Goal: Task Accomplishment & Management: Manage account settings

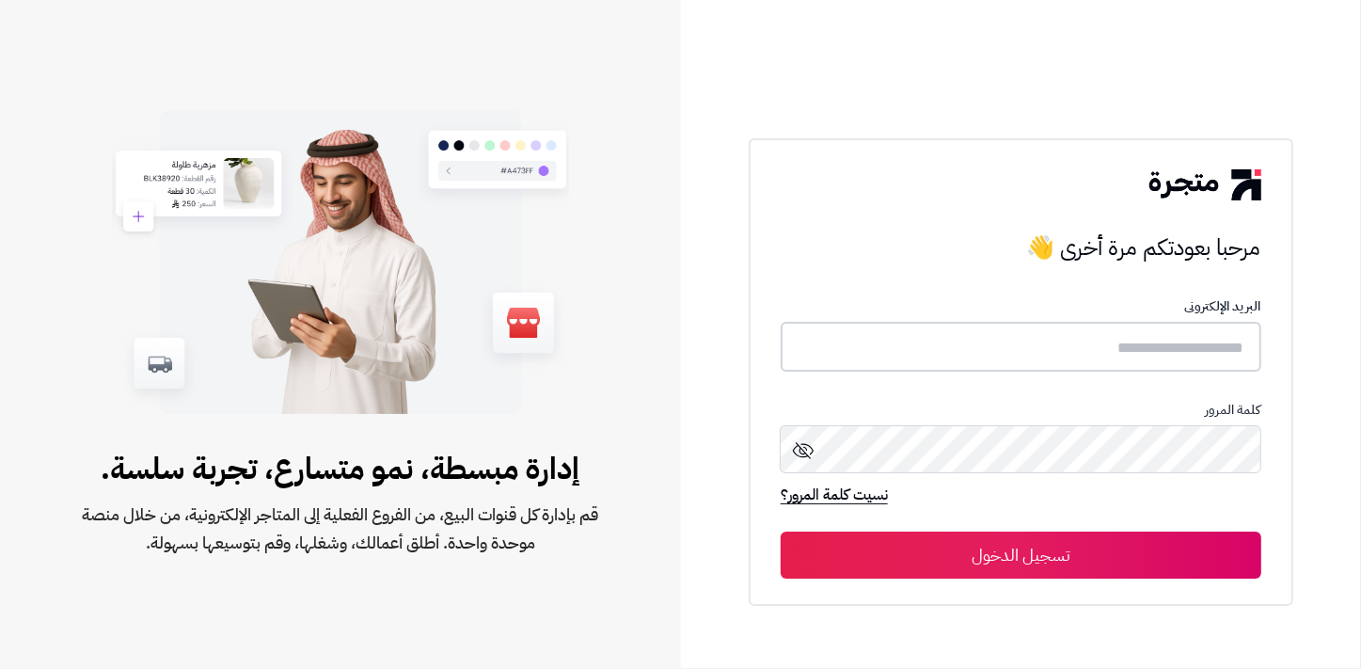
click at [1211, 352] on input "text" at bounding box center [1021, 347] width 481 height 50
type input "******"
click at [781, 531] on button "تسجيل الدخول" at bounding box center [1021, 554] width 481 height 47
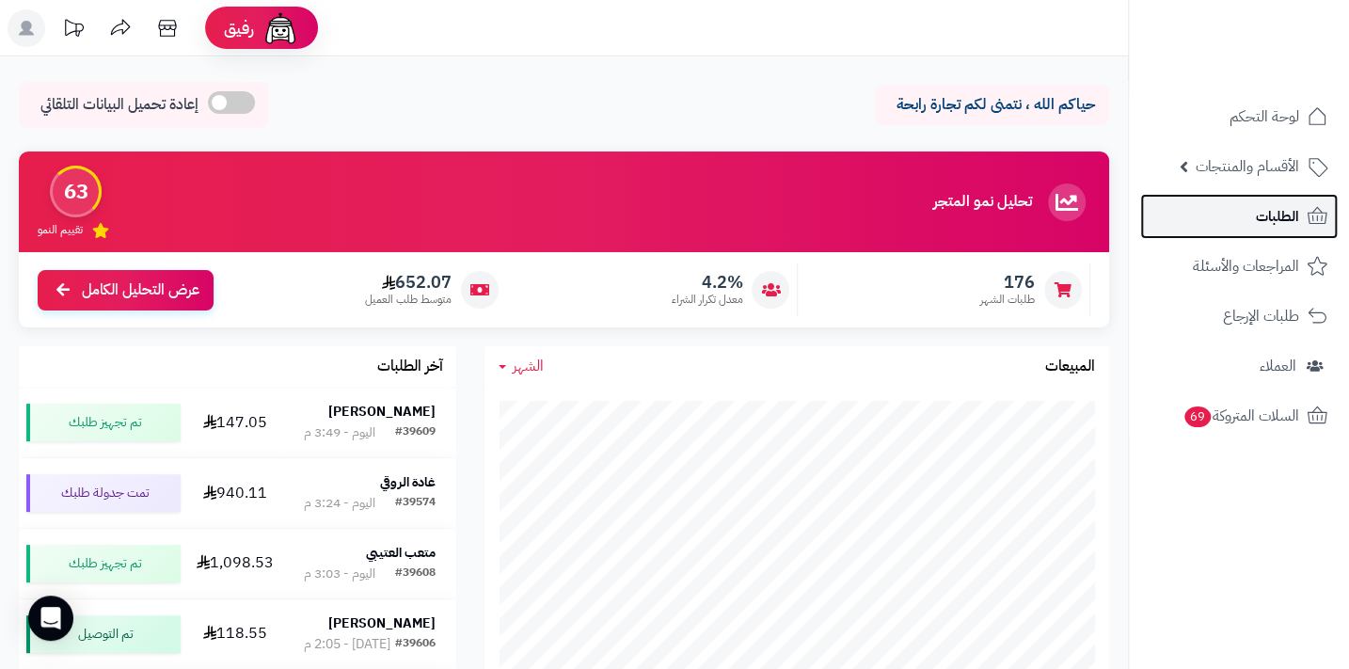
click at [1300, 224] on link "الطلبات" at bounding box center [1239, 216] width 198 height 45
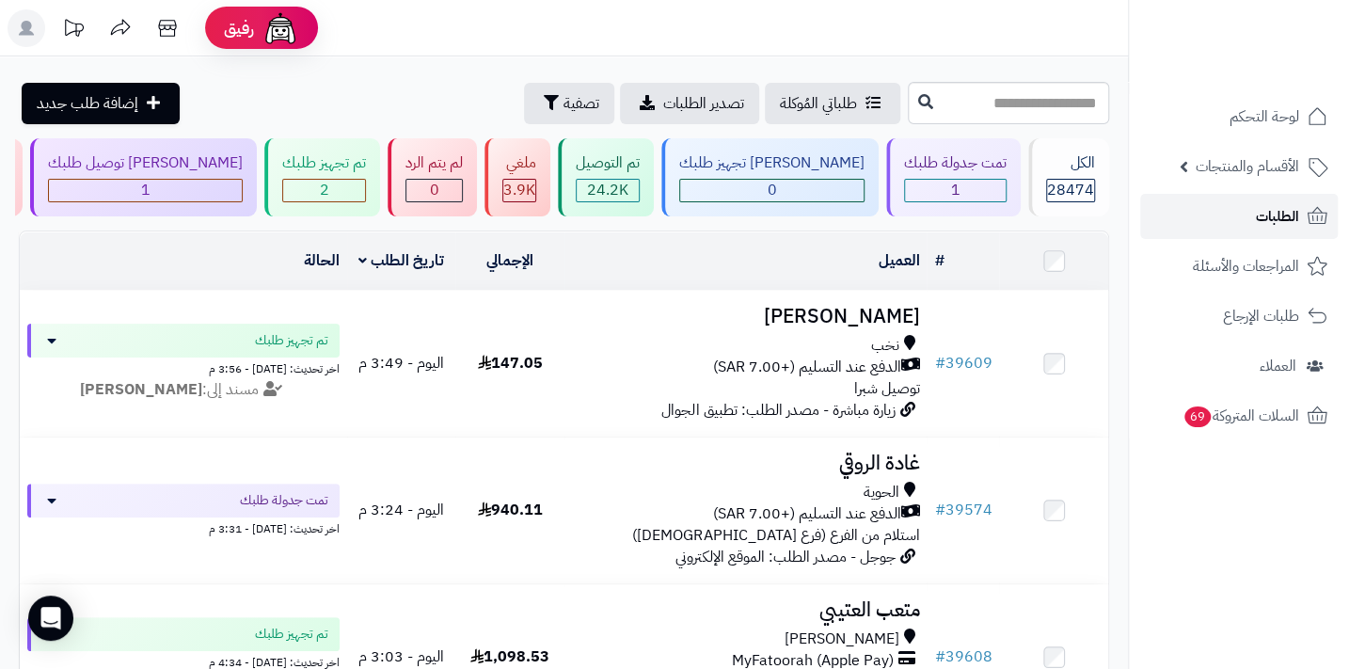
click at [1228, 220] on link "الطلبات" at bounding box center [1239, 216] width 198 height 45
click at [1301, 228] on link "الطلبات" at bounding box center [1239, 216] width 198 height 45
click at [1261, 203] on span "الطلبات" at bounding box center [1277, 216] width 43 height 26
click at [1269, 204] on span "الطلبات" at bounding box center [1277, 216] width 43 height 26
click at [1253, 222] on link "الطلبات" at bounding box center [1239, 216] width 198 height 45
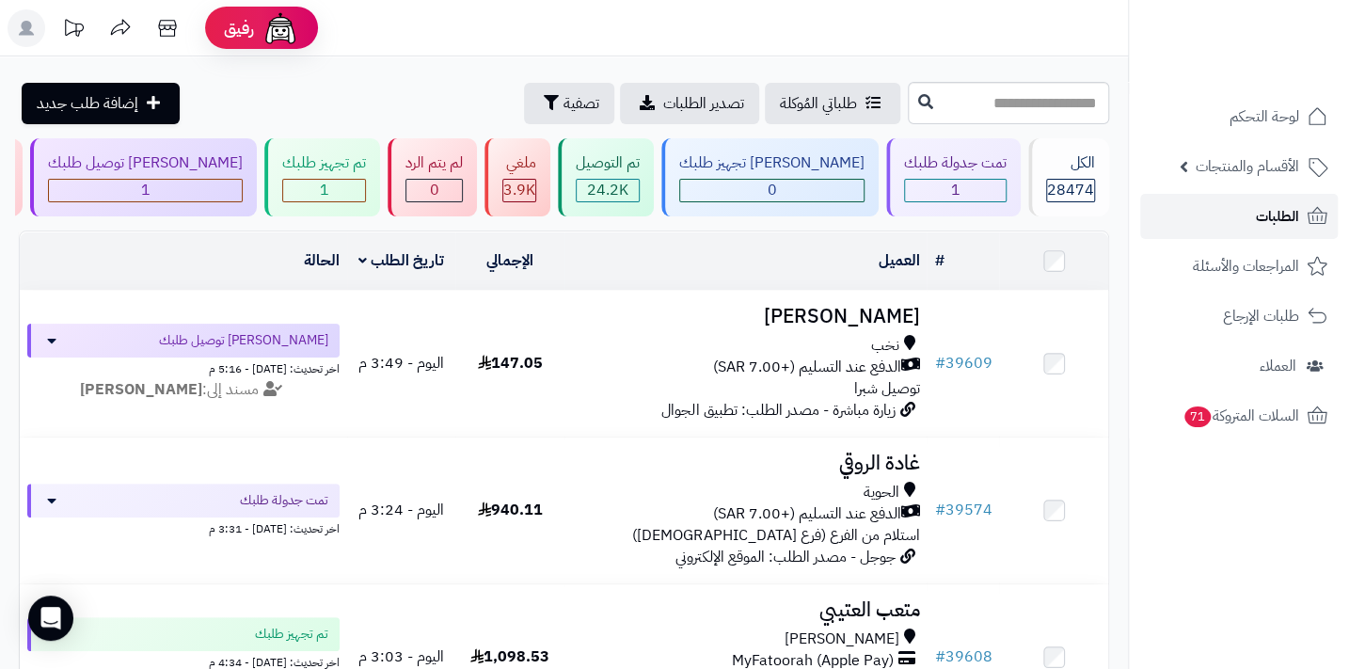
click at [1253, 221] on link "الطلبات" at bounding box center [1239, 216] width 198 height 45
drag, startPoint x: 0, startPoint y: 0, endPoint x: 1253, endPoint y: 221, distance: 1272.1
click at [1253, 221] on link "الطلبات" at bounding box center [1239, 216] width 198 height 45
click at [1288, 216] on span "الطلبات" at bounding box center [1277, 216] width 43 height 26
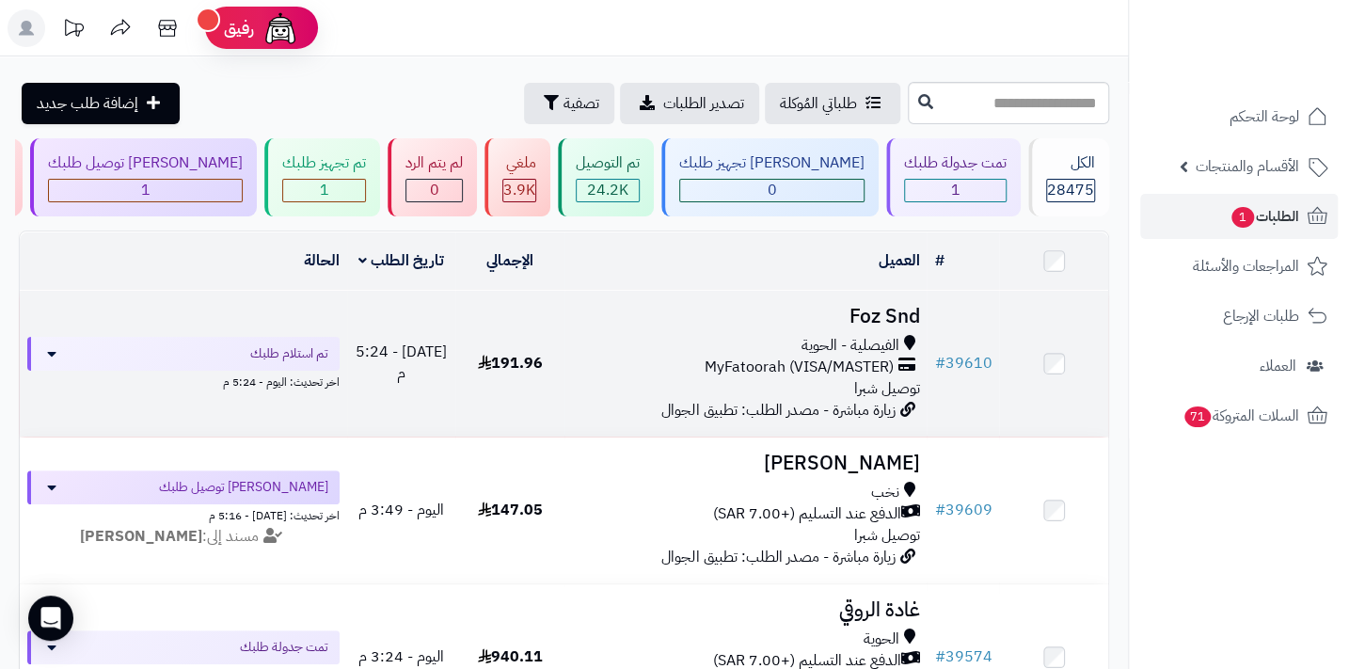
click at [825, 377] on span "MyFatoorah (VISA/MASTER)" at bounding box center [797, 367] width 189 height 22
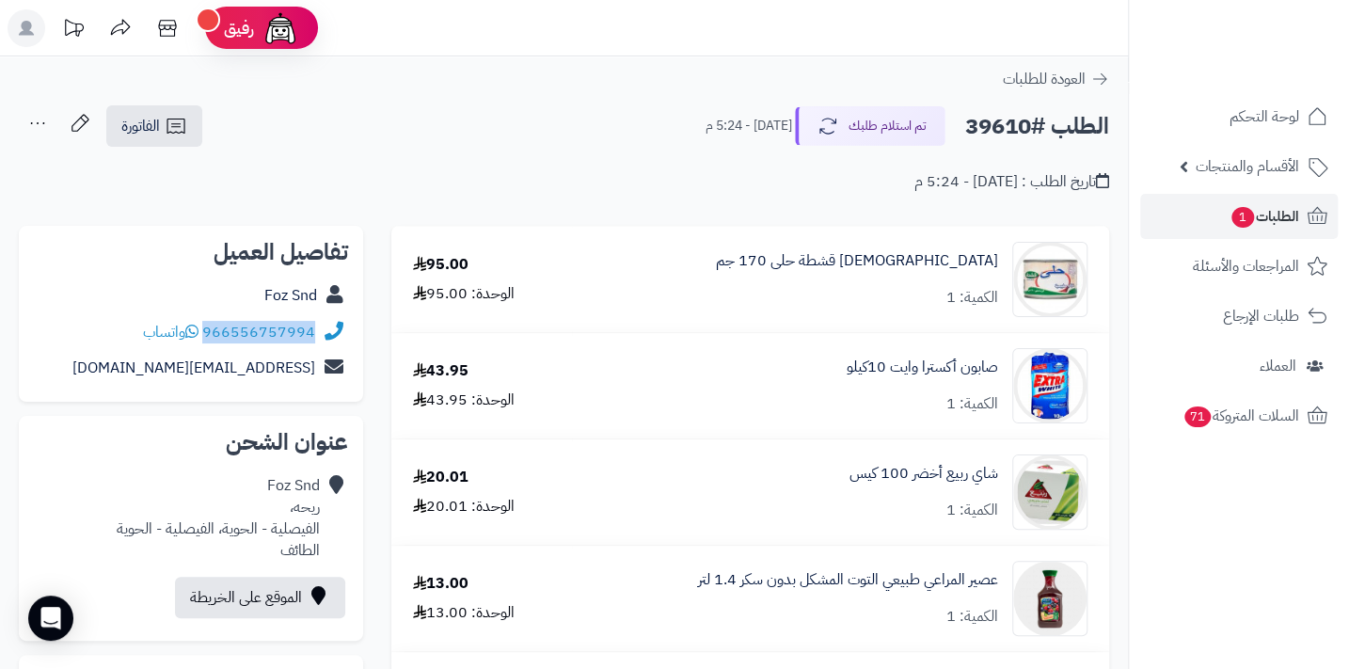
drag, startPoint x: 206, startPoint y: 329, endPoint x: 326, endPoint y: 323, distance: 120.6
click at [326, 323] on div "966556757994 واتساب" at bounding box center [191, 332] width 314 height 37
copy div "966556757994"
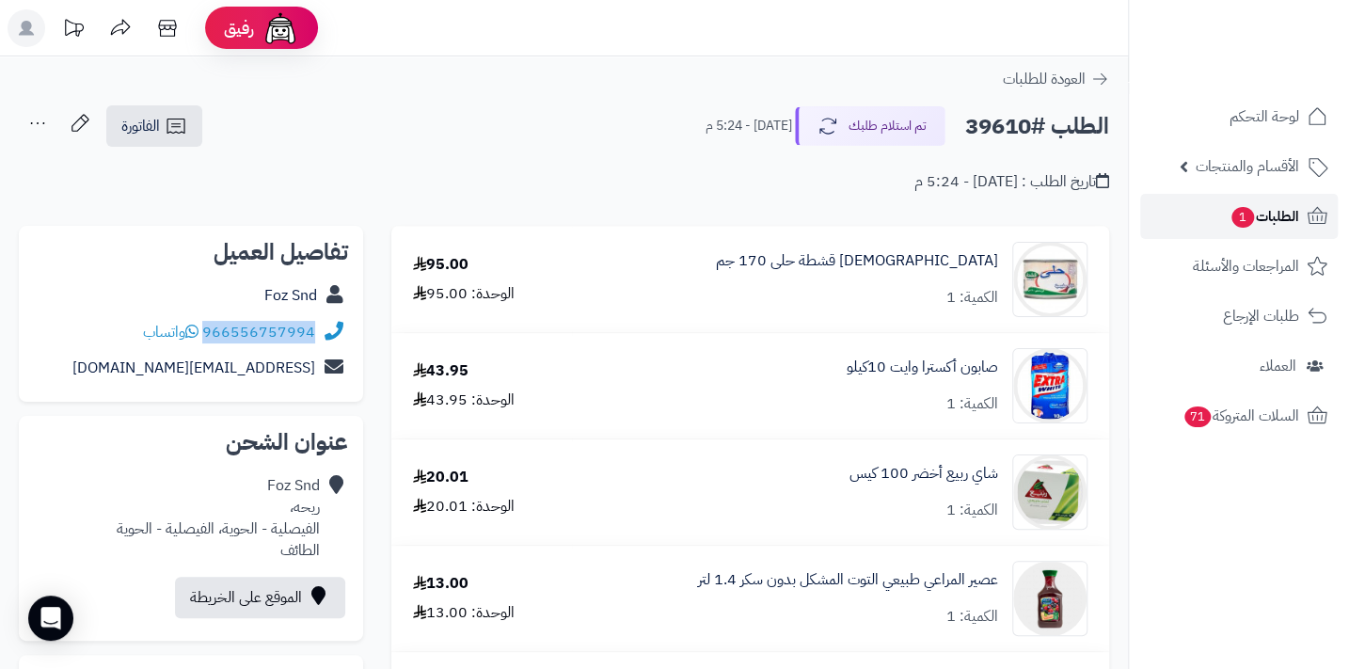
click at [1288, 210] on span "الطلبات 1" at bounding box center [1264, 216] width 70 height 26
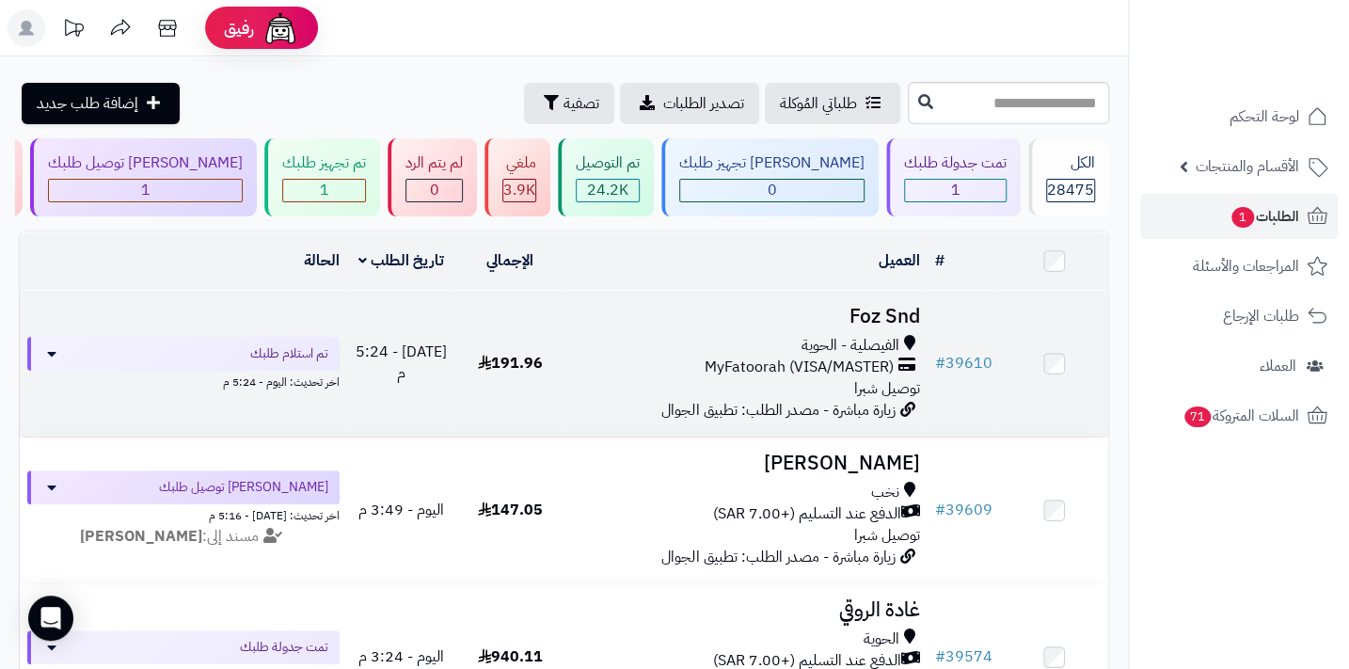
click at [841, 400] on div "الفيصلية - الحوية MyFatoorah (VISA/MASTER) توصيل شبرا" at bounding box center [745, 367] width 347 height 65
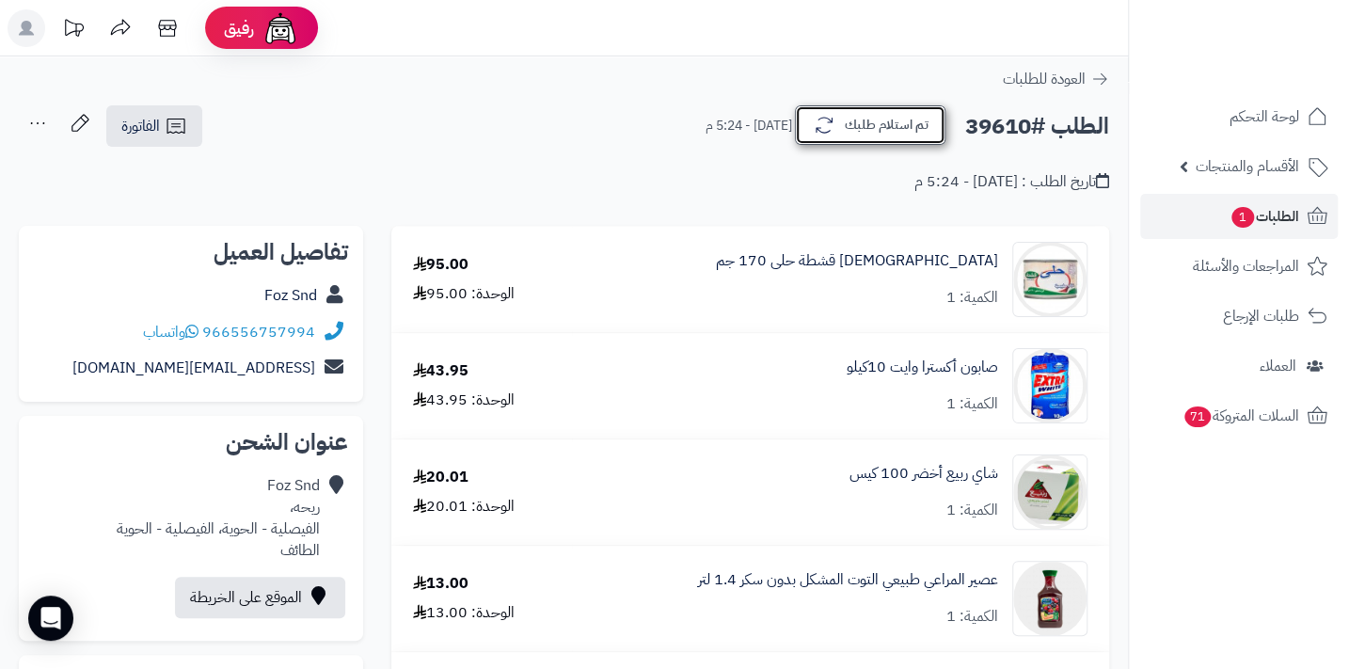
click at [855, 124] on button "تم استلام طلبك" at bounding box center [870, 125] width 150 height 40
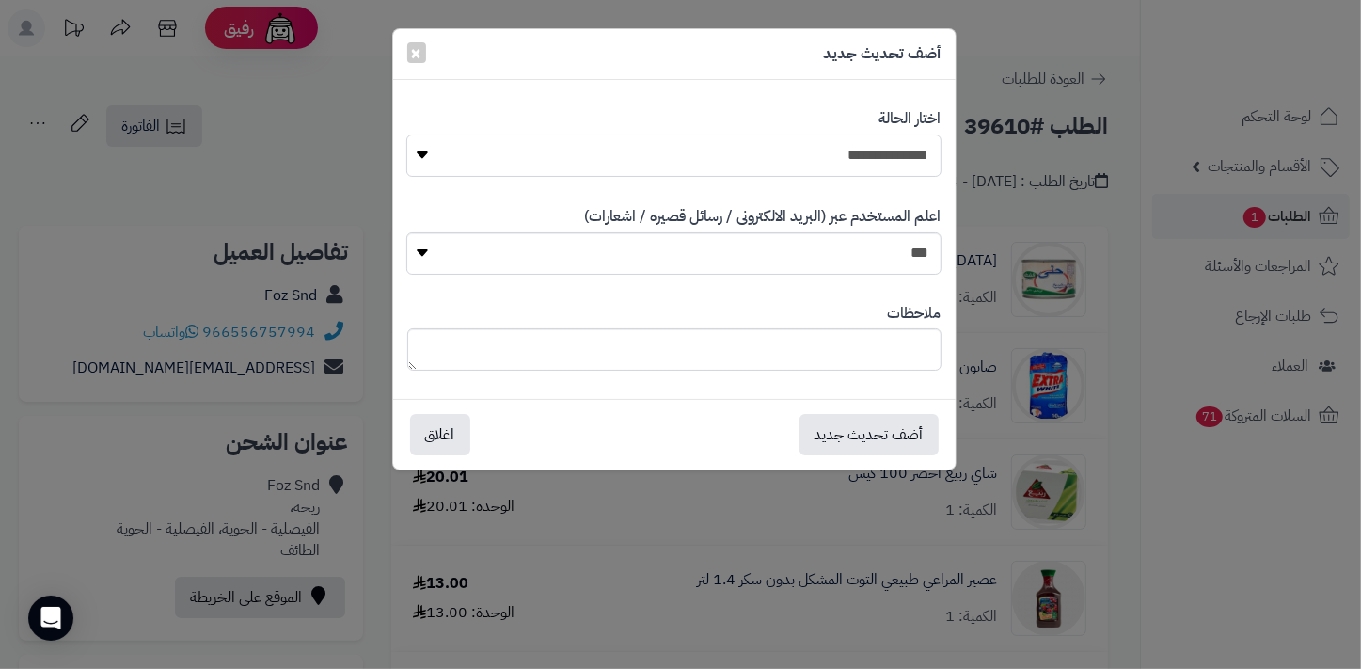
click at [836, 165] on select "**********" at bounding box center [673, 155] width 534 height 42
select select "*"
click at [406, 134] on select "**********" at bounding box center [673, 155] width 534 height 42
click at [816, 329] on textarea at bounding box center [674, 349] width 534 height 42
type textarea "****"
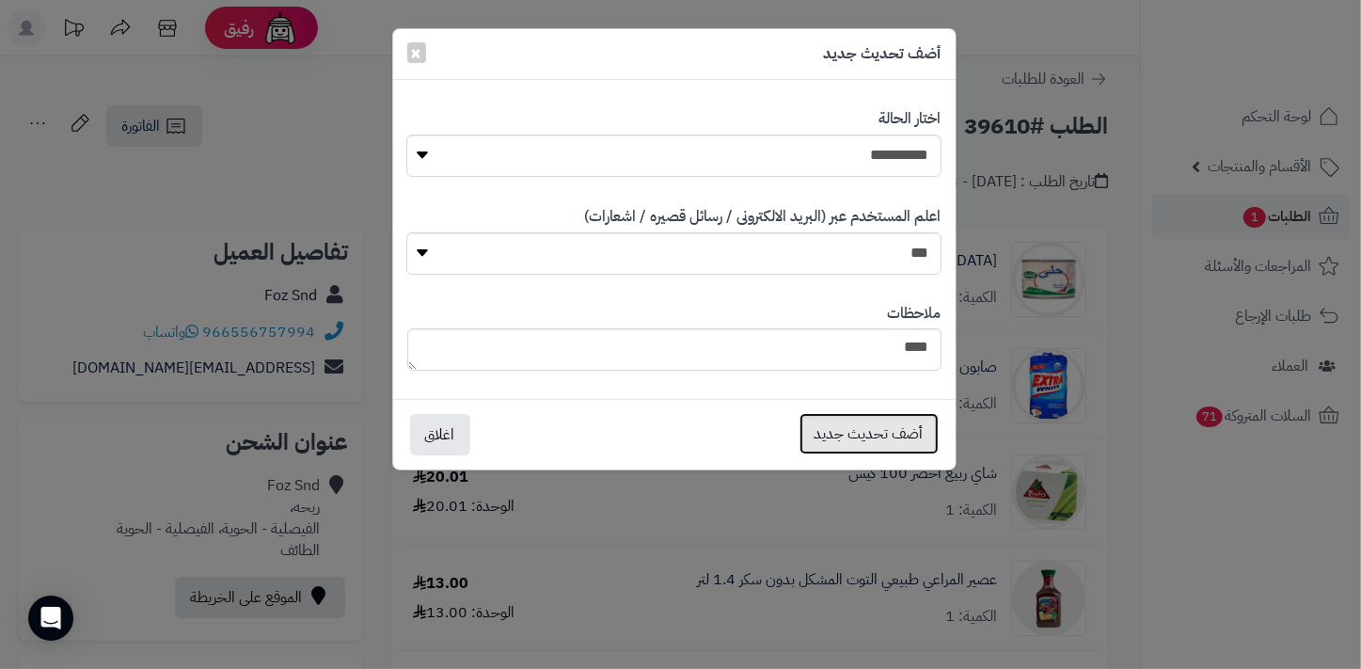
click at [828, 438] on button "أضف تحديث جديد" at bounding box center [868, 433] width 139 height 41
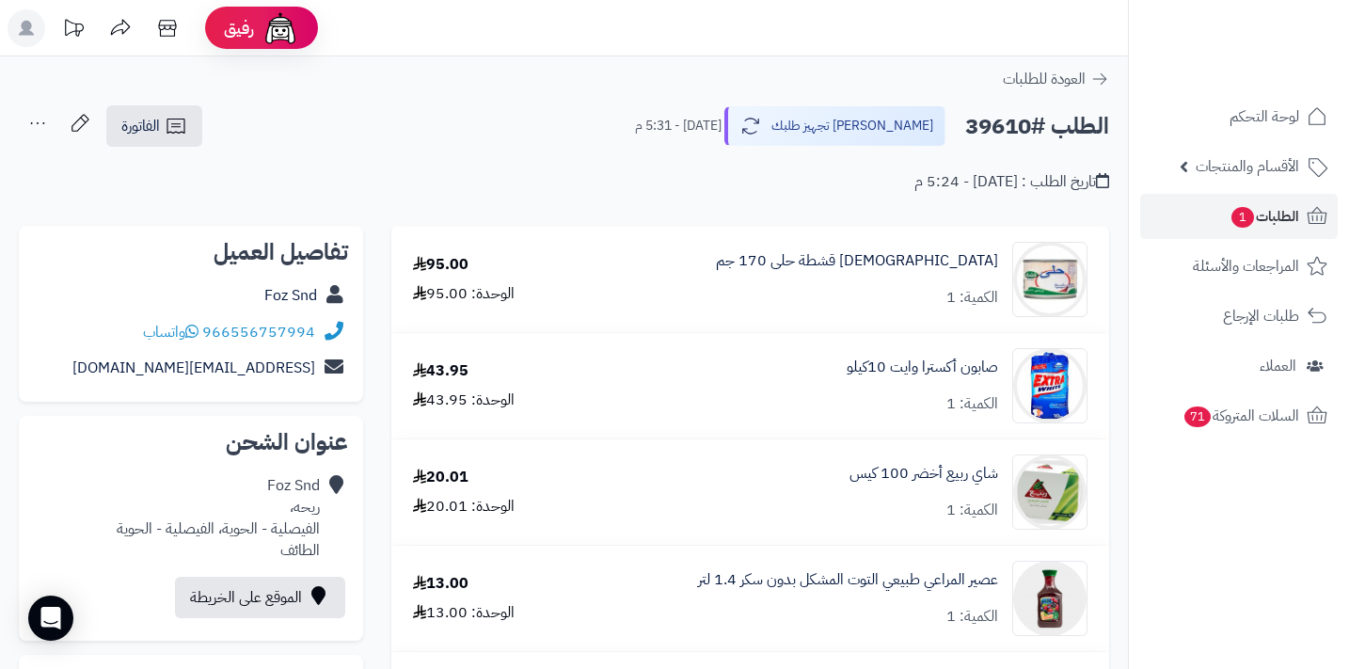
click at [42, 126] on icon at bounding box center [38, 123] width 38 height 38
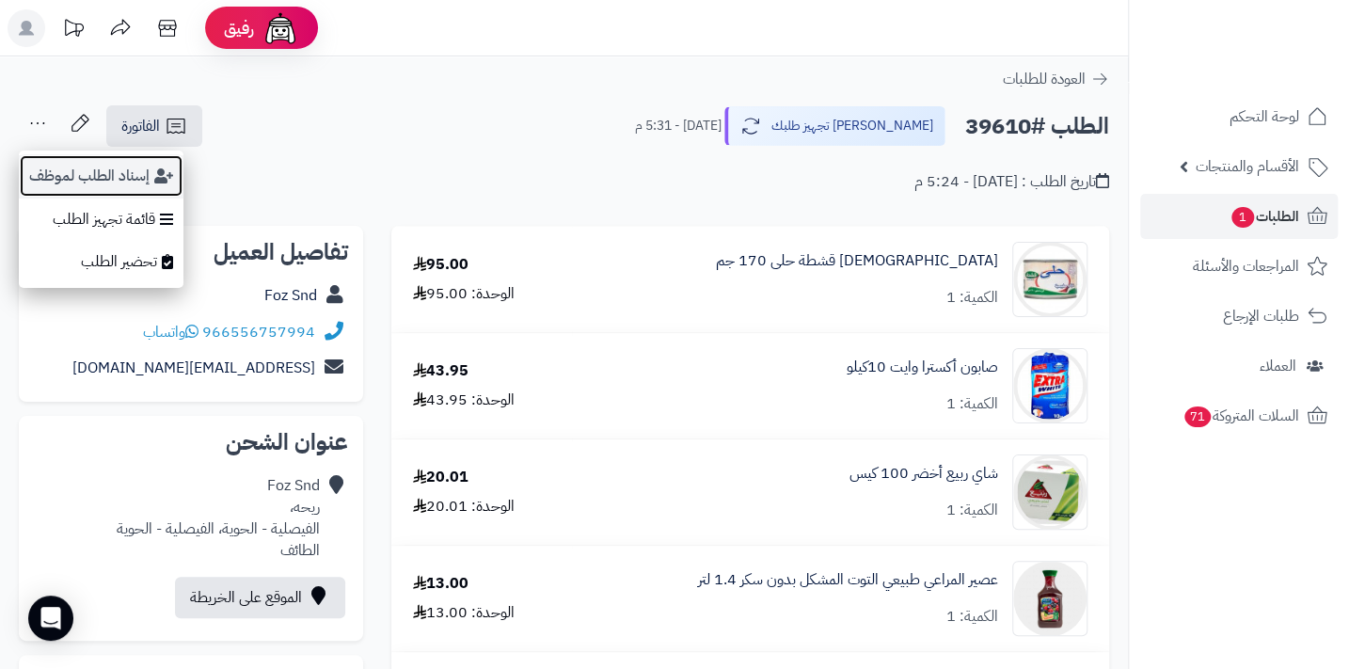
click at [80, 169] on button "إسناد الطلب لموظف" at bounding box center [101, 175] width 165 height 43
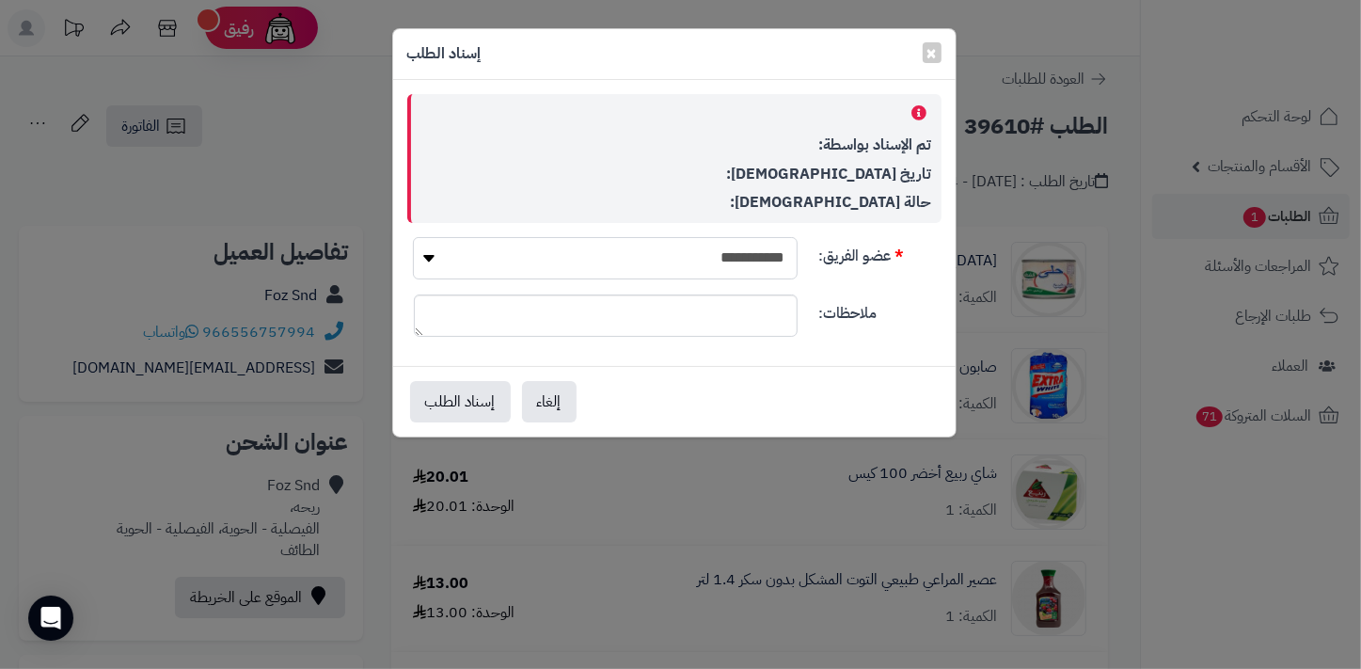
click at [663, 241] on select "**********" at bounding box center [605, 258] width 384 height 42
select select "**"
click at [413, 237] on select "**********" at bounding box center [605, 258] width 384 height 42
click at [458, 403] on button "إسناد الطلب" at bounding box center [460, 400] width 101 height 41
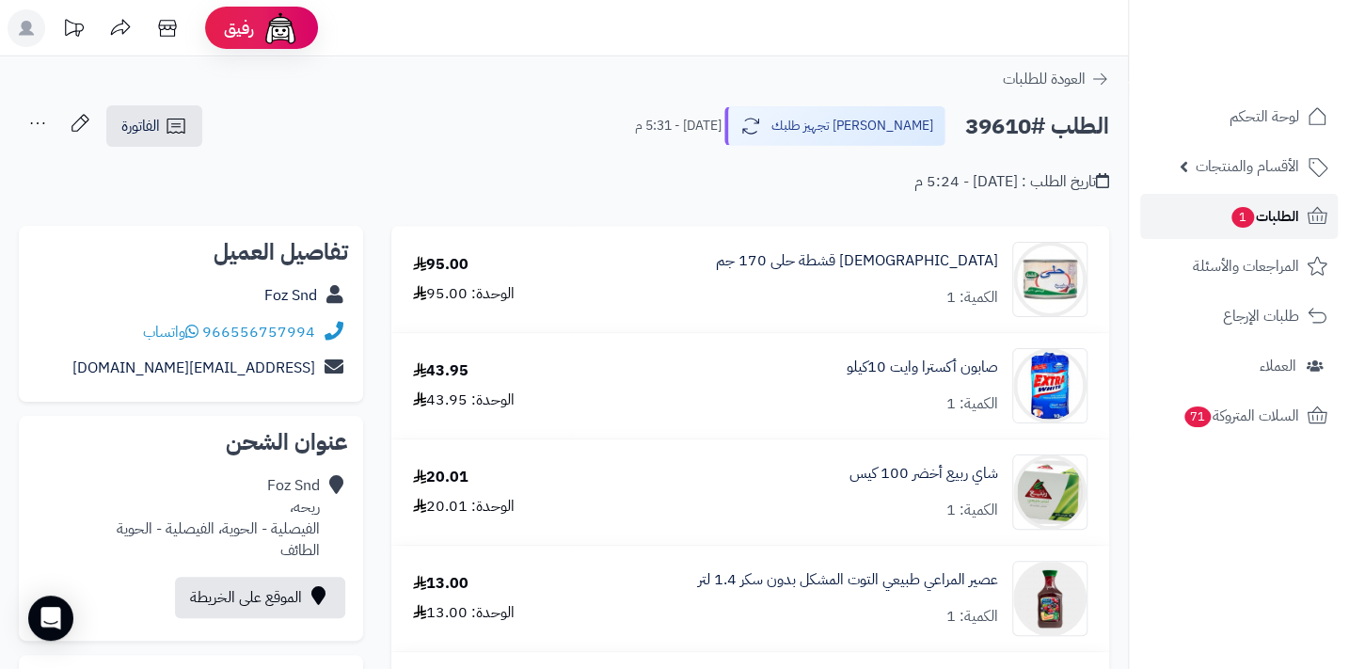
click at [1279, 227] on span "الطلبات 1" at bounding box center [1264, 216] width 70 height 26
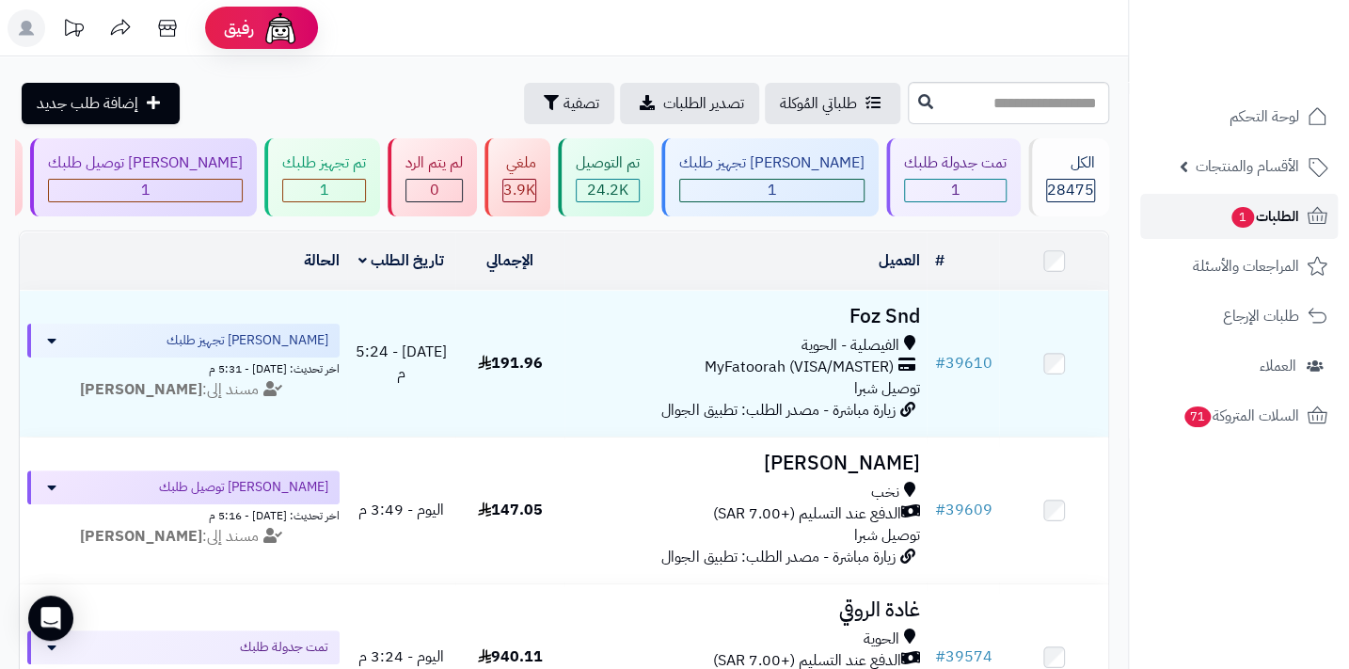
click at [1260, 231] on link "الطلبات 1" at bounding box center [1239, 216] width 198 height 45
click at [981, 84] on input "text" at bounding box center [1008, 103] width 201 height 42
type input "*****"
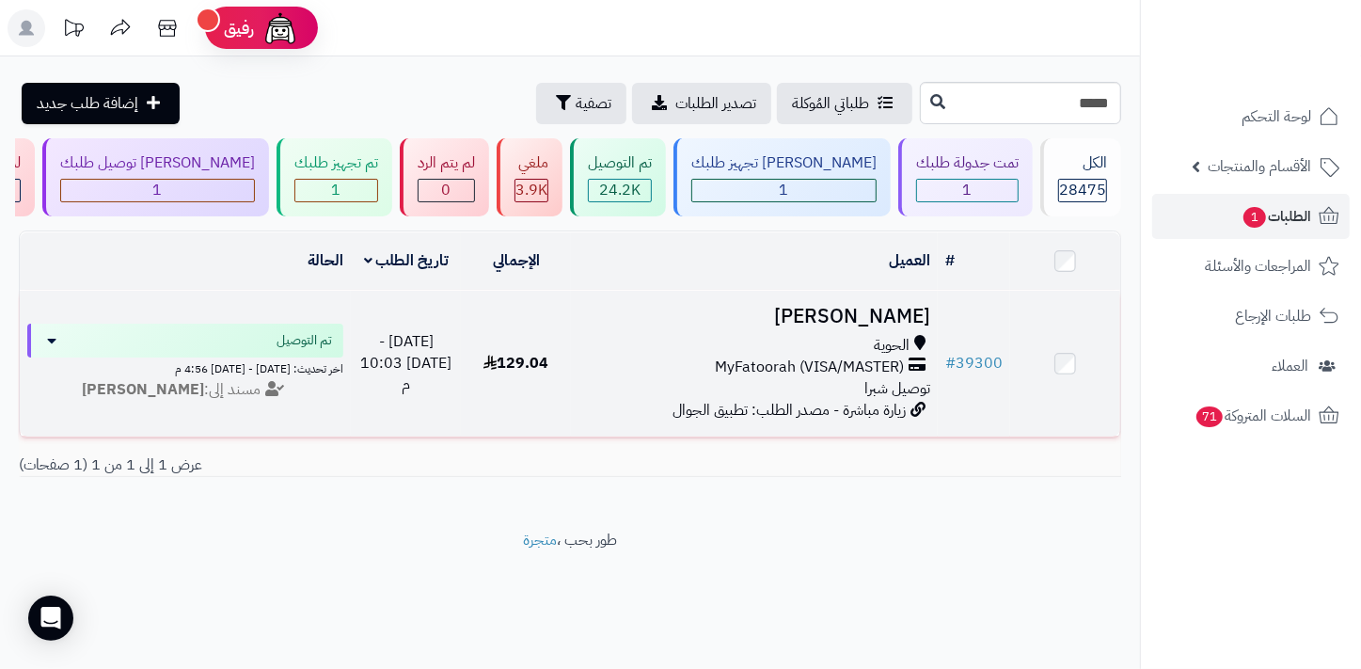
click at [863, 391] on div "الحوية MyFatoorah (VISA/MASTER) توصيل شبرا" at bounding box center [754, 367] width 352 height 65
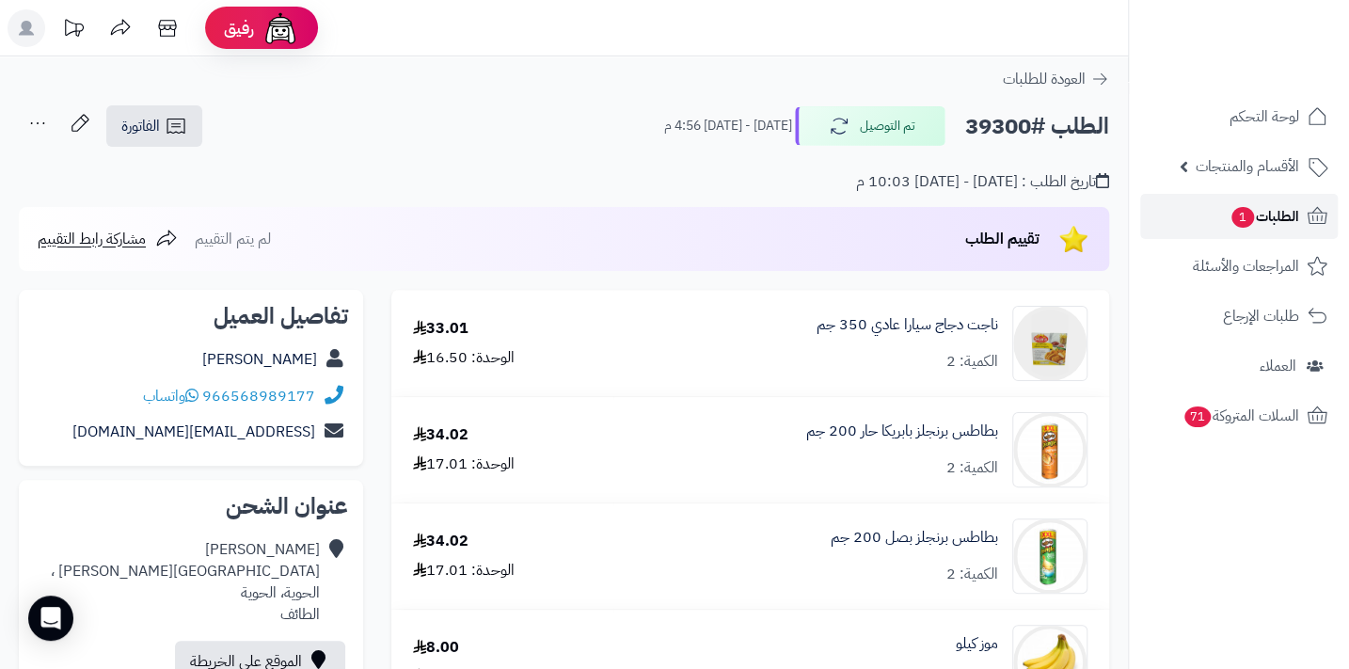
click at [1258, 213] on span "الطلبات 1" at bounding box center [1264, 216] width 70 height 26
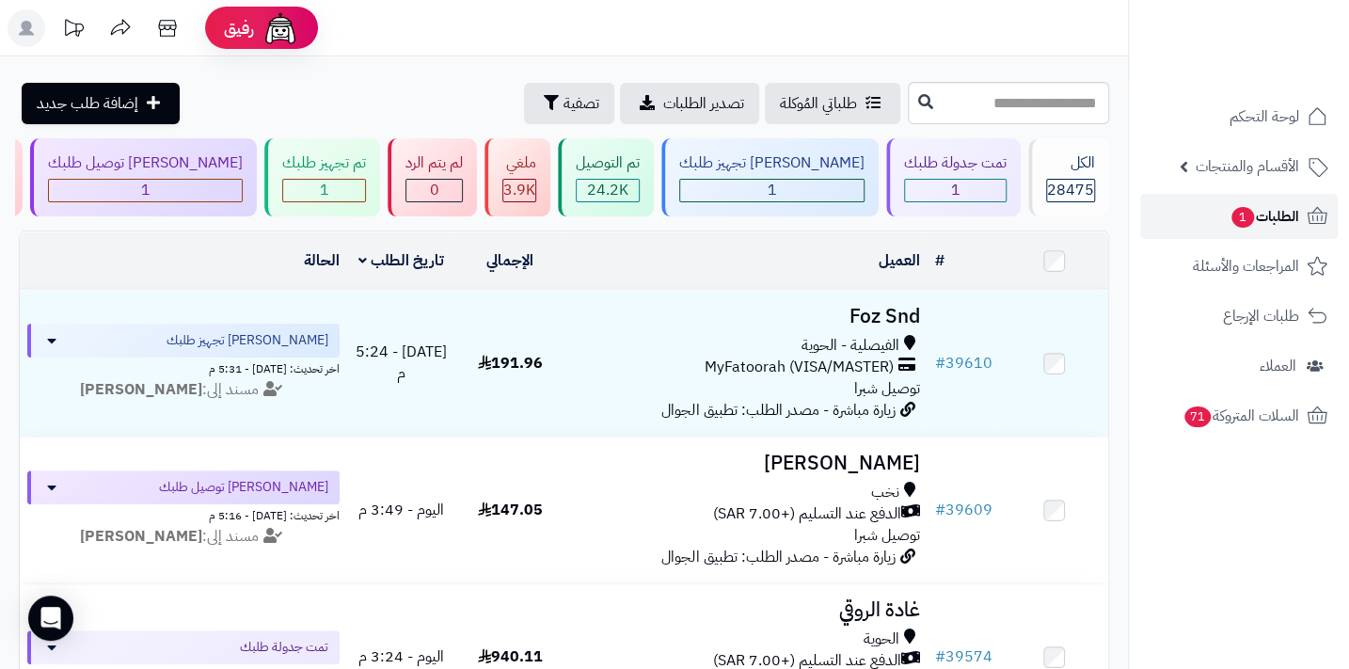
click at [1258, 213] on span "الطلبات 1" at bounding box center [1264, 216] width 70 height 26
drag, startPoint x: 0, startPoint y: 0, endPoint x: 1258, endPoint y: 213, distance: 1276.2
click at [1258, 213] on span "الطلبات 1" at bounding box center [1264, 216] width 70 height 26
click at [1288, 229] on span "الطلبات 1" at bounding box center [1264, 216] width 70 height 26
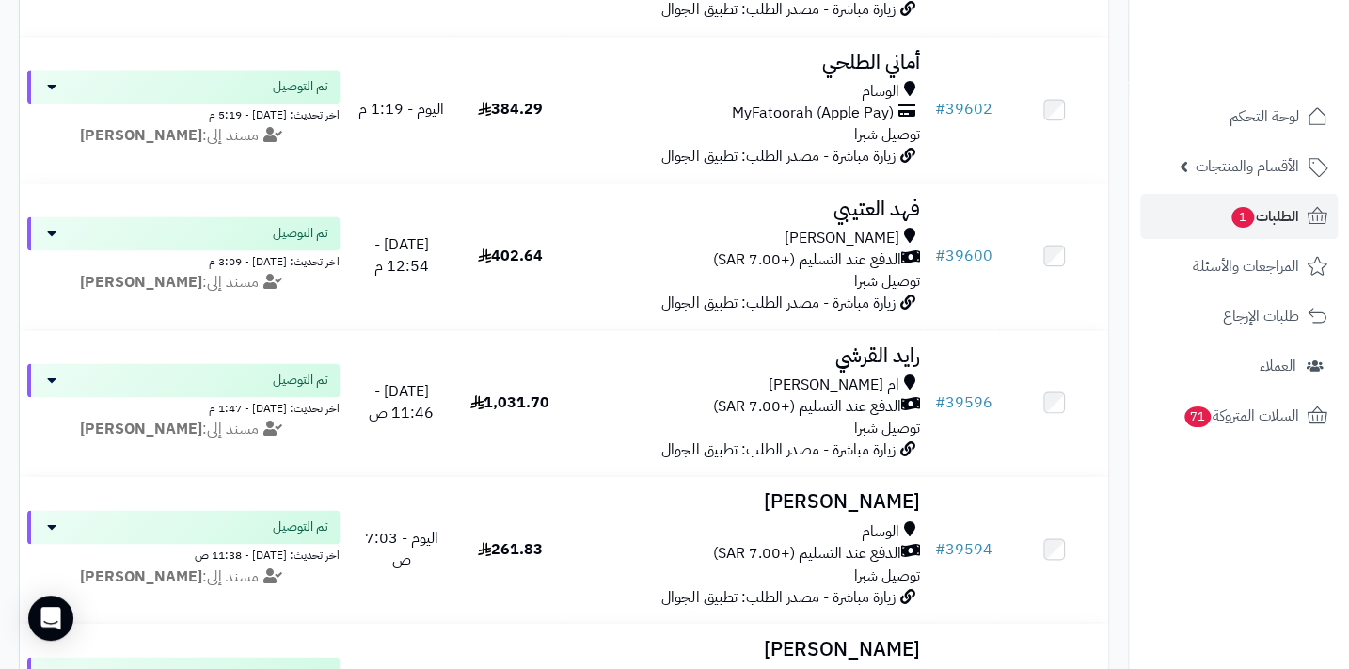
scroll to position [1282, 0]
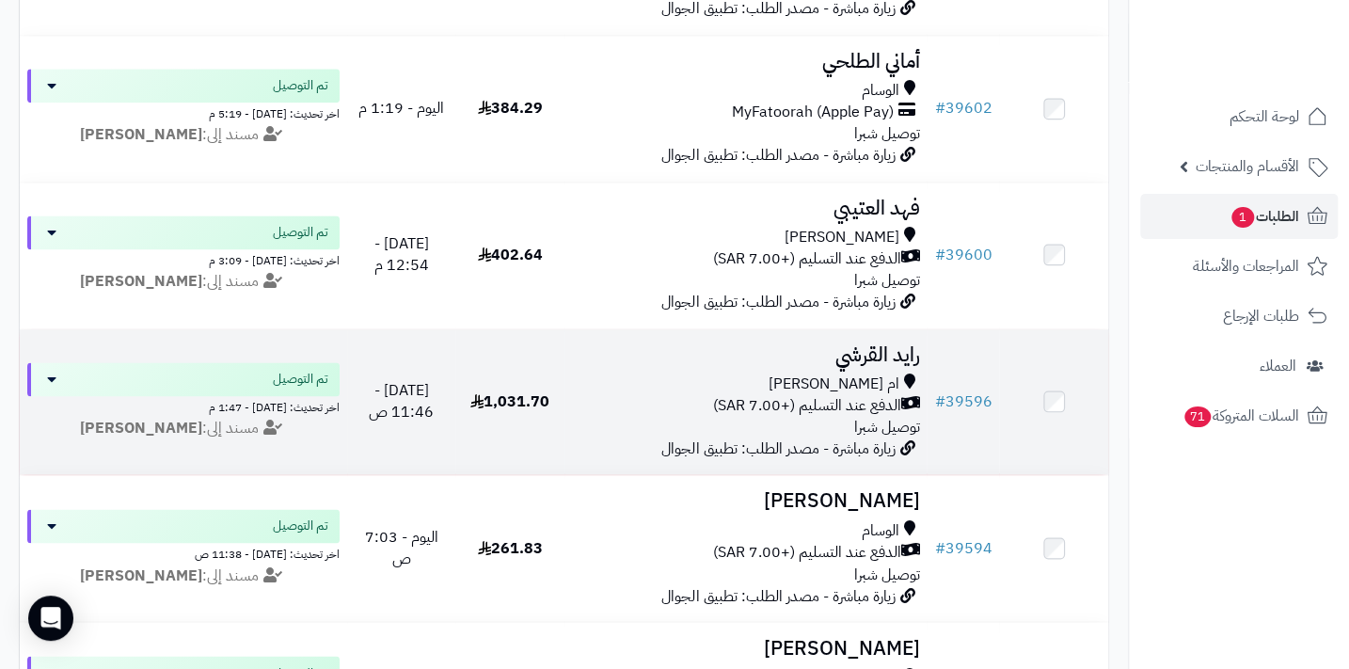
click at [873, 352] on h3 "رايد القرشي" at bounding box center [745, 355] width 347 height 22
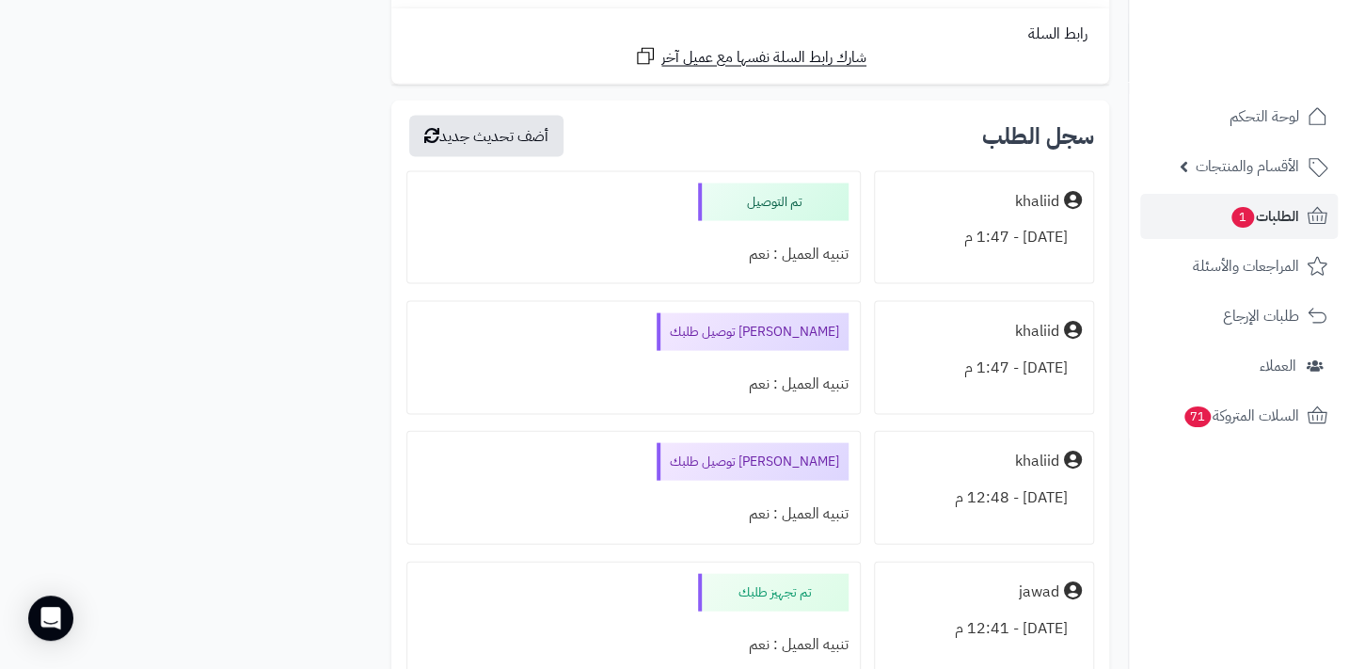
scroll to position [5557, 0]
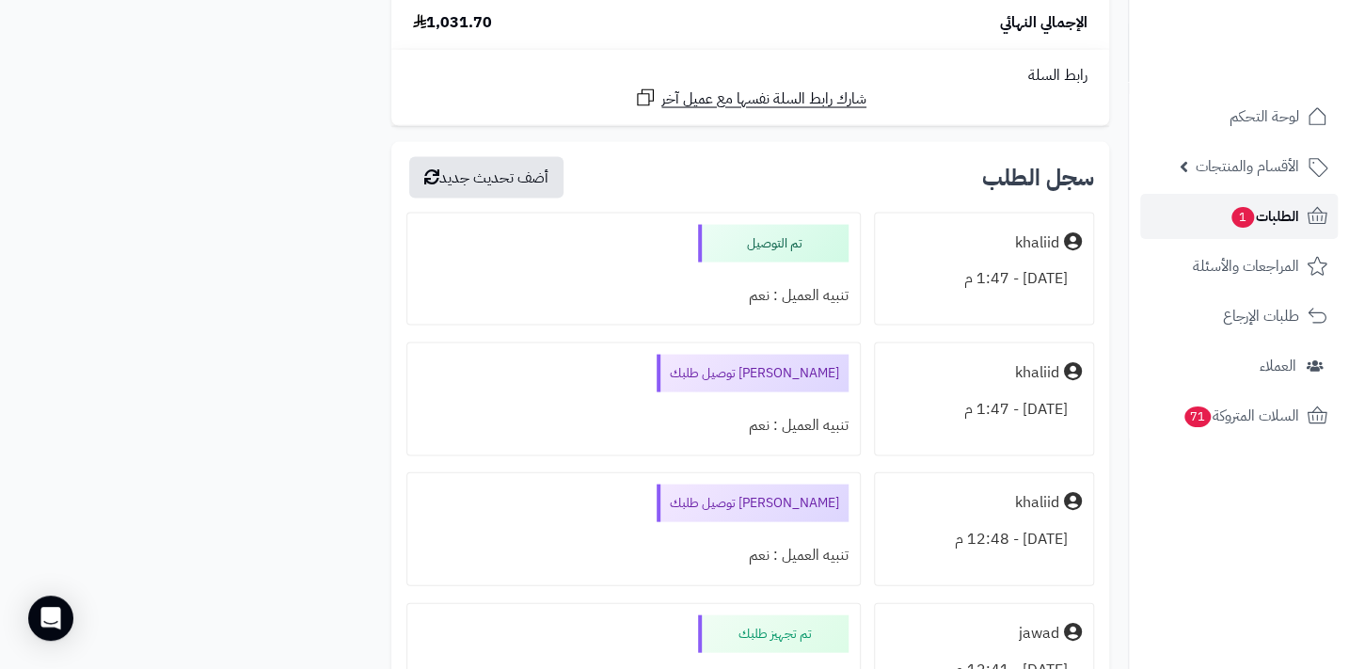
click at [1250, 227] on span "الطلبات 1" at bounding box center [1264, 216] width 70 height 26
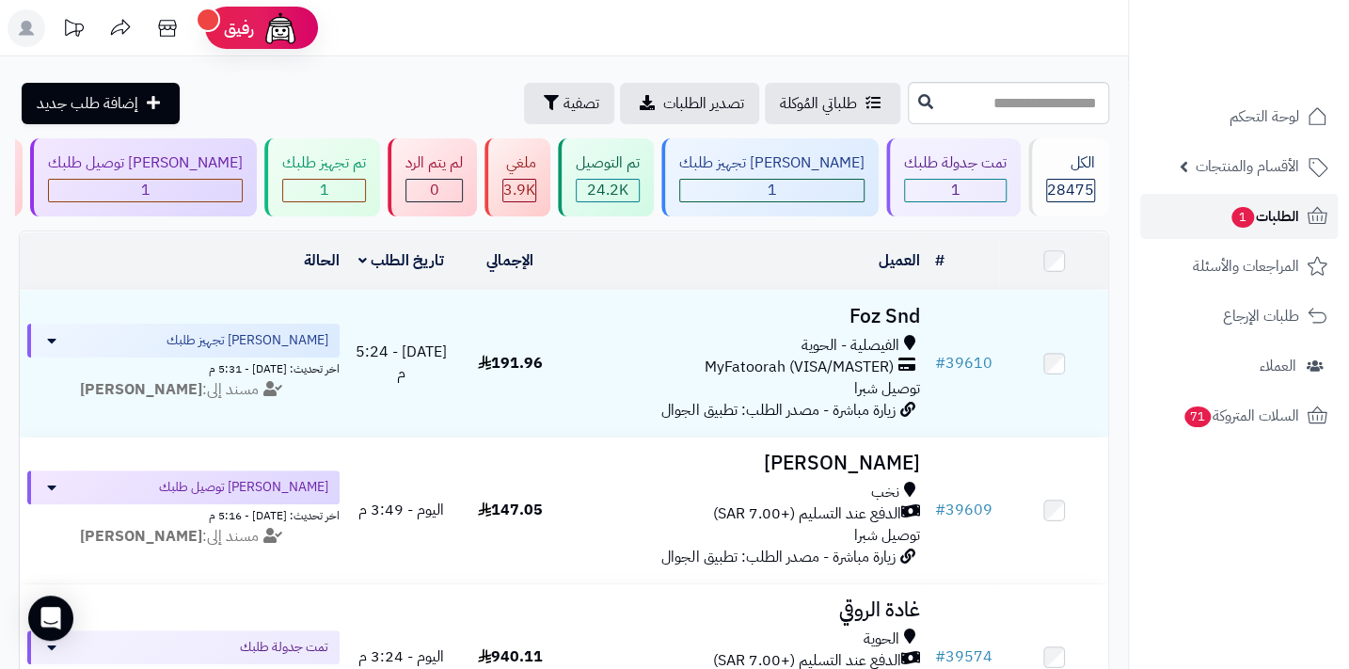
click at [1266, 214] on span "الطلبات 1" at bounding box center [1264, 216] width 70 height 26
click at [1268, 214] on span "الطلبات 1" at bounding box center [1264, 216] width 70 height 26
click at [1284, 206] on span "الطلبات 1" at bounding box center [1264, 216] width 70 height 26
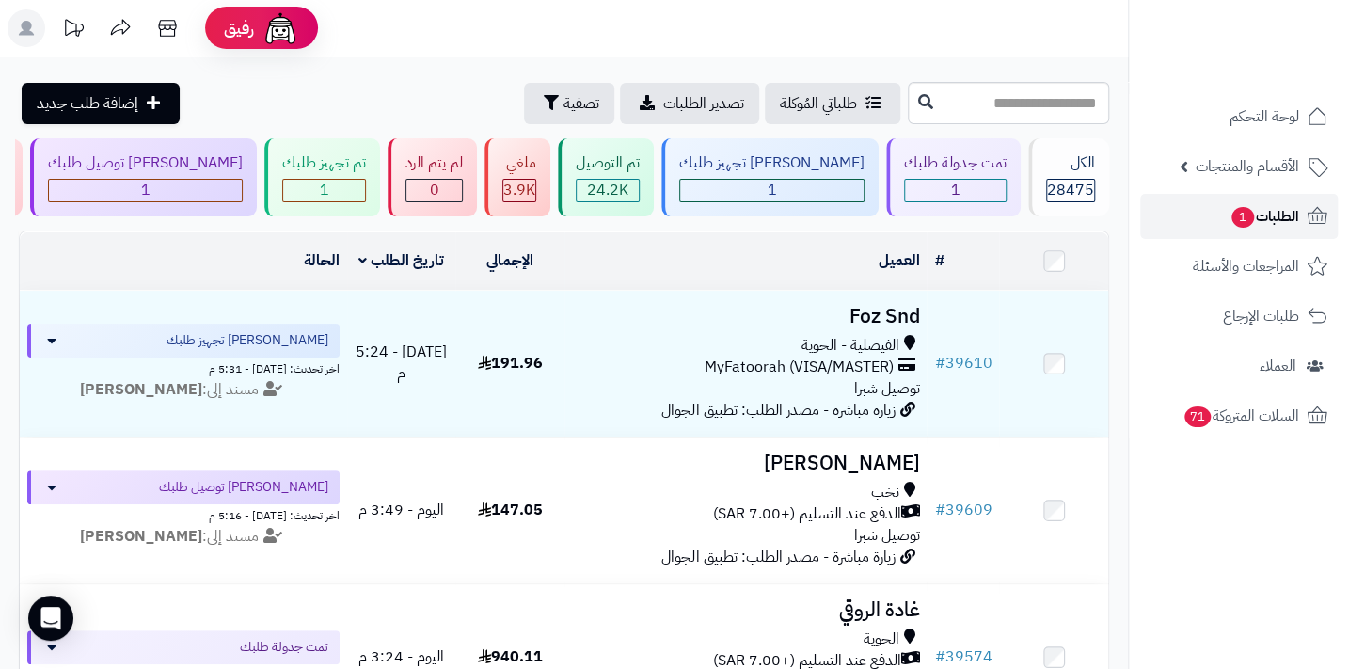
click at [1284, 206] on span "الطلبات 1" at bounding box center [1264, 216] width 70 height 26
drag, startPoint x: 0, startPoint y: 0, endPoint x: 1284, endPoint y: 206, distance: 1300.2
click at [1284, 206] on span "الطلبات 1" at bounding box center [1264, 216] width 70 height 26
click at [1270, 213] on span "الطلبات 1" at bounding box center [1264, 216] width 70 height 26
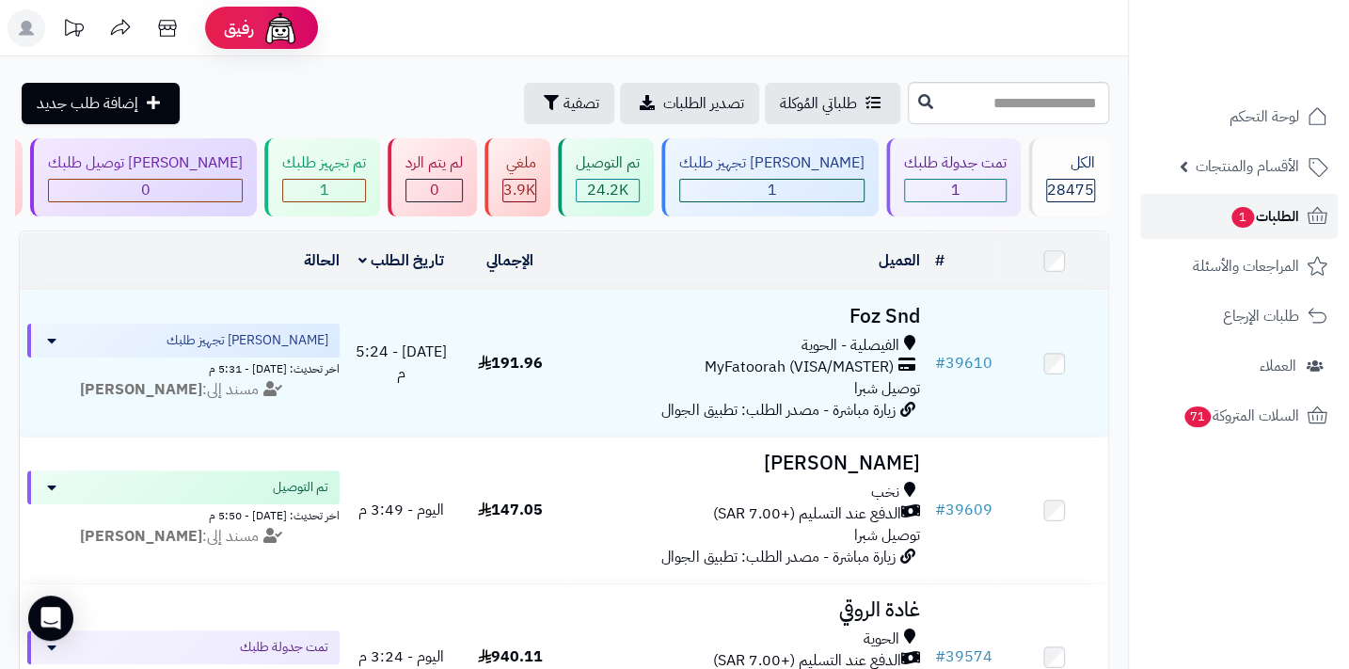
click at [1270, 213] on span "الطلبات 1" at bounding box center [1264, 216] width 70 height 26
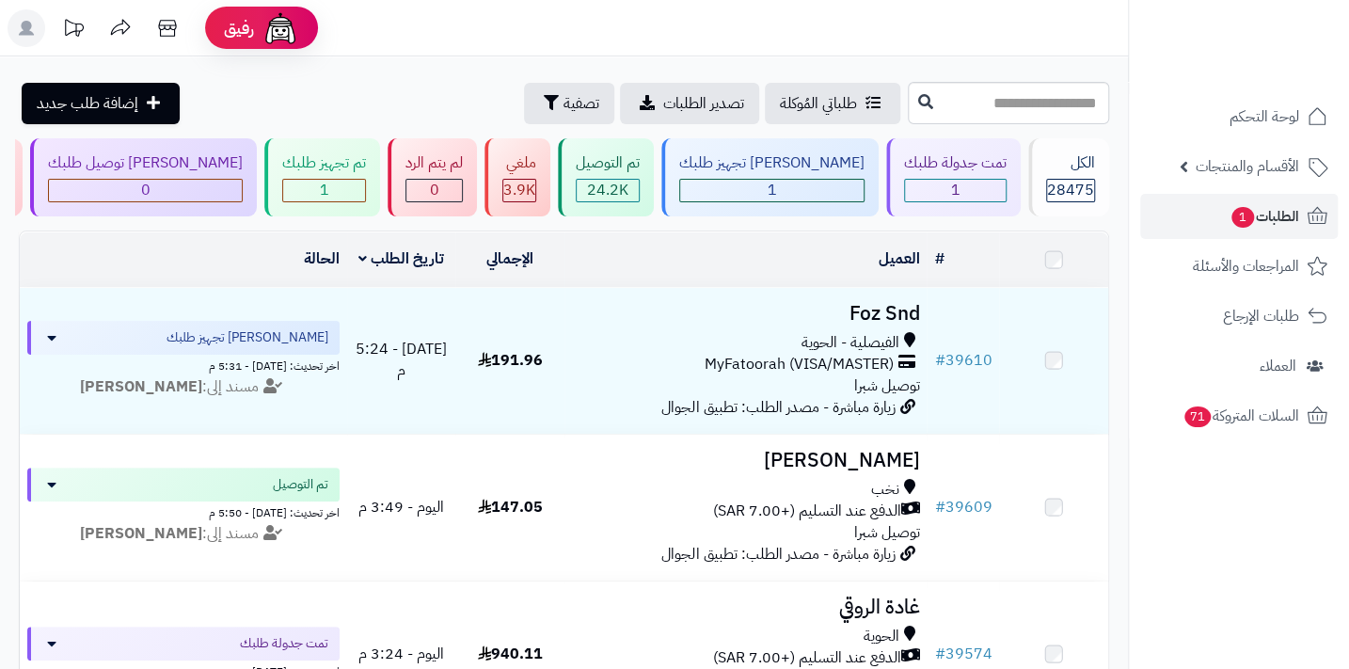
click at [1270, 213] on span "الطلبات 1" at bounding box center [1264, 216] width 70 height 26
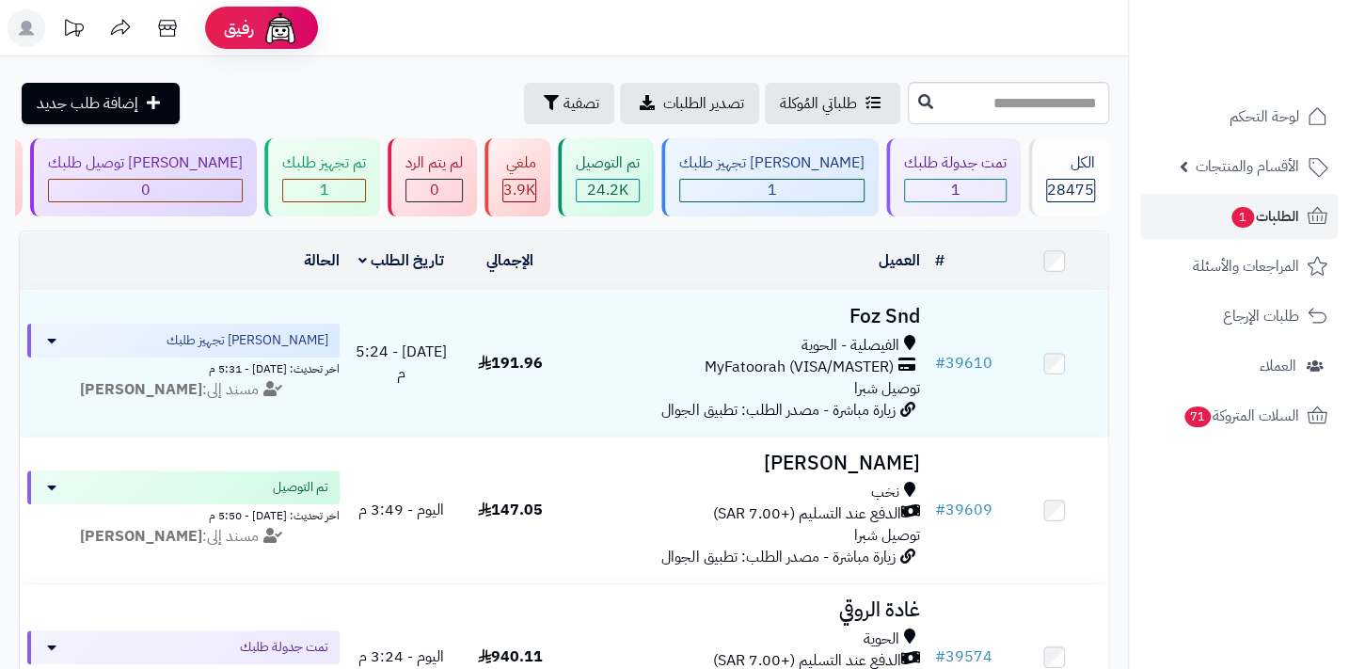
click at [1270, 213] on span "الطلبات 1" at bounding box center [1264, 216] width 70 height 26
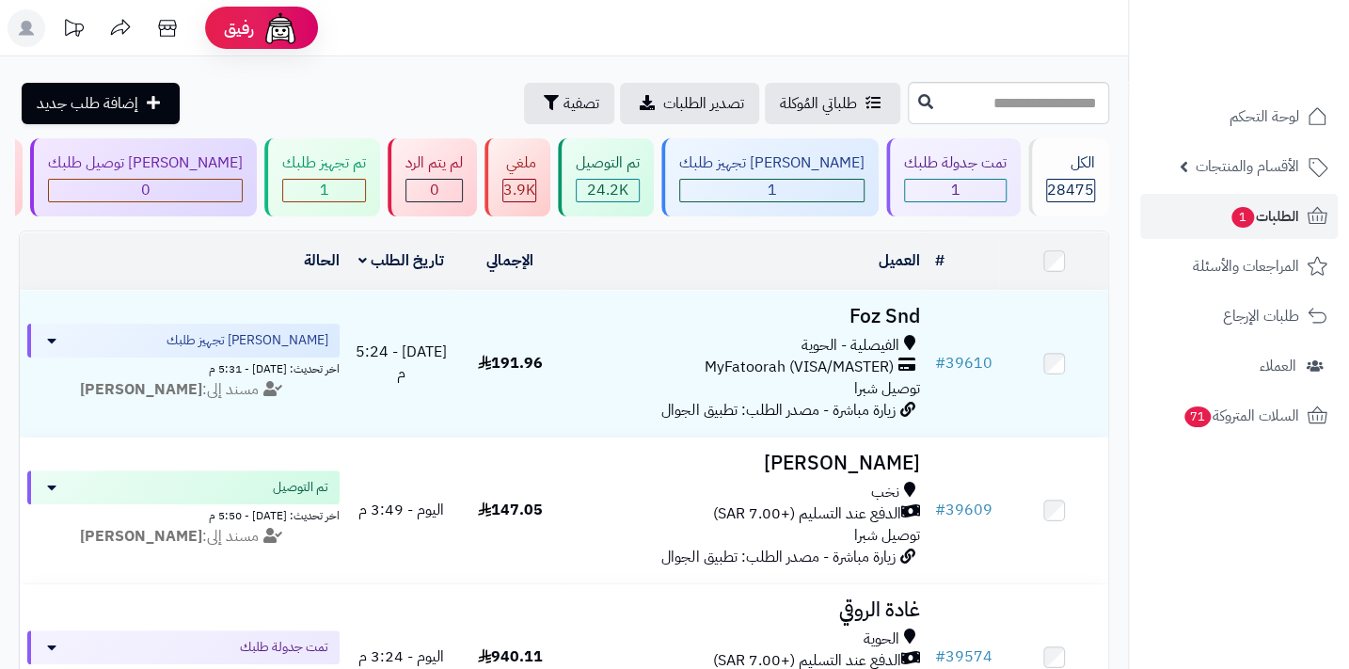
click at [1270, 213] on span "الطلبات 1" at bounding box center [1264, 216] width 70 height 26
drag, startPoint x: 0, startPoint y: 0, endPoint x: 1270, endPoint y: 213, distance: 1287.4
click at [1270, 213] on span "الطلبات 1" at bounding box center [1264, 216] width 70 height 26
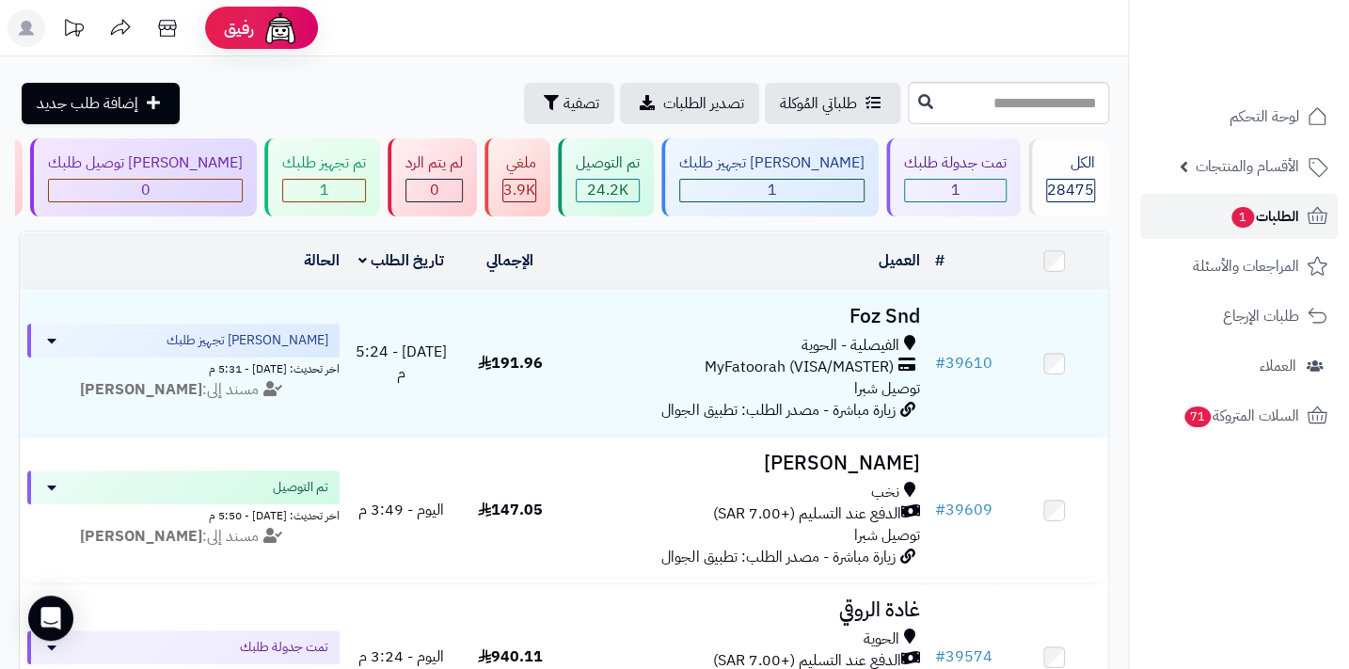
click at [1270, 213] on span "الطلبات 1" at bounding box center [1264, 216] width 70 height 26
drag, startPoint x: 0, startPoint y: 0, endPoint x: 1270, endPoint y: 213, distance: 1287.4
click at [1270, 213] on span "الطلبات 1" at bounding box center [1264, 216] width 70 height 26
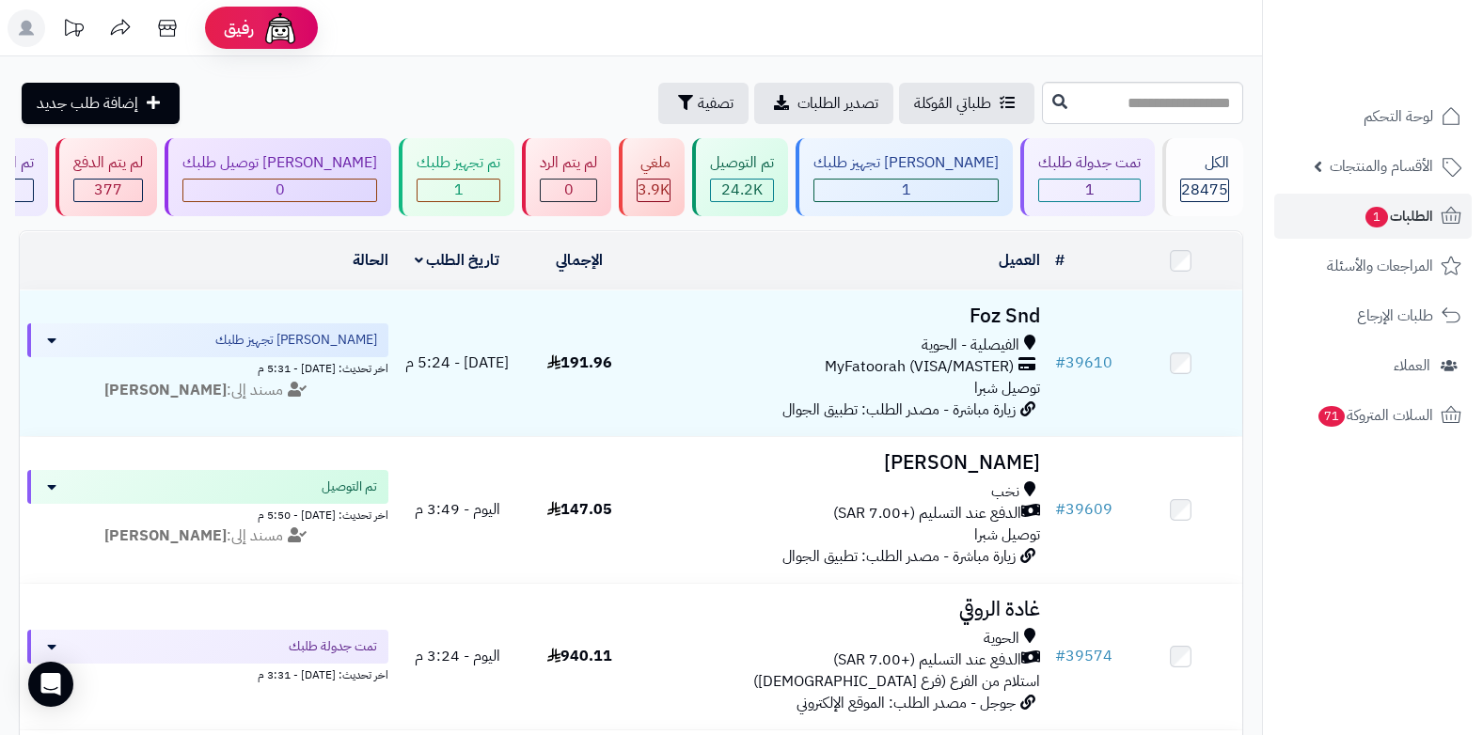
drag, startPoint x: 51, startPoint y: 0, endPoint x: 382, endPoint y: 79, distance: 340.4
click at [1348, 215] on span "الطلبات 1" at bounding box center [1399, 216] width 70 height 26
click at [1392, 215] on span "الطلبات 1" at bounding box center [1399, 216] width 70 height 26
drag, startPoint x: 0, startPoint y: 0, endPoint x: 1392, endPoint y: 215, distance: 1408.5
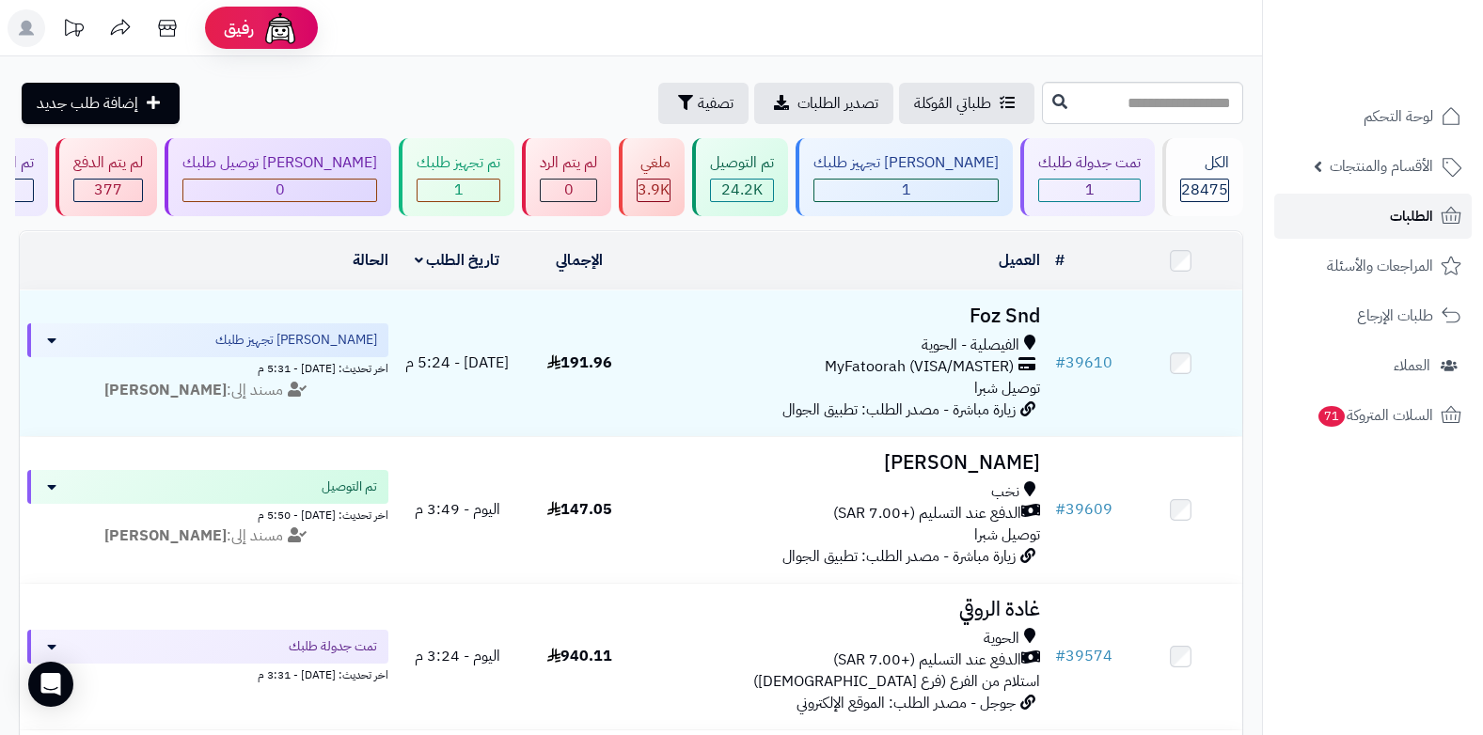
click at [1392, 215] on span "الطلبات" at bounding box center [1411, 216] width 43 height 26
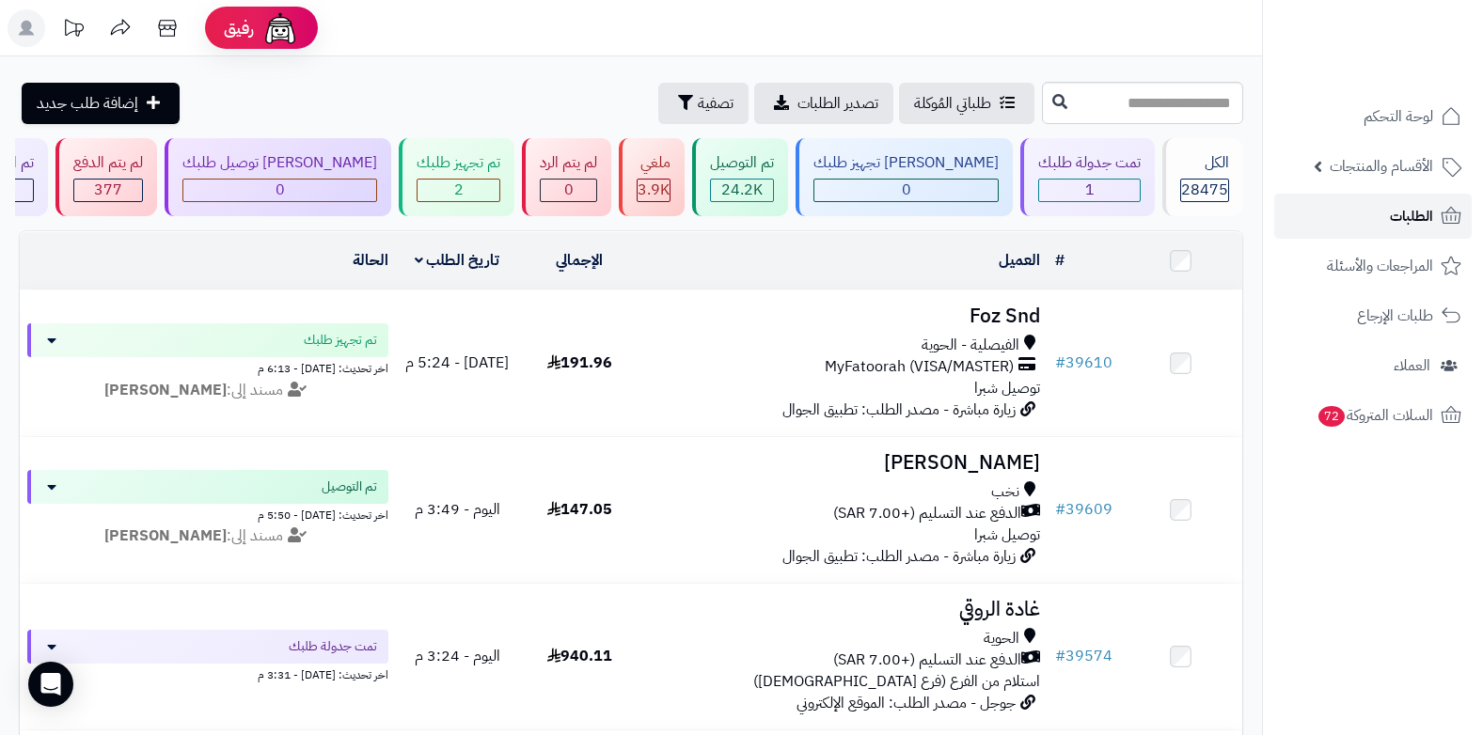
click at [1392, 215] on span "الطلبات" at bounding box center [1411, 216] width 43 height 26
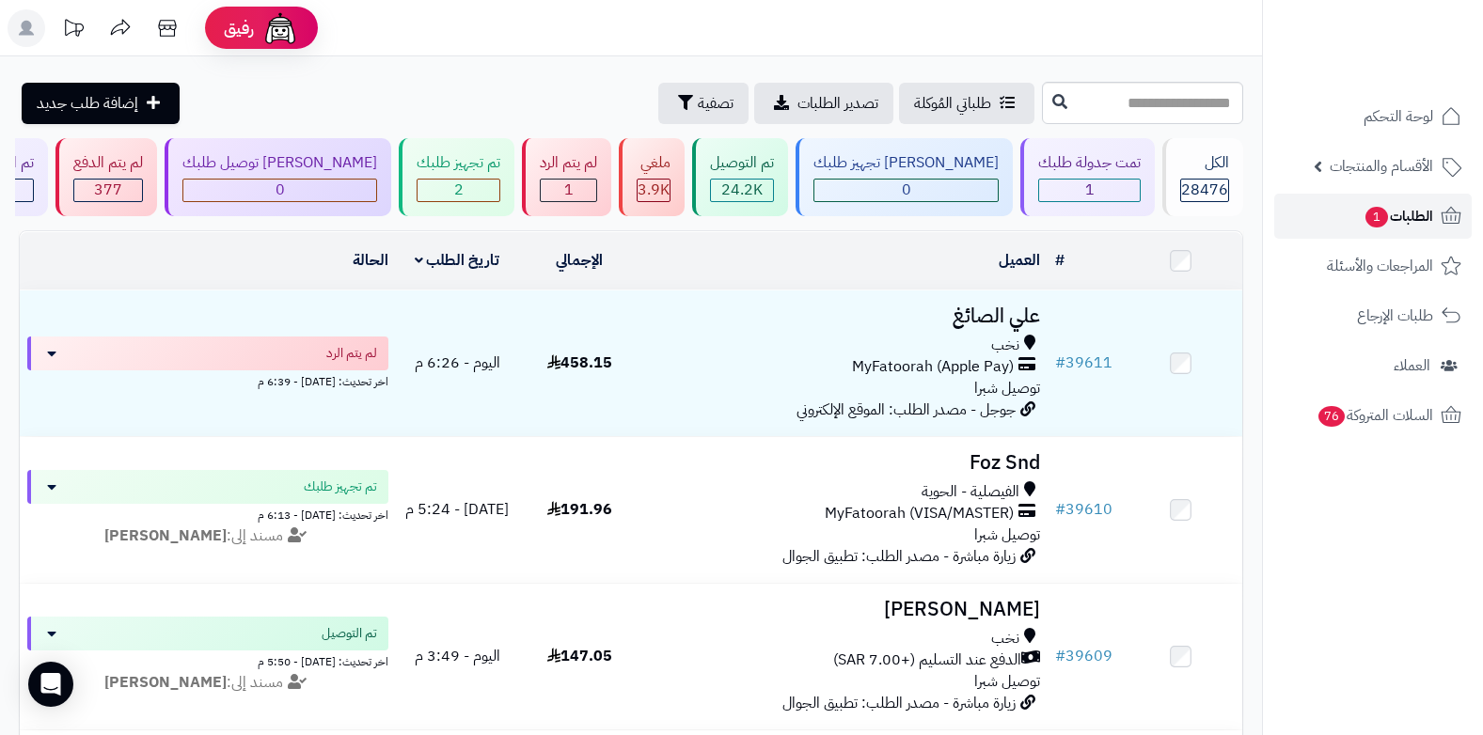
drag, startPoint x: 0, startPoint y: 0, endPoint x: 1392, endPoint y: 215, distance: 1408.5
click at [1392, 215] on span "الطلبات 1" at bounding box center [1399, 216] width 70 height 26
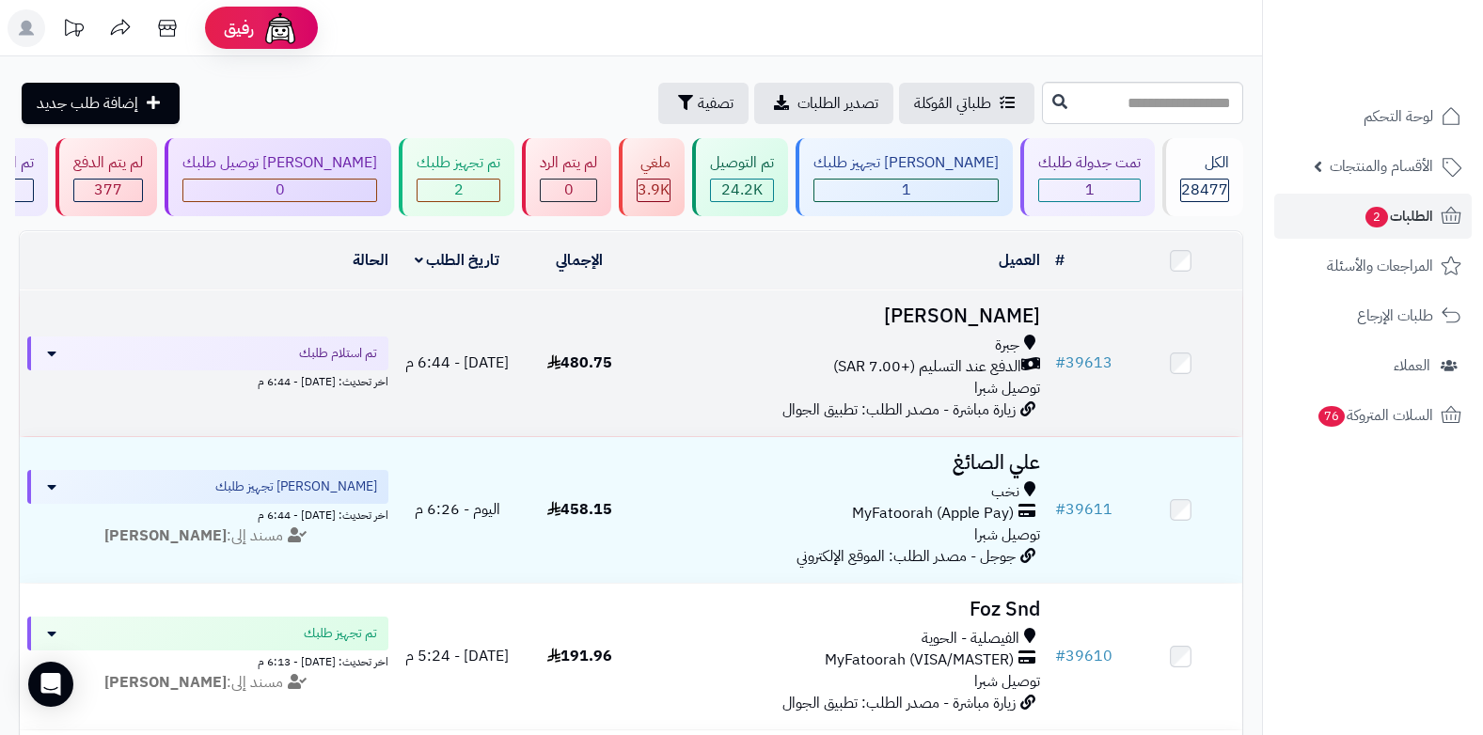
click at [965, 358] on span "الدفع عند التسليم (+7.00 SAR)" at bounding box center [927, 367] width 188 height 22
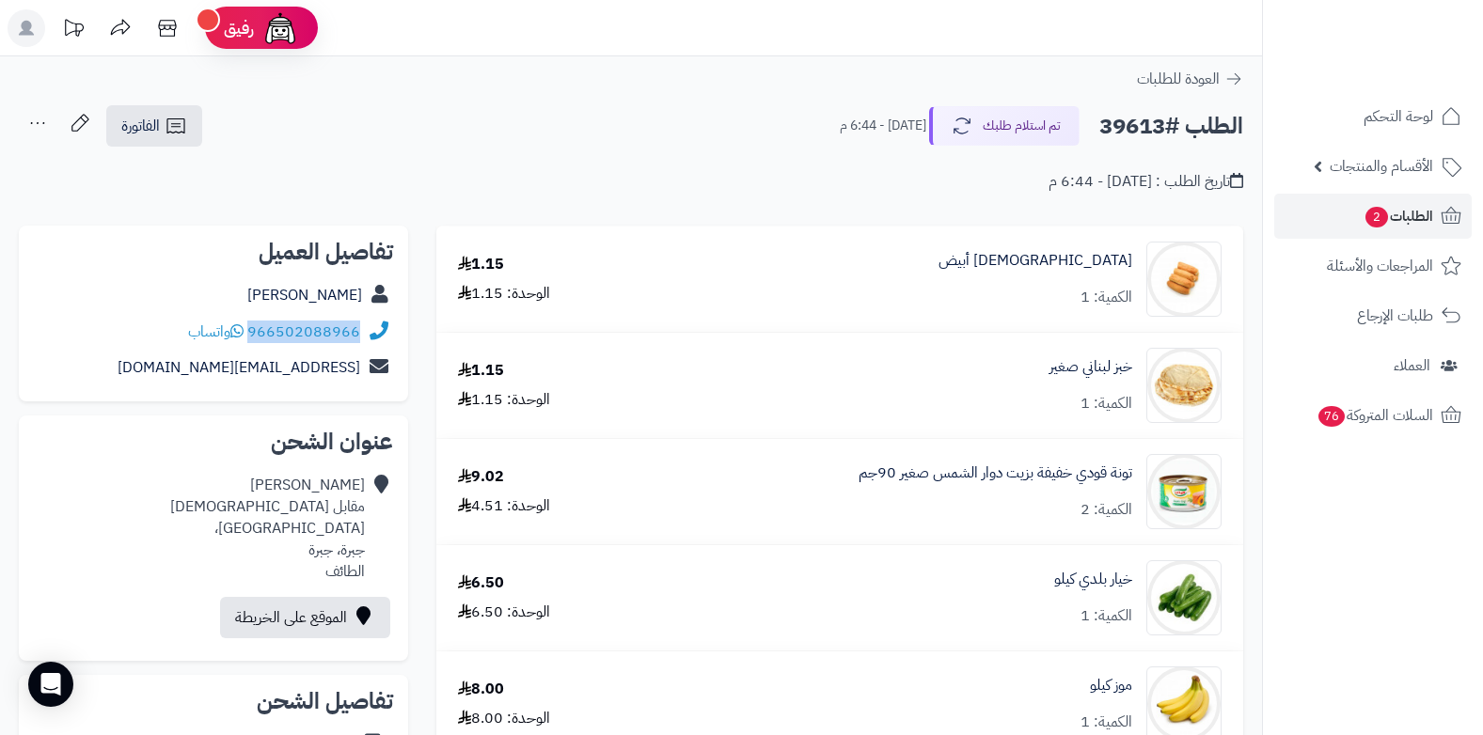
drag, startPoint x: 250, startPoint y: 334, endPoint x: 380, endPoint y: 343, distance: 130.1
click at [380, 343] on div "966502088966 واتساب" at bounding box center [213, 332] width 359 height 37
copy div "966502088966"
click at [1411, 214] on span "الطلبات 2" at bounding box center [1399, 216] width 70 height 26
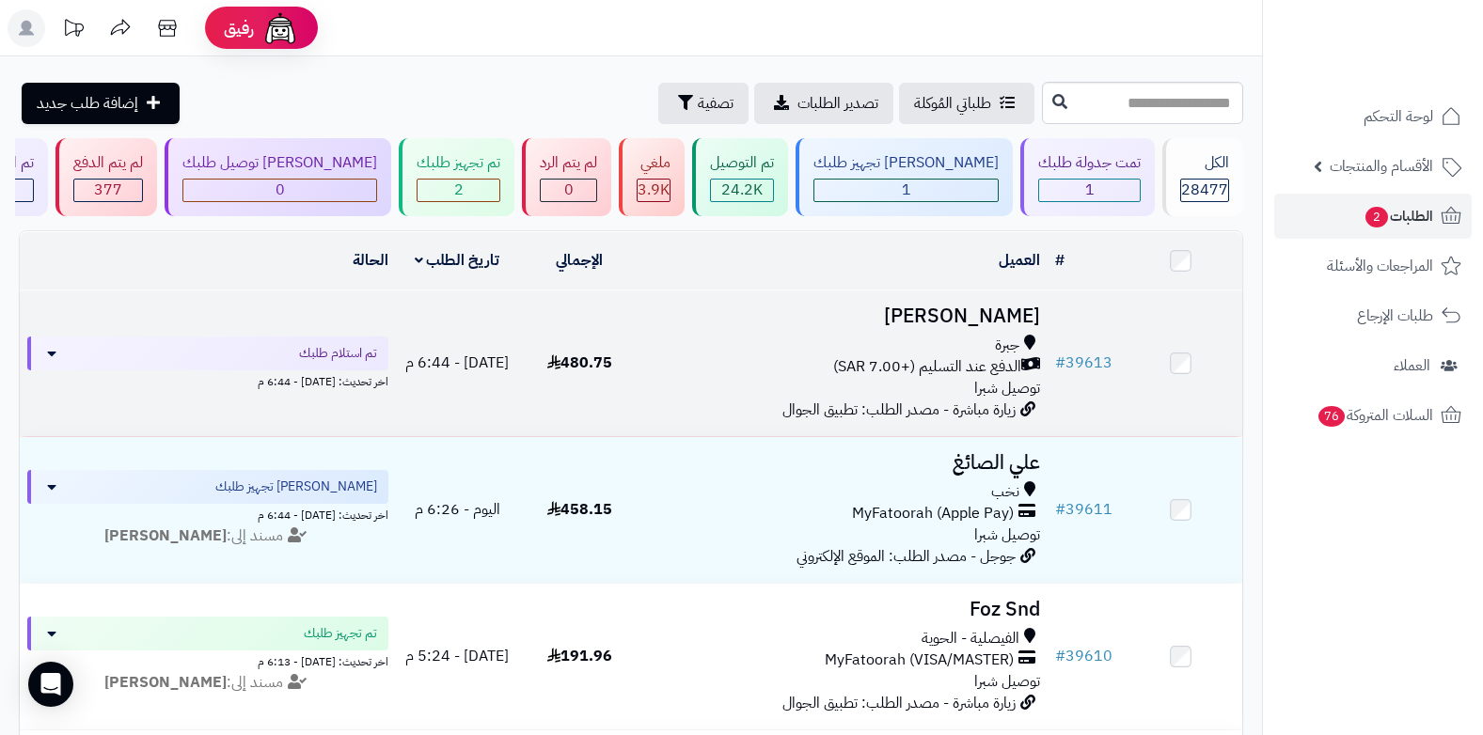
click at [989, 386] on span "توصيل شبرا" at bounding box center [1007, 388] width 66 height 23
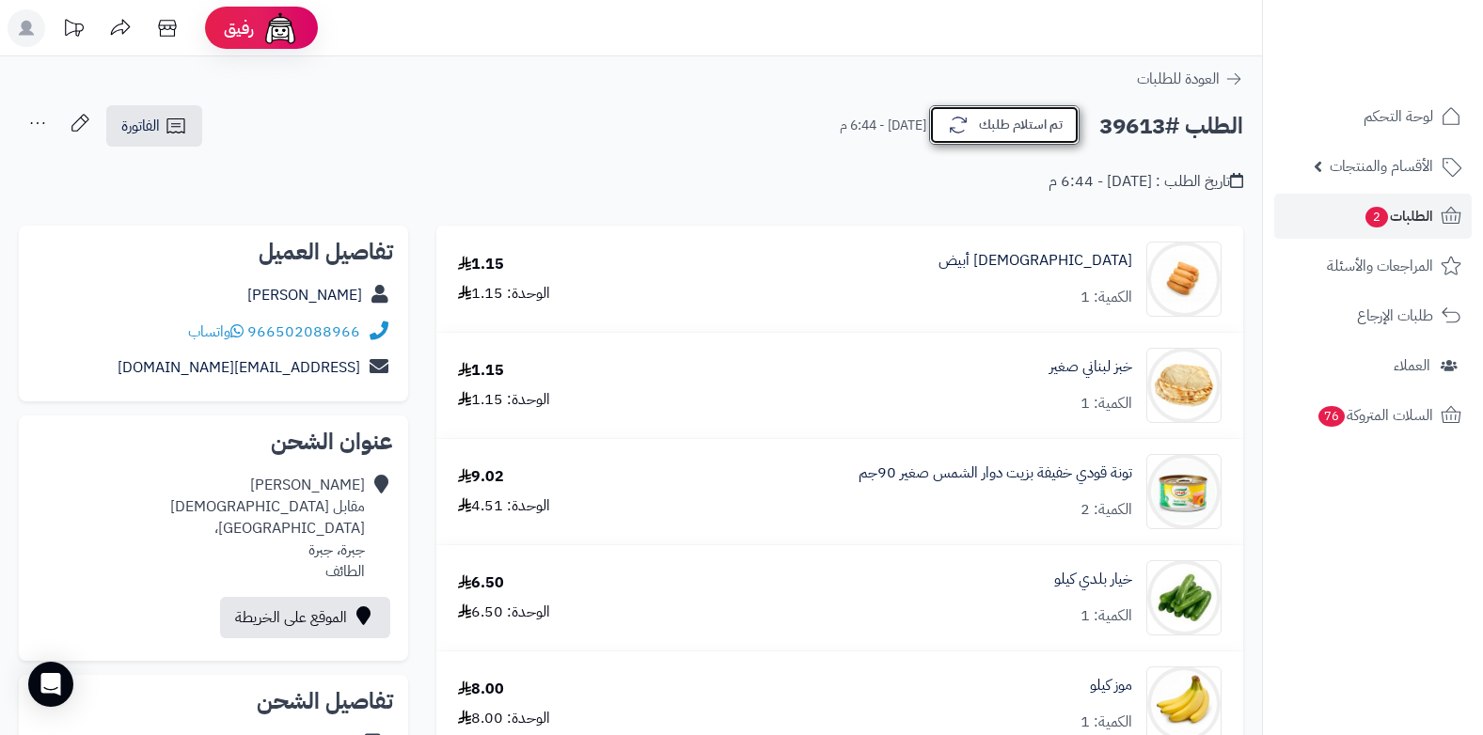
click at [979, 123] on button "تم استلام طلبك" at bounding box center [1004, 125] width 150 height 40
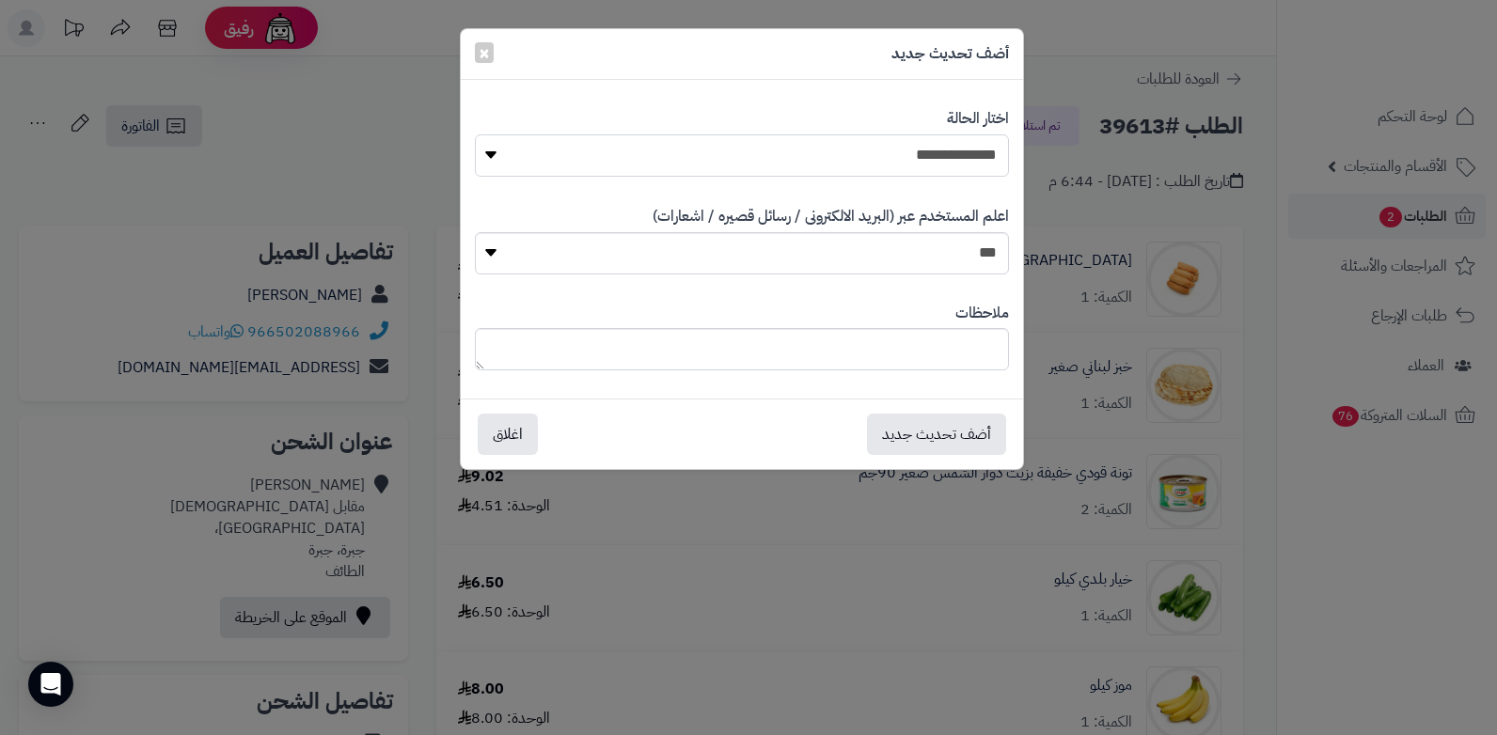
click at [958, 164] on select "**********" at bounding box center [742, 155] width 534 height 42
select select "*"
click at [475, 134] on select "**********" at bounding box center [742, 155] width 534 height 42
click at [883, 337] on textarea at bounding box center [742, 349] width 534 height 42
type textarea "***"
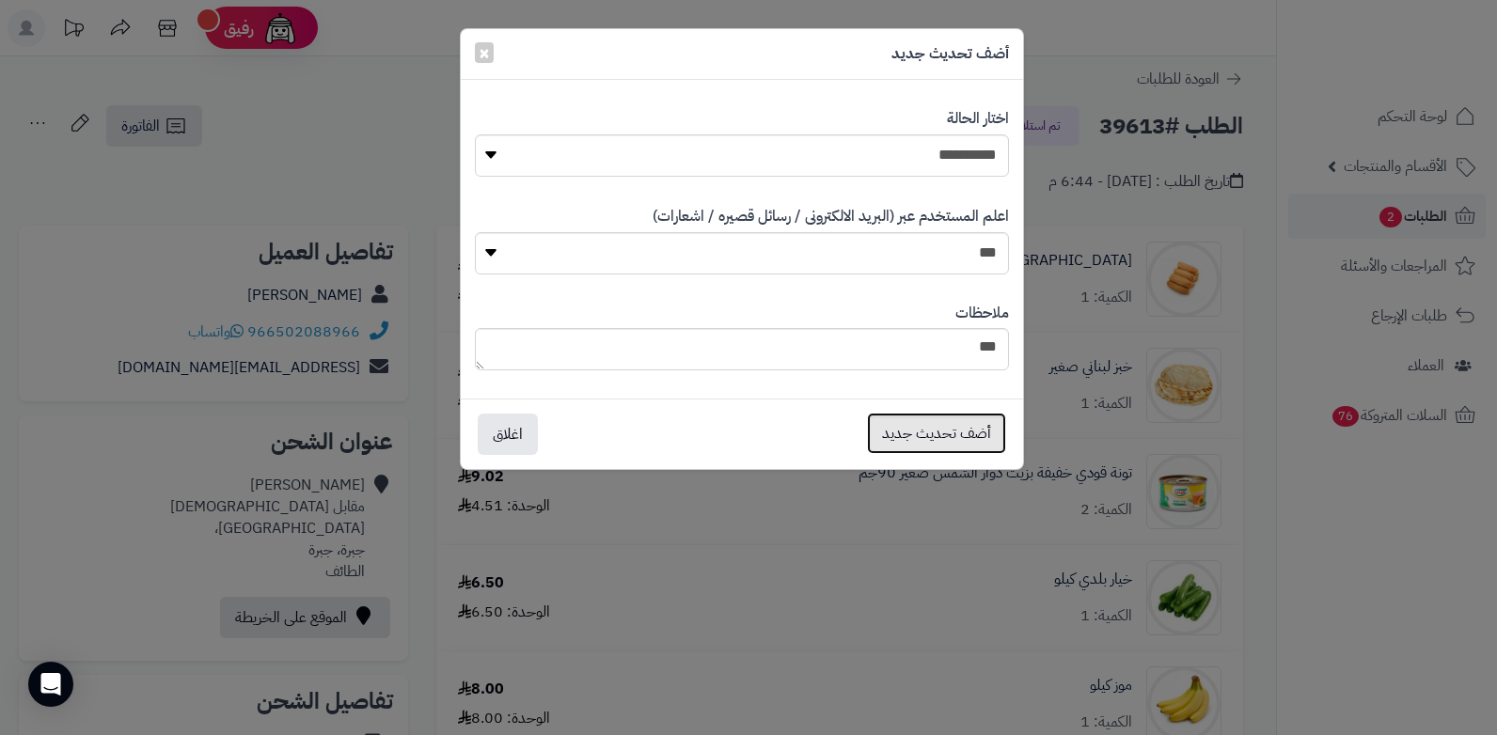
click at [923, 431] on button "أضف تحديث جديد" at bounding box center [936, 433] width 139 height 41
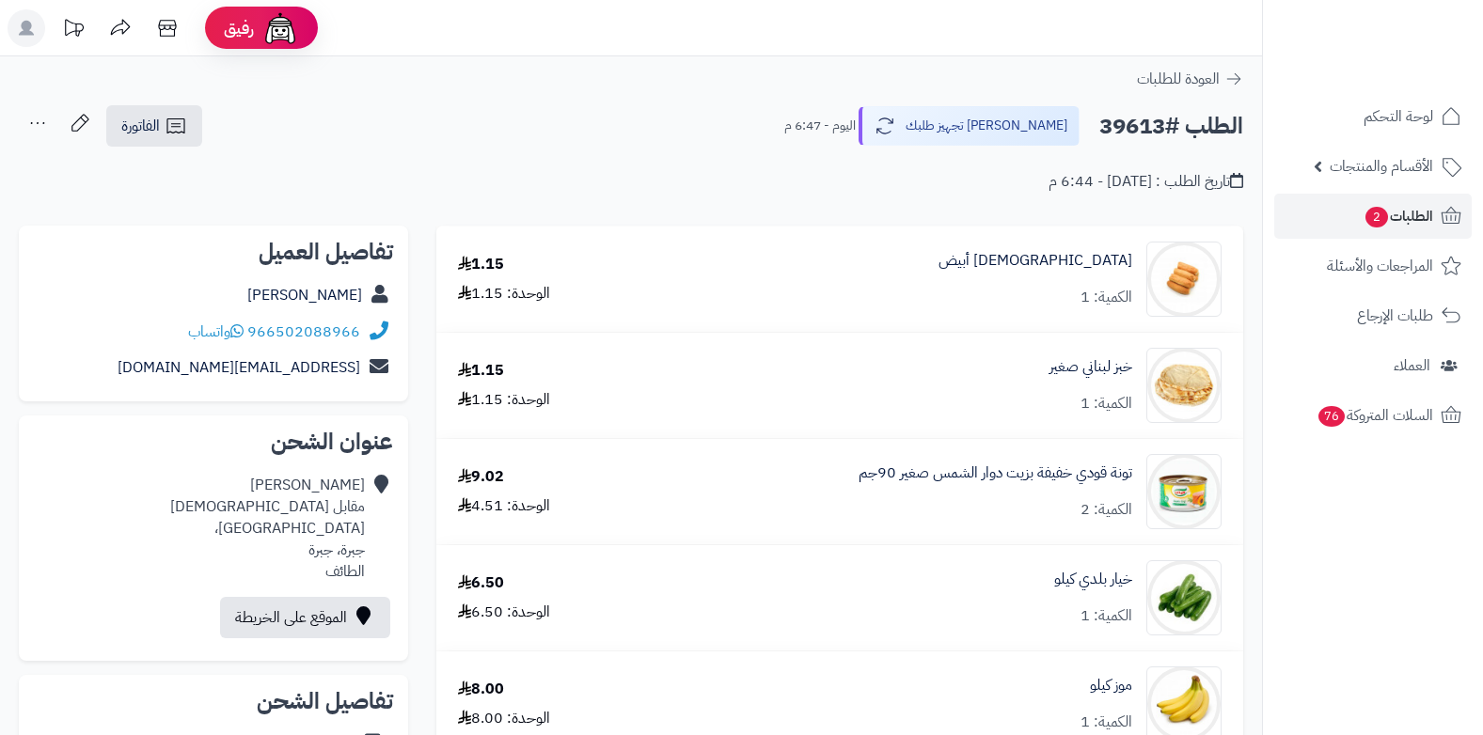
drag, startPoint x: 0, startPoint y: 0, endPoint x: 32, endPoint y: 125, distance: 129.1
click at [32, 125] on icon at bounding box center [38, 123] width 38 height 38
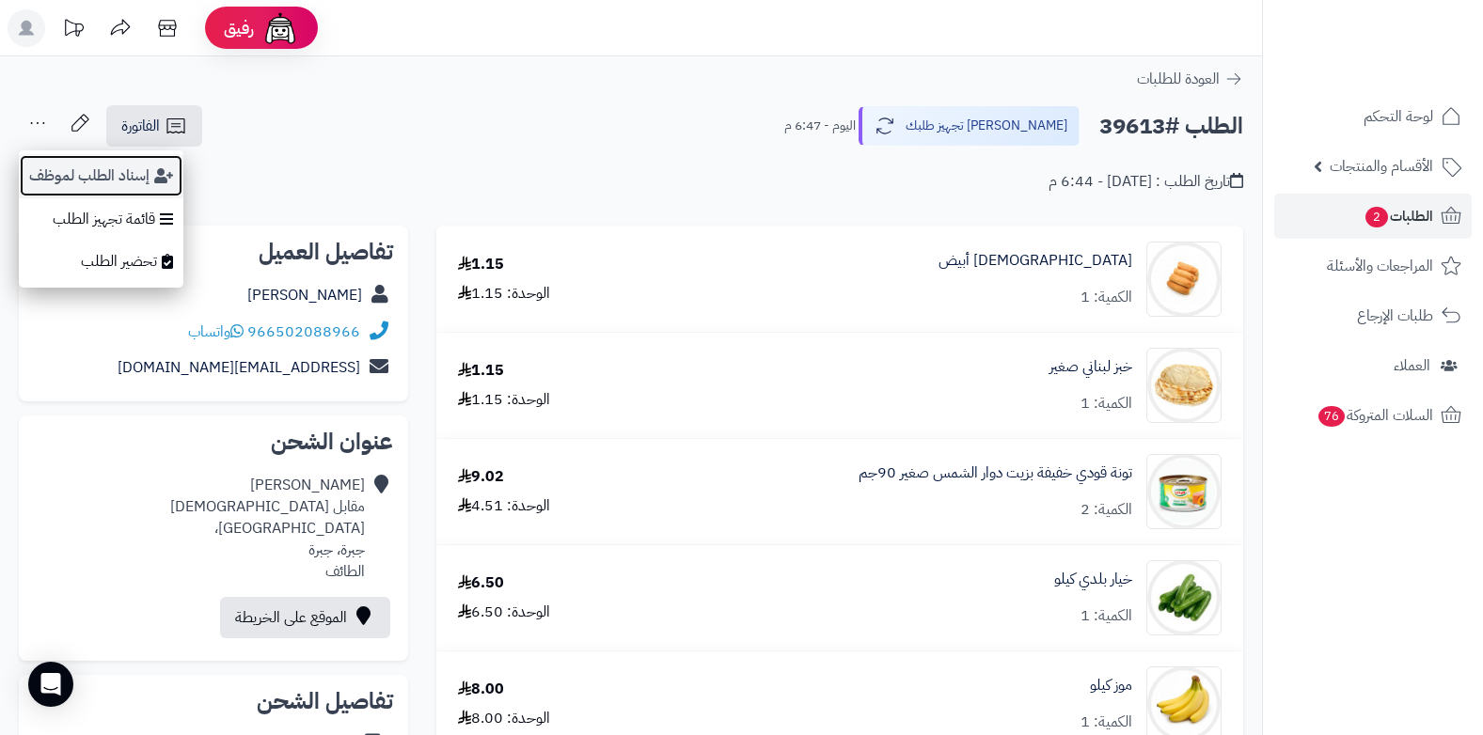
click at [68, 165] on button "إسناد الطلب لموظف" at bounding box center [101, 175] width 165 height 43
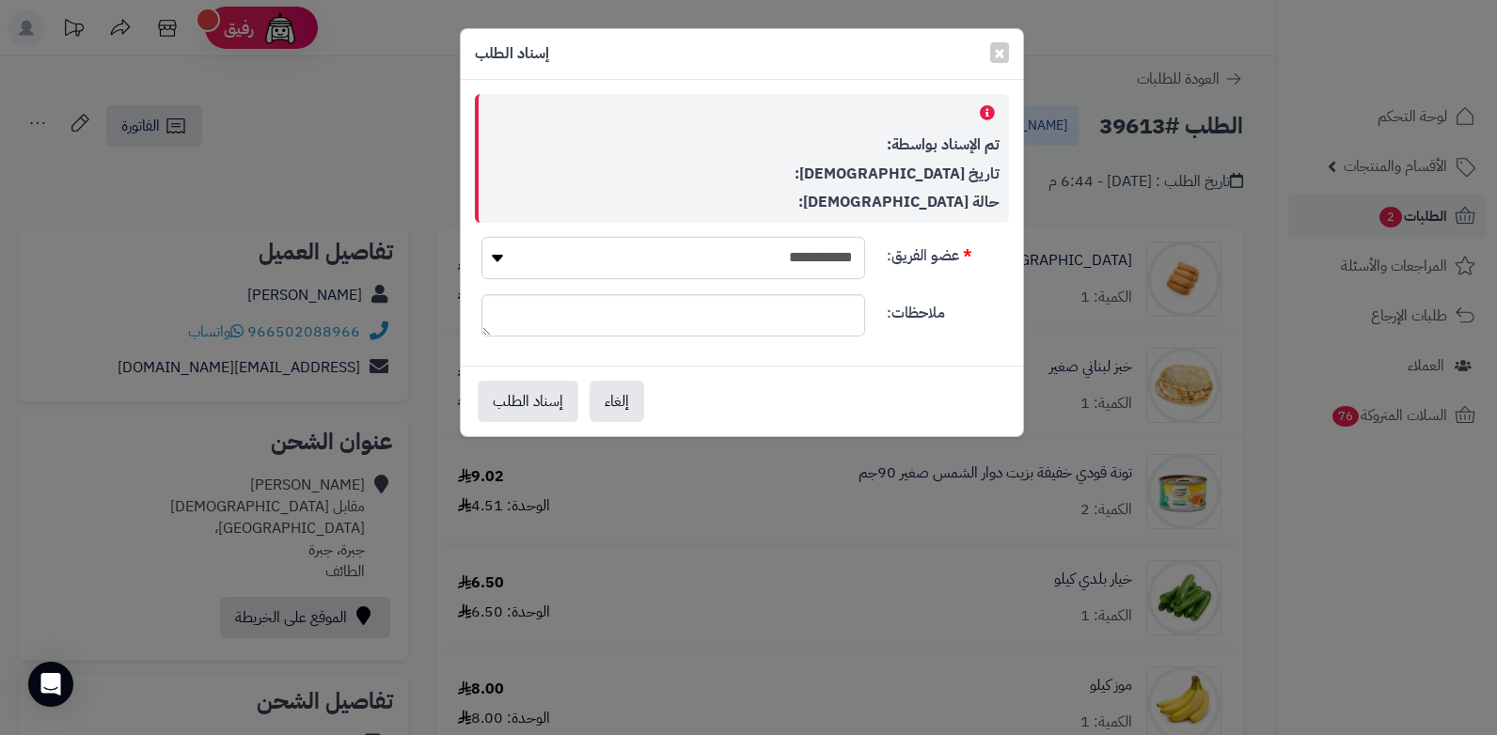
click at [582, 257] on select "**********" at bounding box center [674, 258] width 384 height 42
drag, startPoint x: 363, startPoint y: 154, endPoint x: 371, endPoint y: 142, distance: 14.9
click at [371, 142] on div "**********" at bounding box center [748, 367] width 1497 height 735
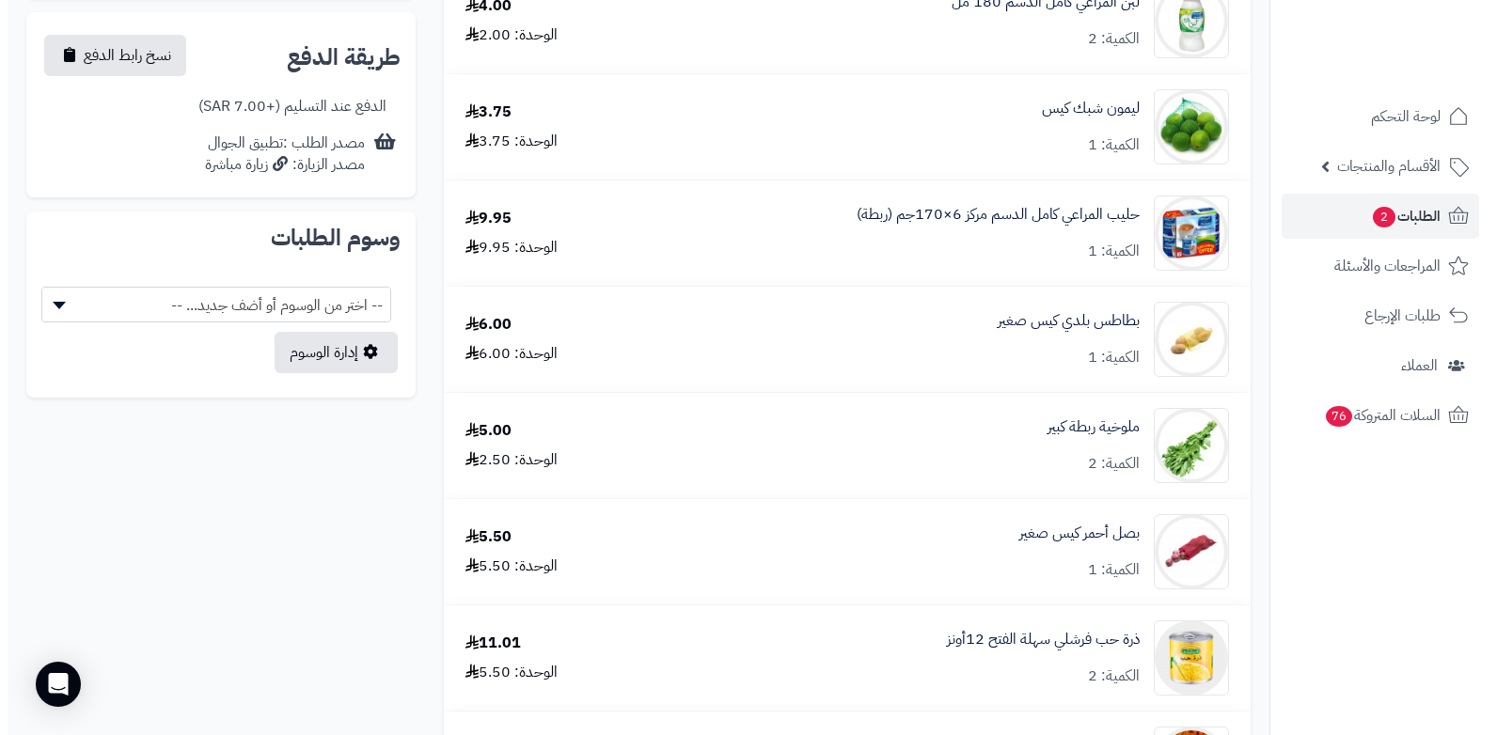
scroll to position [39, 0]
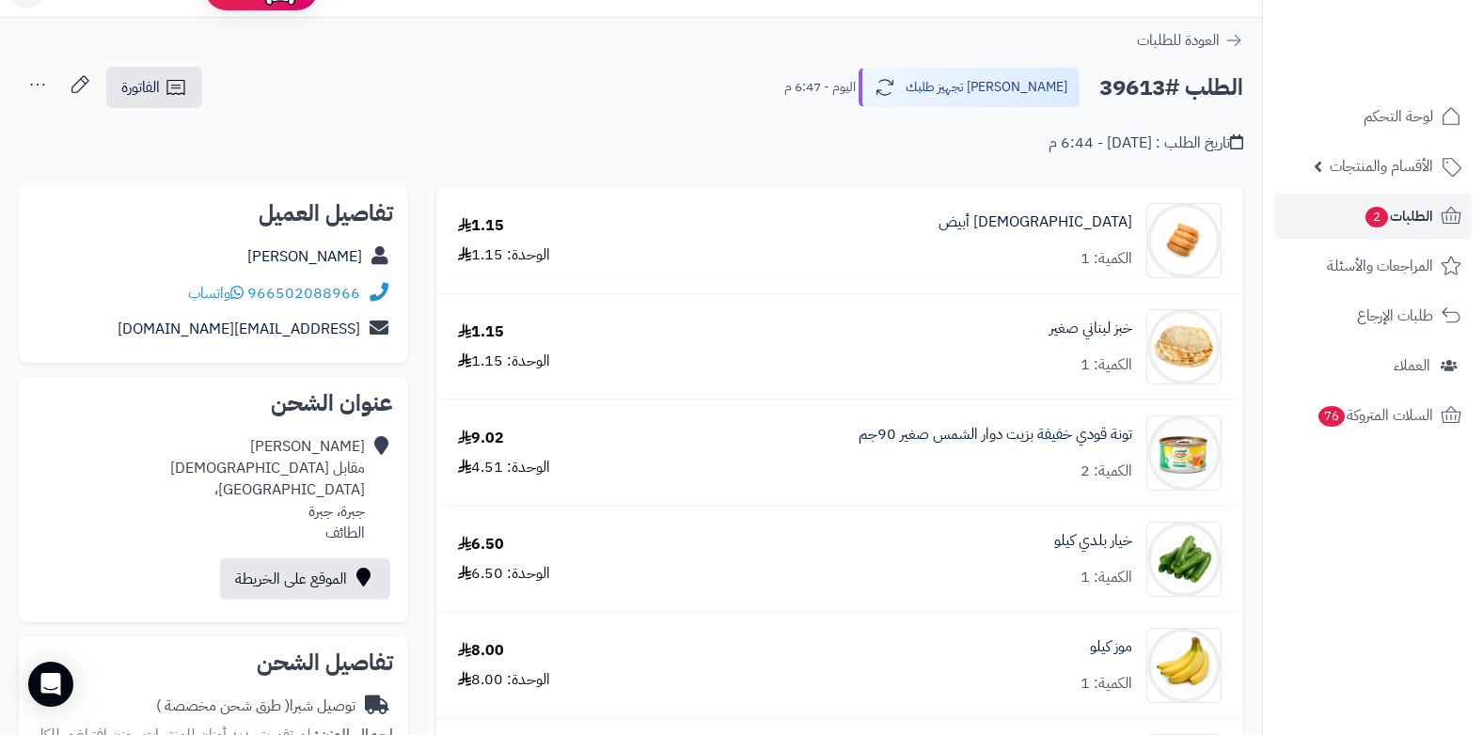
click at [35, 91] on icon at bounding box center [38, 85] width 38 height 38
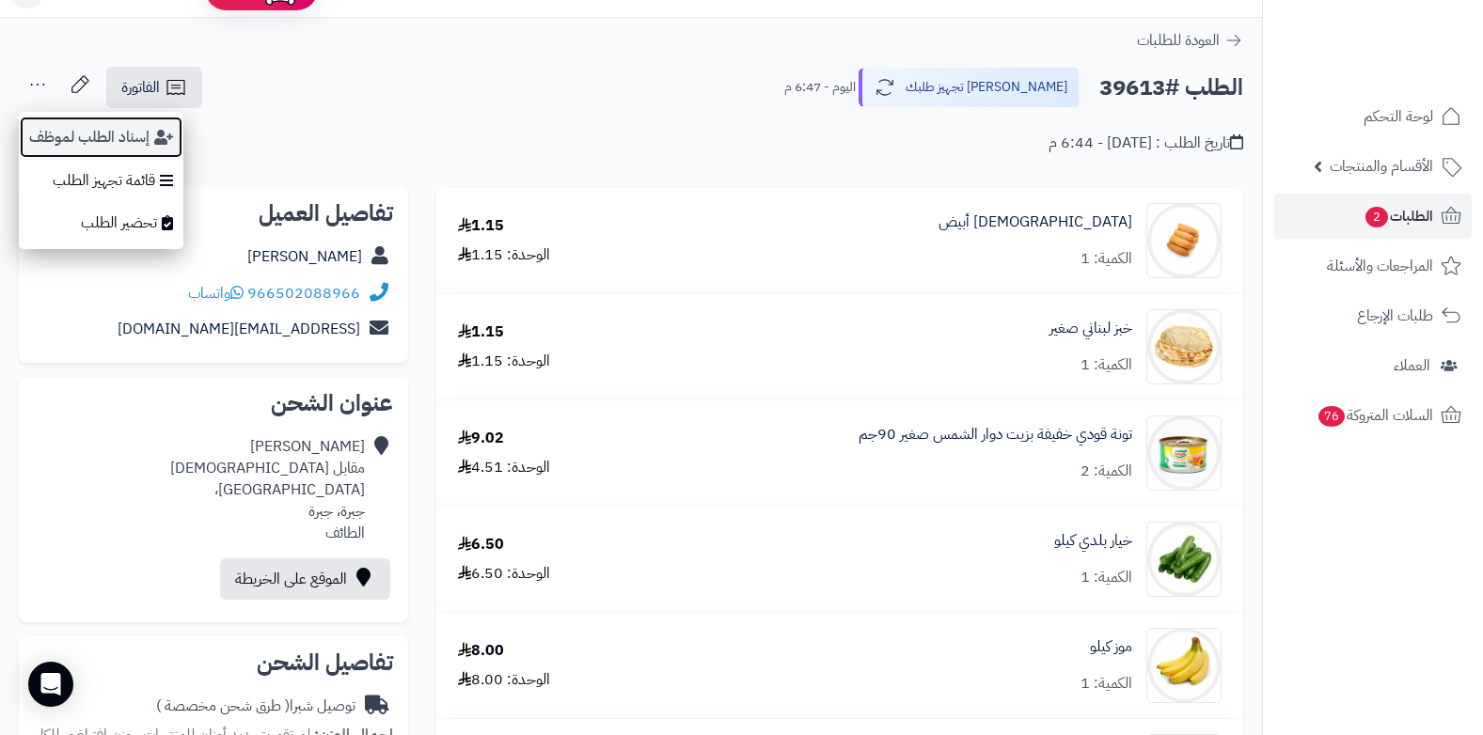
click at [53, 131] on button "إسناد الطلب لموظف" at bounding box center [101, 137] width 165 height 43
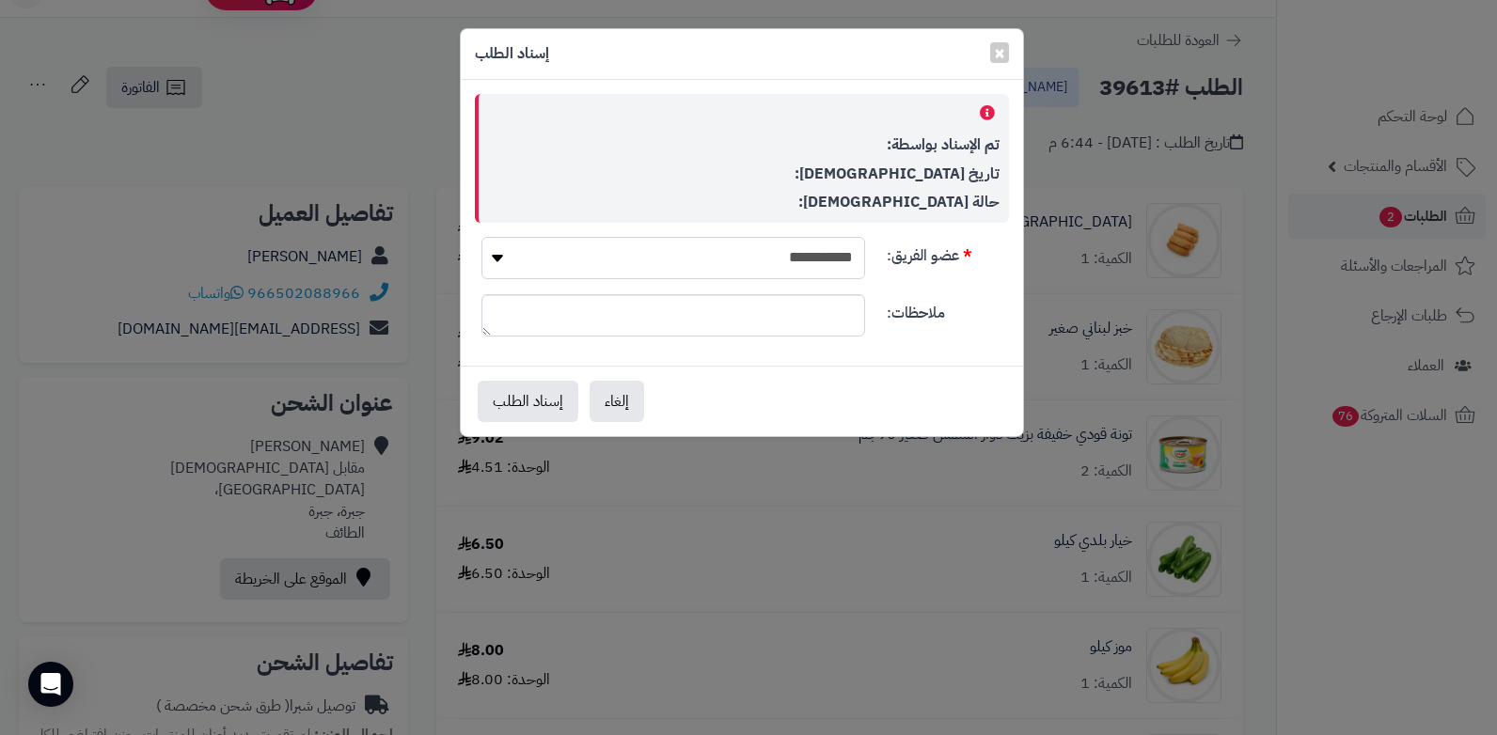
click at [837, 256] on select "**********" at bounding box center [674, 258] width 384 height 42
select select "**"
click at [482, 237] on select "**********" at bounding box center [674, 258] width 384 height 42
click at [552, 407] on button "إسناد الطلب" at bounding box center [528, 400] width 101 height 41
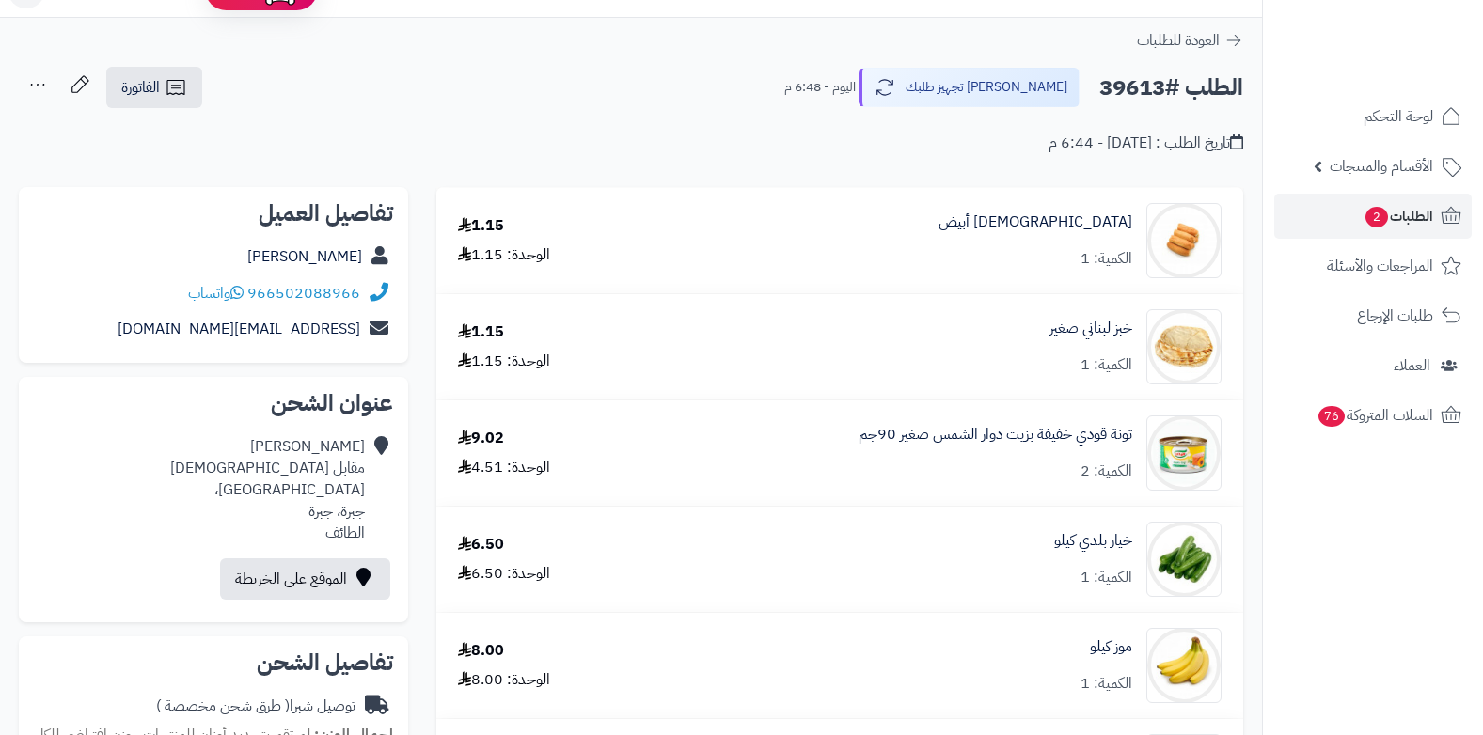
scroll to position [39, 0]
click at [1376, 211] on span "2" at bounding box center [1377, 217] width 24 height 22
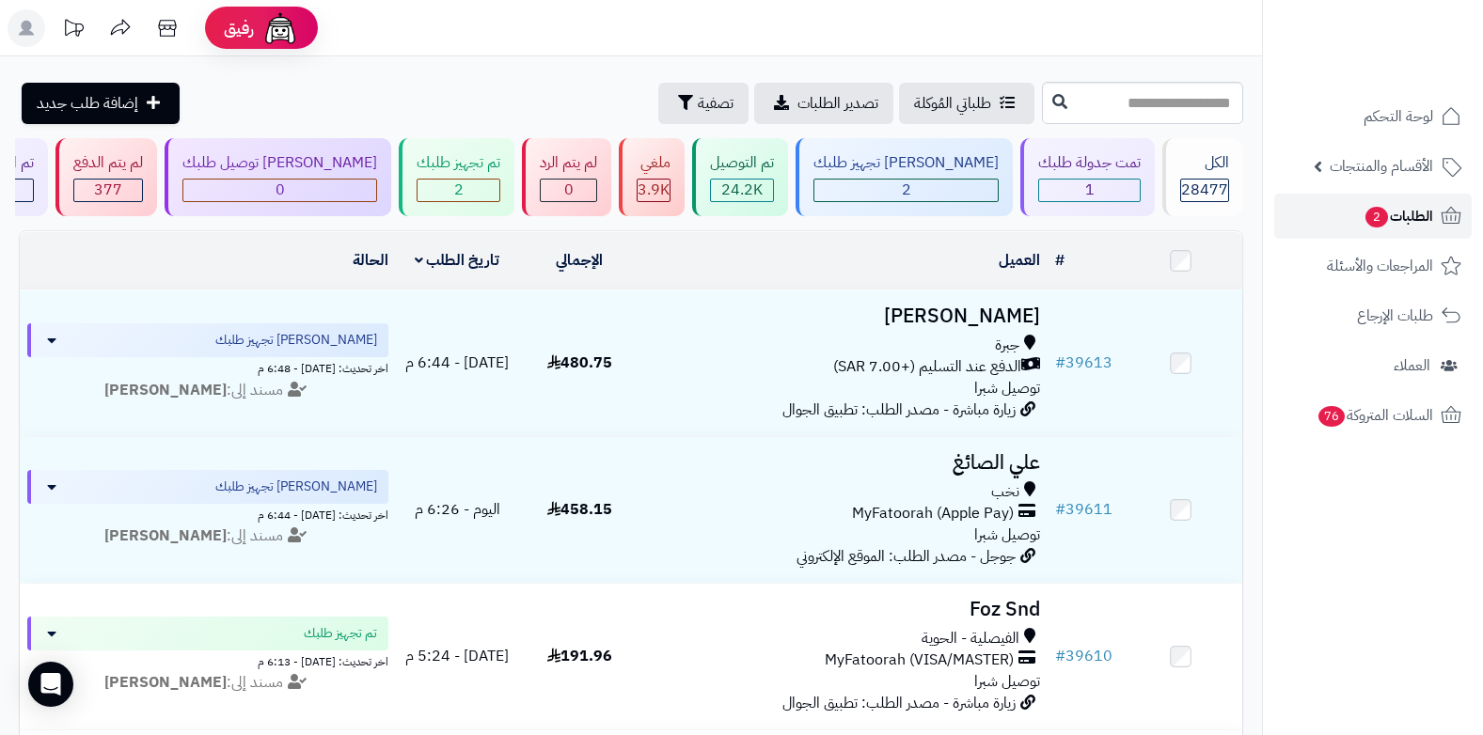
click at [1396, 219] on span "الطلبات 2" at bounding box center [1399, 216] width 70 height 26
click at [1397, 234] on link "الطلبات 2" at bounding box center [1373, 216] width 198 height 45
click at [1072, 199] on div "1" at bounding box center [1089, 191] width 101 height 22
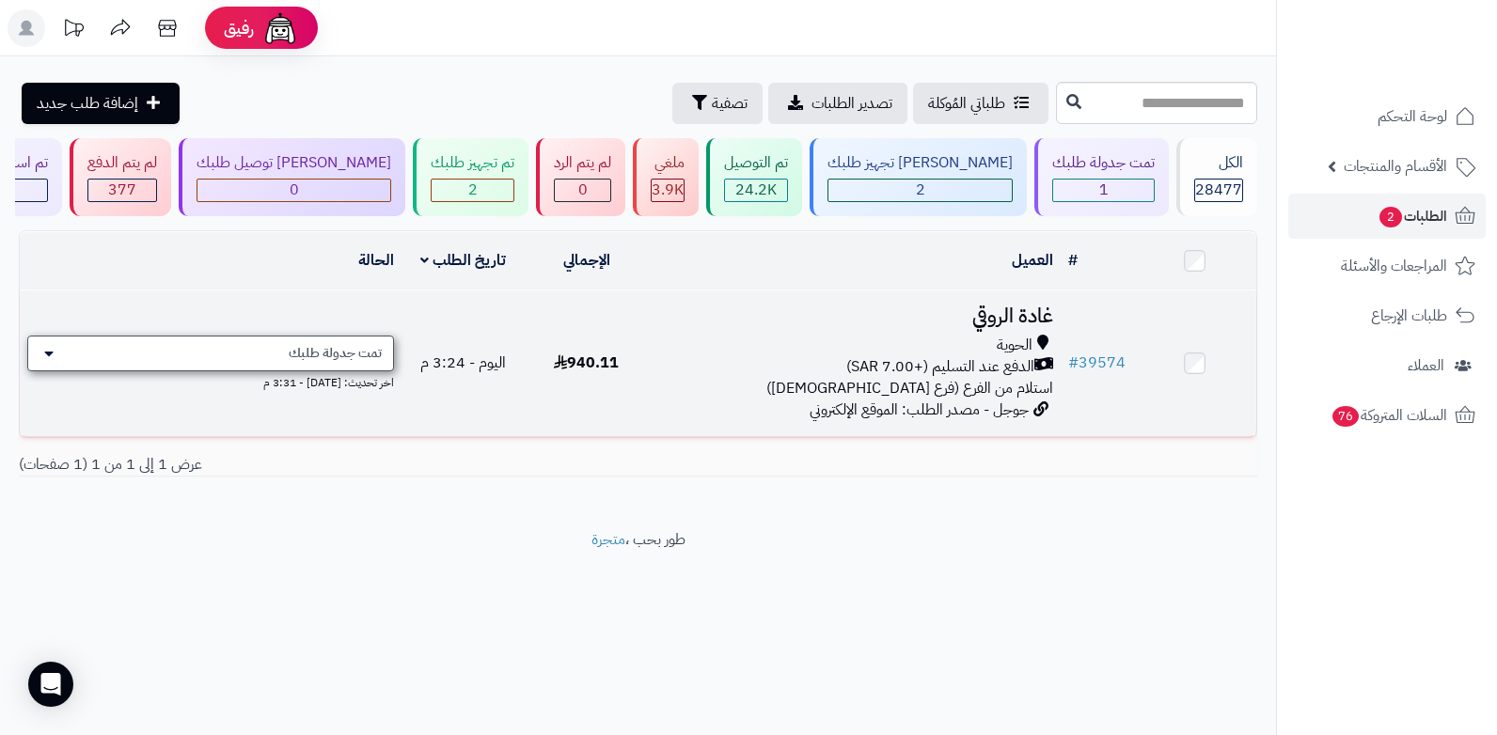
click at [379, 356] on span "تمت جدولة طلبك" at bounding box center [335, 353] width 93 height 19
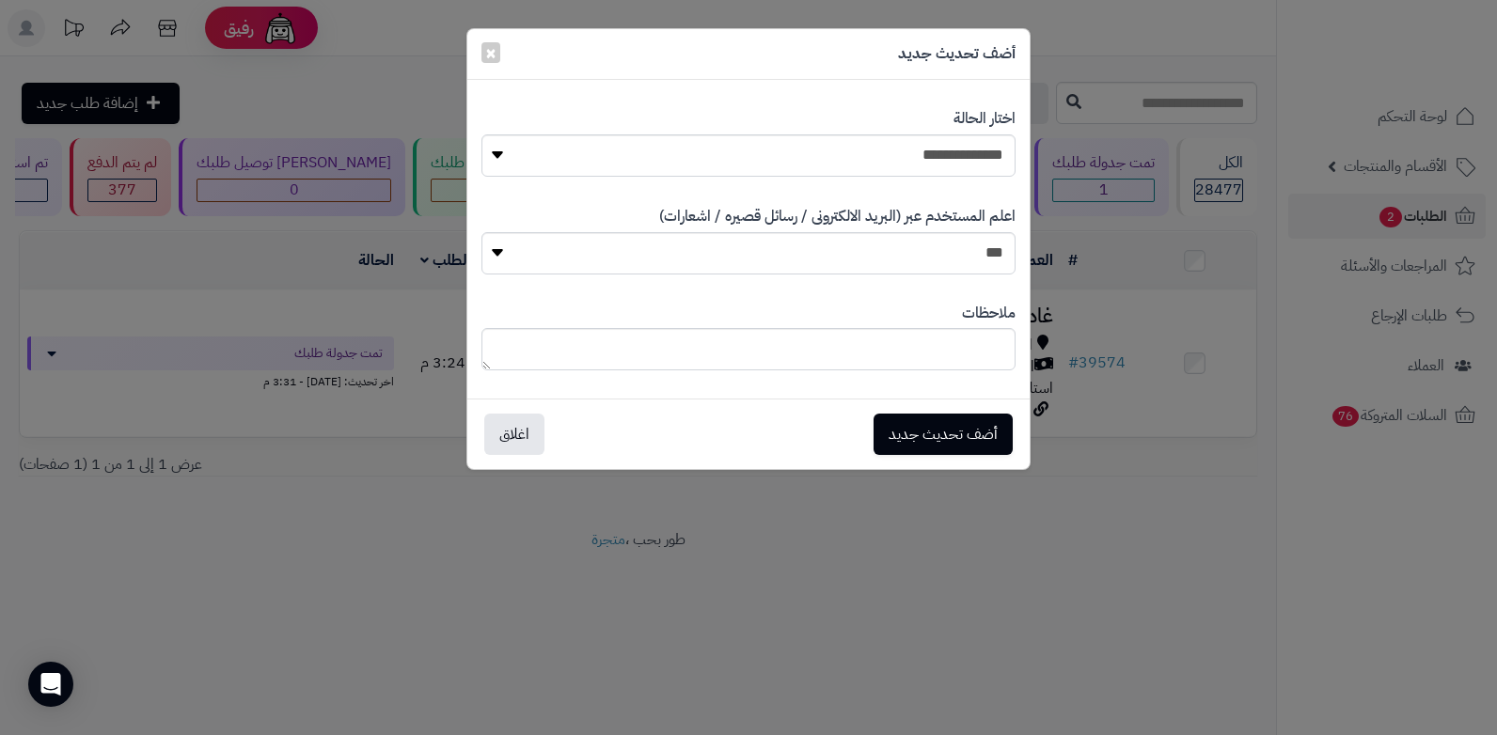
click at [1051, 337] on div "**********" at bounding box center [748, 367] width 1497 height 735
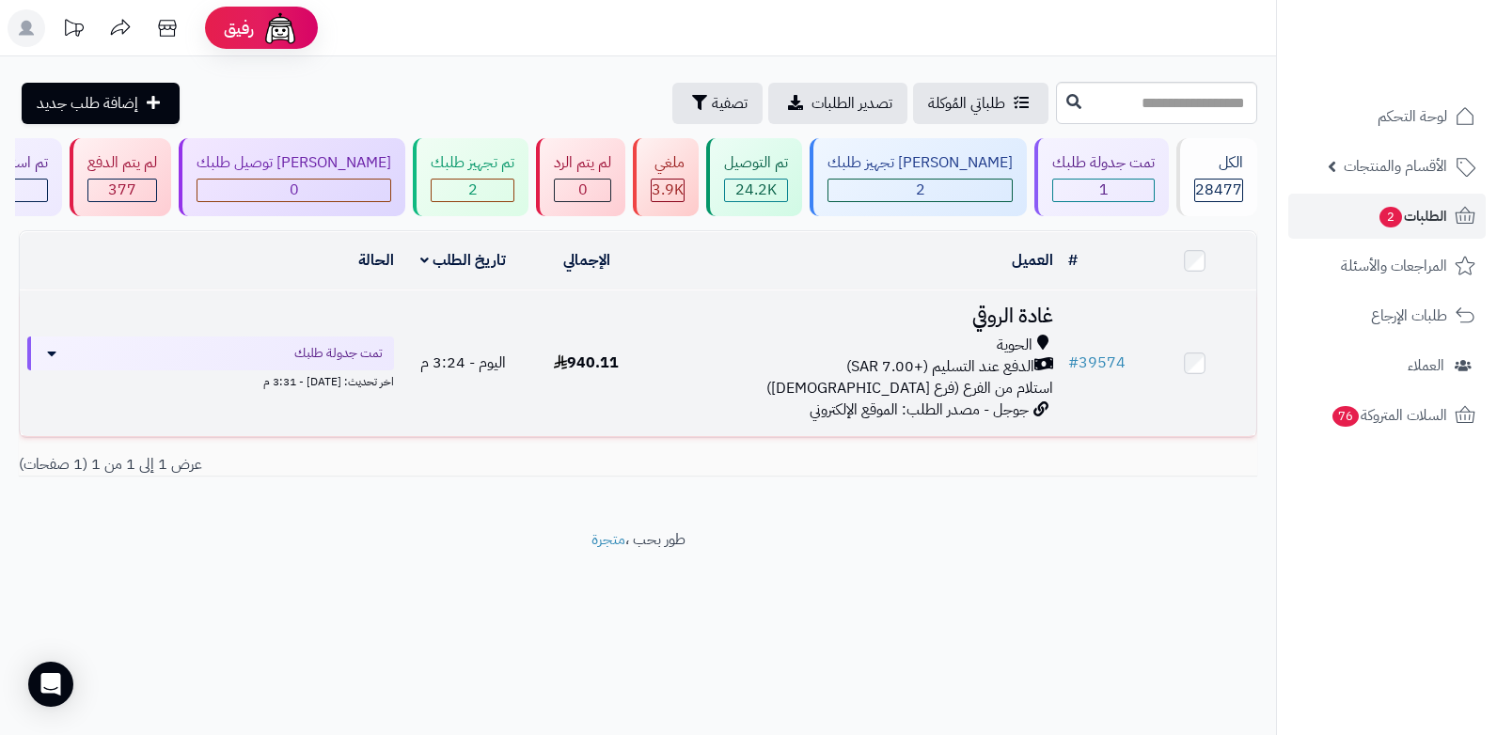
click at [997, 360] on span "الدفع عند التسليم (+7.00 SAR)" at bounding box center [940, 367] width 188 height 22
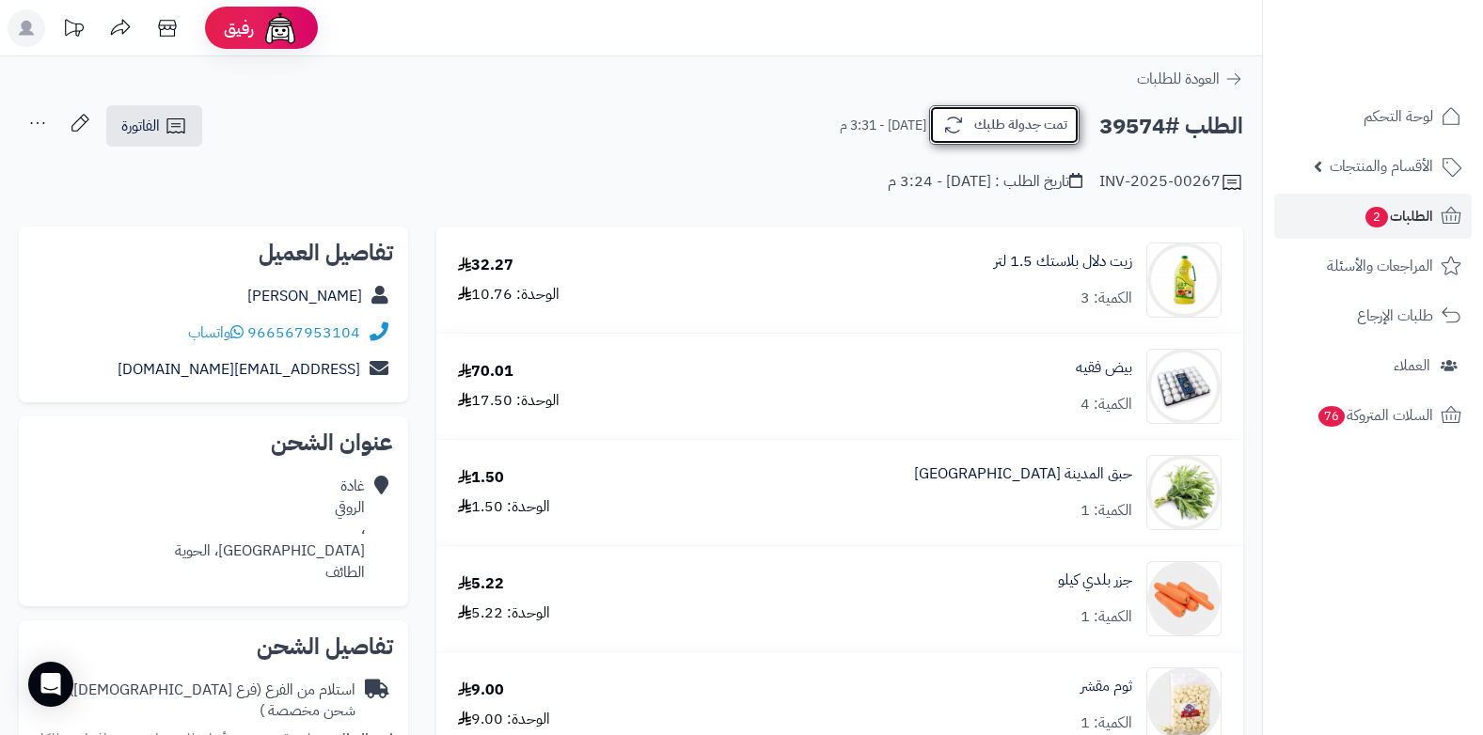
click at [1020, 115] on button "تمت جدولة طلبك" at bounding box center [1004, 125] width 150 height 40
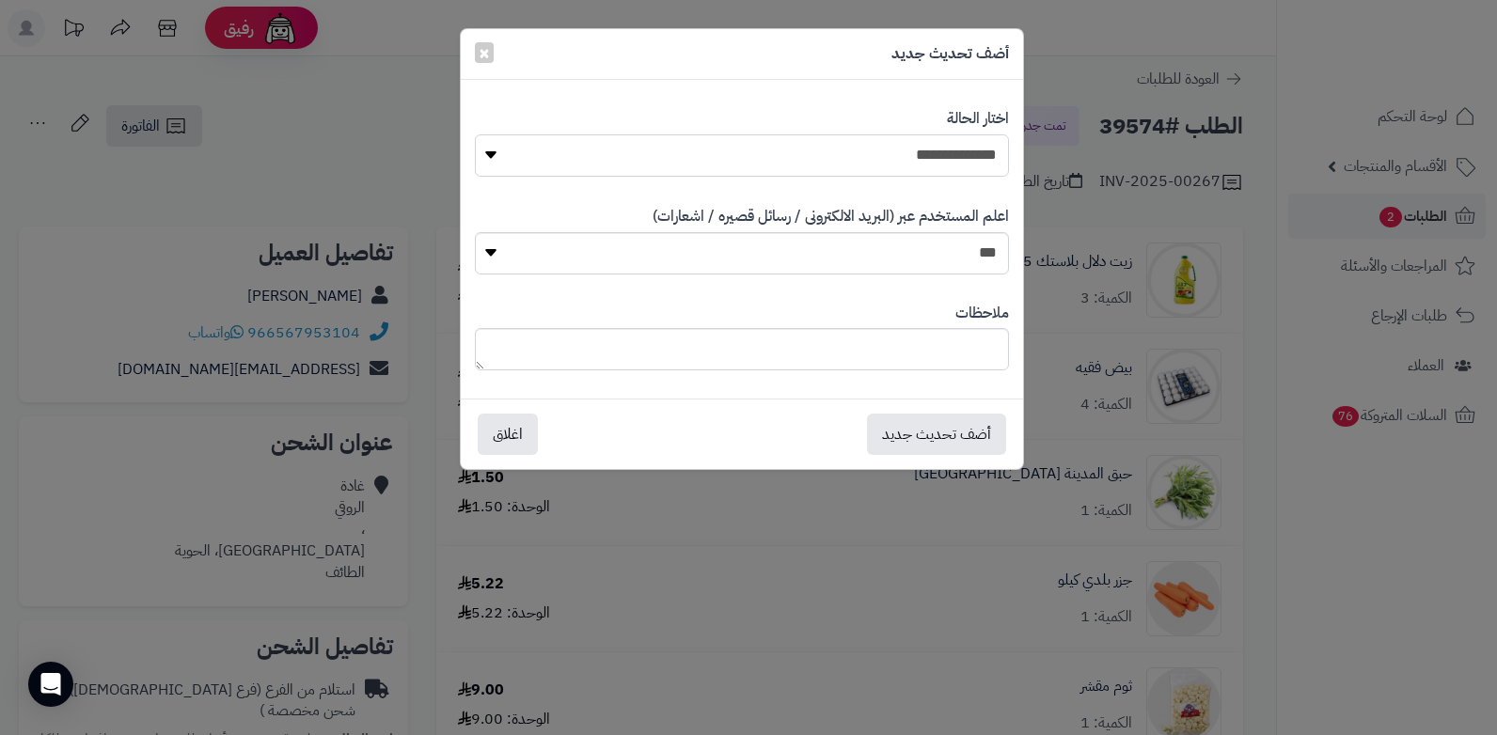
click at [989, 173] on select "**********" at bounding box center [742, 155] width 534 height 42
select select "*"
click at [475, 134] on select "**********" at bounding box center [742, 155] width 534 height 42
click at [796, 358] on textarea at bounding box center [742, 349] width 534 height 42
type textarea "***"
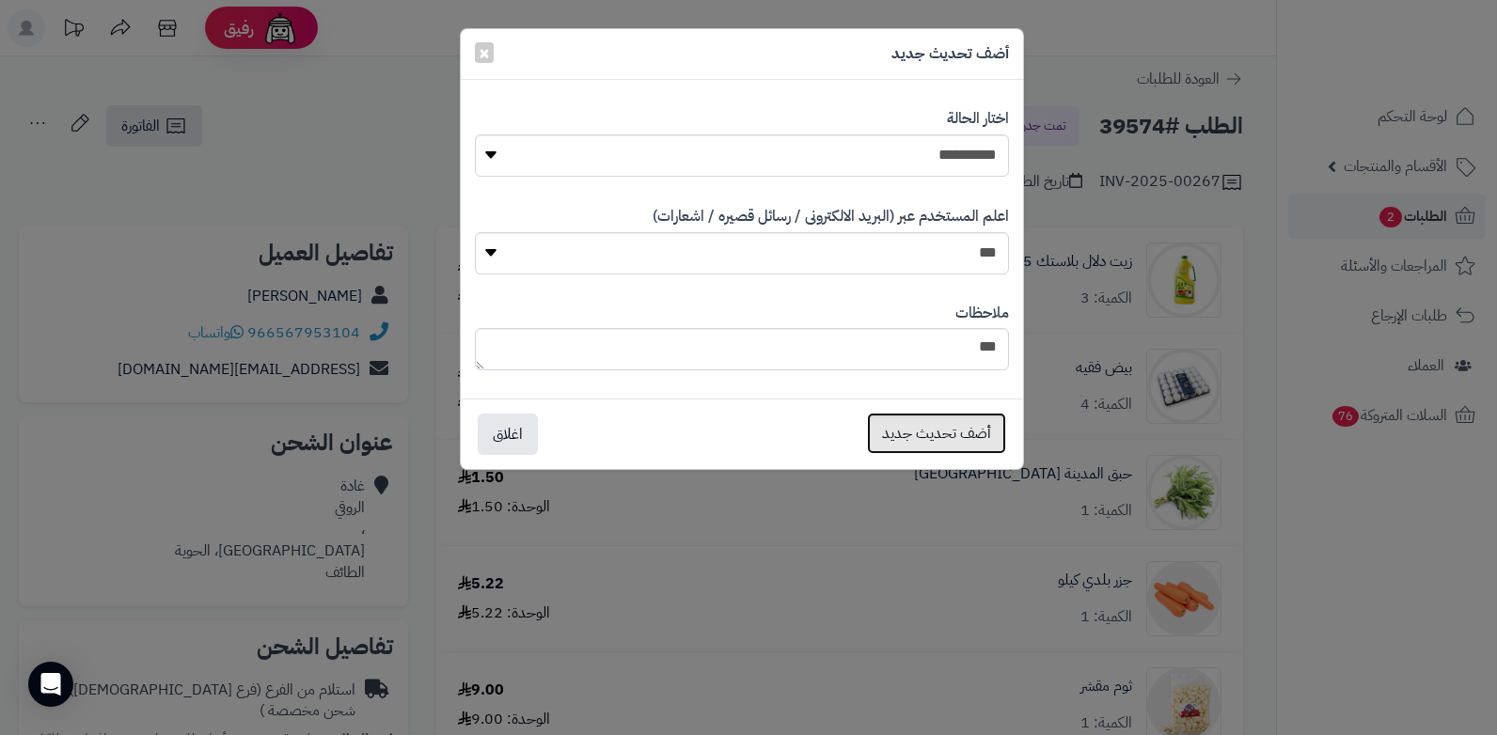
click at [935, 431] on button "أضف تحديث جديد" at bounding box center [936, 433] width 139 height 41
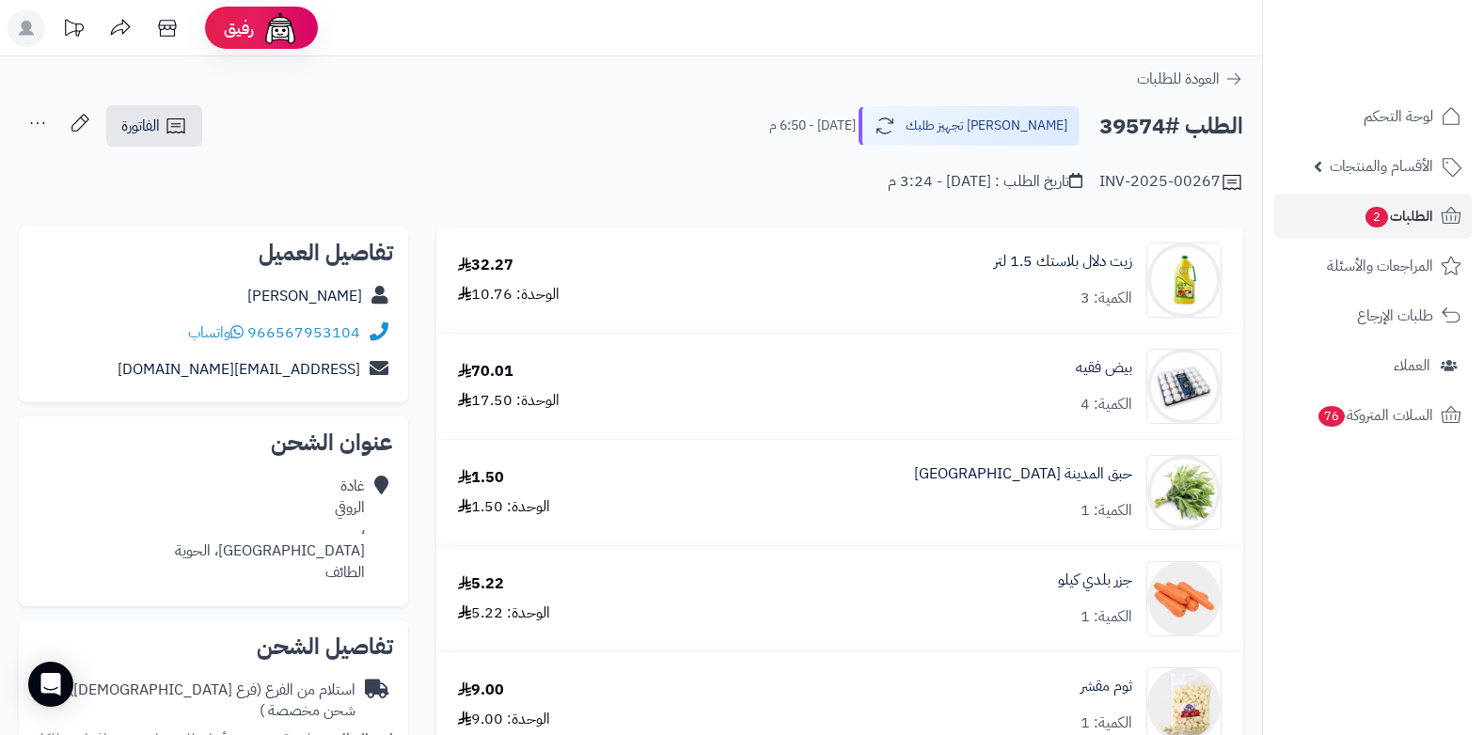
drag, startPoint x: 0, startPoint y: 0, endPoint x: 40, endPoint y: 120, distance: 127.0
click at [40, 120] on icon at bounding box center [38, 123] width 38 height 38
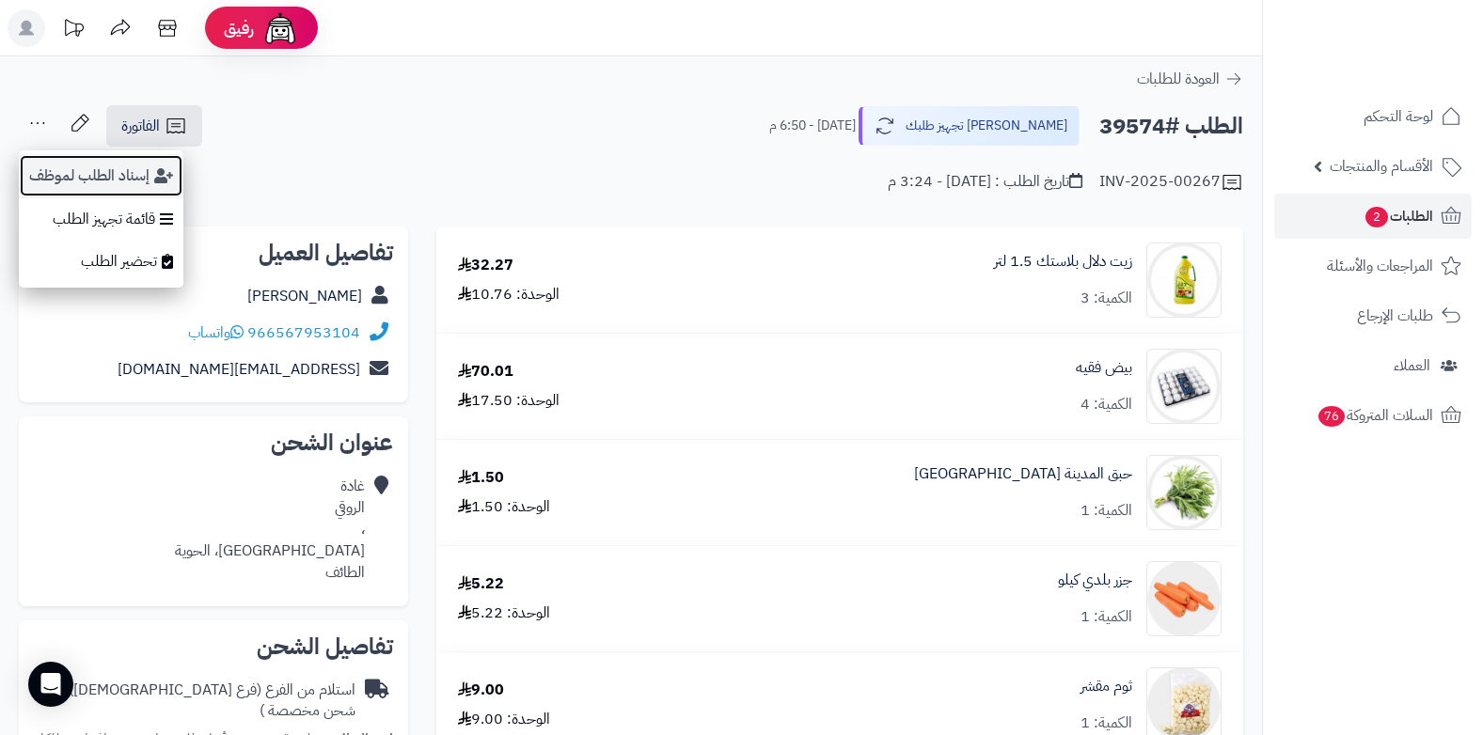
click at [49, 166] on button "إسناد الطلب لموظف" at bounding box center [101, 175] width 165 height 43
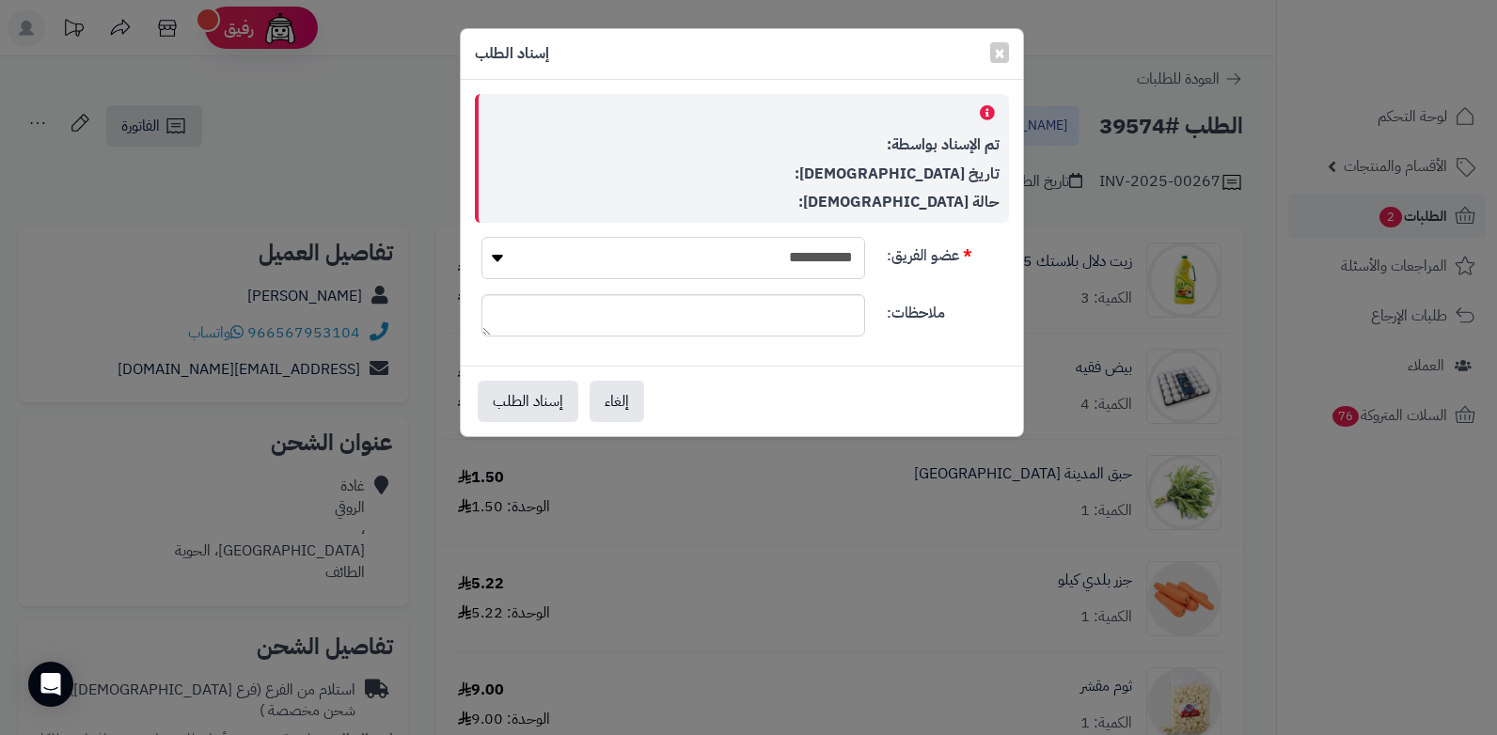
click at [665, 254] on select "**********" at bounding box center [674, 258] width 384 height 42
select select "**"
click at [482, 237] on select "**********" at bounding box center [674, 258] width 384 height 42
click at [546, 400] on button "إسناد الطلب" at bounding box center [528, 400] width 101 height 41
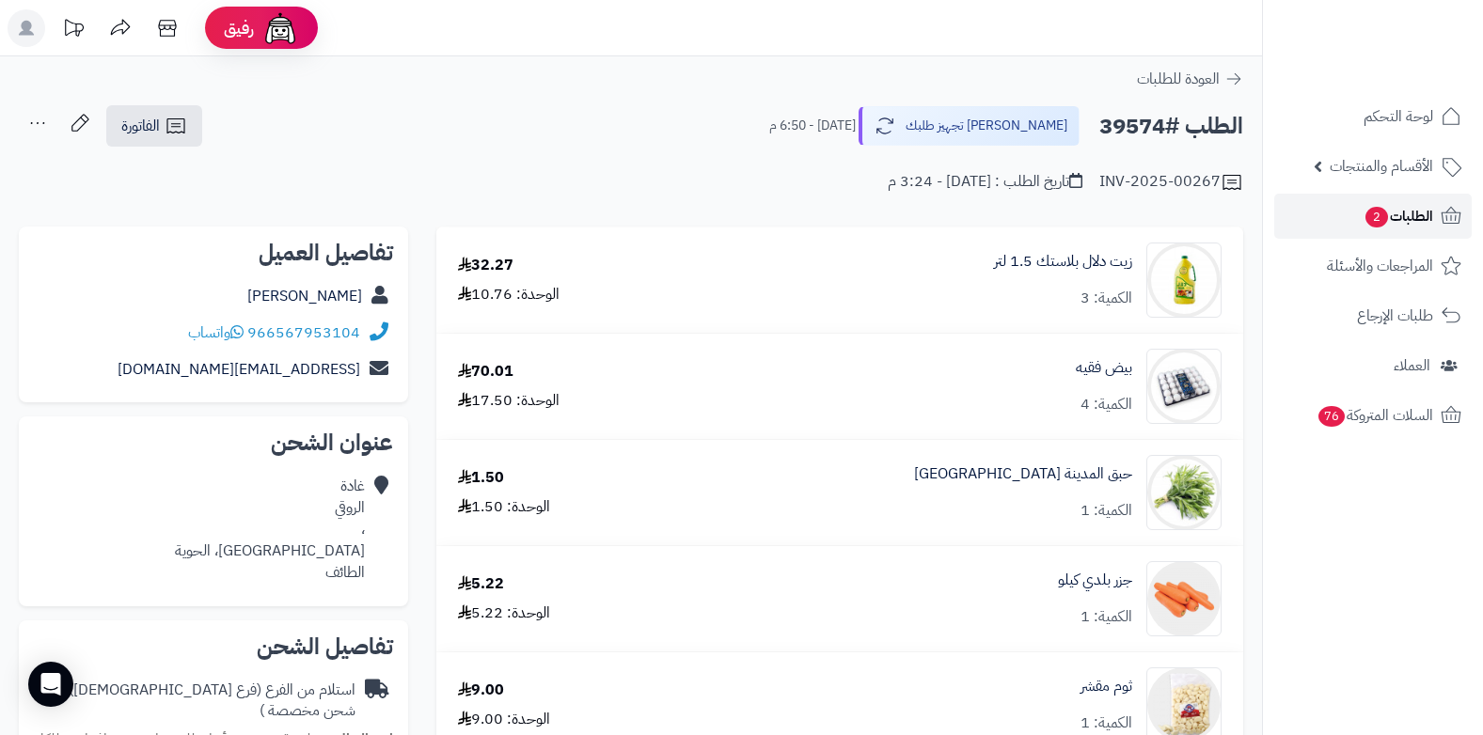
click at [1383, 223] on span "2" at bounding box center [1377, 217] width 23 height 21
click at [1383, 223] on span "2" at bounding box center [1377, 217] width 24 height 22
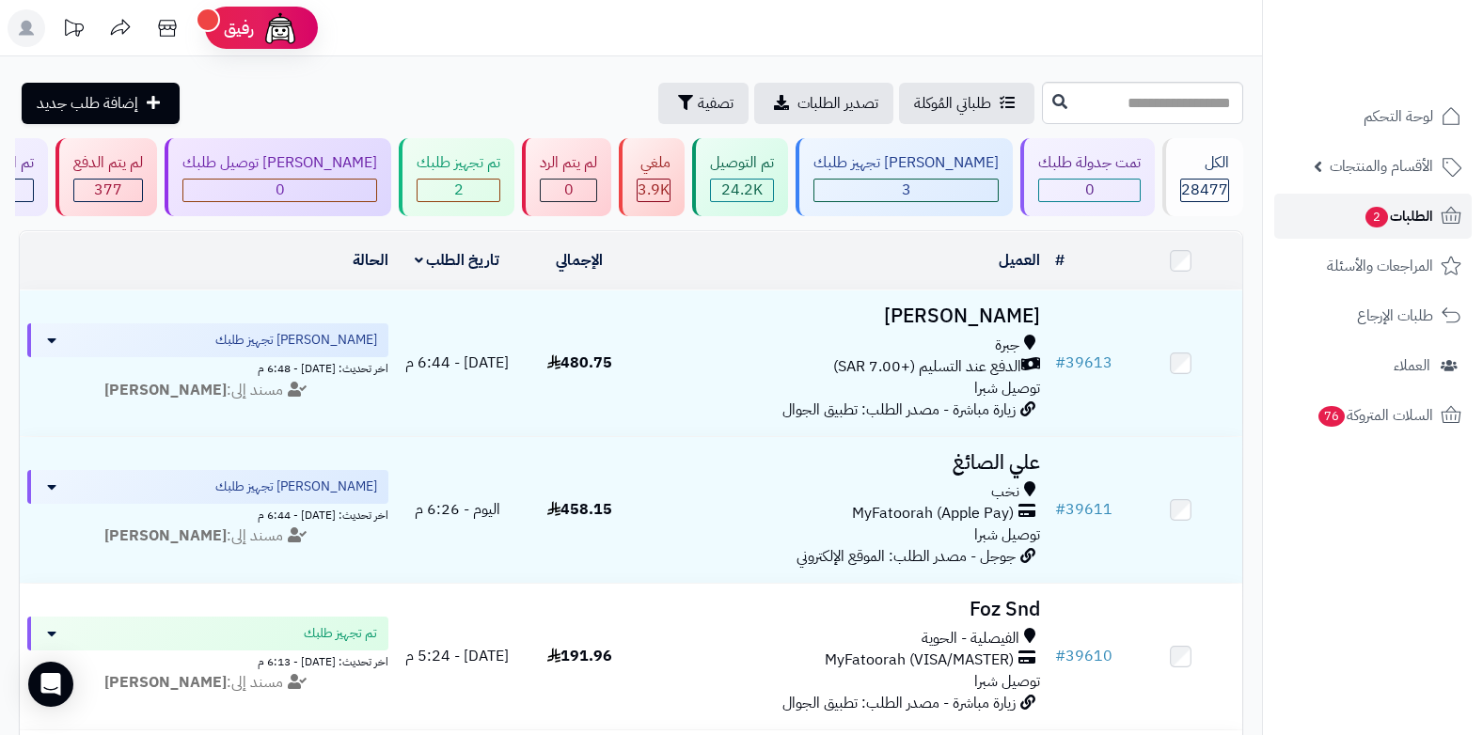
click at [1383, 223] on span "2" at bounding box center [1377, 217] width 23 height 21
click at [925, 193] on div "3" at bounding box center [905, 191] width 183 height 22
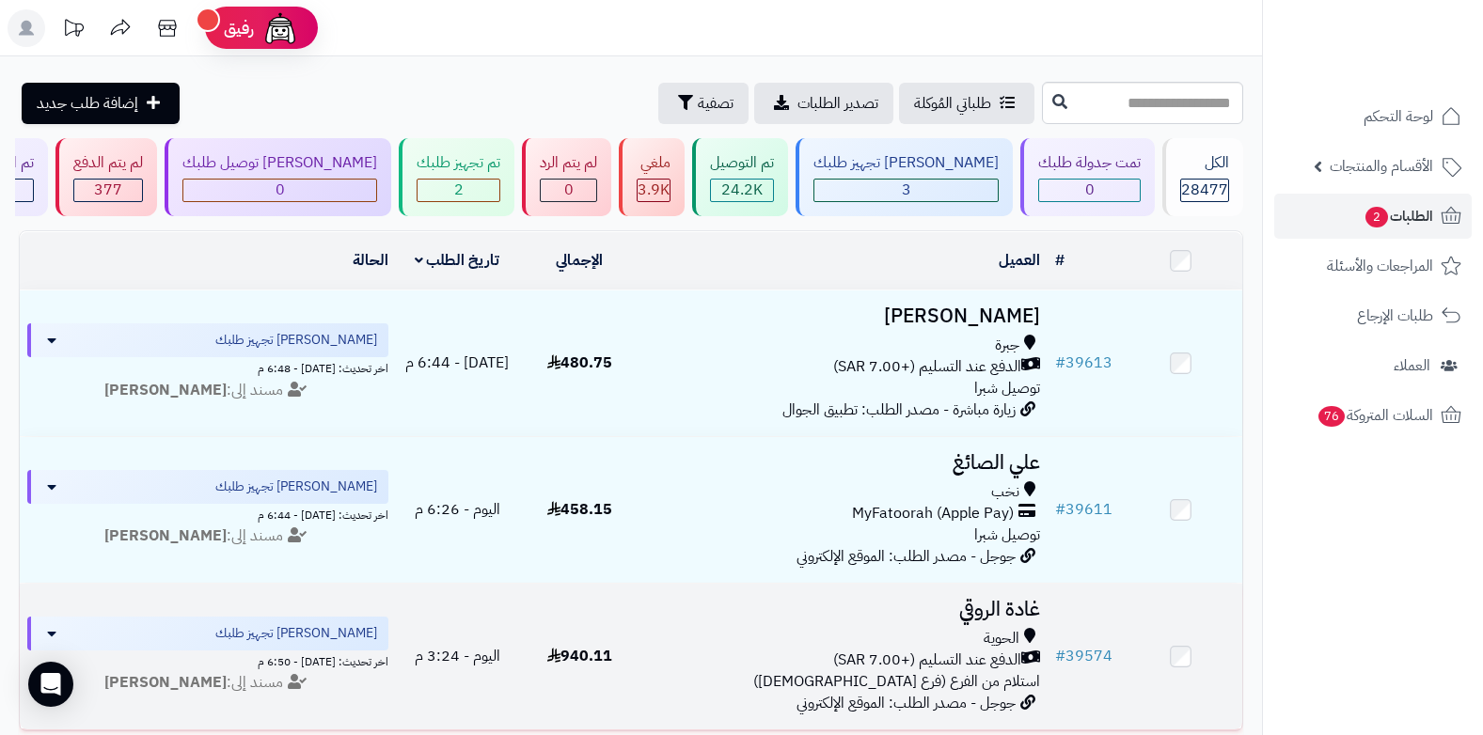
scroll to position [188, 0]
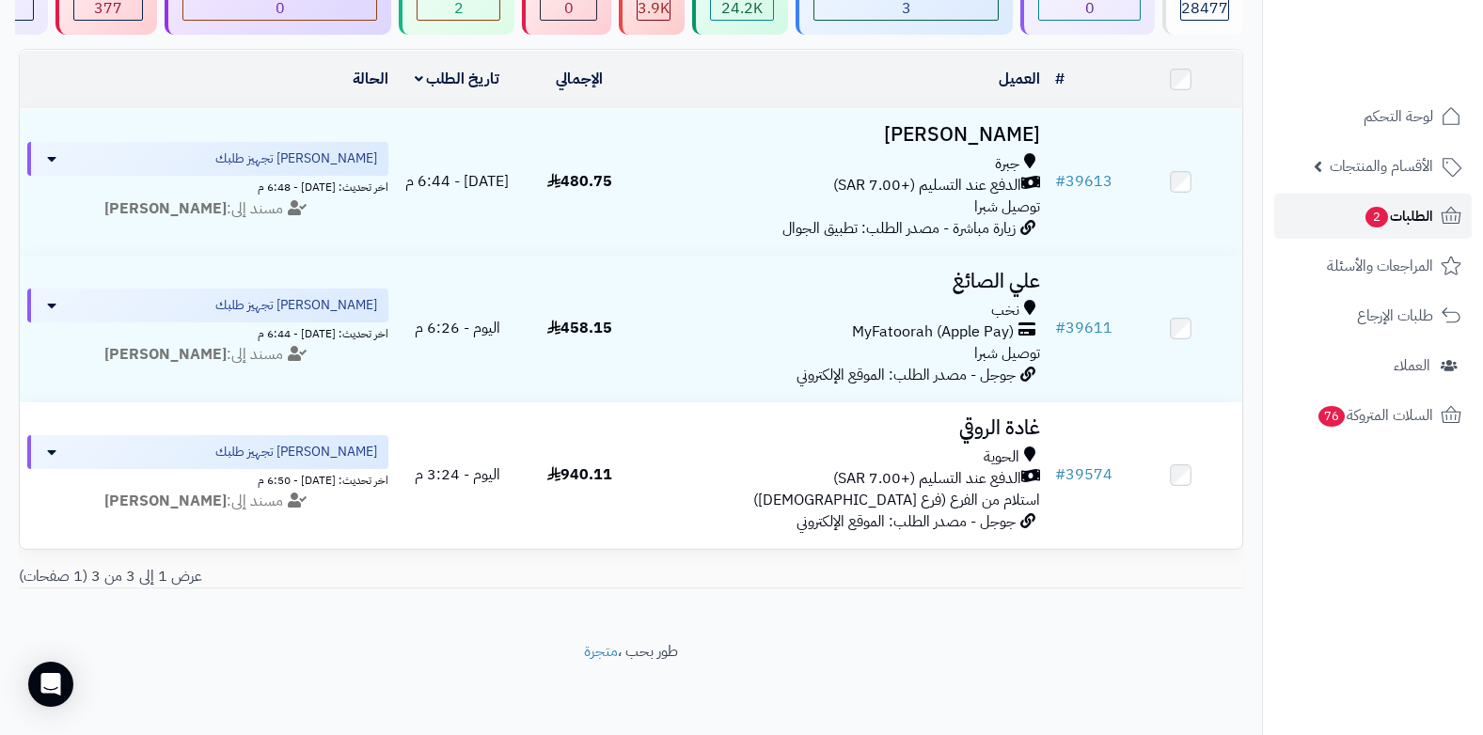
click at [1380, 219] on span "2" at bounding box center [1377, 217] width 23 height 21
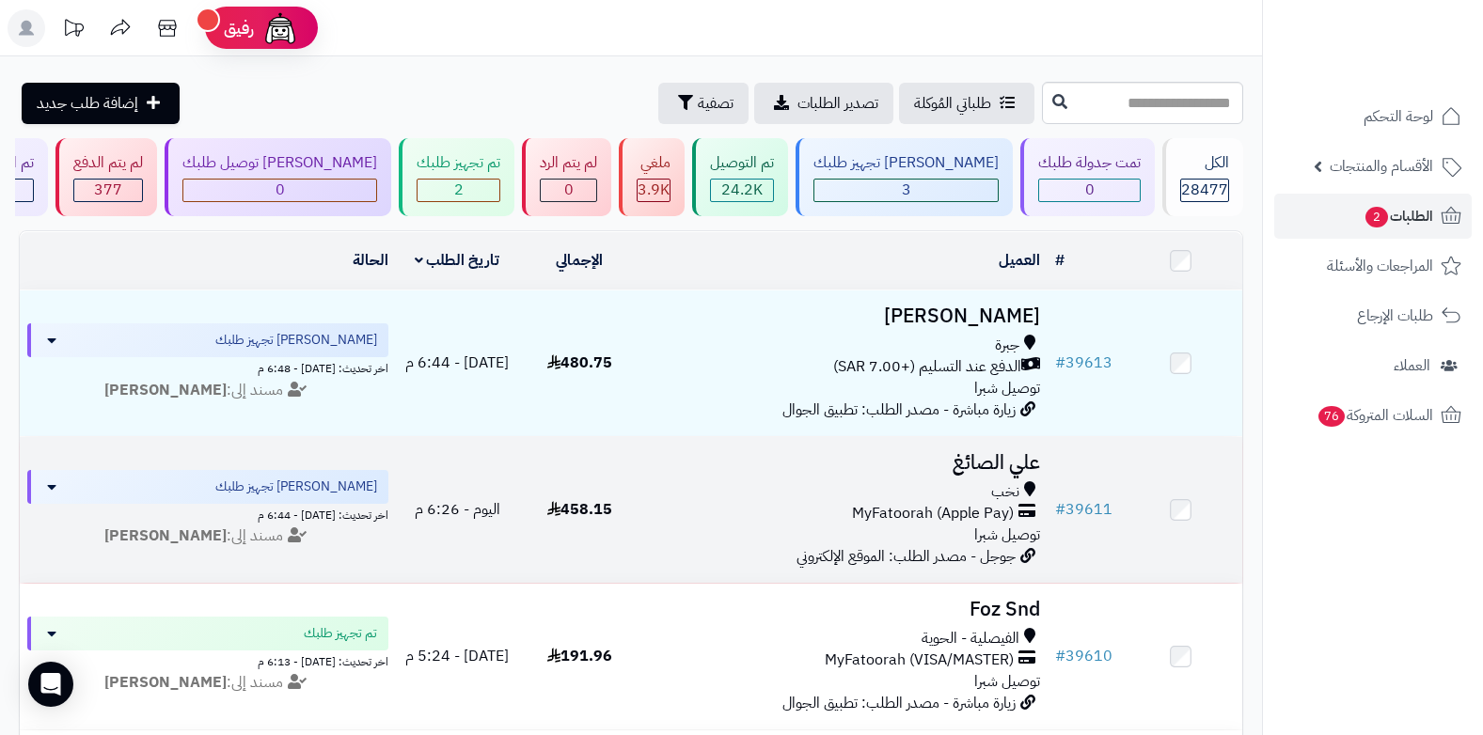
scroll to position [94, 0]
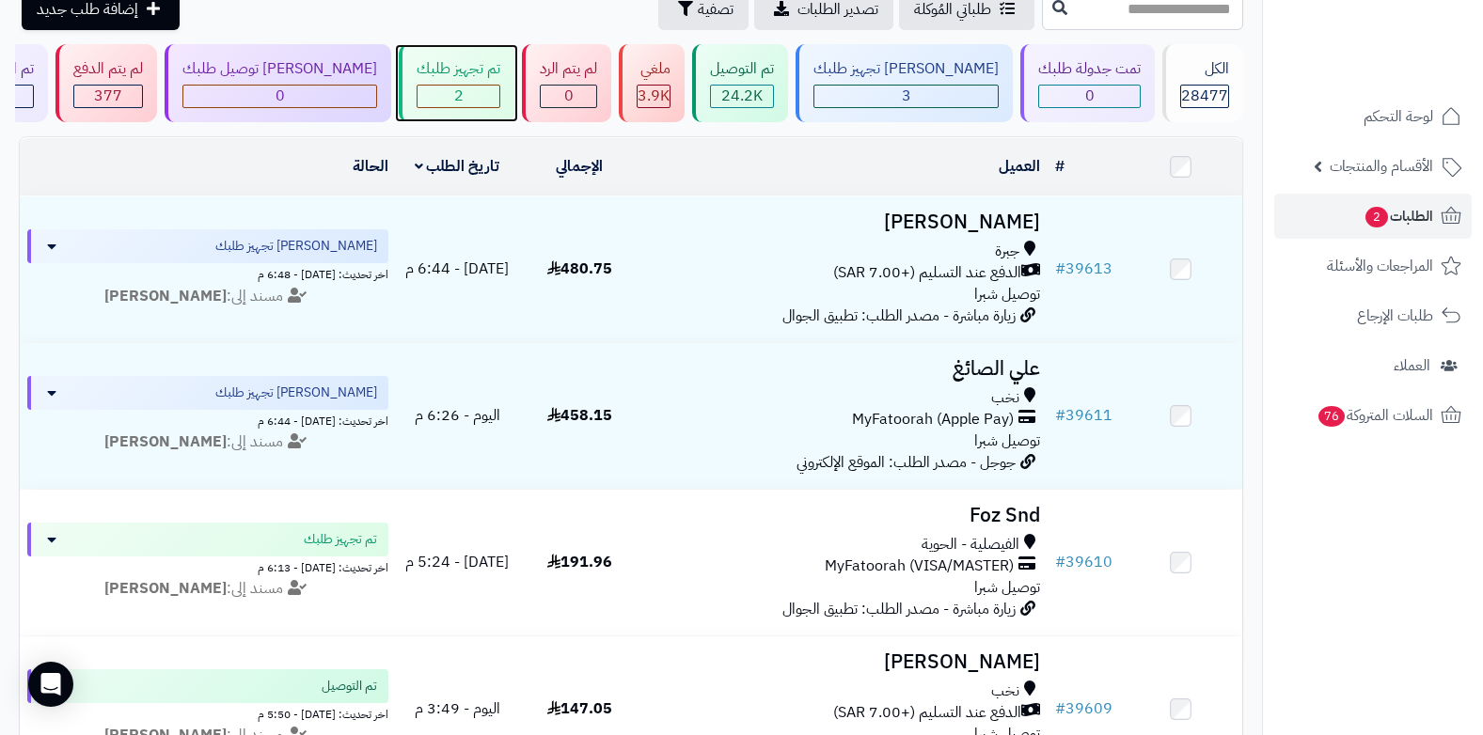
click at [499, 97] on div "2" at bounding box center [459, 97] width 82 height 22
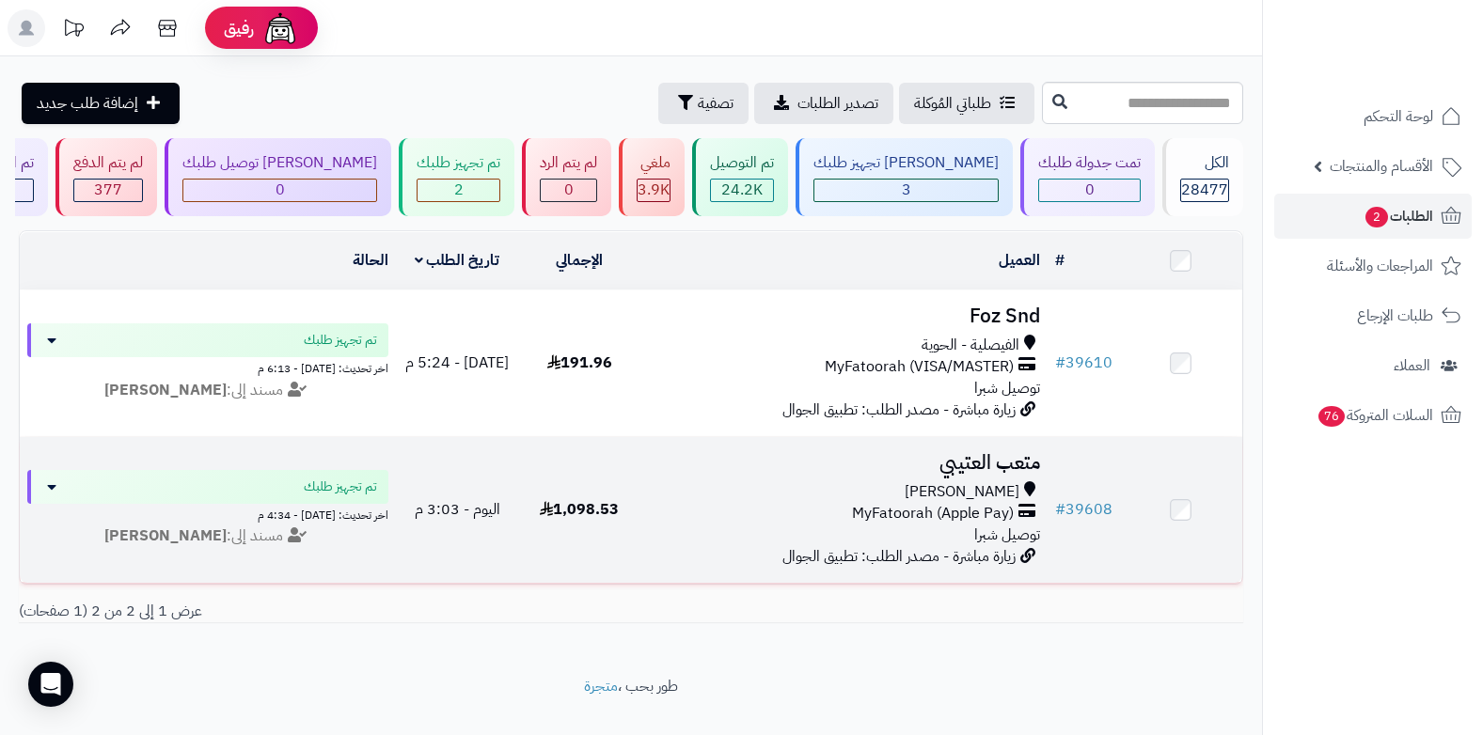
click at [1021, 512] on icon at bounding box center [1027, 514] width 17 height 22
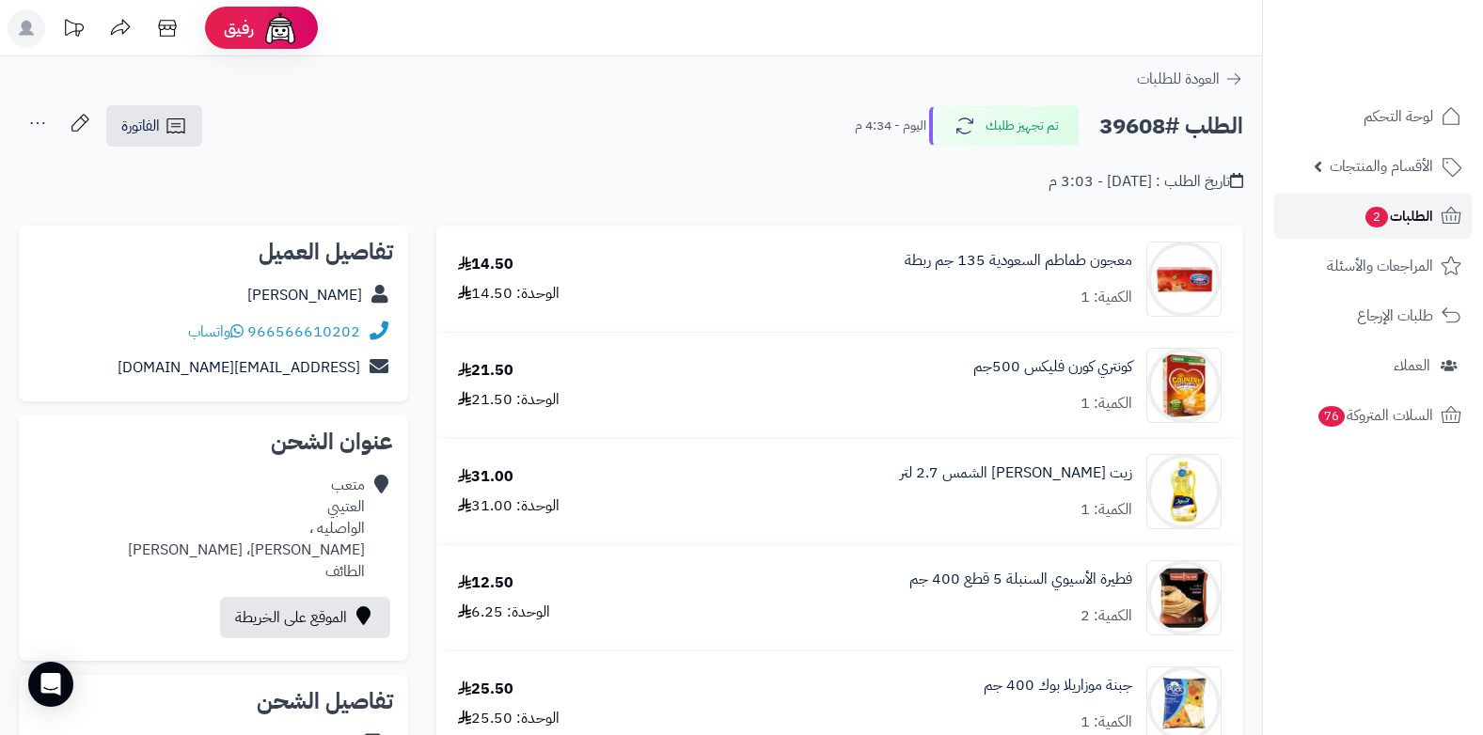
click at [1374, 212] on span "2" at bounding box center [1377, 217] width 23 height 21
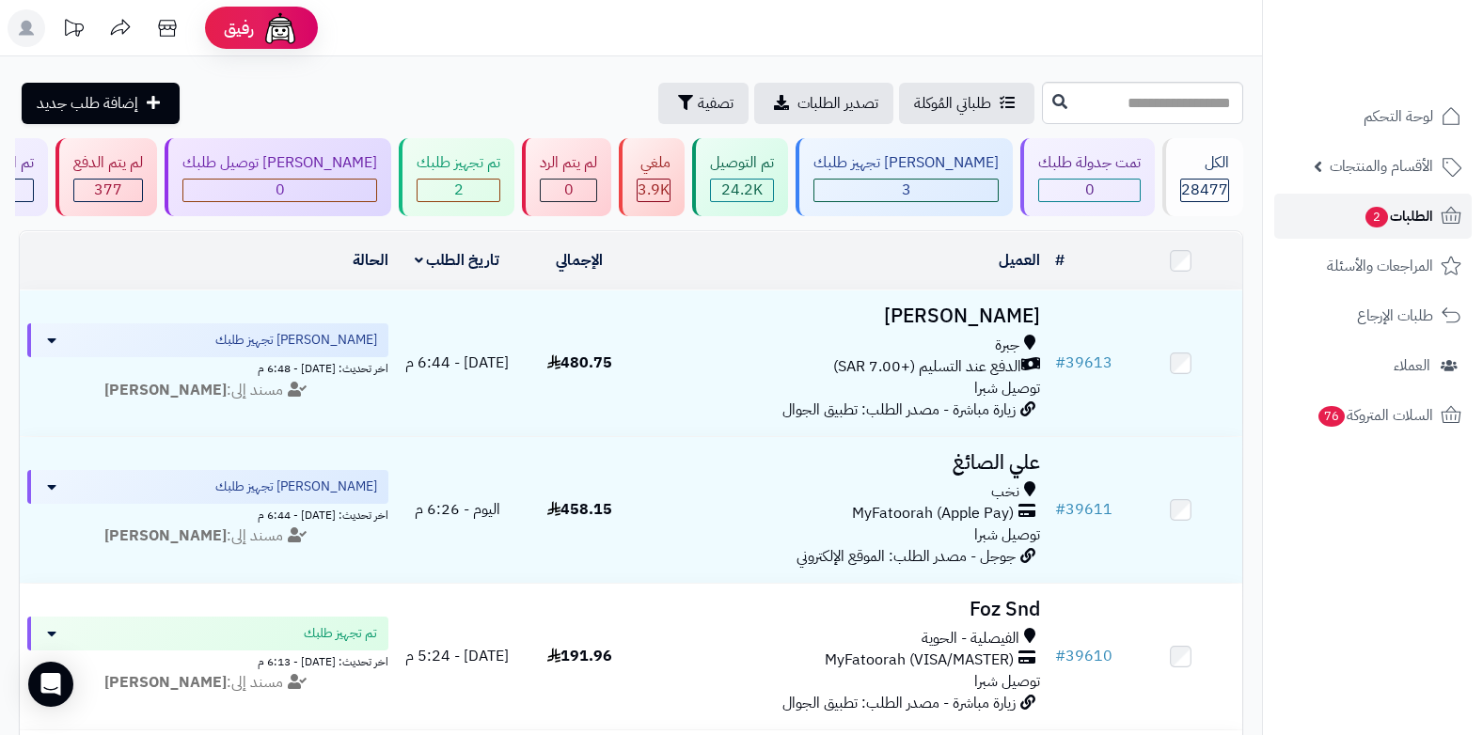
click at [1413, 229] on link "الطلبات 2" at bounding box center [1373, 216] width 198 height 45
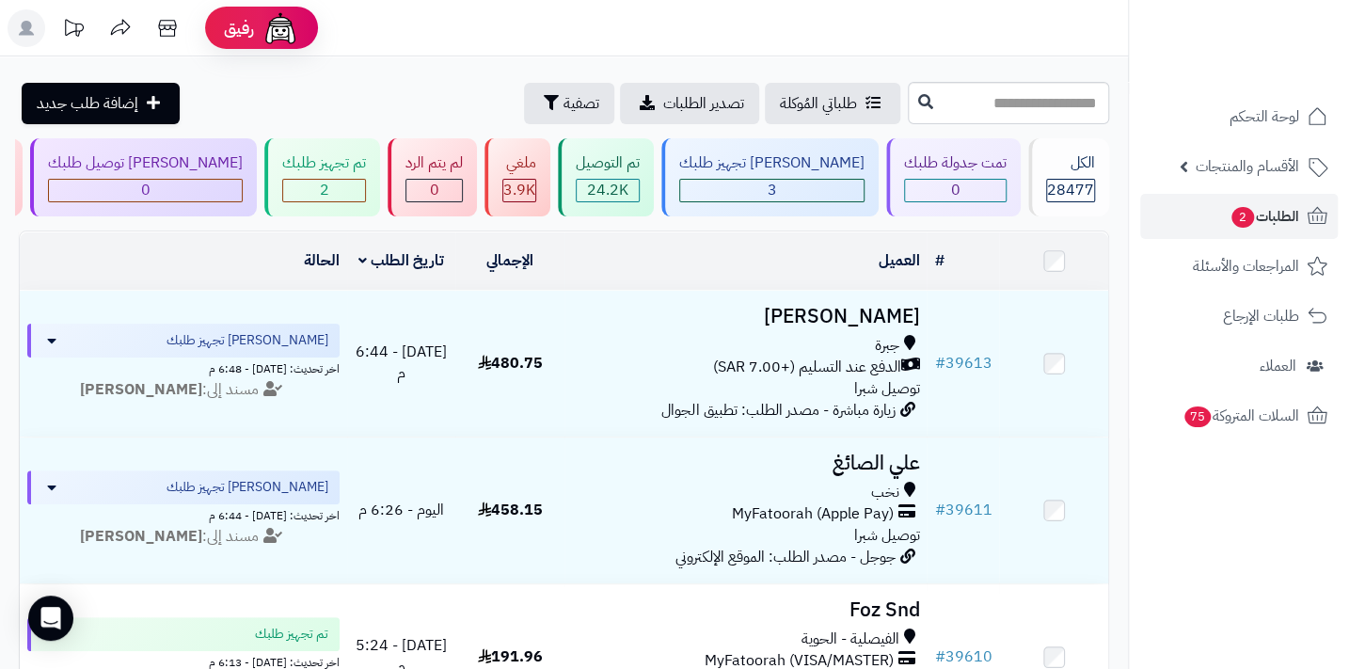
drag, startPoint x: 55, startPoint y: 6, endPoint x: 419, endPoint y: 8, distance: 364.0
click at [419, 8] on header "رفيق ! 0 الطلبات معالجة مكتمل إرجاع المنتجات العملاء المتواجدون الان 29344 عملا…" at bounding box center [674, 28] width 1349 height 56
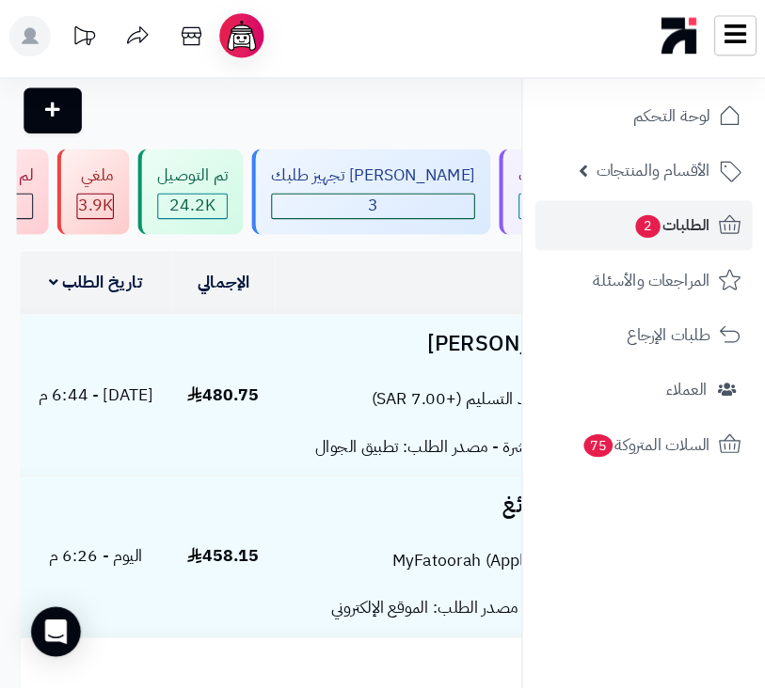
scroll to position [86, 0]
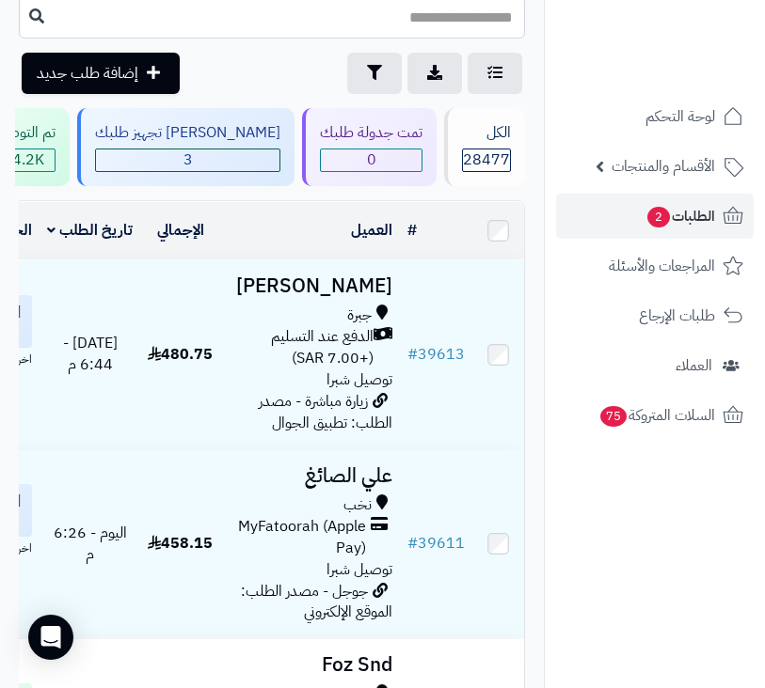
drag, startPoint x: 31, startPoint y: 247, endPoint x: 584, endPoint y: 542, distance: 626.5
click at [584, 542] on nav "لوحة التحكم الأقسام والمنتجات المنتجات الأقسام الماركات مواصفات المنتجات مواصفا…" at bounding box center [654, 368] width 221 height 688
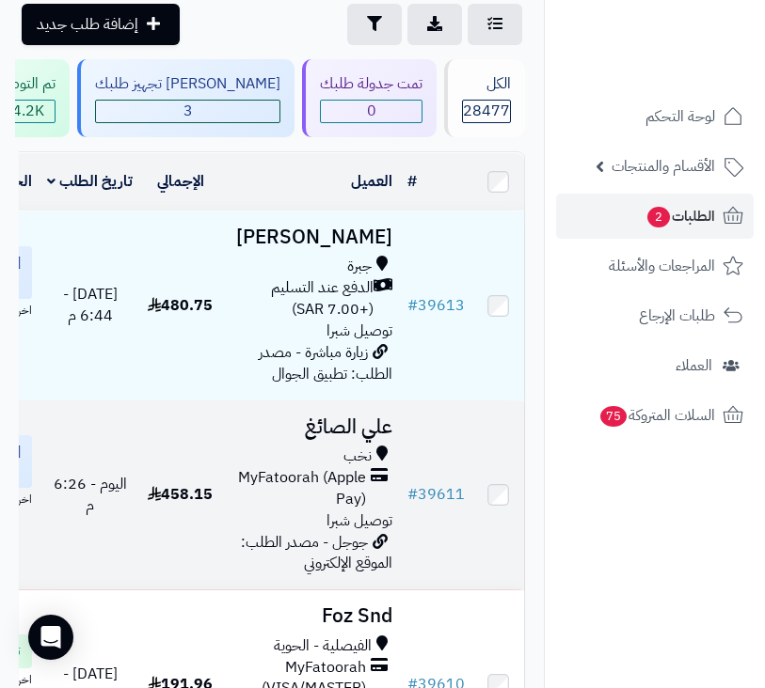
scroll to position [180, 0]
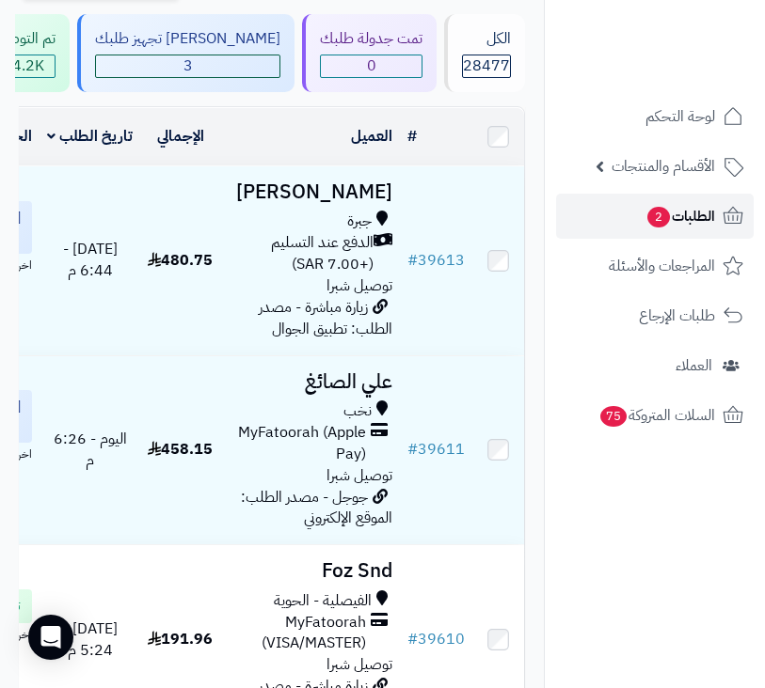
click at [683, 214] on span "الطلبات 2" at bounding box center [680, 216] width 70 height 26
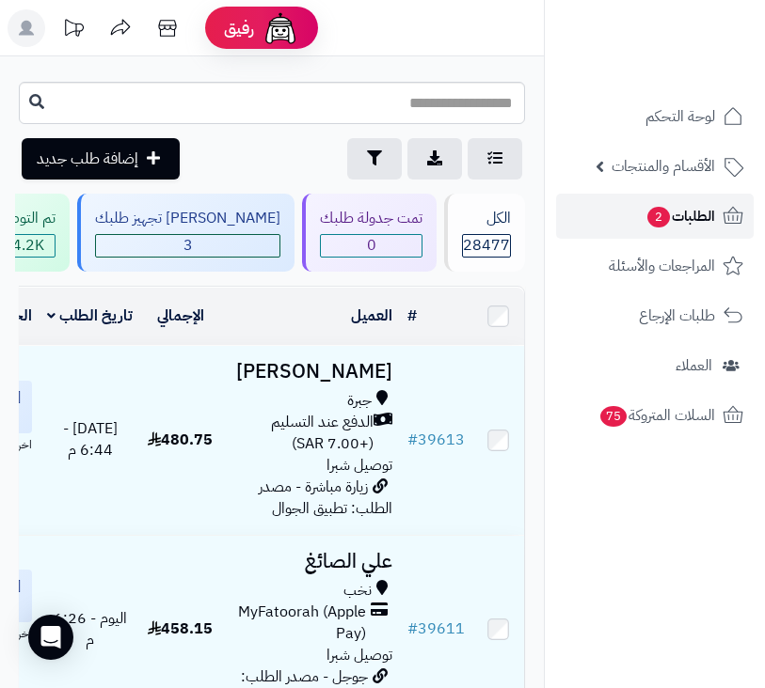
click at [683, 214] on span "الطلبات 2" at bounding box center [680, 216] width 70 height 26
drag, startPoint x: 0, startPoint y: 0, endPoint x: 683, endPoint y: 214, distance: 715.7
click at [683, 214] on span "الطلبات" at bounding box center [693, 216] width 43 height 26
click at [685, 201] on link "الطلبات" at bounding box center [655, 216] width 198 height 45
click at [711, 206] on span "الطلبات" at bounding box center [693, 216] width 43 height 26
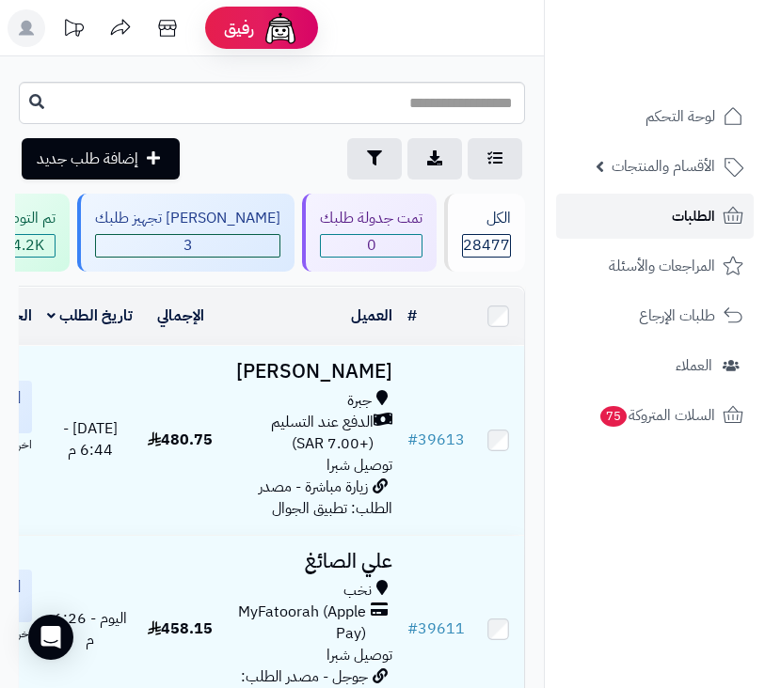
click at [658, 213] on link "الطلبات" at bounding box center [655, 216] width 198 height 45
click at [688, 205] on span "الطلبات" at bounding box center [693, 216] width 43 height 26
click at [681, 204] on span "الطلبات" at bounding box center [693, 216] width 43 height 26
click at [728, 230] on link "الطلبات" at bounding box center [655, 216] width 198 height 45
click at [682, 234] on link "الطلبات" at bounding box center [655, 216] width 198 height 45
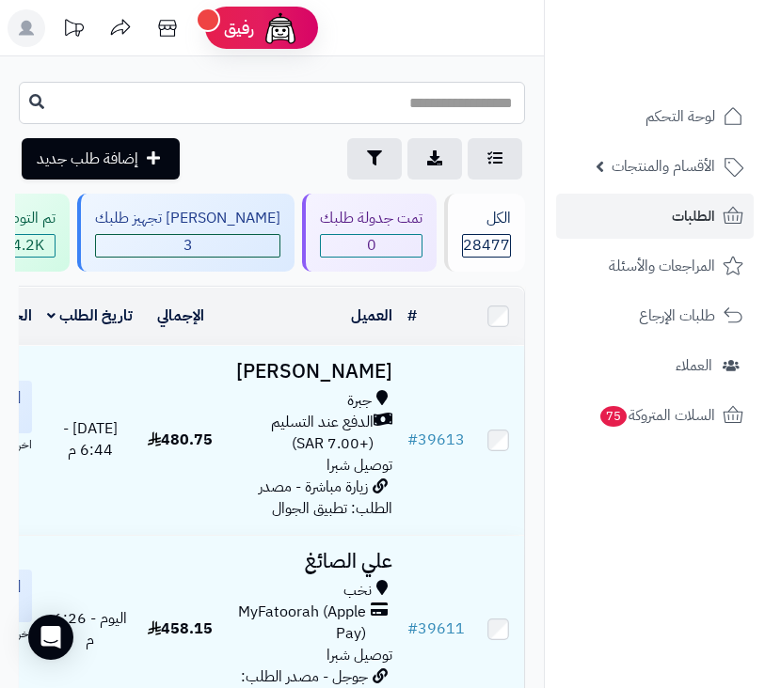
click at [383, 117] on input "text" at bounding box center [272, 103] width 506 height 42
type input "*****"
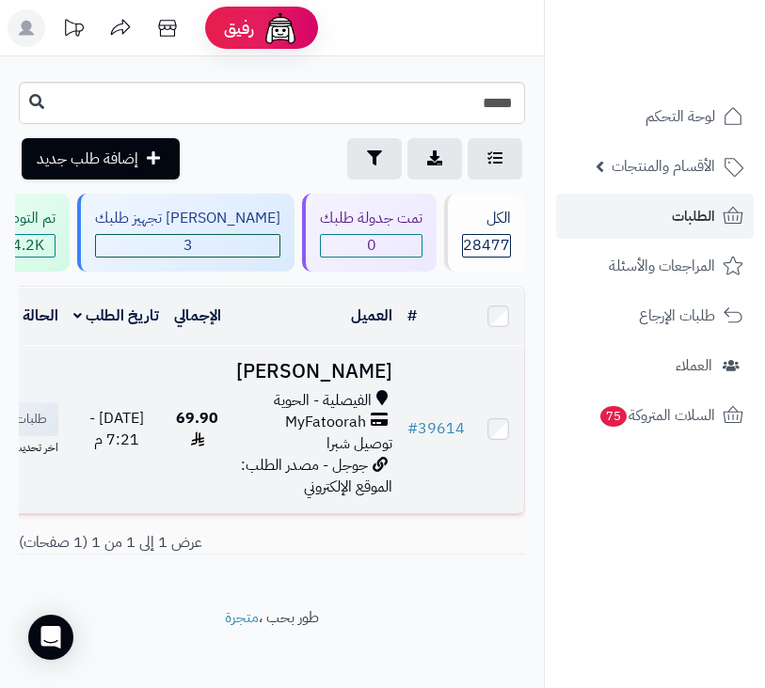
click at [354, 412] on span "الفيصلية - الحوية" at bounding box center [323, 401] width 98 height 22
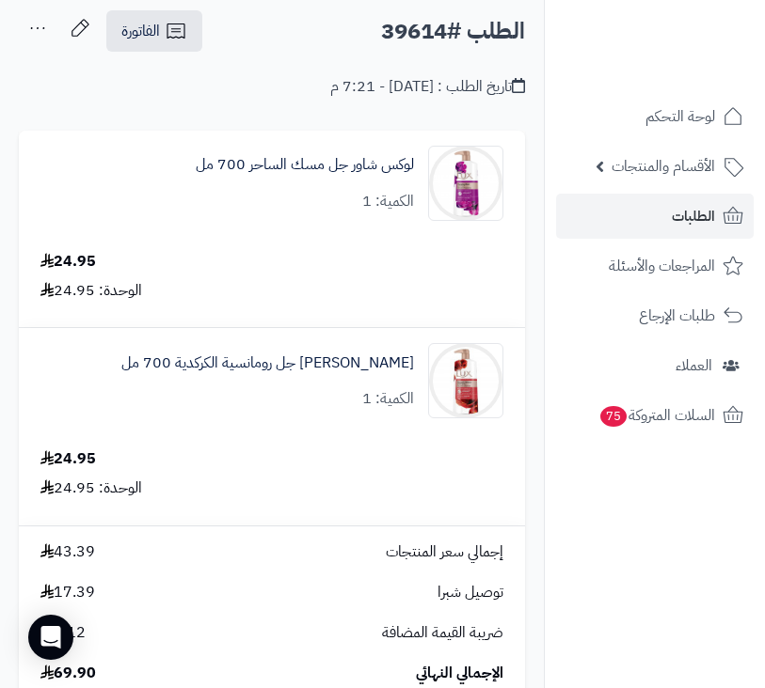
scroll to position [94, 0]
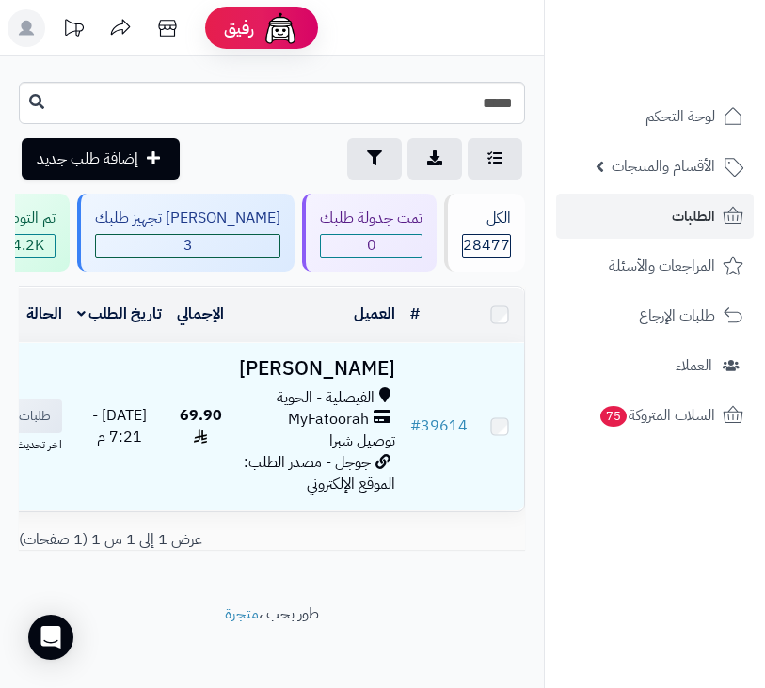
click at [440, 97] on input "*****" at bounding box center [272, 103] width 506 height 42
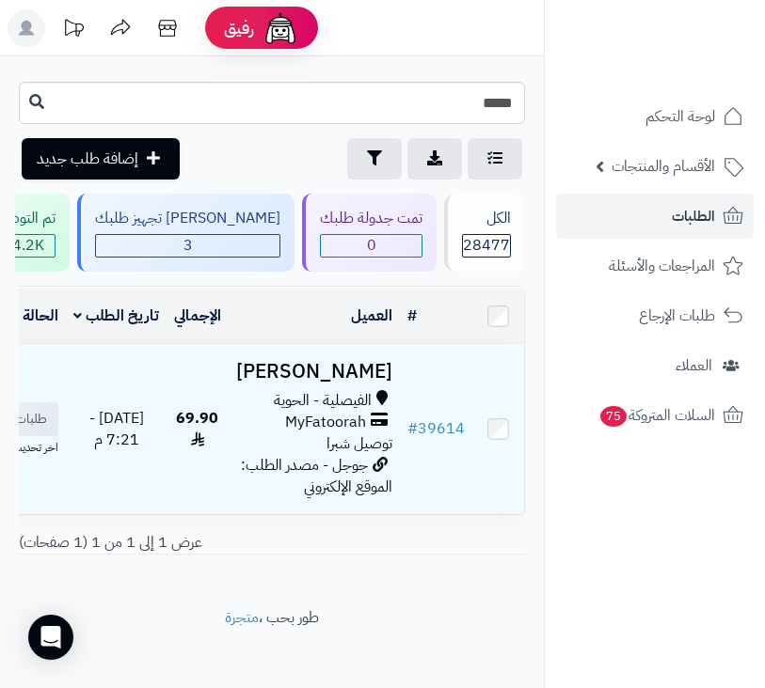
type input "*****"
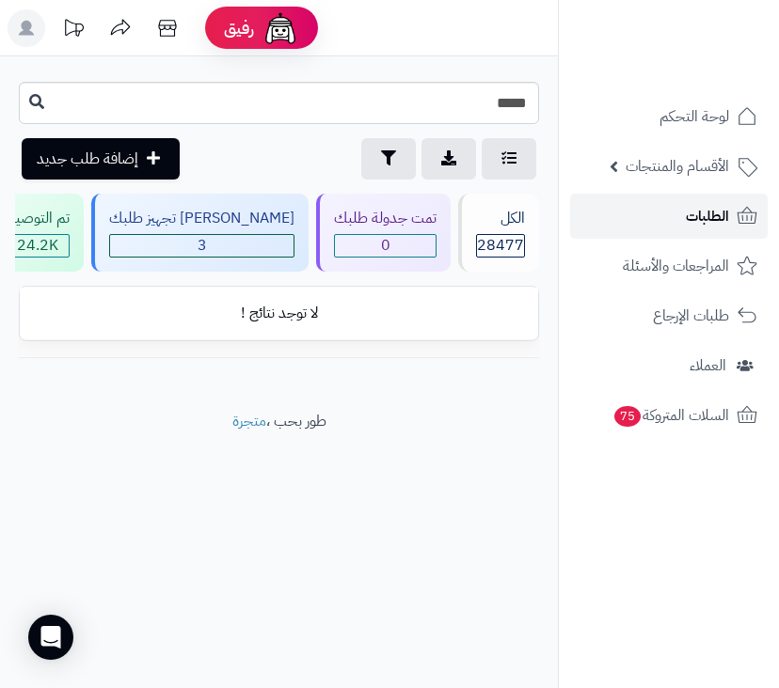
click at [698, 207] on span "الطلبات" at bounding box center [707, 216] width 43 height 26
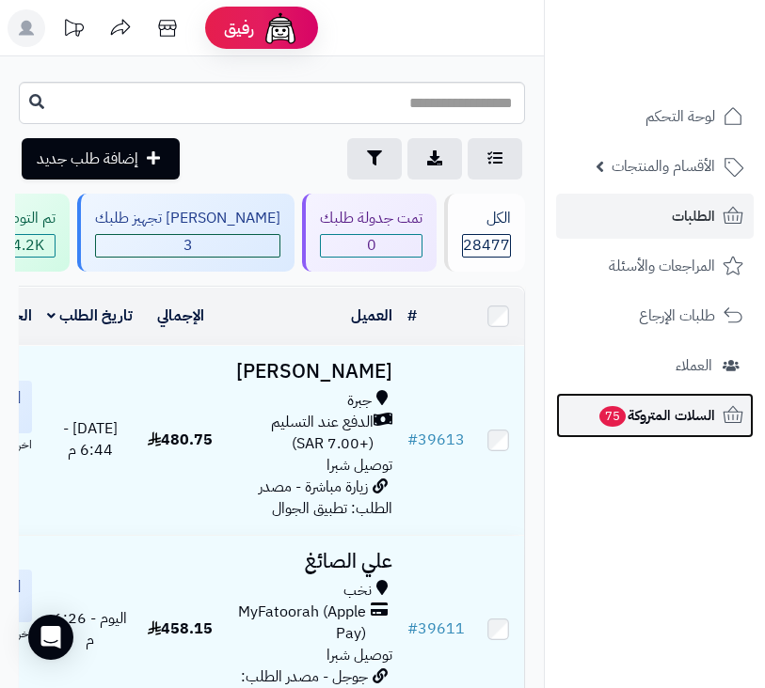
click at [640, 422] on span "السلات المتروكة 75" at bounding box center [656, 416] width 118 height 26
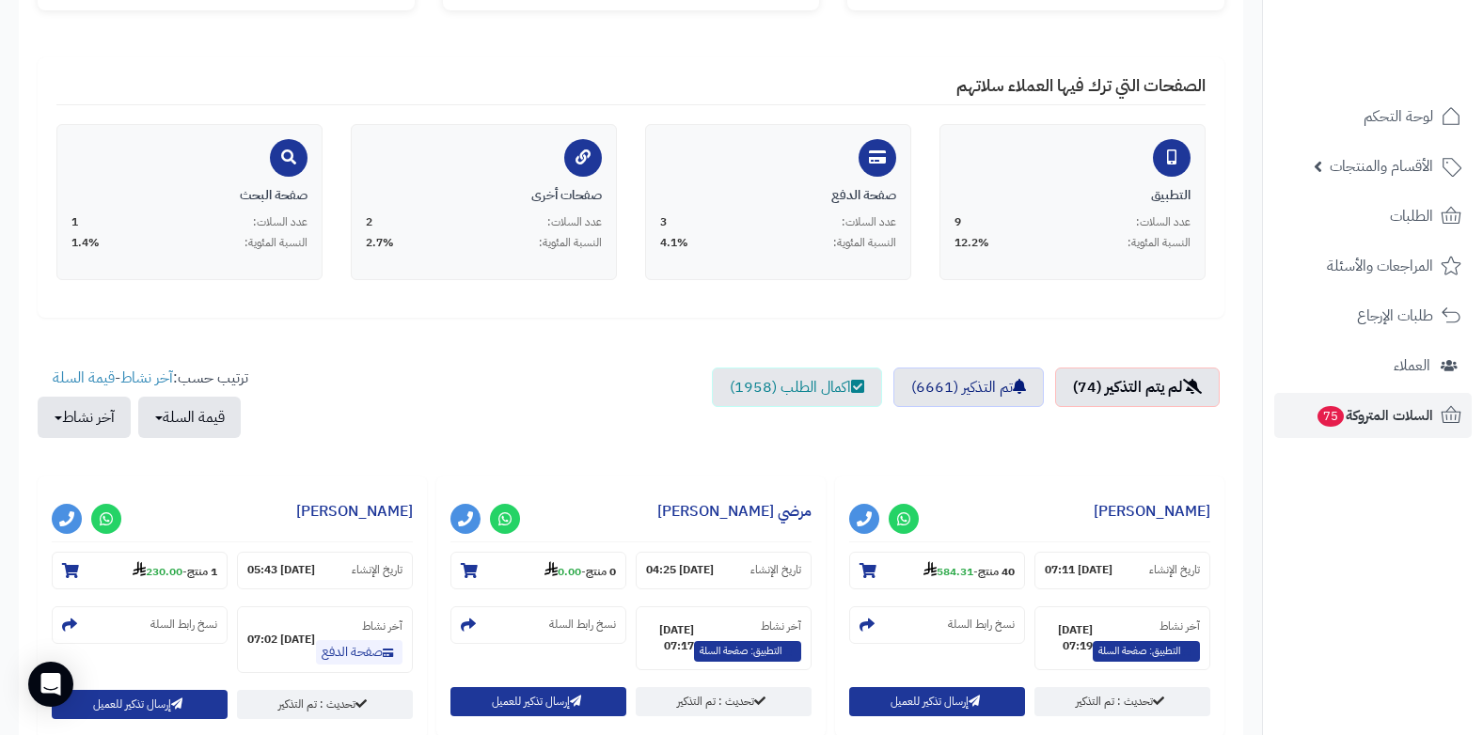
scroll to position [564, 0]
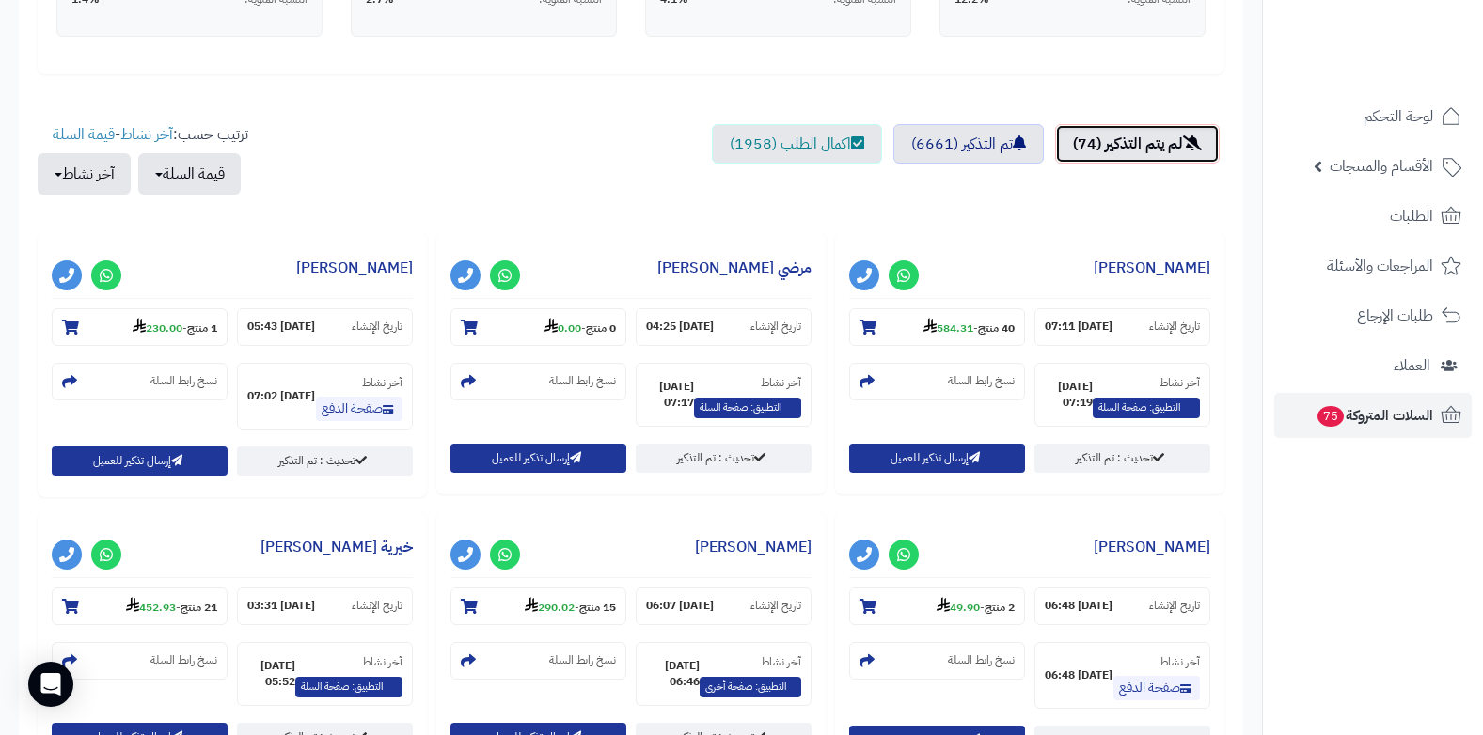
click at [778, 150] on link "لم يتم التذكير (74)" at bounding box center [1137, 144] width 165 height 40
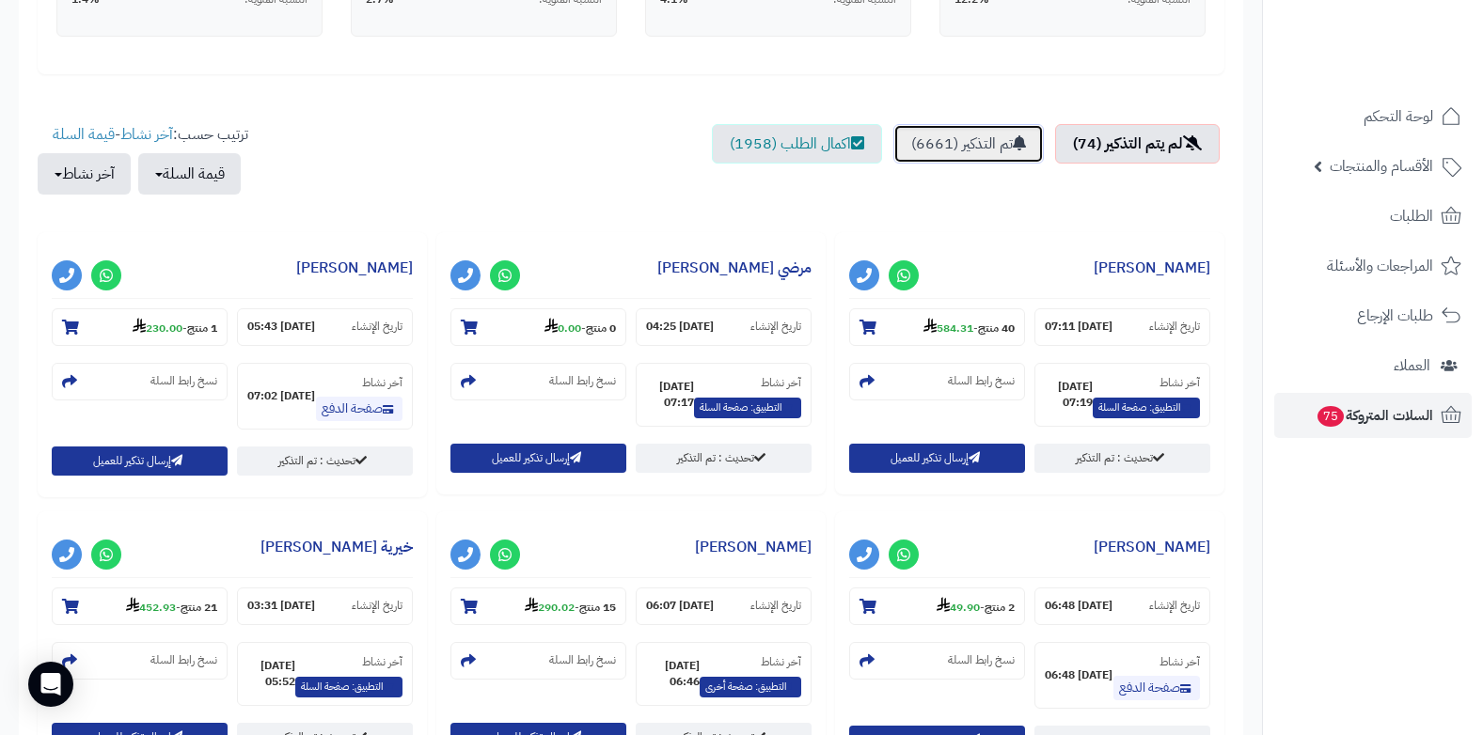
click at [778, 145] on link "تم التذكير (6661)" at bounding box center [968, 144] width 150 height 40
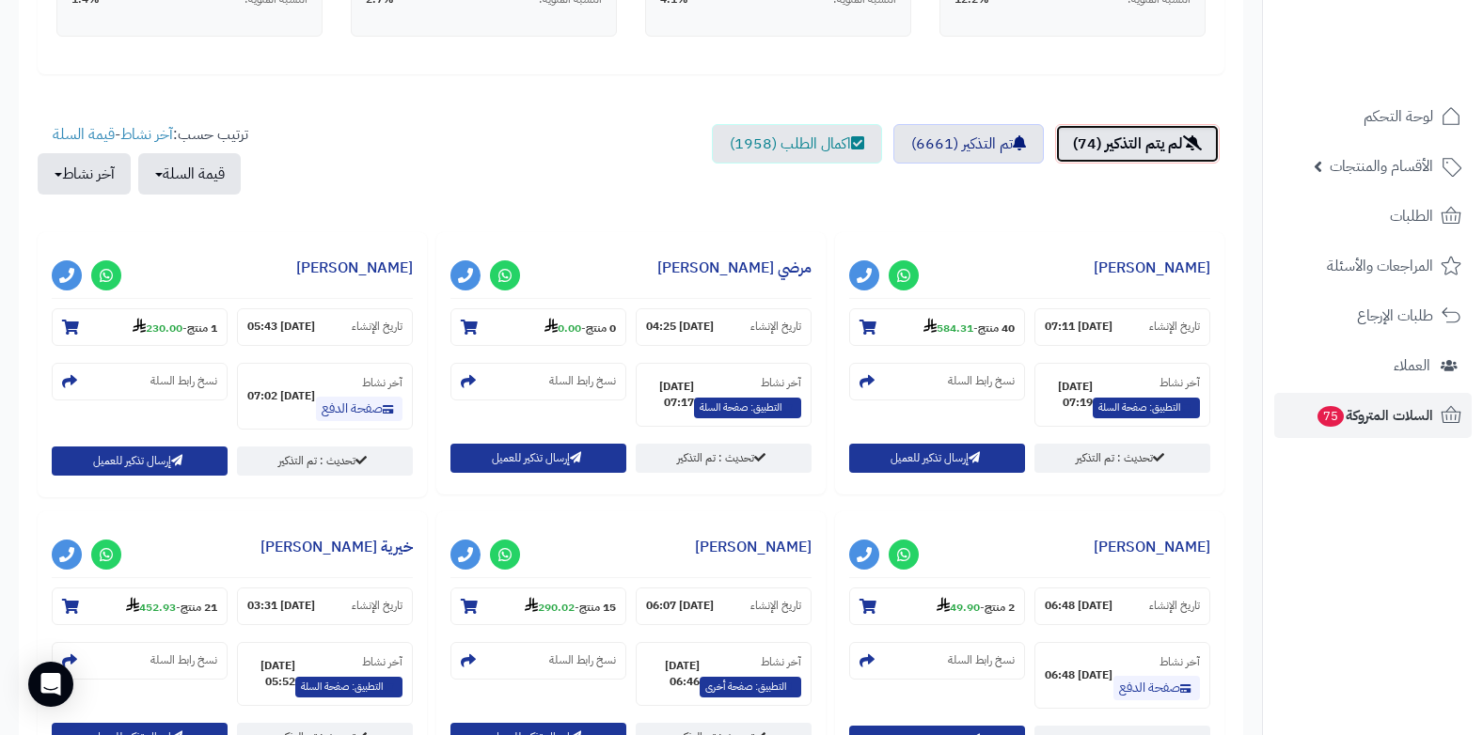
click at [778, 151] on link "لم يتم التذكير (74)" at bounding box center [1137, 144] width 165 height 40
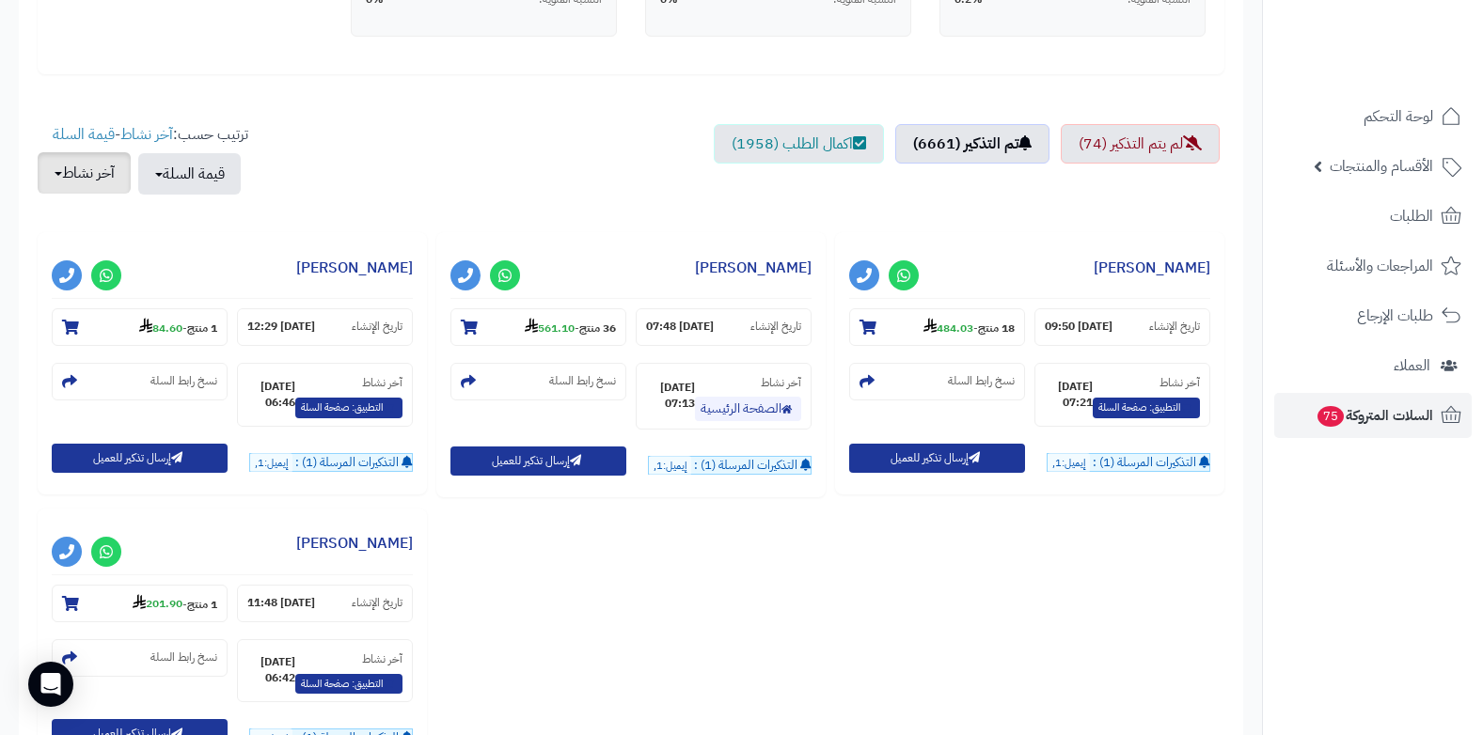
click at [129, 177] on button "آخر نشاط" at bounding box center [84, 172] width 93 height 41
click at [156, 166] on button "قيمة السلة" at bounding box center [189, 172] width 103 height 41
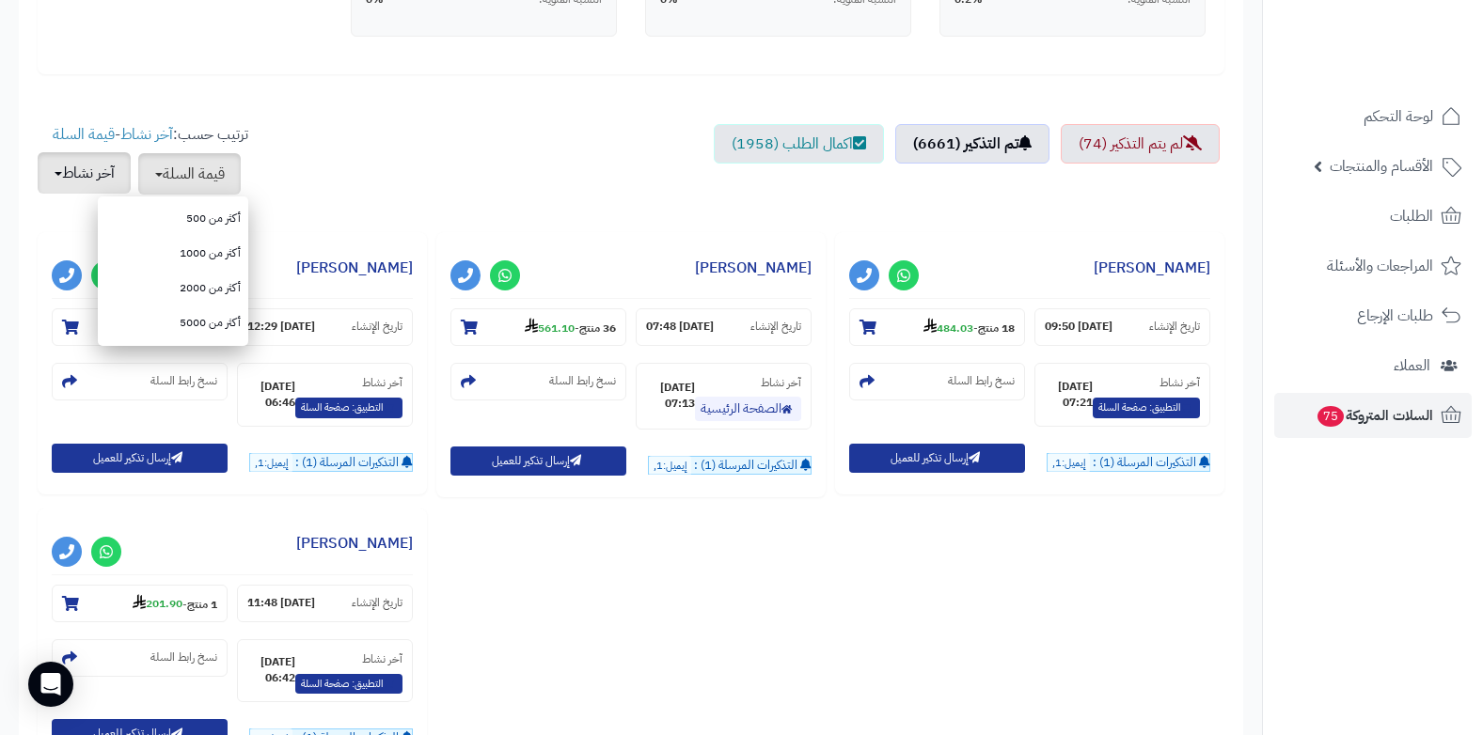
click at [104, 179] on button "آخر نشاط" at bounding box center [84, 172] width 93 height 41
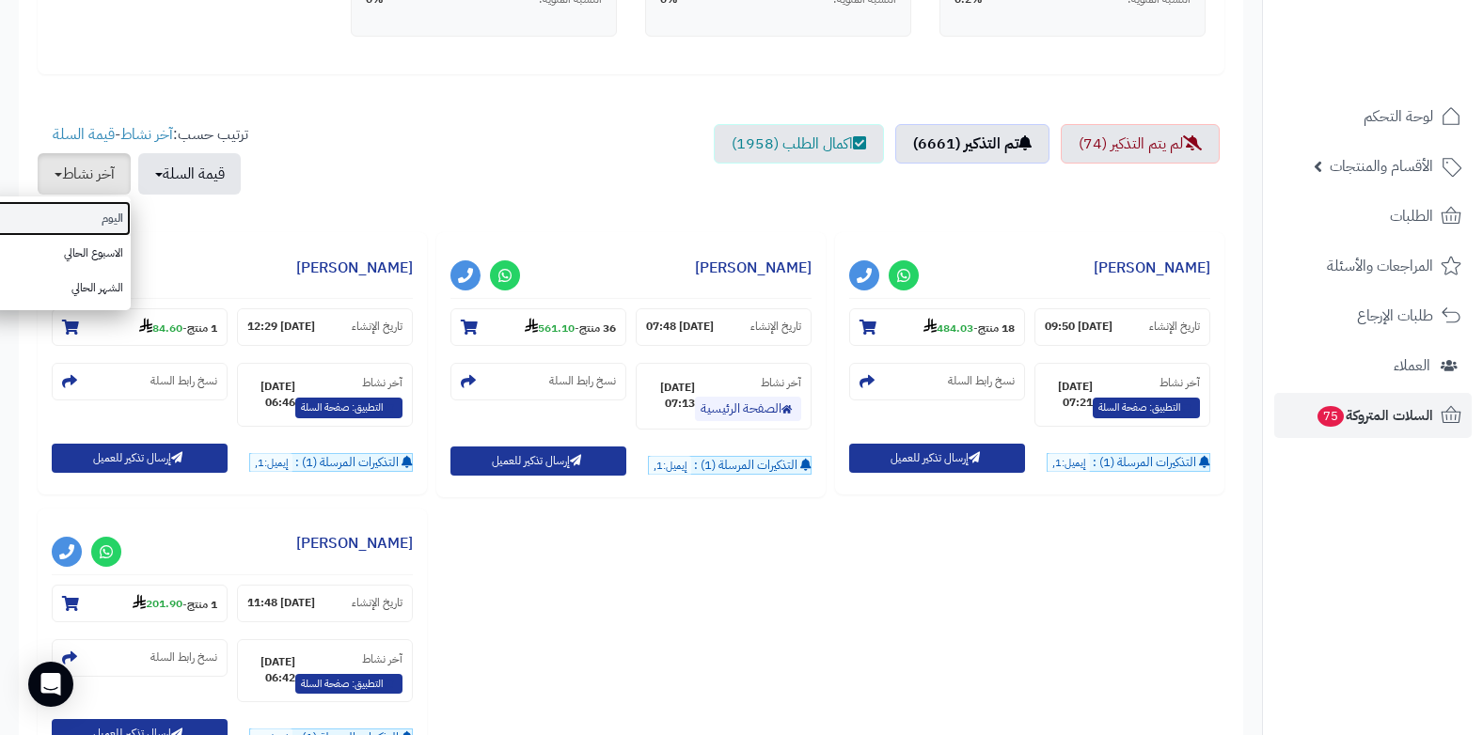
click at [113, 228] on link "اليوم" at bounding box center [55, 218] width 150 height 35
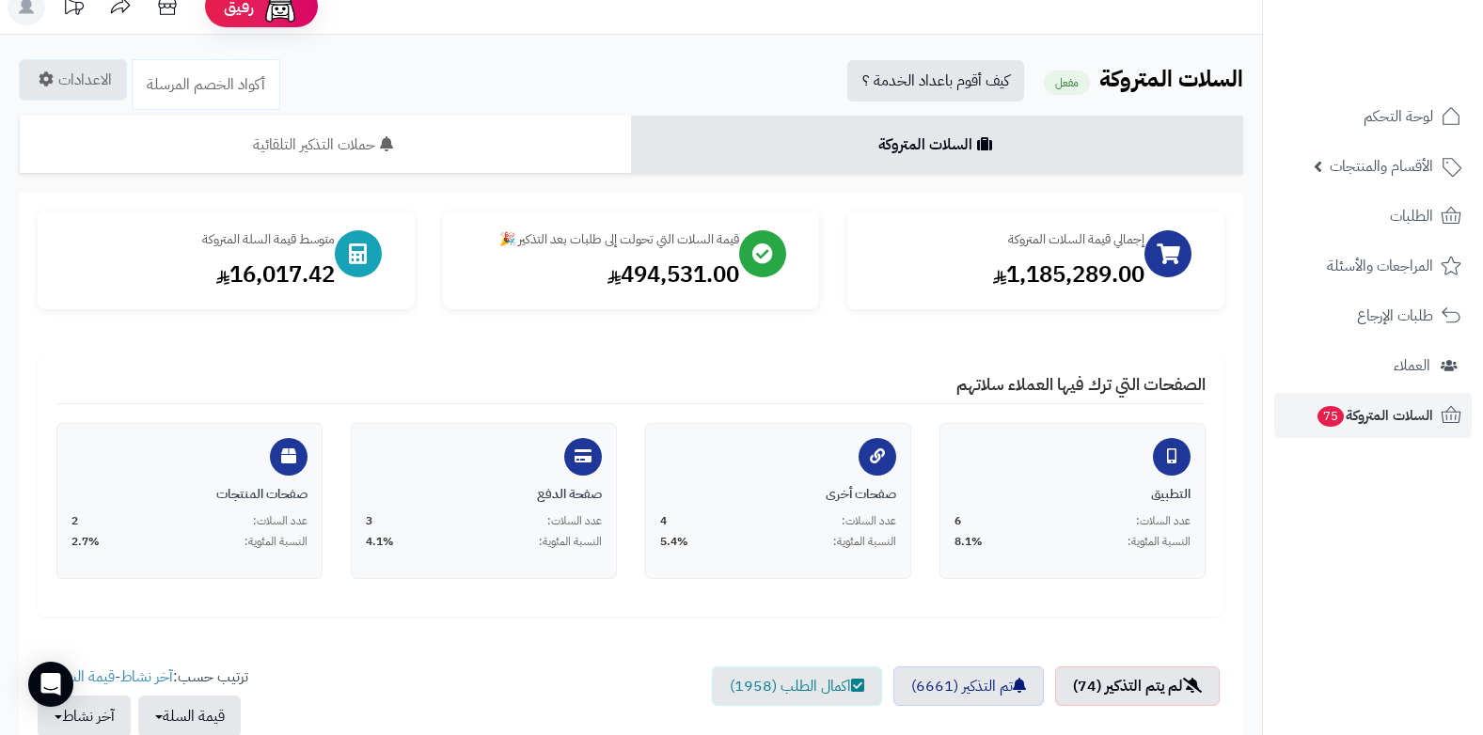
scroll to position [0, 0]
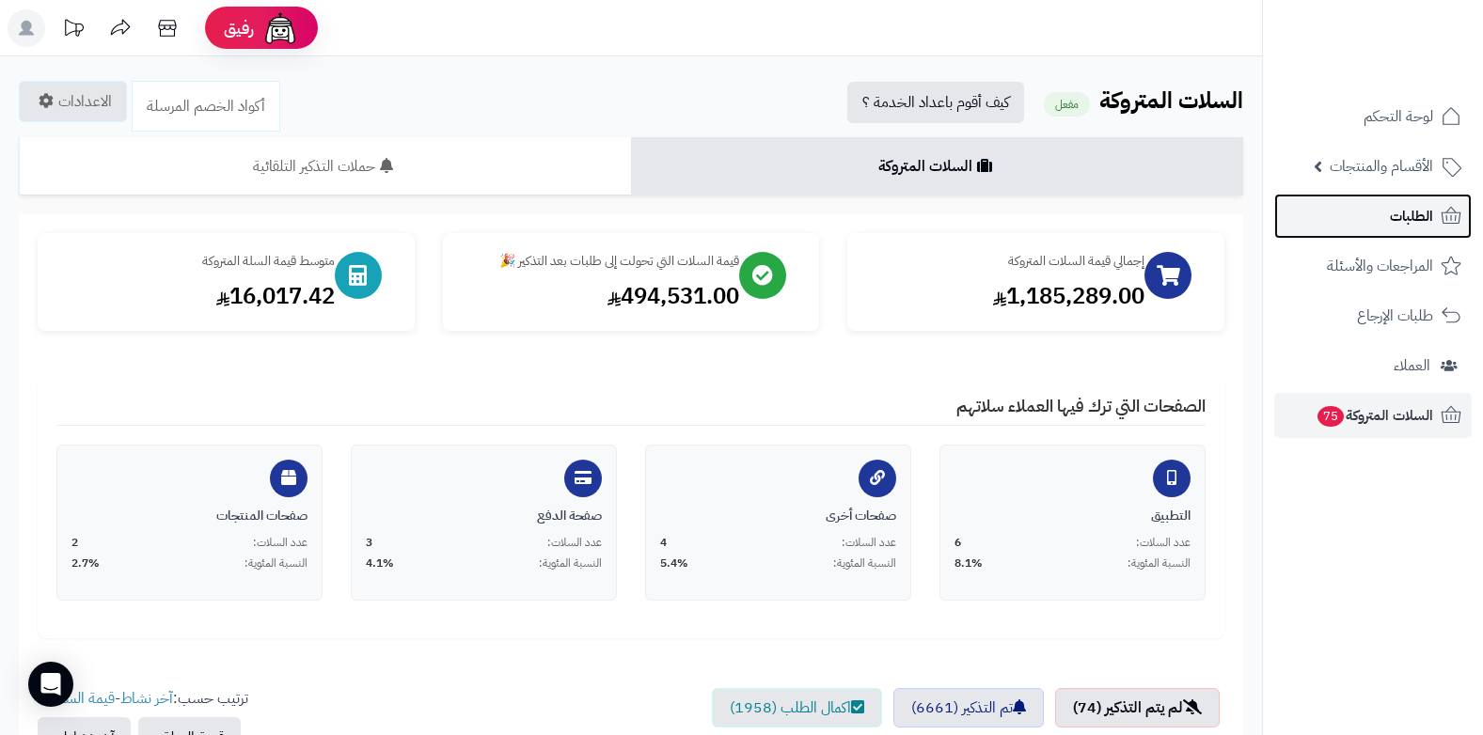
click at [778, 214] on link "الطلبات" at bounding box center [1373, 216] width 198 height 45
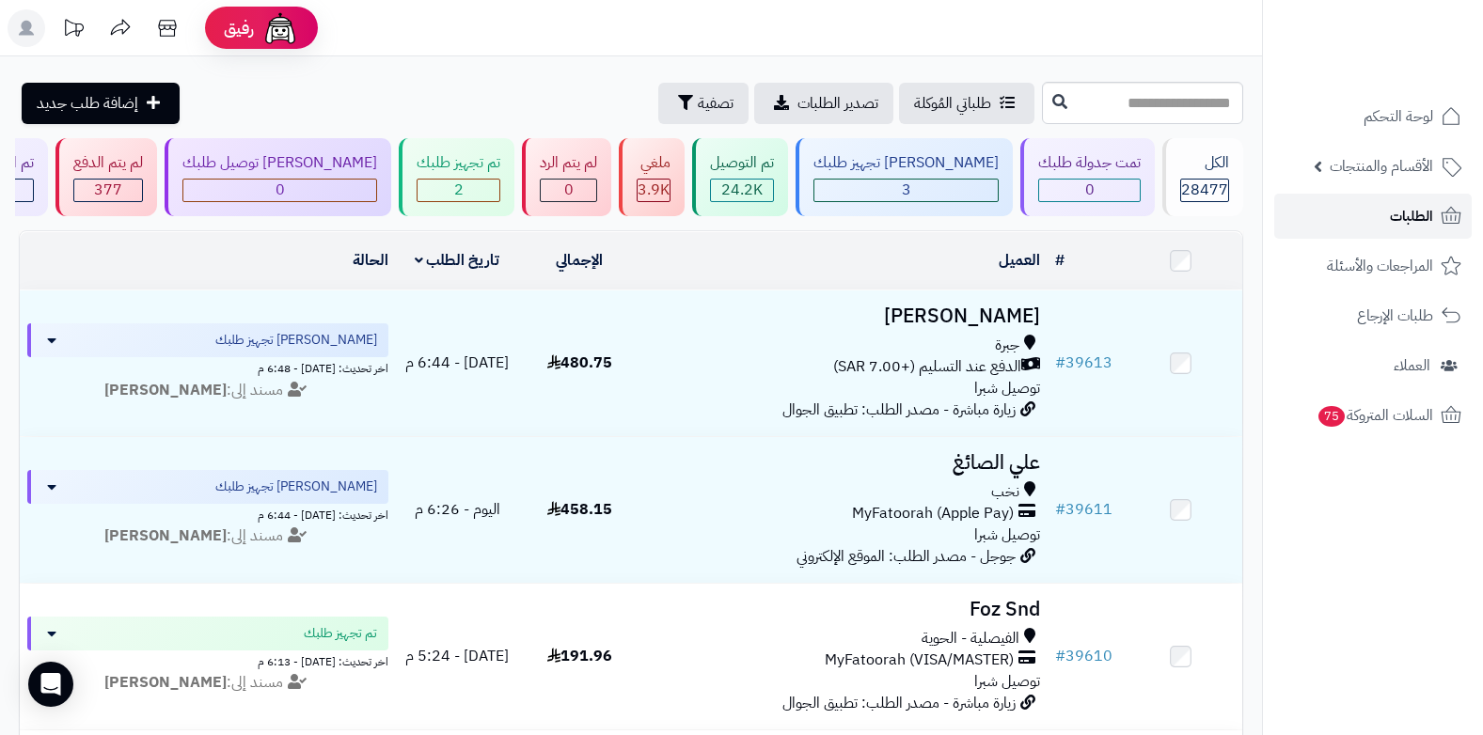
click at [1410, 213] on span "الطلبات" at bounding box center [1411, 216] width 43 height 26
click at [1412, 204] on span "الطلبات" at bounding box center [1411, 216] width 43 height 26
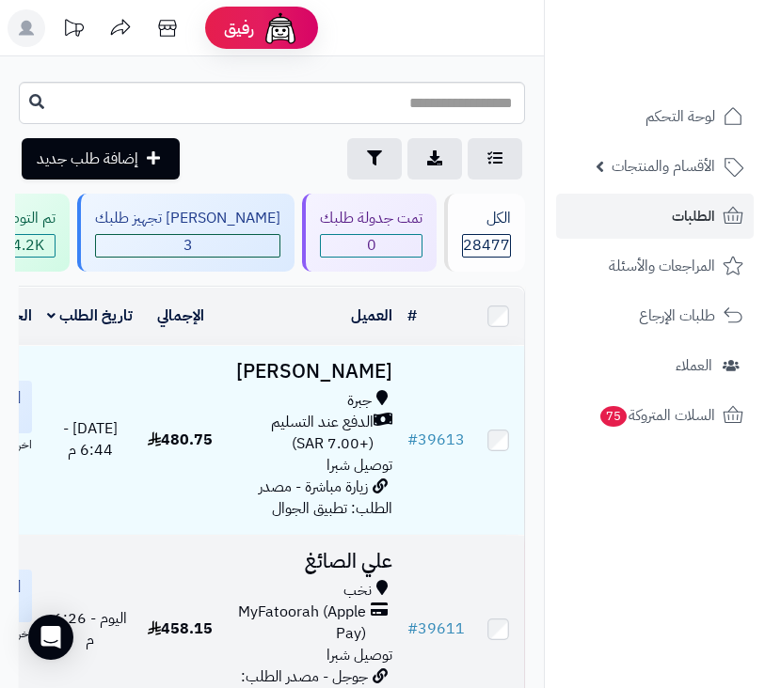
click at [355, 573] on h3 "علي الصائغ" at bounding box center [311, 562] width 164 height 22
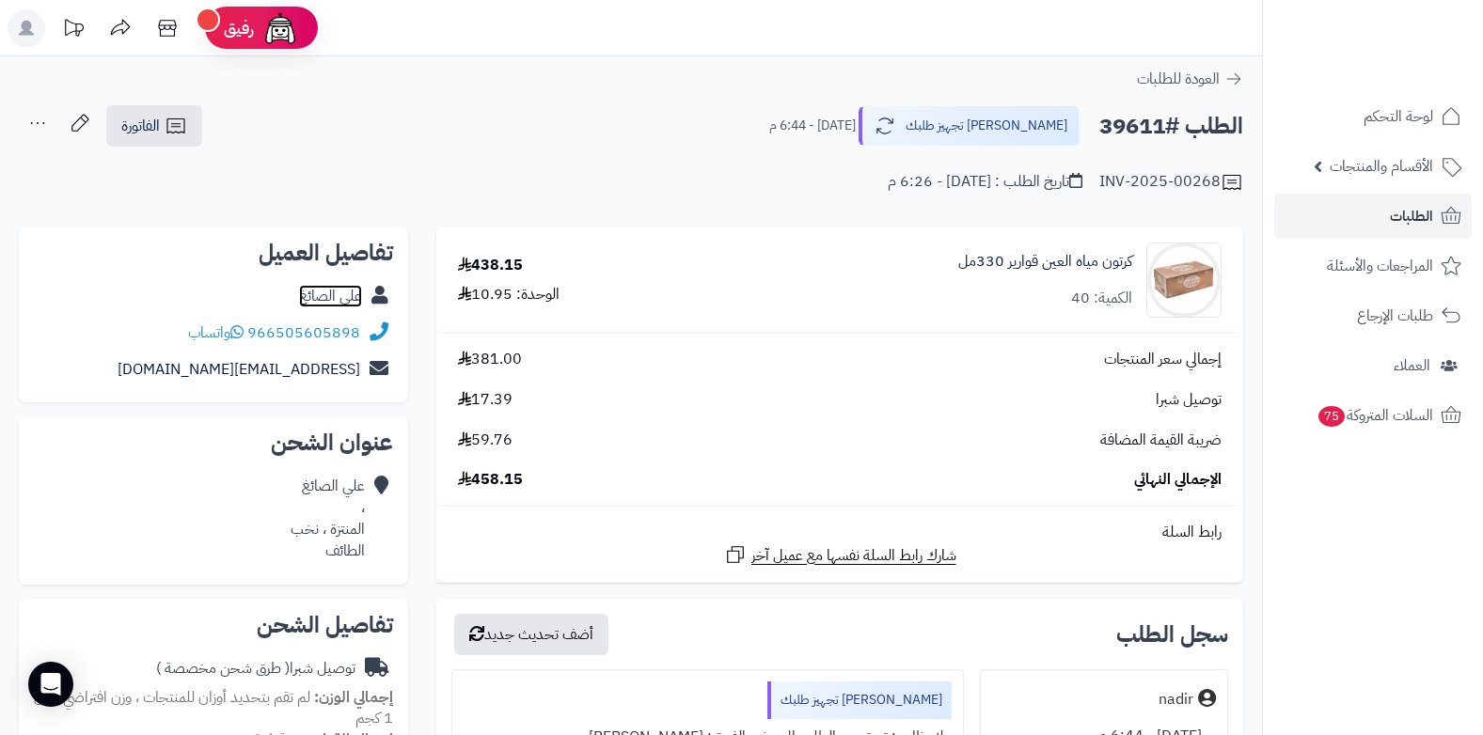
click at [336, 295] on link "علي الصائغ" at bounding box center [330, 296] width 63 height 23
drag, startPoint x: 249, startPoint y: 332, endPoint x: 259, endPoint y: 334, distance: 9.6
click at [259, 334] on div "966505605898 واتساب" at bounding box center [274, 334] width 172 height 22
copy div "66505605898"
click at [764, 214] on link "الطلبات" at bounding box center [1373, 216] width 198 height 45
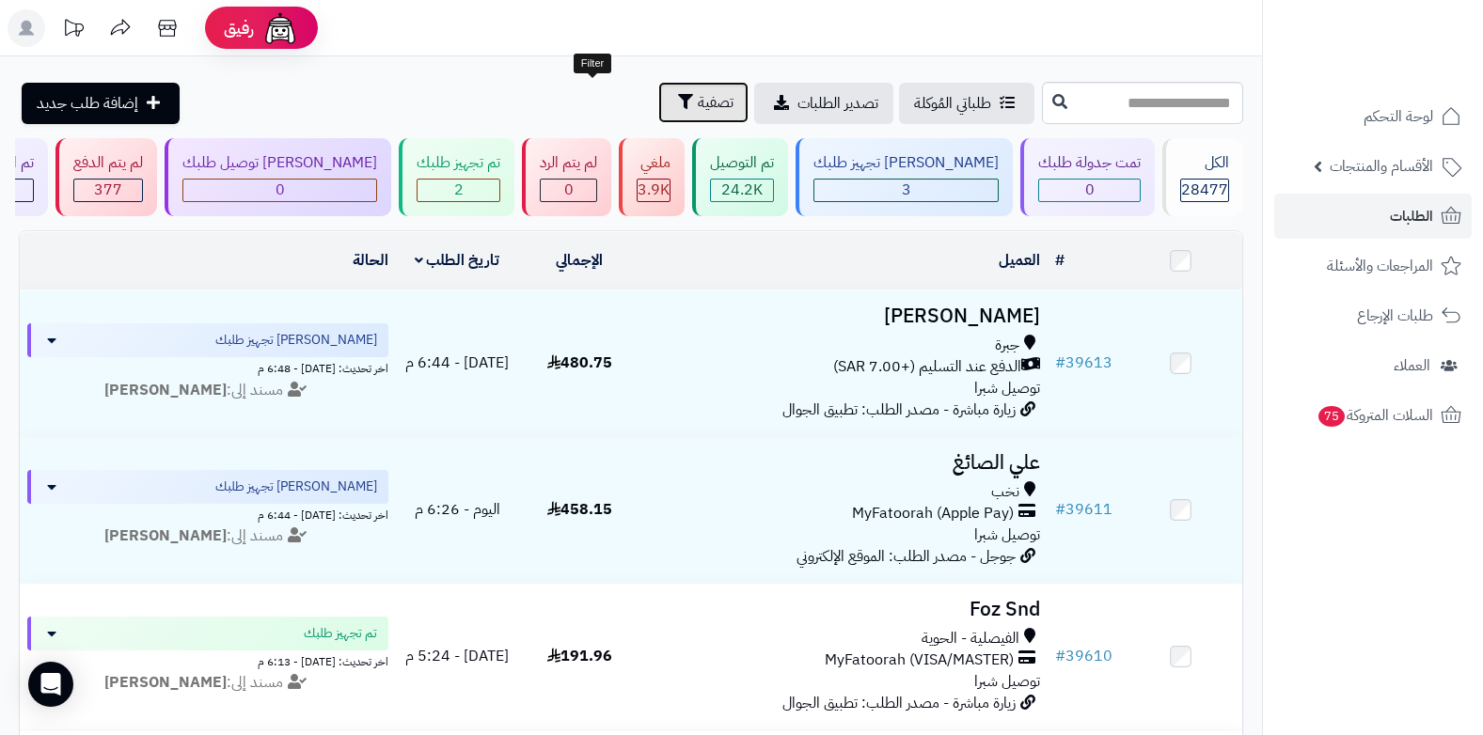
click at [698, 98] on span "تصفية" at bounding box center [716, 102] width 36 height 23
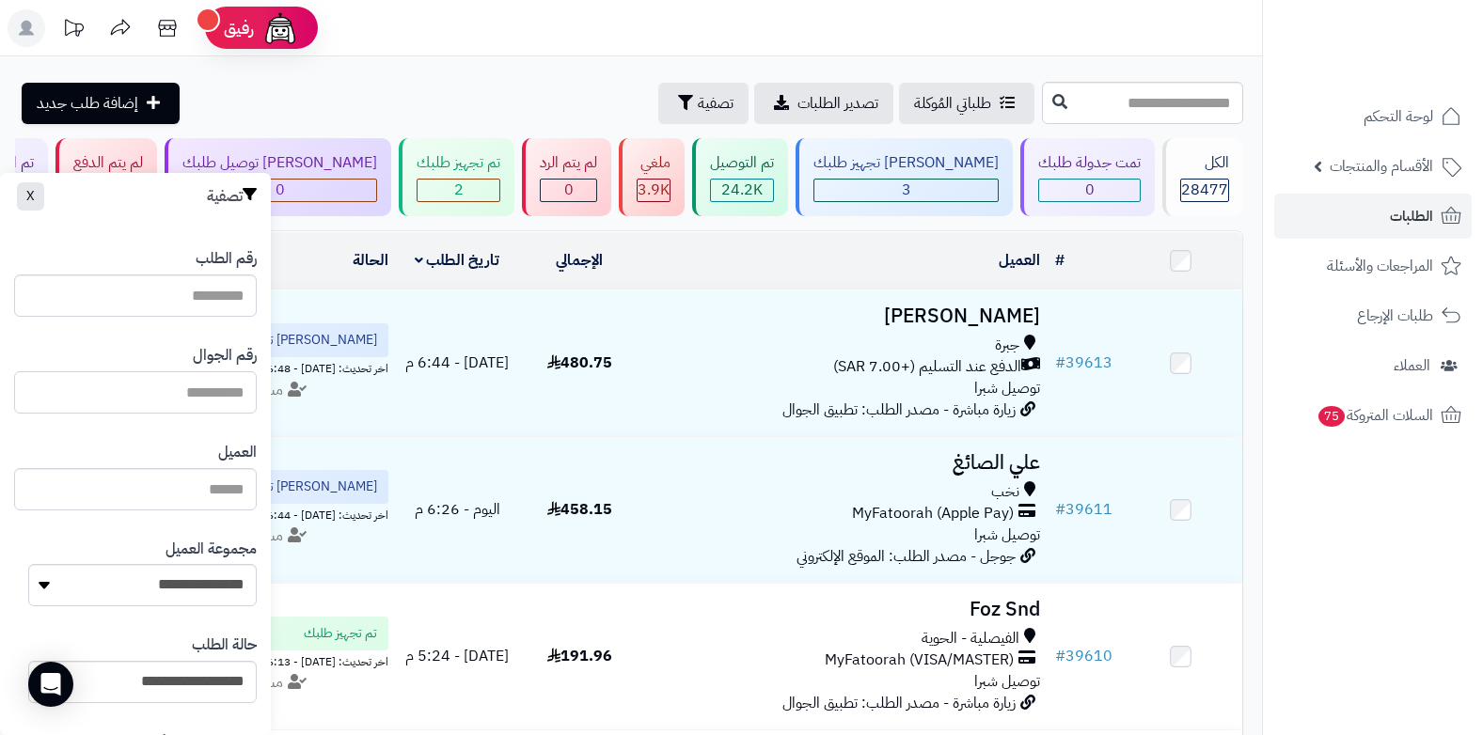
click at [222, 402] on input "text" at bounding box center [135, 392] width 243 height 42
paste input "**********"
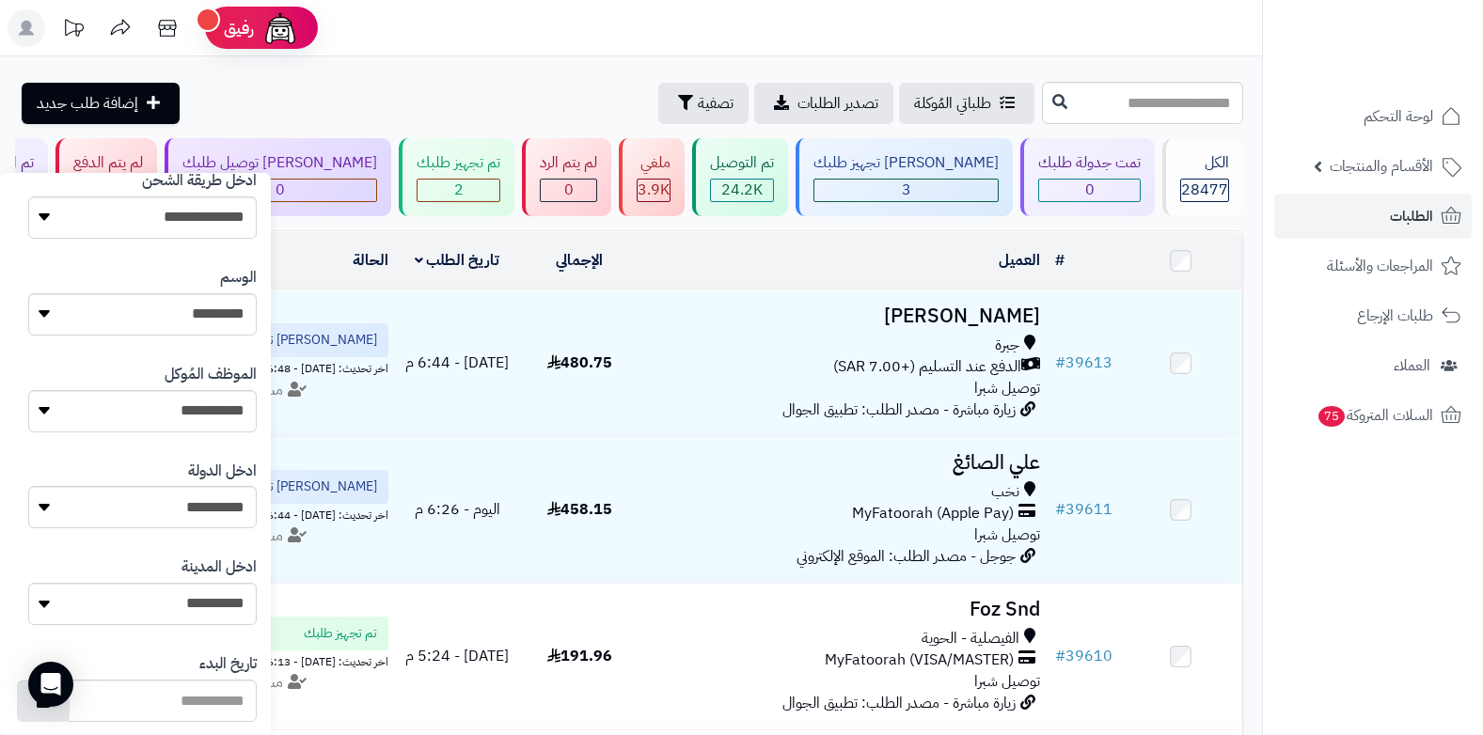
scroll to position [953, 0]
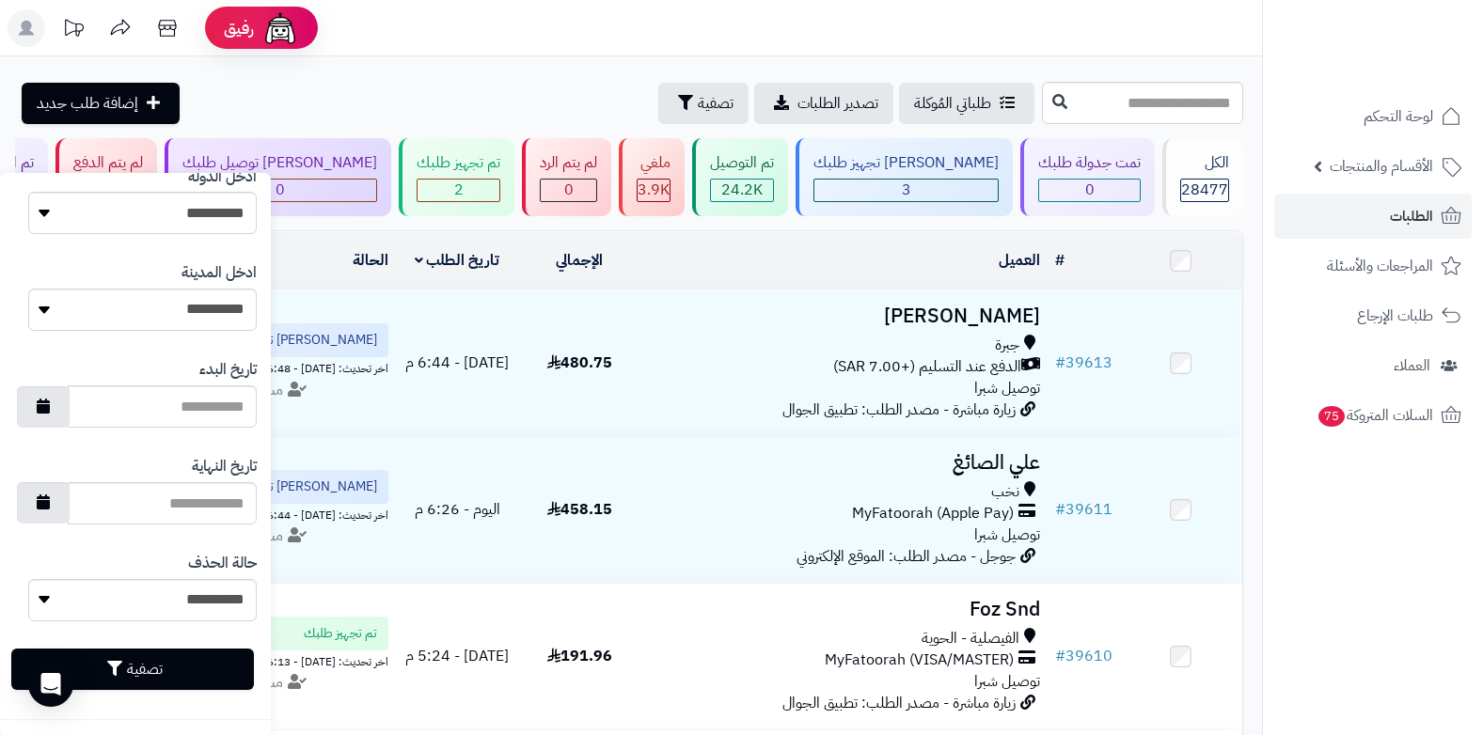
type input "**********"
click at [206, 660] on button "تصفية" at bounding box center [132, 669] width 243 height 41
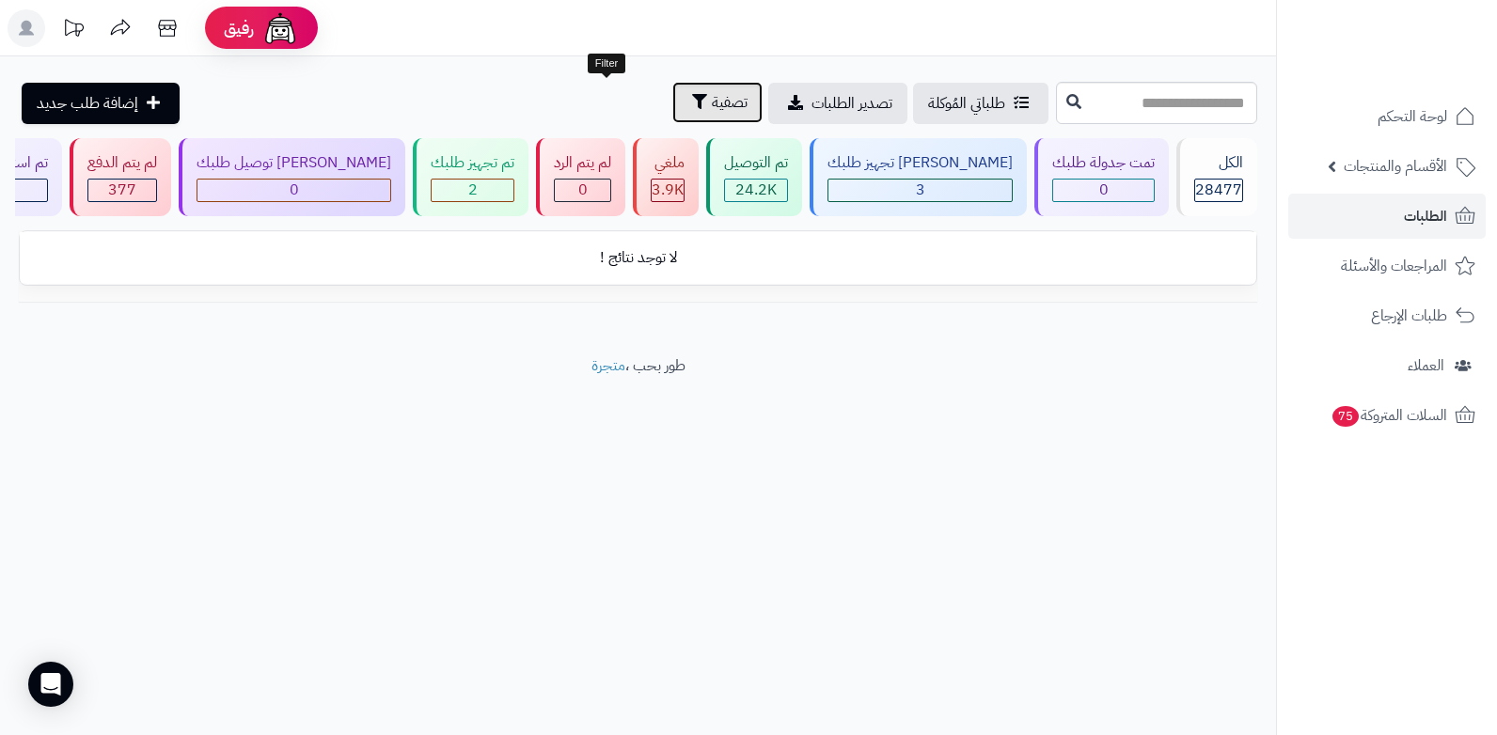
click at [712, 101] on span "تصفية" at bounding box center [730, 102] width 36 height 23
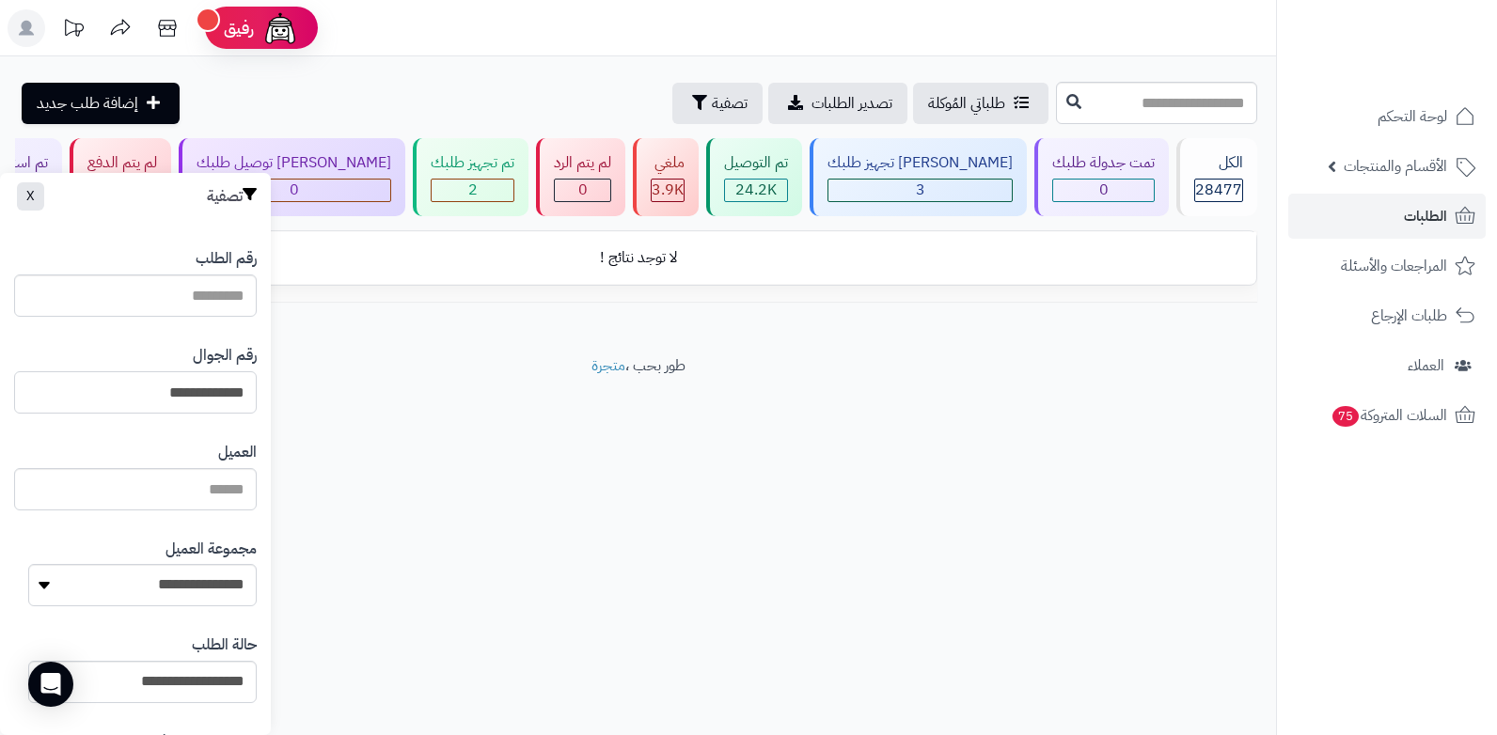
click at [166, 390] on input "**********" at bounding box center [135, 392] width 243 height 42
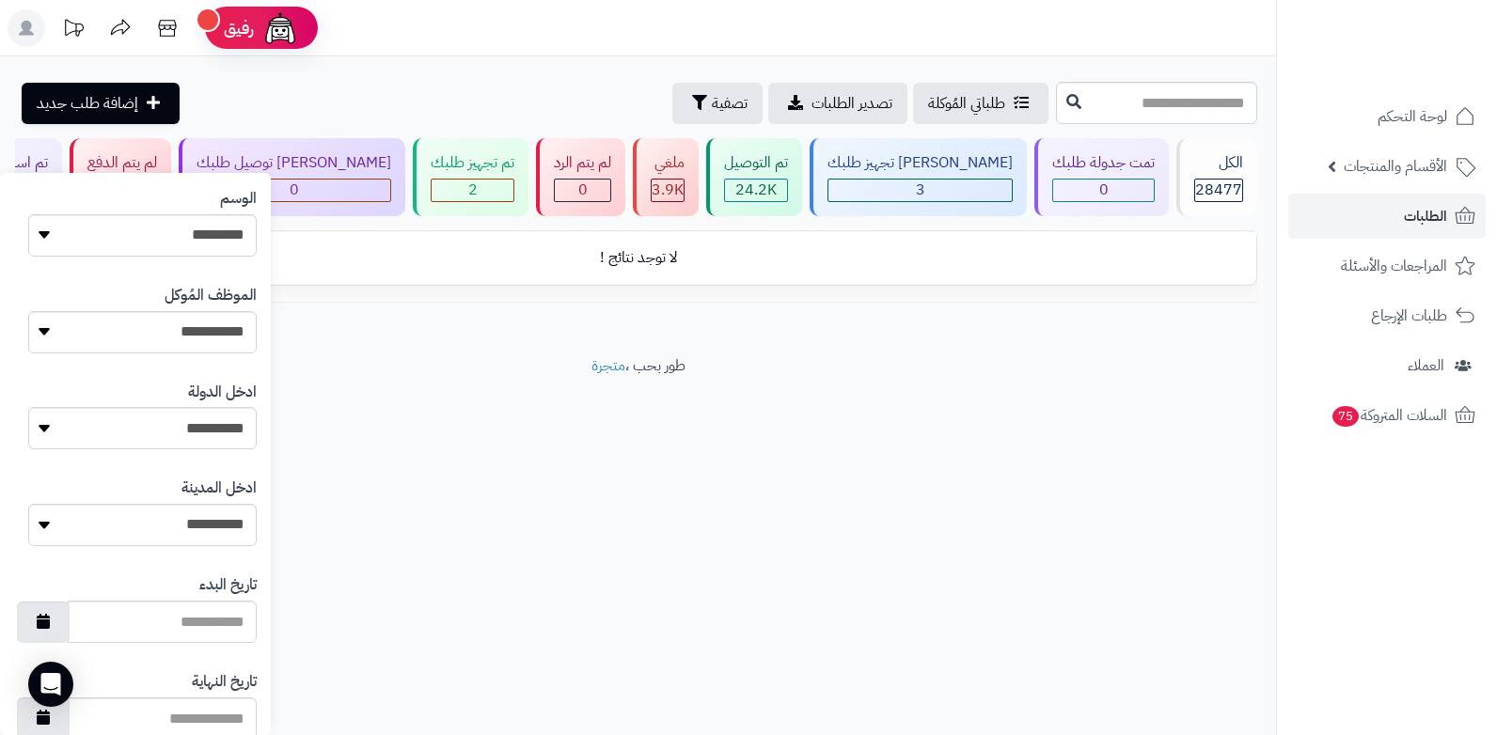
scroll to position [953, 0]
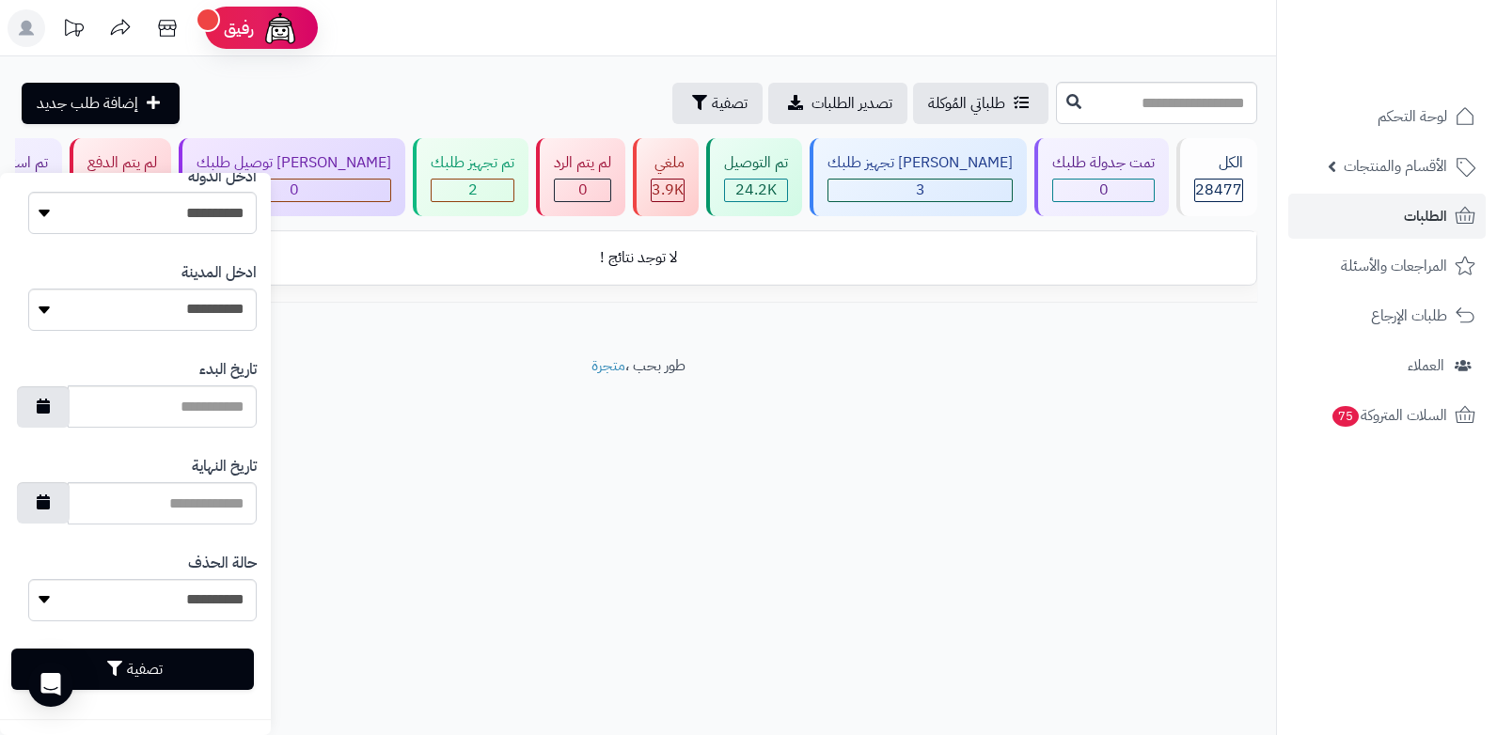
type input "*********"
click at [97, 661] on button "تصفية" at bounding box center [132, 669] width 243 height 41
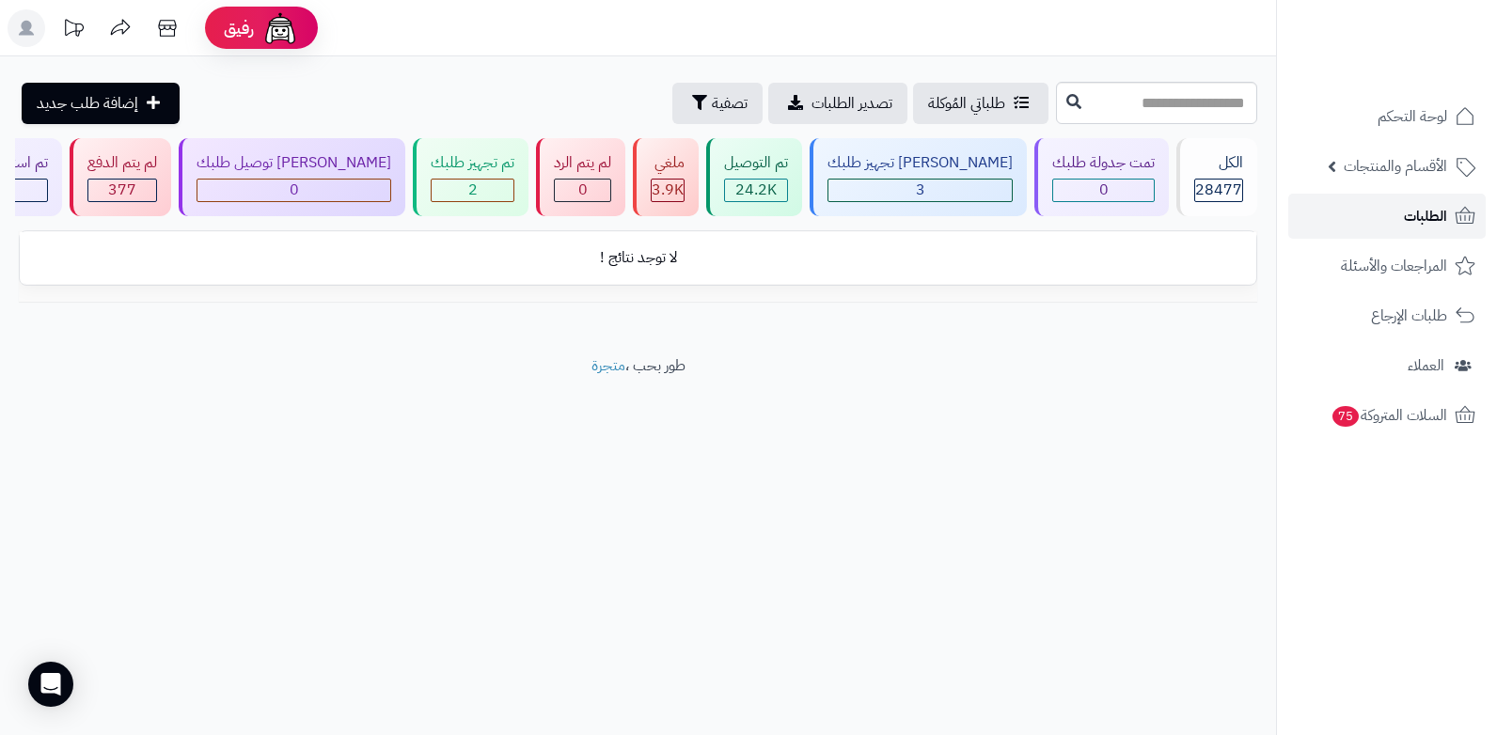
click at [1407, 227] on span "الطلبات" at bounding box center [1425, 216] width 43 height 26
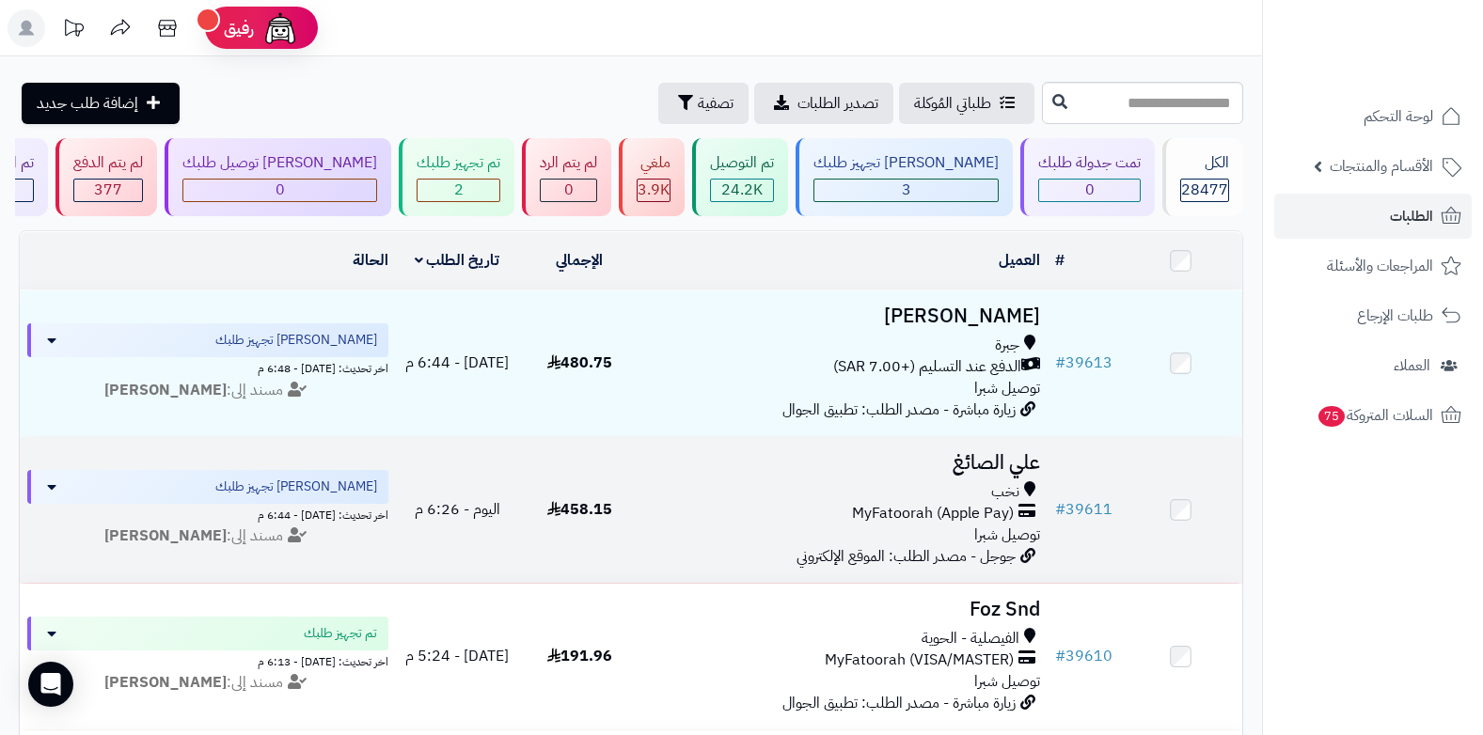
click at [972, 493] on div "نخب" at bounding box center [844, 493] width 392 height 22
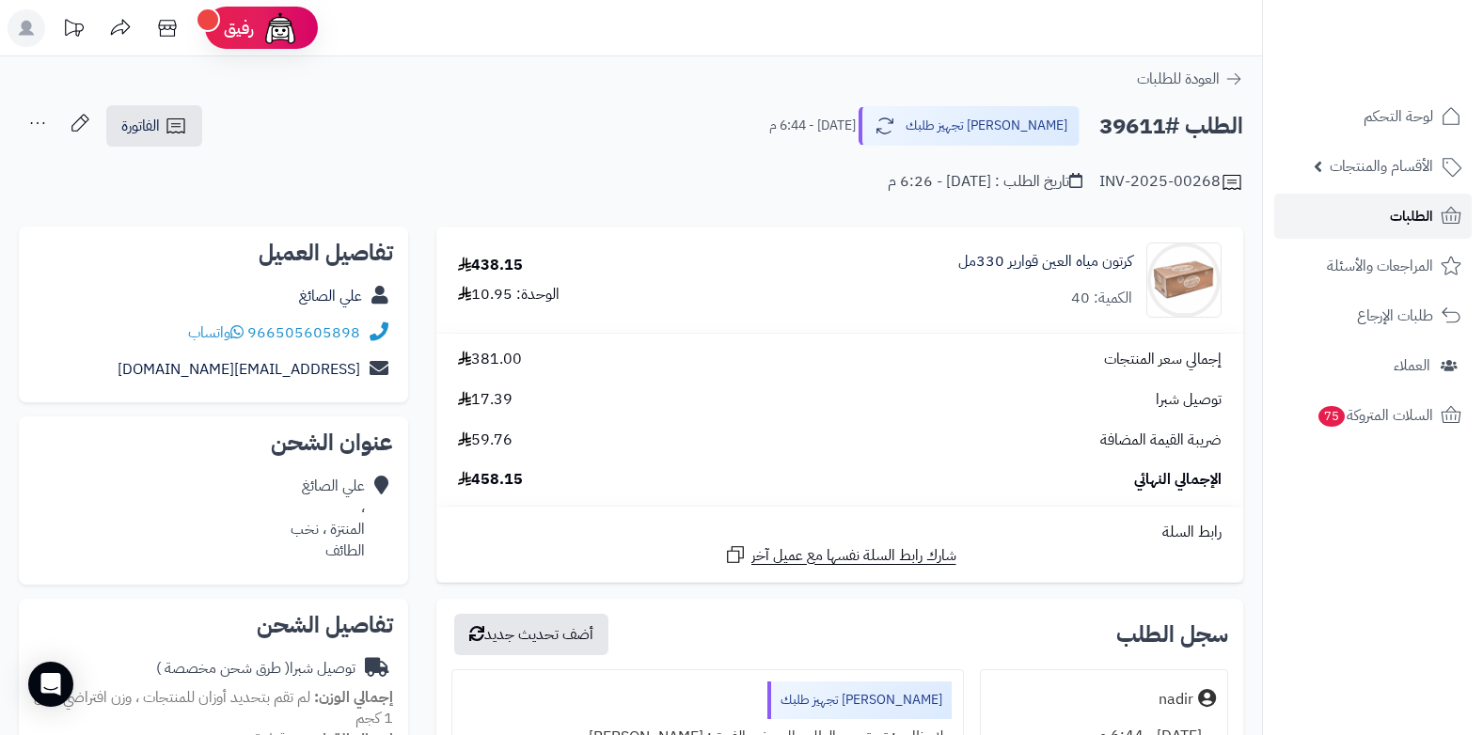
click at [1383, 215] on link "الطلبات" at bounding box center [1373, 216] width 198 height 45
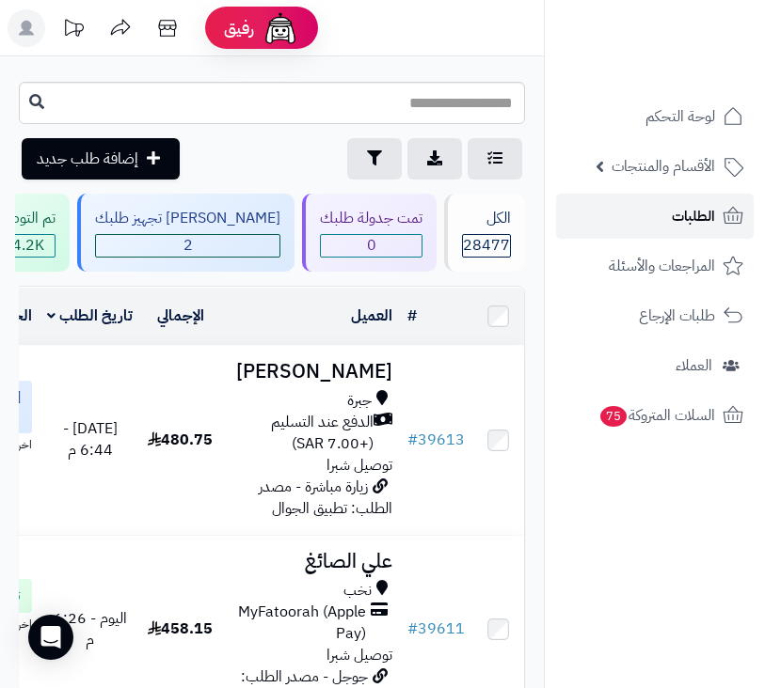
click at [700, 221] on span "الطلبات" at bounding box center [693, 216] width 43 height 26
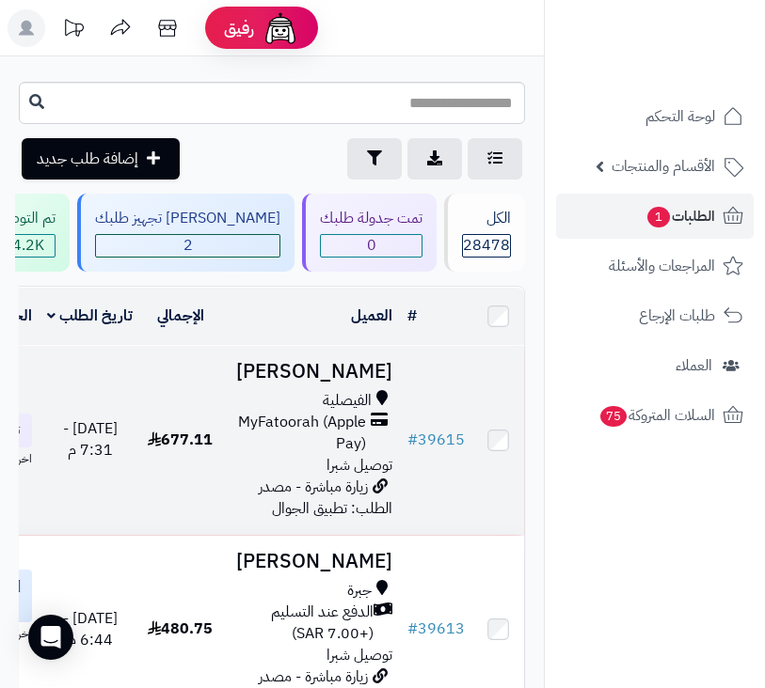
click at [344, 477] on span "توصيل شبرا" at bounding box center [359, 465] width 66 height 23
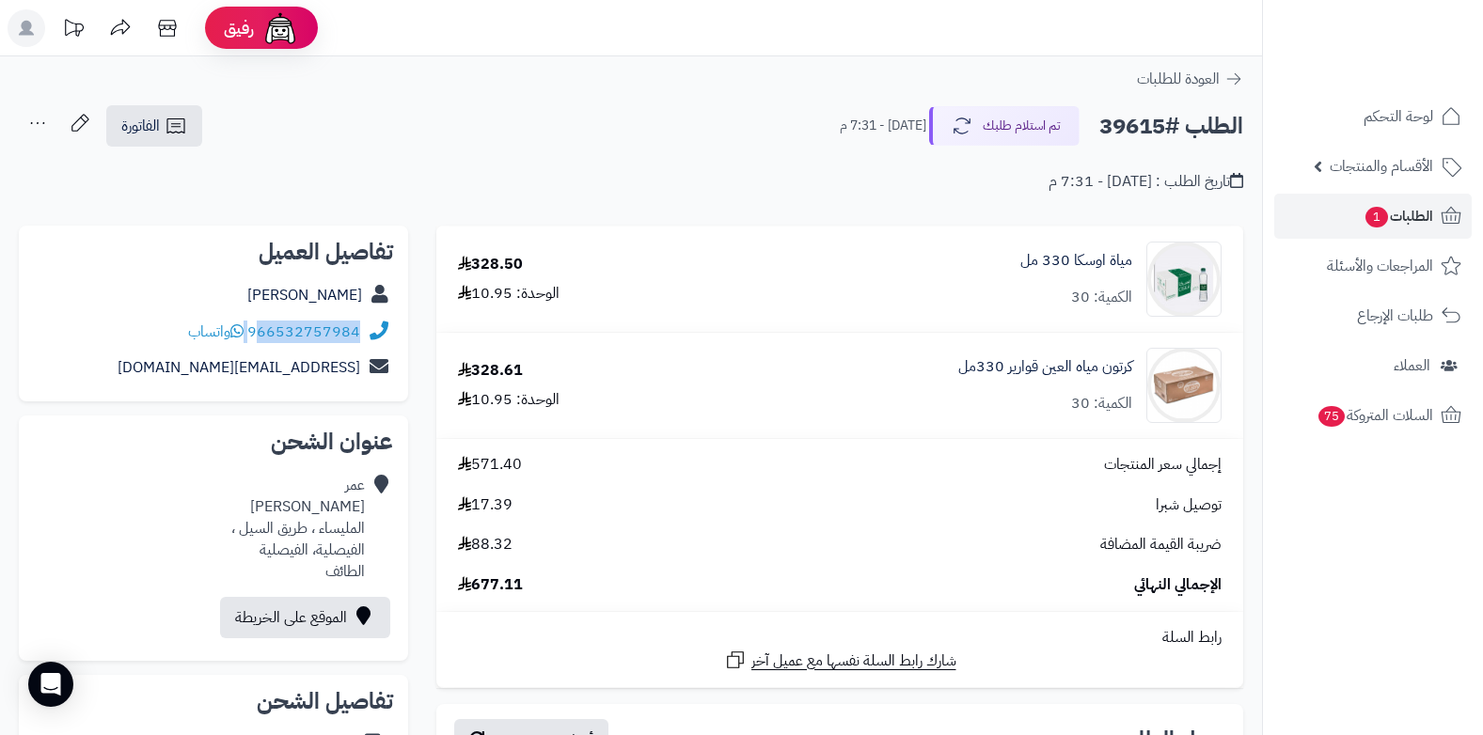
click at [258, 329] on div "966532757984 واتساب" at bounding box center [274, 333] width 172 height 22
copy div "66532757984"
click at [764, 204] on span "الطلبات 1" at bounding box center [1399, 216] width 70 height 26
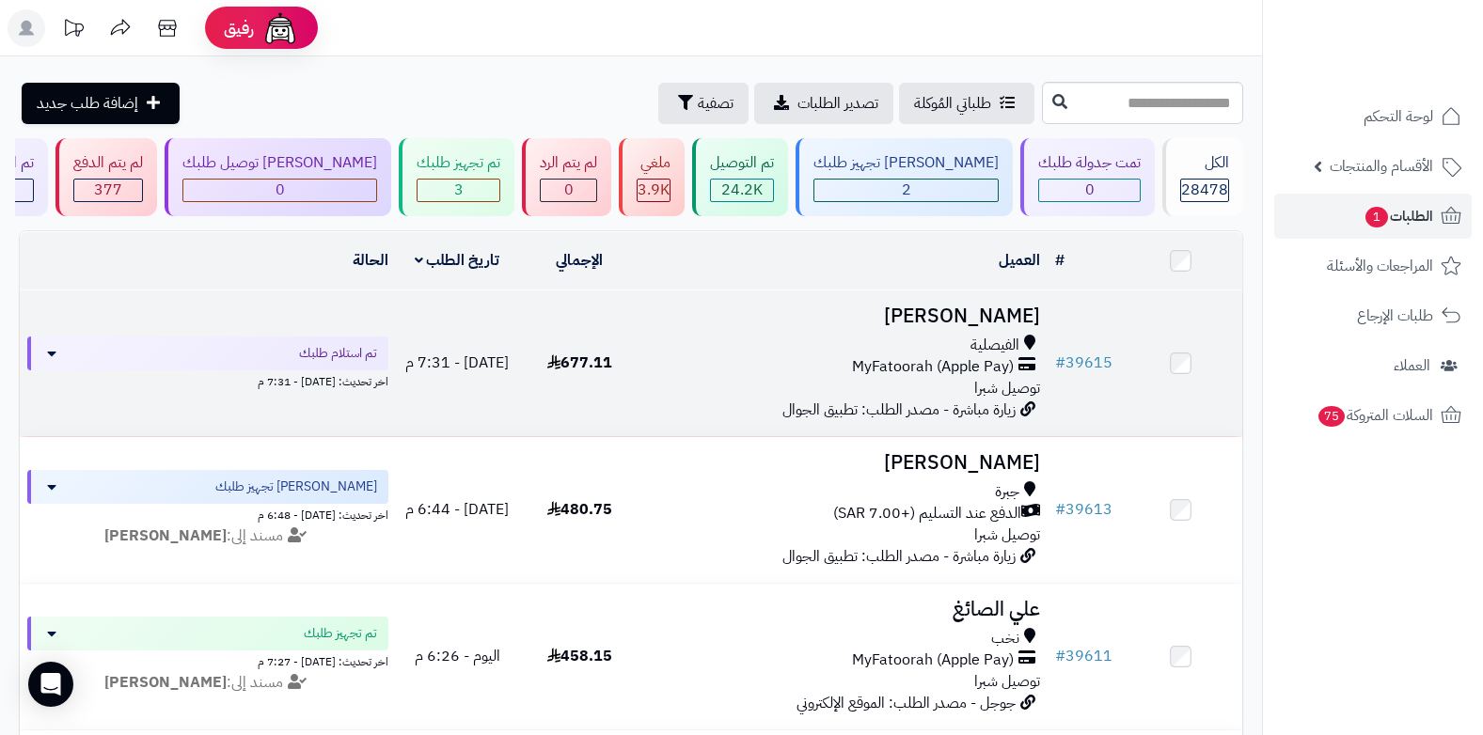
click at [974, 394] on div "الفيصلية MyFatoorah (Apple Pay) توصيل شبرا" at bounding box center [844, 367] width 392 height 65
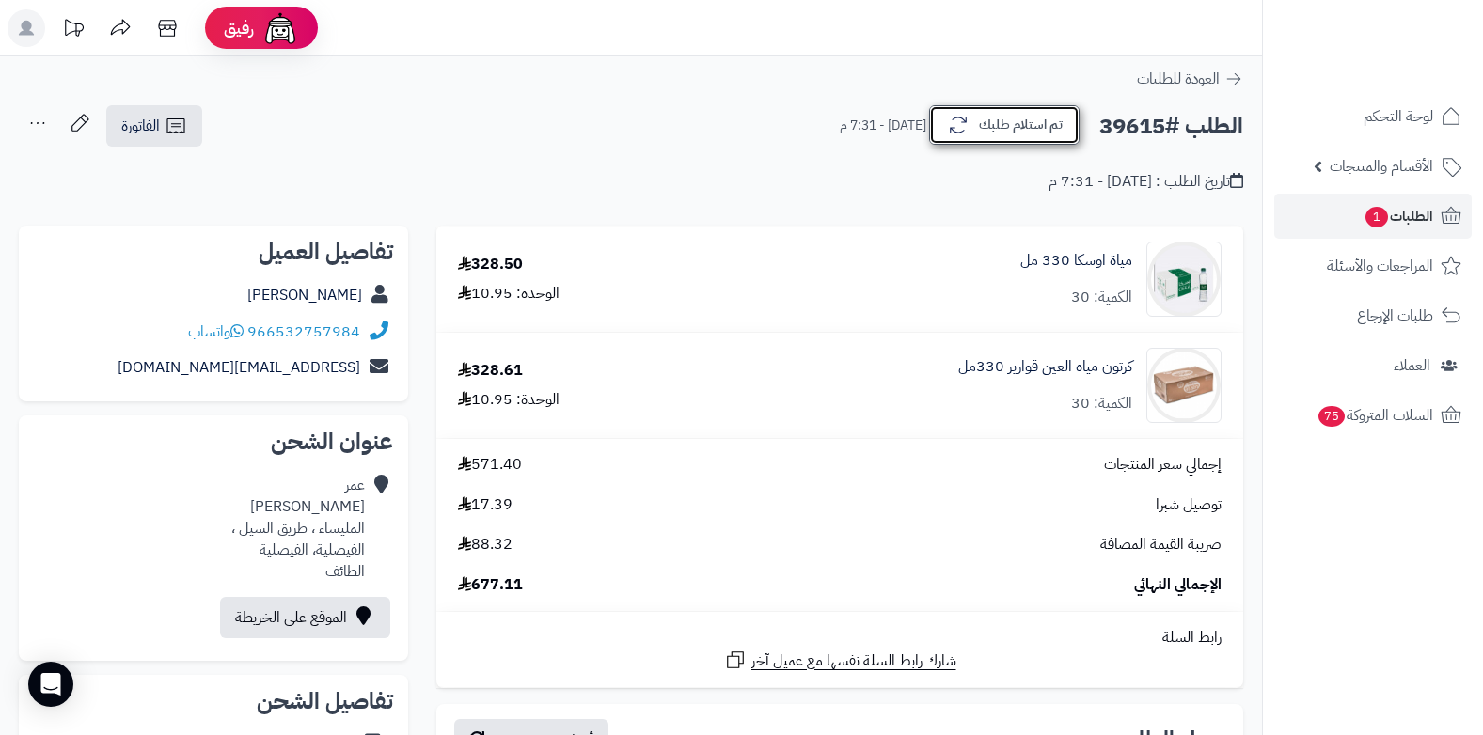
click at [1067, 125] on button "تم استلام طلبك" at bounding box center [1004, 125] width 150 height 40
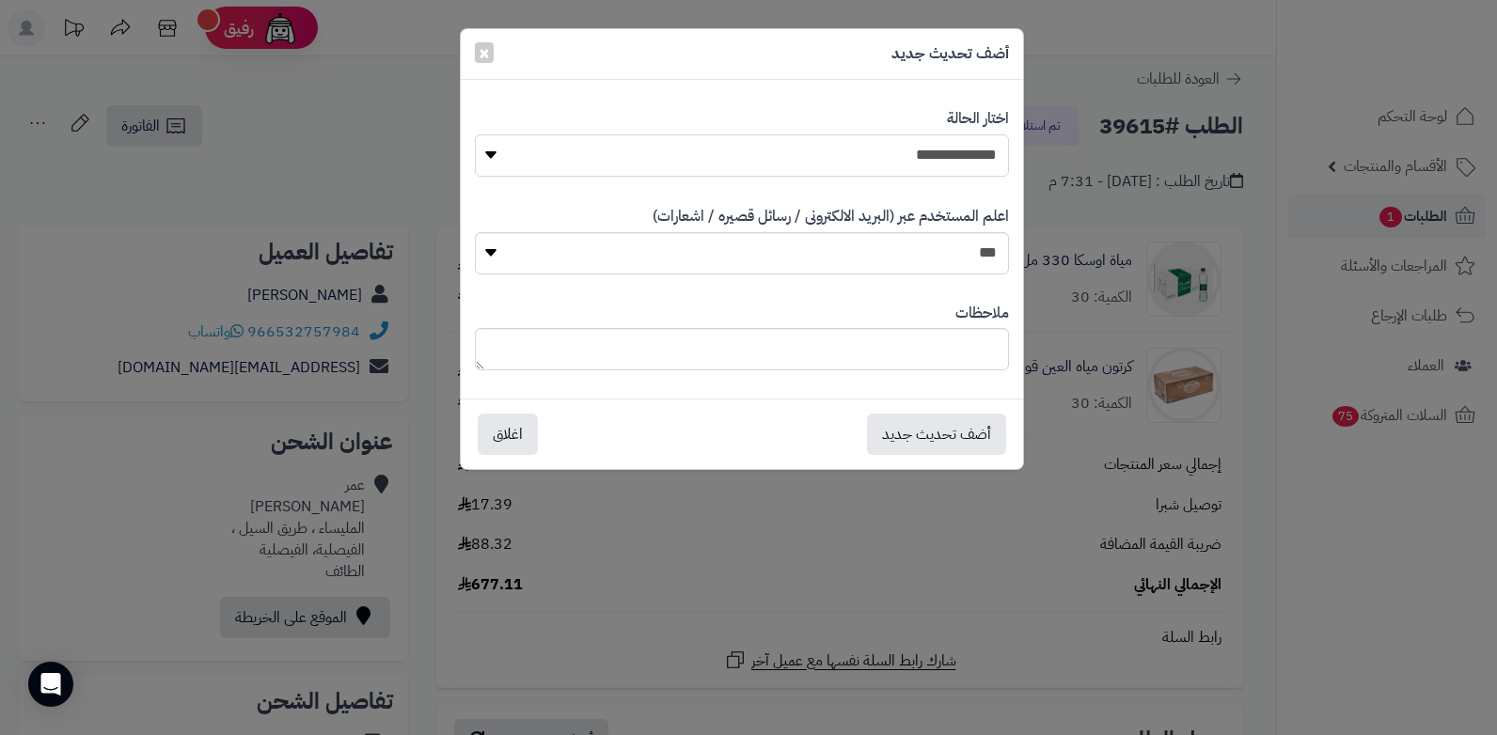
click at [962, 162] on select "**********" at bounding box center [742, 155] width 534 height 42
select select "*"
click at [475, 134] on select "**********" at bounding box center [742, 155] width 534 height 42
click at [924, 346] on textarea at bounding box center [742, 349] width 534 height 42
type textarea "****"
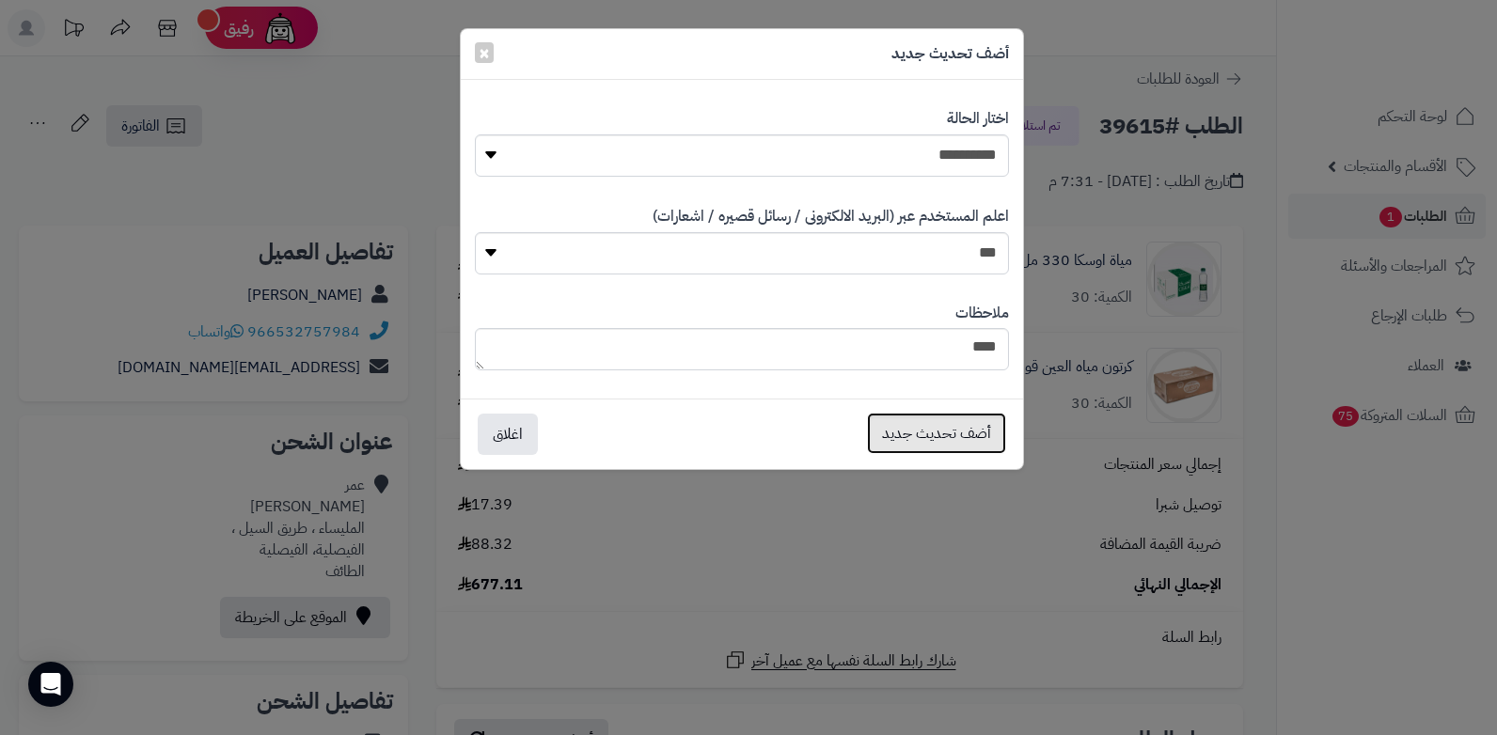
click at [943, 420] on button "أضف تحديث جديد" at bounding box center [936, 433] width 139 height 41
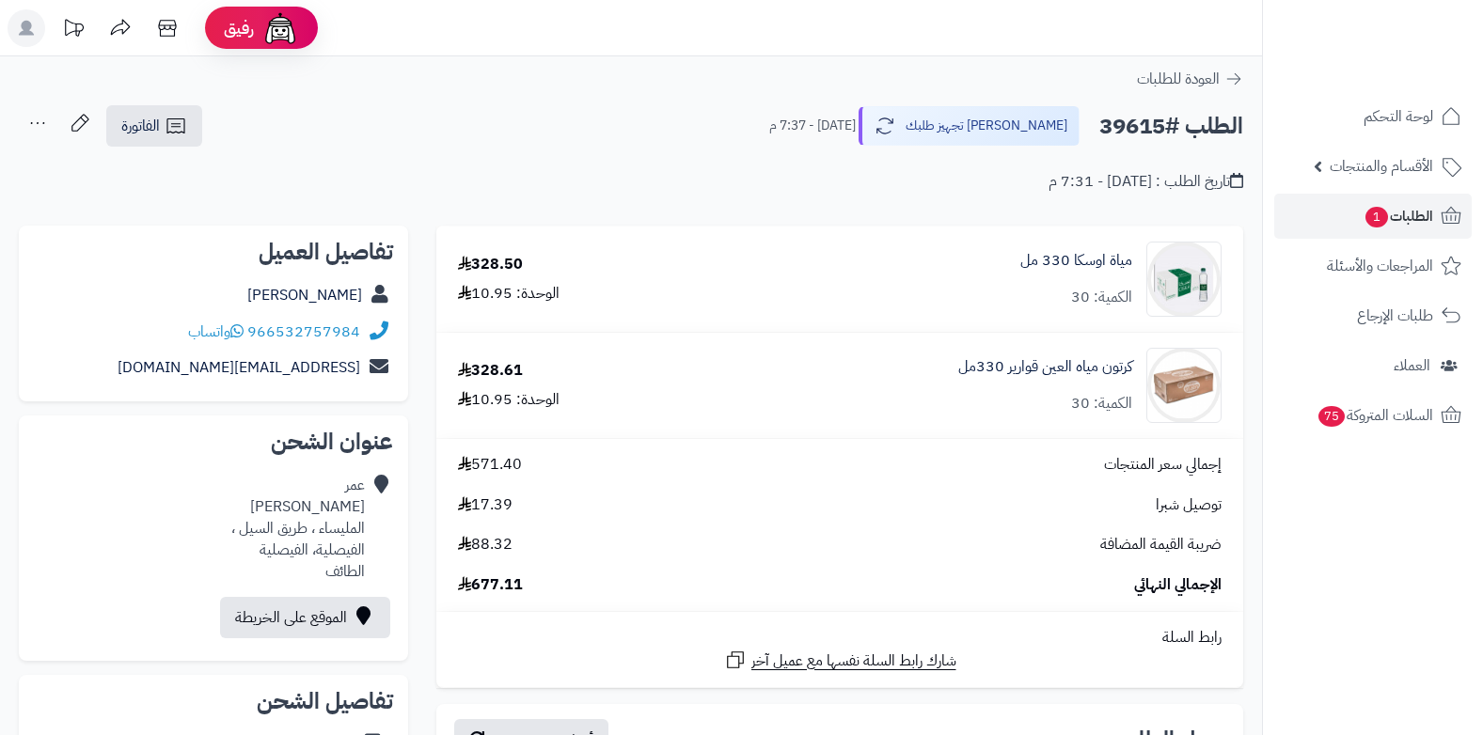
click at [39, 132] on icon at bounding box center [38, 123] width 38 height 38
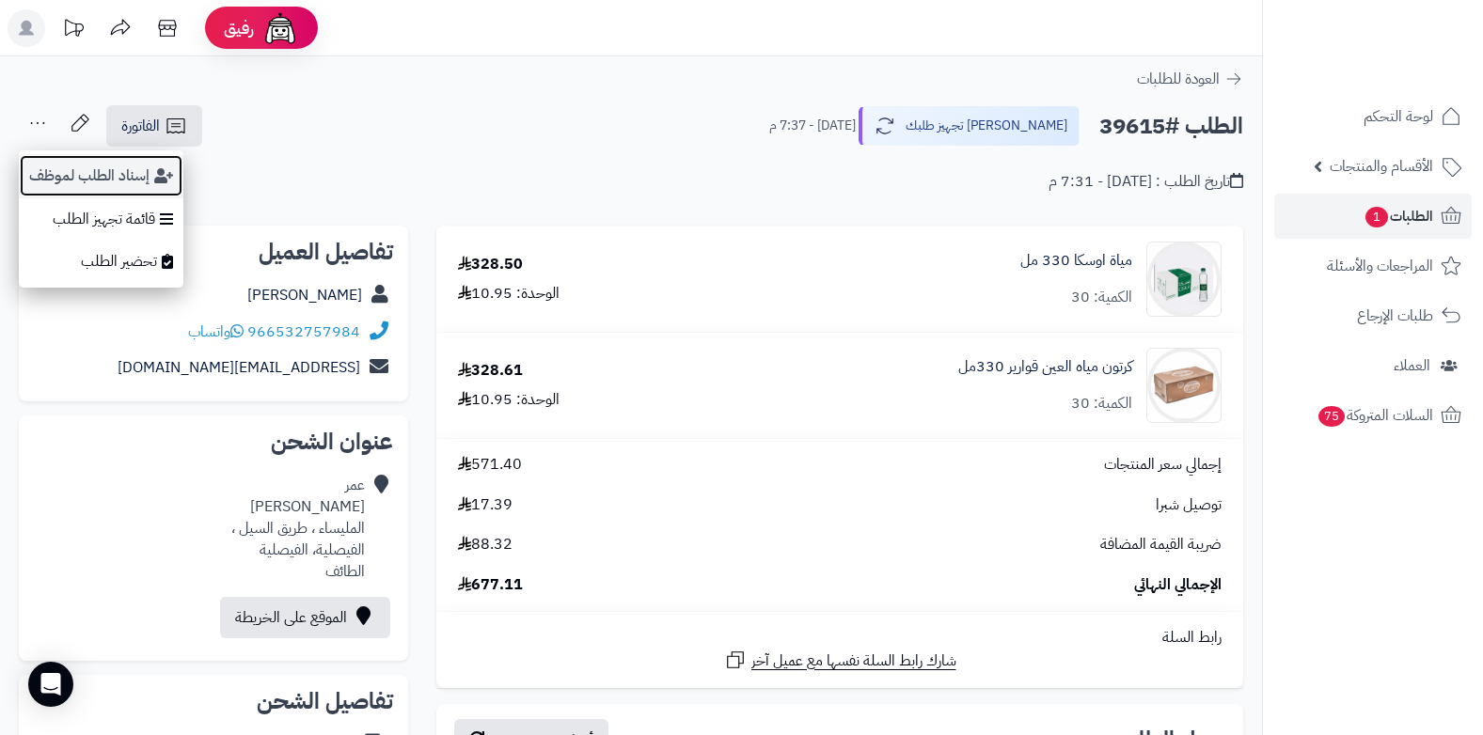
click at [75, 182] on button "إسناد الطلب لموظف" at bounding box center [101, 175] width 165 height 43
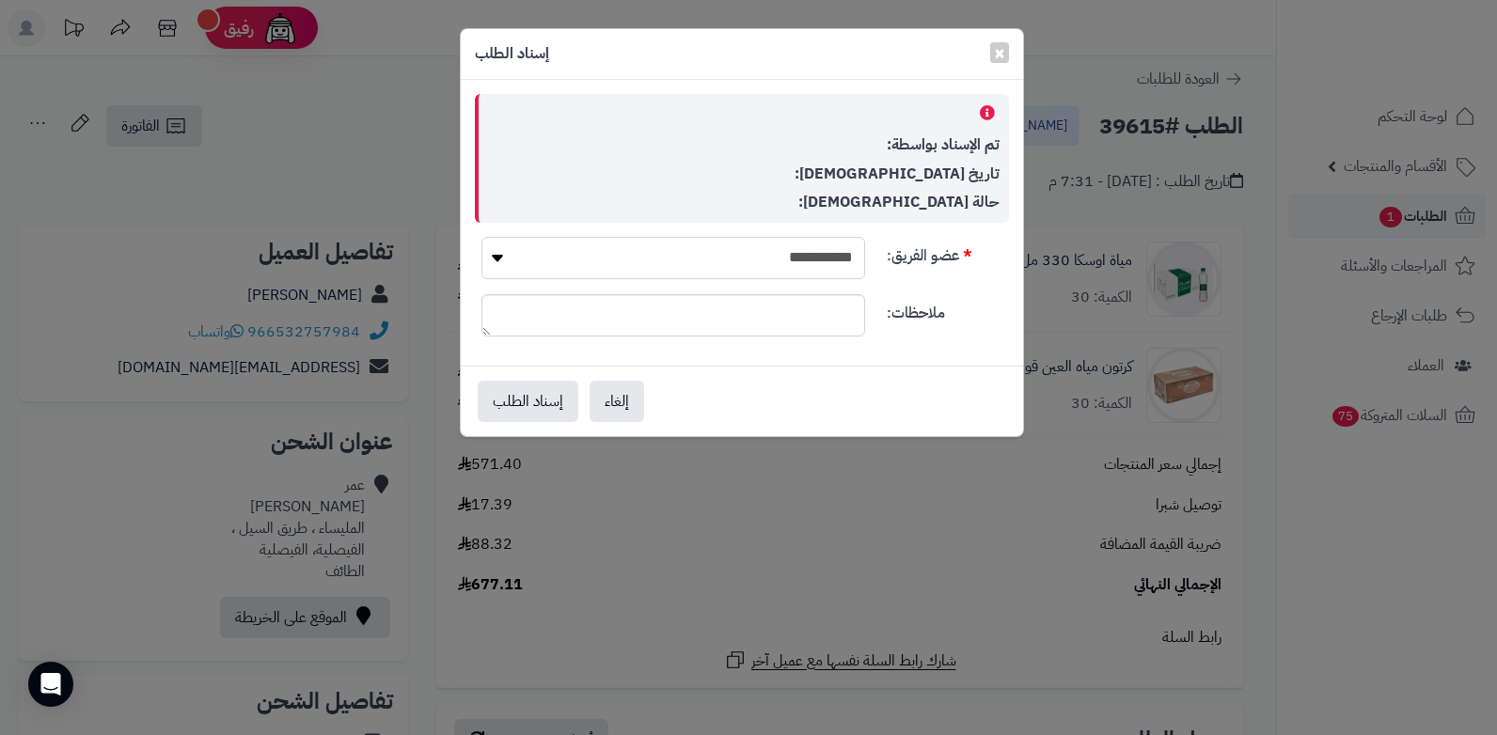
click at [676, 247] on select "**********" at bounding box center [674, 258] width 384 height 42
select select "**"
click at [482, 237] on select "**********" at bounding box center [674, 258] width 384 height 42
click at [501, 406] on button "إسناد الطلب" at bounding box center [528, 400] width 101 height 41
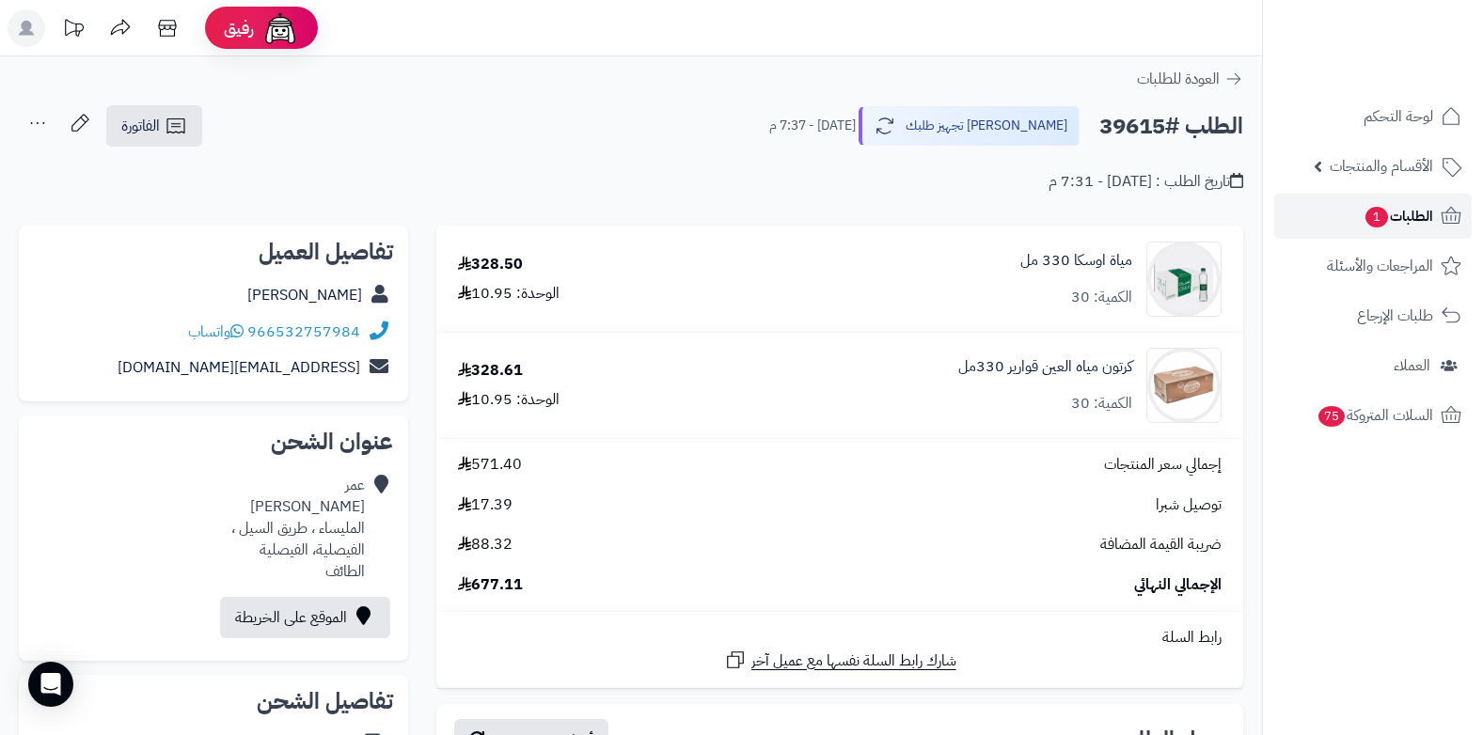
click at [1431, 214] on span "الطلبات 1" at bounding box center [1399, 216] width 70 height 26
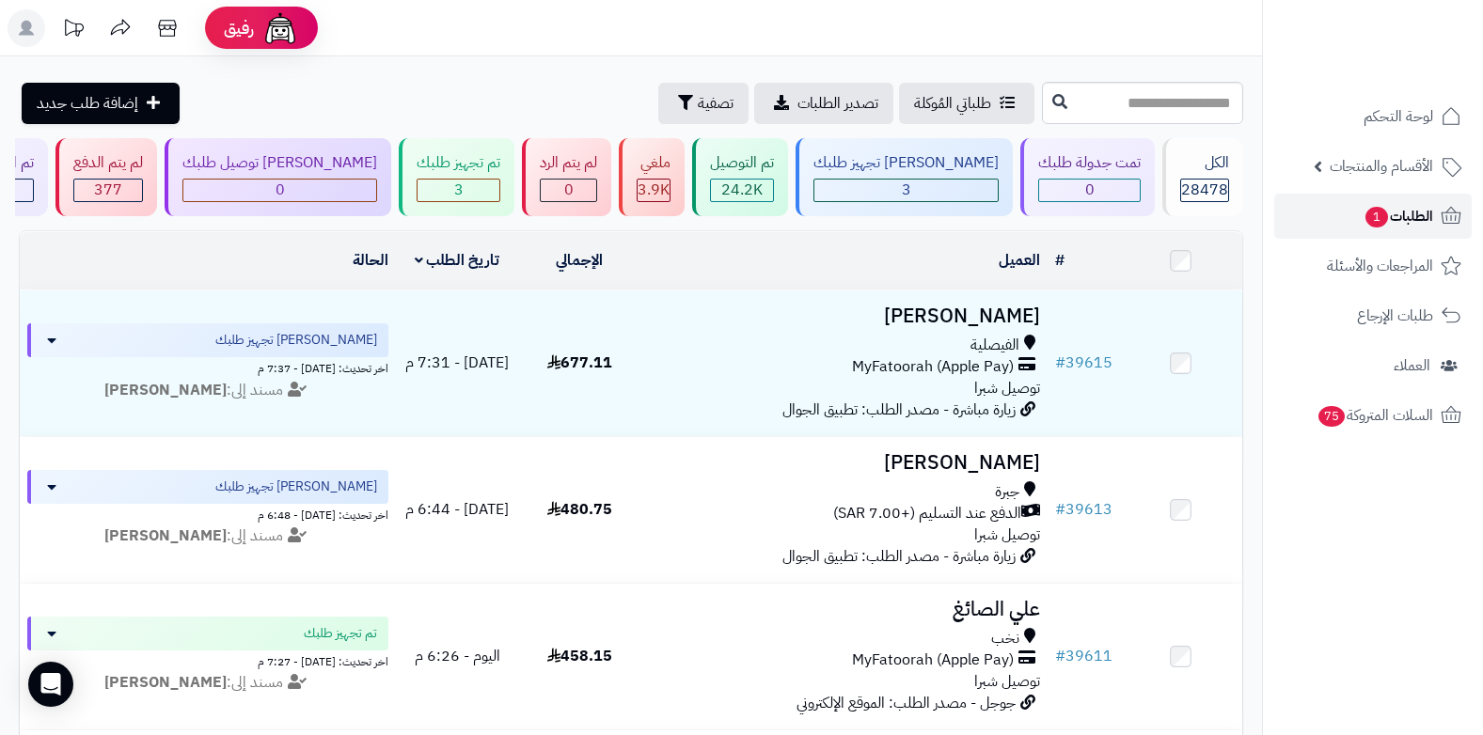
click at [1383, 229] on span "الطلبات 1" at bounding box center [1399, 216] width 70 height 26
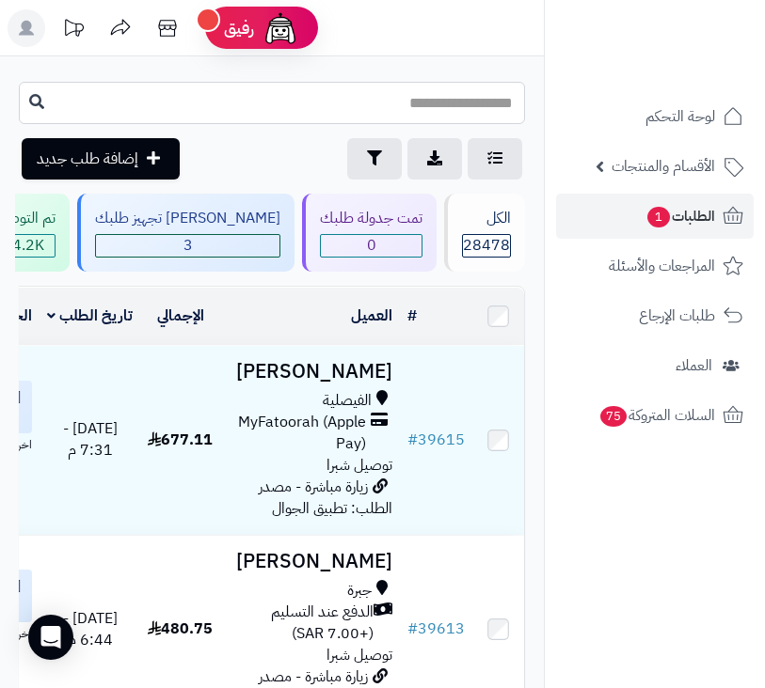
click at [423, 103] on input "text" at bounding box center [272, 103] width 506 height 42
type input "*****"
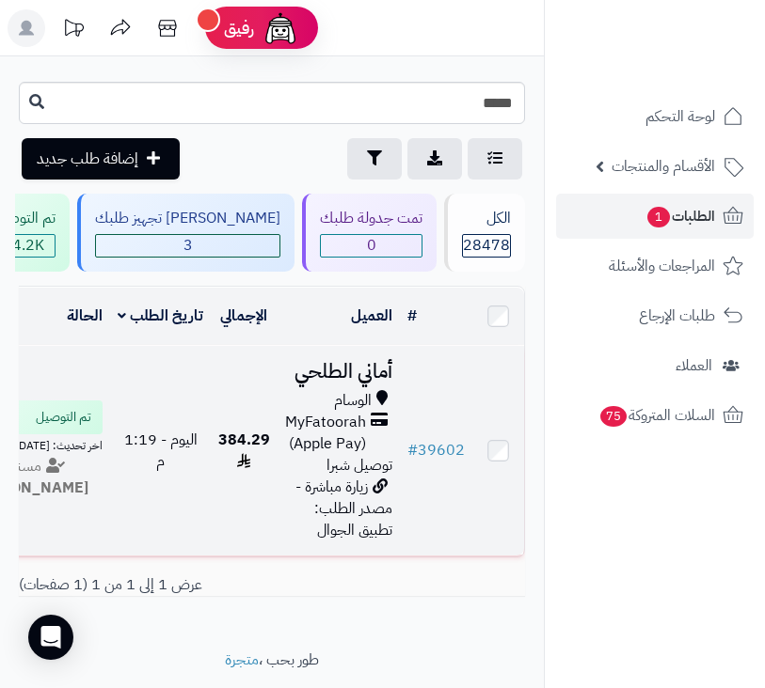
click at [335, 428] on span "MyFatoorah (Apple Pay)" at bounding box center [325, 433] width 81 height 43
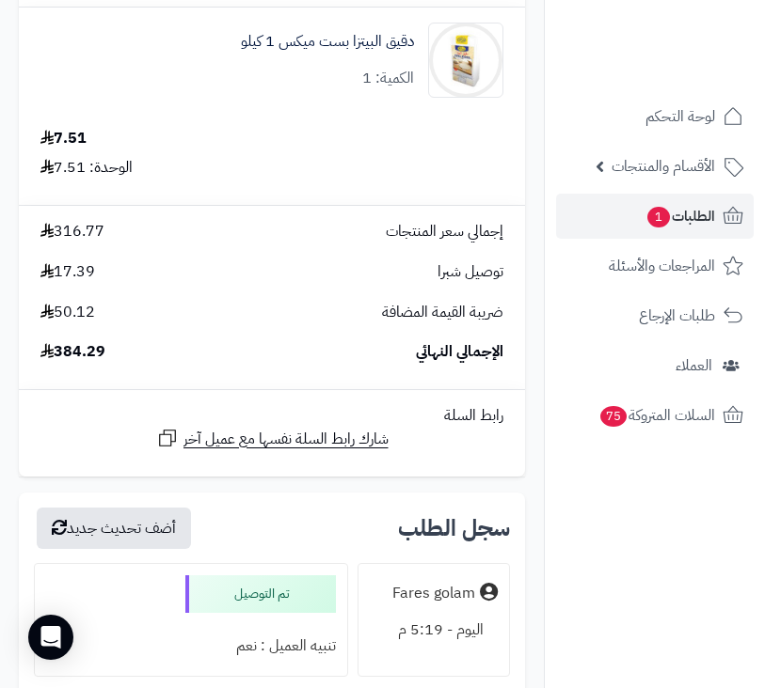
scroll to position [4232, 0]
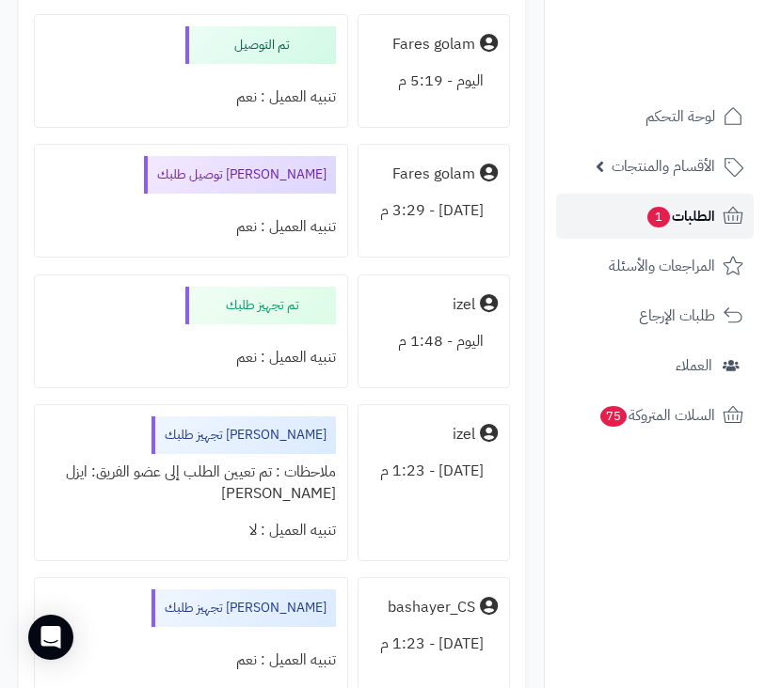
click at [676, 219] on span "الطلبات 1" at bounding box center [680, 216] width 70 height 26
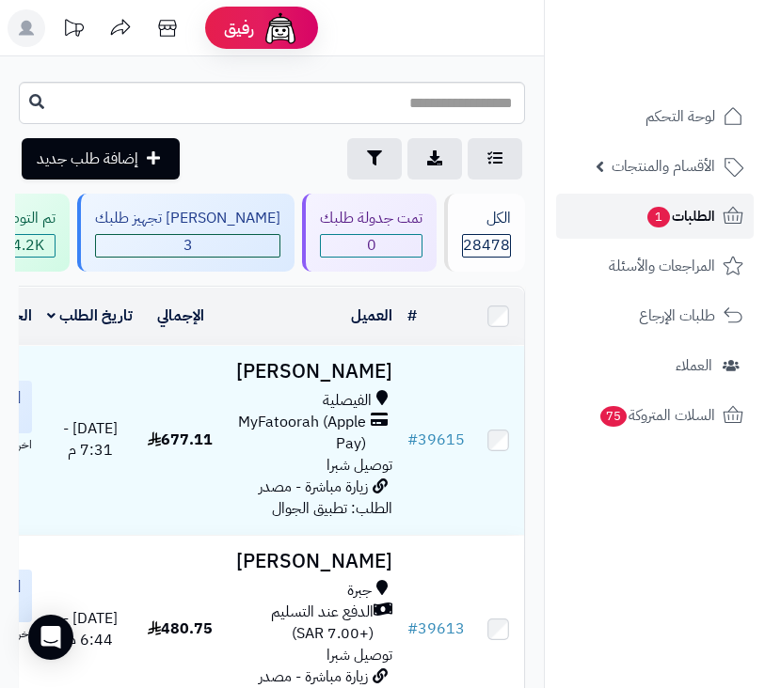
click at [629, 208] on link "الطلبات 1" at bounding box center [655, 216] width 198 height 45
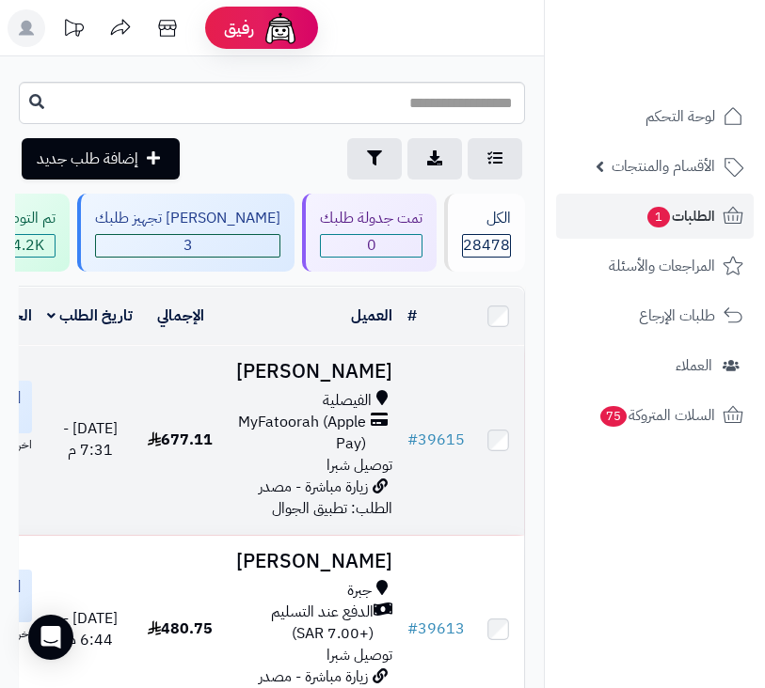
click at [320, 447] on span "MyFatoorah (Apple Pay)" at bounding box center [297, 433] width 137 height 43
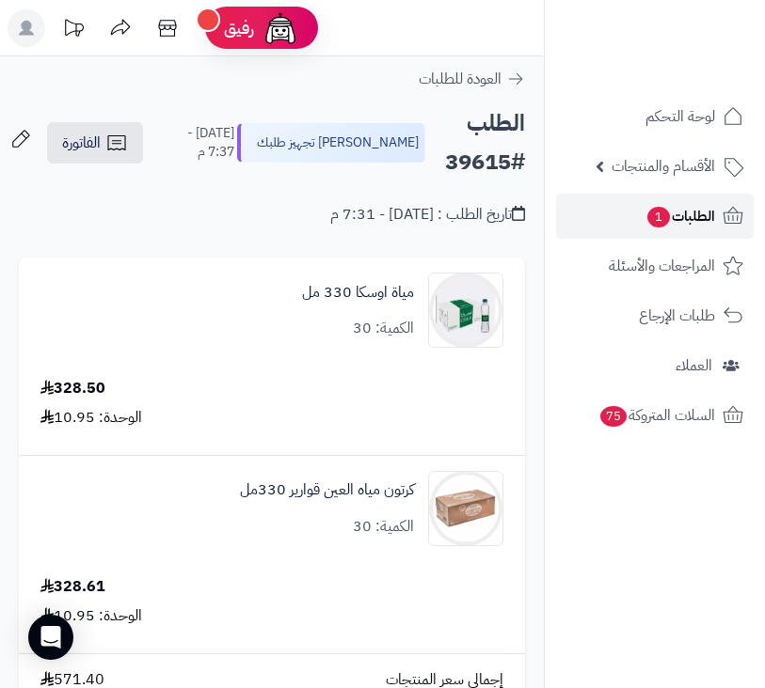
click at [672, 228] on span "الطلبات 1" at bounding box center [680, 216] width 70 height 26
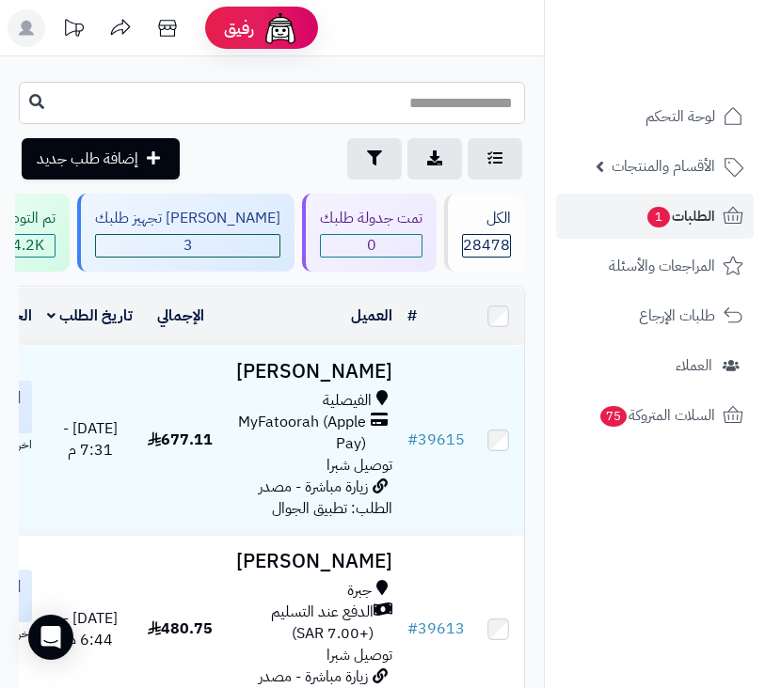
click at [395, 113] on input "text" at bounding box center [272, 103] width 506 height 42
type input "*****"
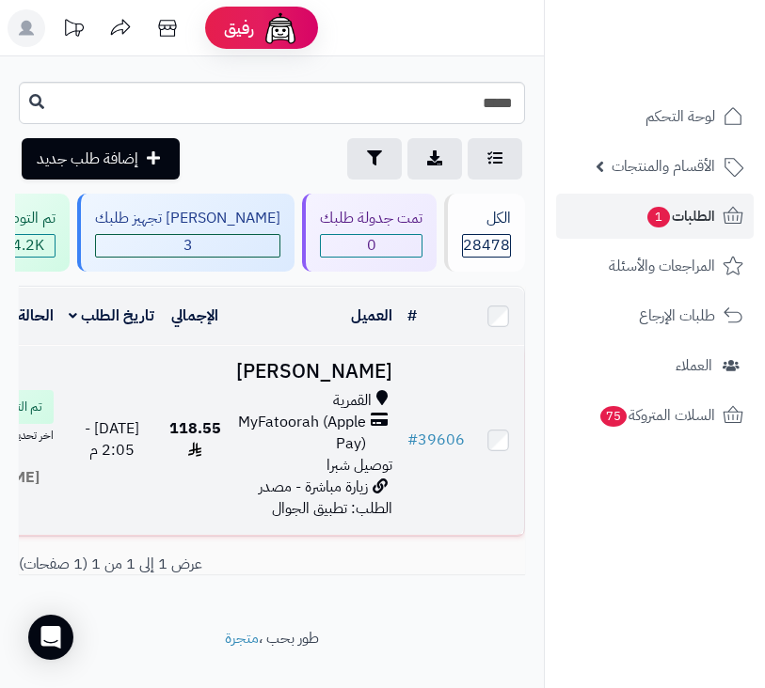
click at [352, 435] on span "MyFatoorah (Apple Pay)" at bounding box center [301, 433] width 130 height 43
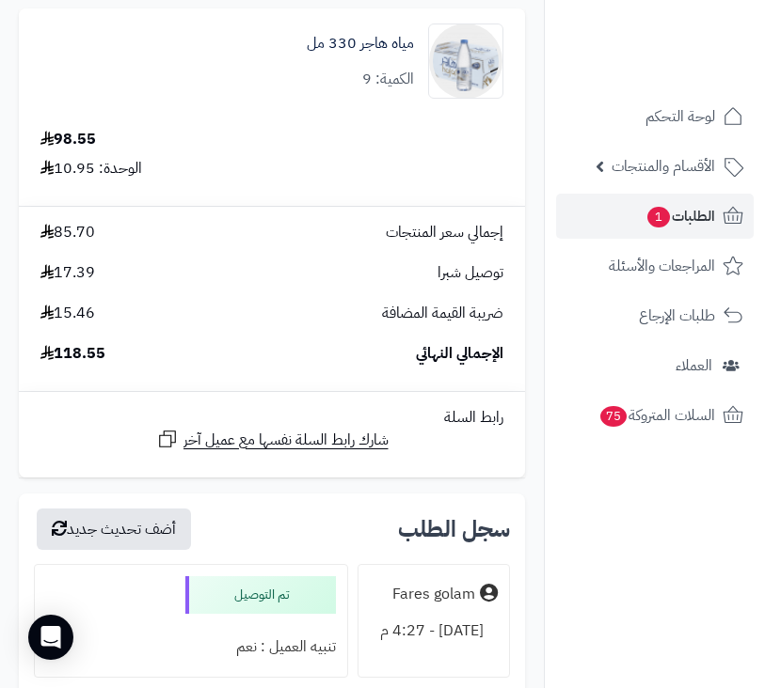
scroll to position [376, 0]
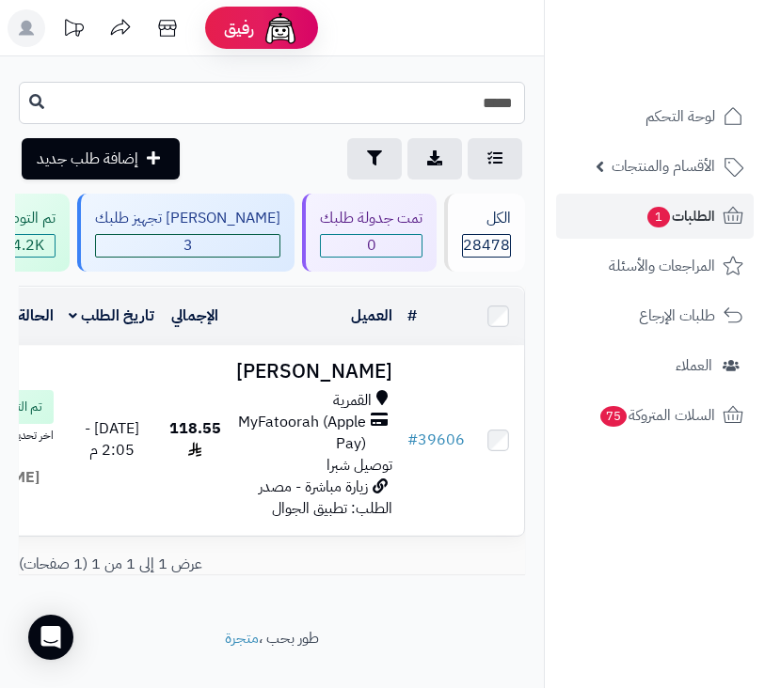
click at [419, 108] on input "*****" at bounding box center [272, 103] width 506 height 42
type input "*****"
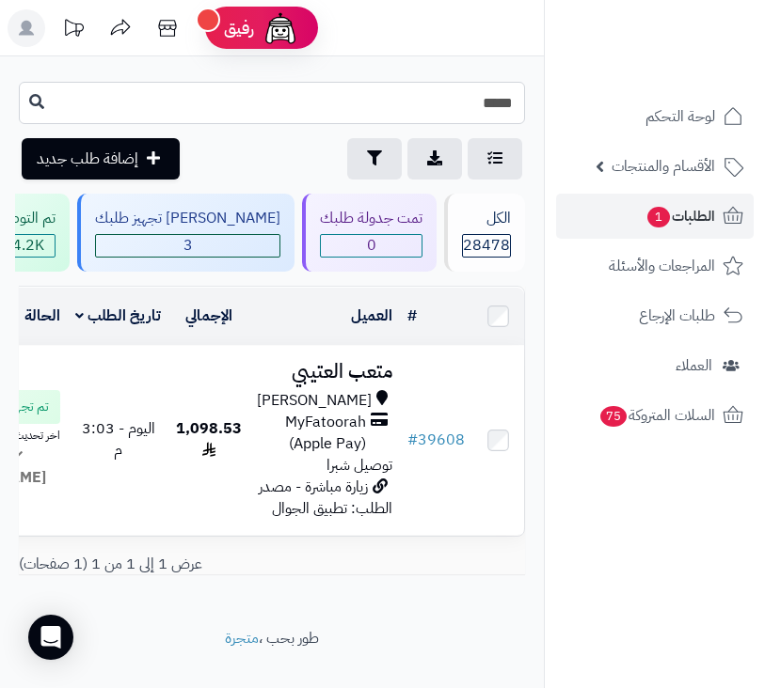
click at [375, 105] on input "*****" at bounding box center [272, 103] width 506 height 42
type input "*****"
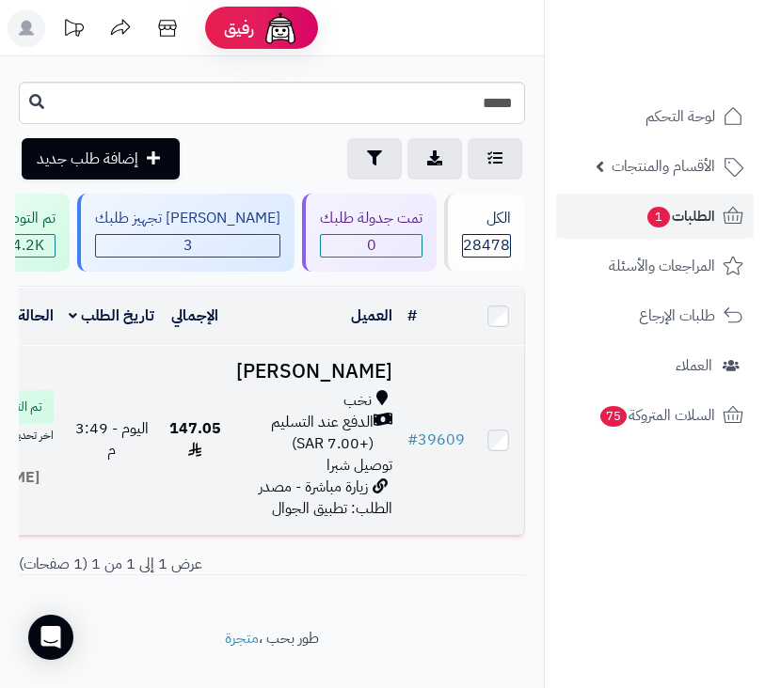
click at [229, 535] on td "147.05" at bounding box center [195, 440] width 67 height 189
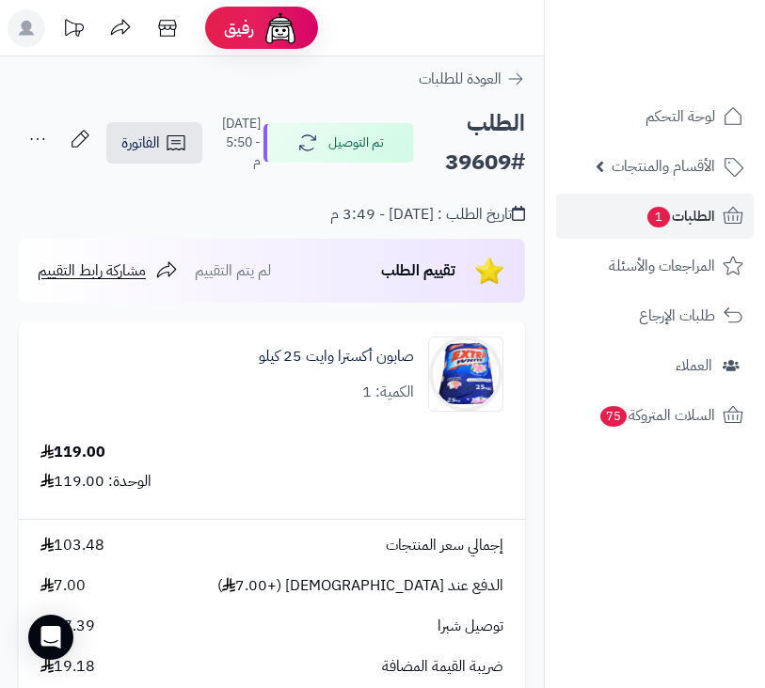
scroll to position [658, 0]
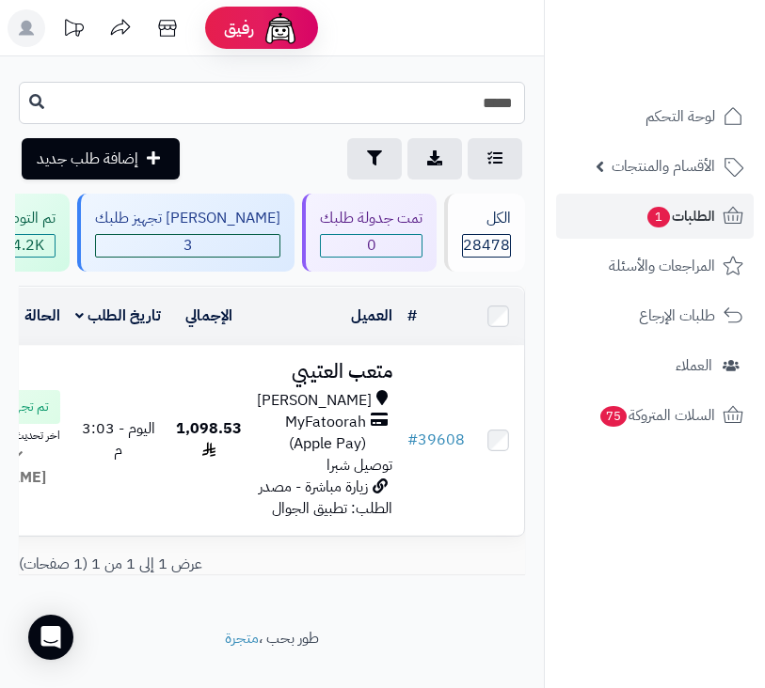
click at [434, 101] on input "*****" at bounding box center [272, 103] width 506 height 42
type input "*****"
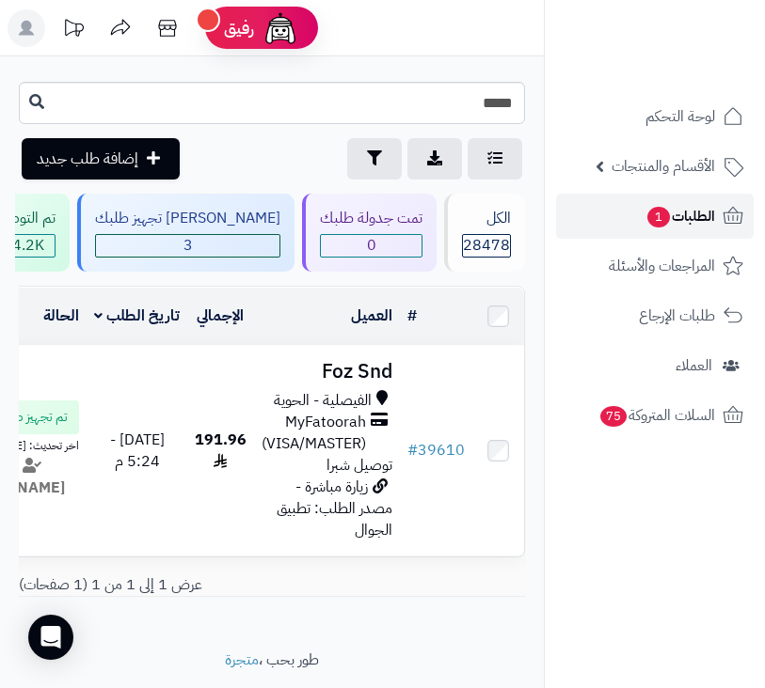
click at [682, 200] on link "الطلبات 1" at bounding box center [655, 216] width 198 height 45
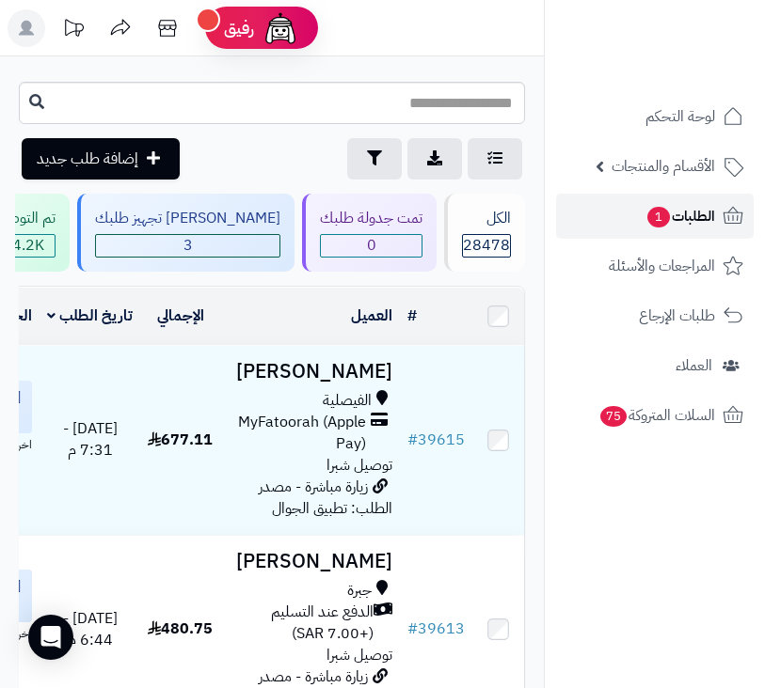
click at [688, 201] on link "الطلبات 1" at bounding box center [655, 216] width 198 height 45
click at [675, 209] on span "الطلبات 1" at bounding box center [680, 216] width 70 height 26
click at [682, 220] on span "الطلبات 1" at bounding box center [680, 216] width 70 height 26
drag, startPoint x: 0, startPoint y: 0, endPoint x: 682, endPoint y: 220, distance: 716.5
click at [682, 220] on span "الطلبات 1" at bounding box center [680, 216] width 70 height 26
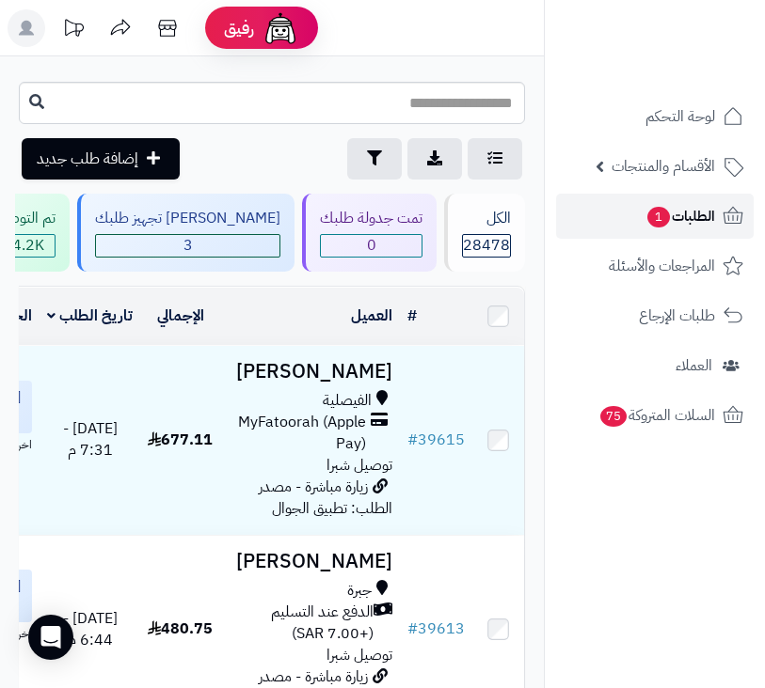
click at [710, 211] on span "الطلبات 1" at bounding box center [680, 216] width 70 height 26
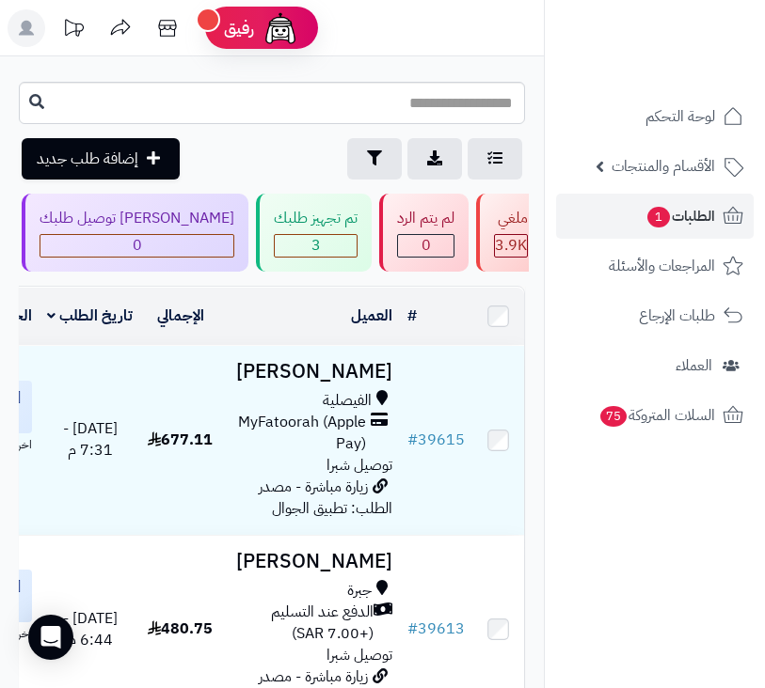
scroll to position [0, -636]
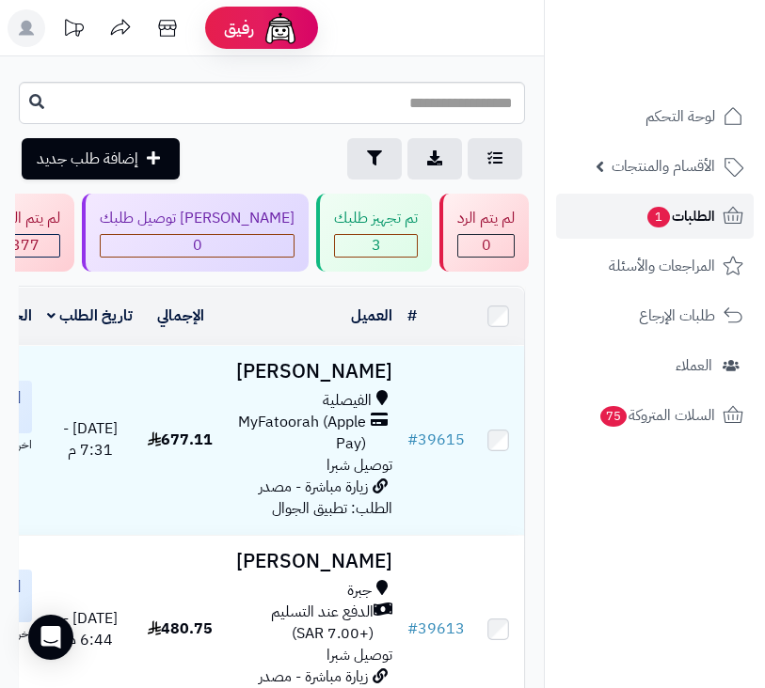
click at [655, 226] on span "1" at bounding box center [658, 217] width 23 height 21
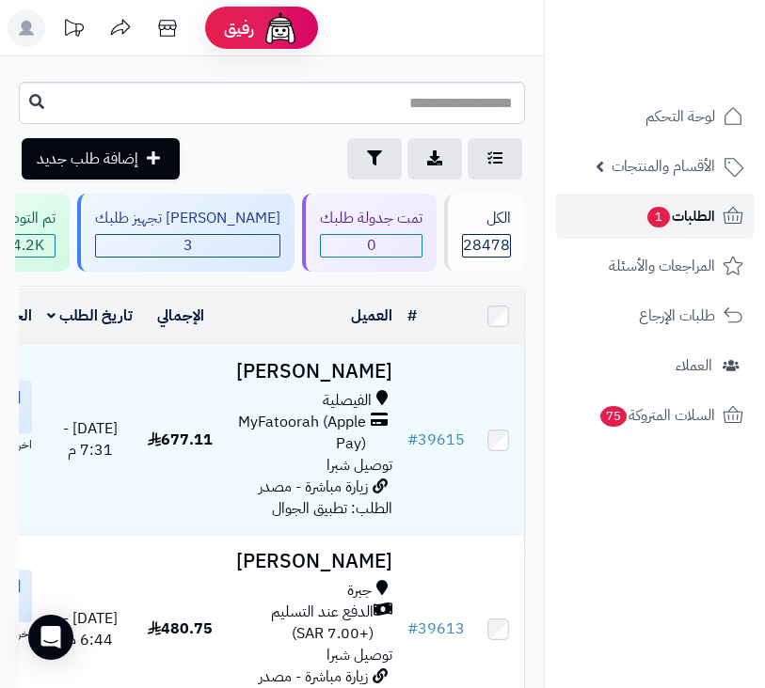
click at [656, 215] on span "1" at bounding box center [658, 217] width 23 height 21
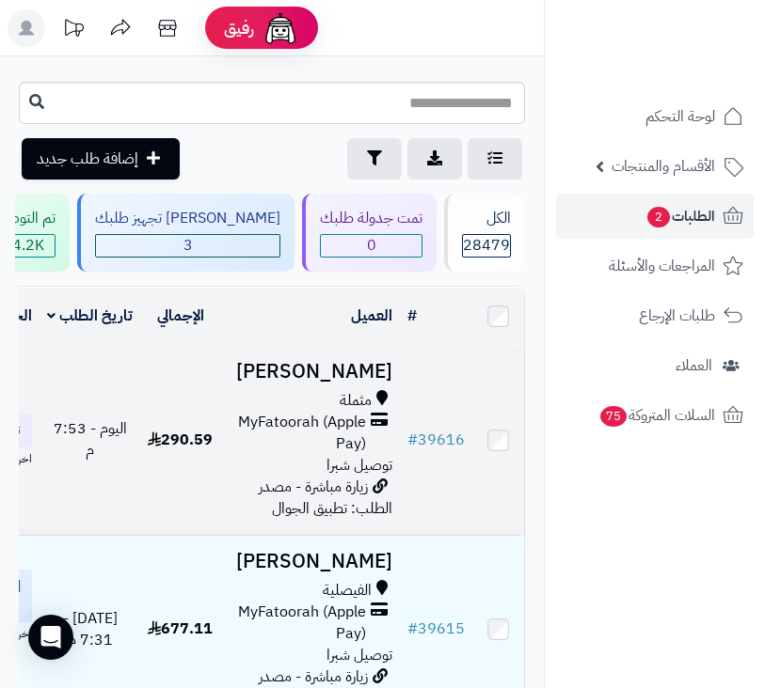
click at [342, 455] on span "MyFatoorah (Apple Pay)" at bounding box center [297, 433] width 137 height 43
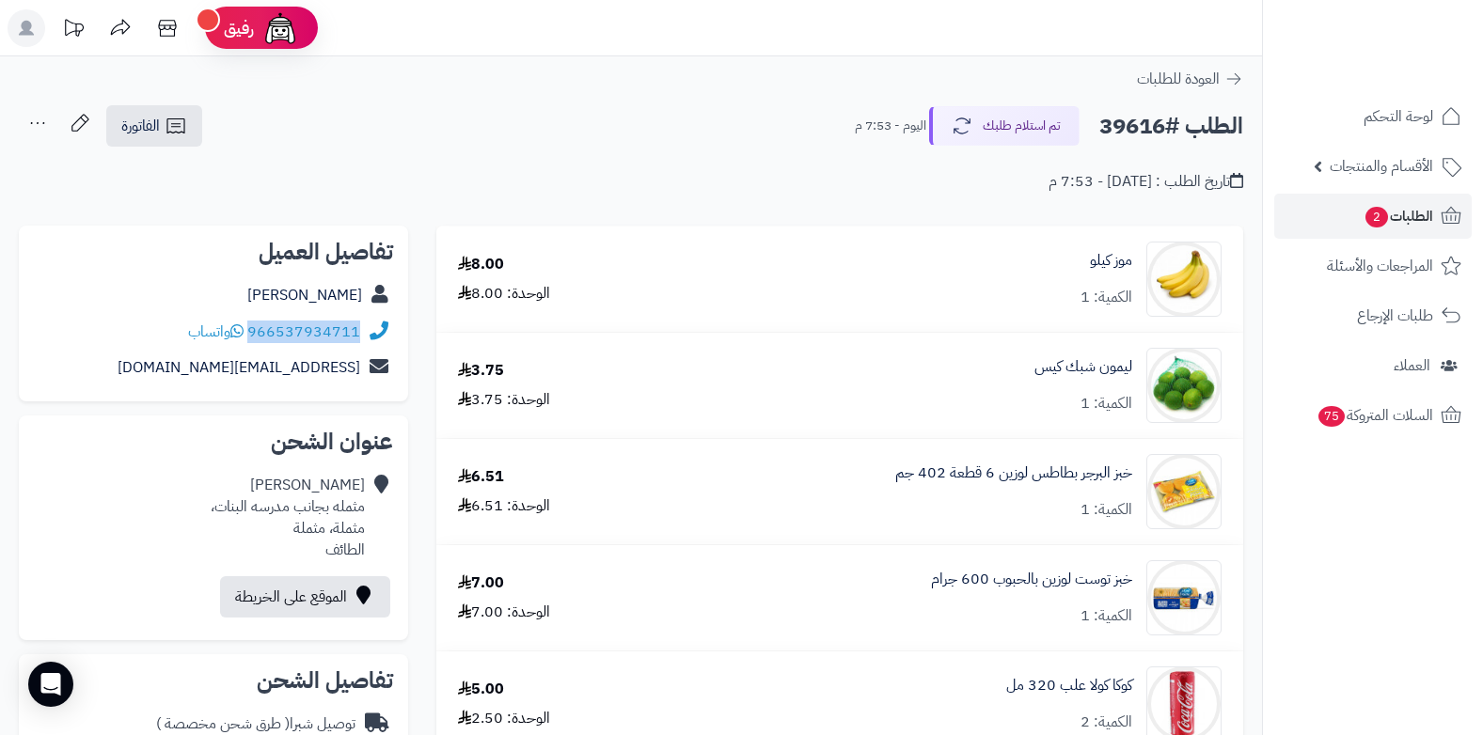
drag, startPoint x: 250, startPoint y: 330, endPoint x: 376, endPoint y: 321, distance: 126.4
click at [376, 321] on div "966537934711 واتساب" at bounding box center [213, 332] width 359 height 37
copy div "966537934711"
click at [764, 222] on span "2" at bounding box center [1378, 218] width 24 height 22
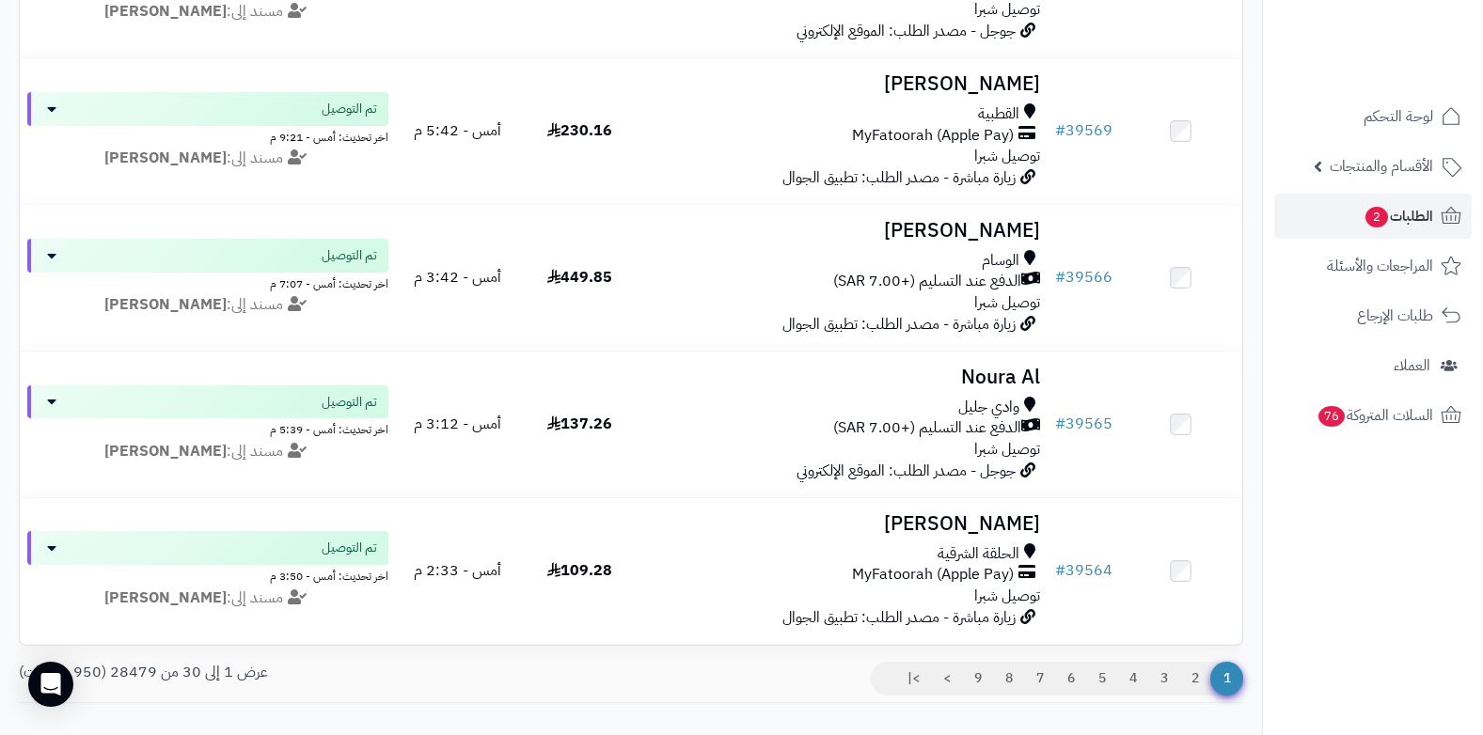
scroll to position [4172, 0]
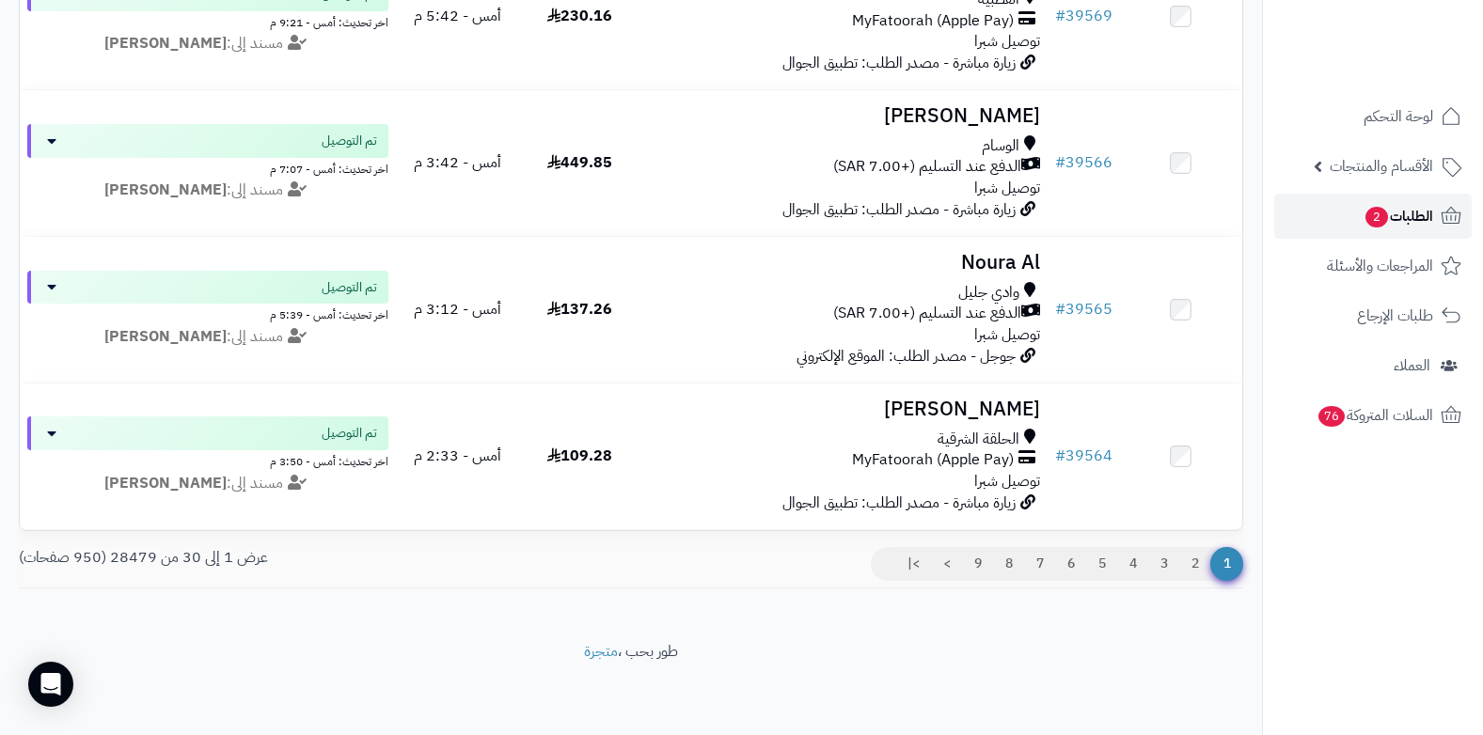
click at [1399, 204] on span "الطلبات 2" at bounding box center [1399, 216] width 70 height 26
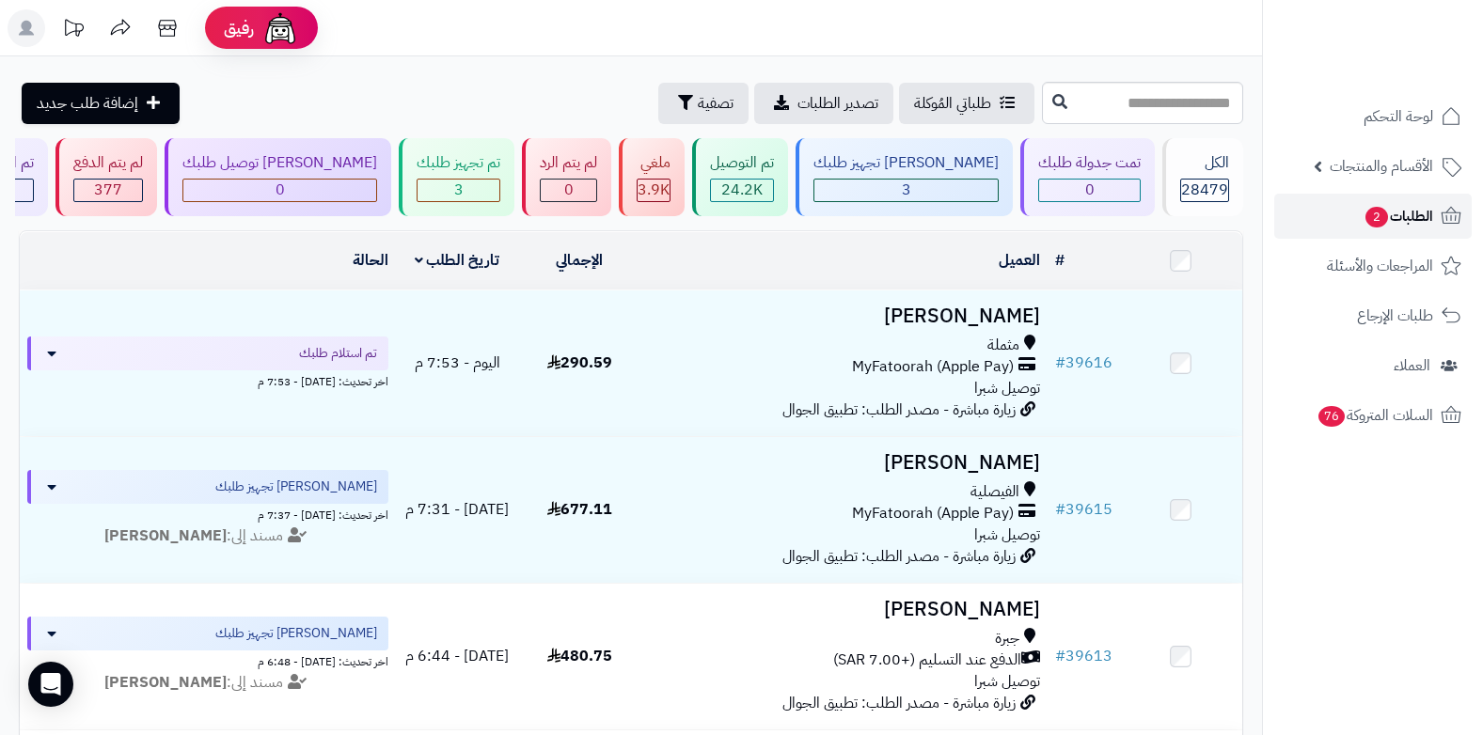
click at [1401, 217] on span "الطلبات 2" at bounding box center [1399, 216] width 70 height 26
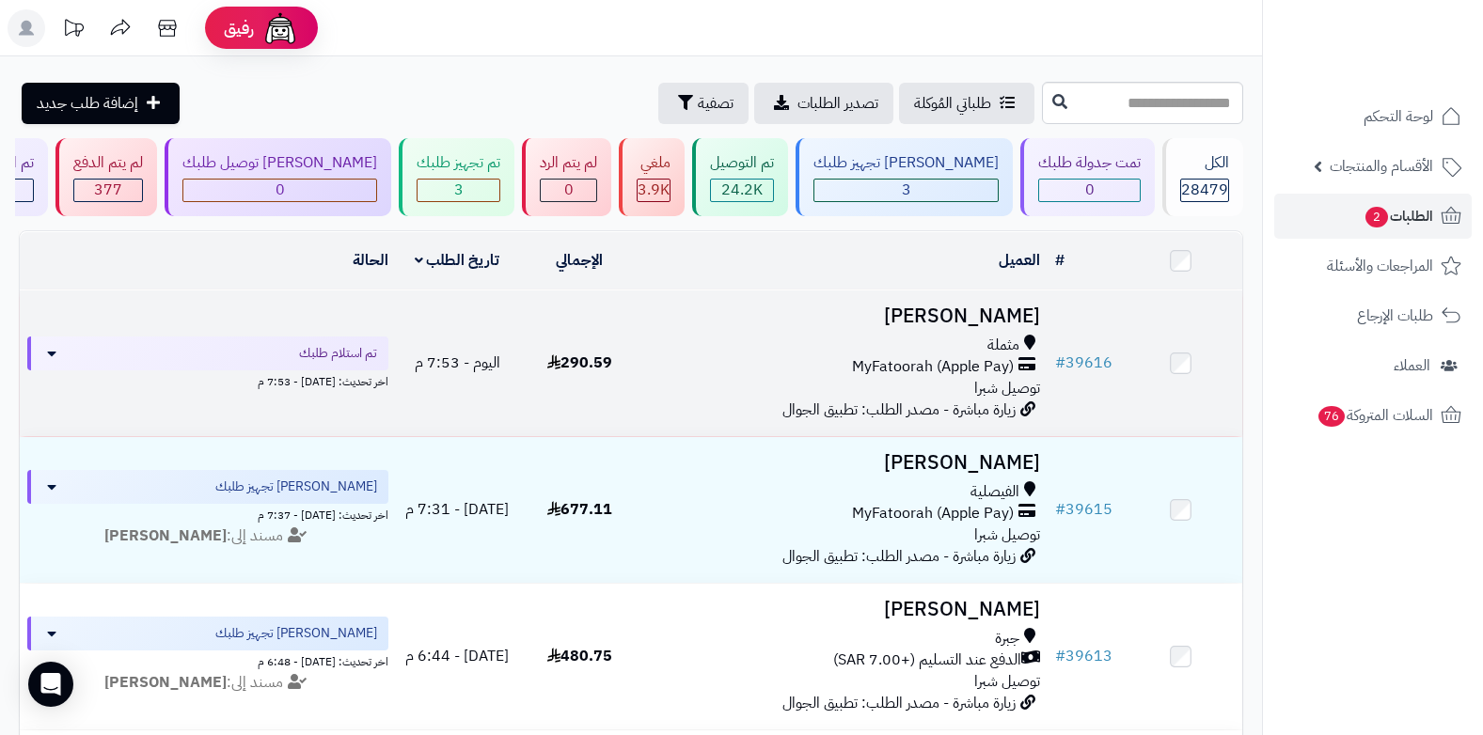
click at [925, 387] on div "مثملة MyFatoorah (Apple Pay) توصيل شبرا" at bounding box center [844, 367] width 392 height 65
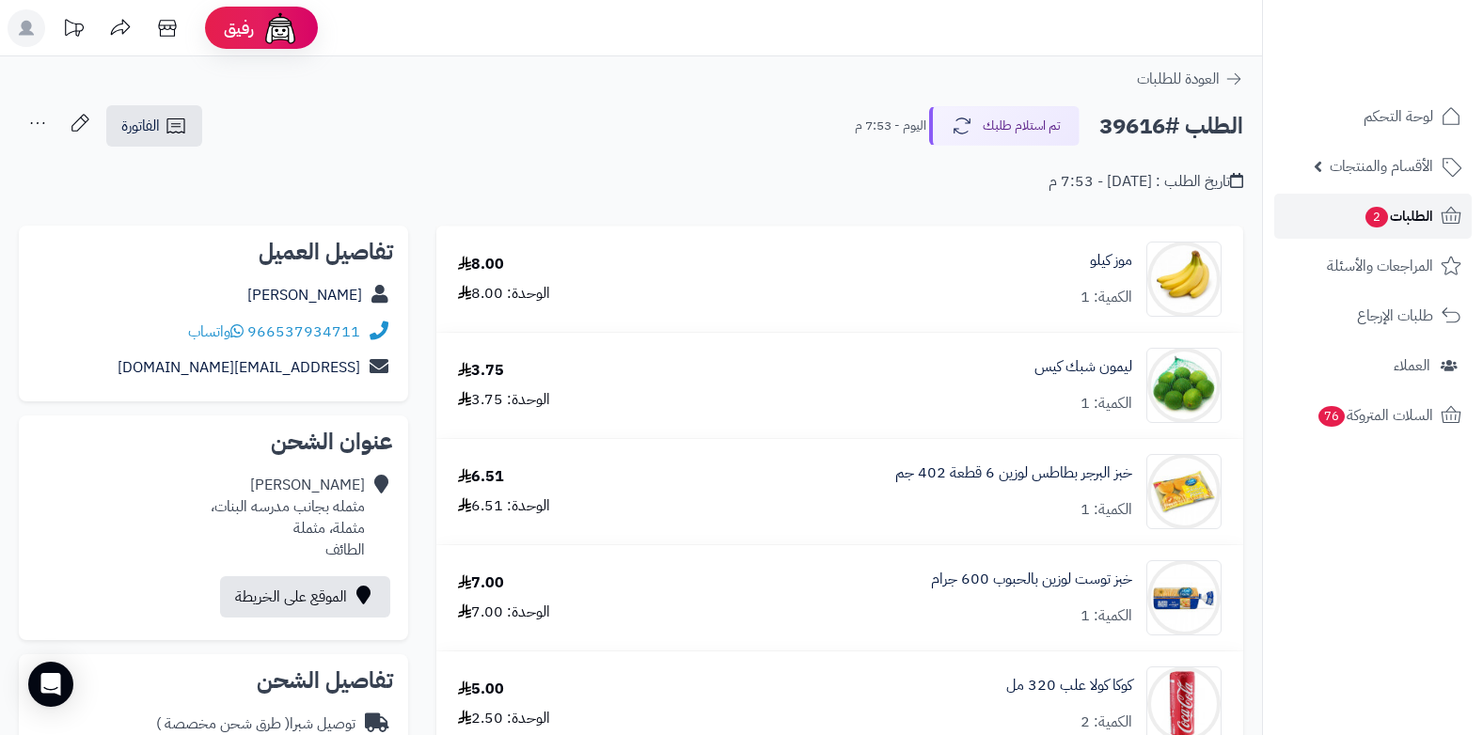
click at [1364, 219] on span "الطلبات 2" at bounding box center [1399, 216] width 70 height 26
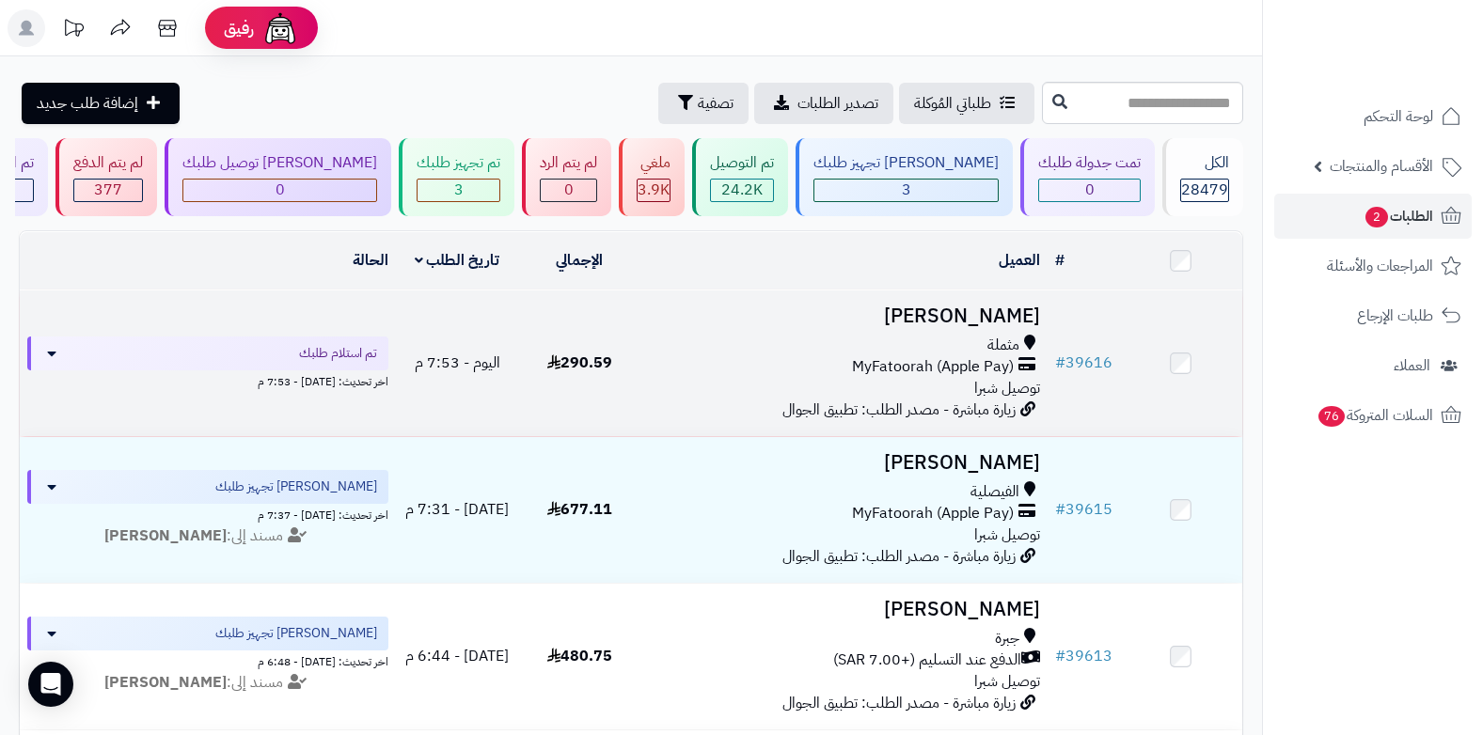
click at [1004, 387] on span "توصيل شبرا" at bounding box center [1007, 388] width 66 height 23
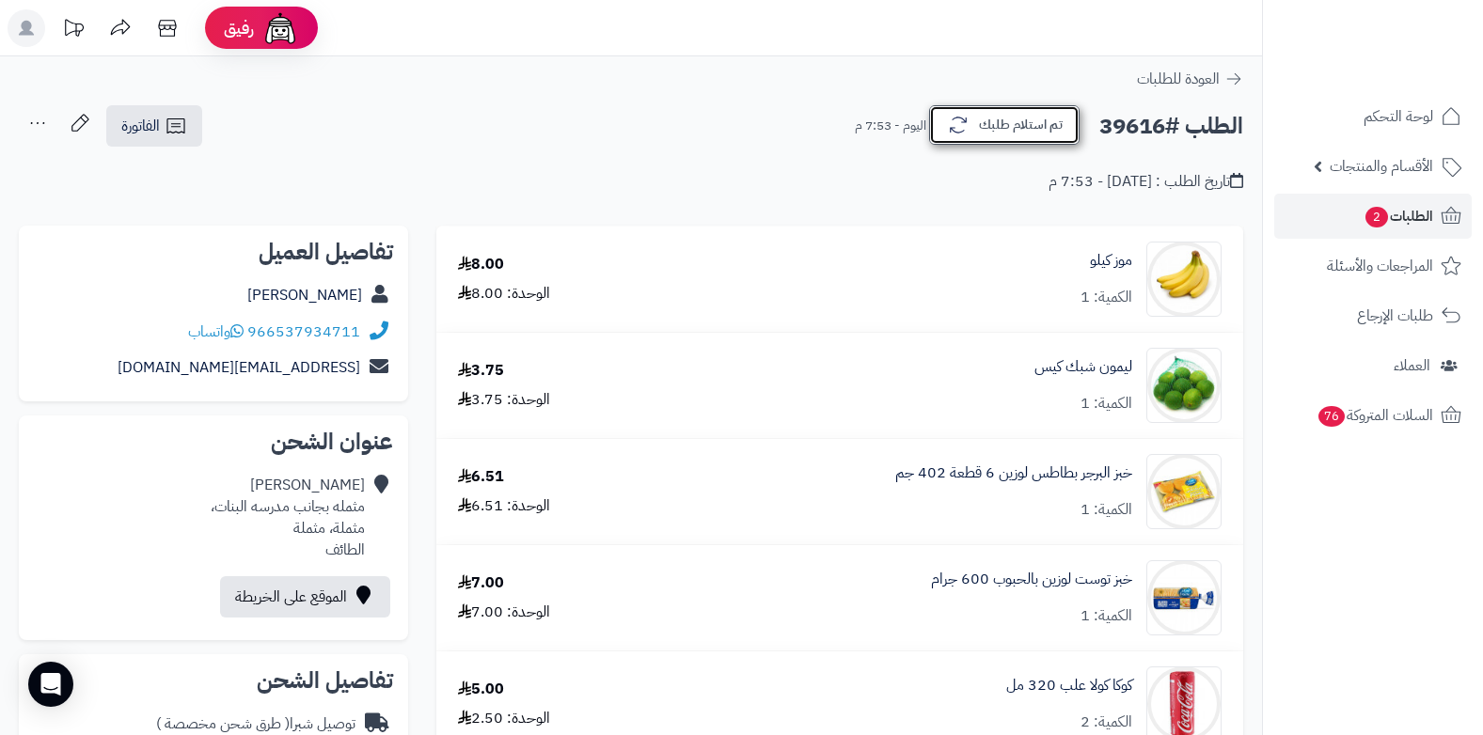
click at [1035, 115] on button "تم استلام طلبك" at bounding box center [1004, 125] width 150 height 40
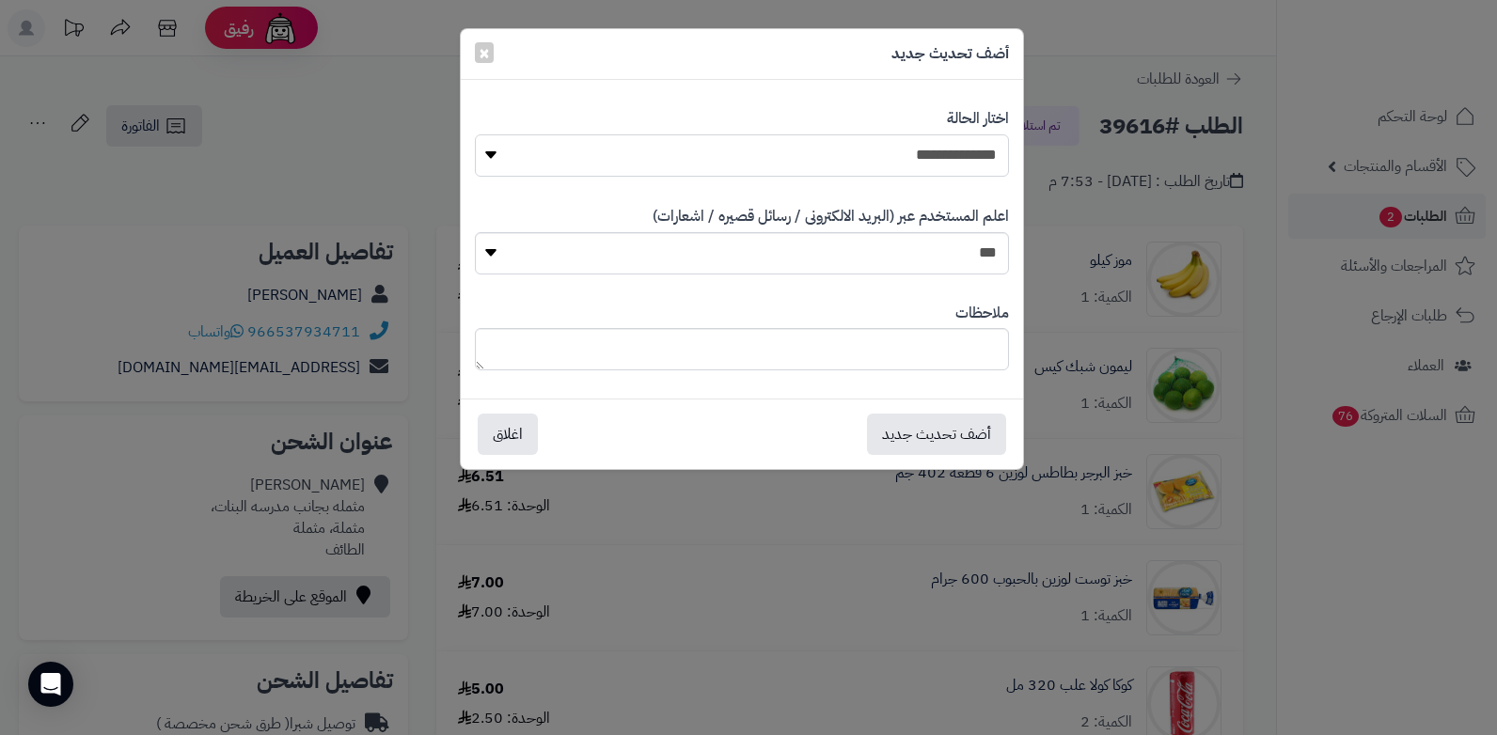
click at [980, 146] on select "**********" at bounding box center [742, 155] width 534 height 42
select select "*"
click at [475, 134] on select "**********" at bounding box center [742, 155] width 534 height 42
click at [947, 356] on textarea at bounding box center [742, 349] width 534 height 42
type textarea "***"
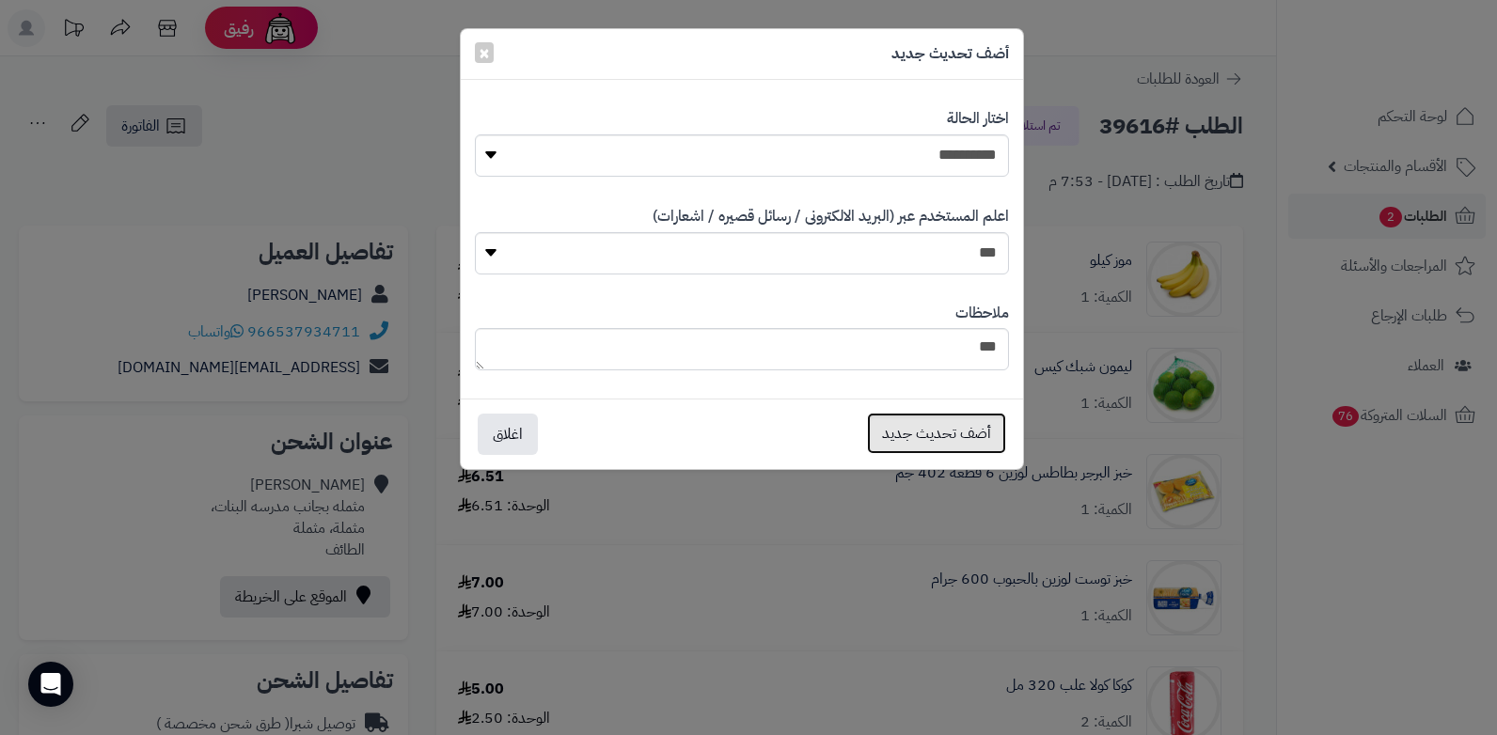
click at [937, 439] on button "أضف تحديث جديد" at bounding box center [936, 433] width 139 height 41
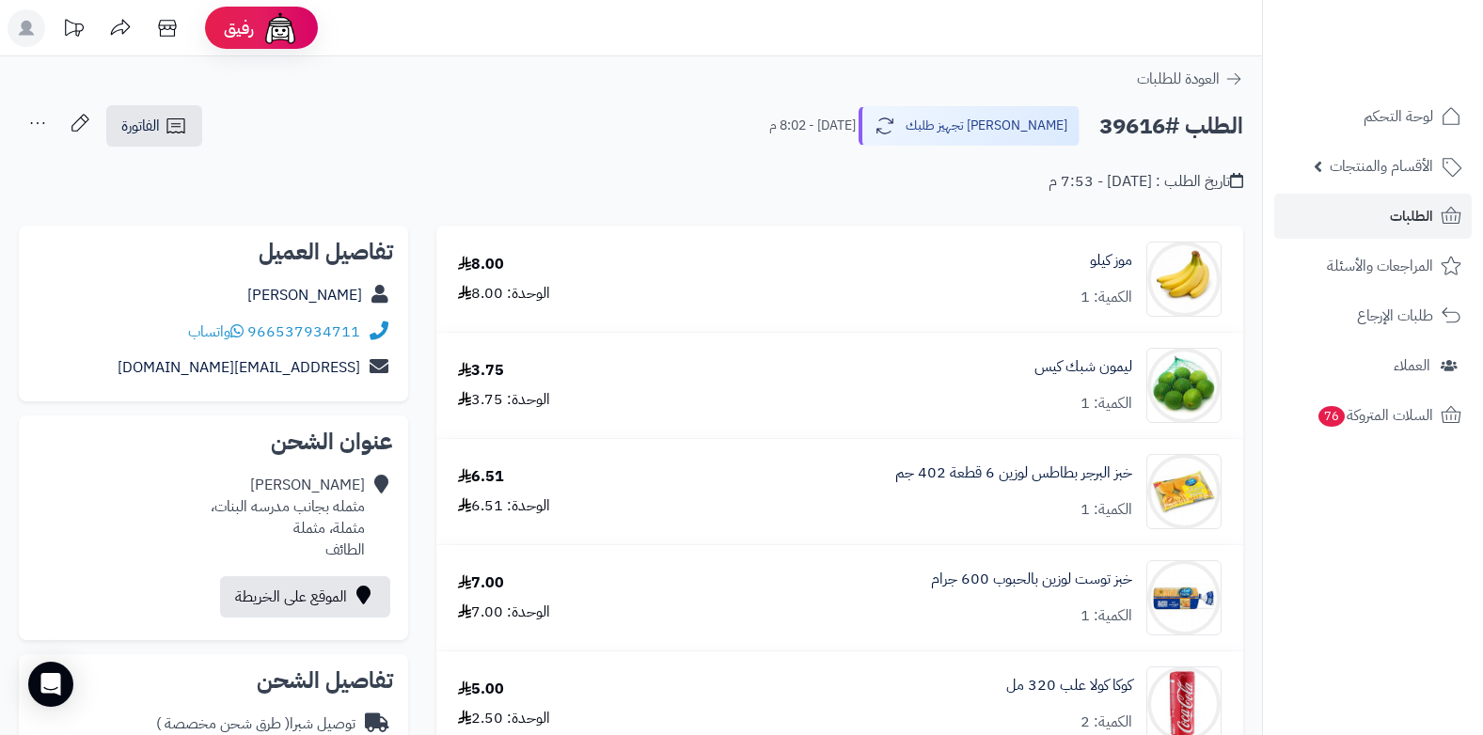
click at [43, 114] on icon at bounding box center [38, 123] width 38 height 38
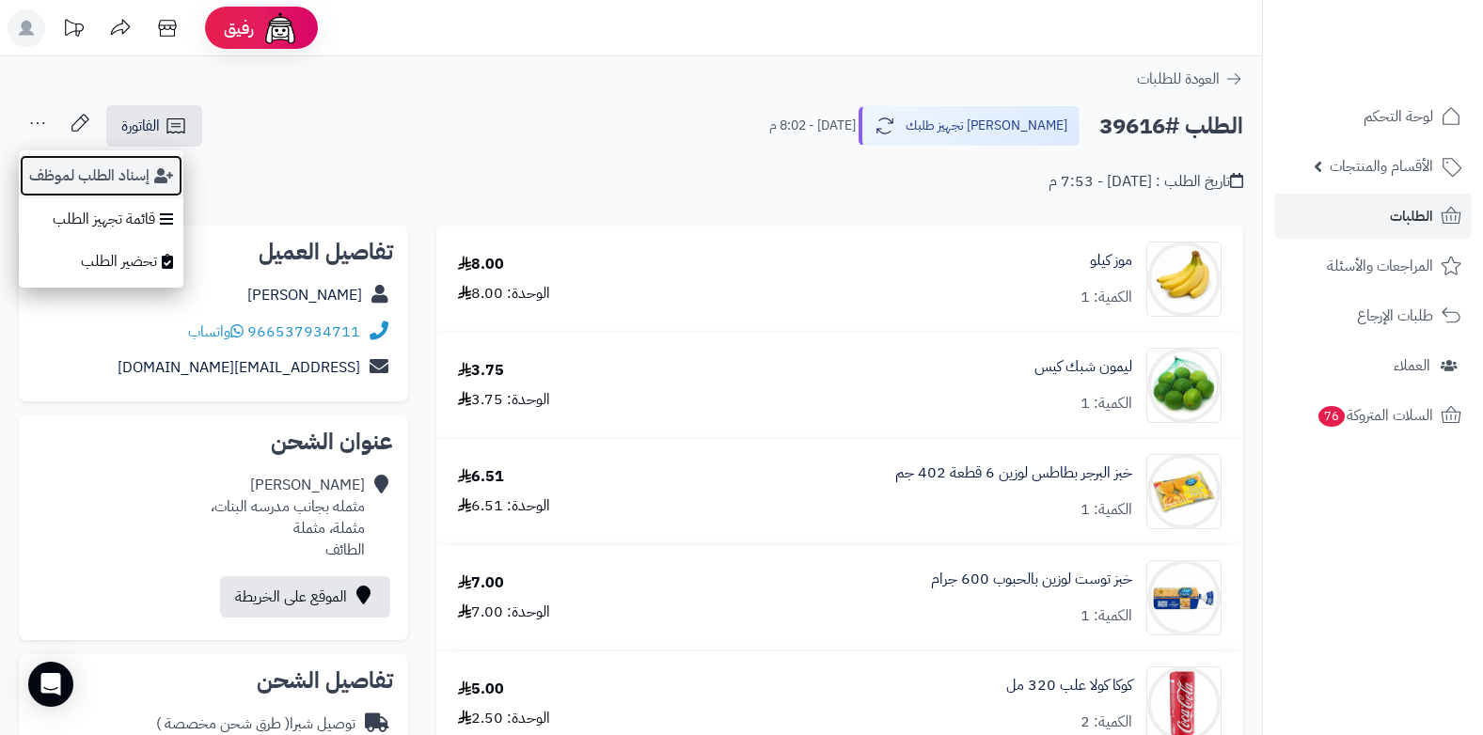
click at [107, 179] on button "إسناد الطلب لموظف" at bounding box center [101, 175] width 165 height 43
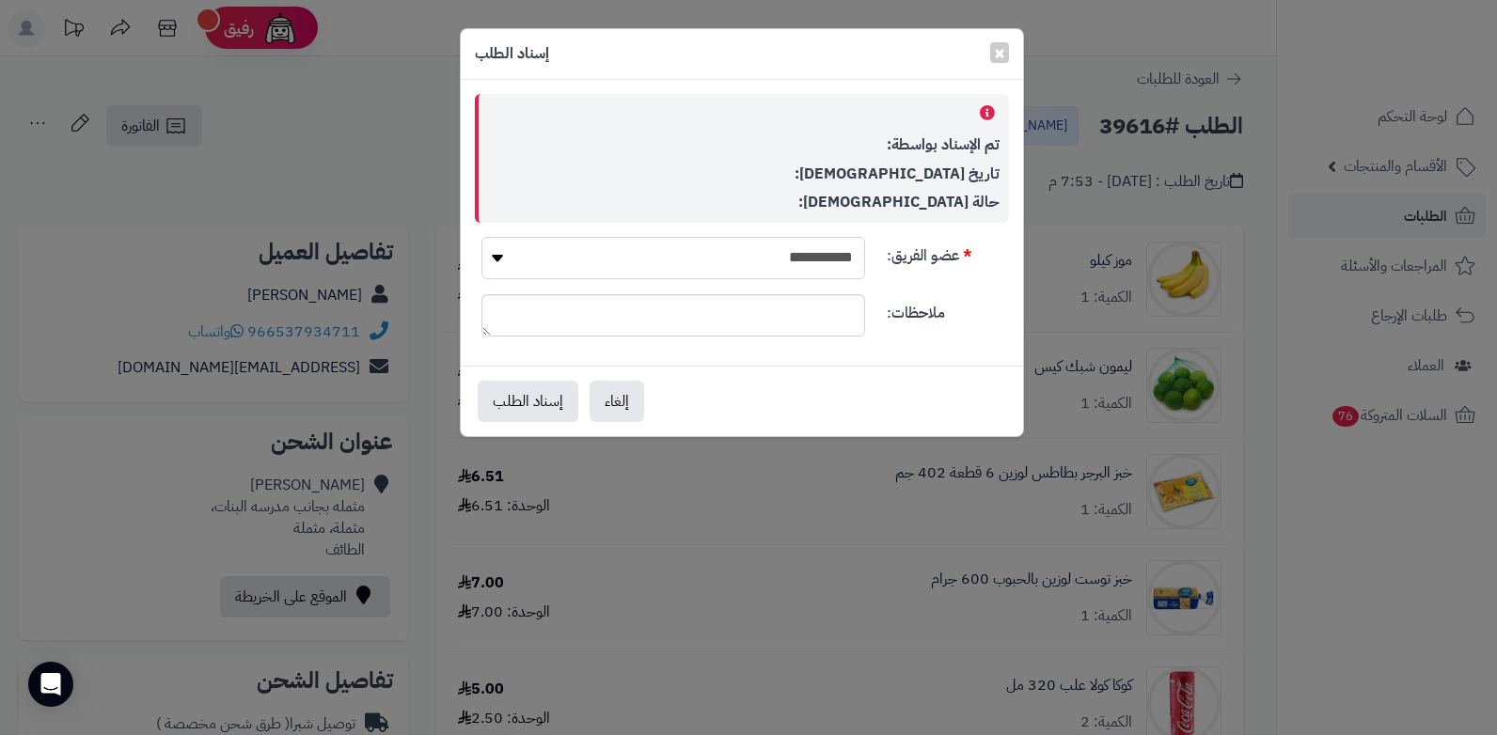
click at [826, 261] on select "**********" at bounding box center [674, 258] width 384 height 42
select select "**"
click at [482, 237] on select "**********" at bounding box center [674, 258] width 384 height 42
click at [515, 393] on button "إسناد الطلب" at bounding box center [528, 400] width 101 height 41
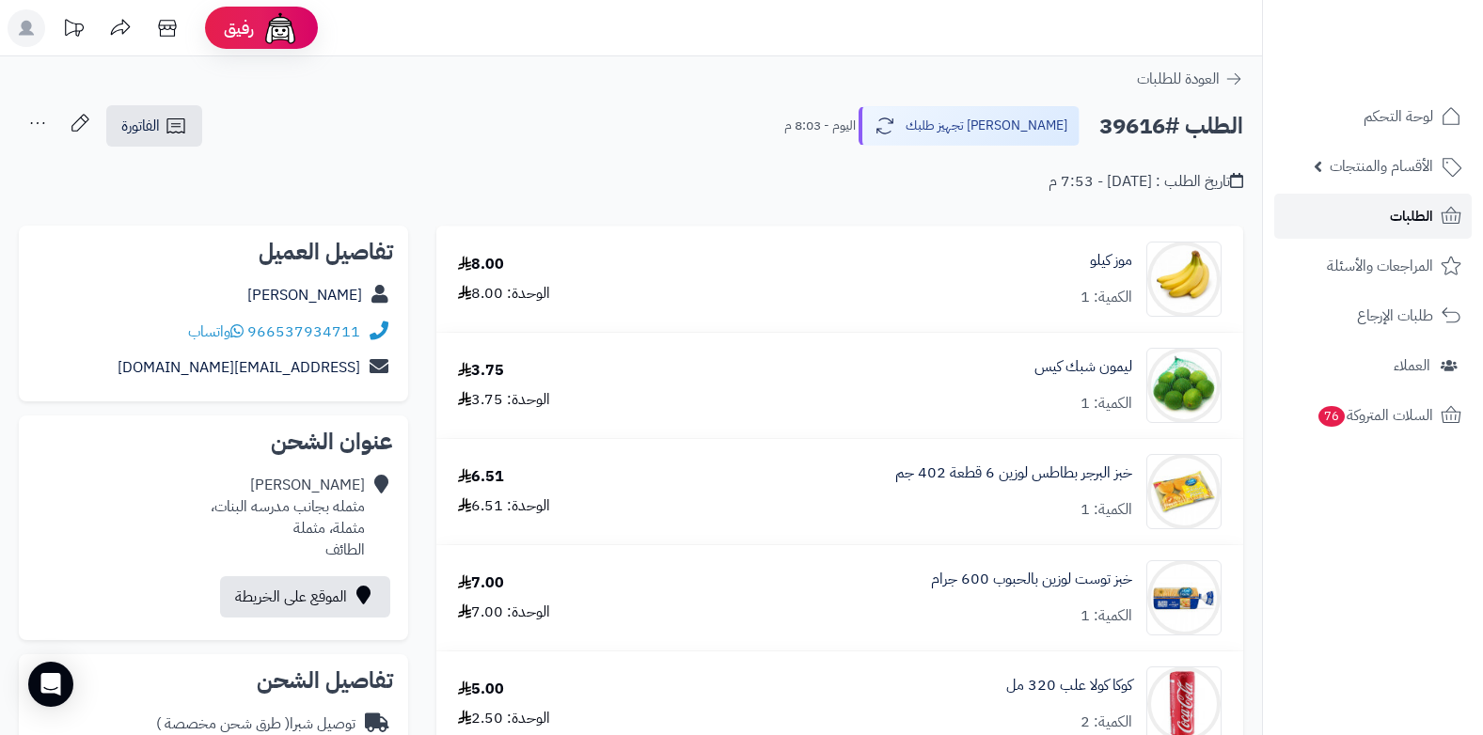
click at [1383, 201] on link "الطلبات" at bounding box center [1373, 216] width 198 height 45
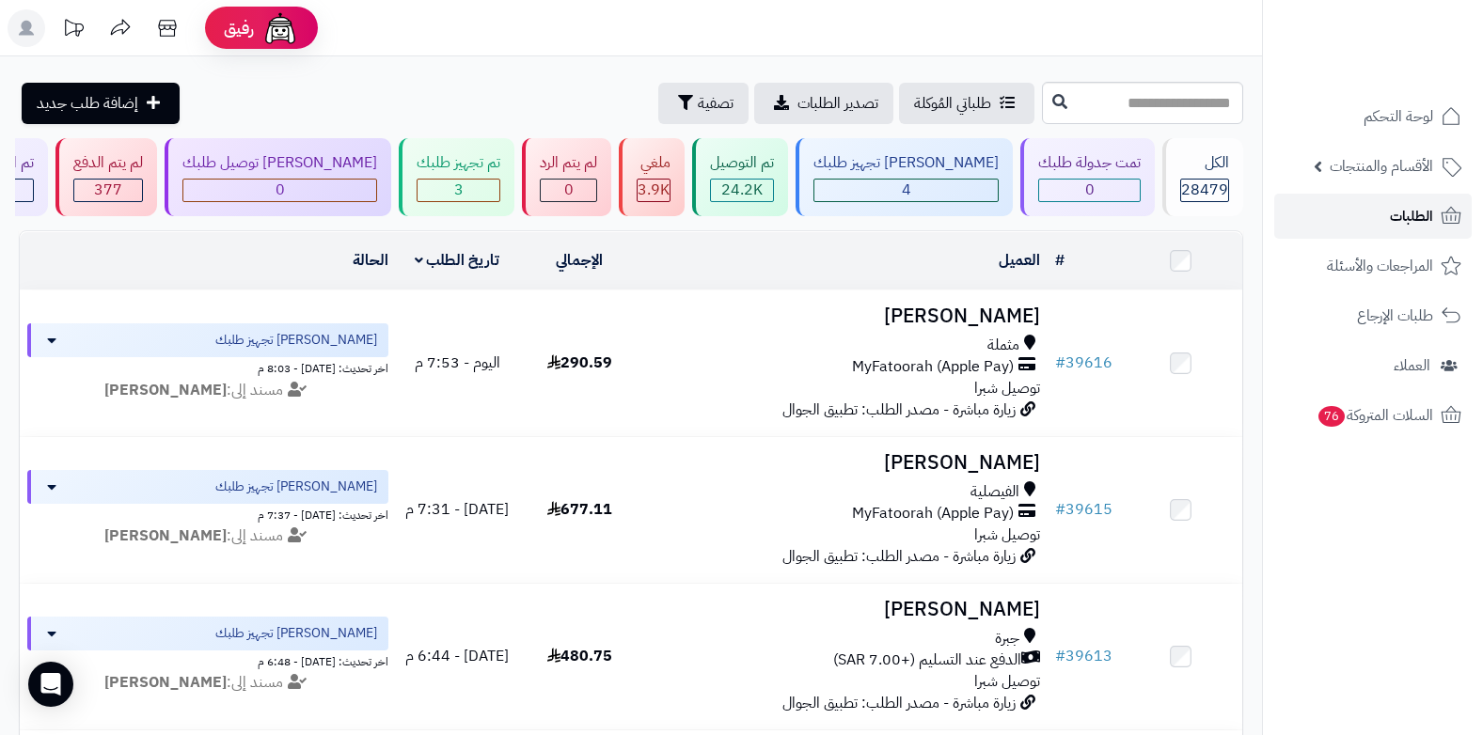
click at [1403, 223] on span "الطلبات" at bounding box center [1411, 216] width 43 height 26
click at [1425, 222] on span "الطلبات" at bounding box center [1411, 216] width 43 height 26
click at [1396, 225] on span "الطلبات" at bounding box center [1411, 216] width 43 height 26
click at [1381, 429] on link "السلات المتروكة 76" at bounding box center [1373, 415] width 198 height 45
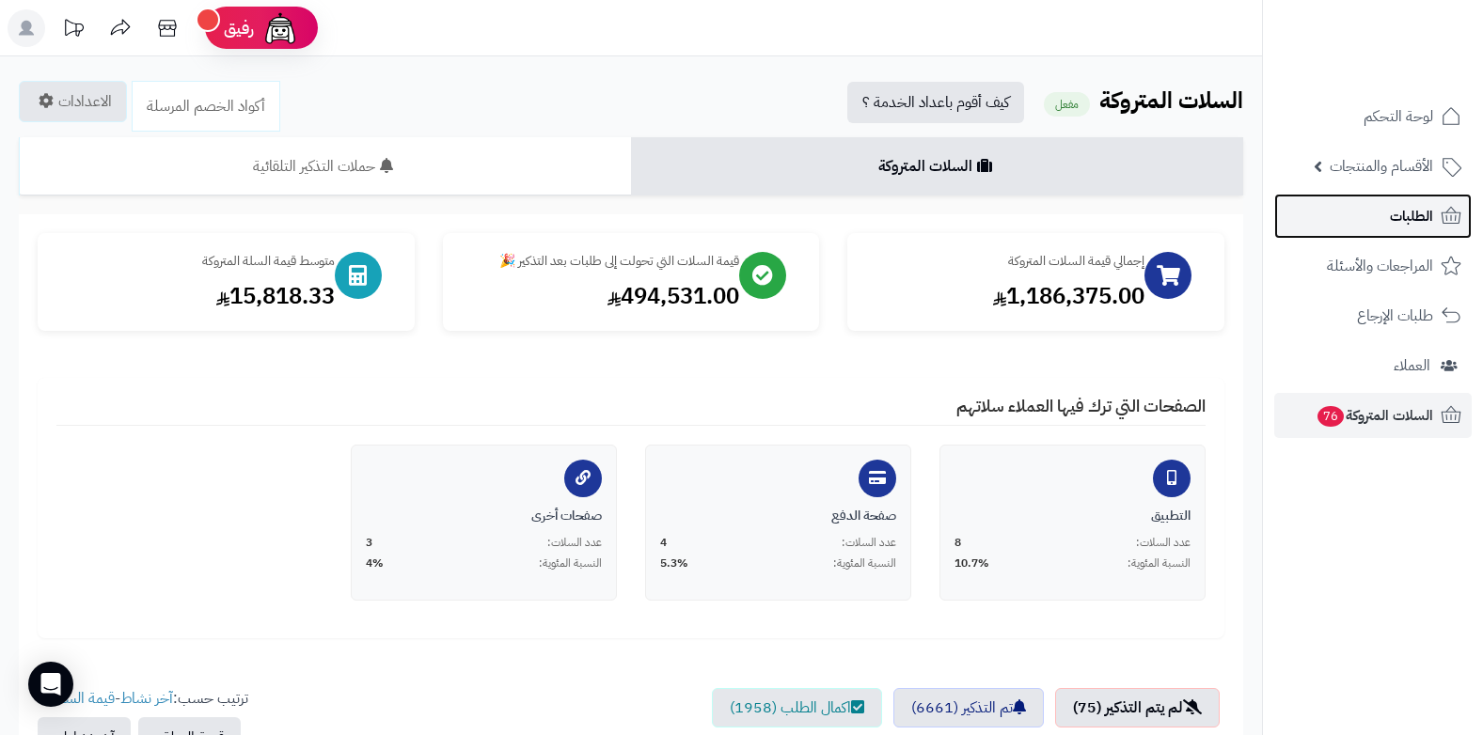
click at [1432, 229] on link "الطلبات" at bounding box center [1373, 216] width 198 height 45
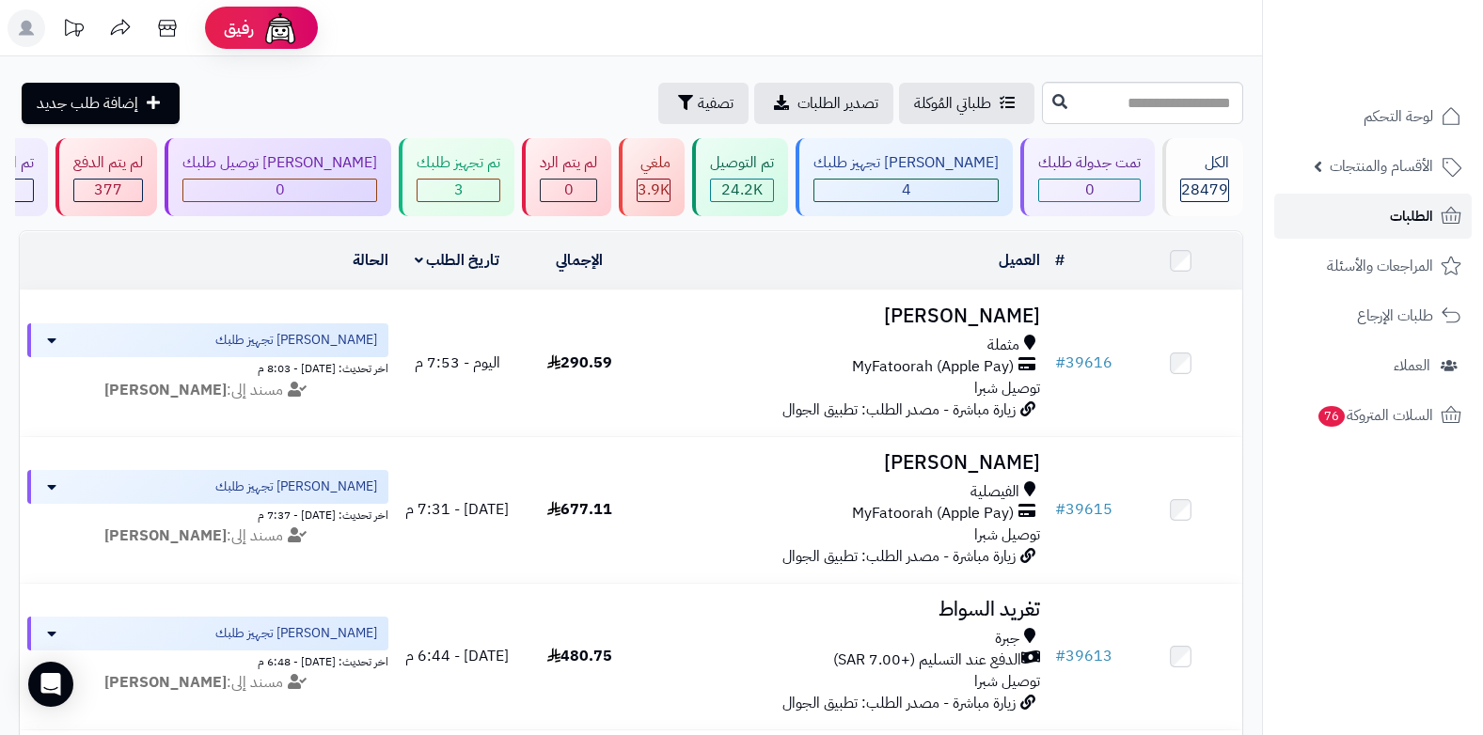
click at [1410, 219] on span "الطلبات" at bounding box center [1411, 216] width 43 height 26
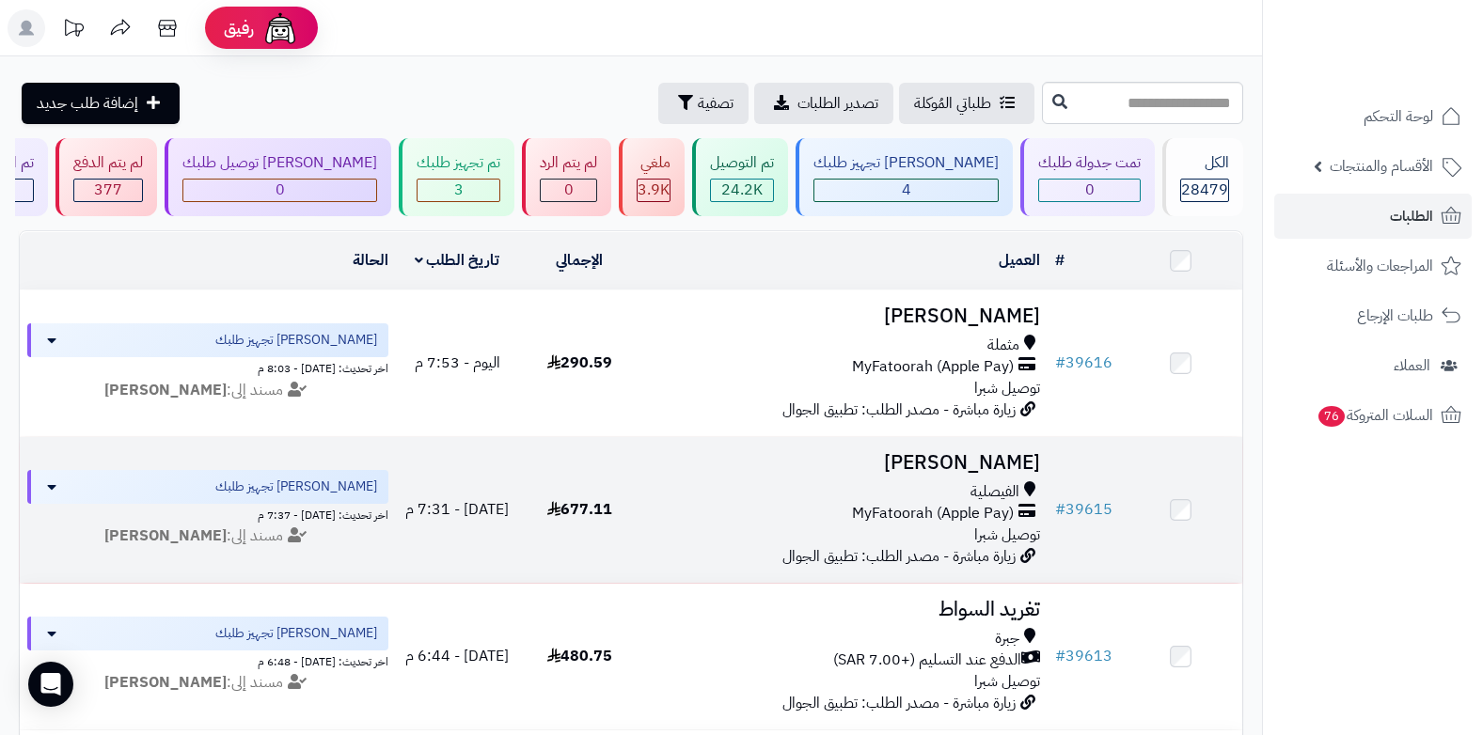
click at [986, 504] on span "MyFatoorah (Apple Pay)" at bounding box center [933, 514] width 162 height 22
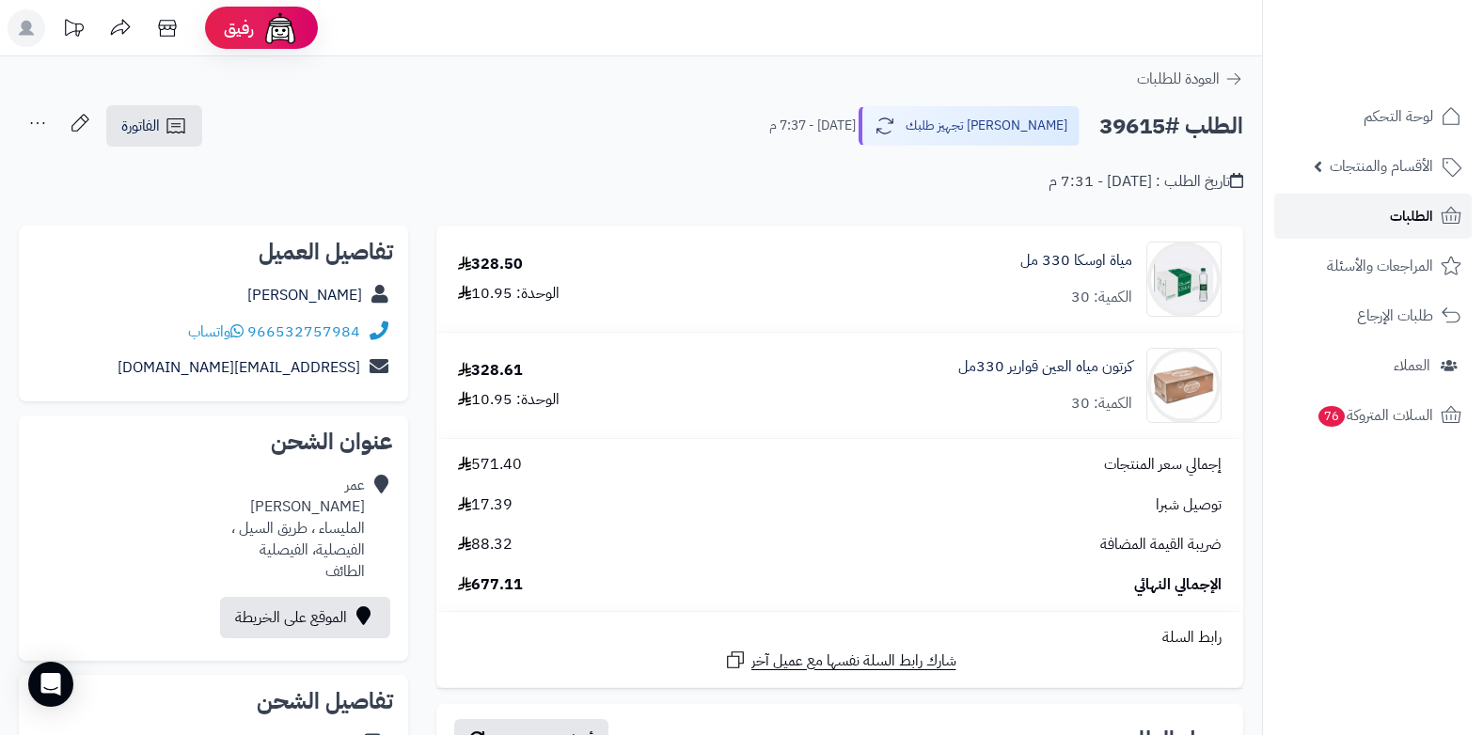
click at [1427, 195] on link "الطلبات" at bounding box center [1373, 216] width 198 height 45
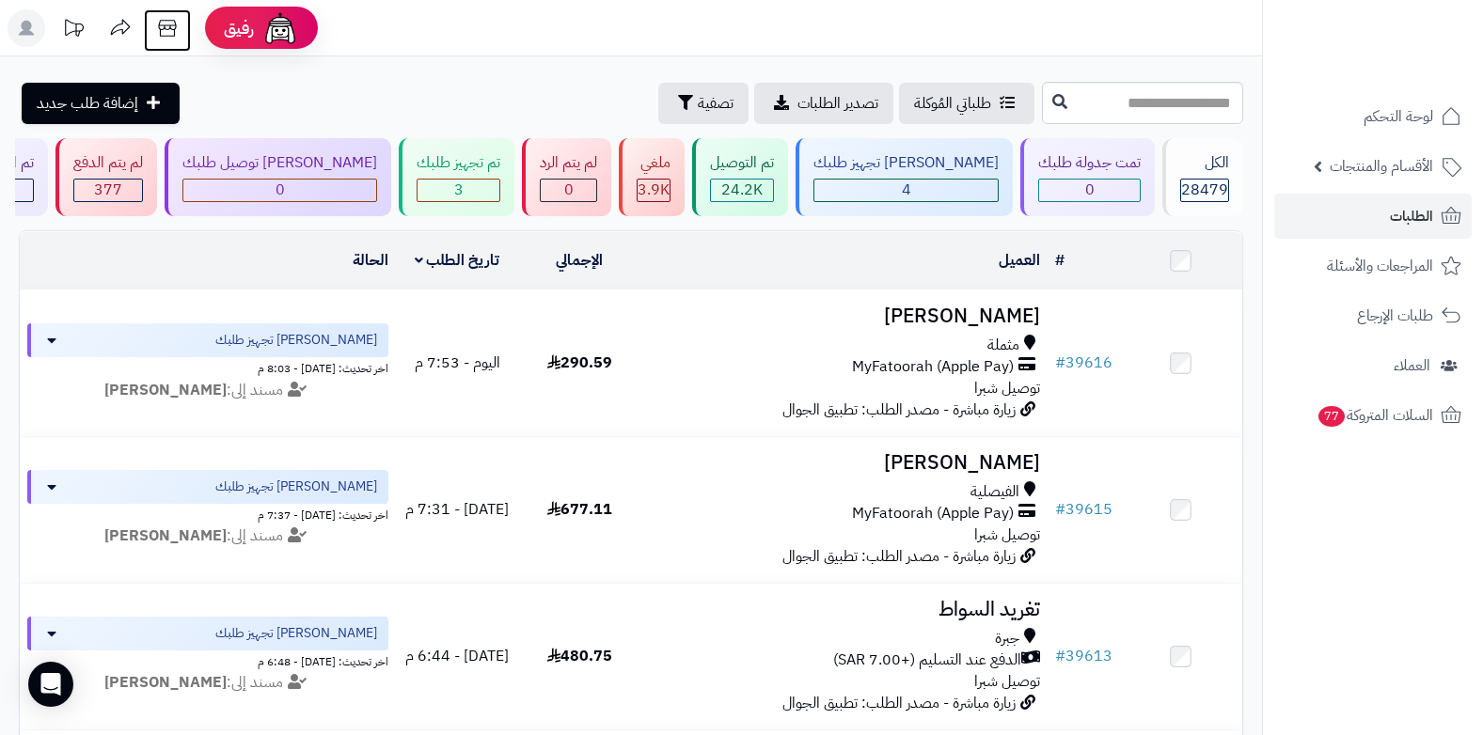
click at [167, 35] on icon at bounding box center [168, 28] width 38 height 38
click at [1408, 216] on span "الطلبات" at bounding box center [1411, 216] width 43 height 26
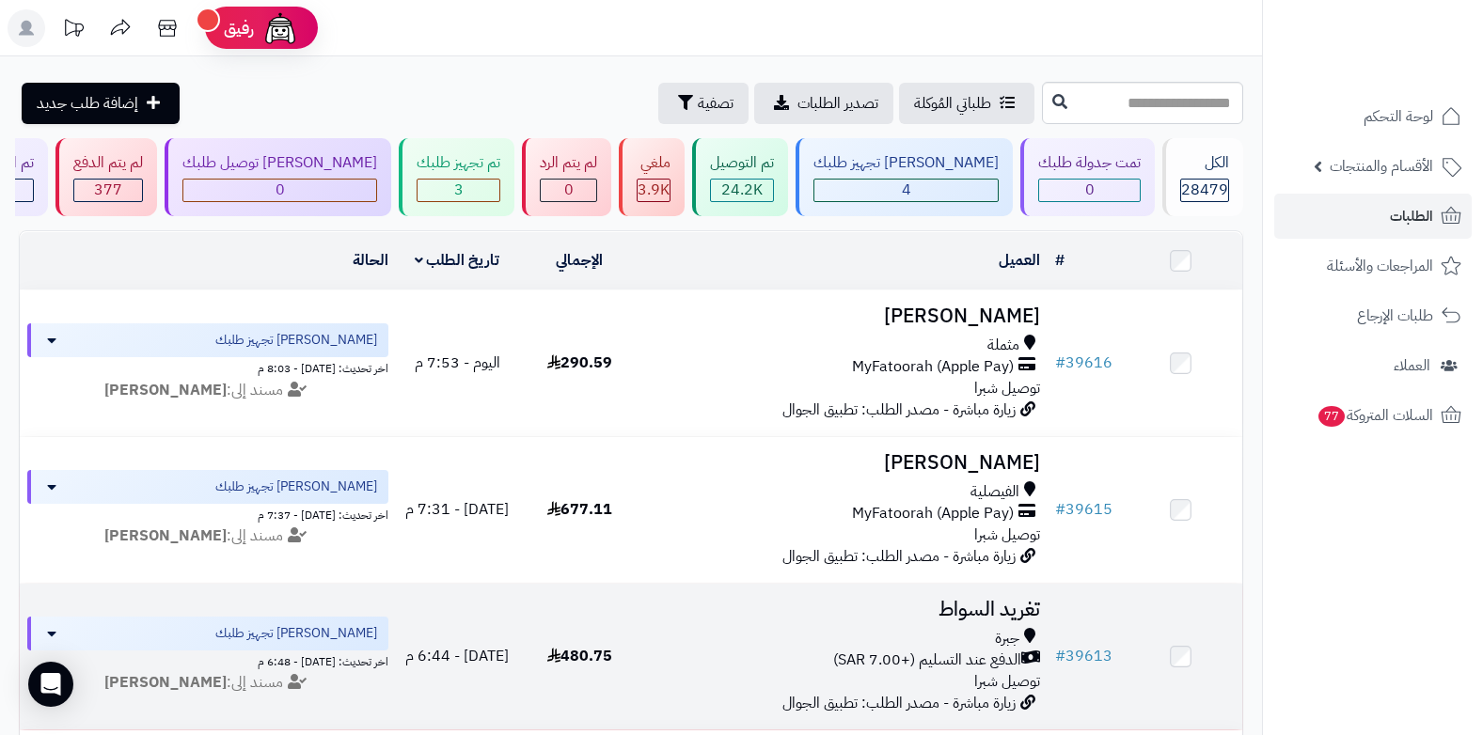
click at [984, 650] on span "الدفع عند التسليم (+7.00 SAR)" at bounding box center [927, 661] width 188 height 22
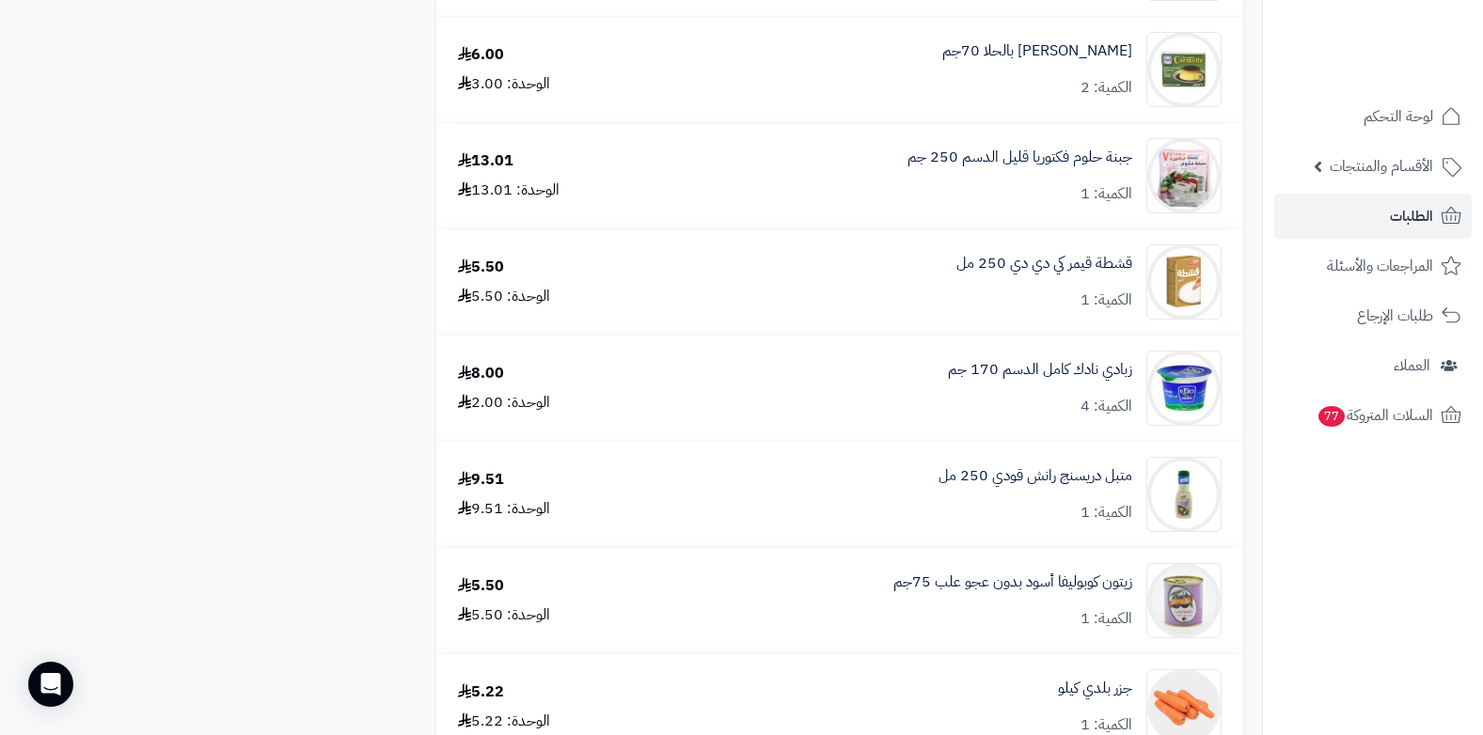
scroll to position [5090, 0]
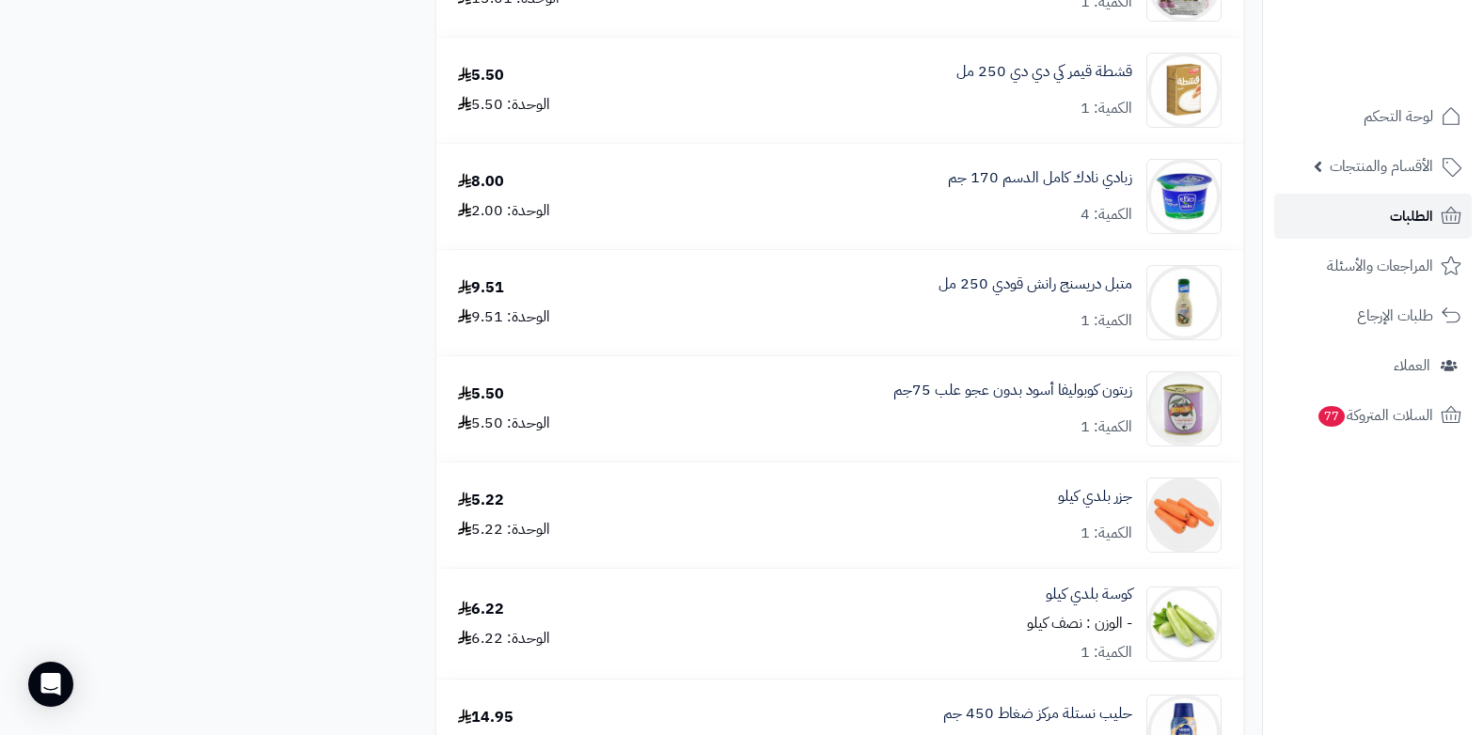
click at [1366, 216] on link "الطلبات" at bounding box center [1373, 216] width 198 height 45
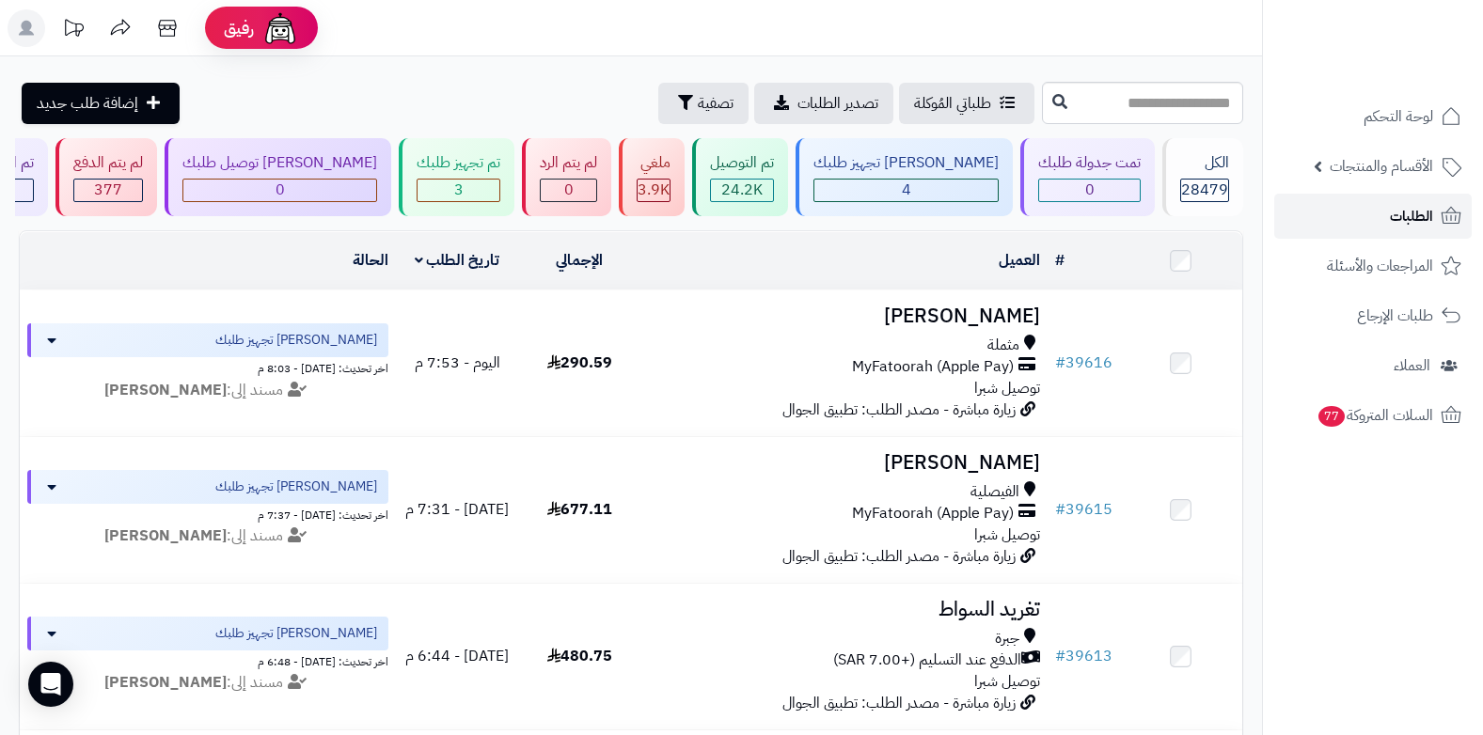
click at [1380, 219] on link "الطلبات" at bounding box center [1373, 216] width 198 height 45
click at [1400, 232] on link "الطلبات" at bounding box center [1373, 216] width 198 height 45
click at [1394, 217] on span "الطلبات" at bounding box center [1411, 216] width 43 height 26
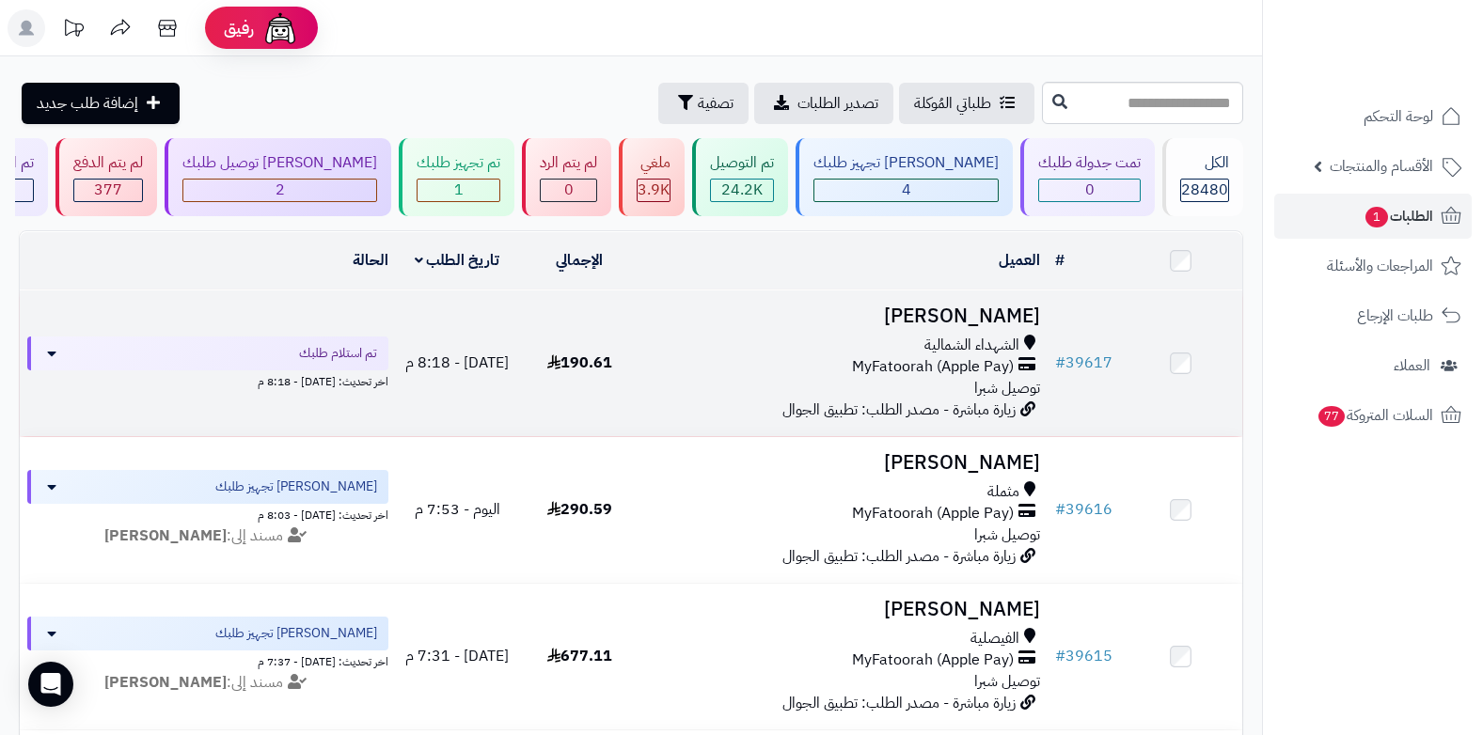
click at [974, 375] on div "الشهداء الشمالية MyFatoorah (Apple Pay) توصيل شبرا" at bounding box center [844, 367] width 392 height 65
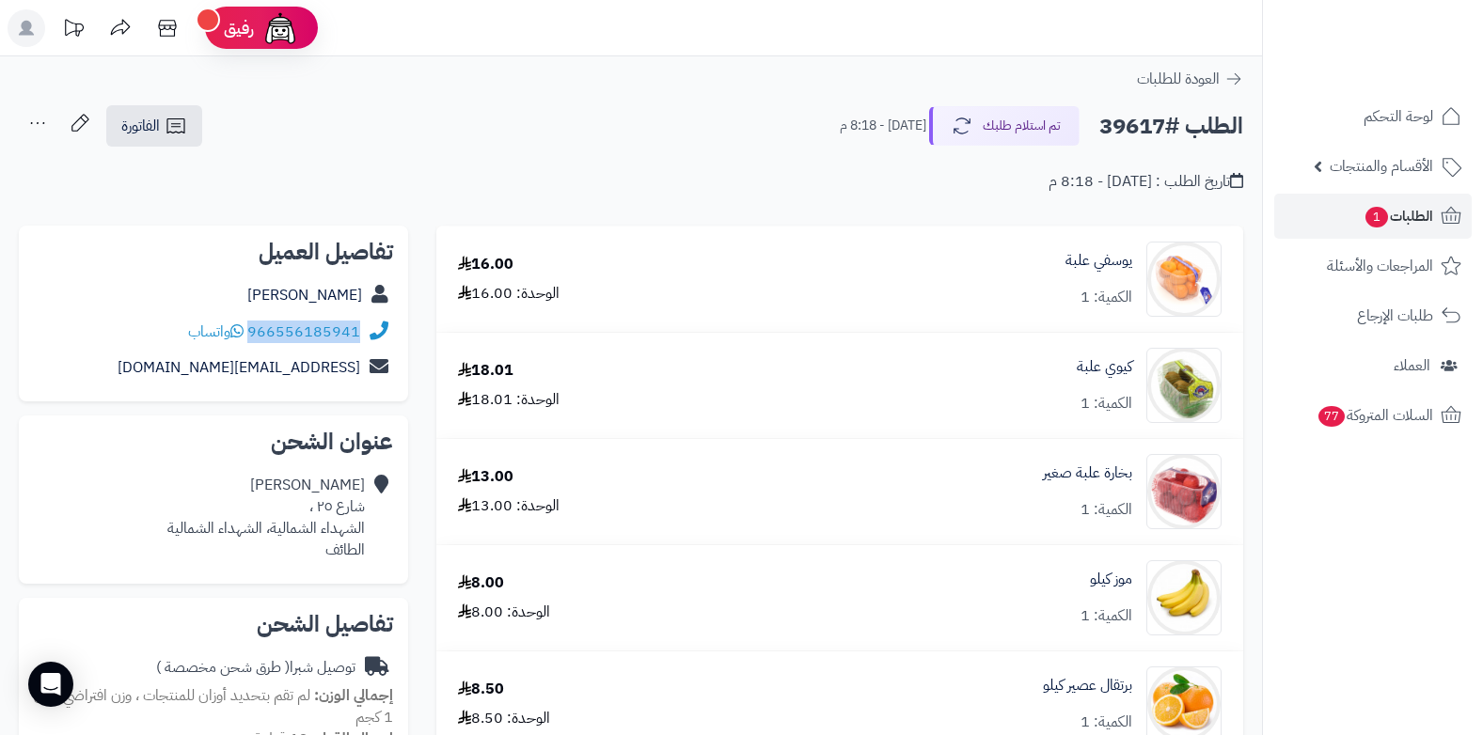
drag, startPoint x: 250, startPoint y: 337, endPoint x: 360, endPoint y: 326, distance: 110.5
click at [360, 326] on div "966556185941 واتساب" at bounding box center [213, 332] width 359 height 37
copy link "966556185941"
click at [1399, 214] on span "الطلبات 1" at bounding box center [1399, 216] width 70 height 26
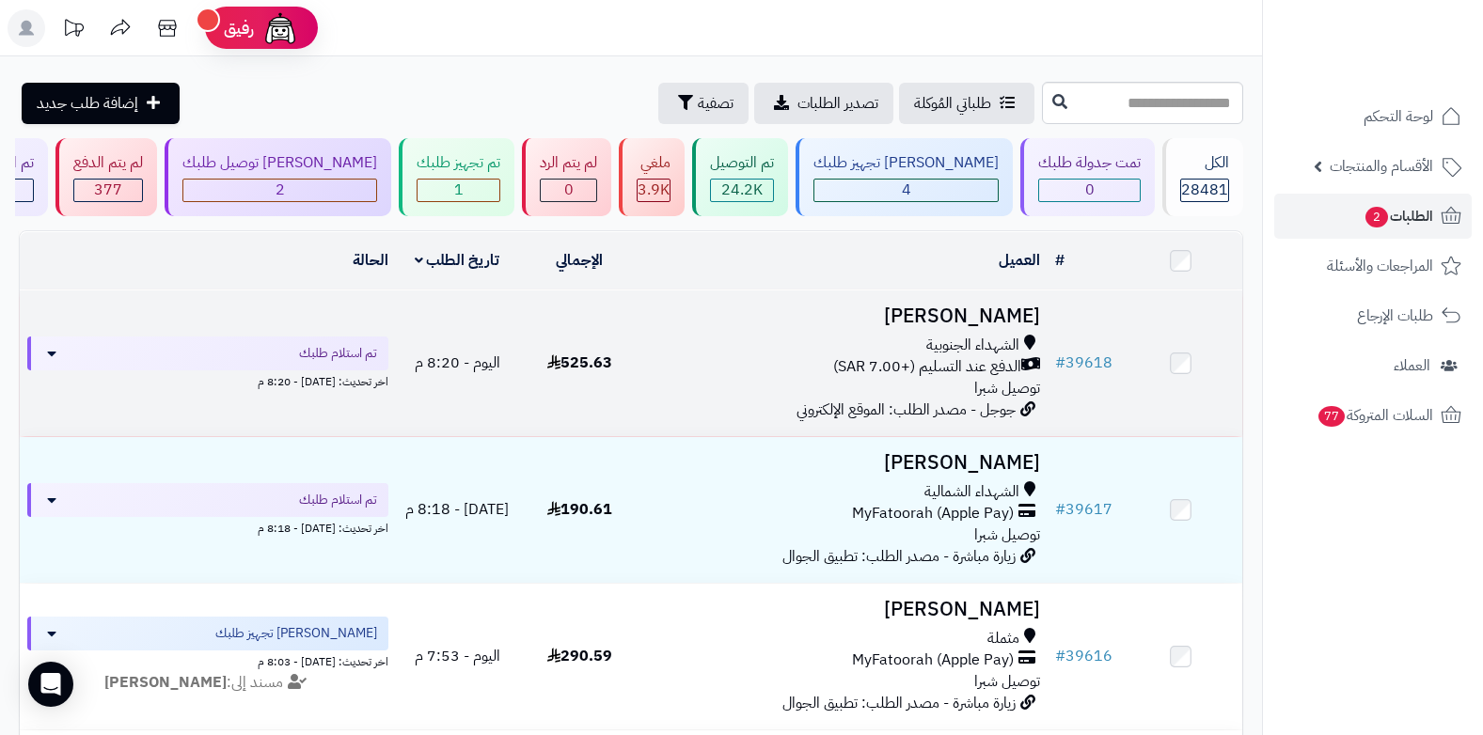
click at [948, 379] on div "الشهداء الجنوبية الدفع عند التسليم (+7.00 SAR) توصيل شبرا" at bounding box center [844, 367] width 392 height 65
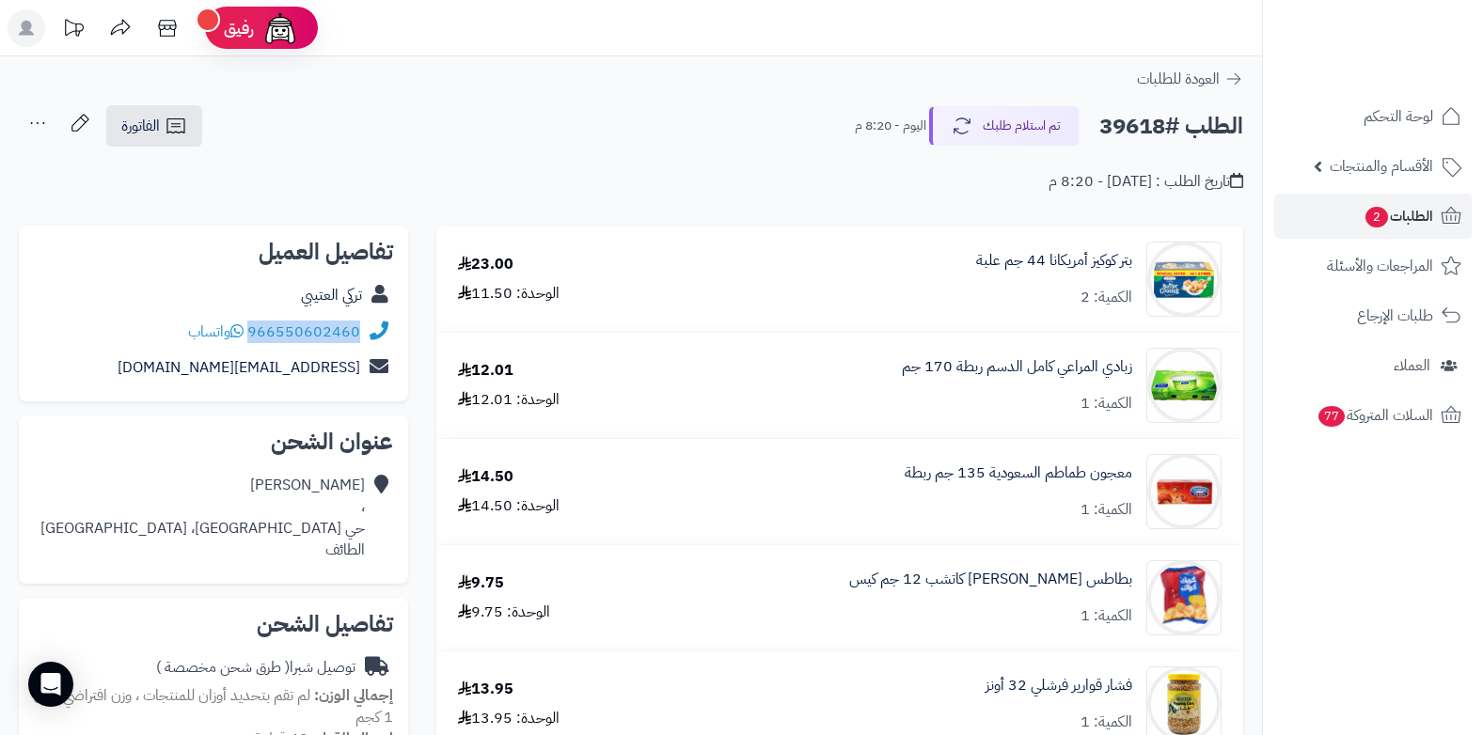
drag, startPoint x: 250, startPoint y: 328, endPoint x: 361, endPoint y: 318, distance: 111.5
click at [361, 318] on div "966550602460 واتساب" at bounding box center [213, 332] width 359 height 37
copy link "966550602460"
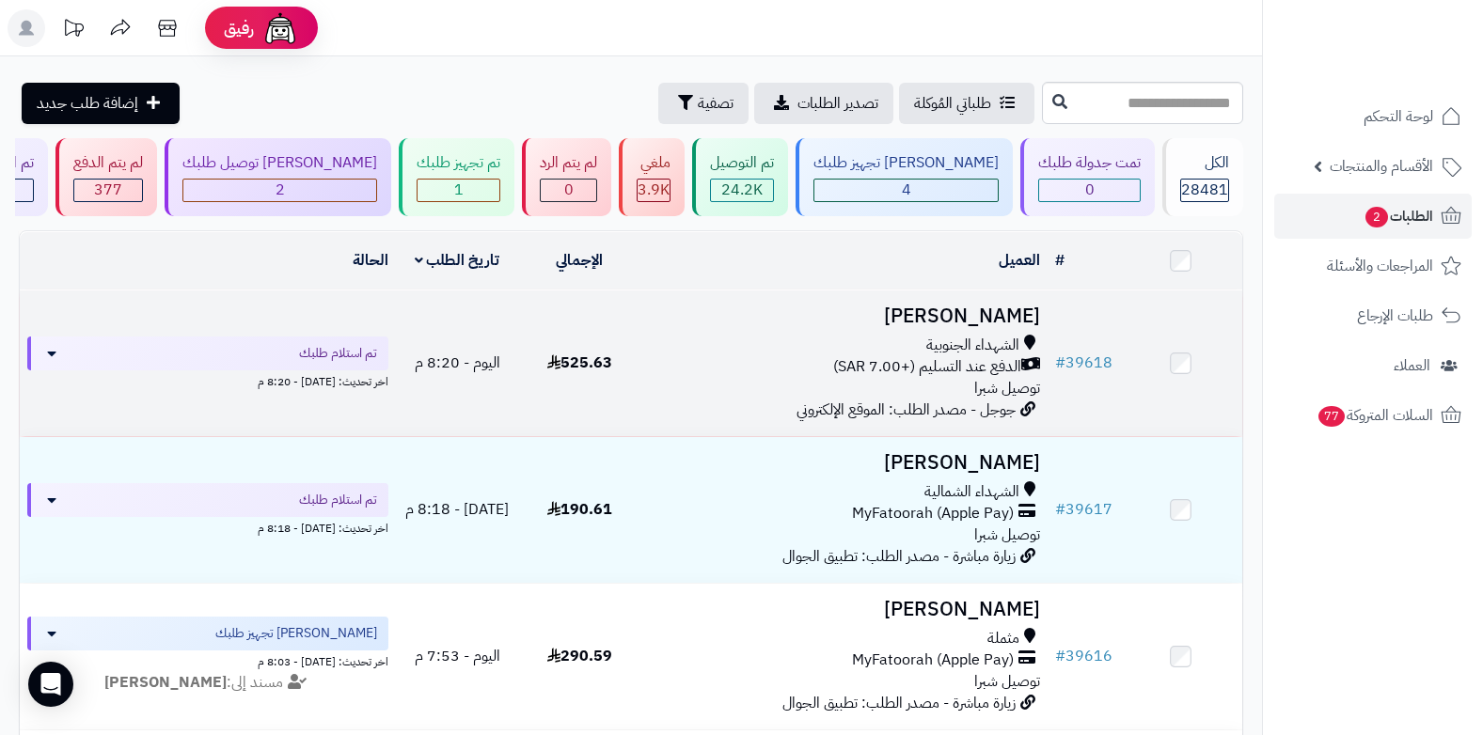
click at [948, 351] on span "الشهداء الجنوبية" at bounding box center [972, 346] width 93 height 22
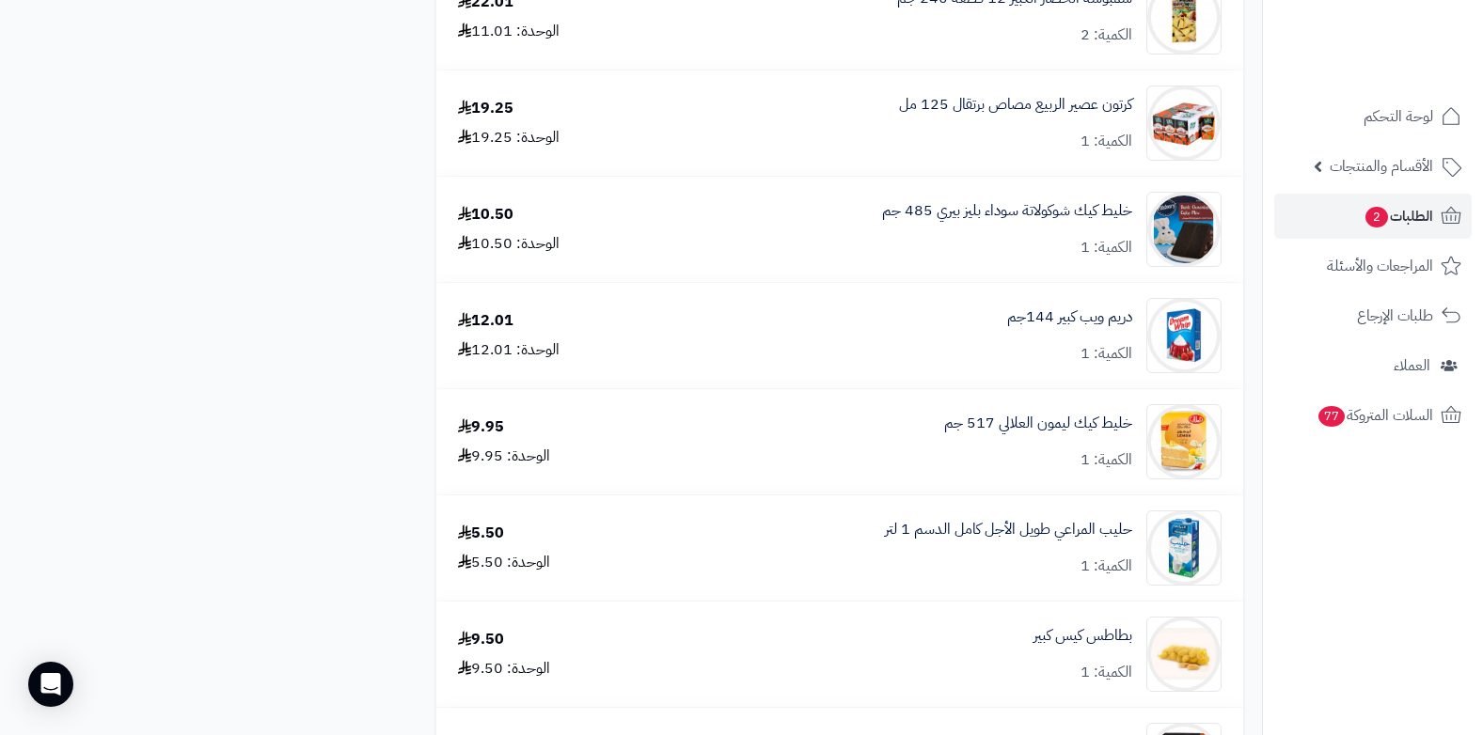
drag, startPoint x: 0, startPoint y: 0, endPoint x: 958, endPoint y: 374, distance: 1028.9
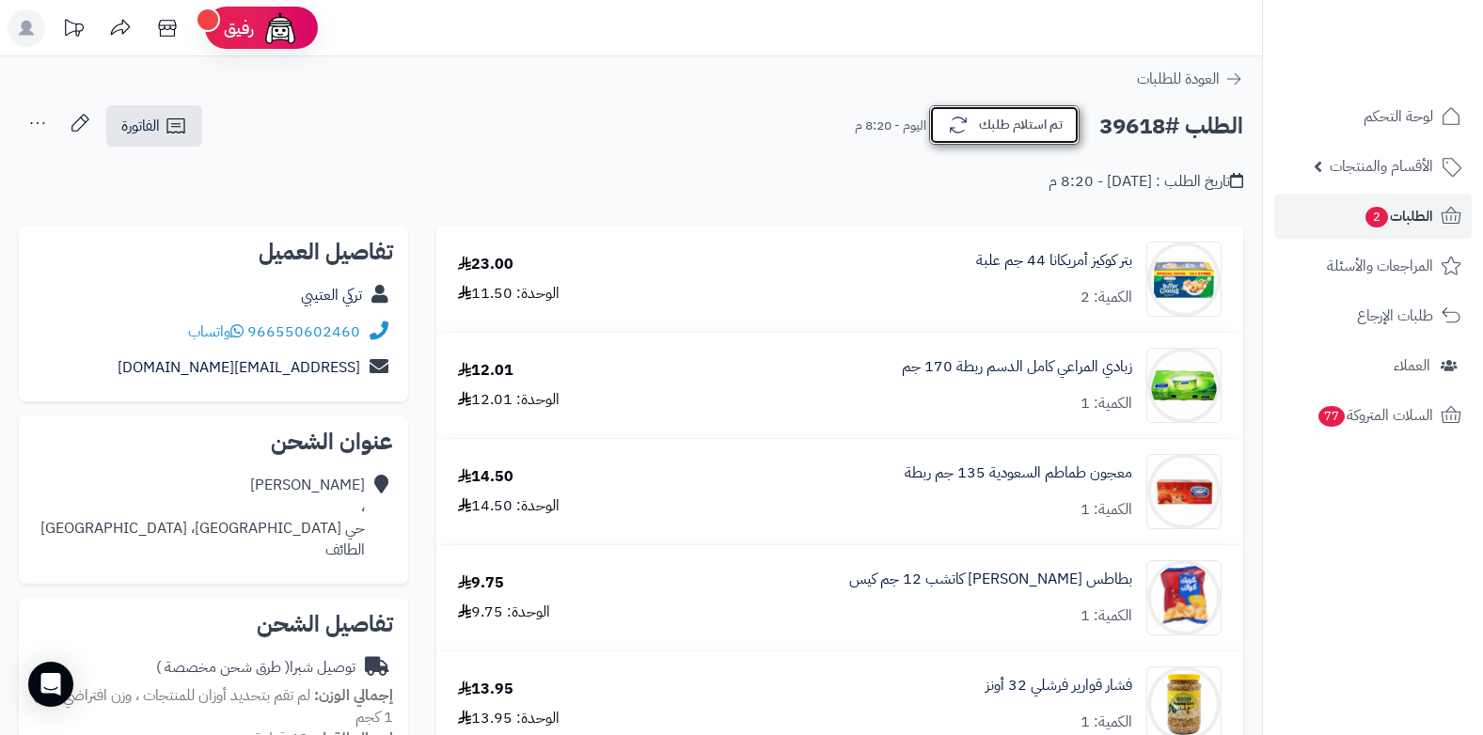
click at [1021, 118] on button "تم استلام طلبك" at bounding box center [1004, 125] width 150 height 40
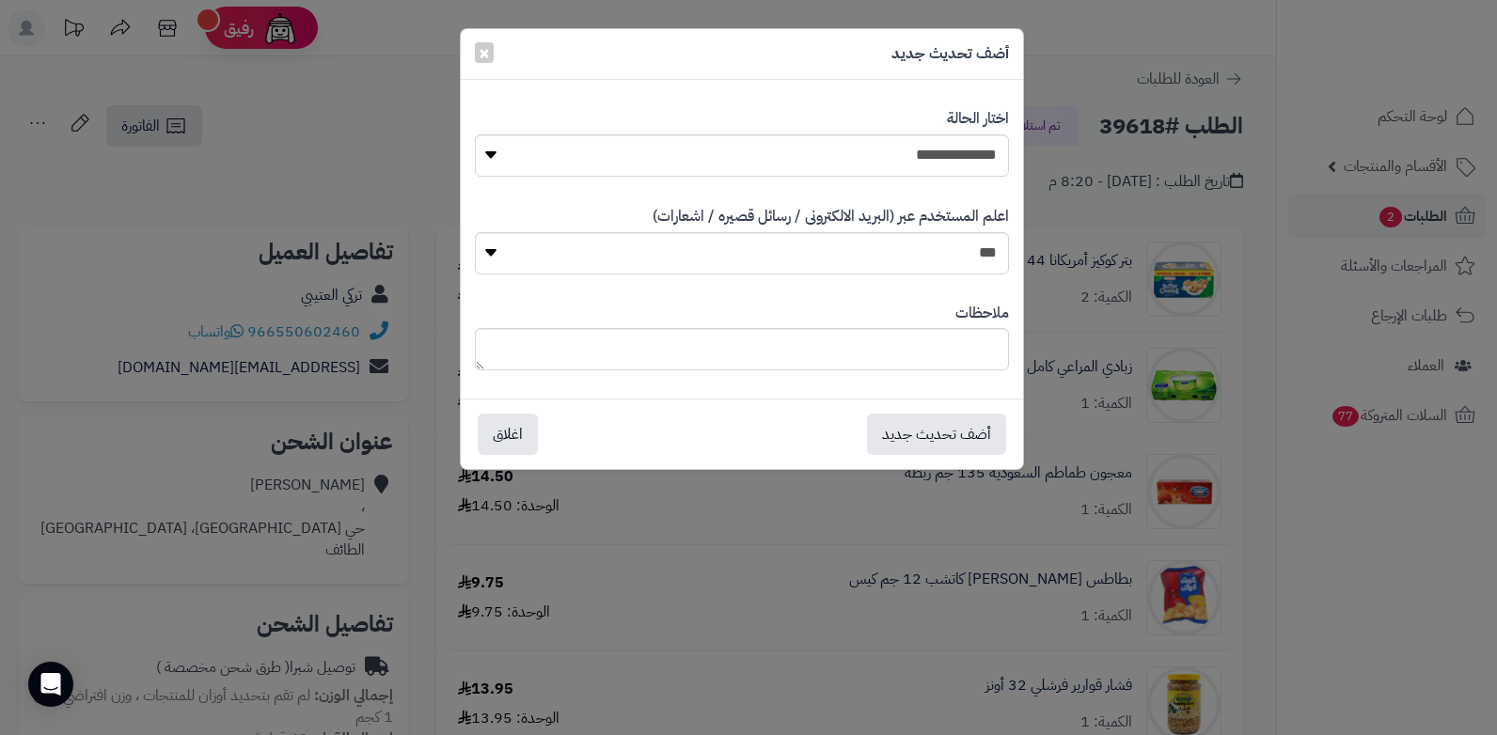
drag, startPoint x: 1021, startPoint y: 118, endPoint x: 955, endPoint y: 114, distance: 66.9
click at [955, 114] on label "اختار الحالة" at bounding box center [978, 119] width 62 height 22
click at [858, 154] on select "**********" at bounding box center [742, 155] width 534 height 42
select select "*"
click at [475, 134] on select "**********" at bounding box center [742, 155] width 534 height 42
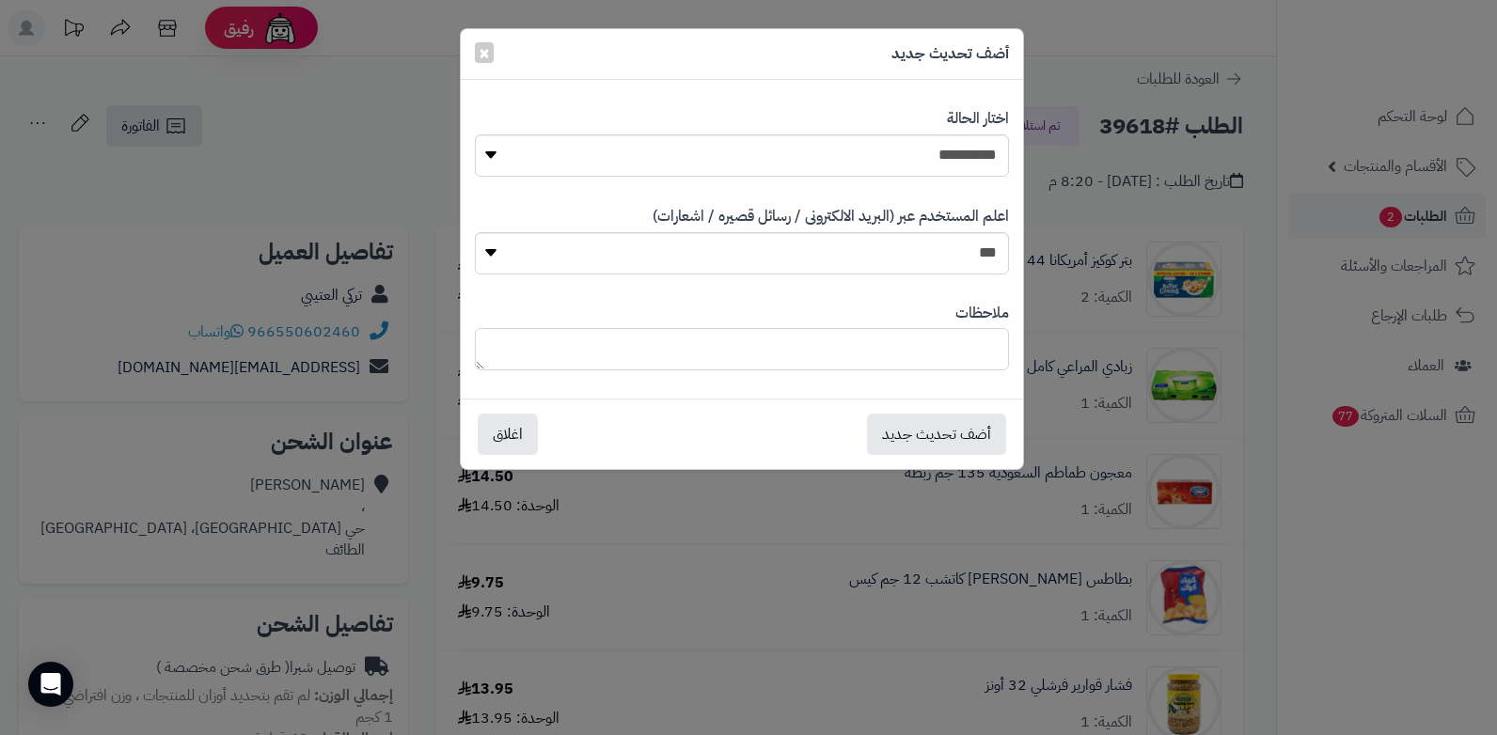
click at [899, 343] on textarea at bounding box center [742, 349] width 534 height 42
type textarea "***"
click at [910, 438] on button "أضف تحديث جديد" at bounding box center [936, 433] width 139 height 41
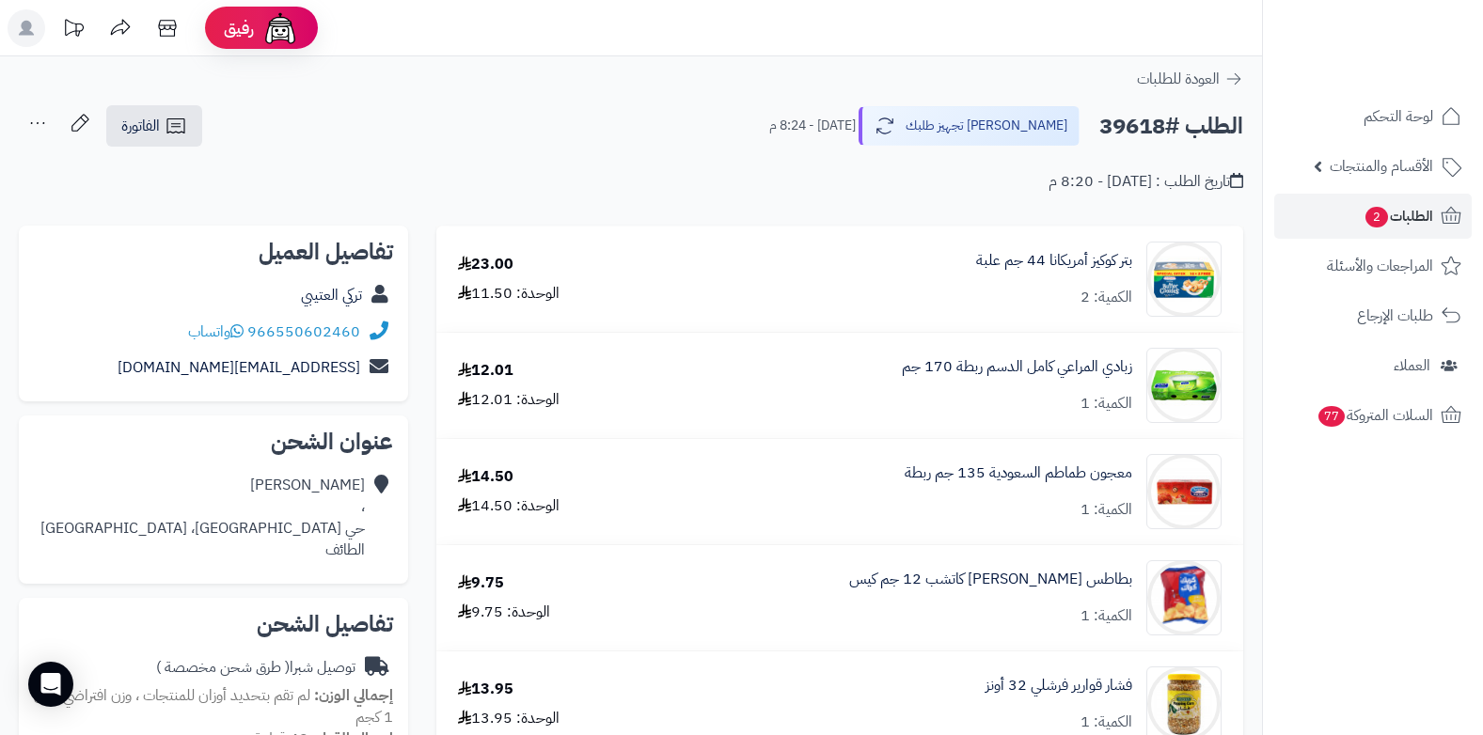
click at [45, 130] on icon at bounding box center [38, 123] width 38 height 38
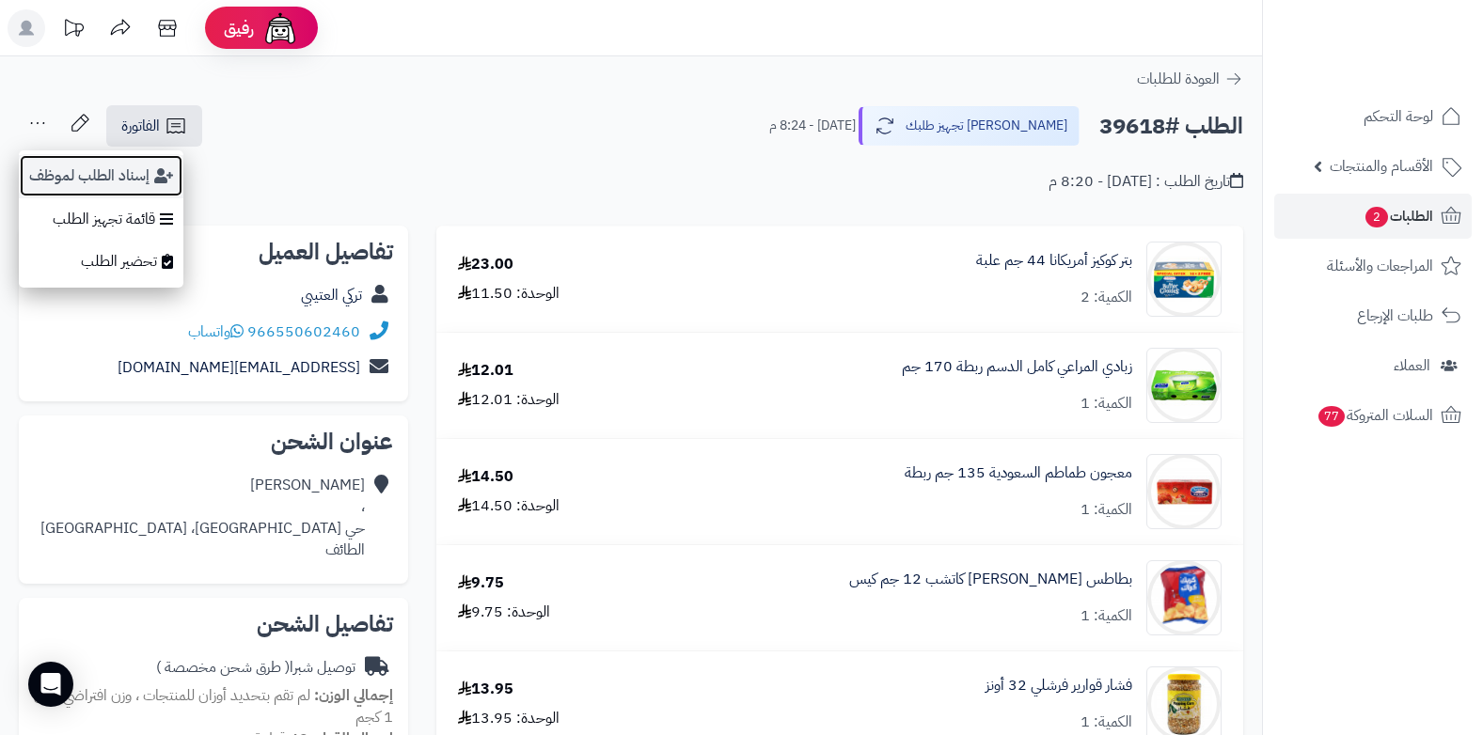
click at [44, 180] on button "إسناد الطلب لموظف" at bounding box center [101, 175] width 165 height 43
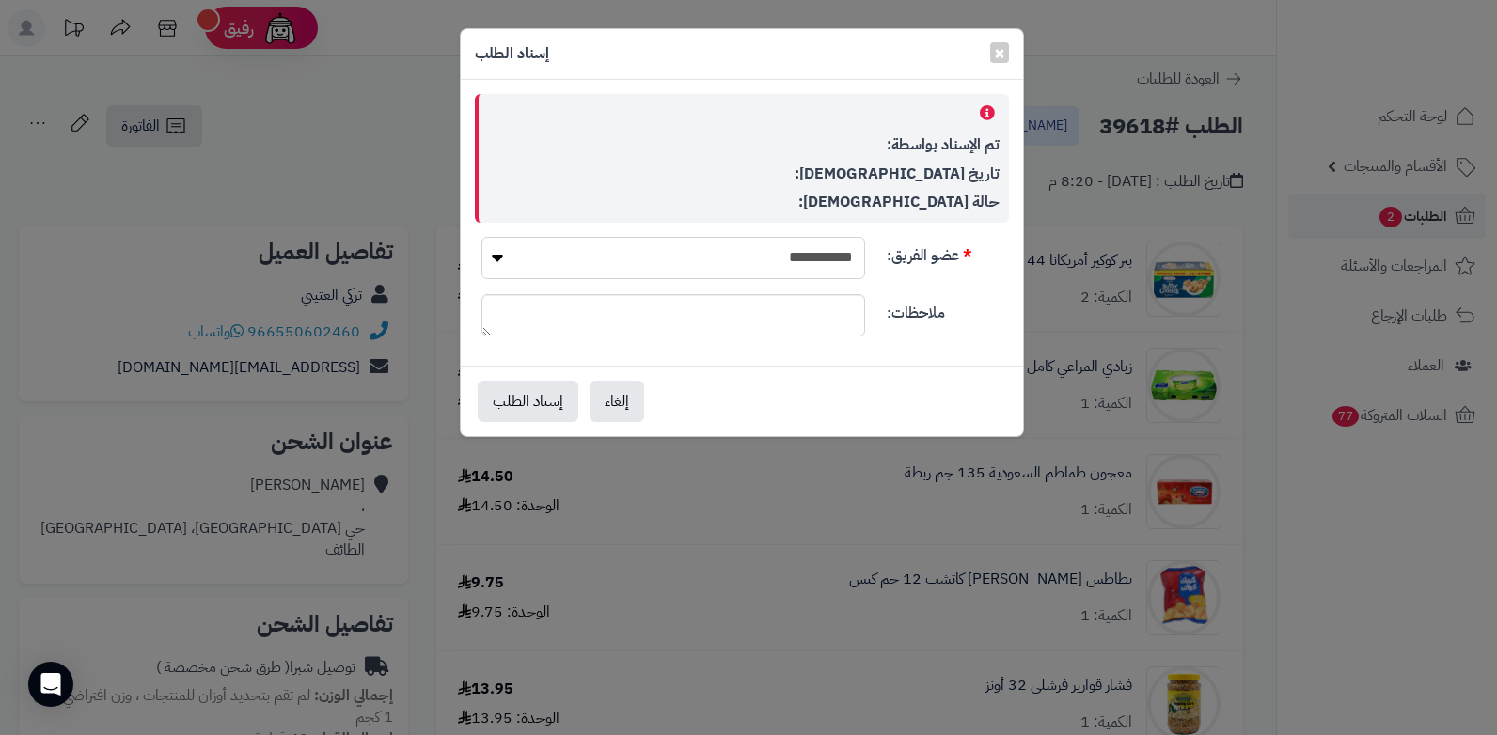
click at [499, 257] on select "**********" at bounding box center [674, 258] width 384 height 42
select select "**"
click at [482, 237] on select "**********" at bounding box center [674, 258] width 384 height 42
click at [552, 403] on button "إسناد الطلب" at bounding box center [528, 400] width 101 height 41
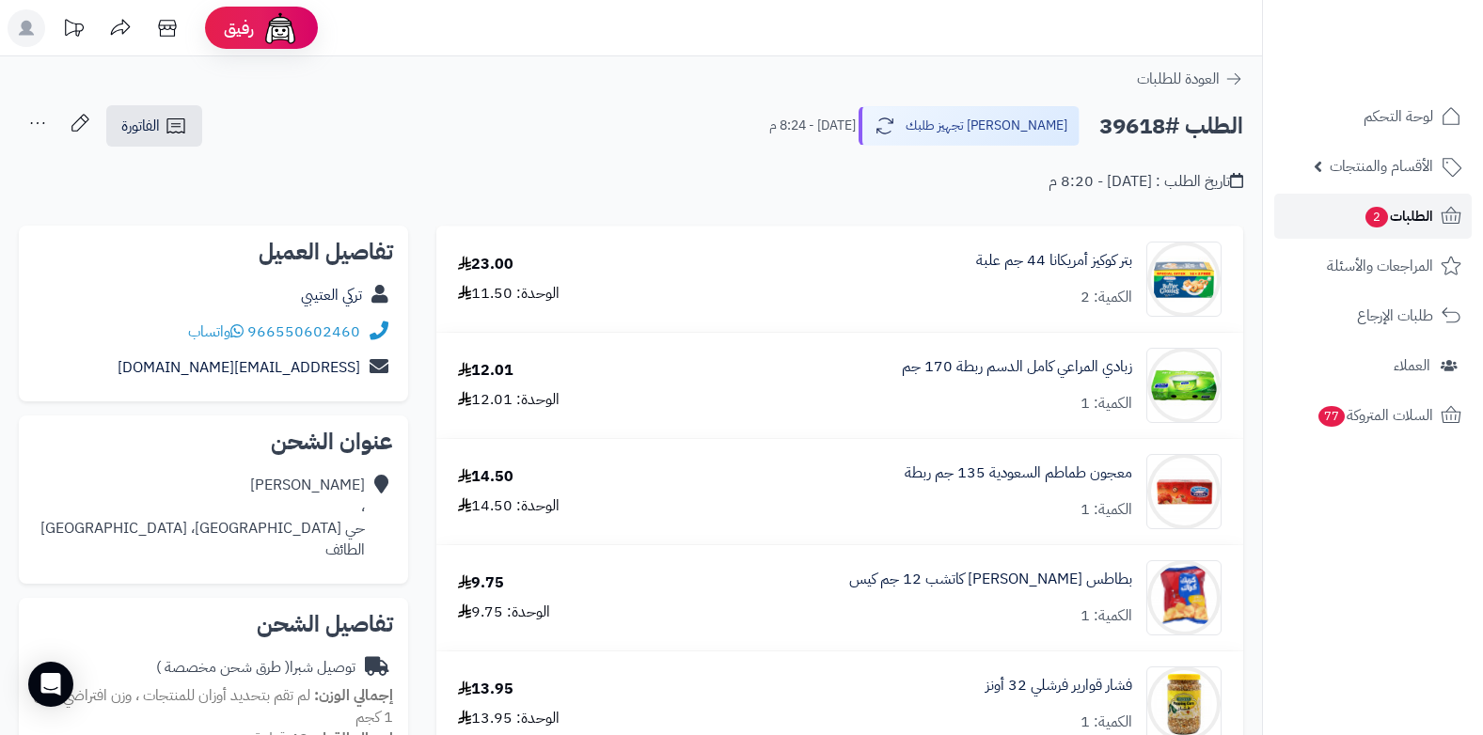
click at [1407, 226] on span "الطلبات 2" at bounding box center [1399, 216] width 70 height 26
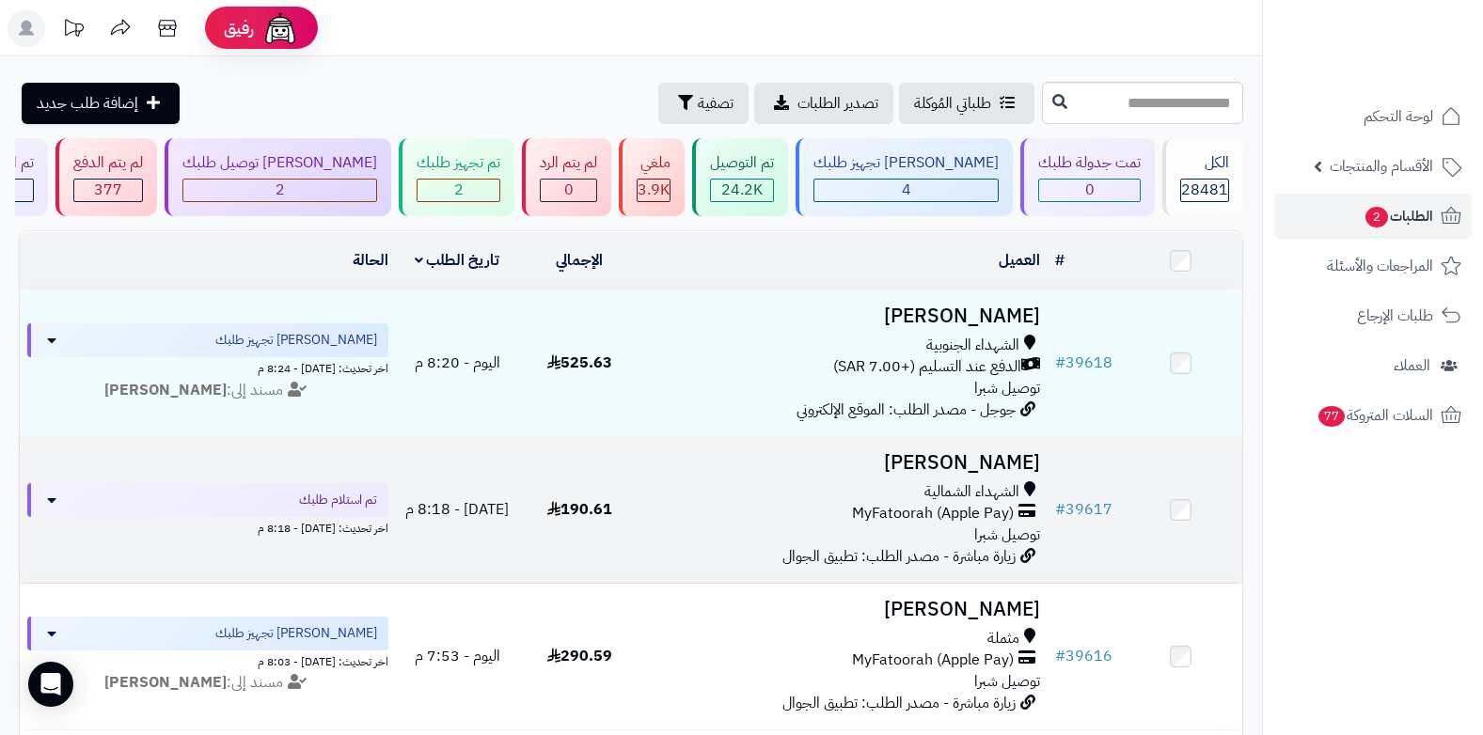
click at [973, 519] on span "MyFatoorah (Apple Pay)" at bounding box center [933, 514] width 162 height 22
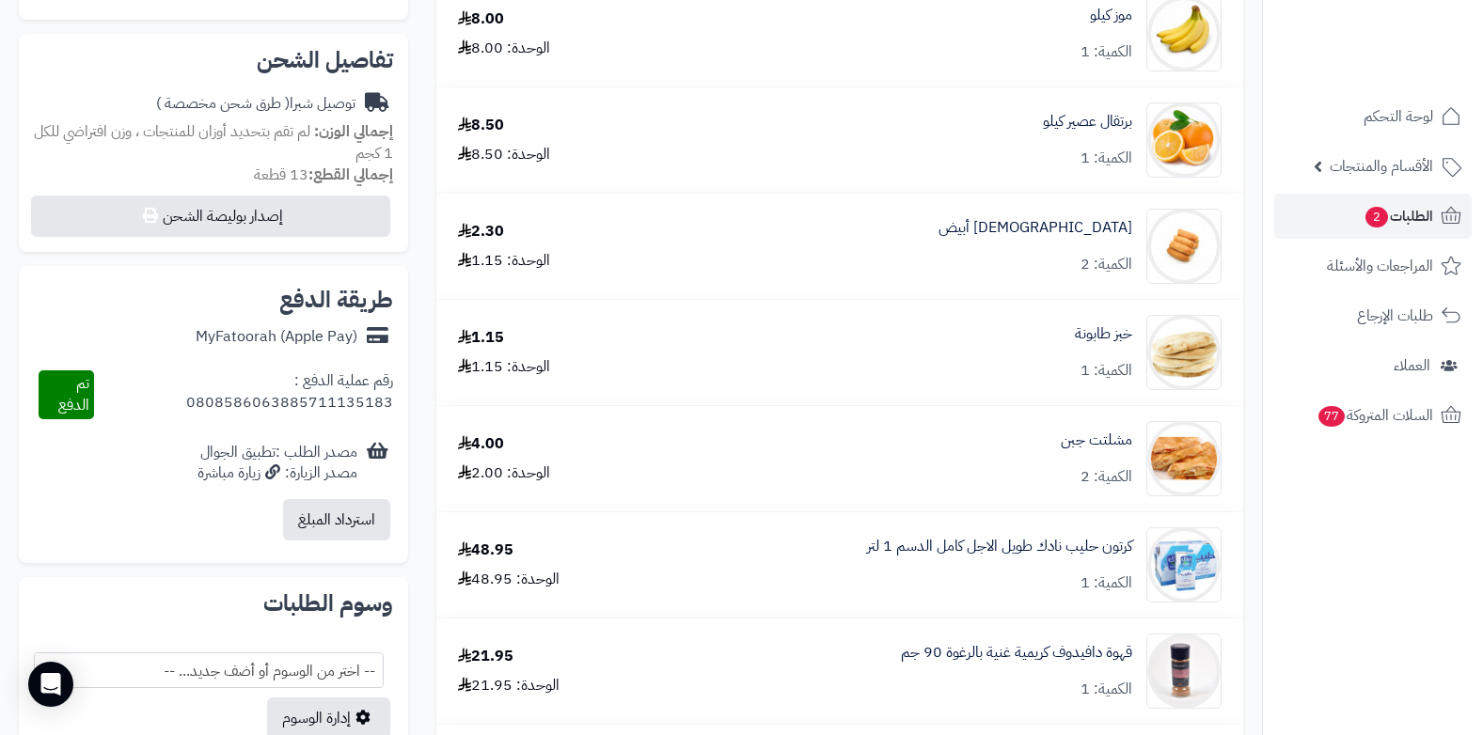
scroll to position [1129, 0]
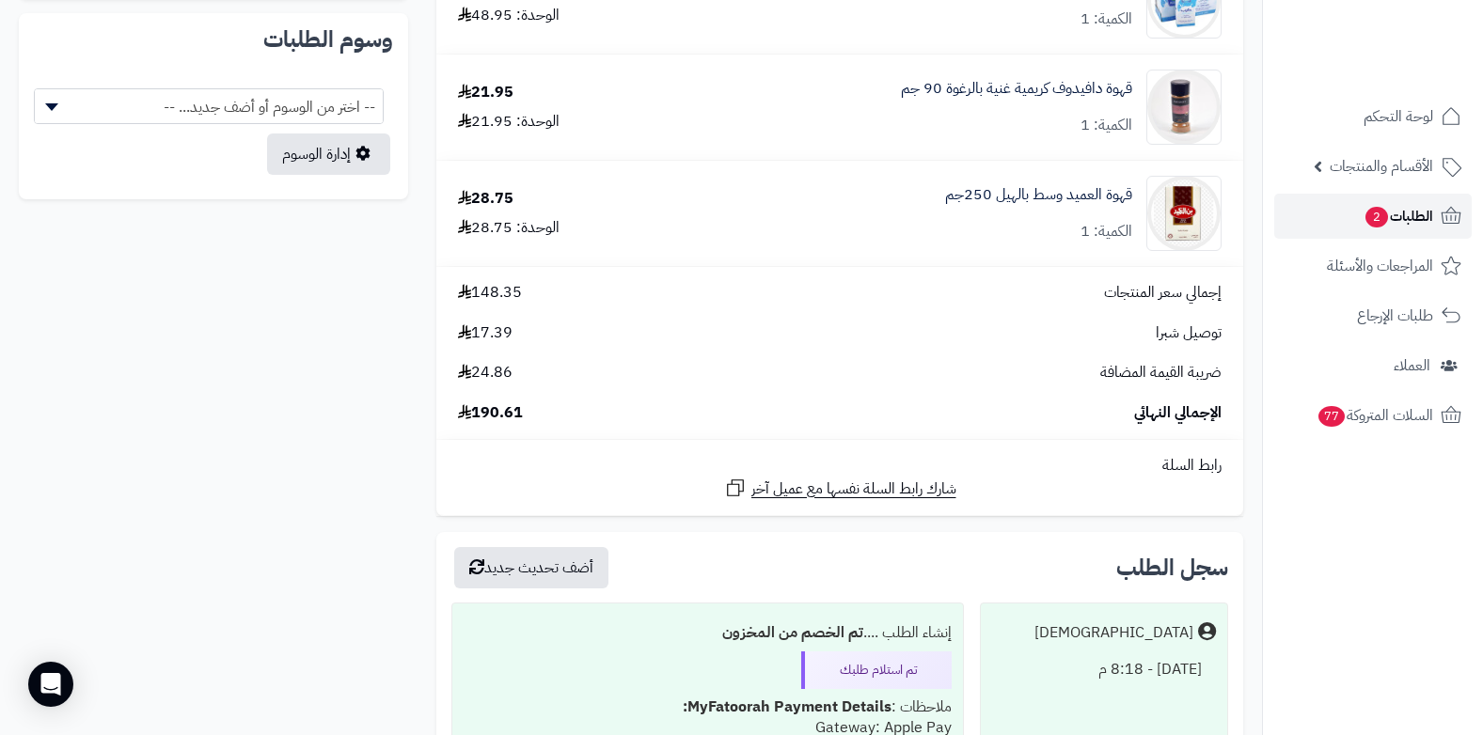
click at [1352, 223] on link "الطلبات 2" at bounding box center [1373, 216] width 198 height 45
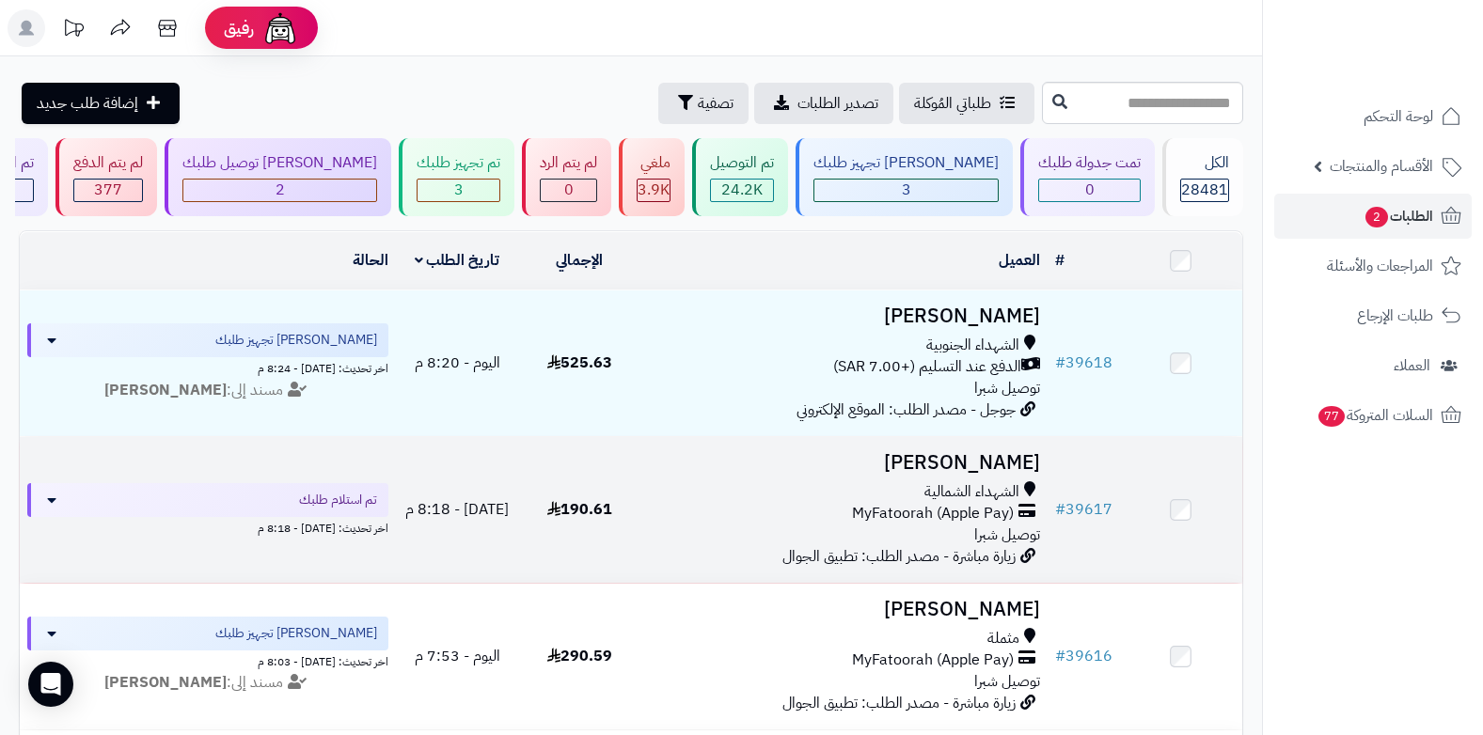
click at [924, 504] on span "MyFatoorah (Apple Pay)" at bounding box center [933, 514] width 162 height 22
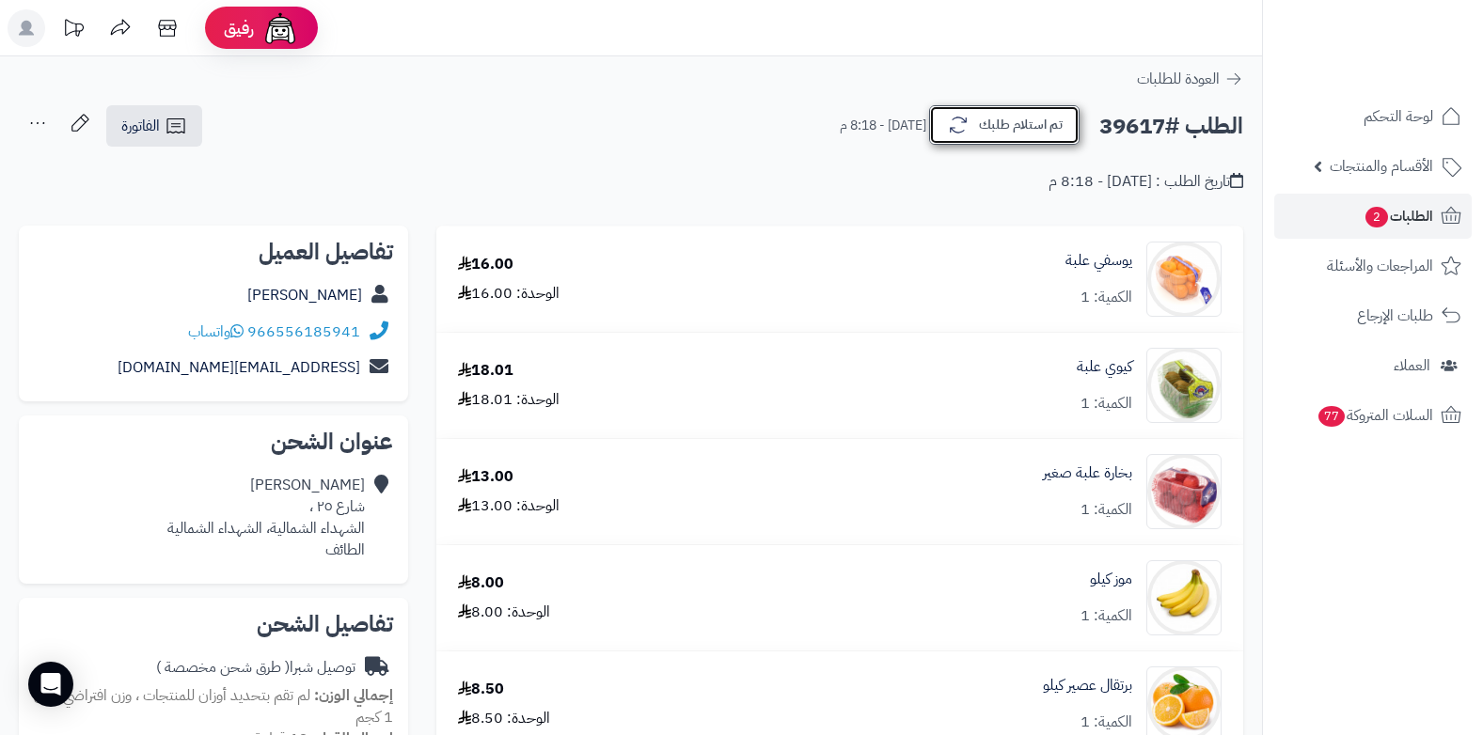
click at [1020, 114] on button "تم استلام طلبك" at bounding box center [1004, 125] width 150 height 40
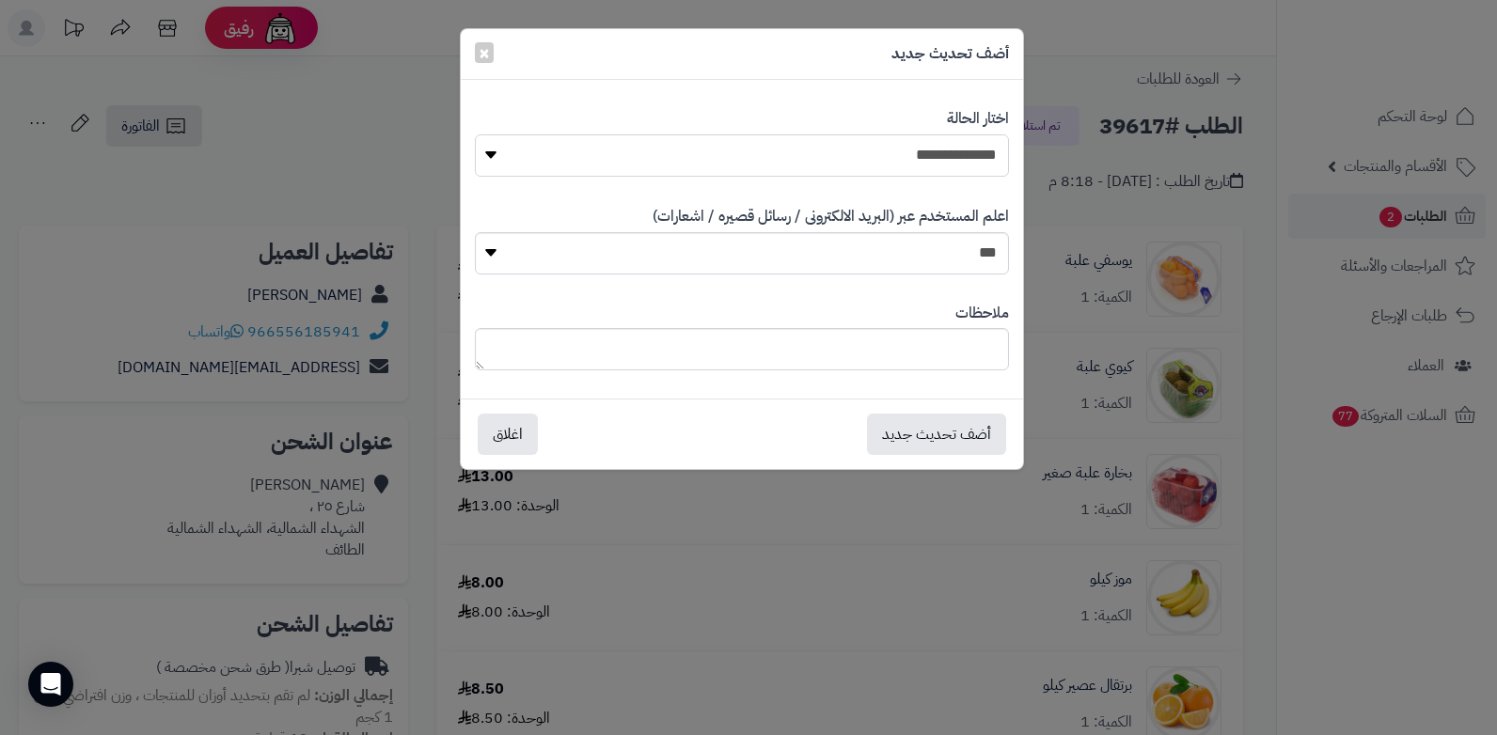
click at [969, 155] on select "**********" at bounding box center [742, 155] width 534 height 42
select select "*"
click at [475, 134] on select "**********" at bounding box center [742, 155] width 534 height 42
click at [948, 324] on div "ملاحظات" at bounding box center [742, 337] width 534 height 97
click at [926, 350] on textarea at bounding box center [742, 349] width 534 height 42
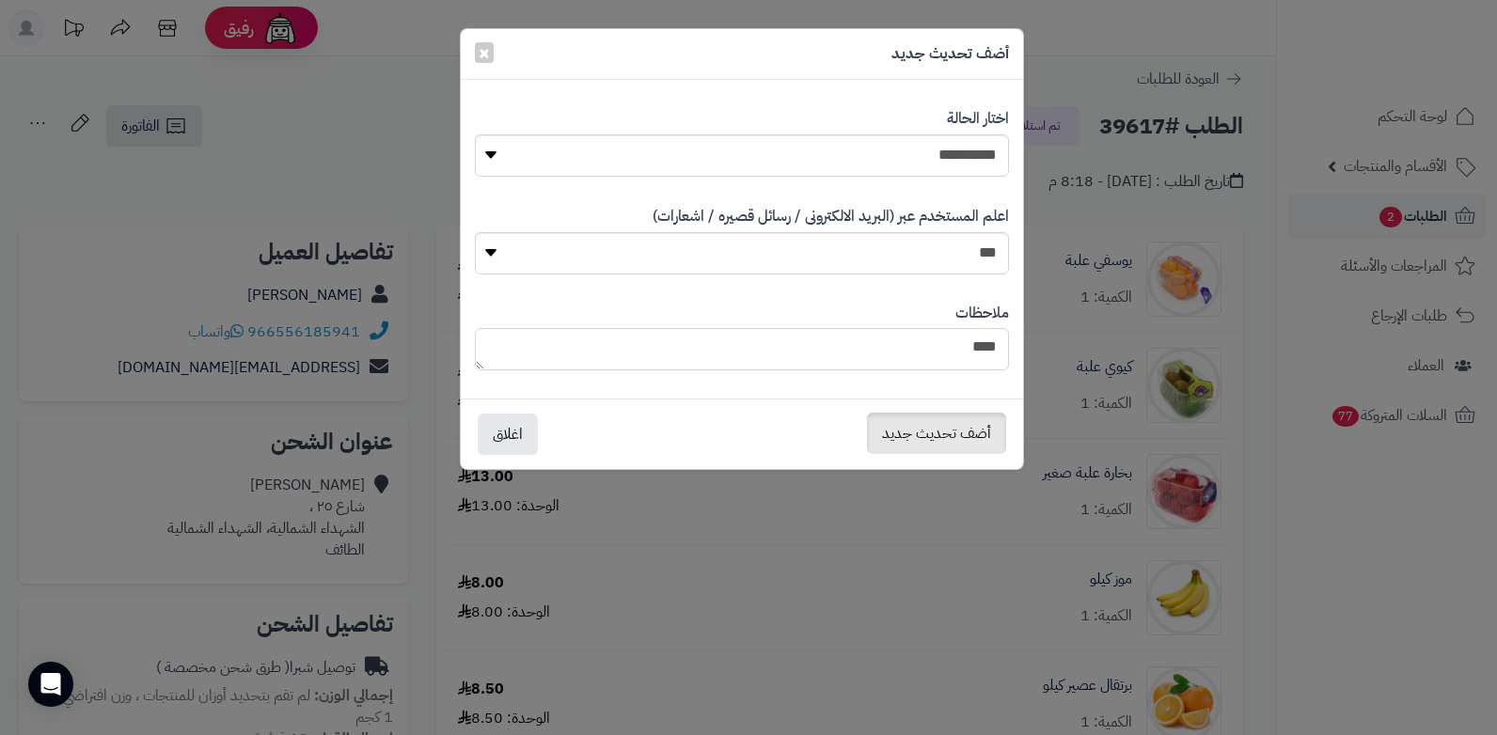
type textarea "****"
click at [967, 442] on button "أضف تحديث جديد" at bounding box center [936, 433] width 139 height 41
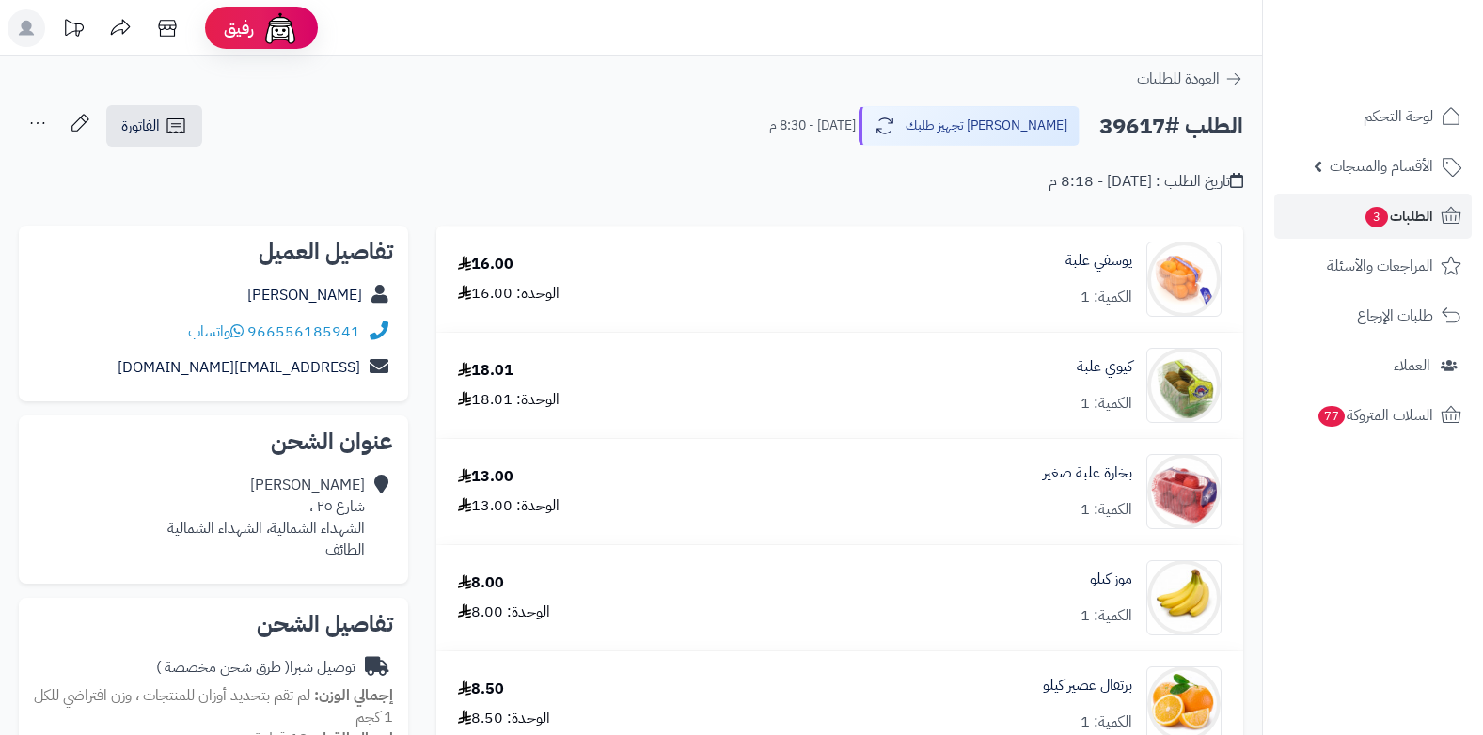
click at [44, 121] on icon at bounding box center [38, 123] width 38 height 38
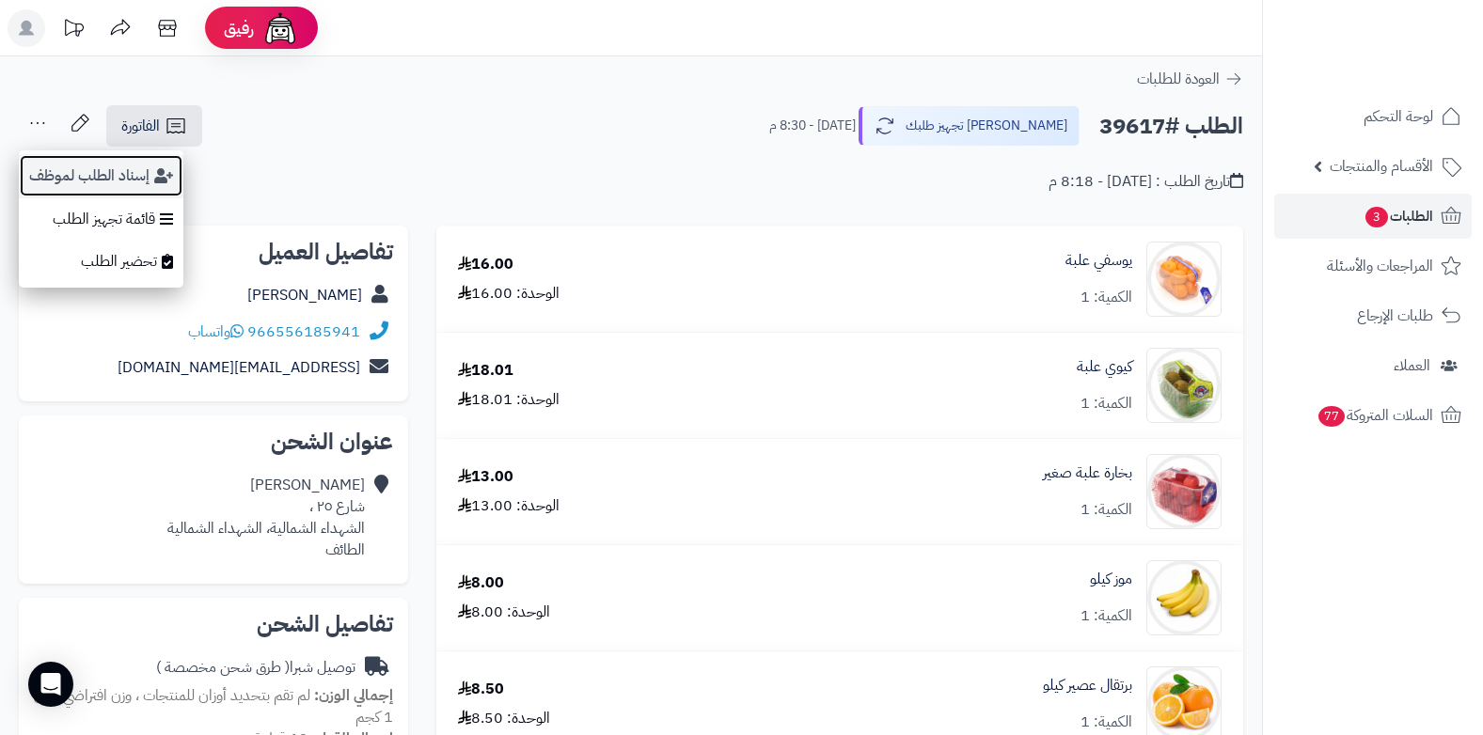
click at [102, 176] on button "إسناد الطلب لموظف" at bounding box center [101, 175] width 165 height 43
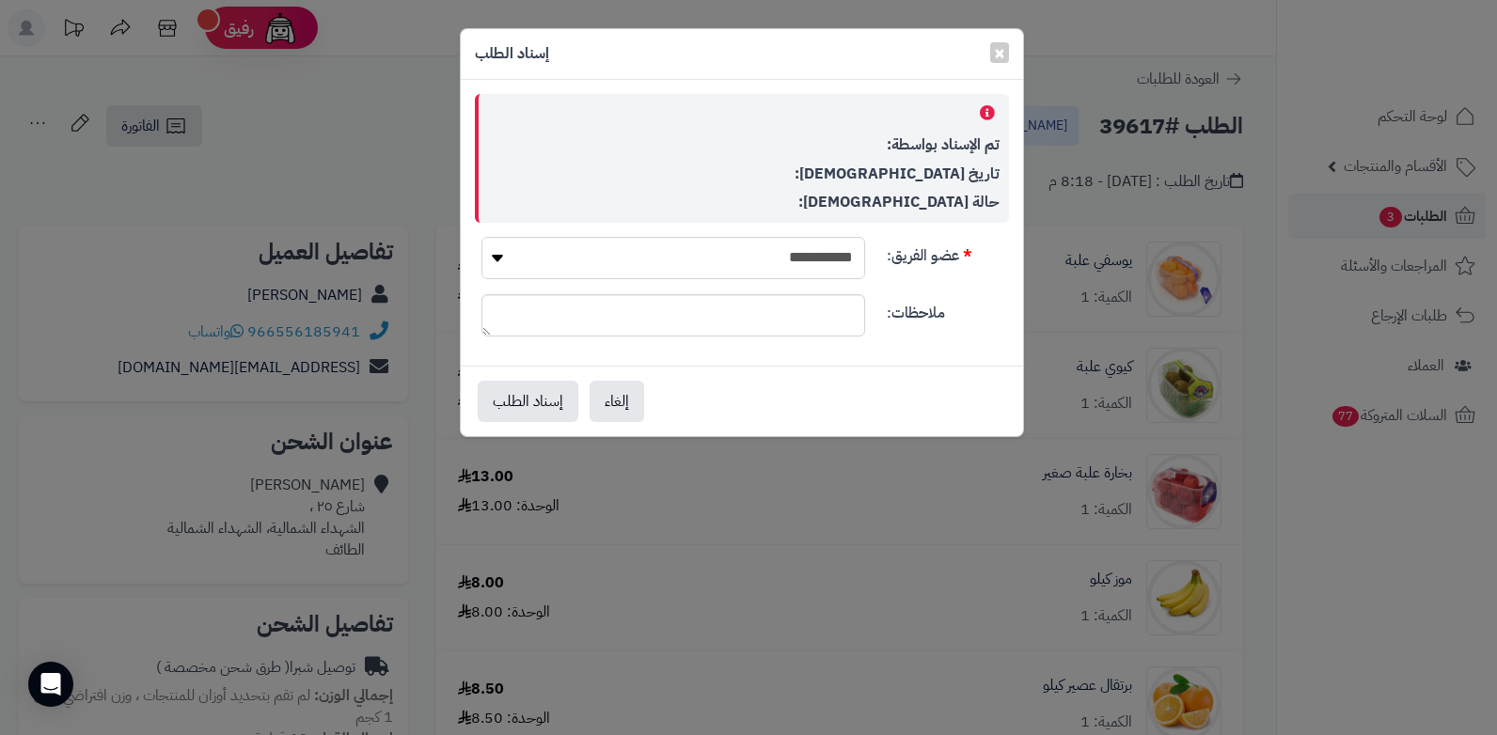
click at [794, 252] on select "**********" at bounding box center [674, 258] width 384 height 42
select select "**"
click at [482, 237] on select "**********" at bounding box center [674, 258] width 384 height 42
click at [521, 412] on button "إسناد الطلب" at bounding box center [528, 400] width 101 height 41
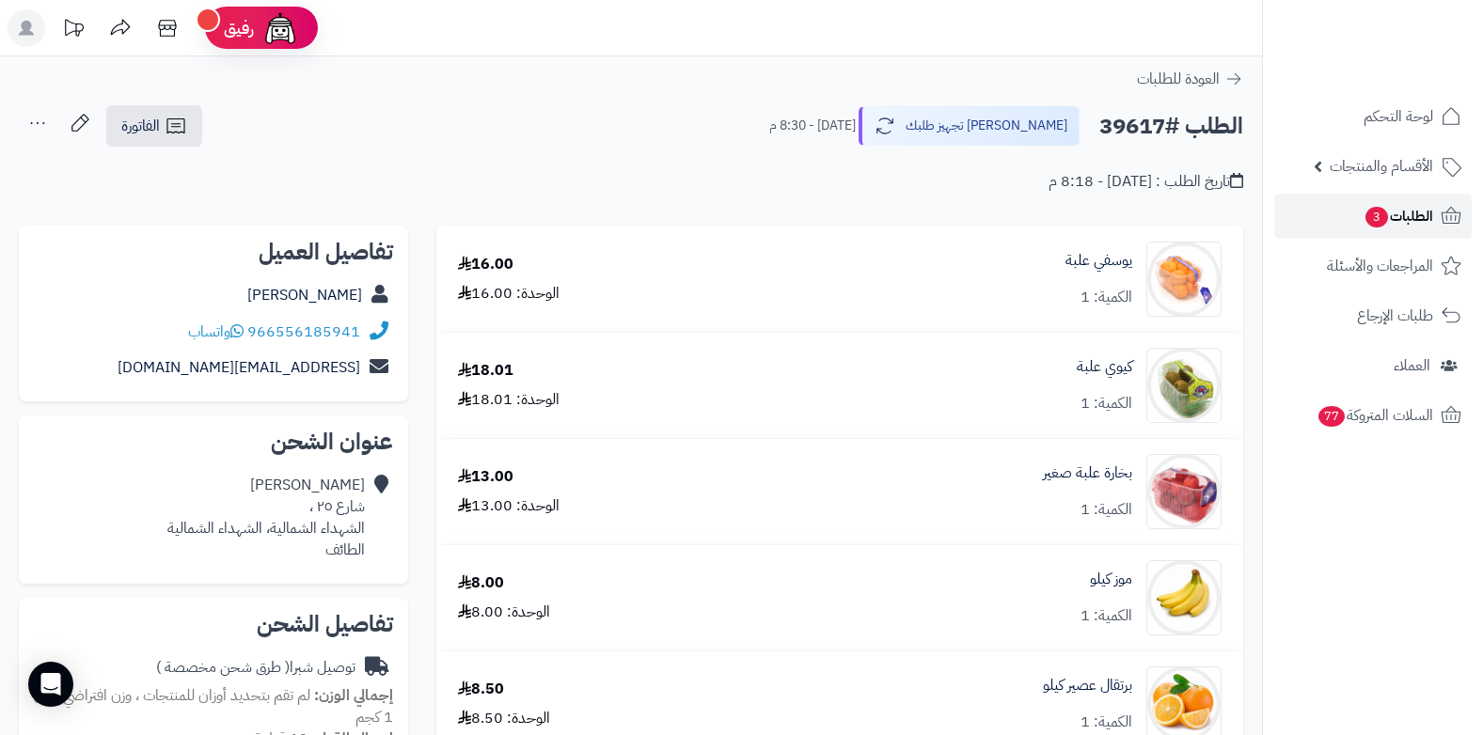
click at [1367, 204] on span "الطلبات 3" at bounding box center [1399, 216] width 70 height 26
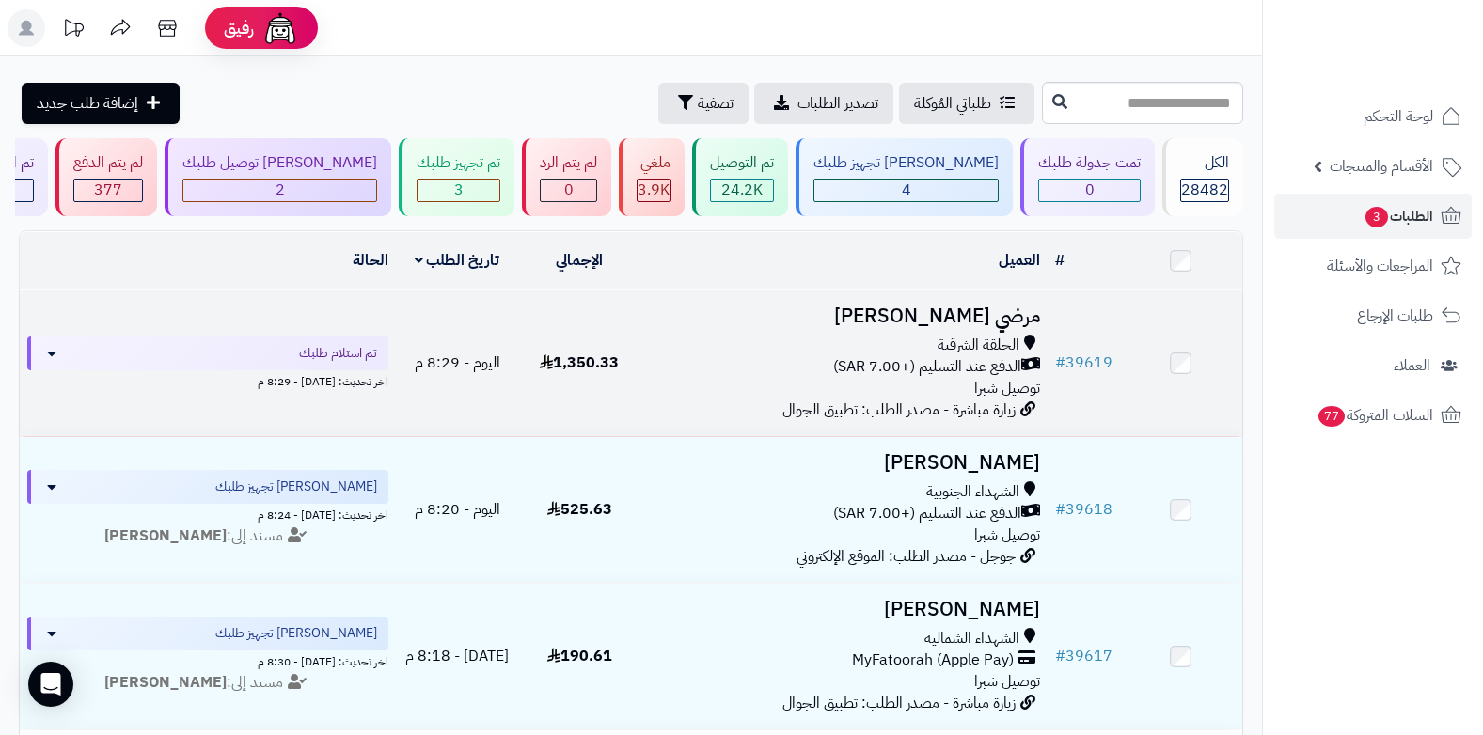
click at [974, 371] on span "الدفع عند التسليم (+7.00 SAR)" at bounding box center [927, 367] width 188 height 22
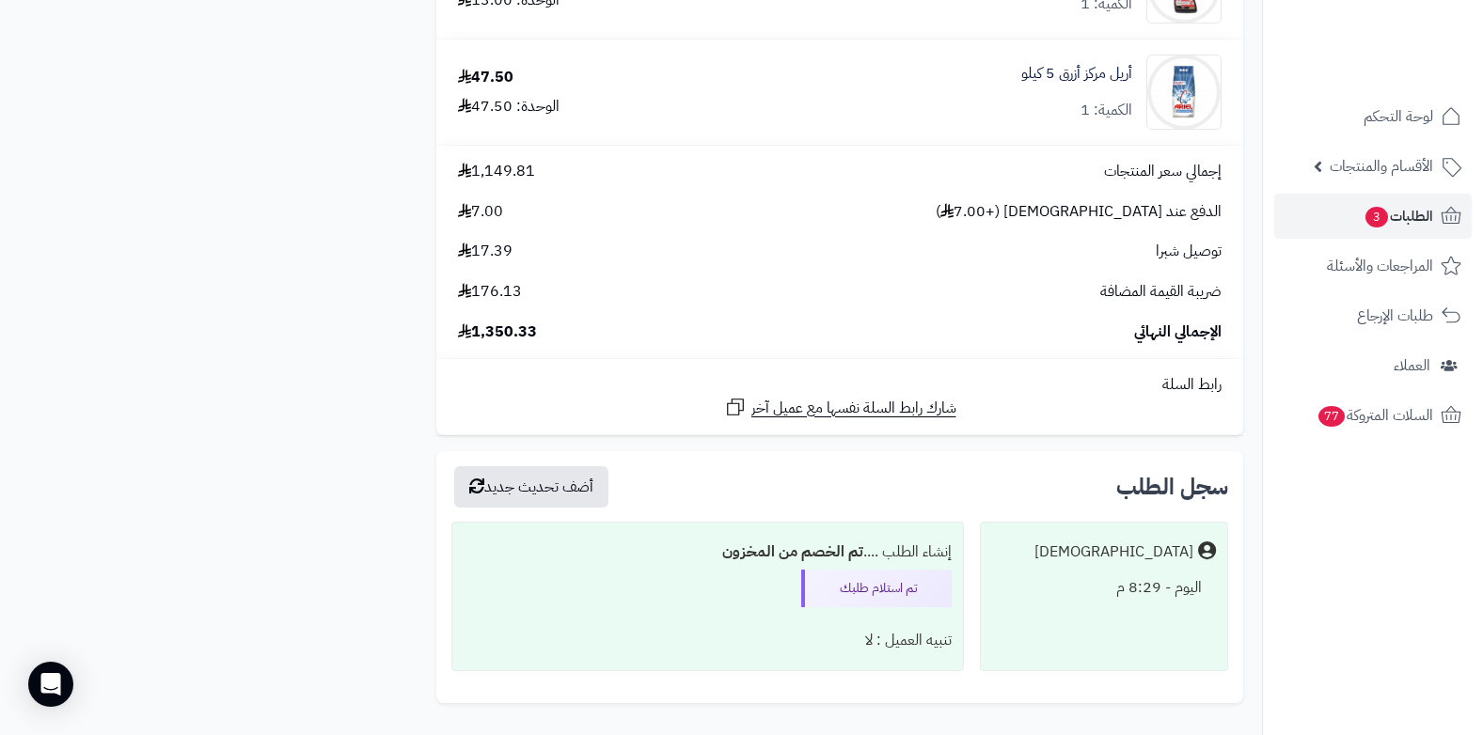
scroll to position [8293, 0]
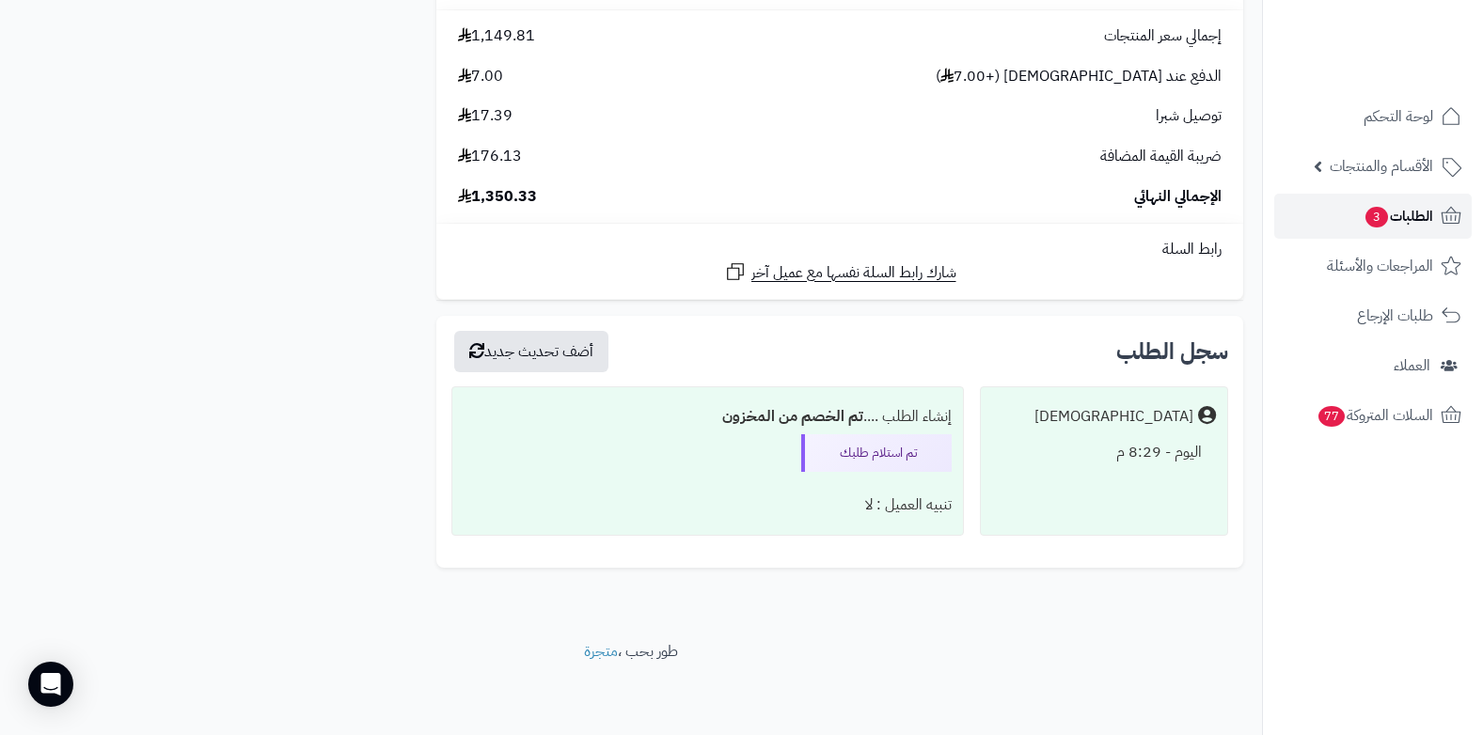
click at [1415, 212] on span "الطلبات 3" at bounding box center [1399, 216] width 70 height 26
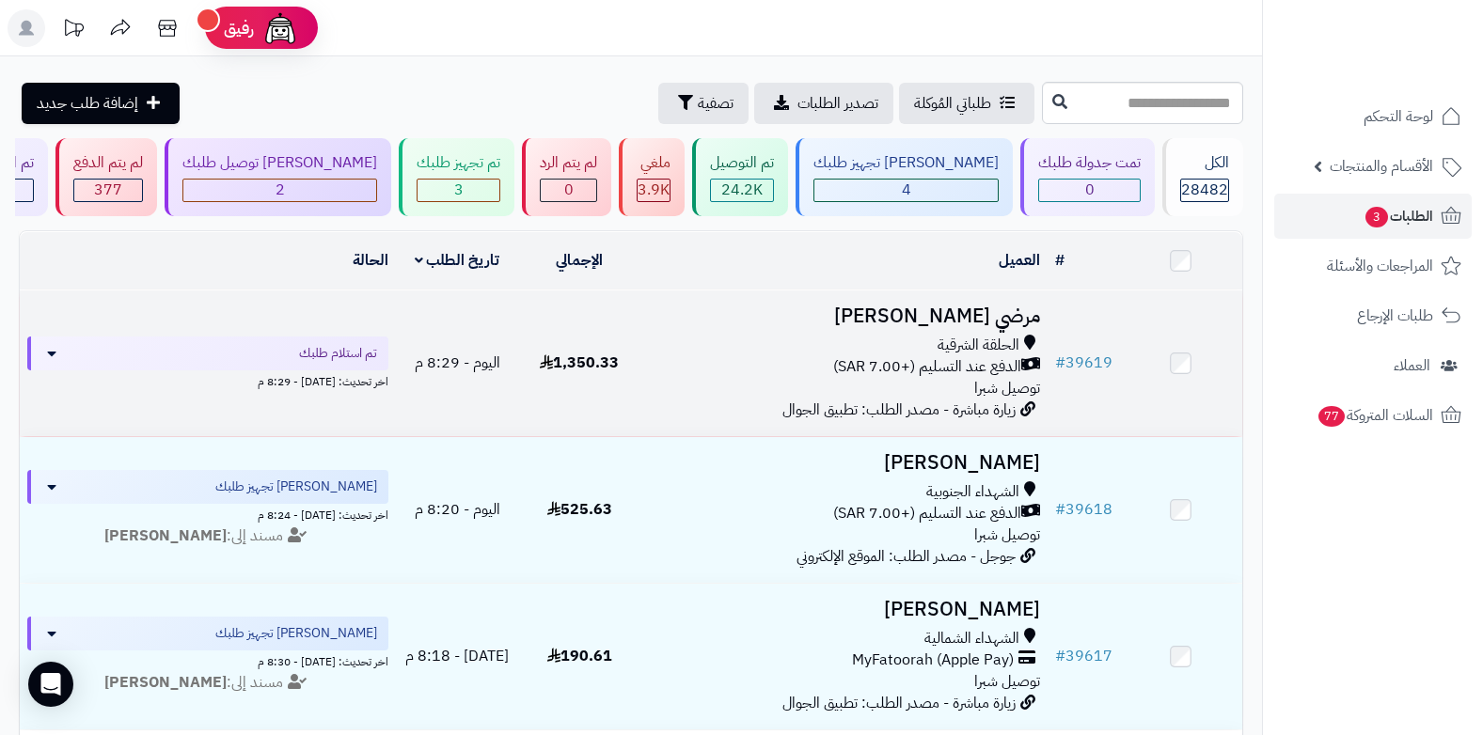
click at [999, 356] on span "الدفع عند التسليم (+7.00 SAR)" at bounding box center [927, 367] width 188 height 22
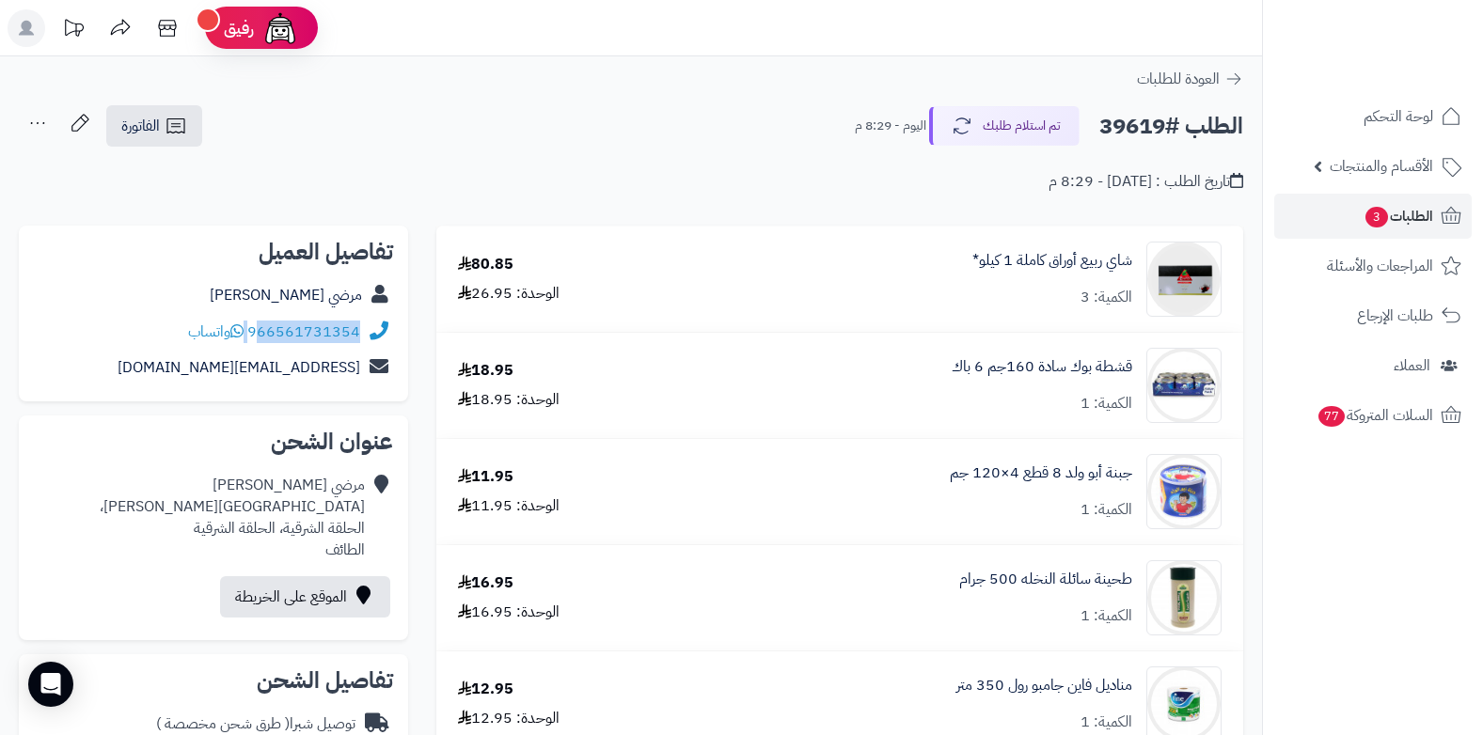
drag, startPoint x: 249, startPoint y: 331, endPoint x: 261, endPoint y: 330, distance: 12.3
click at [261, 330] on div "966561731354 واتساب" at bounding box center [274, 333] width 172 height 22
copy div "66561731354"
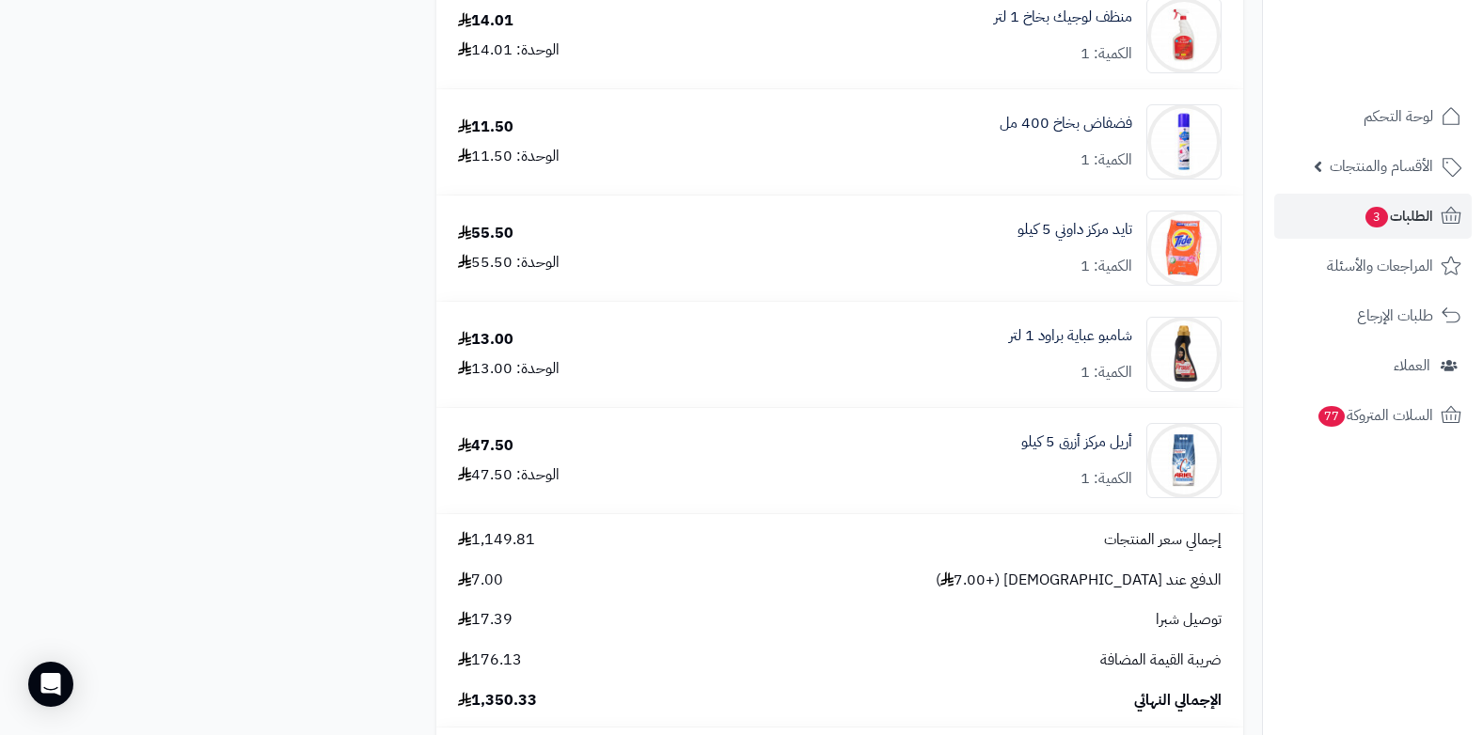
scroll to position [8276, 0]
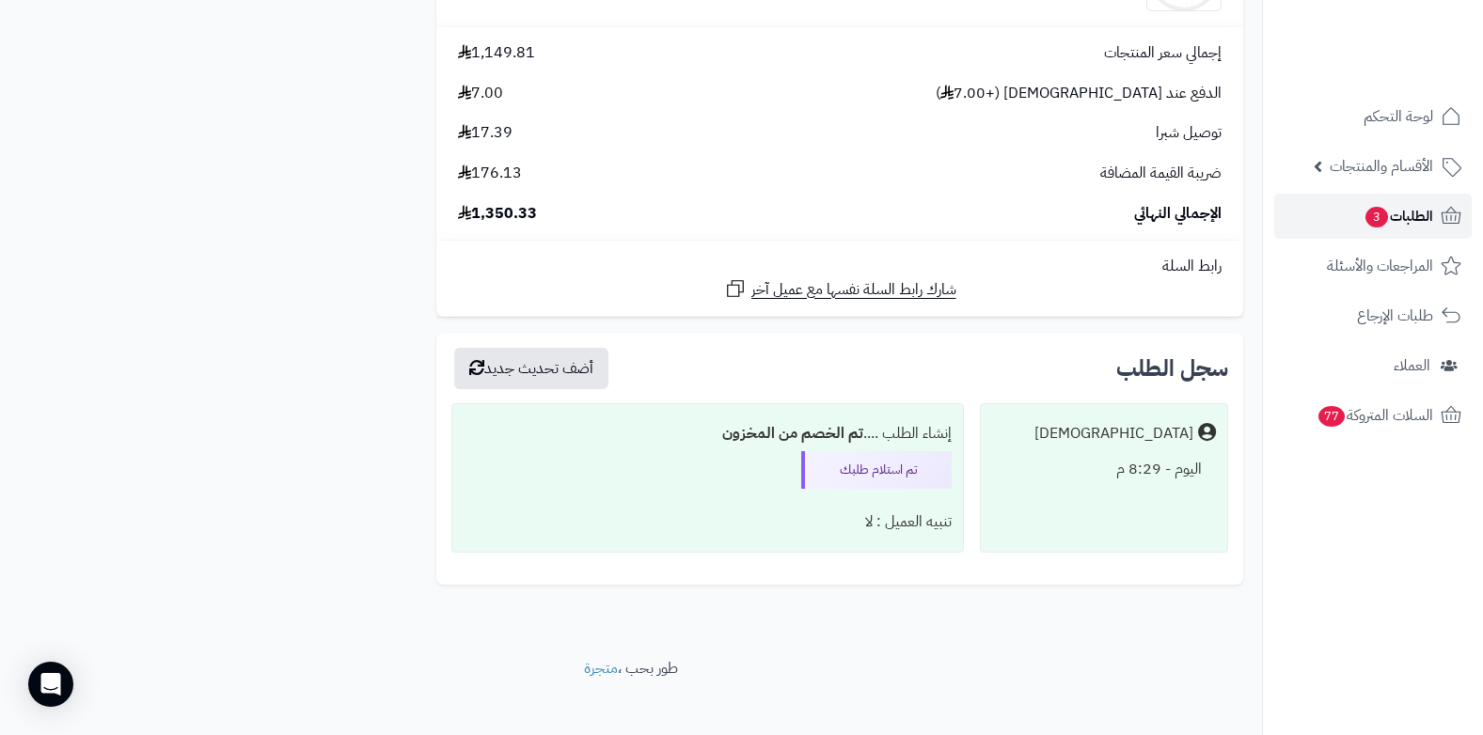
click at [1415, 215] on span "الطلبات 3" at bounding box center [1399, 216] width 70 height 26
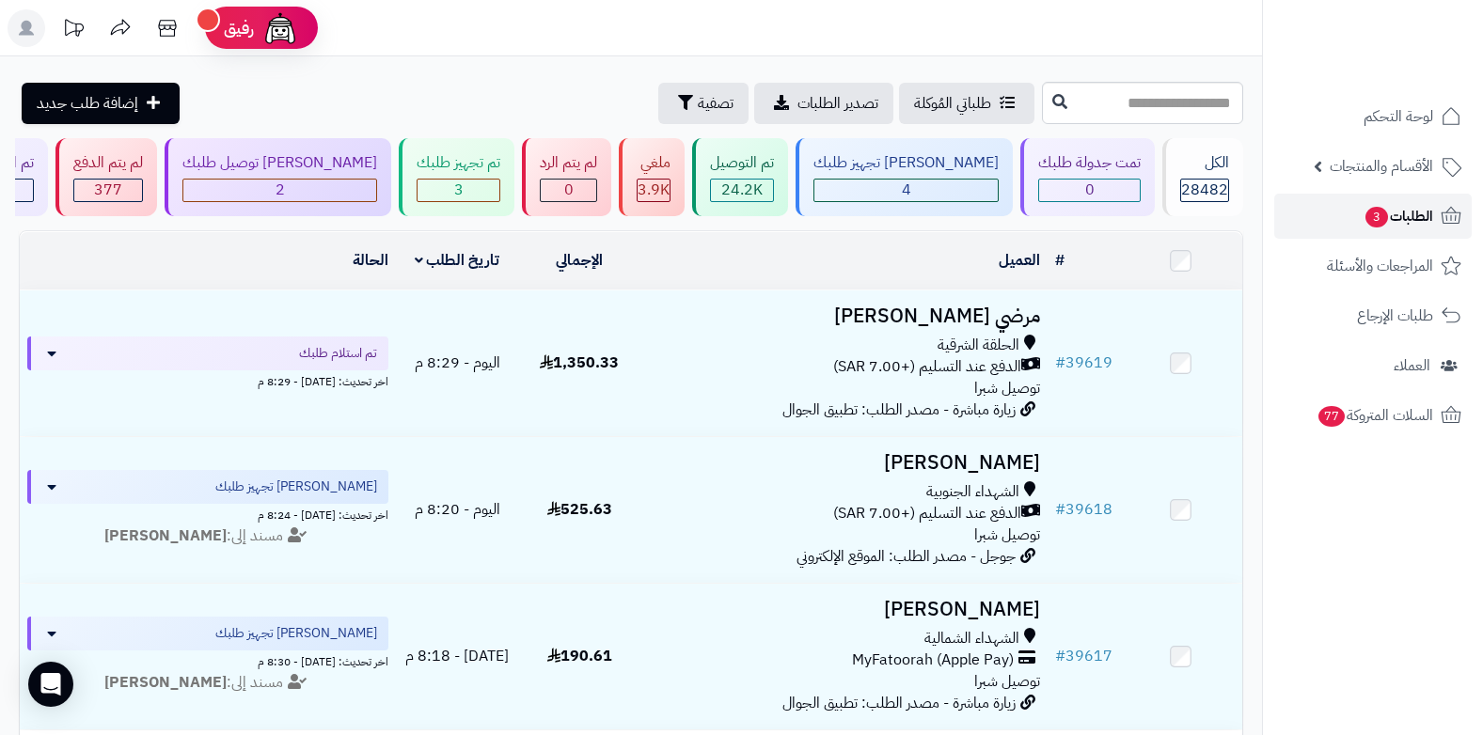
click at [1416, 217] on span "الطلبات 3" at bounding box center [1399, 216] width 70 height 26
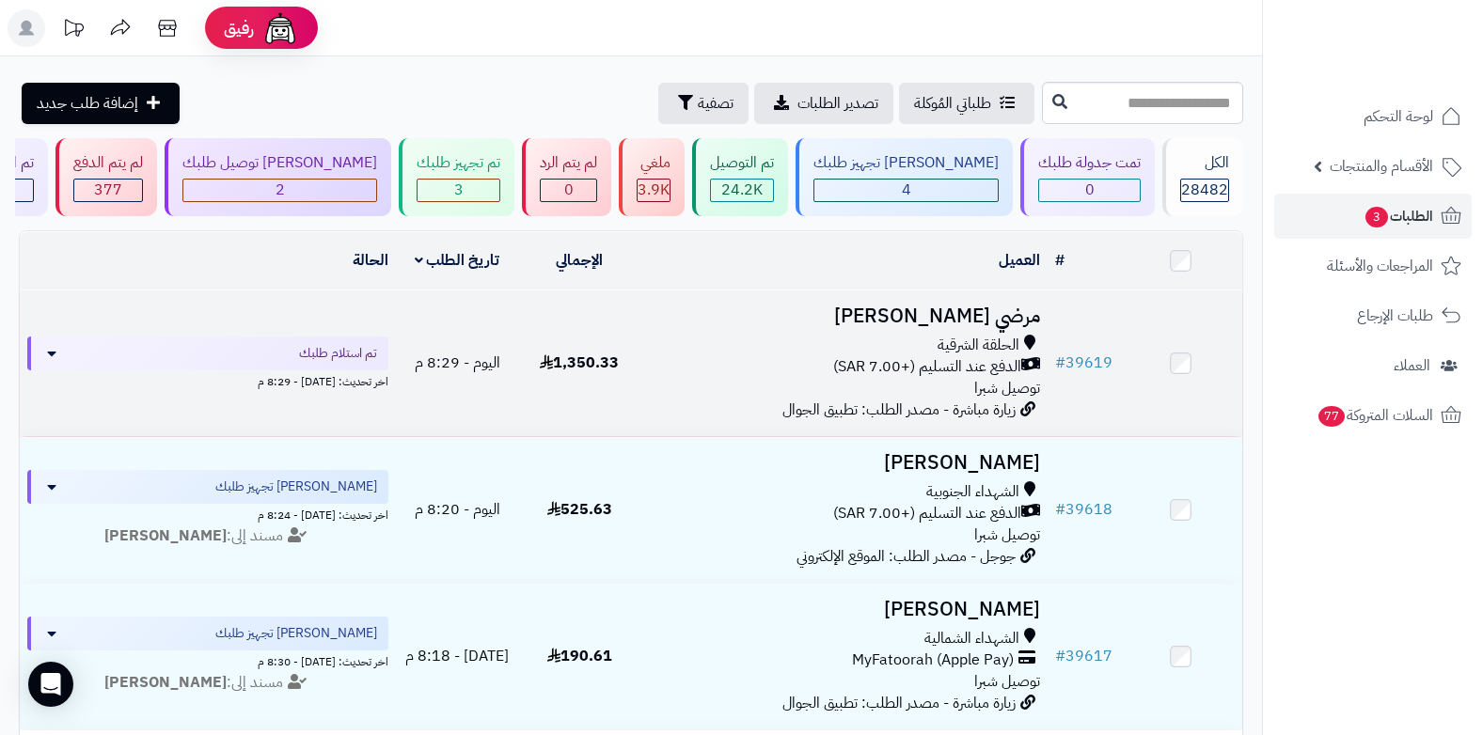
click at [993, 361] on span "الدفع عند التسليم (+7.00 SAR)" at bounding box center [927, 367] width 188 height 22
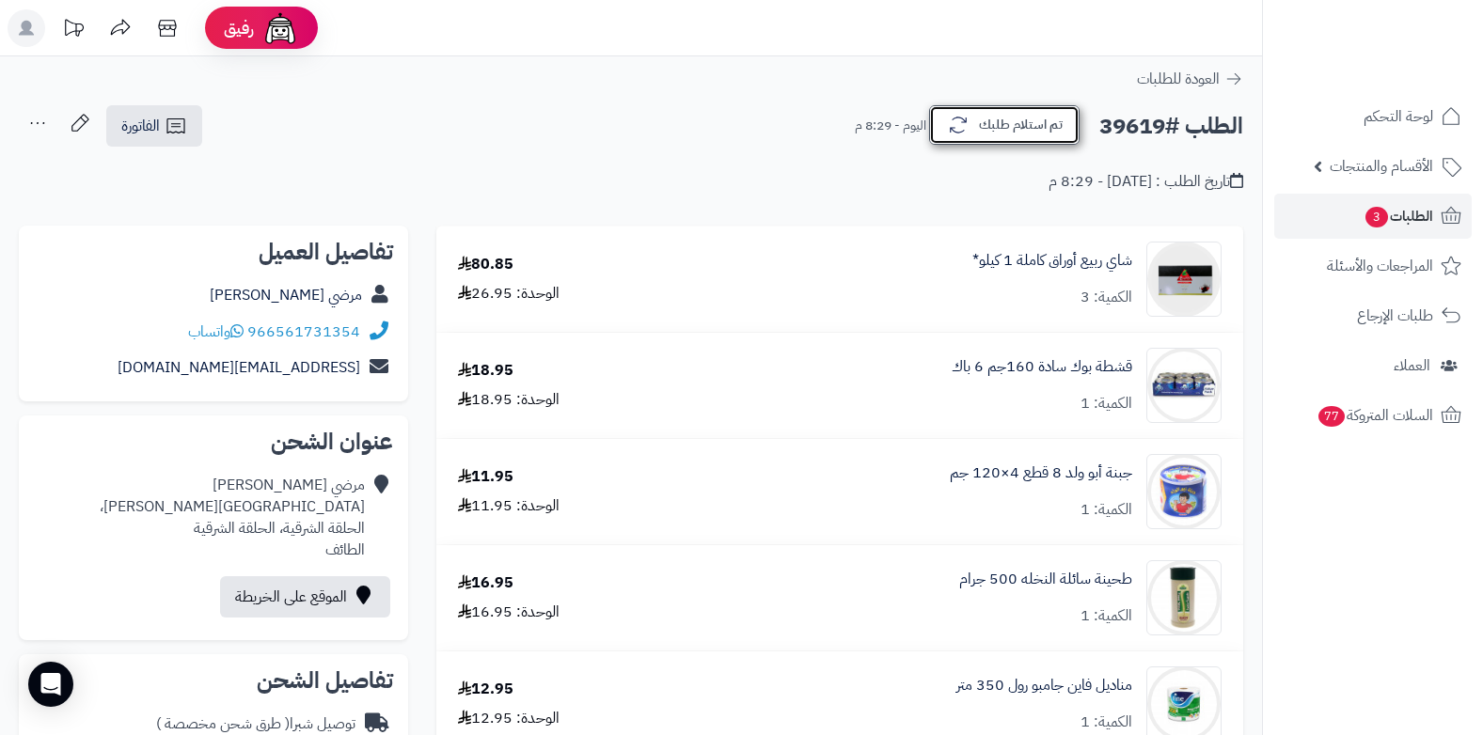
click at [1039, 134] on button "تم استلام طلبك" at bounding box center [1004, 125] width 150 height 40
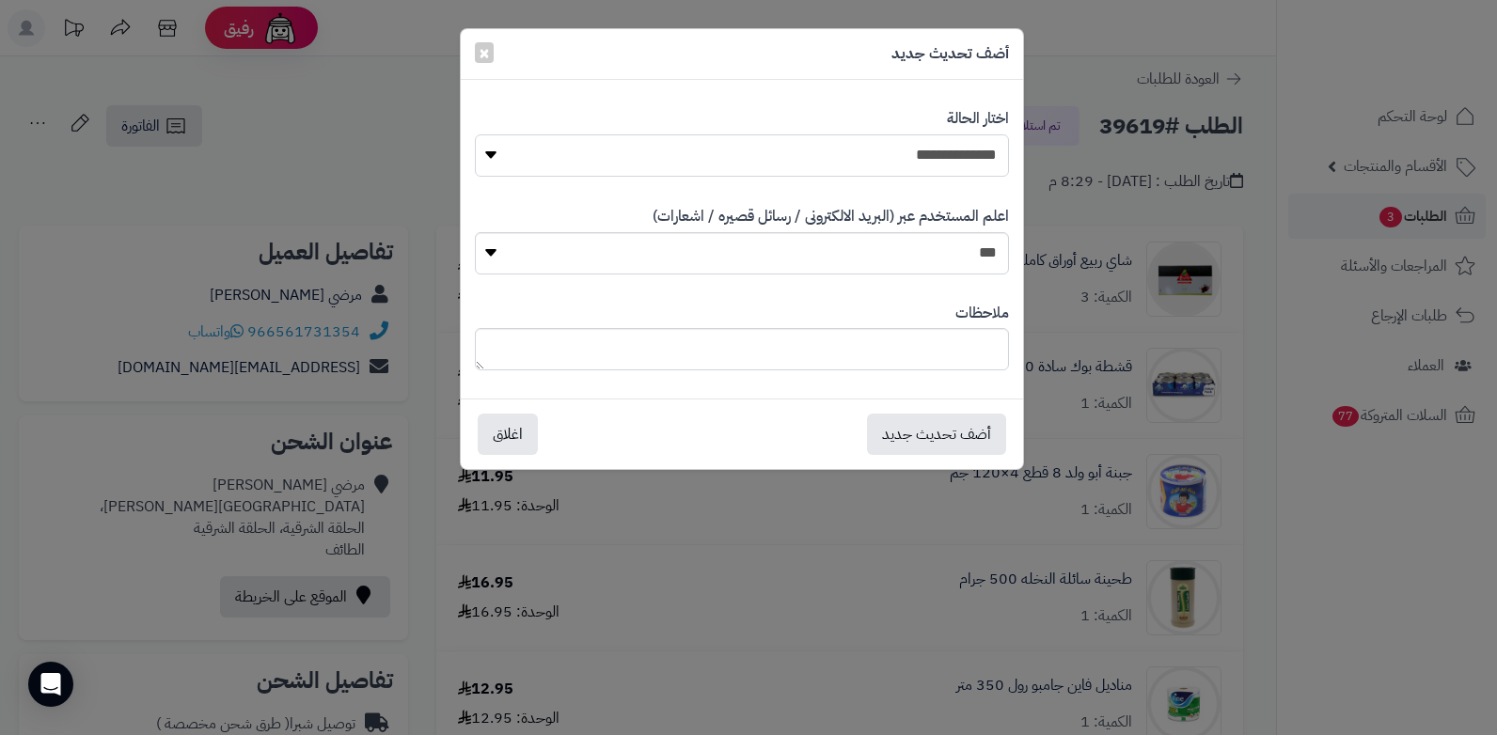
click at [974, 158] on select "**********" at bounding box center [742, 155] width 534 height 42
select select "*"
click at [475, 134] on select "**********" at bounding box center [742, 155] width 534 height 42
click at [871, 346] on textarea at bounding box center [742, 349] width 534 height 42
type textarea "***"
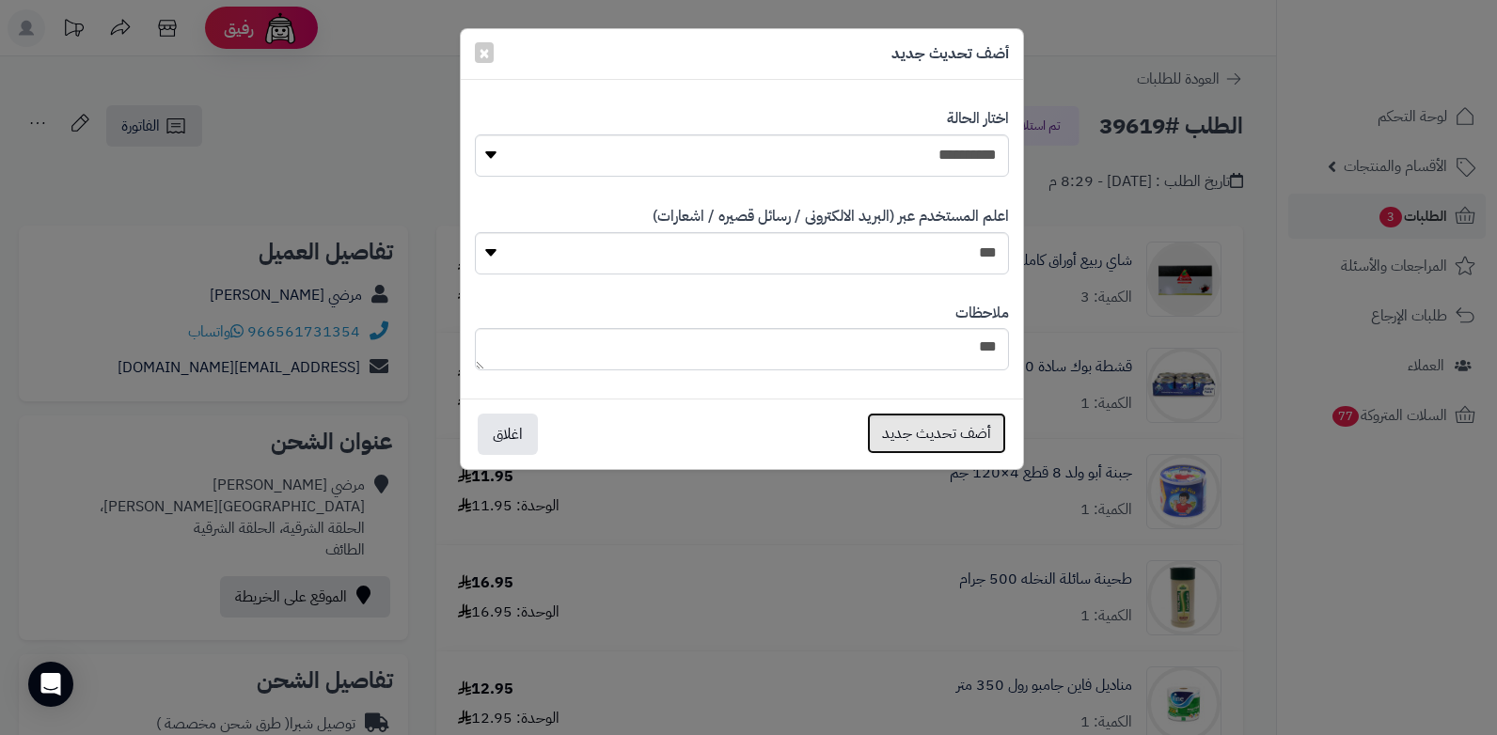
click at [950, 452] on button "أضف تحديث جديد" at bounding box center [936, 433] width 139 height 41
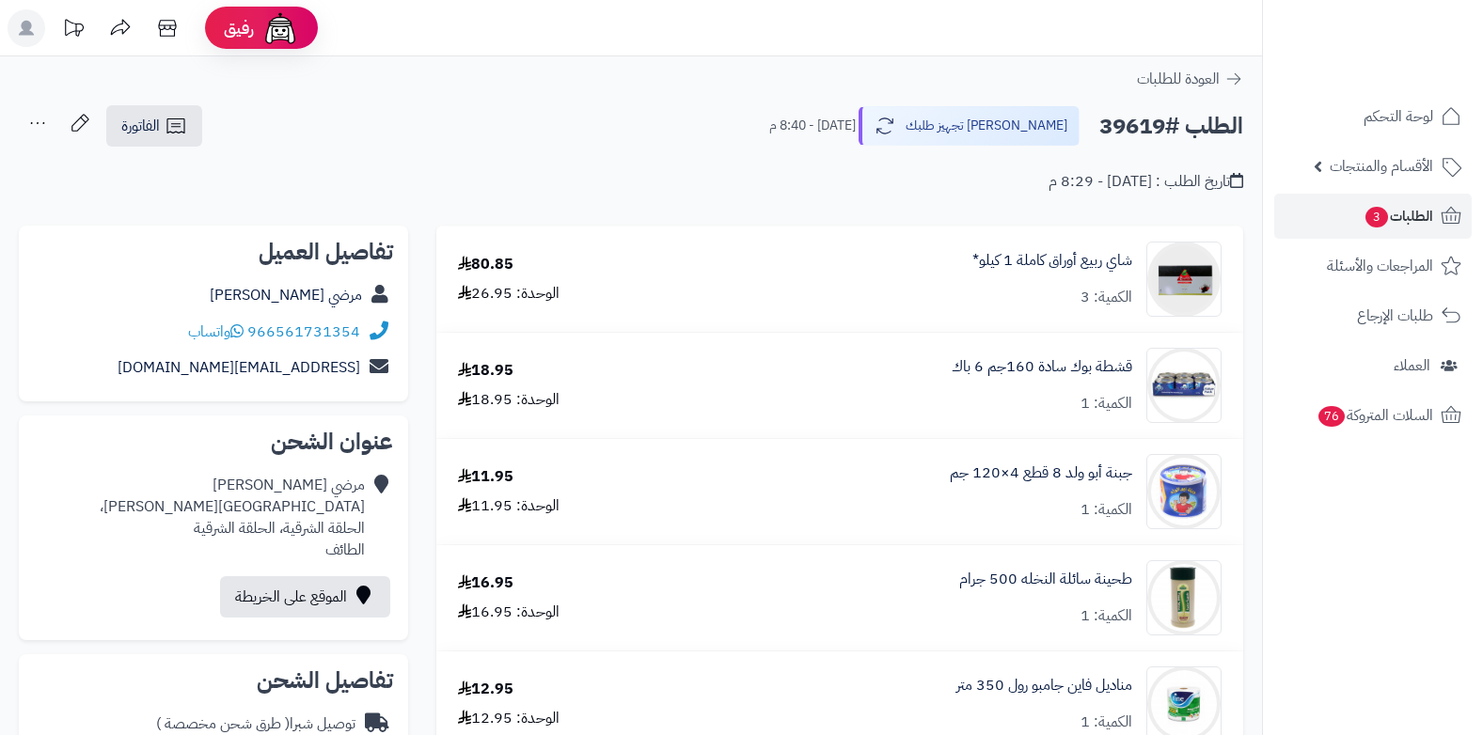
click at [40, 124] on icon at bounding box center [38, 123] width 38 height 38
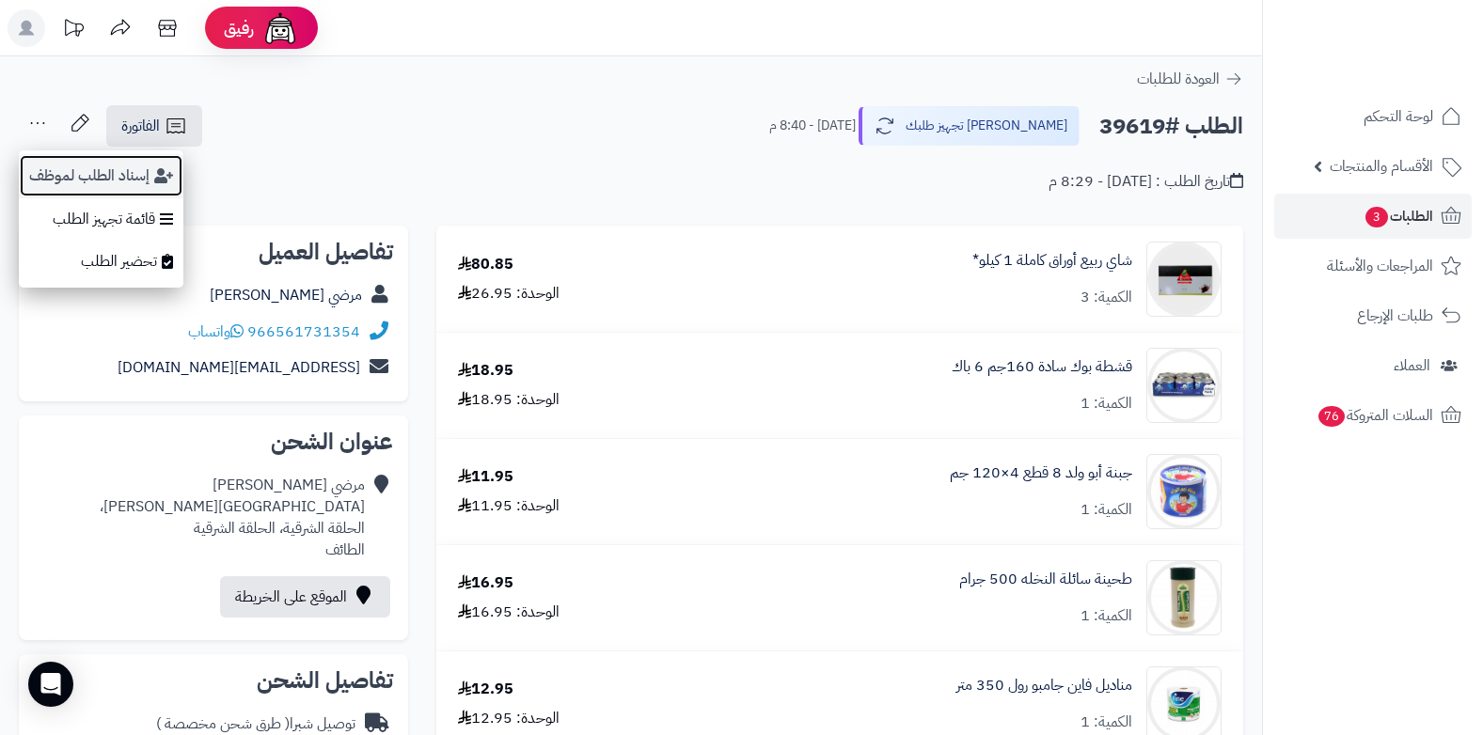
click at [99, 167] on button "إسناد الطلب لموظف" at bounding box center [101, 175] width 165 height 43
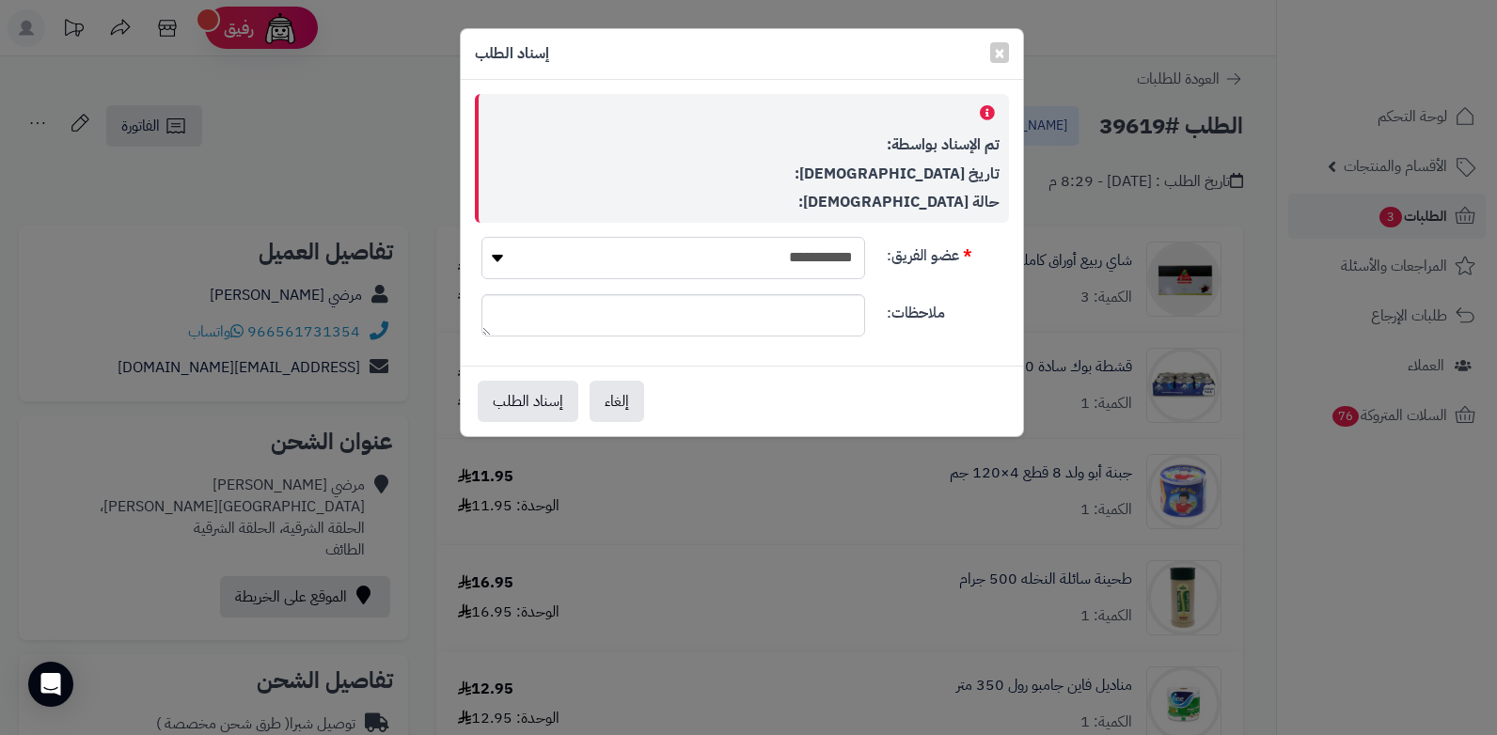
click at [823, 261] on select "**********" at bounding box center [674, 258] width 384 height 42
select select "**"
click at [482, 237] on select "**********" at bounding box center [674, 258] width 384 height 42
click at [563, 380] on button "إسناد الطلب" at bounding box center [528, 400] width 101 height 41
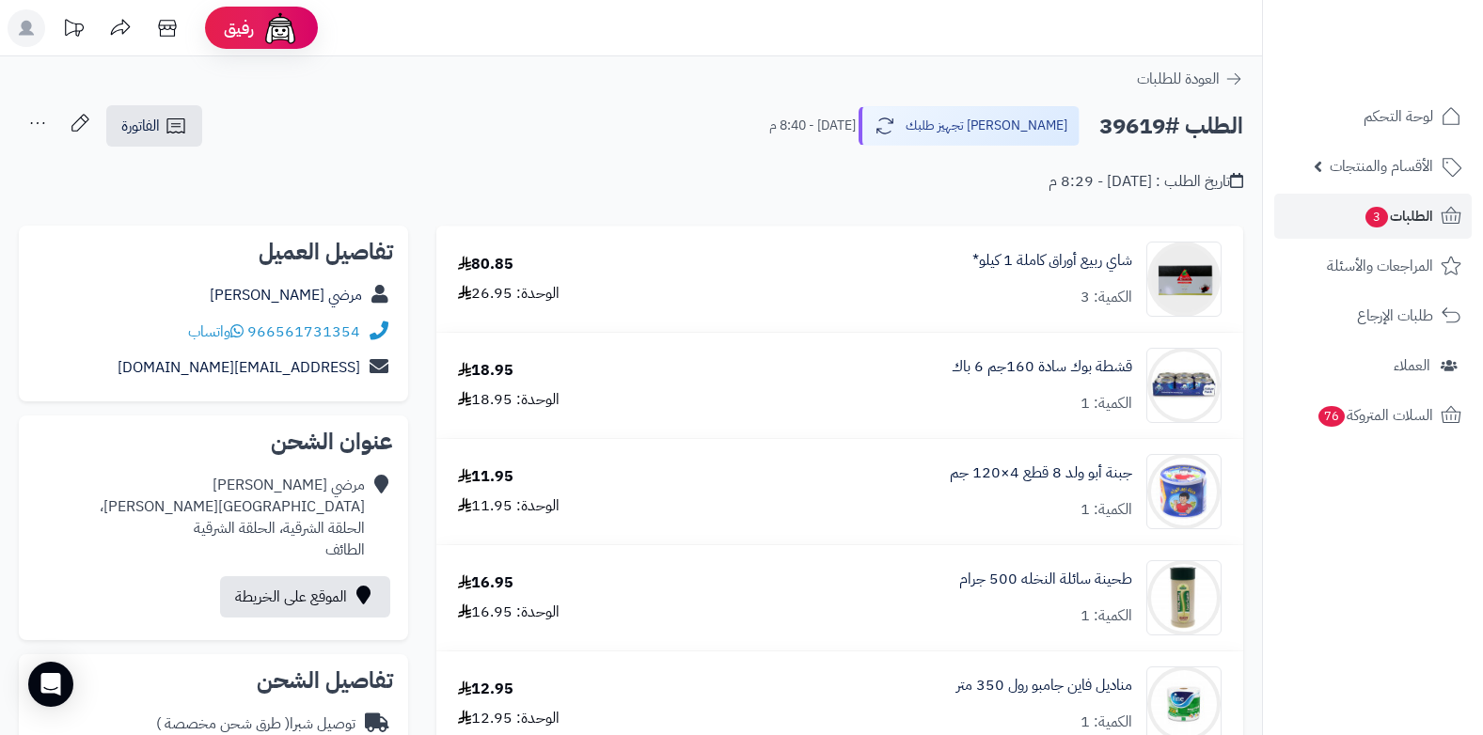
click at [1384, 225] on span "الطلبات 3" at bounding box center [1399, 216] width 70 height 26
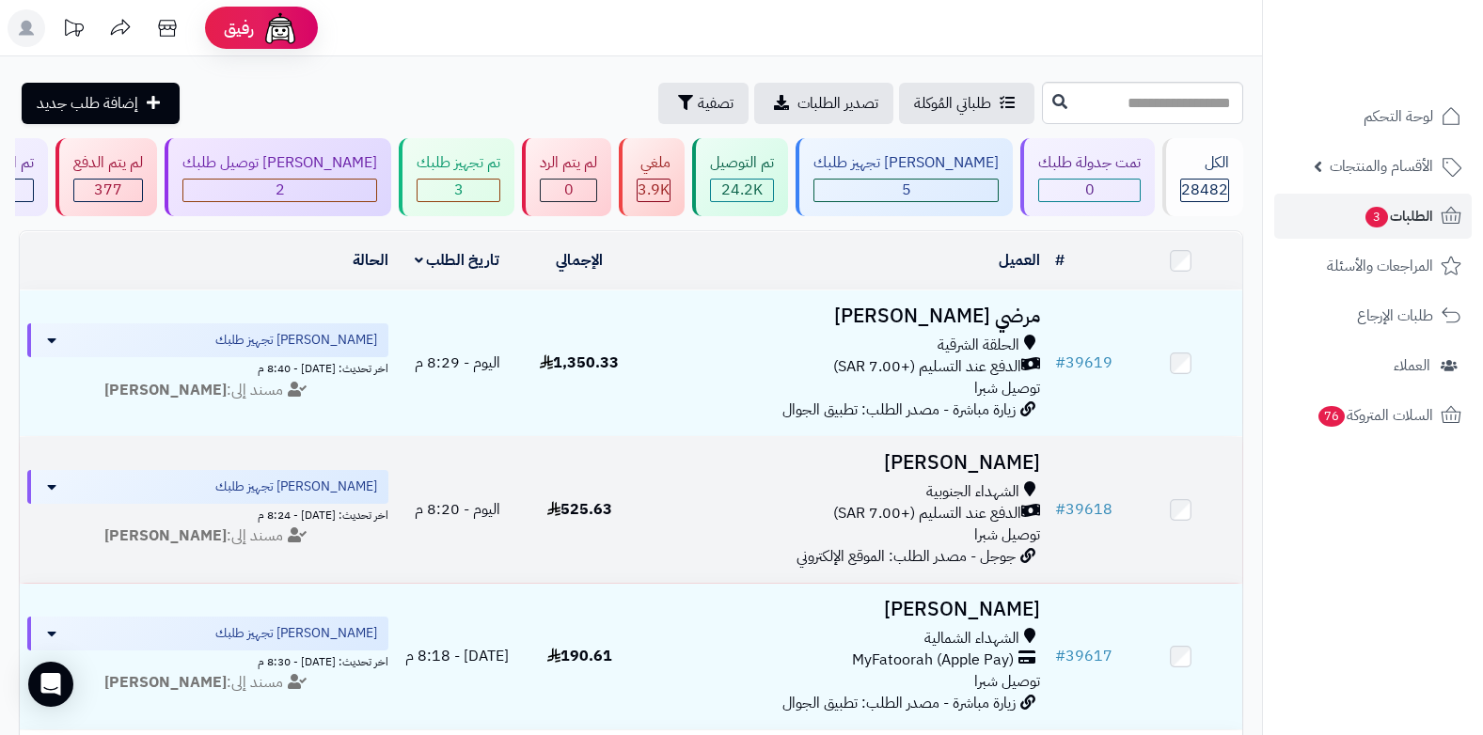
click at [982, 524] on span "توصيل شبرا" at bounding box center [1007, 535] width 66 height 23
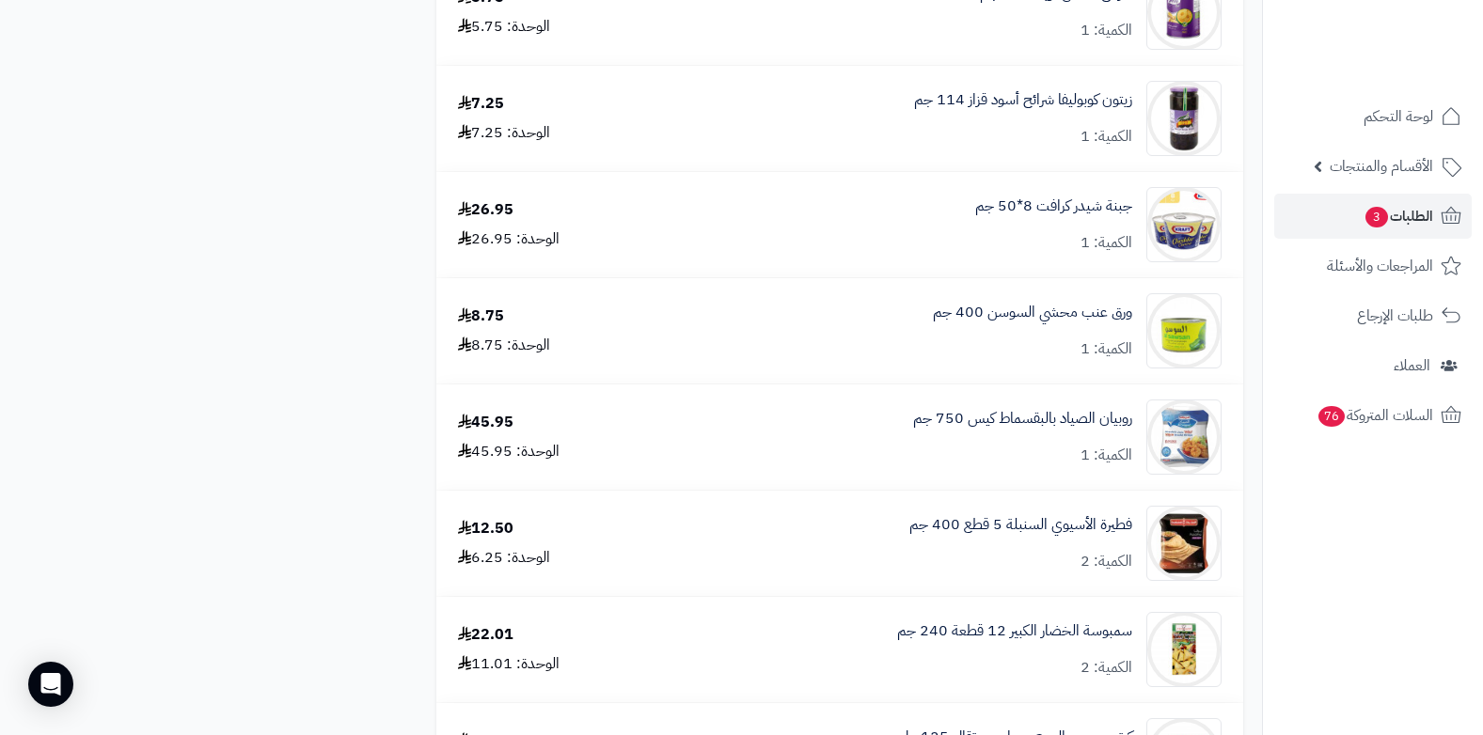
scroll to position [1975, 0]
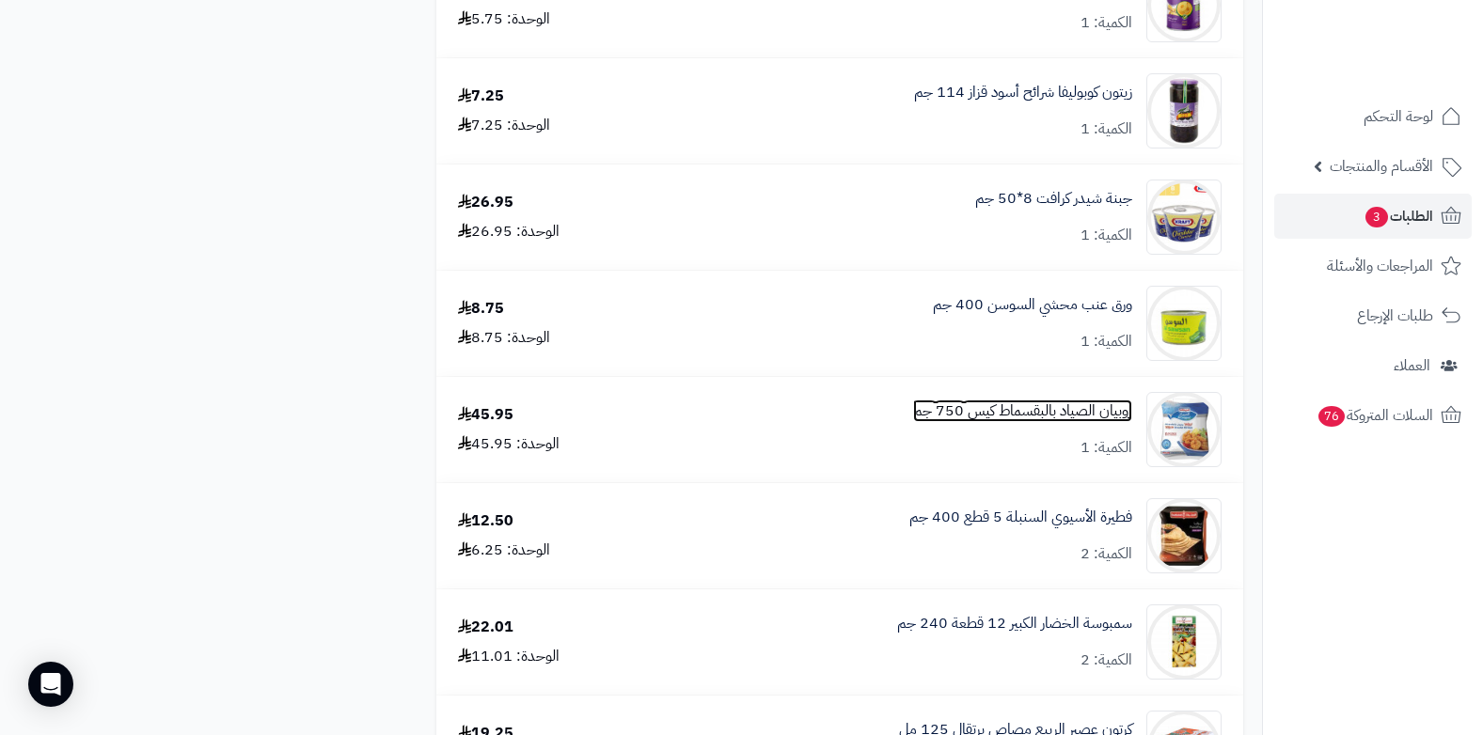
click at [1034, 407] on link "روبيان الصياد بالبقسماط كيس 750 جم" at bounding box center [1022, 412] width 219 height 22
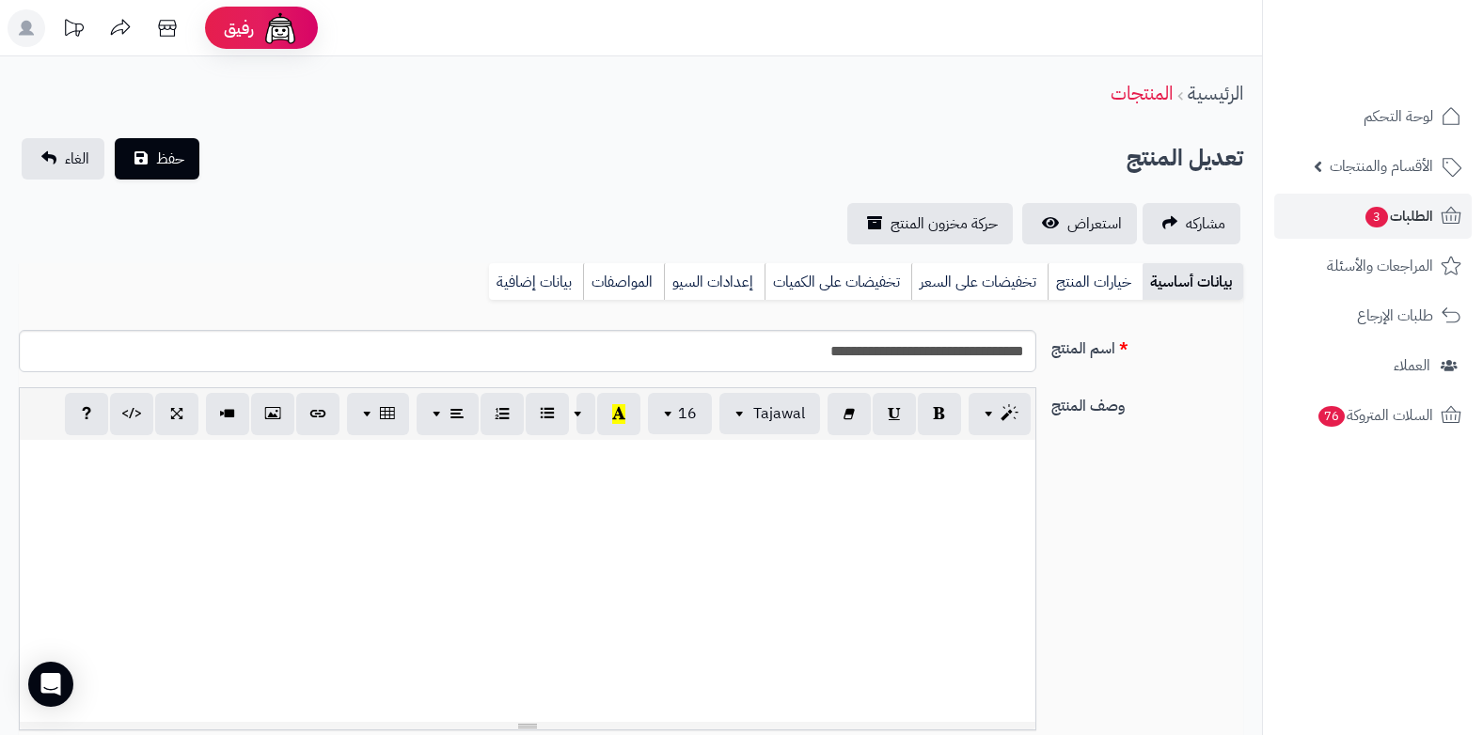
scroll to position [202, 0]
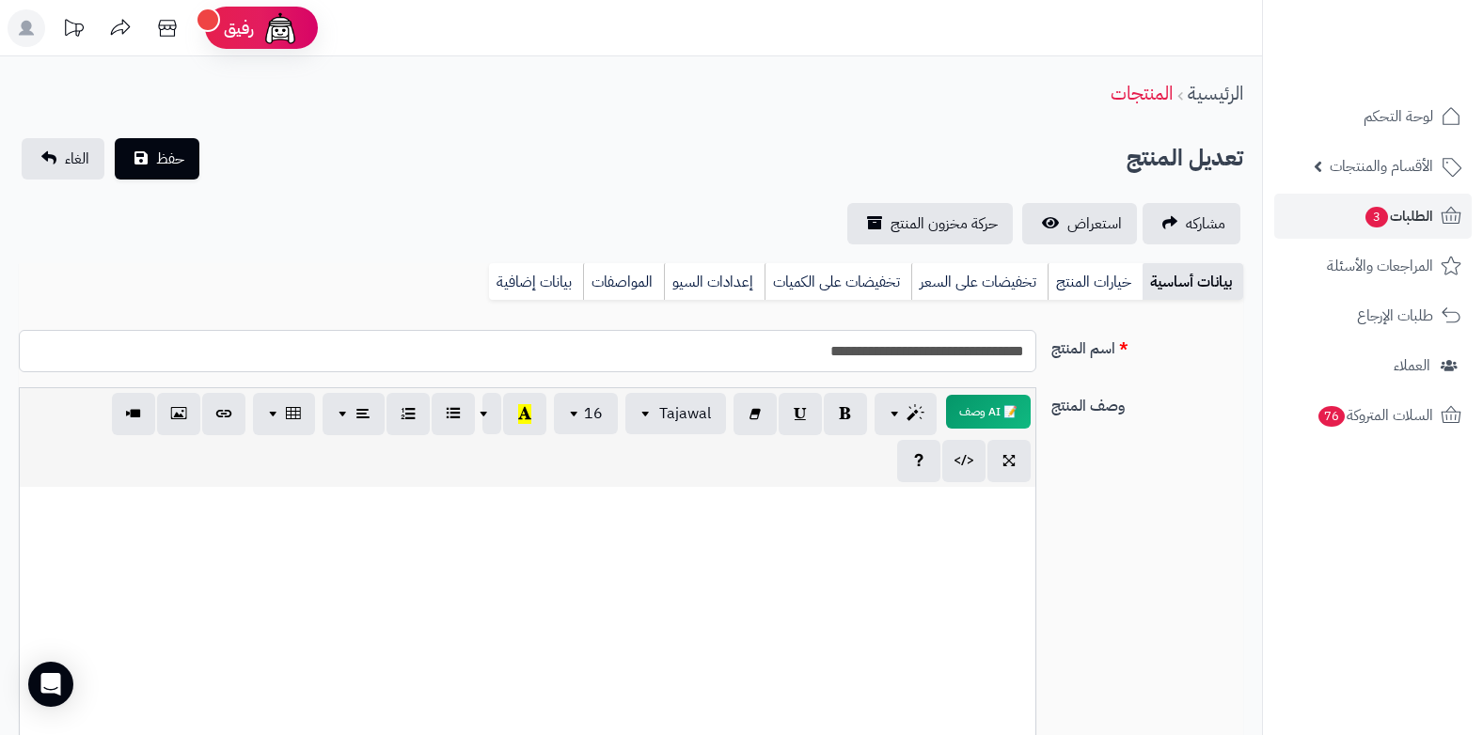
drag, startPoint x: 801, startPoint y: 354, endPoint x: 1032, endPoint y: 352, distance: 230.4
click at [1032, 352] on input "**********" at bounding box center [528, 351] width 1018 height 42
click at [974, 446] on button "button" at bounding box center [963, 460] width 43 height 42
type textarea "**********"
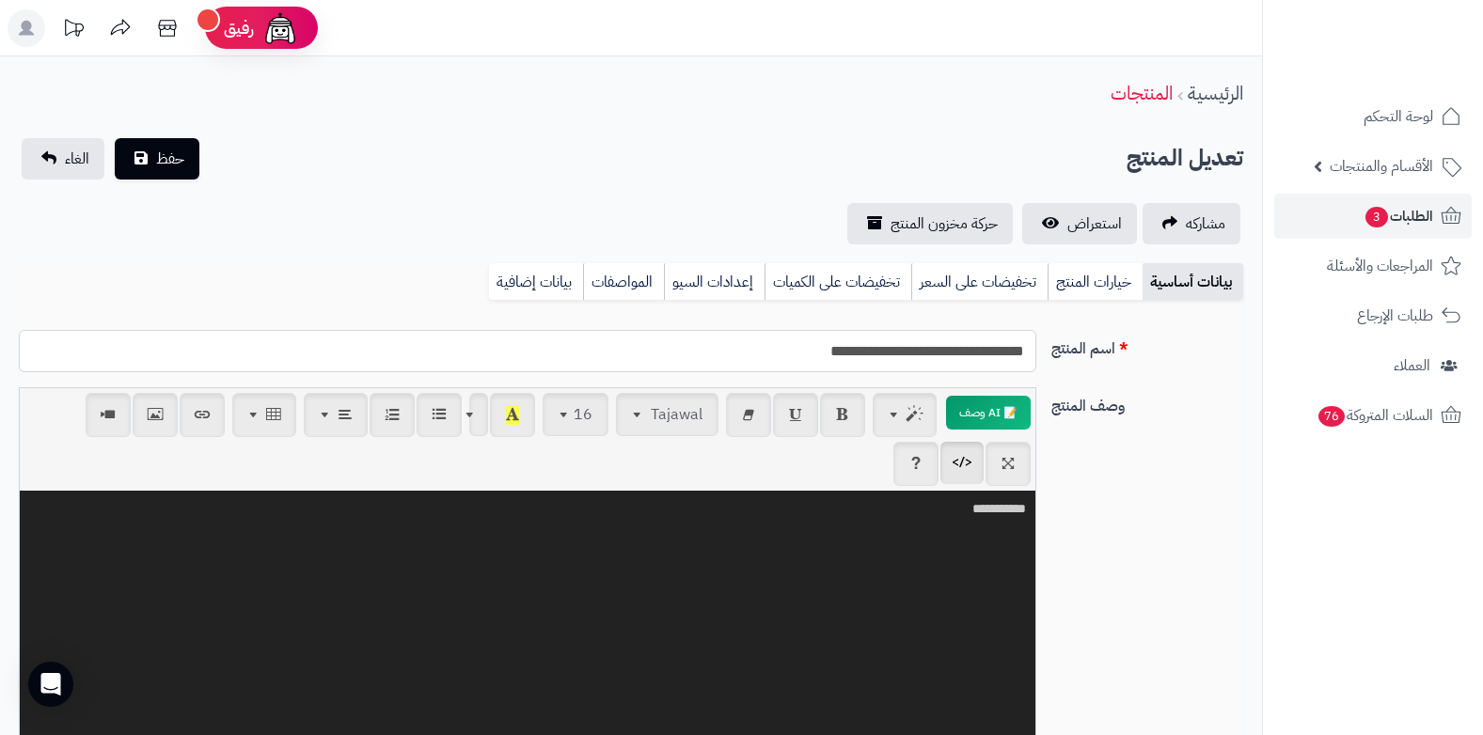
drag, startPoint x: 790, startPoint y: 355, endPoint x: 1036, endPoint y: 344, distance: 246.6
click at [1036, 344] on input "**********" at bounding box center [528, 351] width 1018 height 42
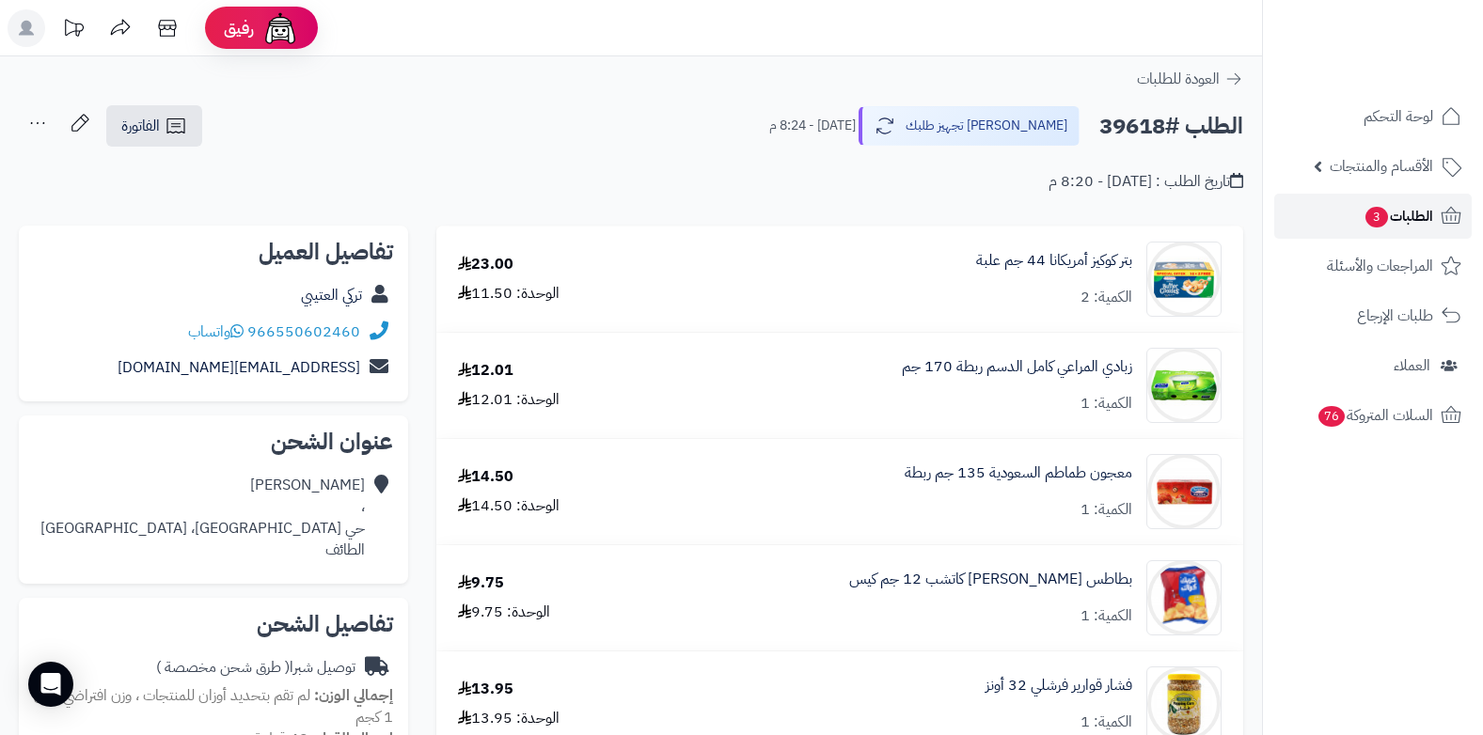
click at [1359, 206] on link "الطلبات 3" at bounding box center [1373, 216] width 198 height 45
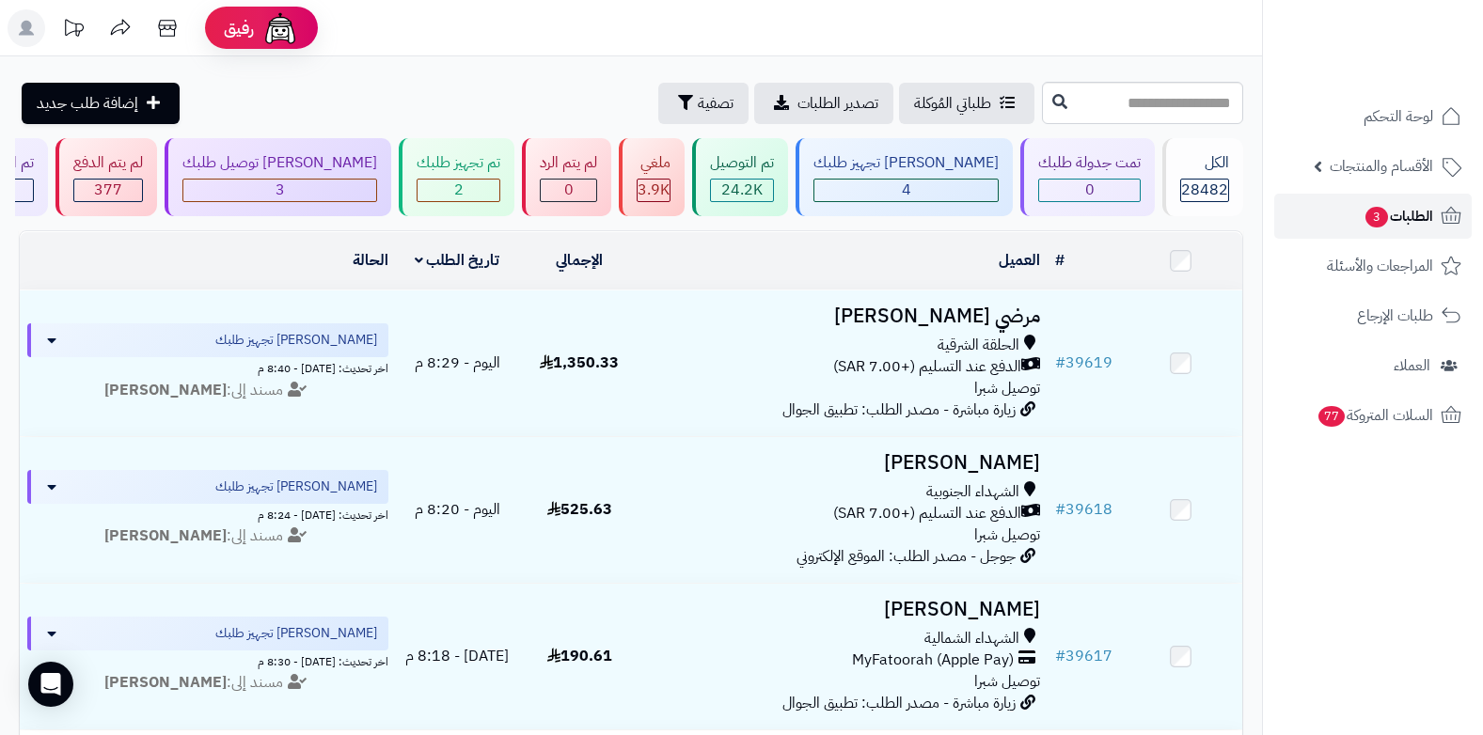
click at [1380, 210] on span "3" at bounding box center [1377, 217] width 24 height 23
click at [1381, 225] on span "3" at bounding box center [1377, 217] width 23 height 21
click at [1215, 109] on input "text" at bounding box center [1142, 103] width 201 height 42
type input "*****"
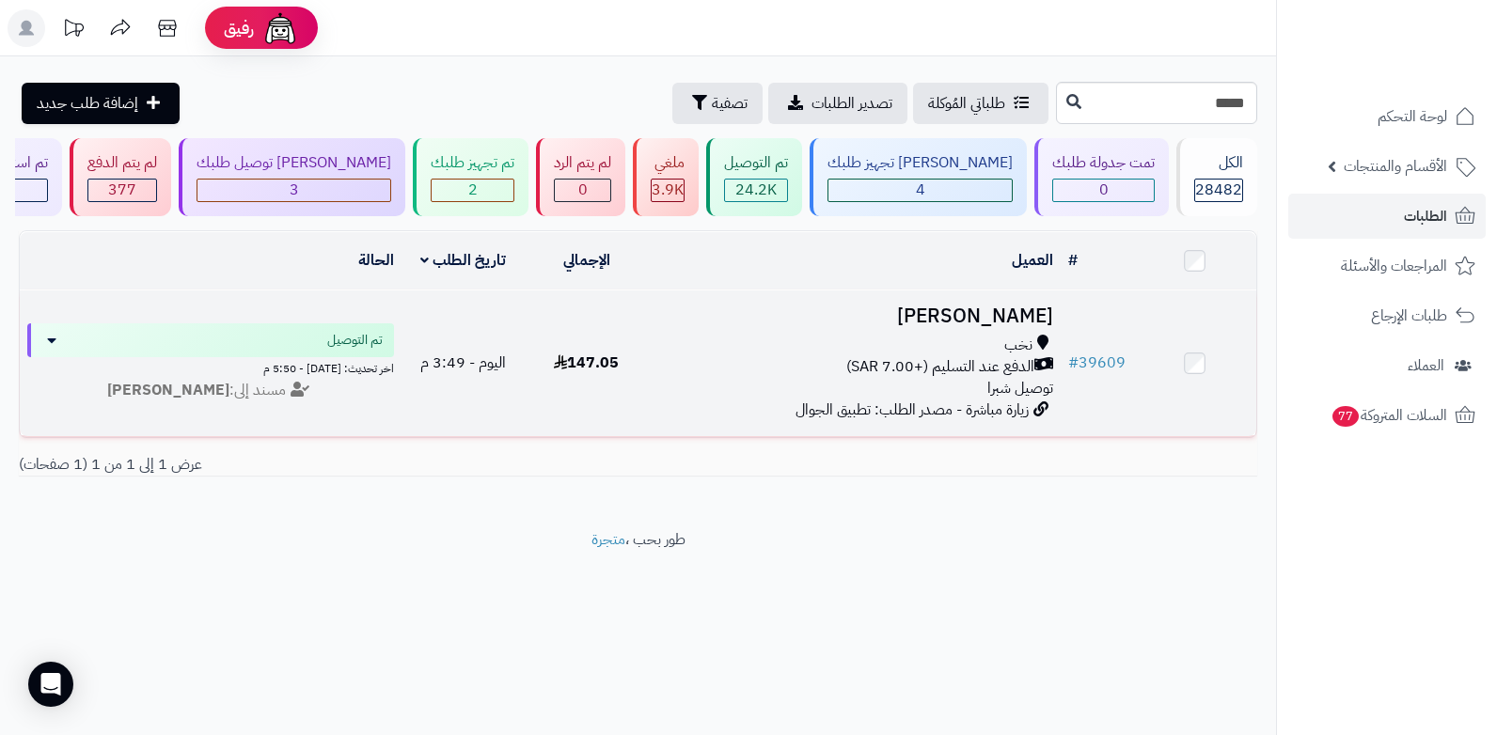
click at [1002, 371] on span "الدفع عند التسليم (+7.00 SAR)" at bounding box center [940, 367] width 188 height 22
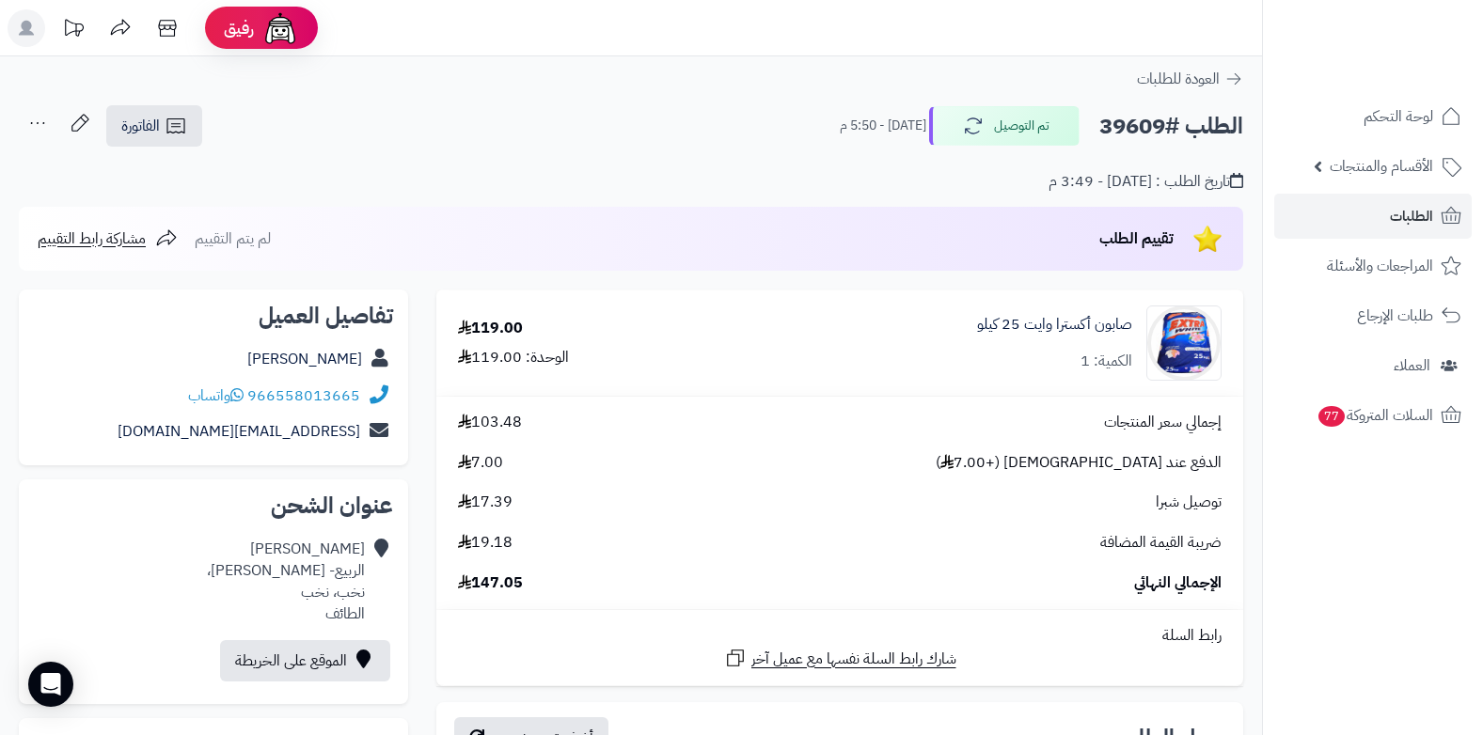
scroll to position [658, 0]
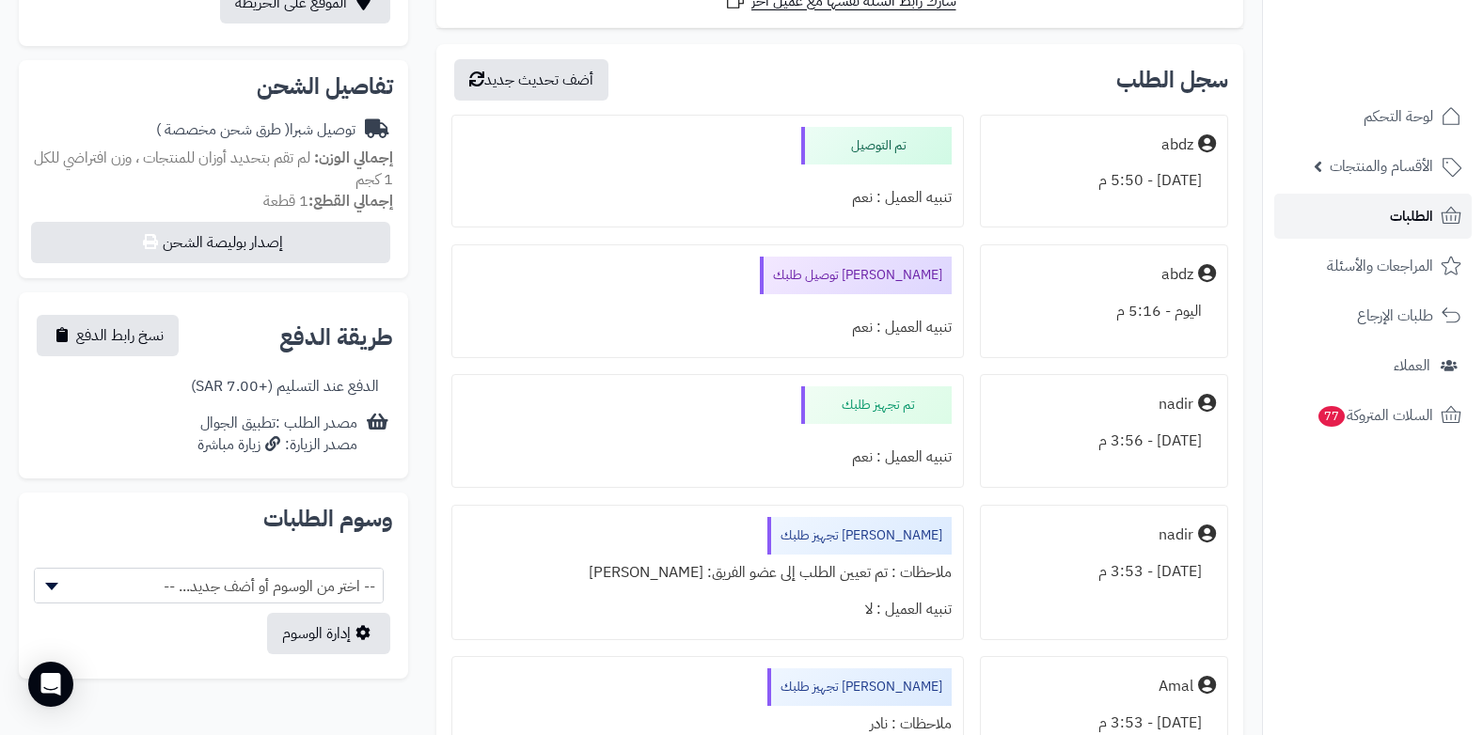
click at [1368, 205] on link "الطلبات" at bounding box center [1373, 216] width 198 height 45
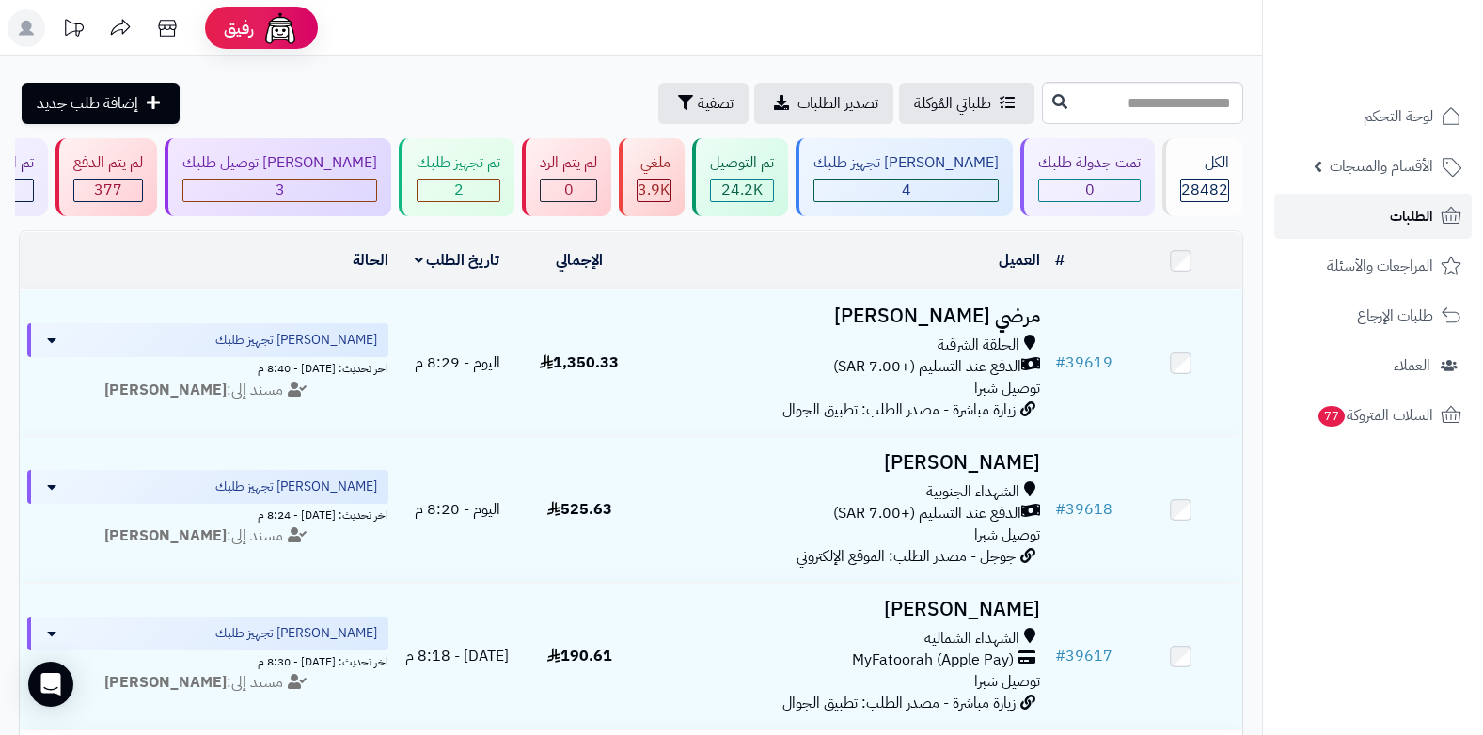
click at [1412, 217] on span "الطلبات" at bounding box center [1411, 216] width 43 height 26
click at [1382, 196] on link "الطلبات" at bounding box center [1373, 216] width 198 height 45
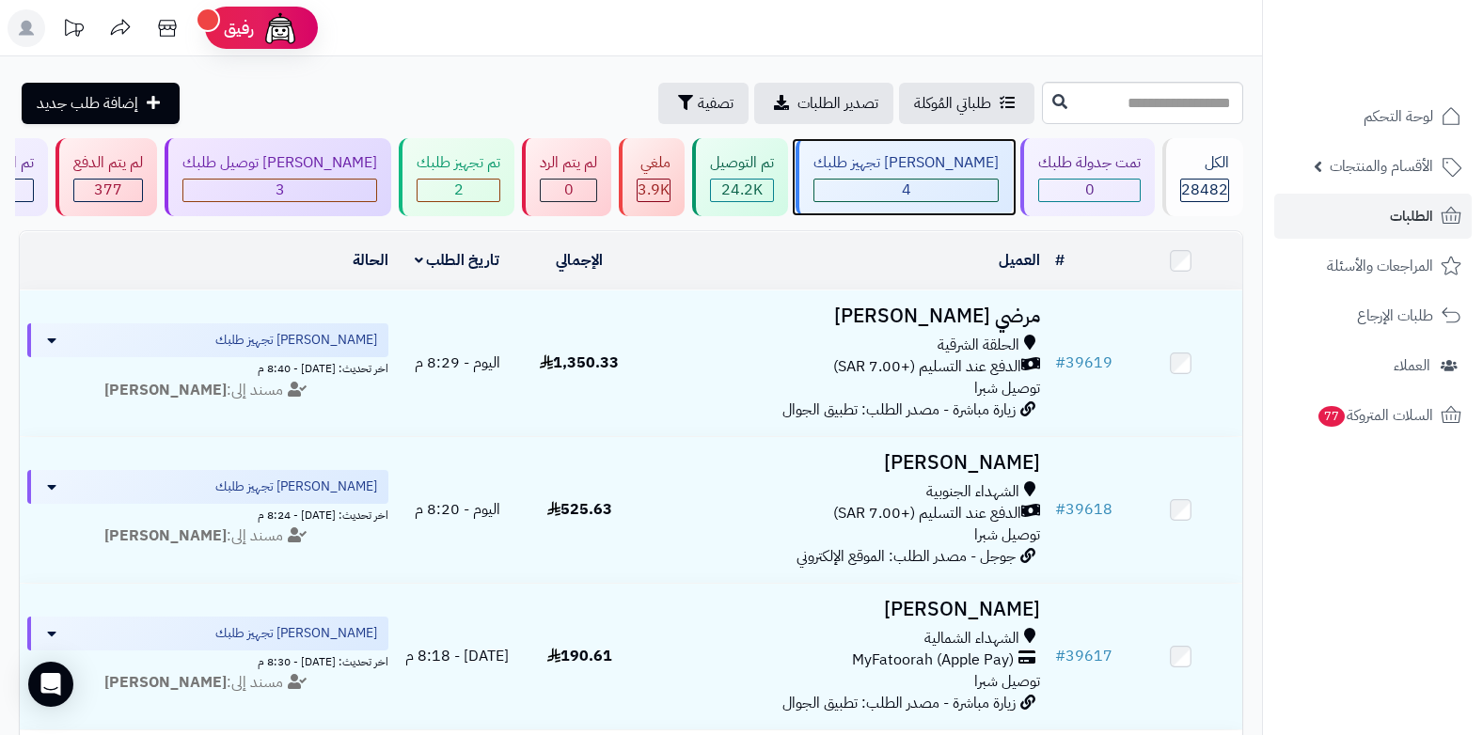
click at [902, 184] on div "4" at bounding box center [905, 191] width 183 height 22
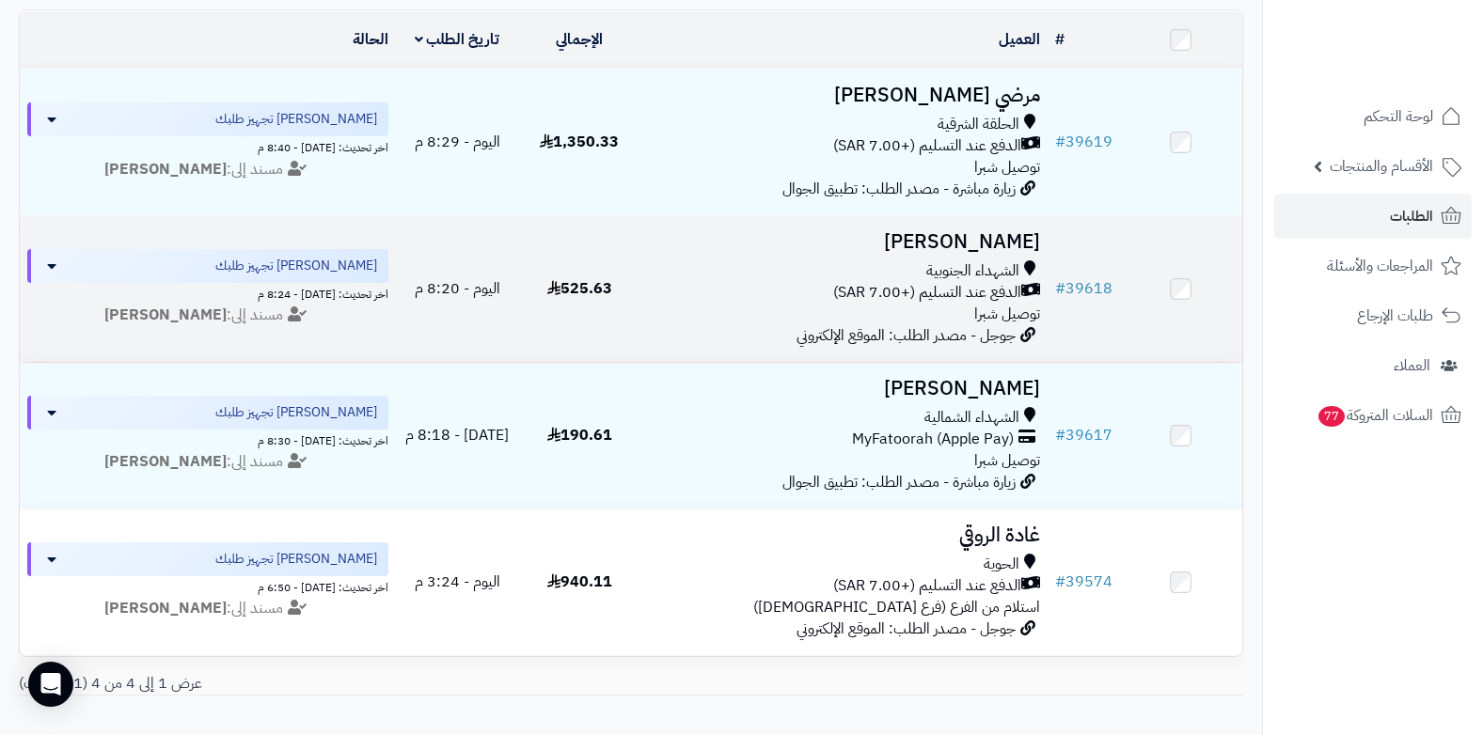
scroll to position [188, 0]
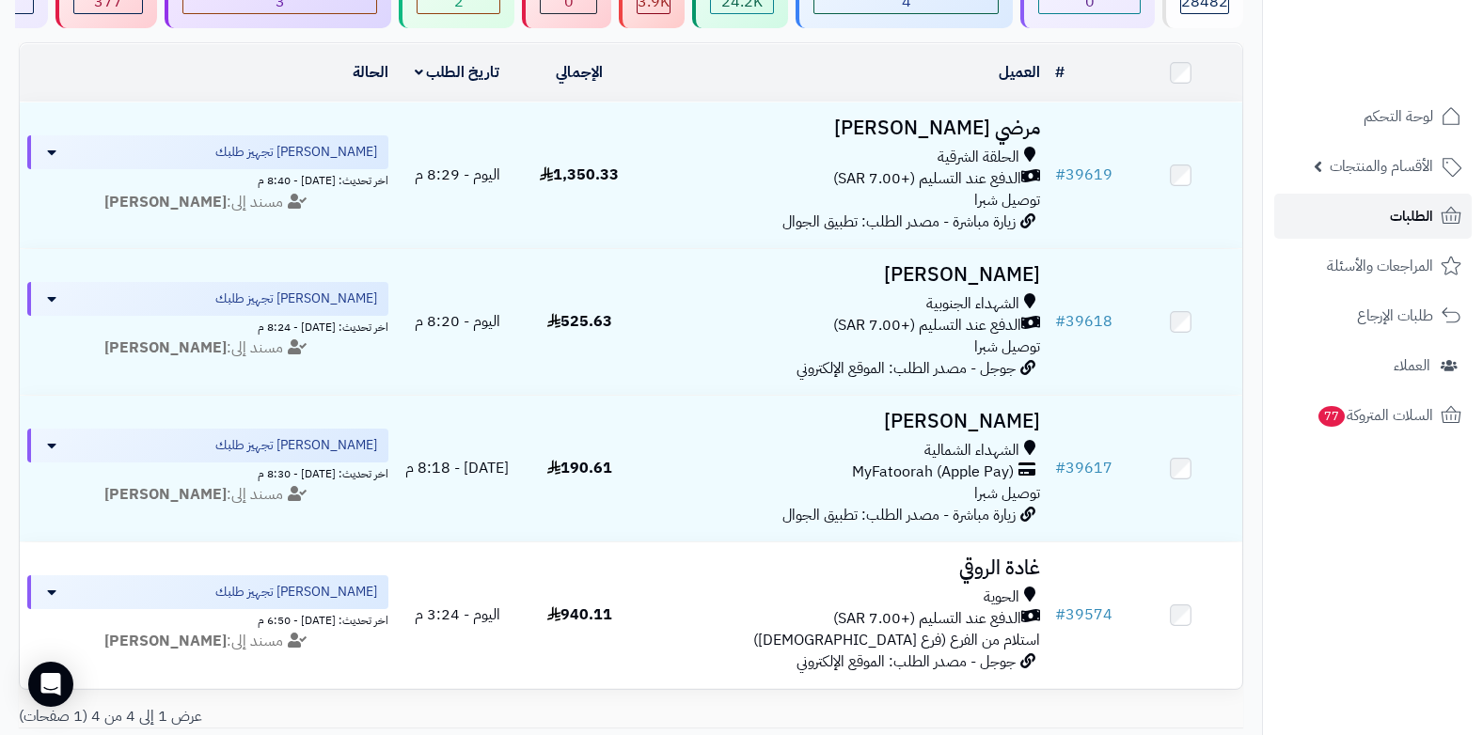
click at [1424, 216] on span "الطلبات" at bounding box center [1411, 216] width 43 height 26
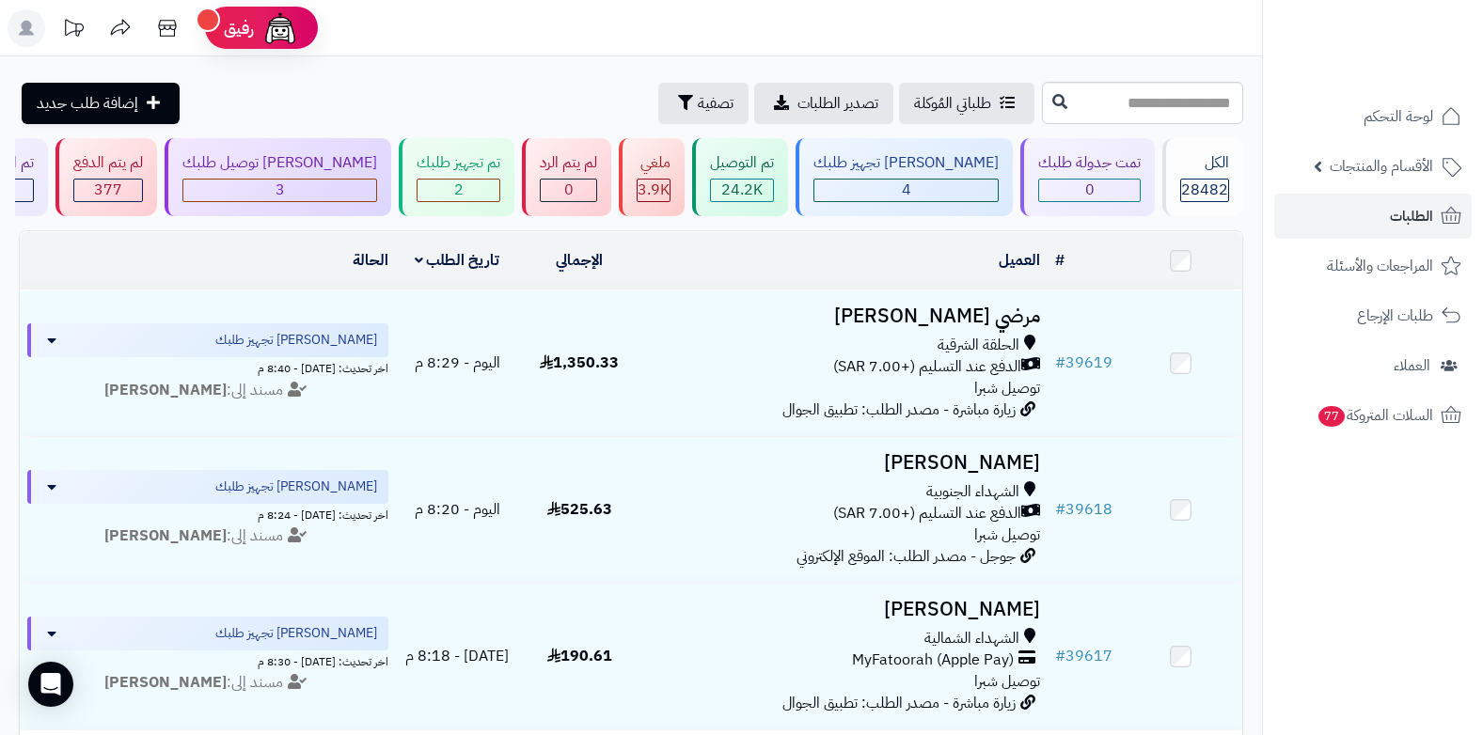
click at [908, 1] on header "رفيق ! الطلبات معالجة مكتمل إرجاع المنتجات العملاء المتواجدون الان 29352 عملاء …" at bounding box center [741, 28] width 1483 height 56
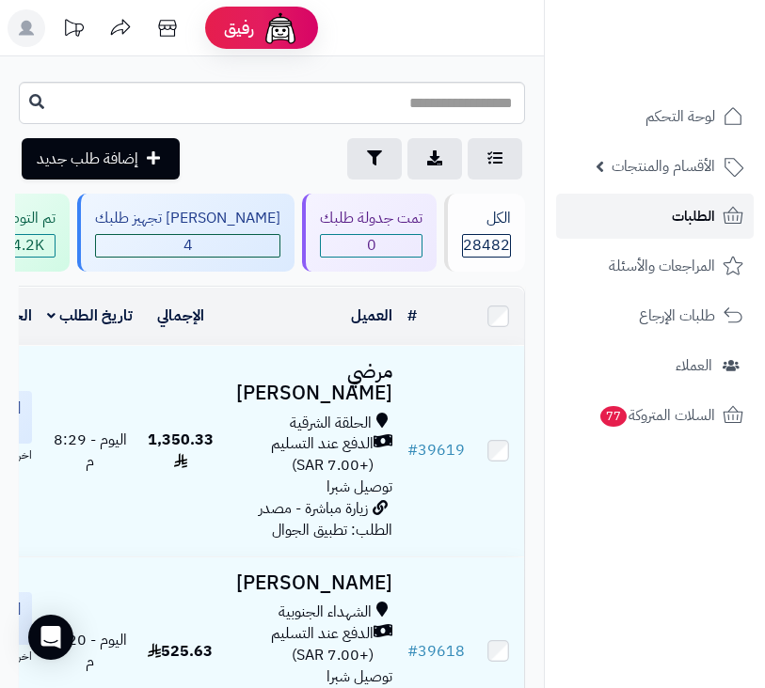
click at [650, 210] on link "الطلبات" at bounding box center [655, 216] width 198 height 45
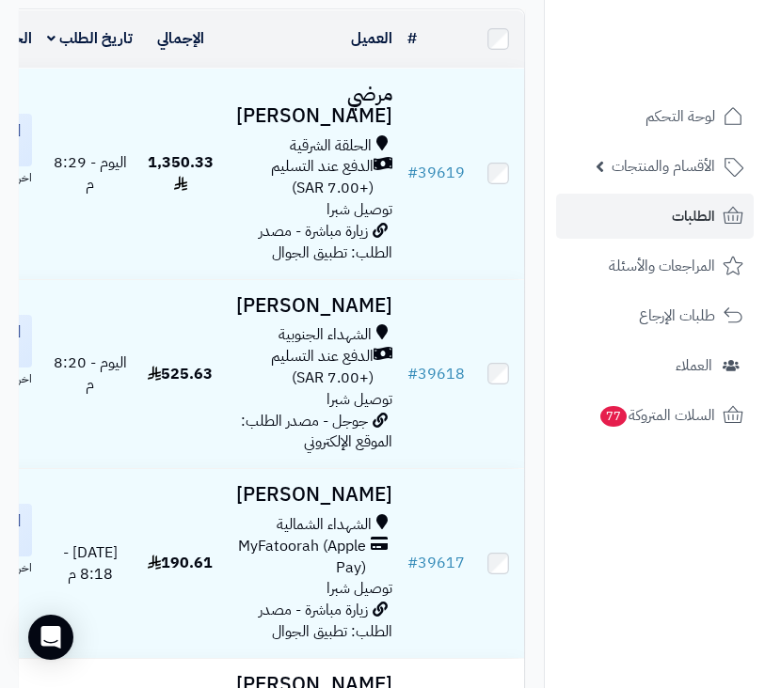
scroll to position [282, 0]
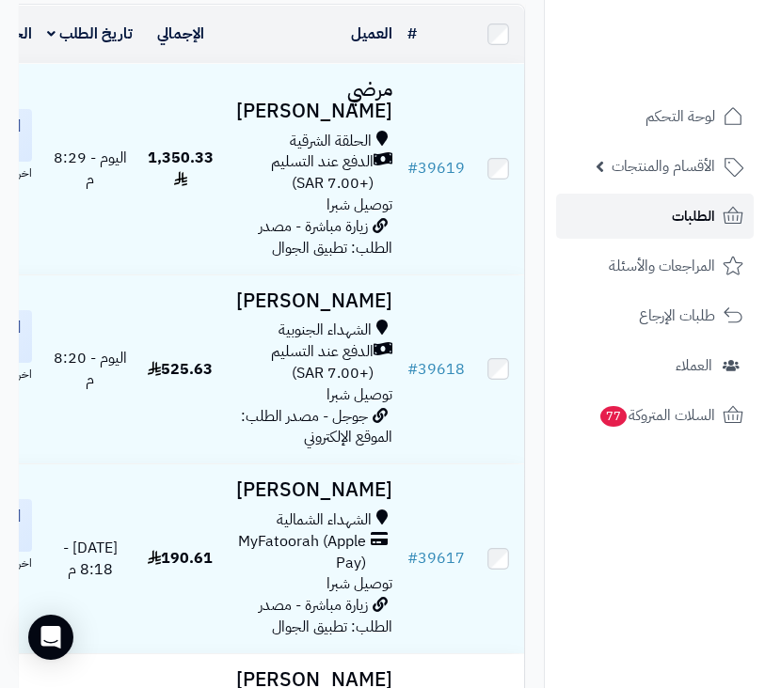
click at [694, 218] on span "الطلبات" at bounding box center [693, 216] width 43 height 26
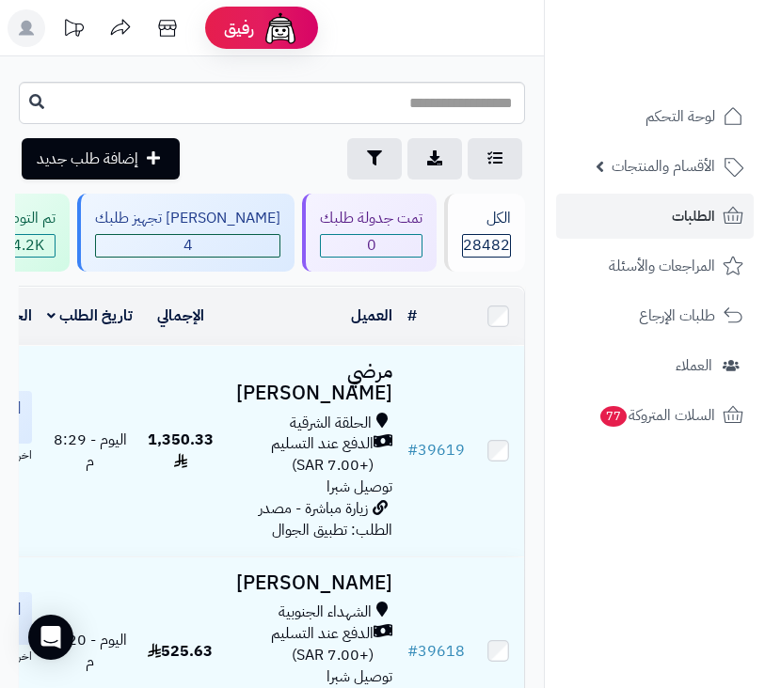
scroll to position [0, -450]
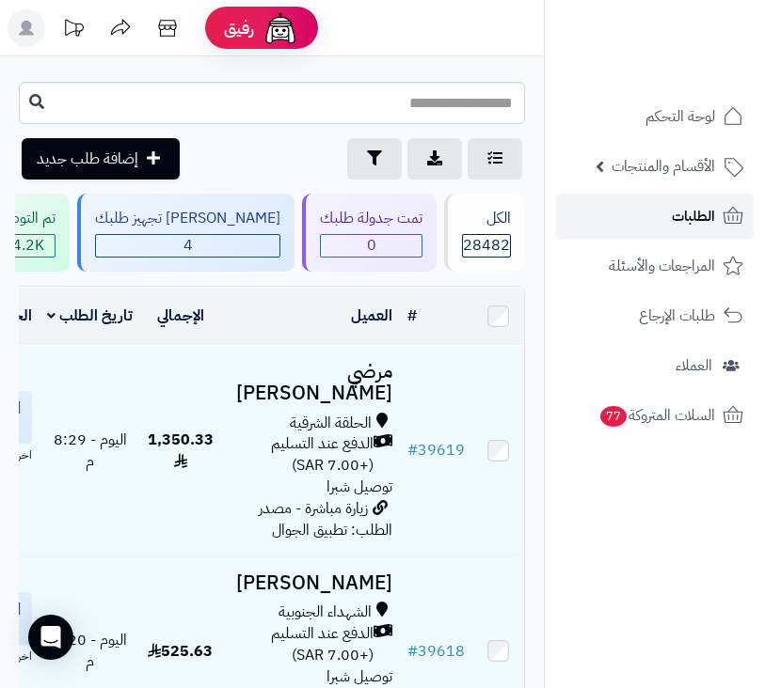
click at [679, 221] on span "الطلبات" at bounding box center [693, 216] width 43 height 26
click at [627, 215] on link "الطلبات" at bounding box center [655, 216] width 198 height 45
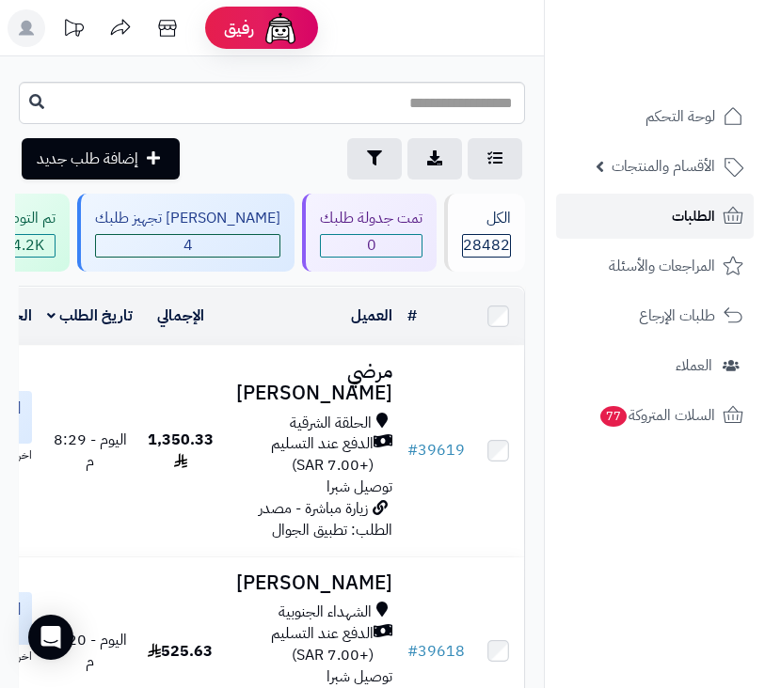
click at [706, 217] on span "الطلبات" at bounding box center [693, 216] width 43 height 26
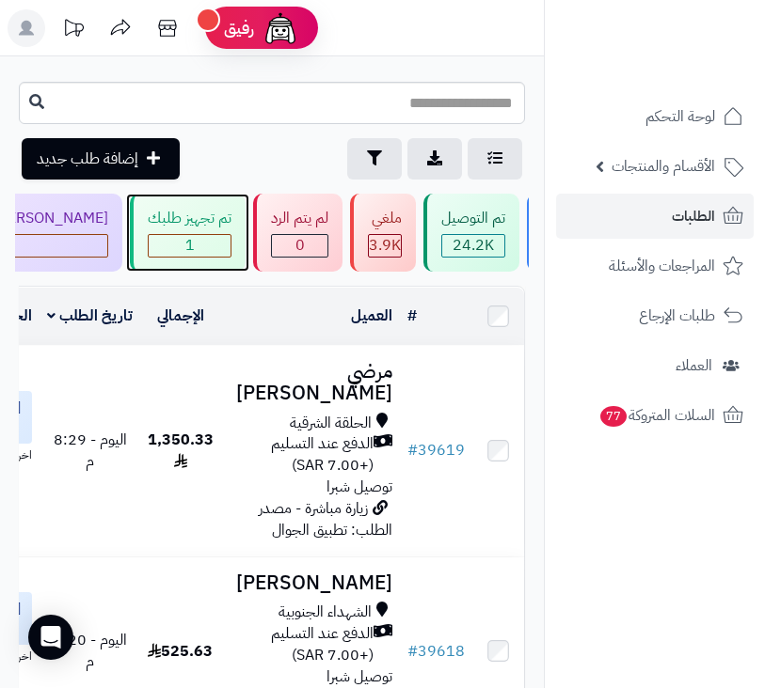
click at [230, 245] on span "1" at bounding box center [190, 246] width 82 height 22
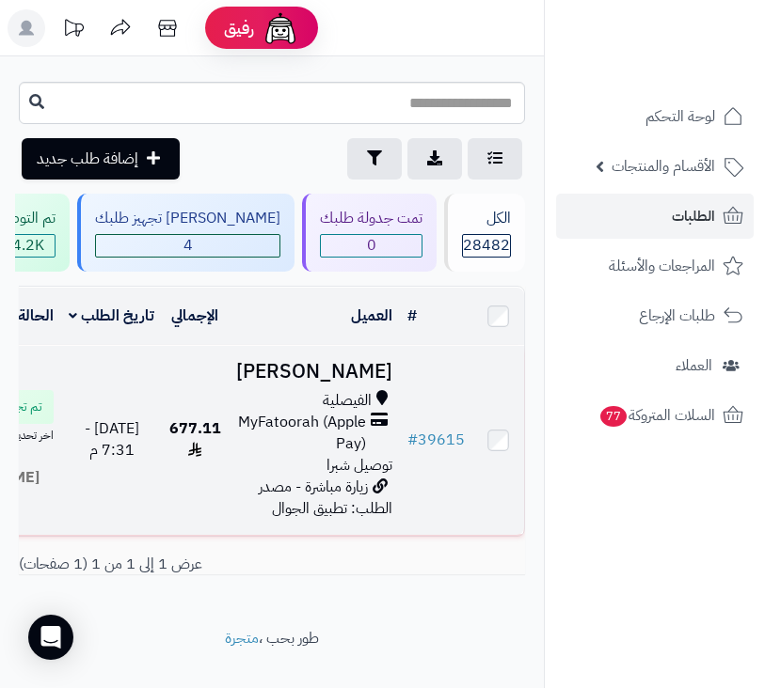
click at [326, 442] on span "MyFatoorah (Apple Pay)" at bounding box center [301, 433] width 130 height 43
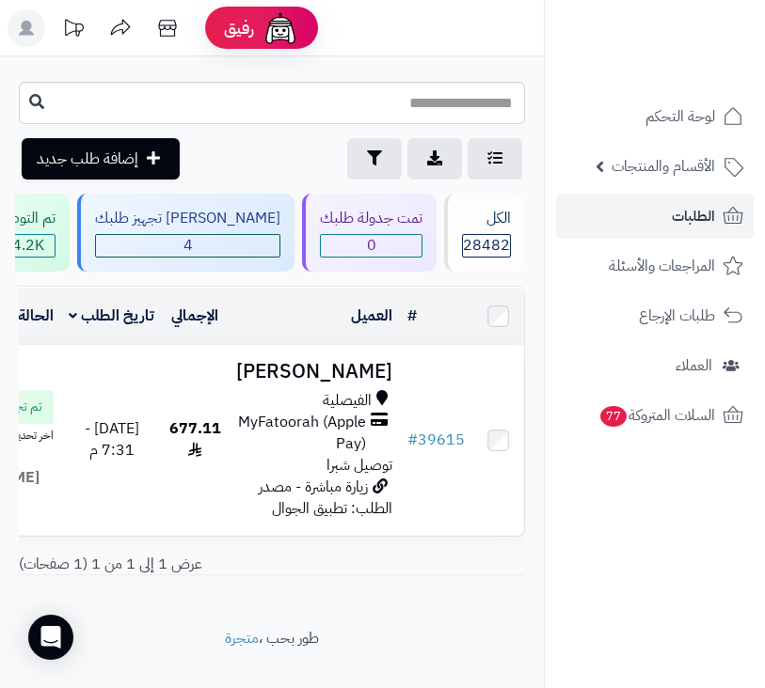
scroll to position [0, -450]
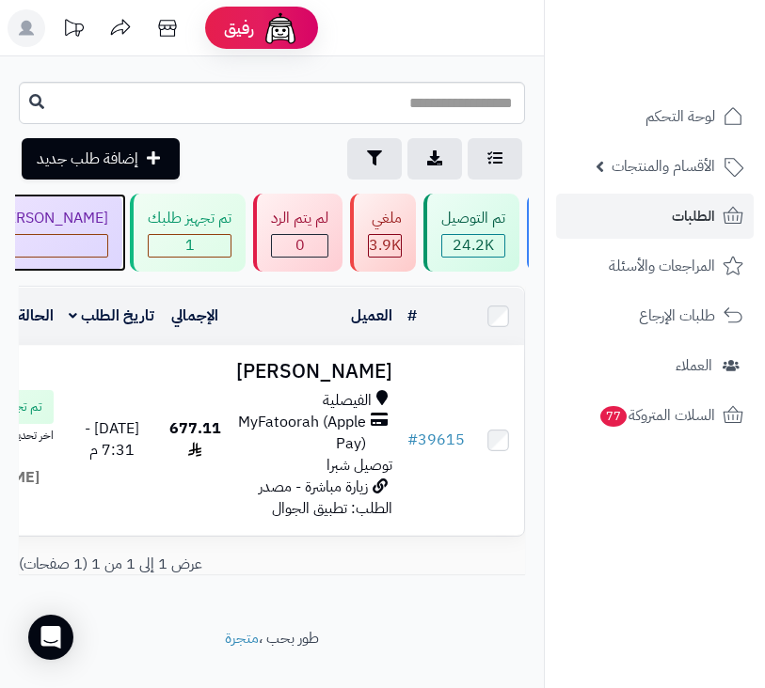
click at [107, 253] on span "2" at bounding box center [10, 246] width 193 height 22
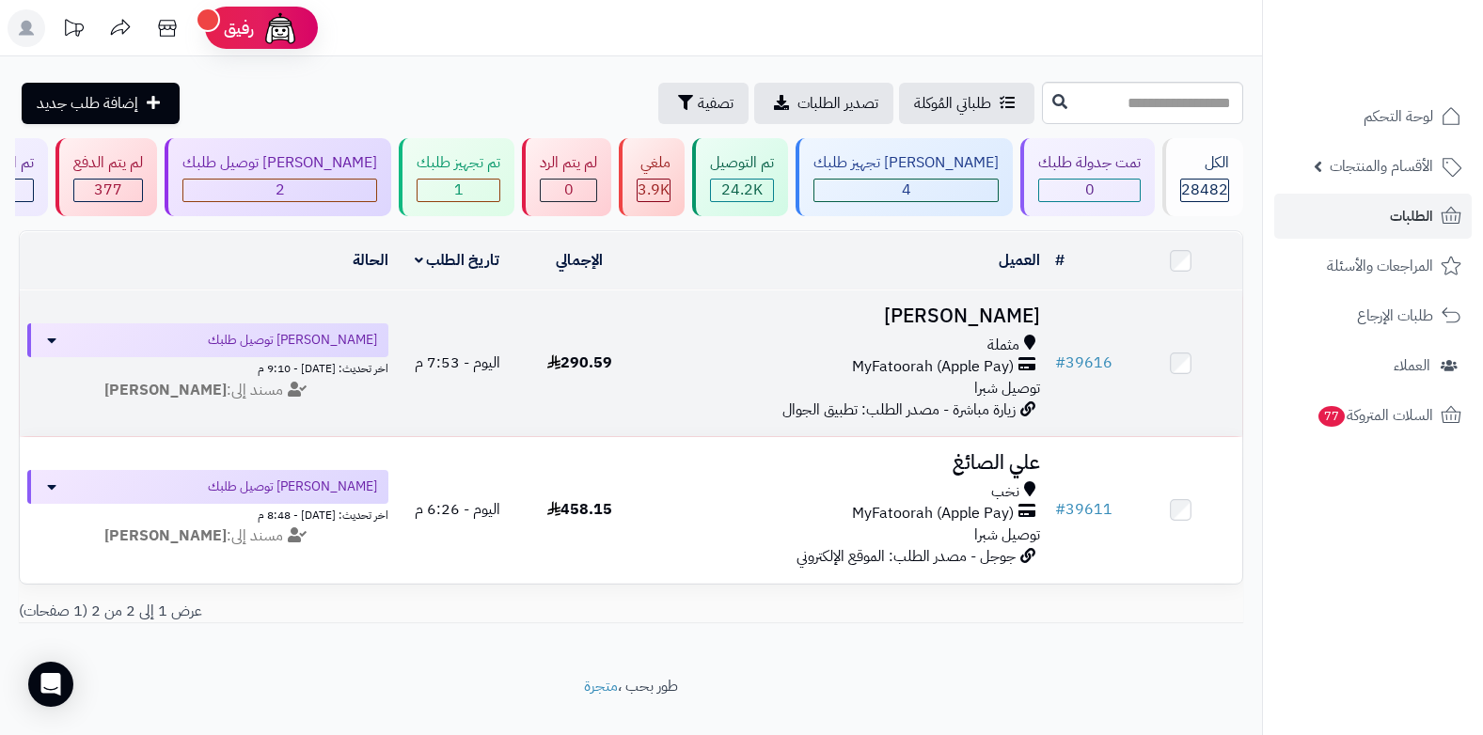
click at [764, 373] on span "MyFatoorah (Apple Pay)" at bounding box center [933, 367] width 162 height 22
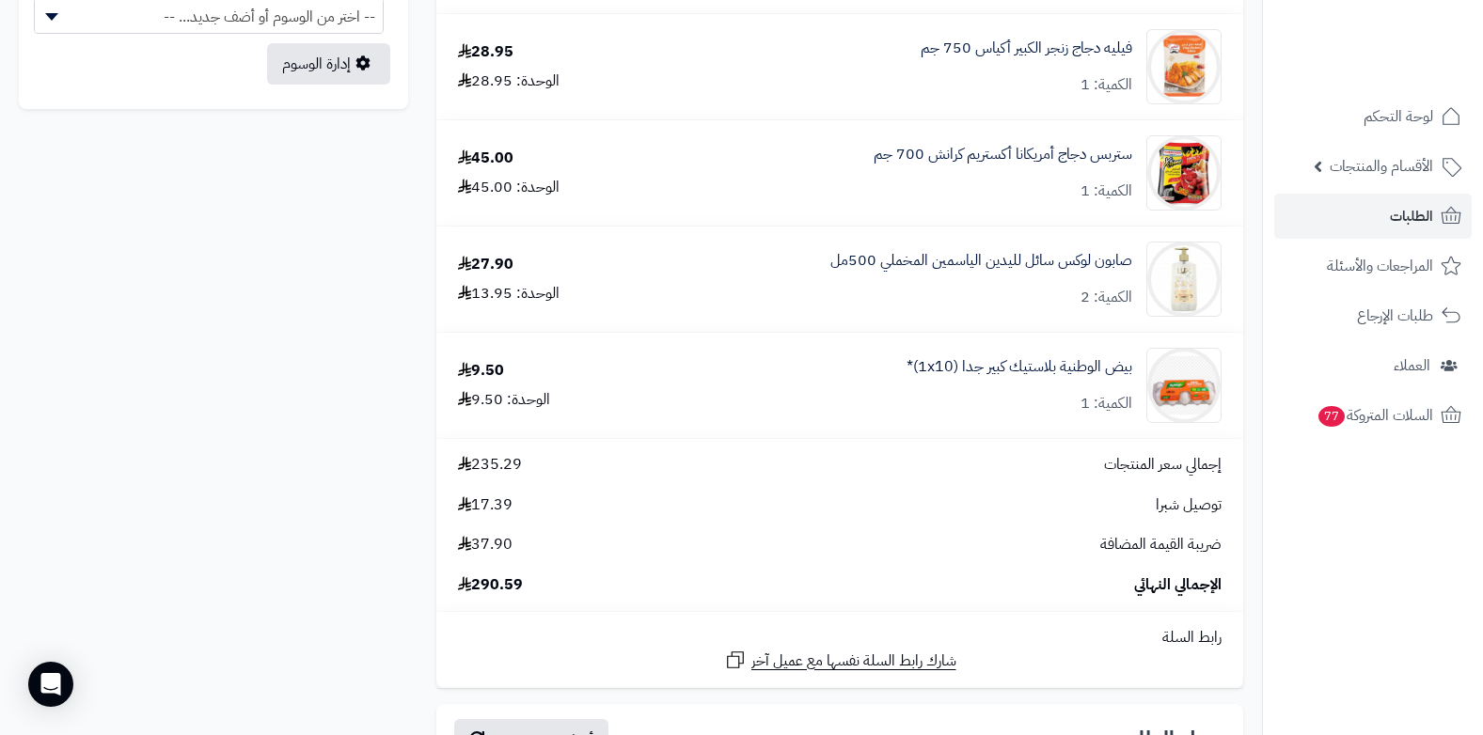
scroll to position [1505, 0]
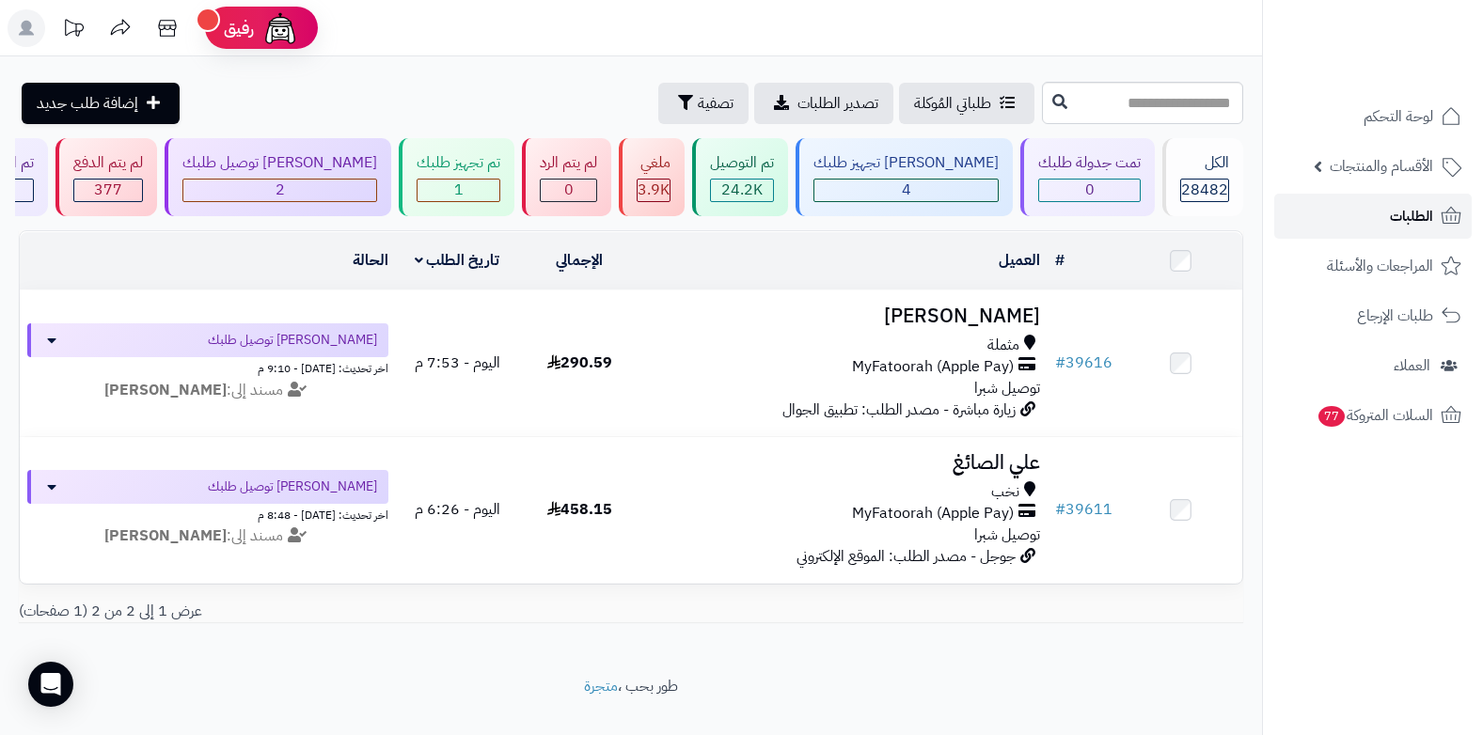
click at [1394, 223] on span "الطلبات" at bounding box center [1411, 216] width 43 height 26
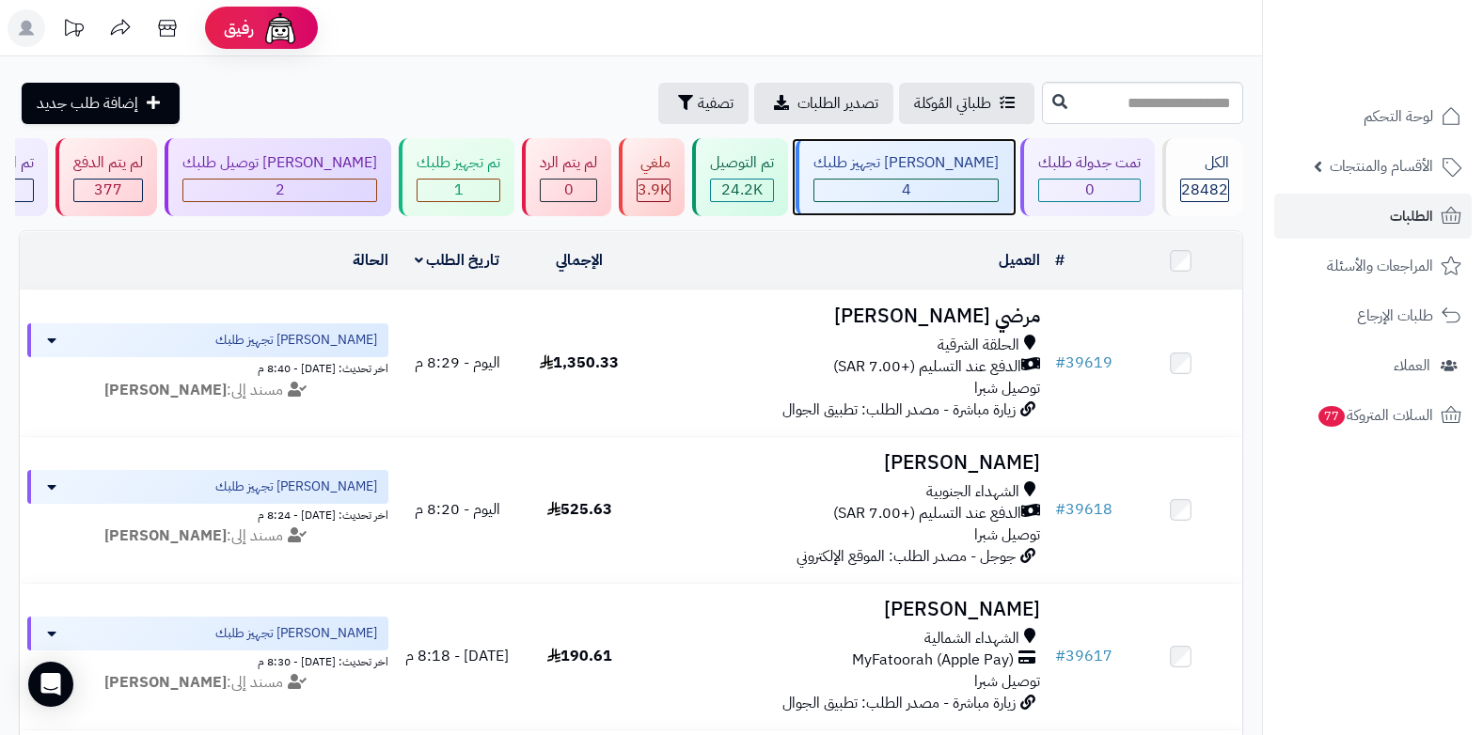
click at [911, 192] on span "4" at bounding box center [906, 190] width 9 height 23
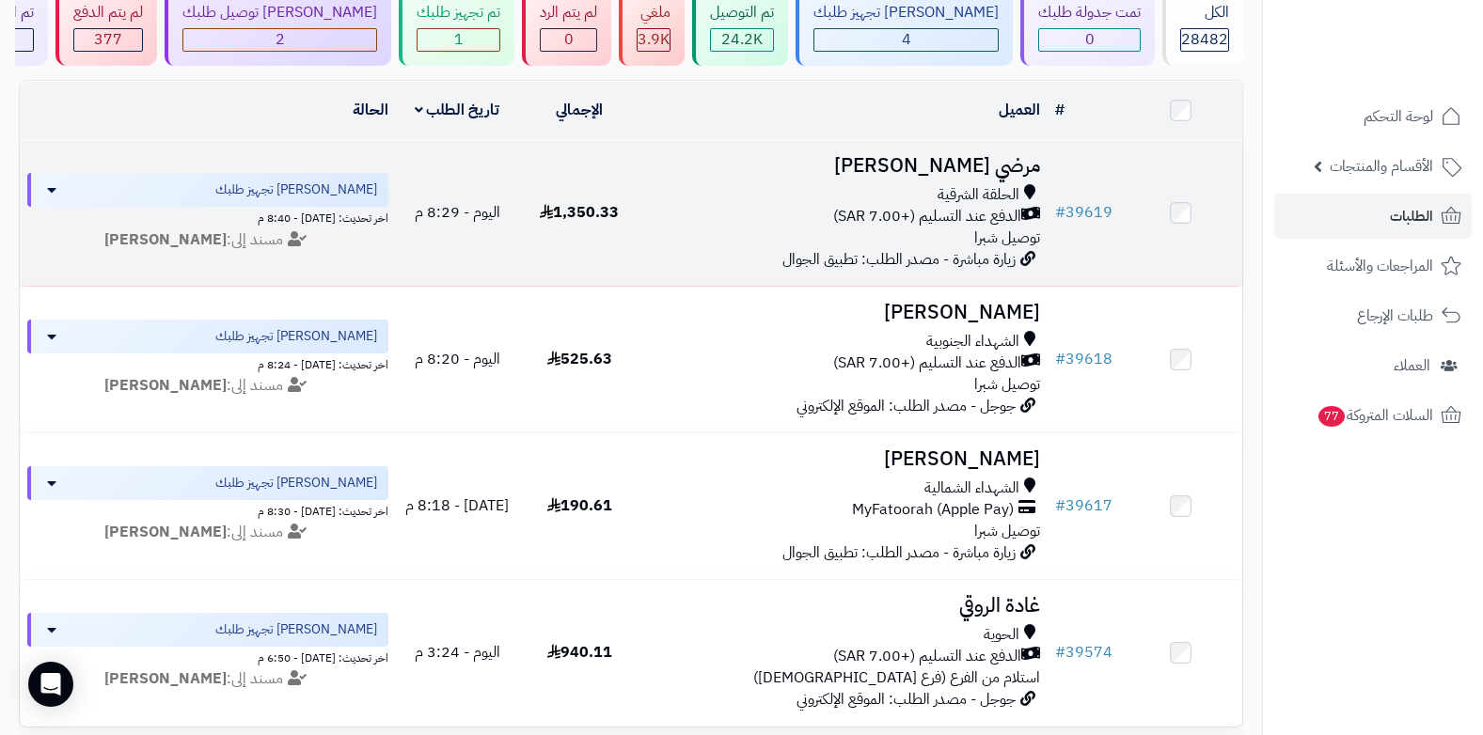
scroll to position [56, 0]
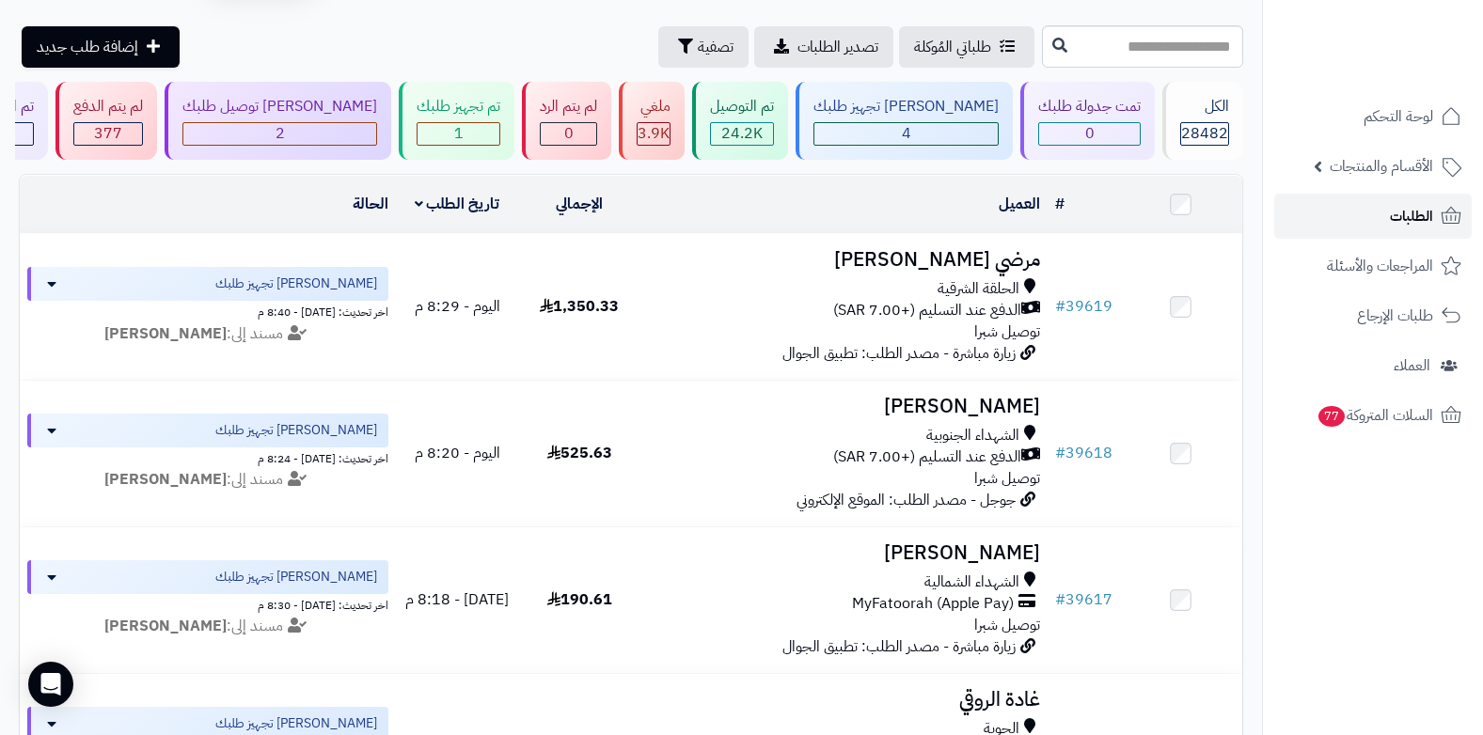
click at [1414, 215] on span "الطلبات" at bounding box center [1411, 216] width 43 height 26
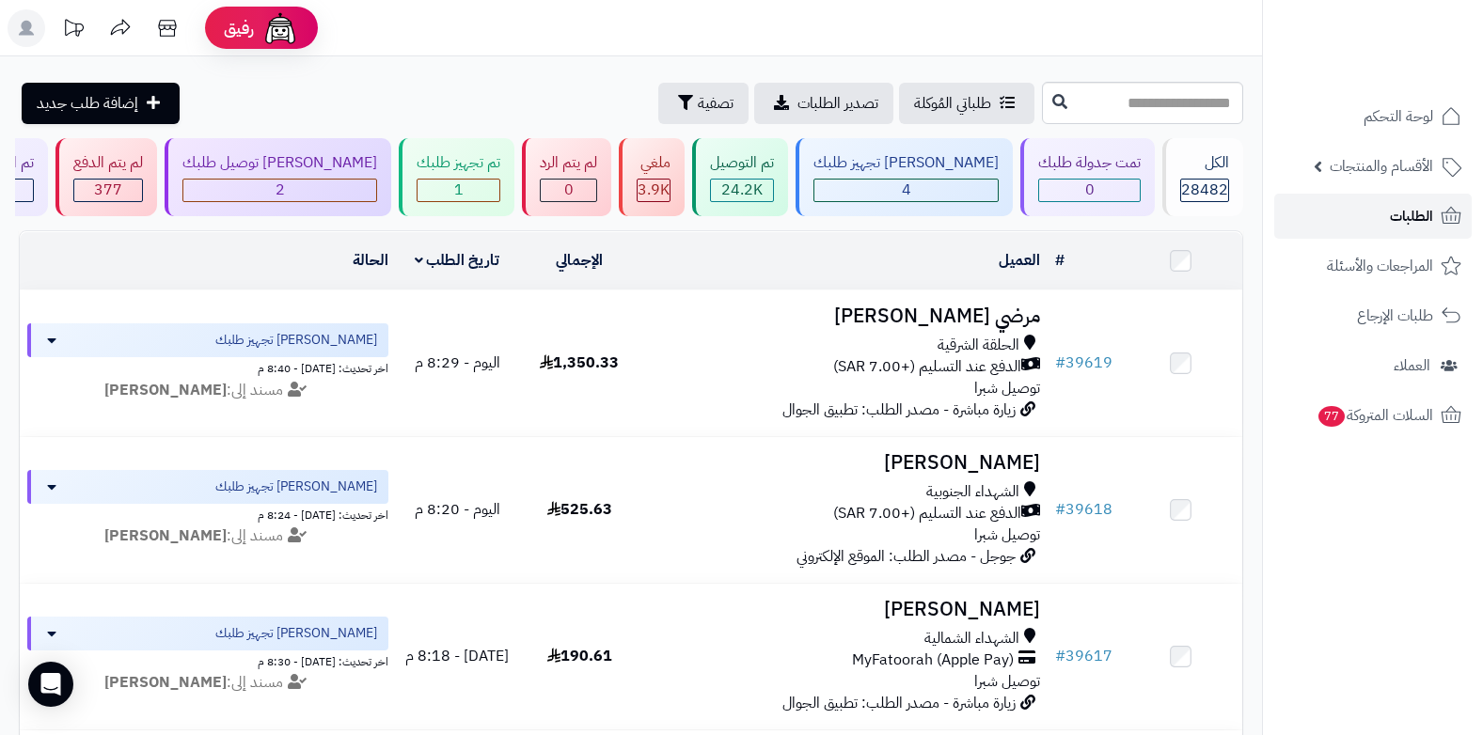
click at [1382, 216] on link "الطلبات" at bounding box center [1373, 216] width 198 height 45
click at [1164, 107] on input "text" at bounding box center [1142, 103] width 201 height 42
type input "*****"
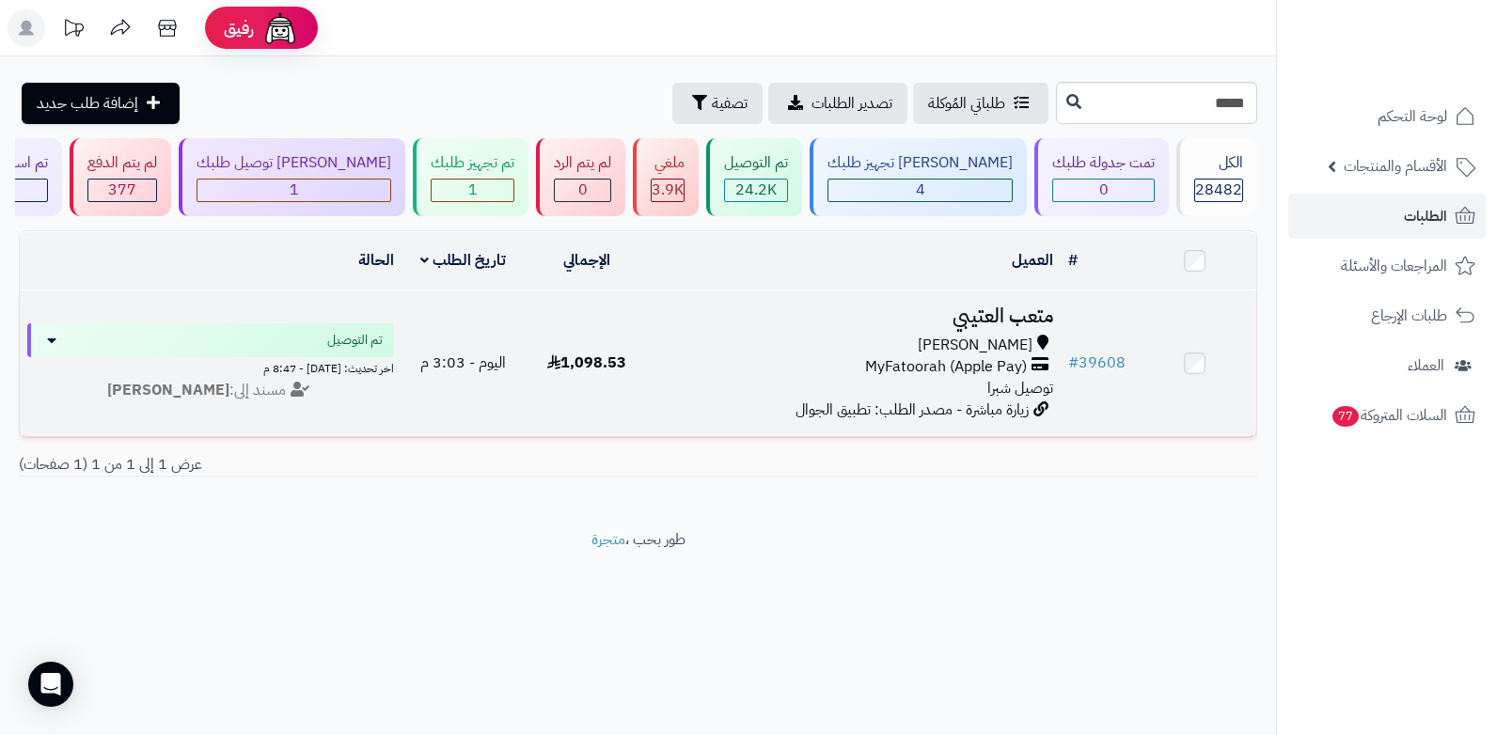
click at [1014, 387] on span "توصيل شبرا" at bounding box center [1021, 388] width 66 height 23
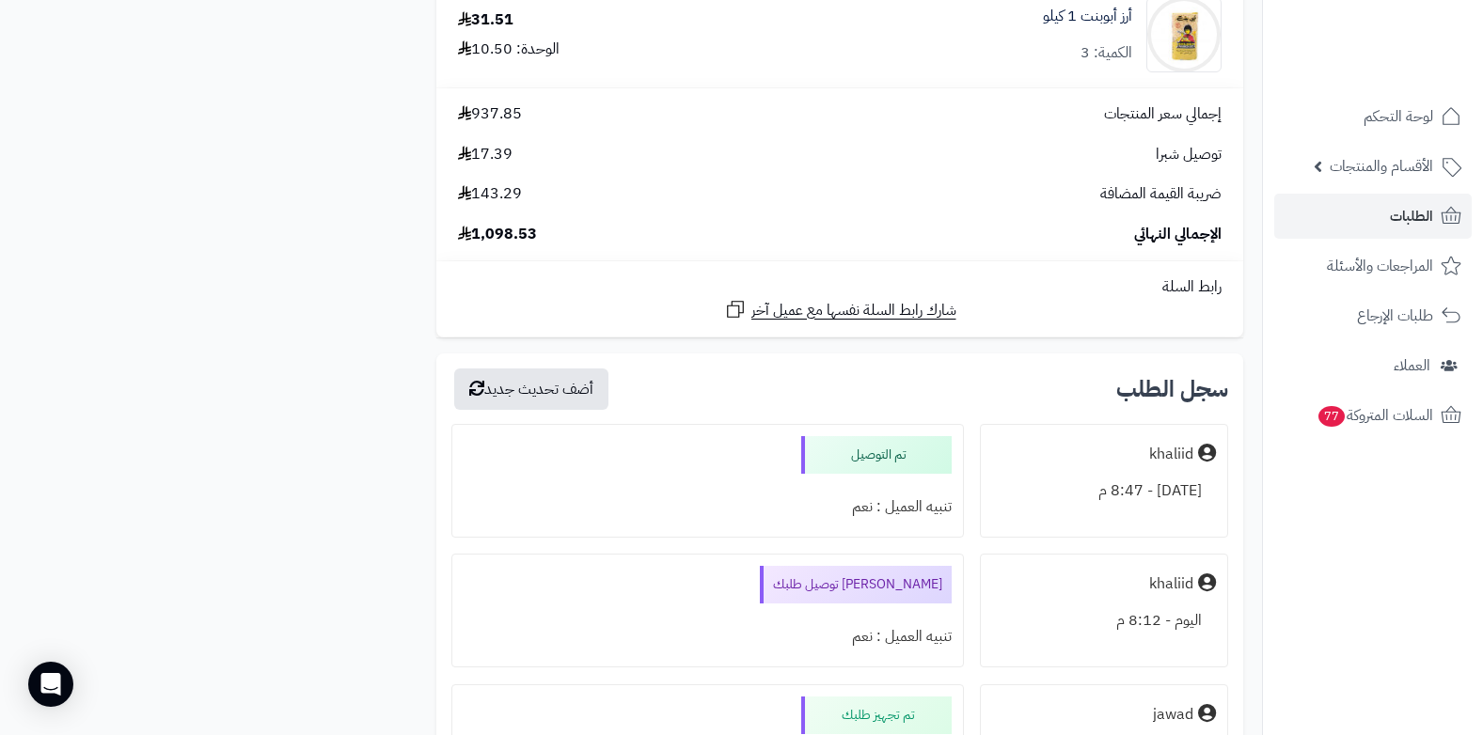
scroll to position [5643, 0]
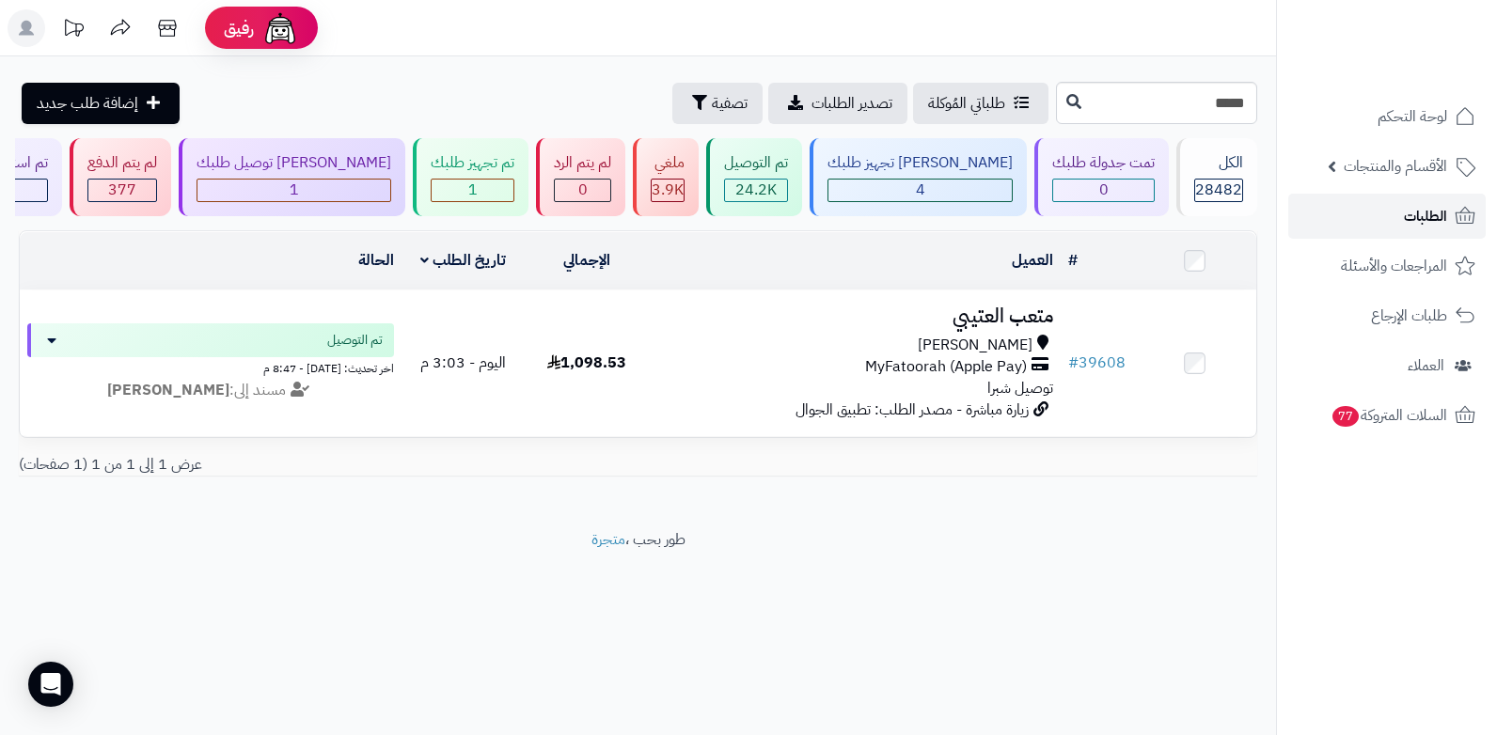
click at [1370, 221] on link "الطلبات" at bounding box center [1387, 216] width 198 height 45
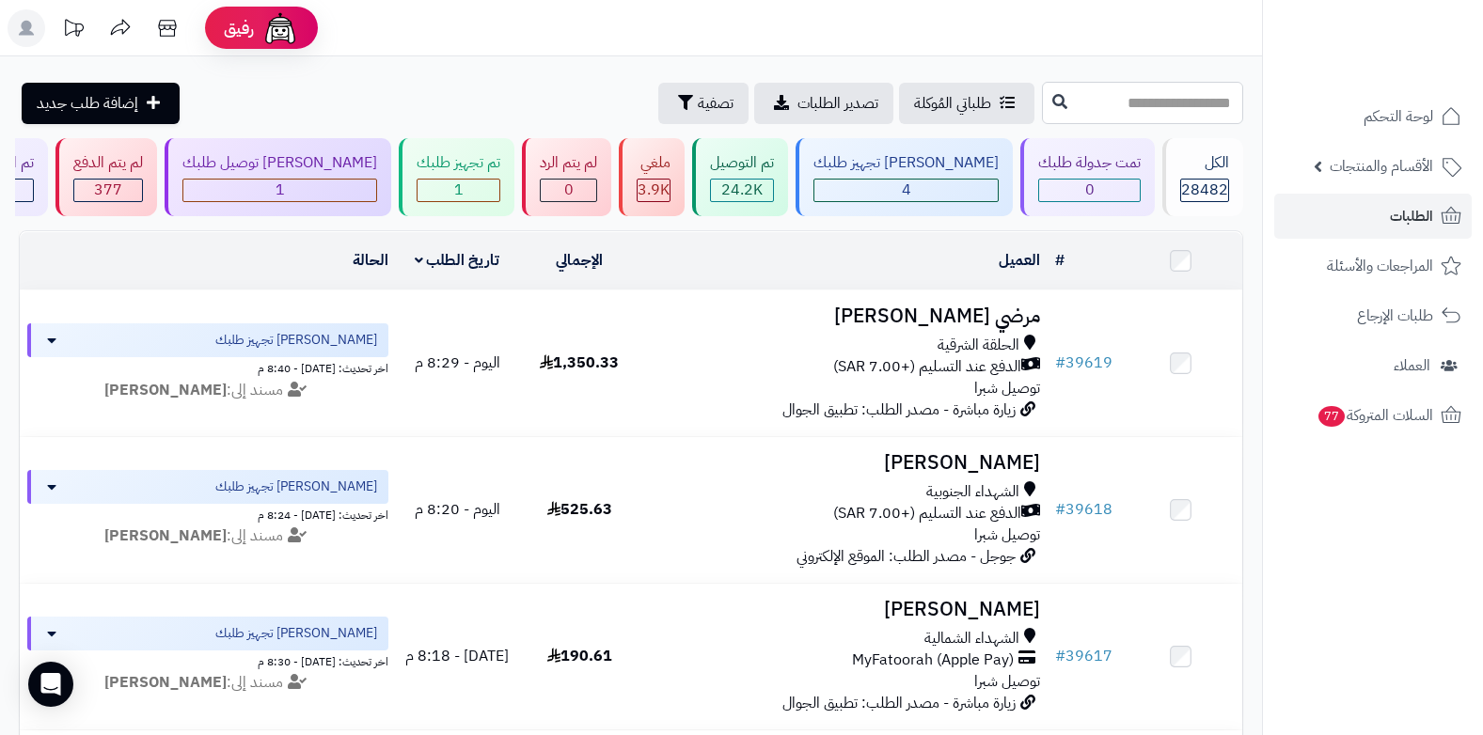
click at [1191, 113] on input "text" at bounding box center [1142, 103] width 201 height 42
type input "*****"
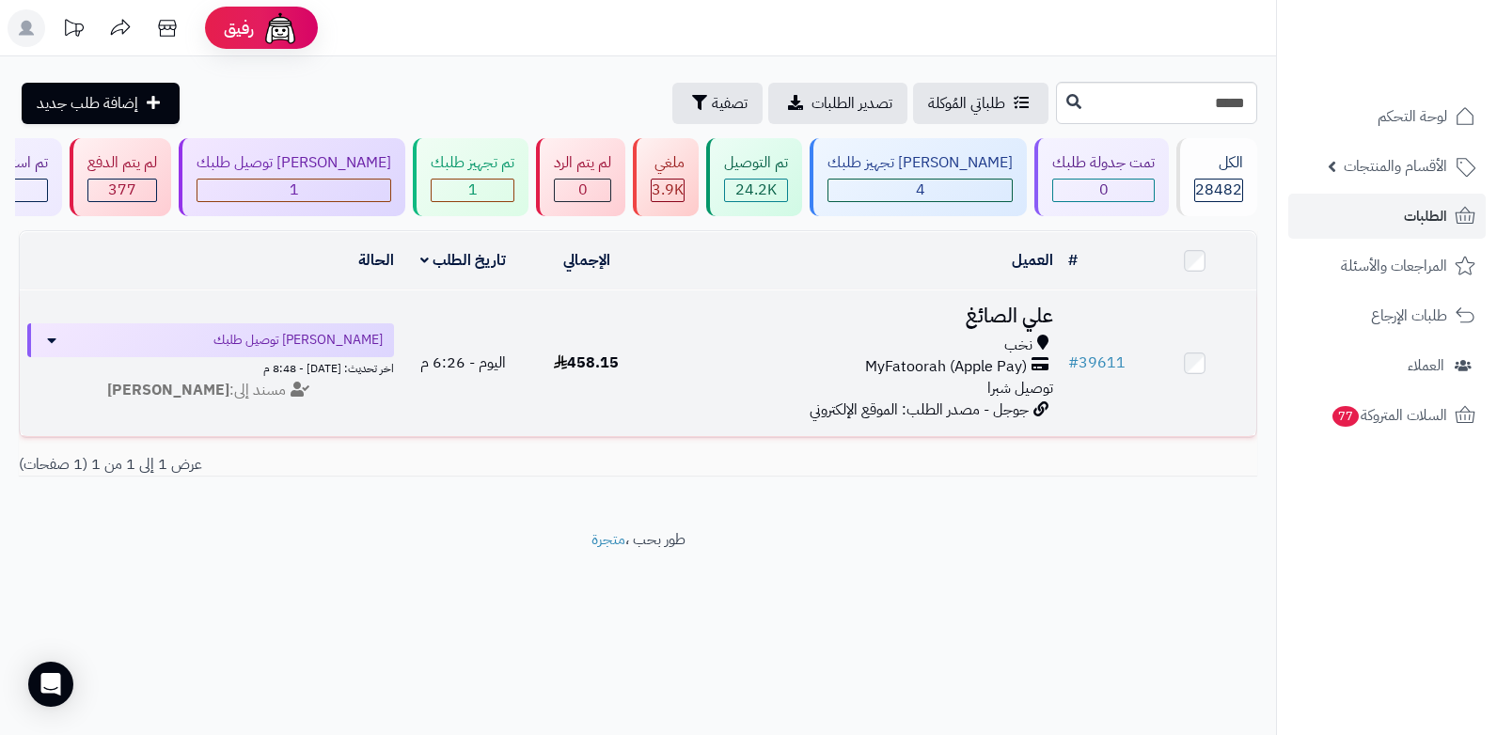
click at [1005, 344] on span "نخب" at bounding box center [1018, 346] width 28 height 22
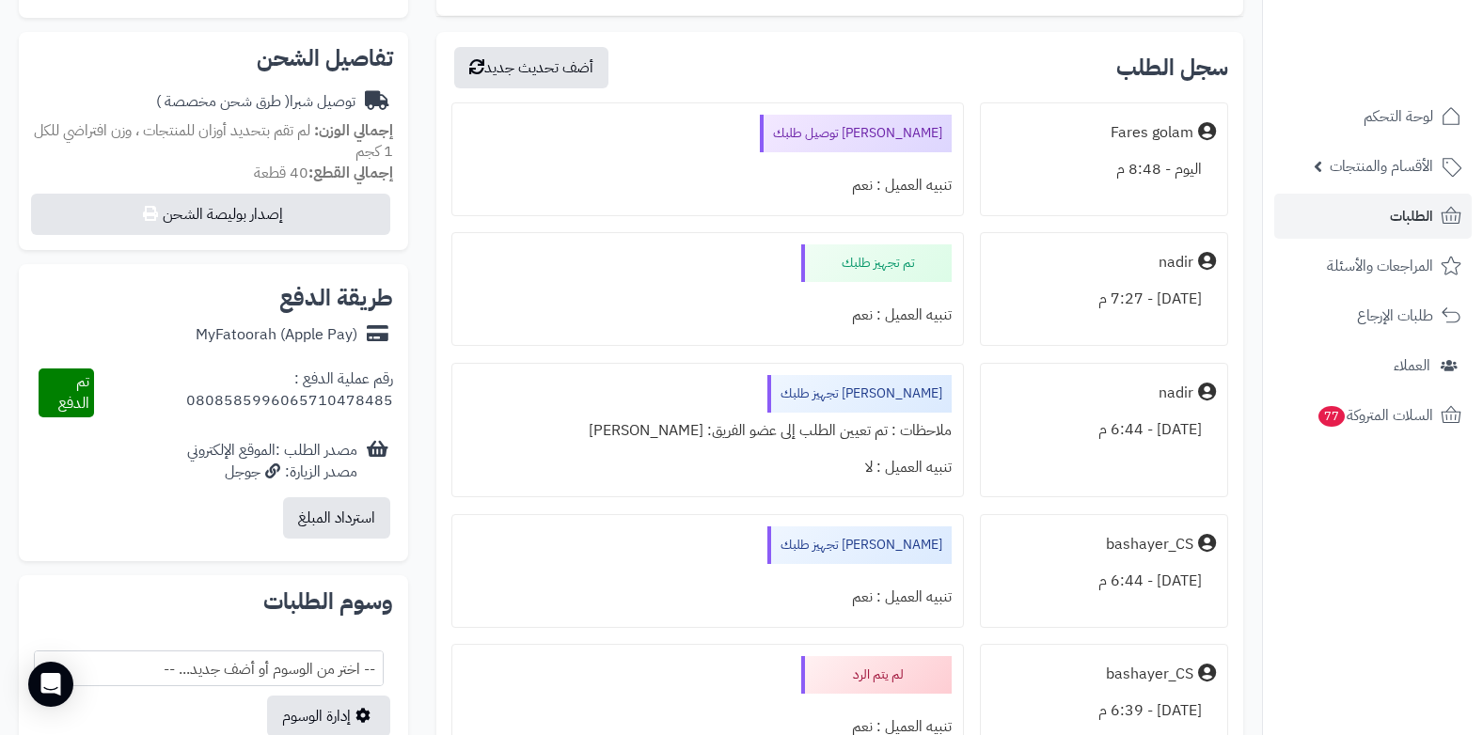
scroll to position [470, 0]
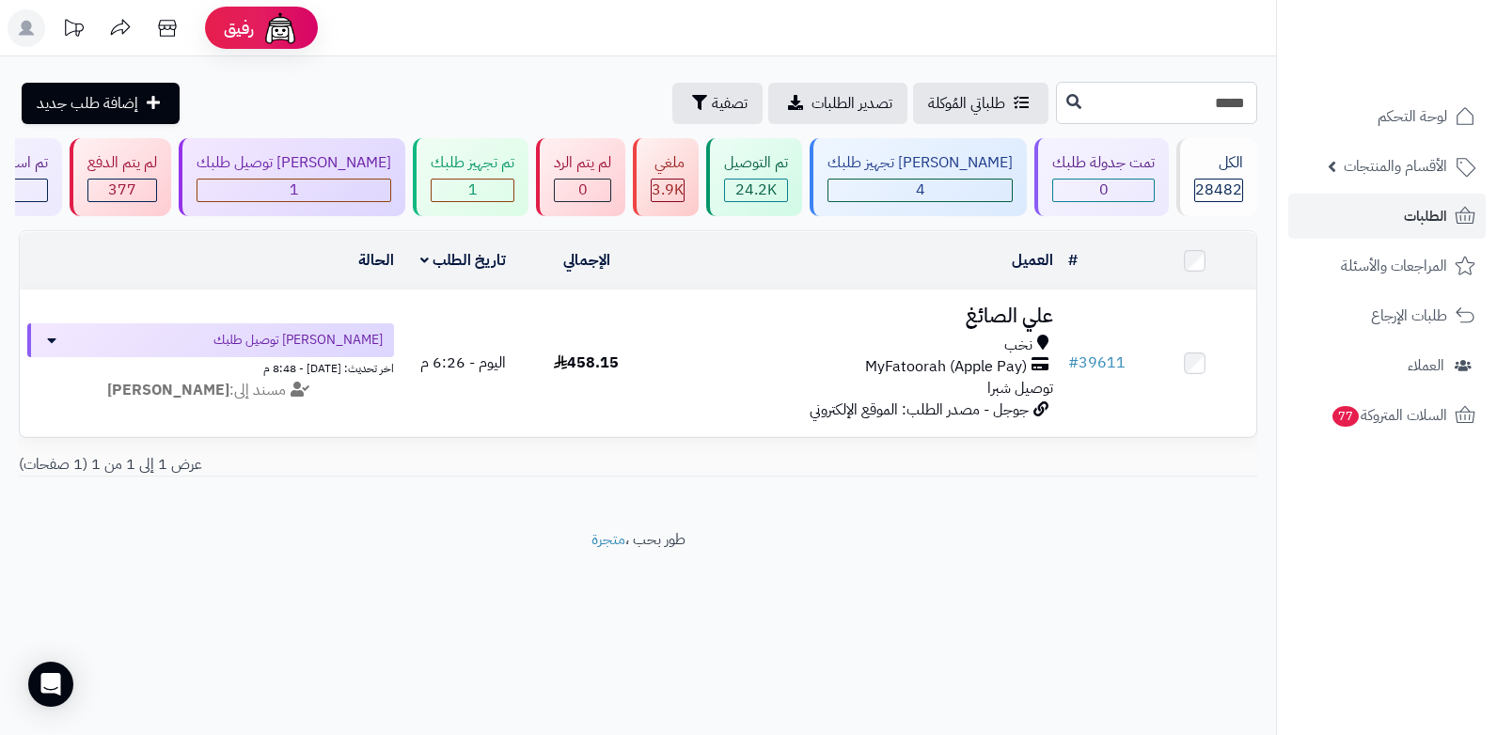
click at [1178, 116] on input "*****" at bounding box center [1156, 103] width 201 height 42
type input "*****"
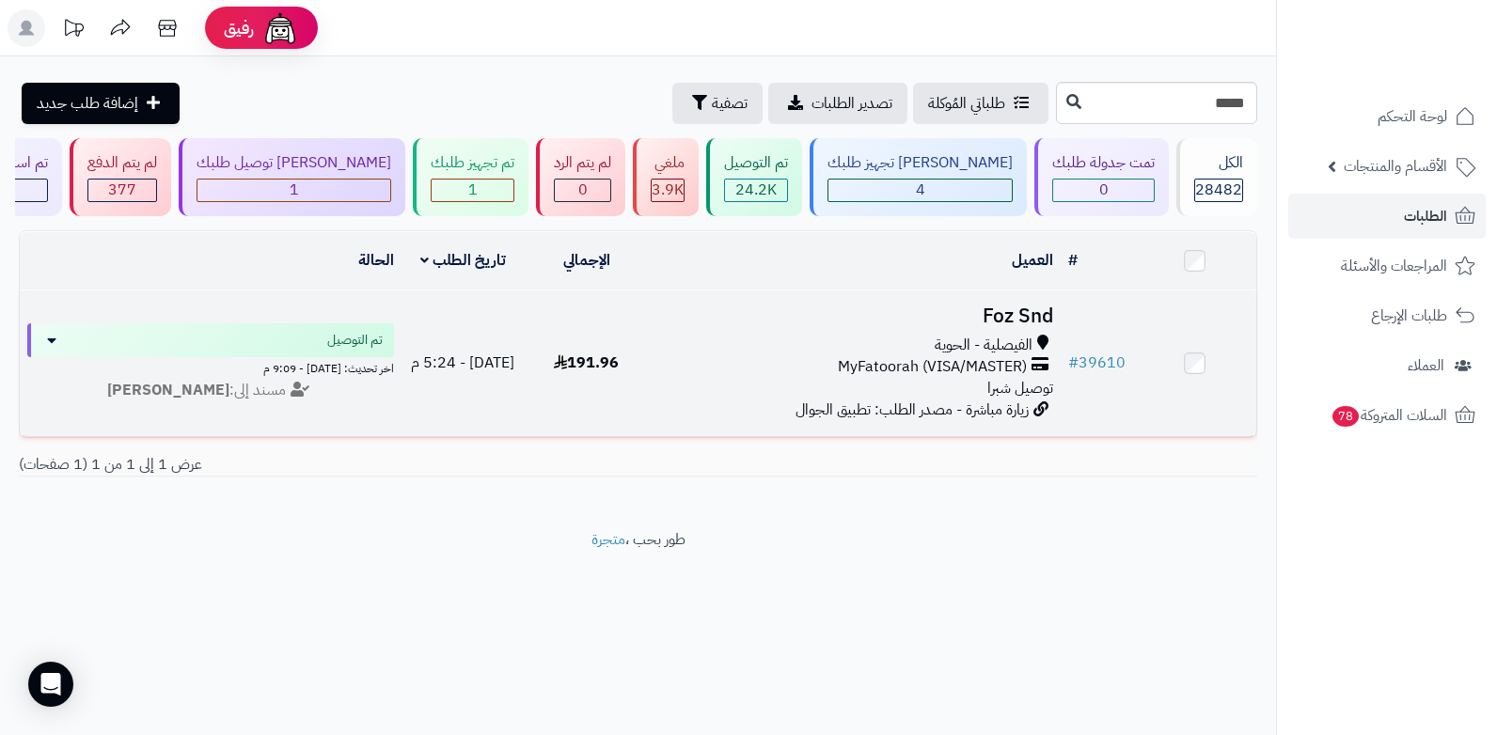
click at [946, 371] on span "MyFatoorah (VISA/MASTER)" at bounding box center [932, 367] width 189 height 22
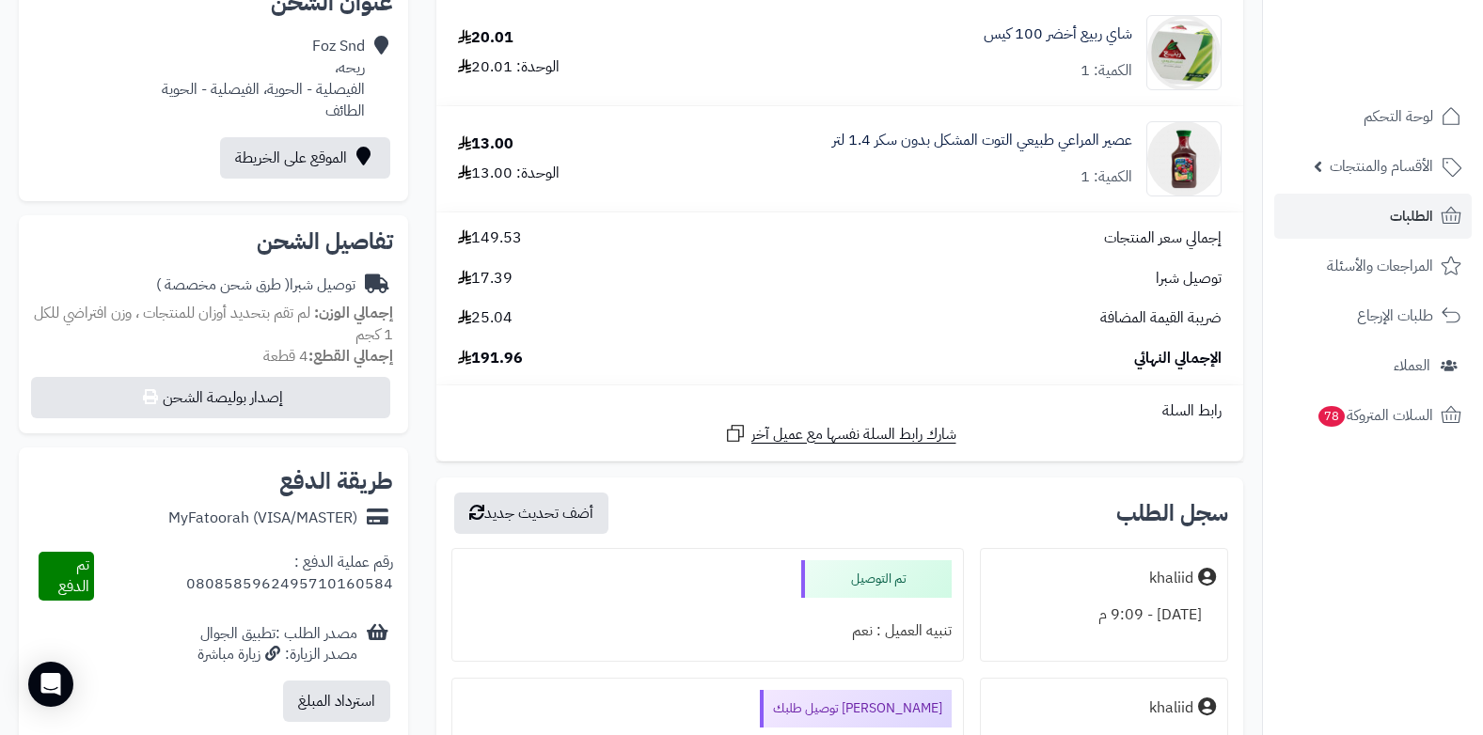
scroll to position [470, 0]
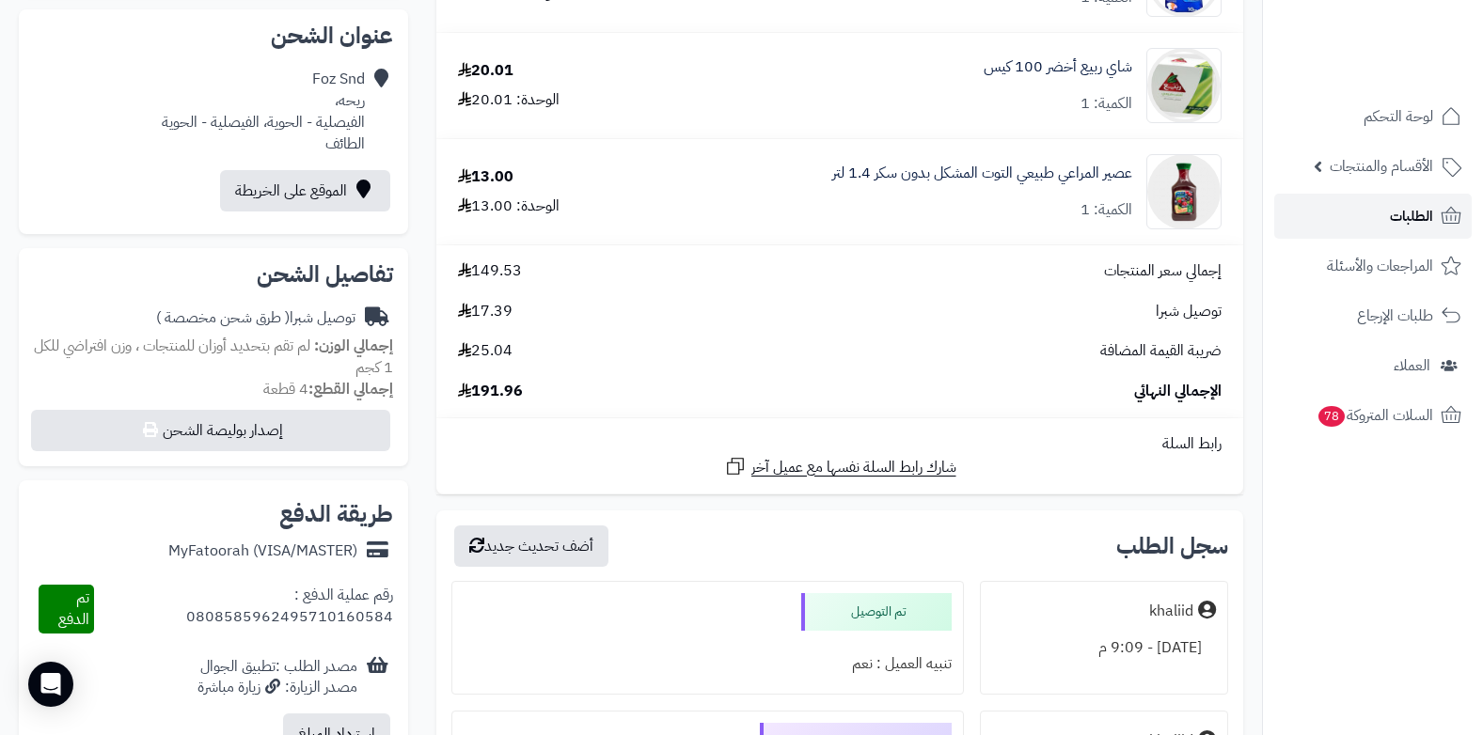
click at [1399, 228] on span "الطلبات" at bounding box center [1411, 216] width 43 height 26
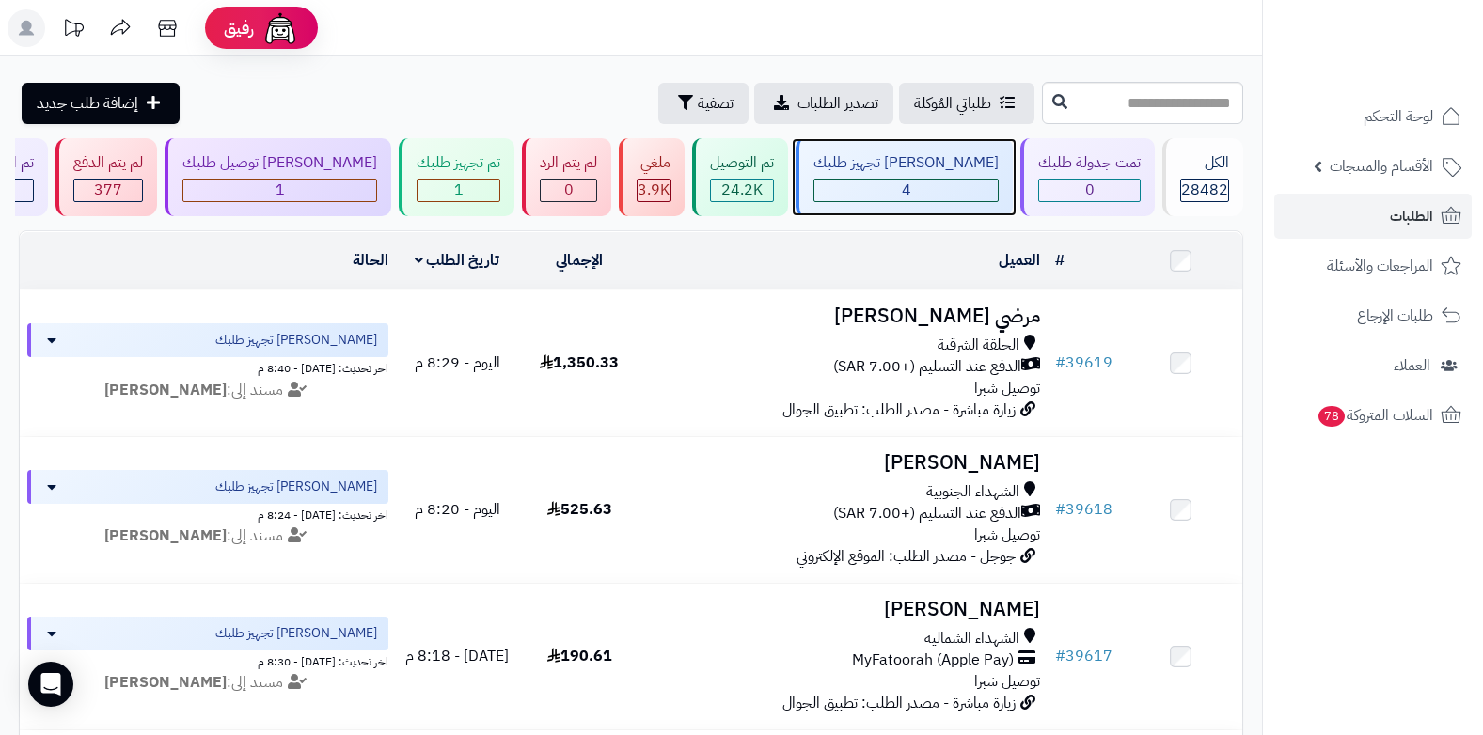
drag, startPoint x: 0, startPoint y: 0, endPoint x: 935, endPoint y: 199, distance: 955.9
click at [911, 199] on span "4" at bounding box center [906, 190] width 9 height 23
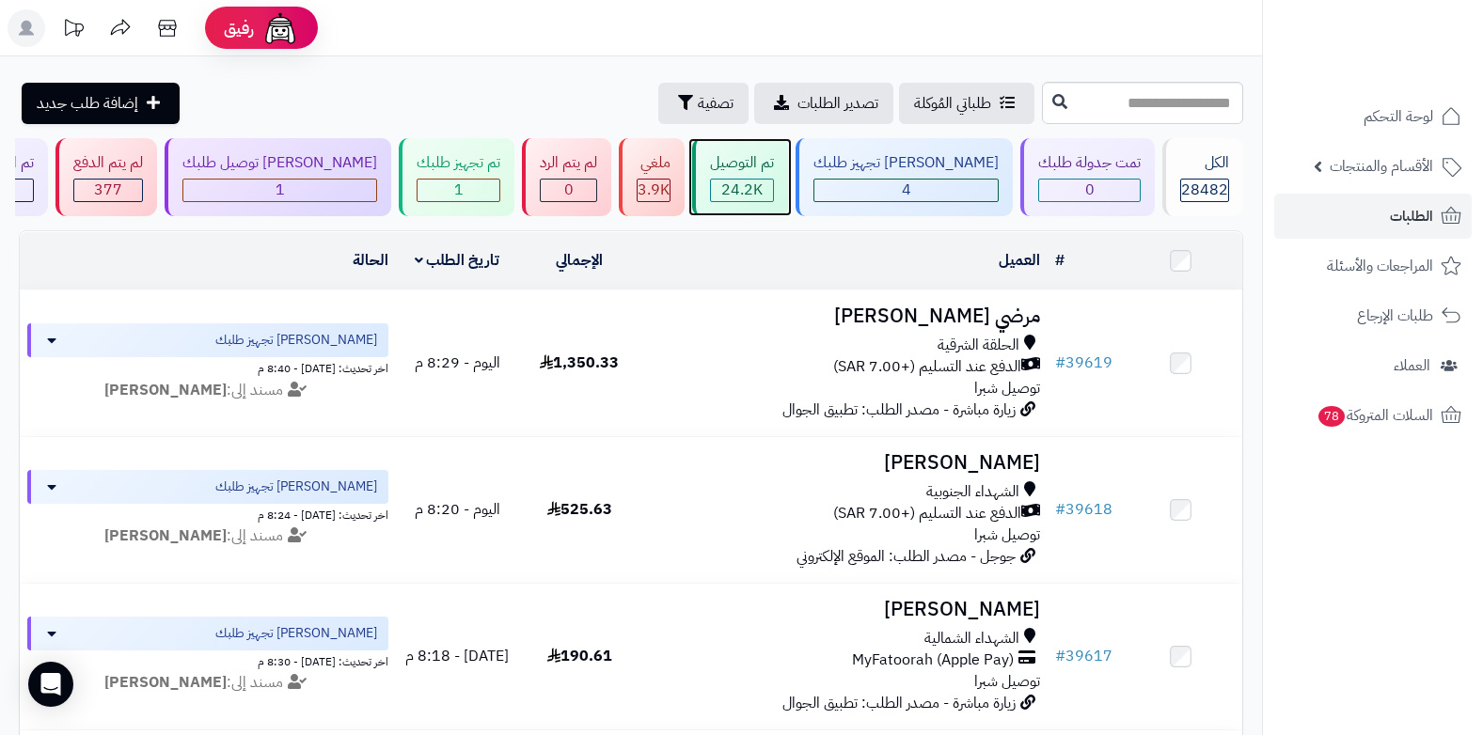
click at [773, 191] on div "24.2K" at bounding box center [742, 191] width 62 height 22
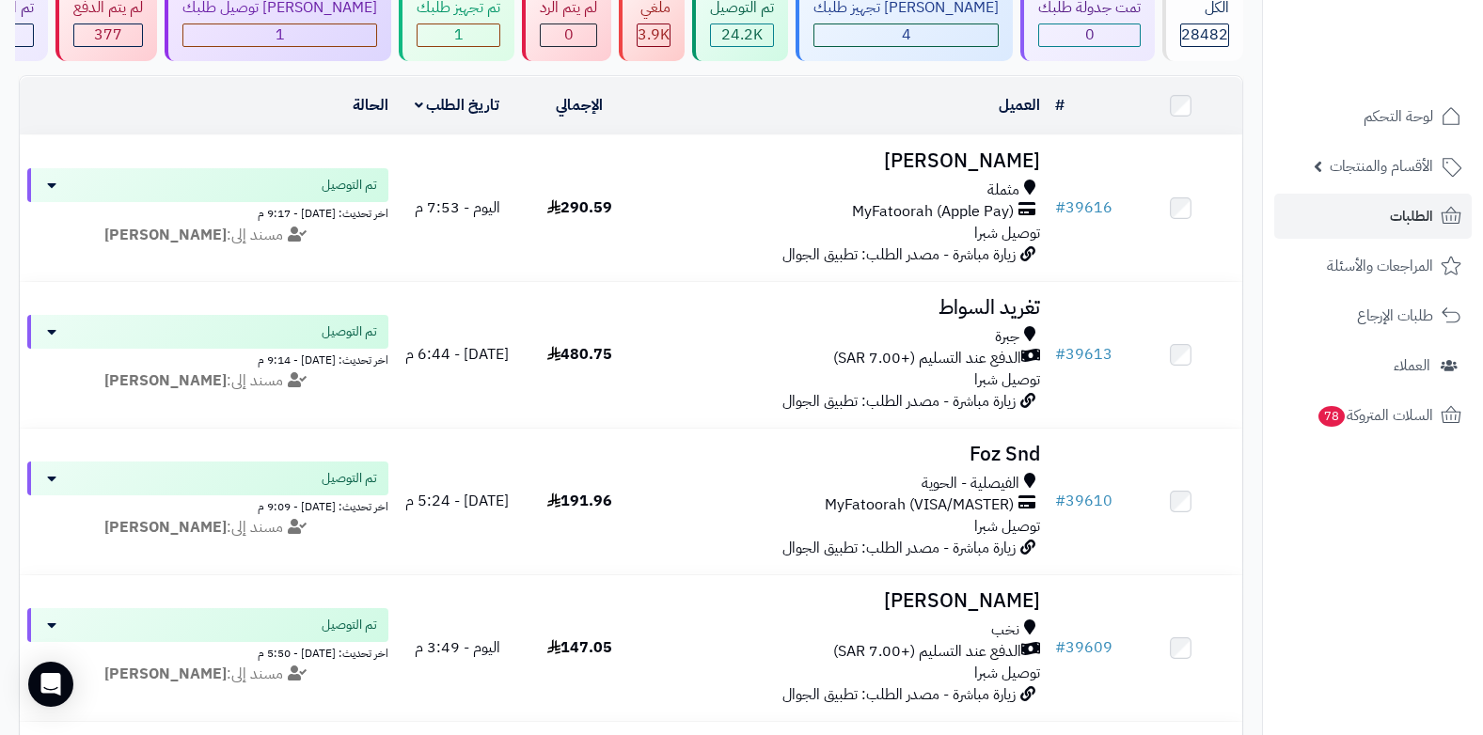
scroll to position [188, 0]
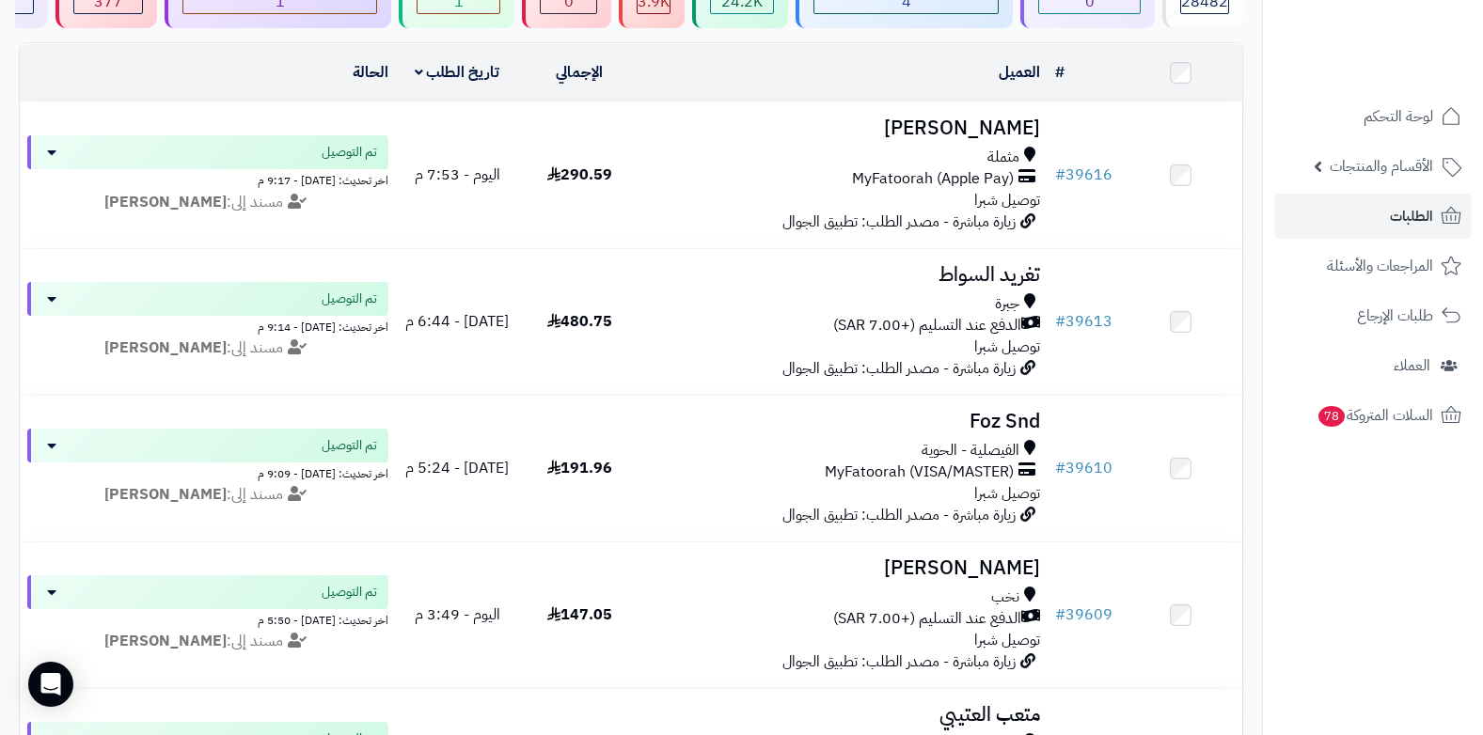
click at [1015, 341] on span "توصيل شبرا" at bounding box center [1007, 347] width 66 height 23
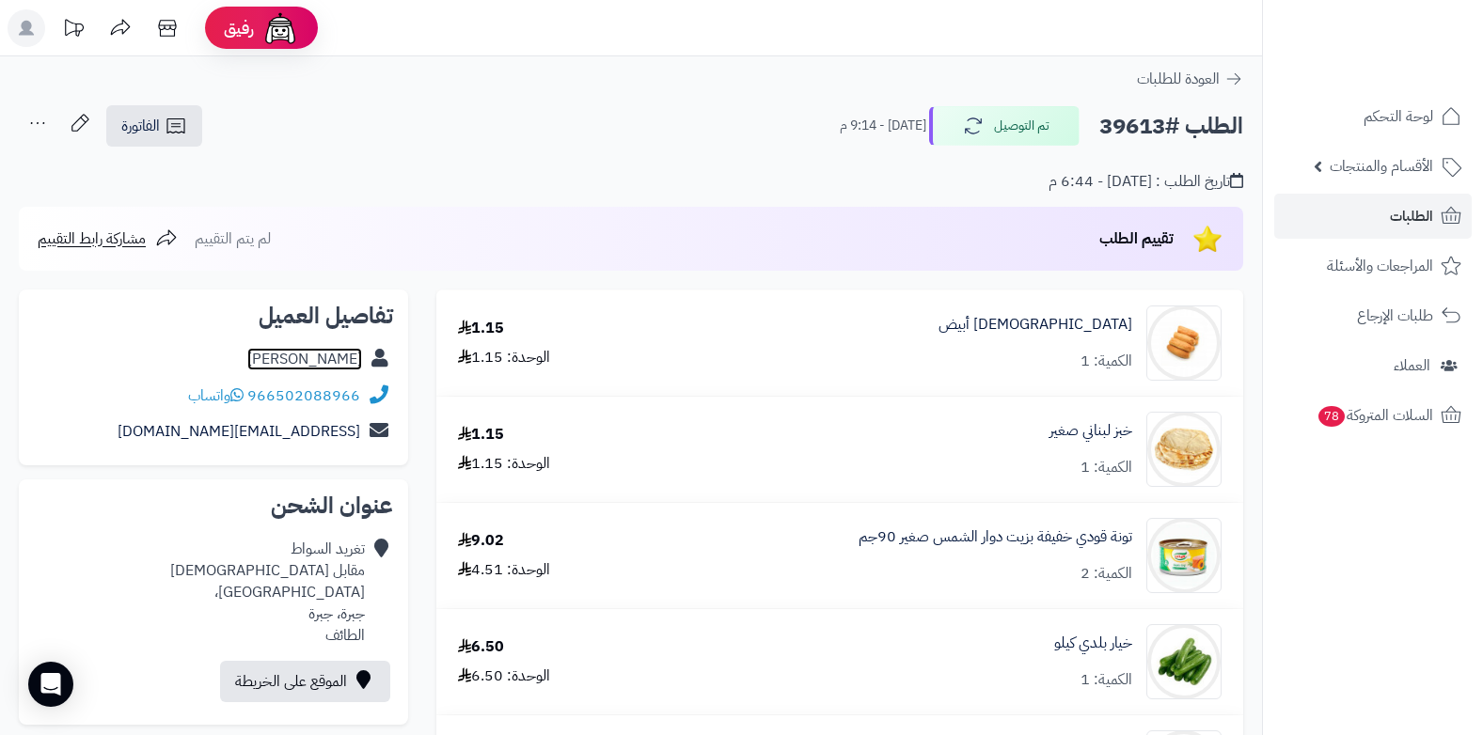
click at [326, 352] on link "تغريد السواط" at bounding box center [304, 359] width 115 height 23
click at [1416, 215] on span "الطلبات" at bounding box center [1411, 216] width 43 height 26
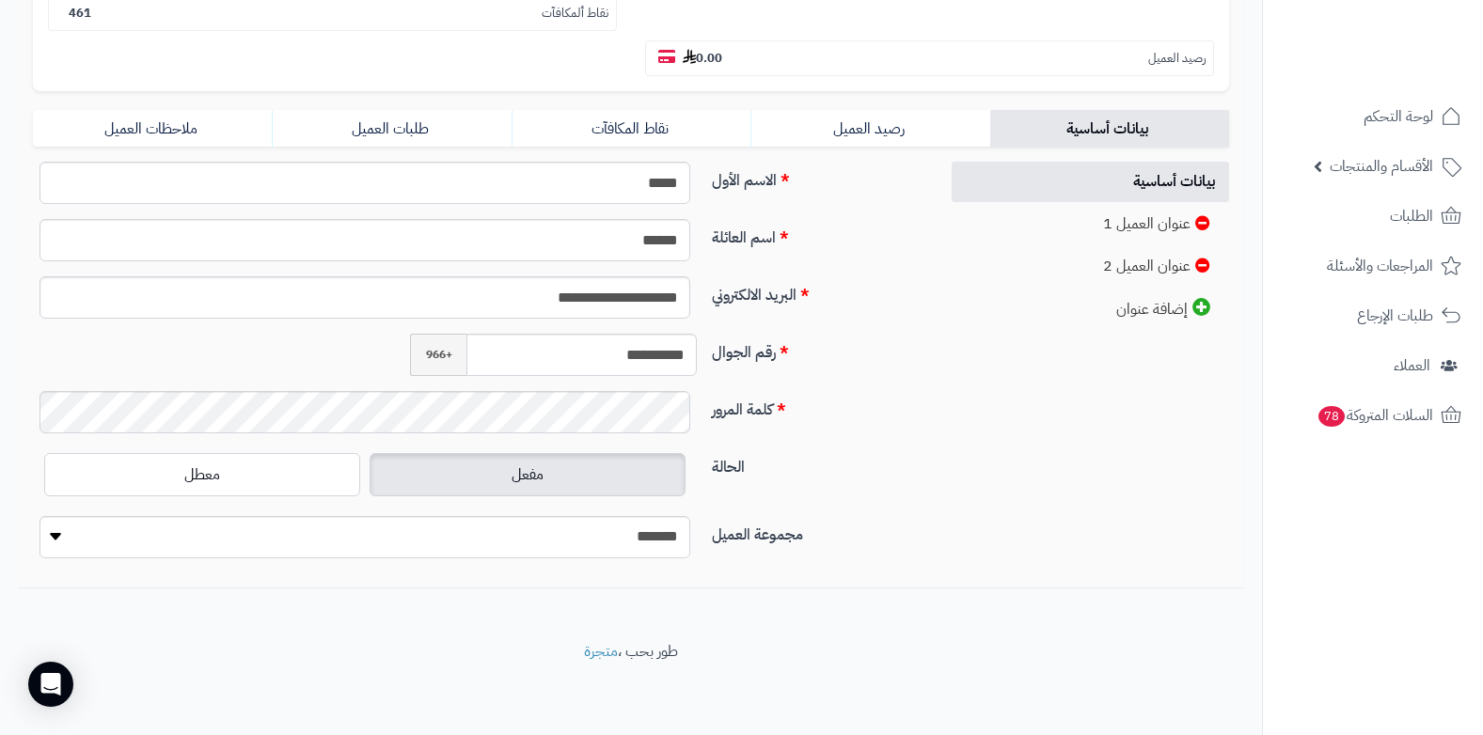
scroll to position [279, 0]
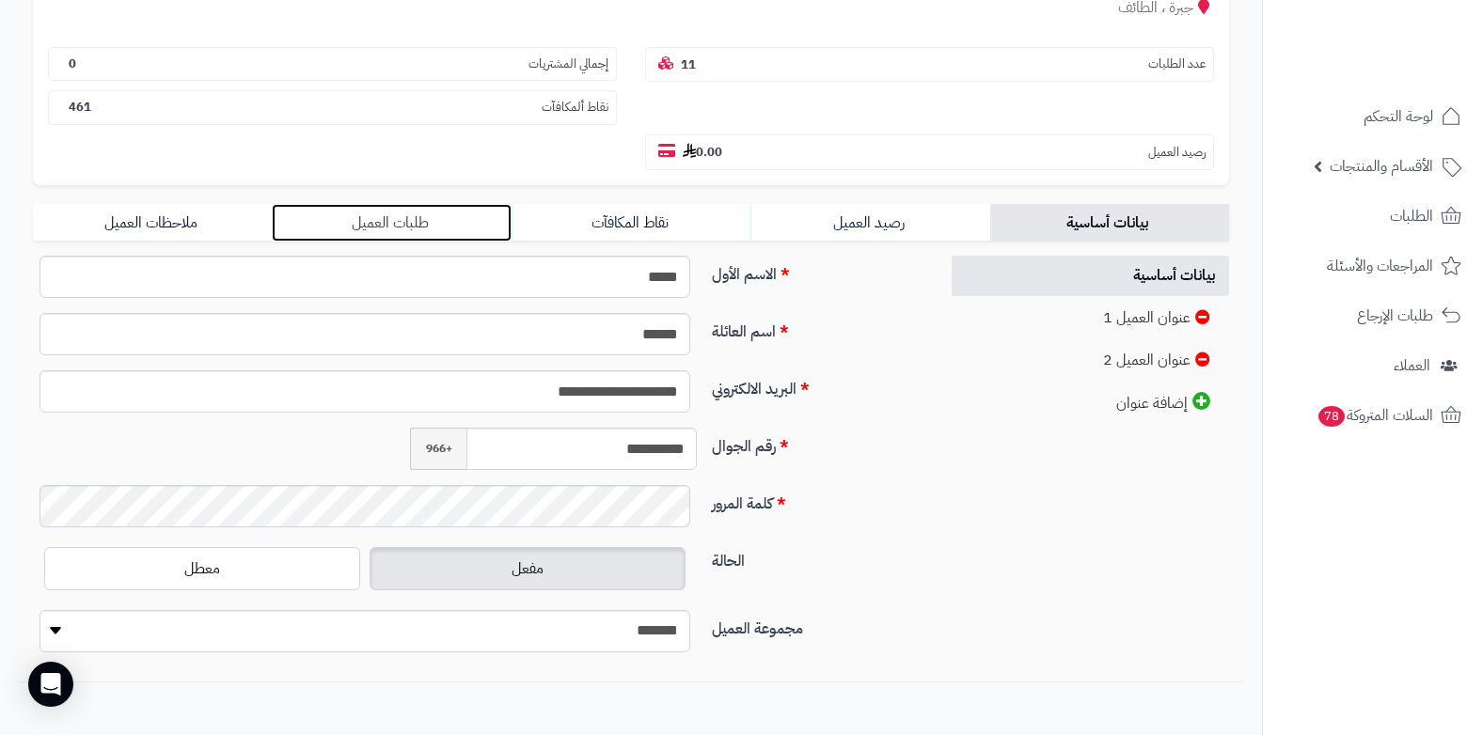
click at [418, 225] on link "طلبات العميل" at bounding box center [391, 223] width 239 height 38
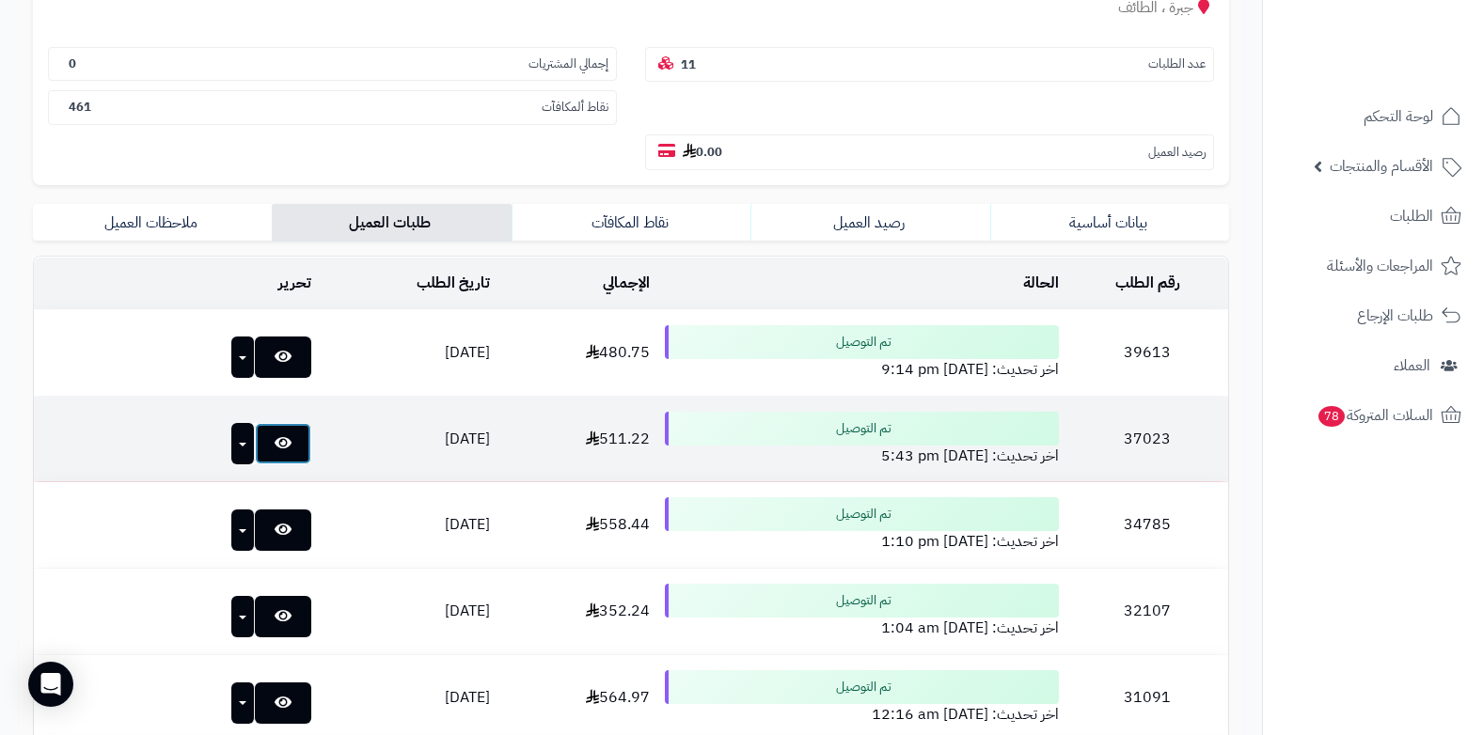
click at [255, 450] on link at bounding box center [283, 443] width 56 height 41
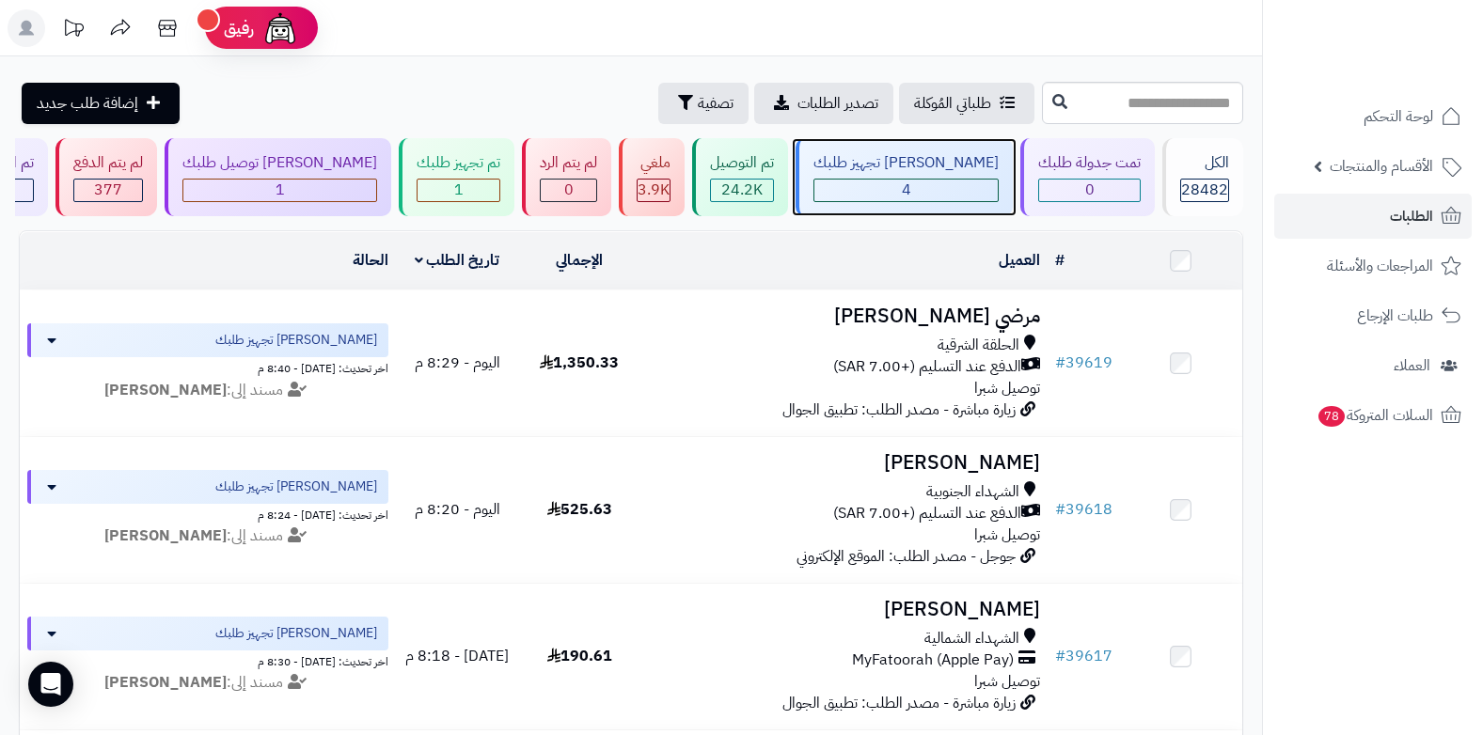
click at [947, 190] on div "4" at bounding box center [905, 191] width 183 height 22
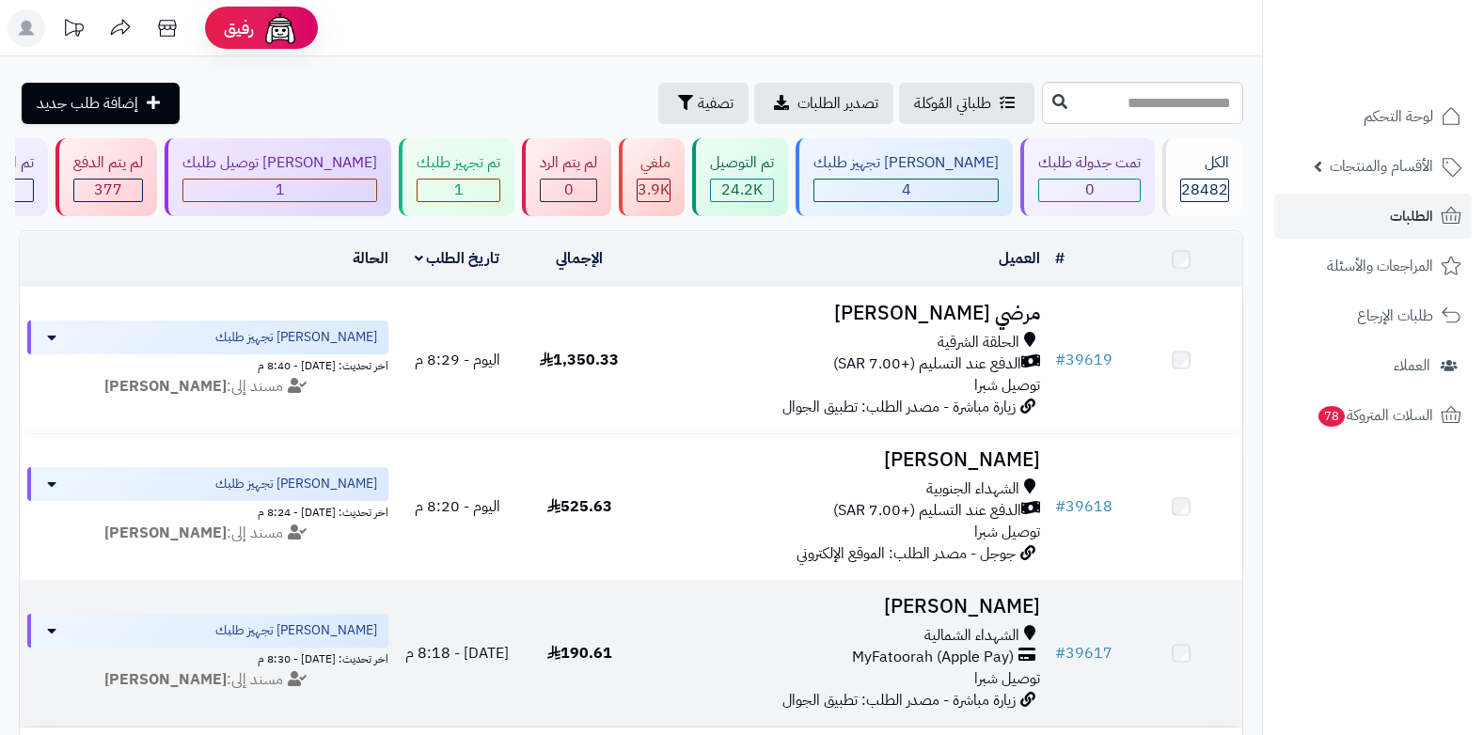
scroll to position [339, 0]
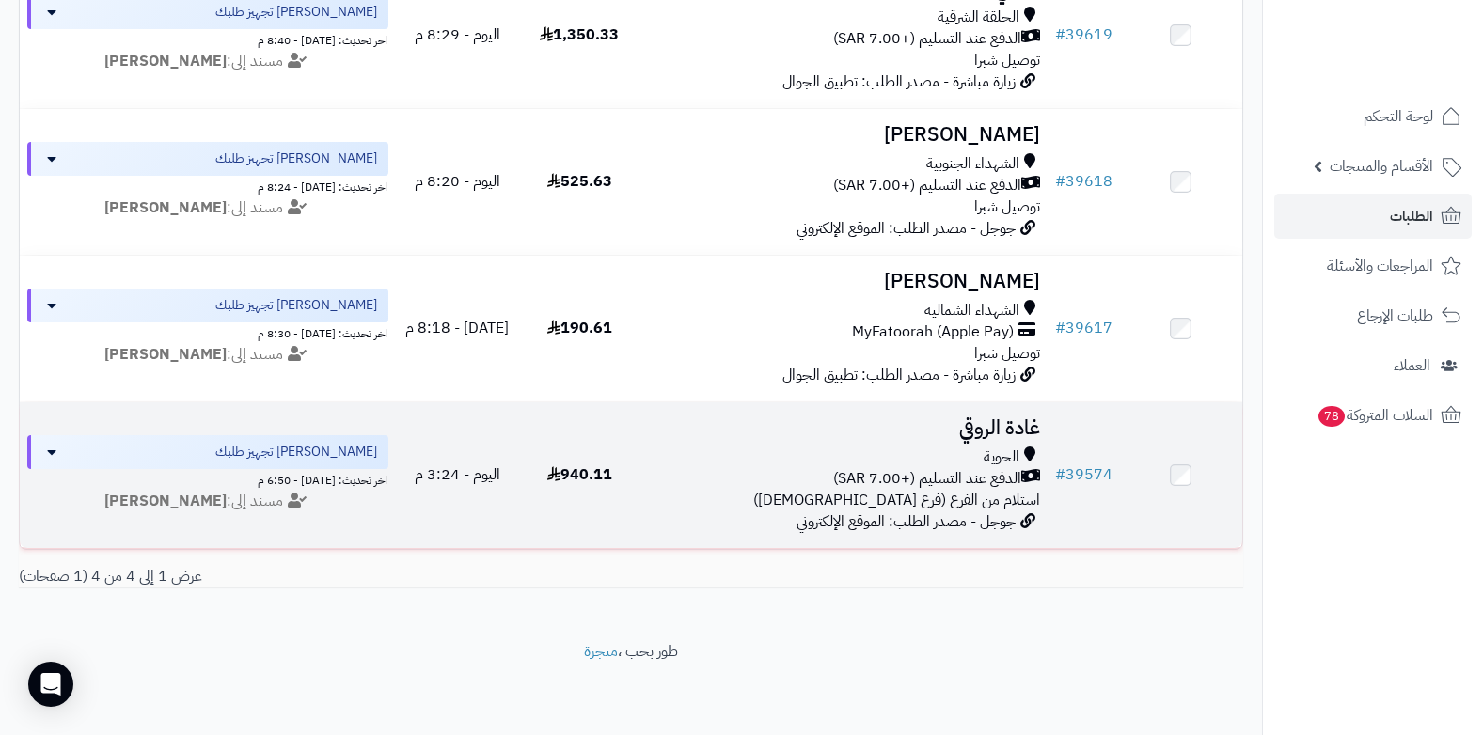
click at [975, 447] on div "الحوية" at bounding box center [844, 458] width 392 height 22
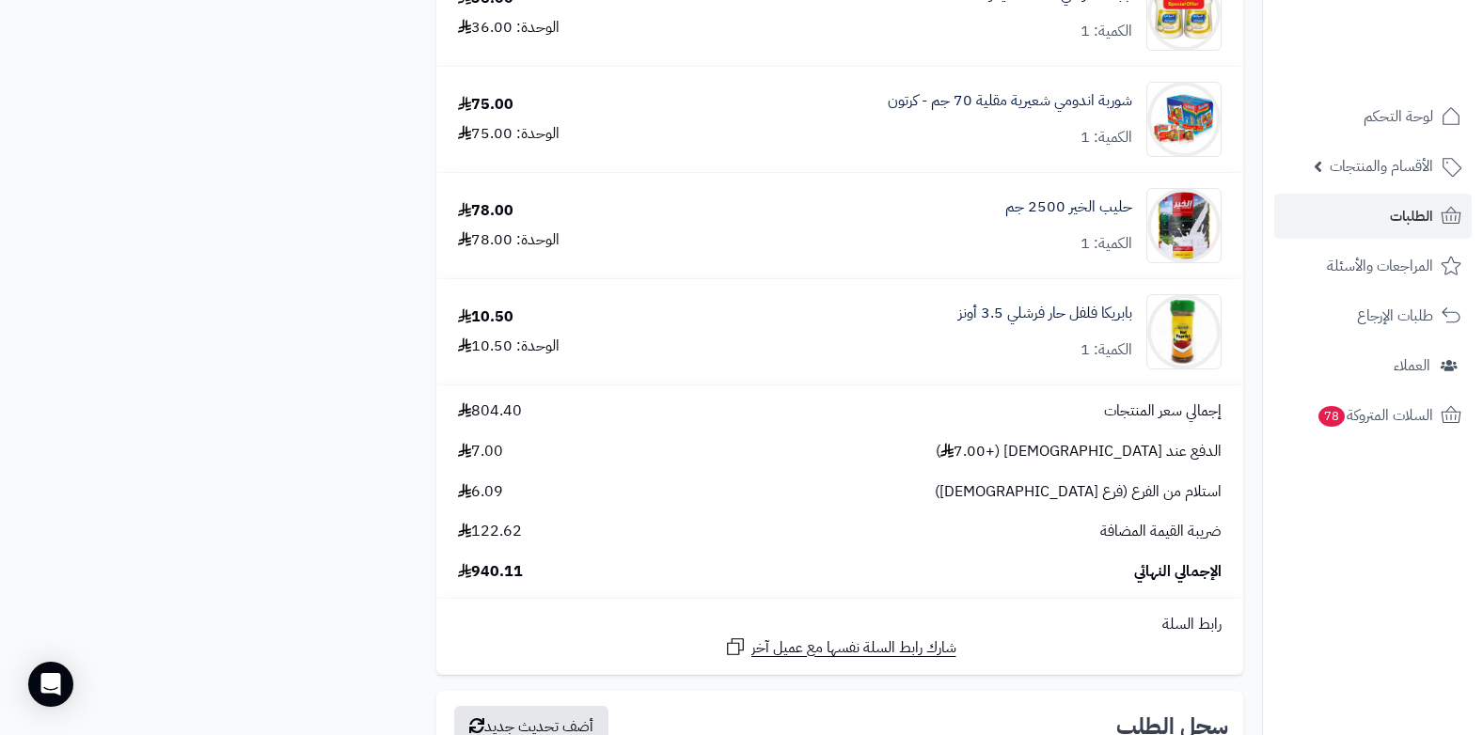
scroll to position [4232, 0]
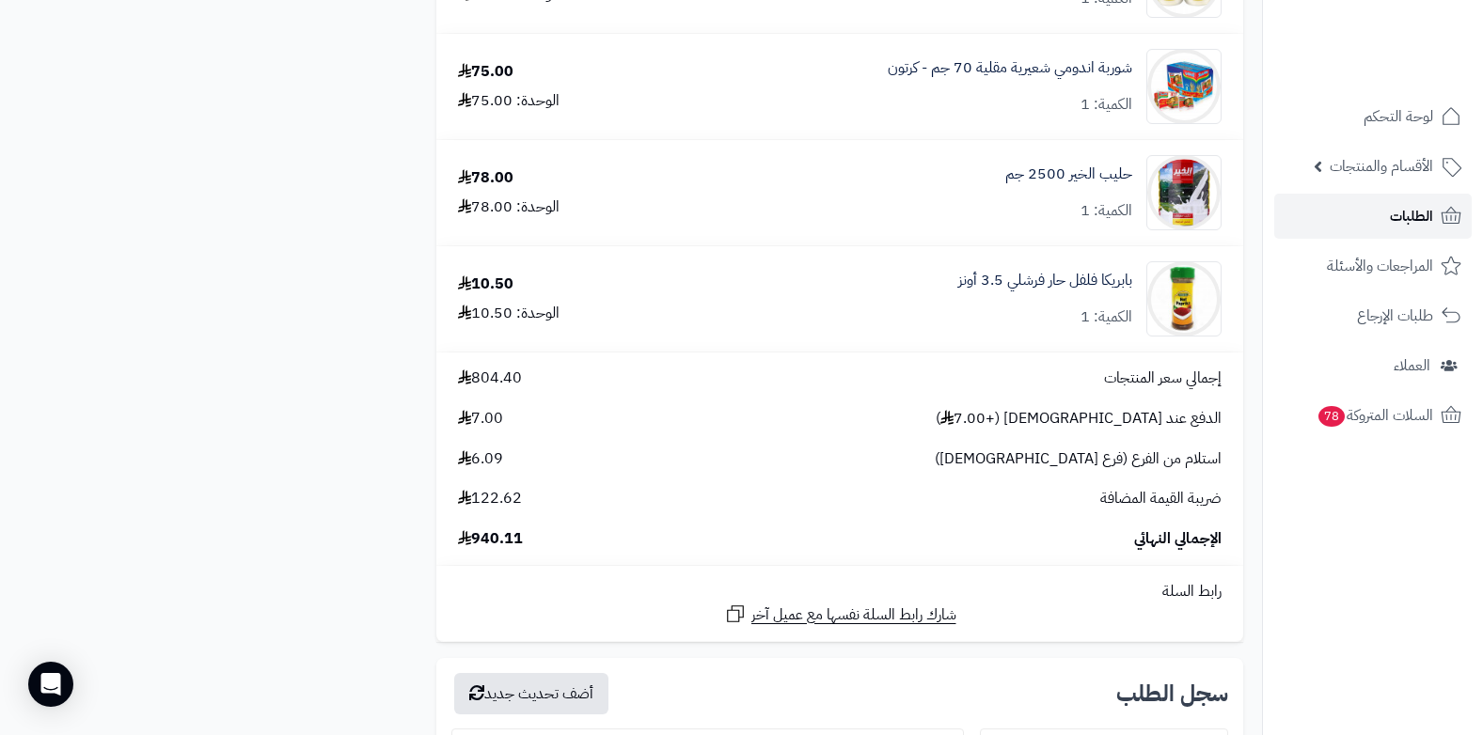
click at [1364, 215] on link "الطلبات" at bounding box center [1373, 216] width 198 height 45
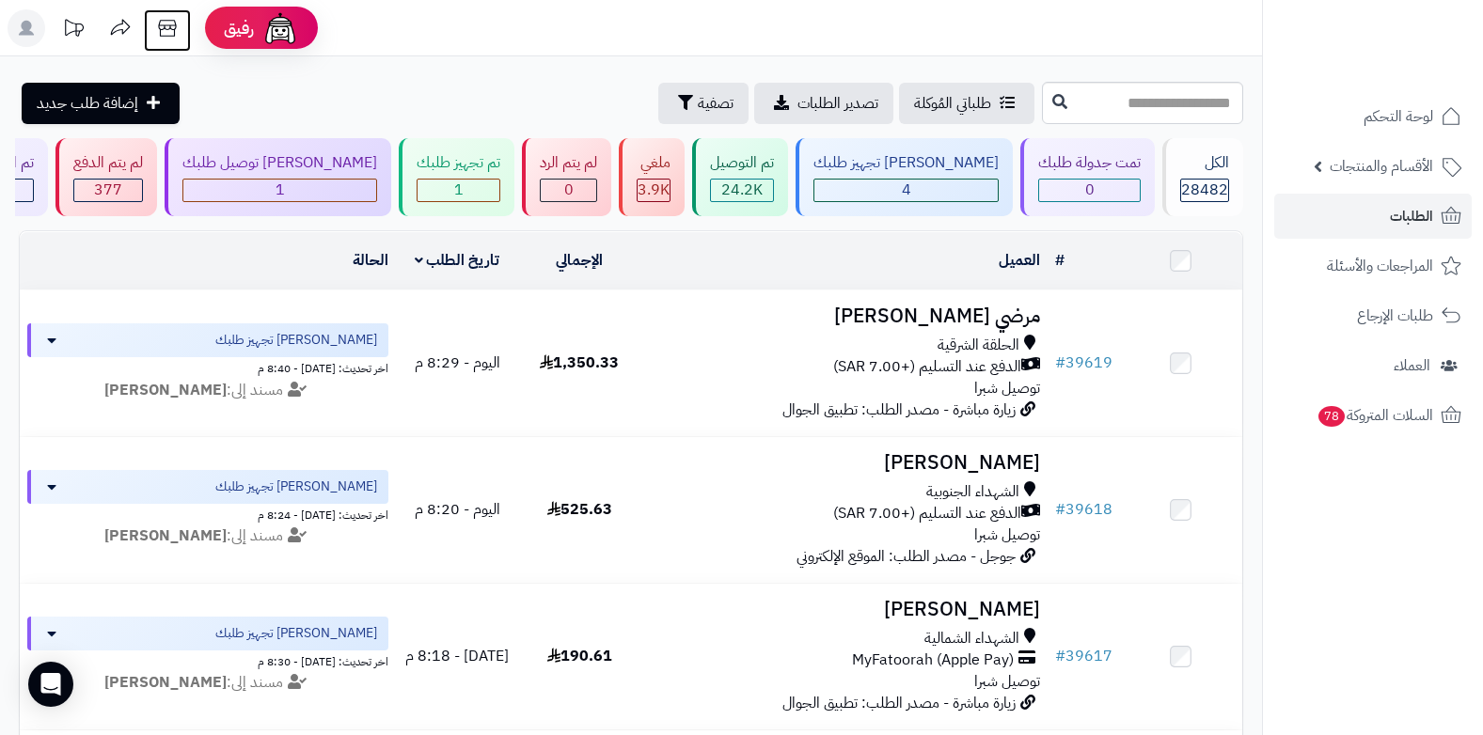
click at [153, 34] on icon at bounding box center [168, 28] width 38 height 38
click at [61, 110] on span "إضافة طلب جديد" at bounding box center [88, 103] width 102 height 23
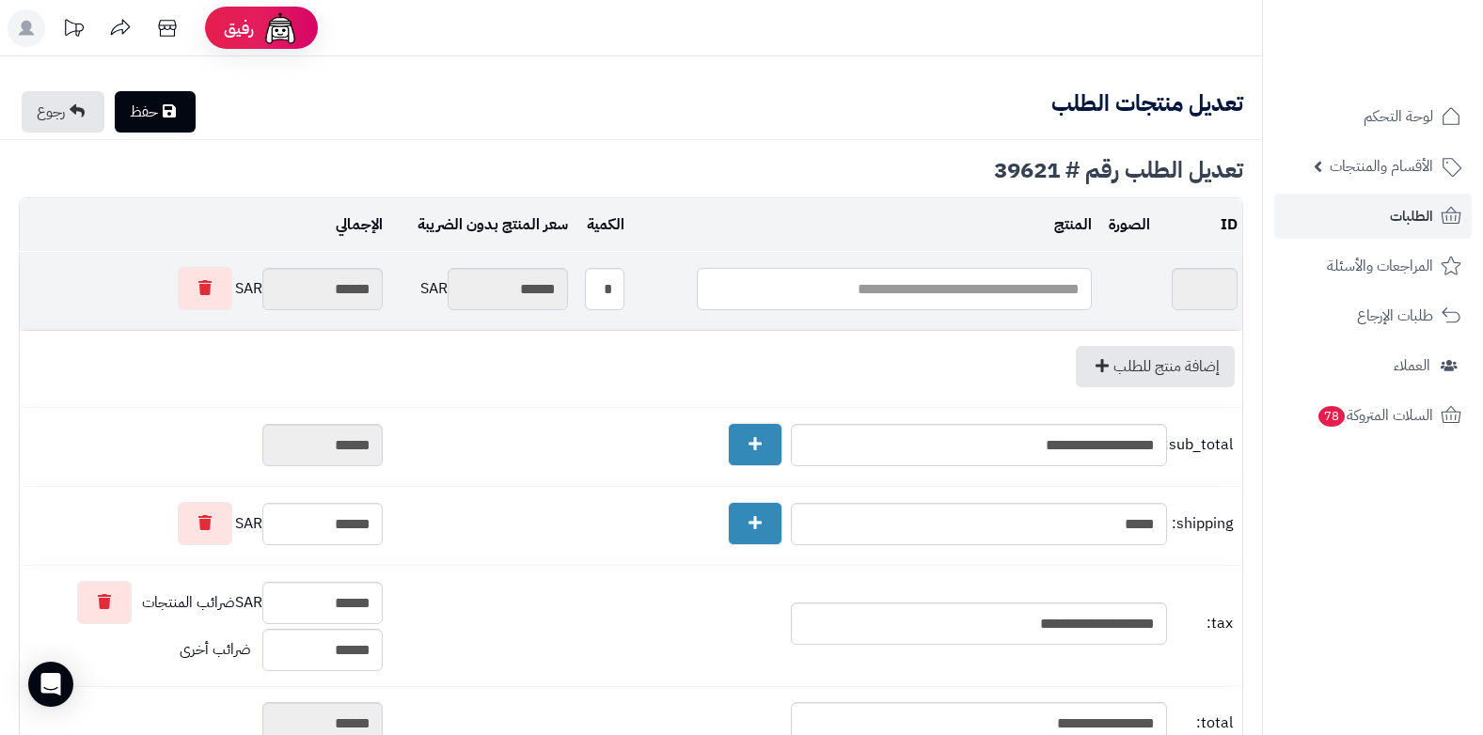
click at [1017, 292] on input "text" at bounding box center [894, 289] width 395 height 42
click at [34, 103] on link "رجوع" at bounding box center [63, 111] width 83 height 41
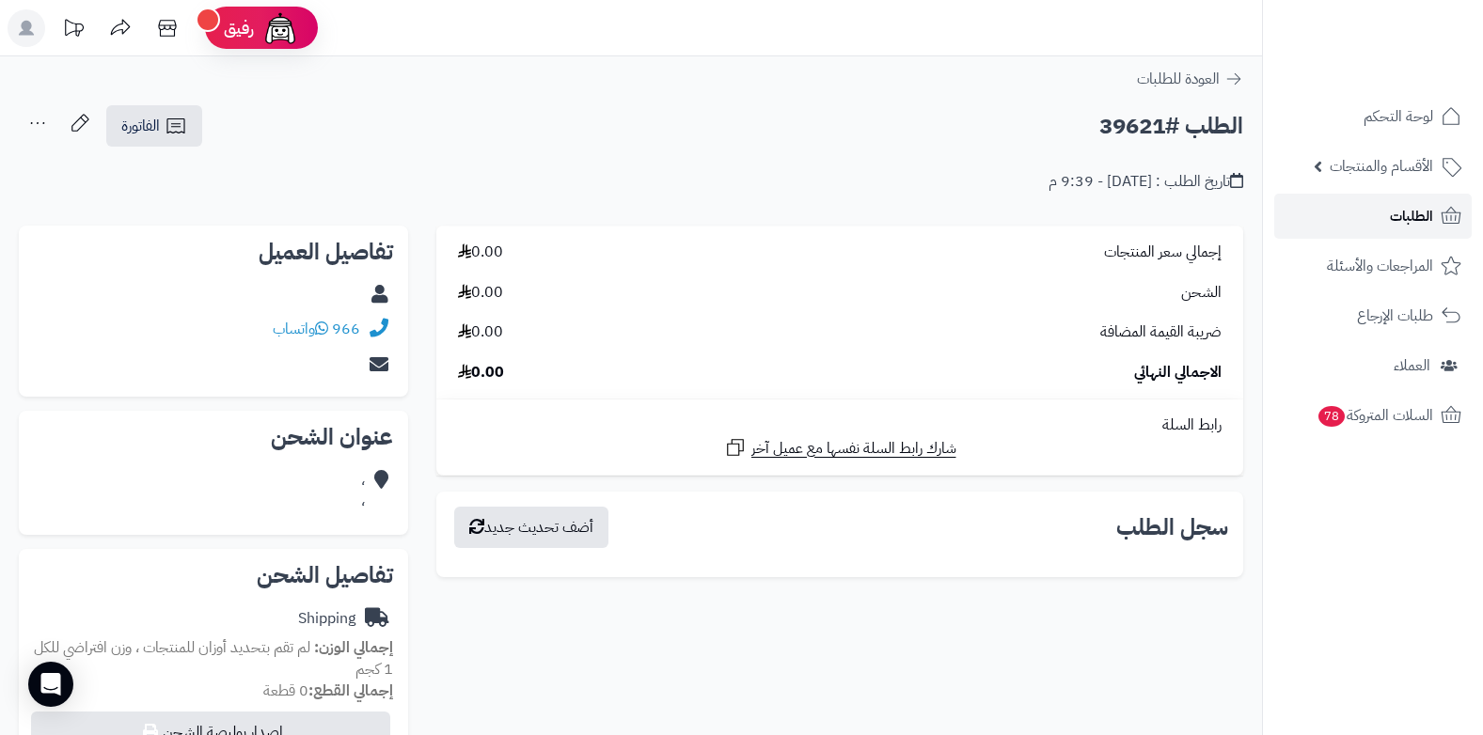
click at [1367, 225] on link "الطلبات" at bounding box center [1373, 216] width 198 height 45
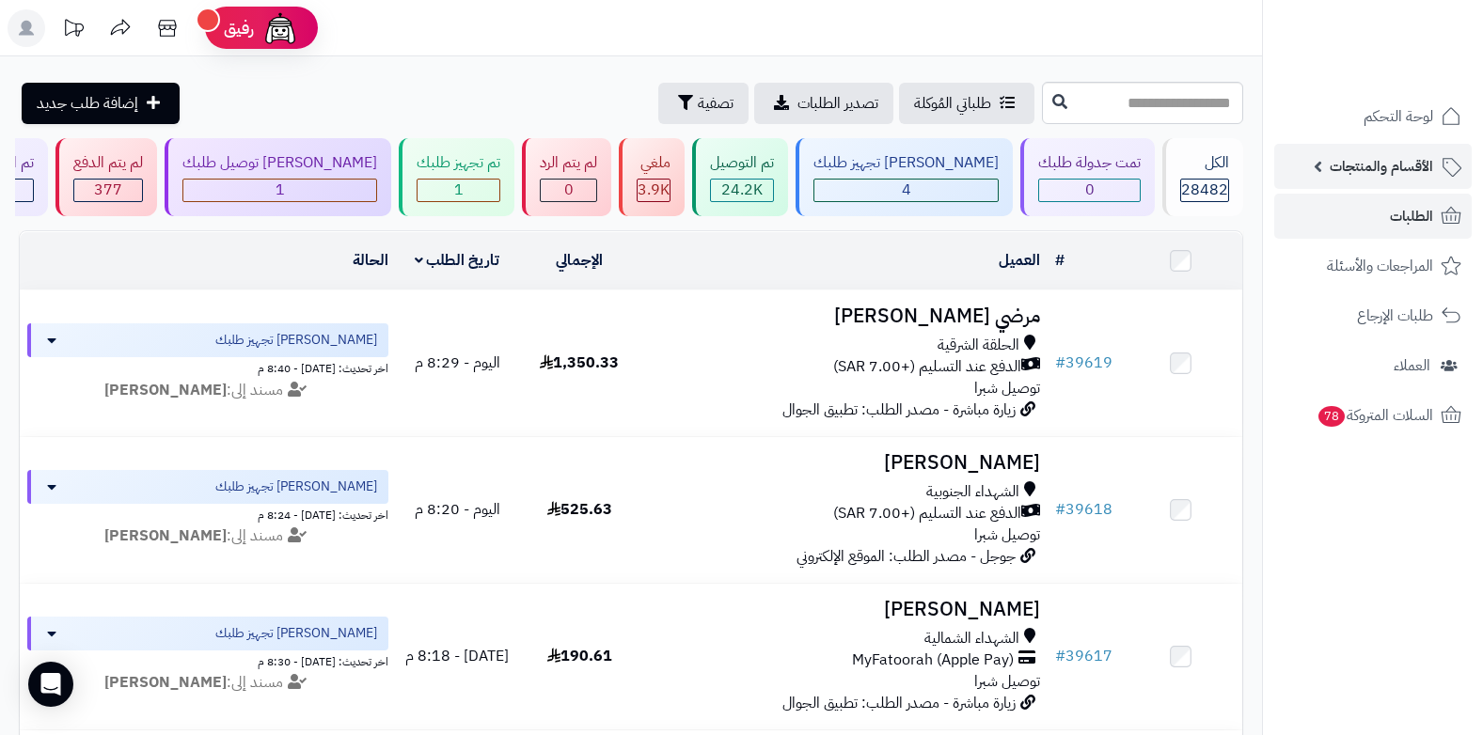
click at [1372, 168] on span "الأقسام والمنتجات" at bounding box center [1381, 166] width 103 height 26
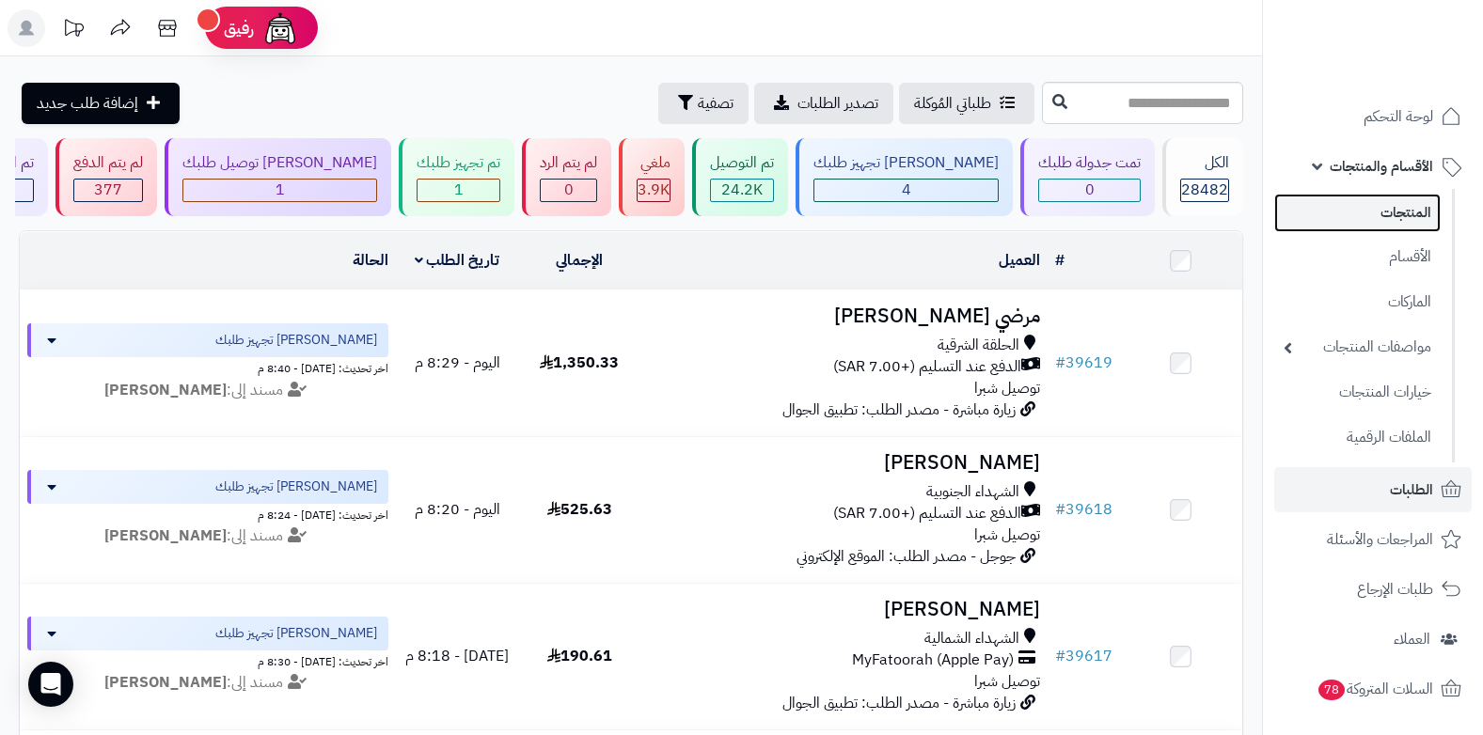
click at [1374, 202] on link "المنتجات" at bounding box center [1357, 213] width 166 height 39
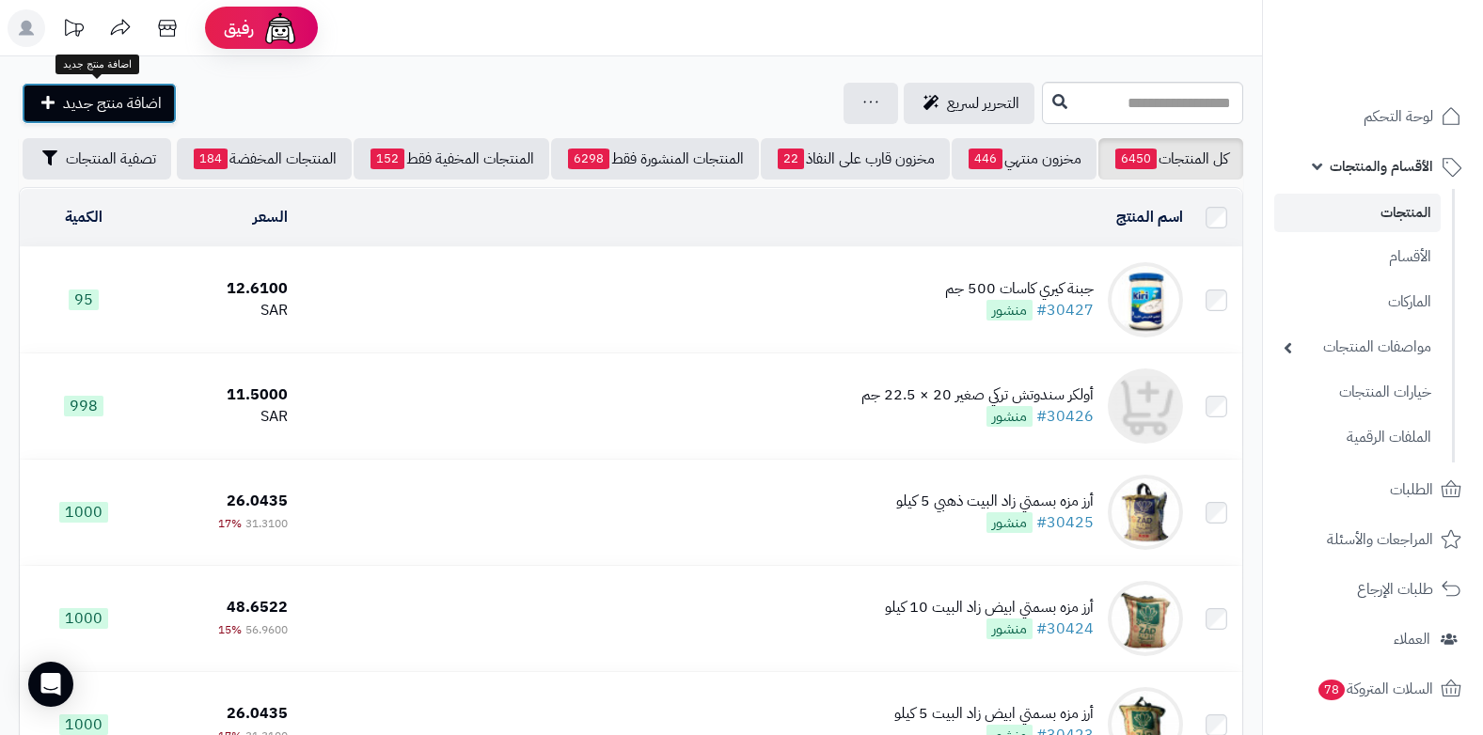
click at [154, 114] on span "اضافة منتج جديد" at bounding box center [112, 103] width 99 height 23
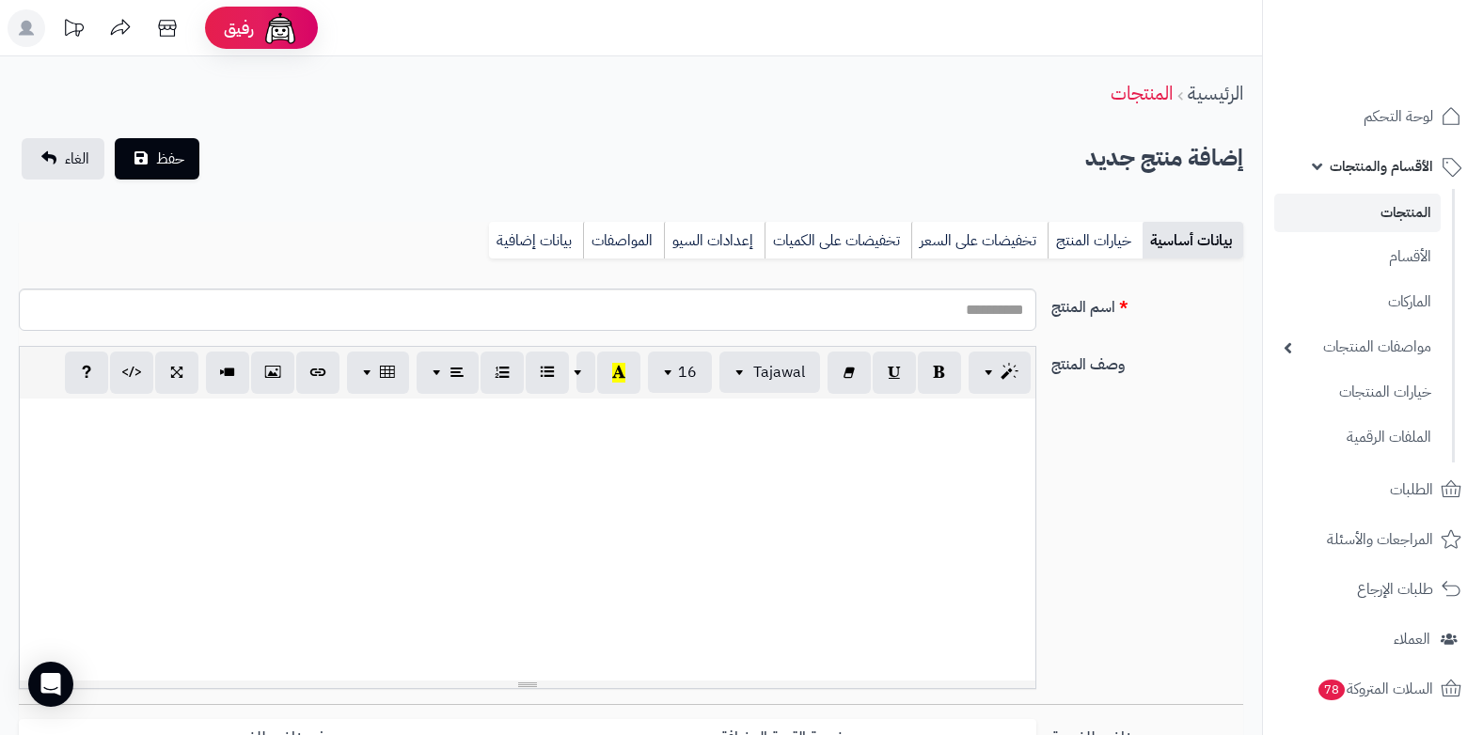
select select
click at [870, 307] on input "اسم المنتج" at bounding box center [528, 310] width 1018 height 42
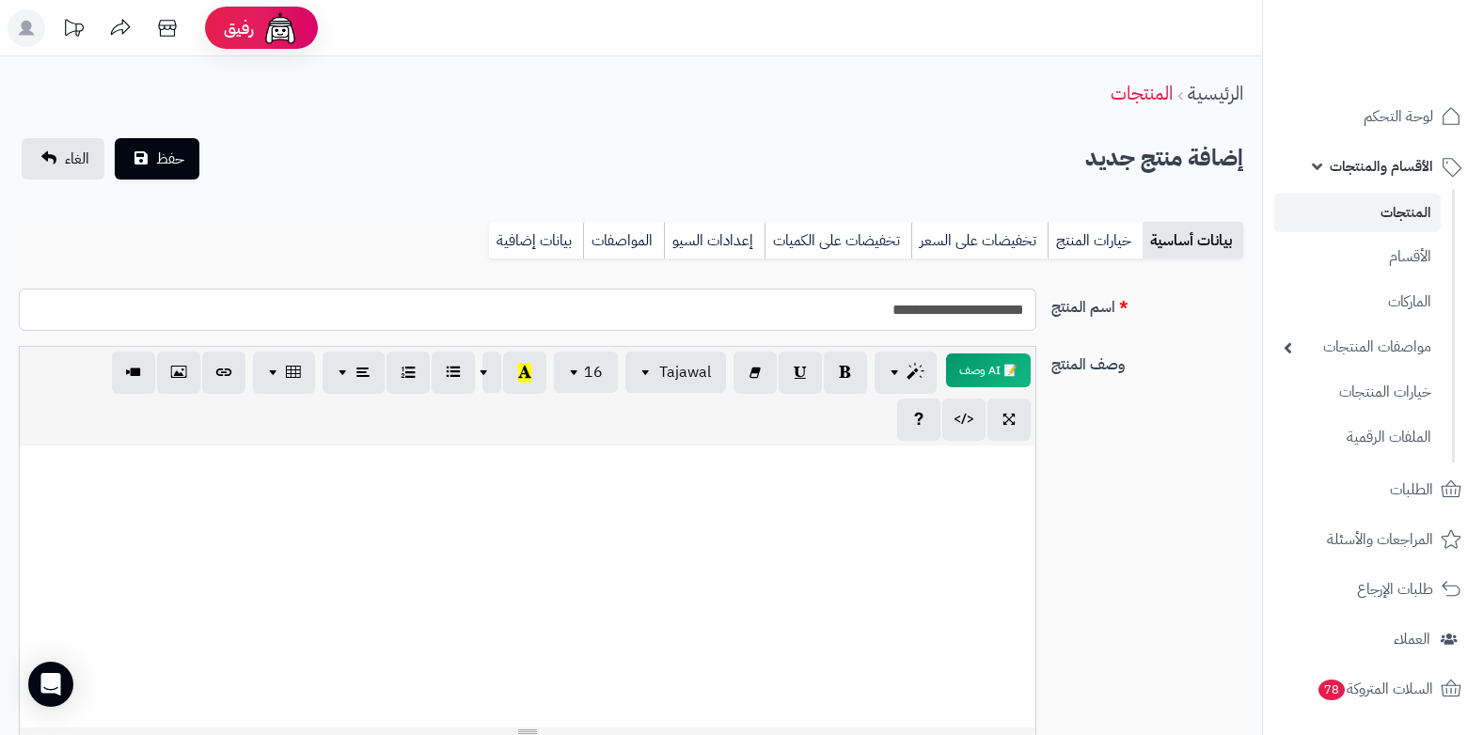
click at [947, 311] on input "**********" at bounding box center [528, 310] width 1018 height 42
click at [865, 313] on input "**********" at bounding box center [528, 310] width 1018 height 42
click at [874, 315] on input "**********" at bounding box center [528, 310] width 1018 height 42
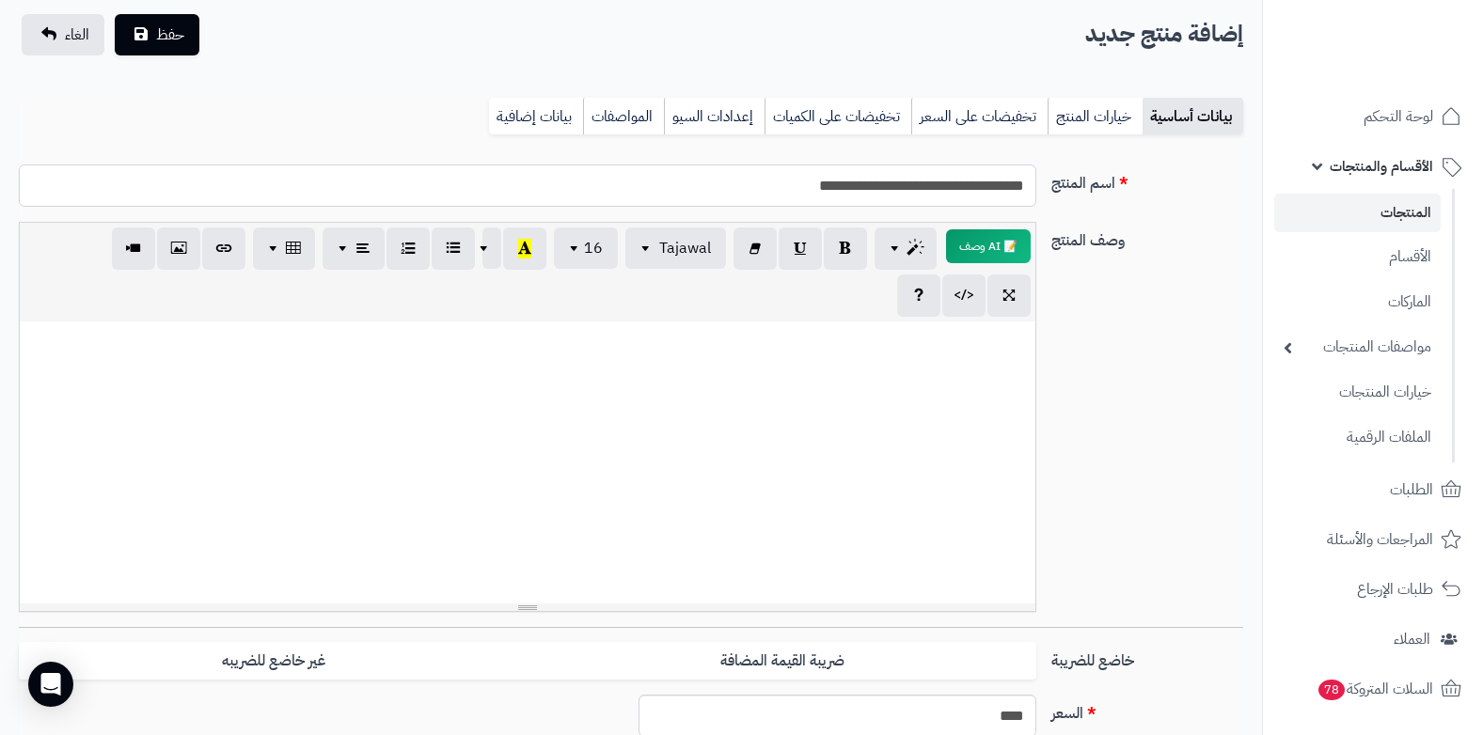
scroll to position [470, 0]
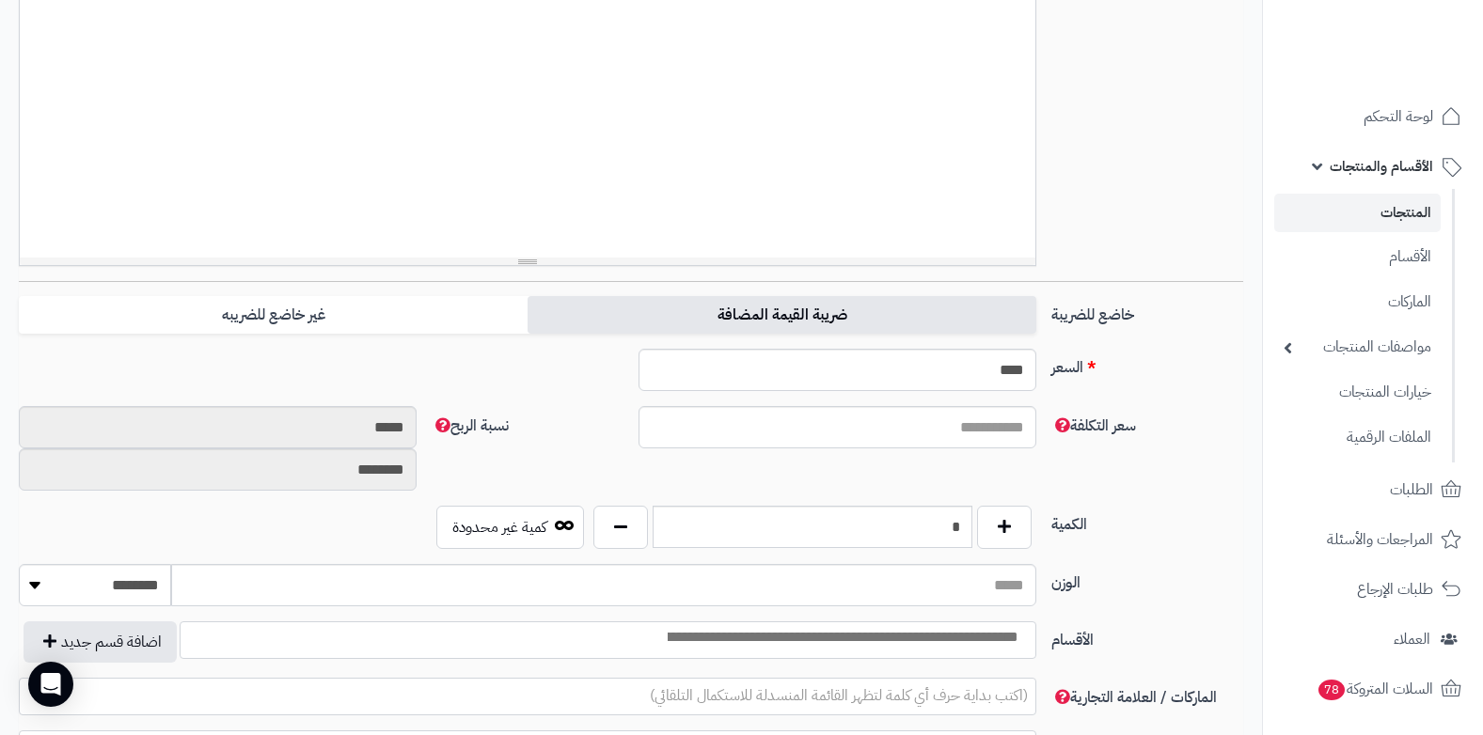
type input "**********"
click at [774, 319] on label "ضريبة القيمة المضافة" at bounding box center [782, 315] width 509 height 39
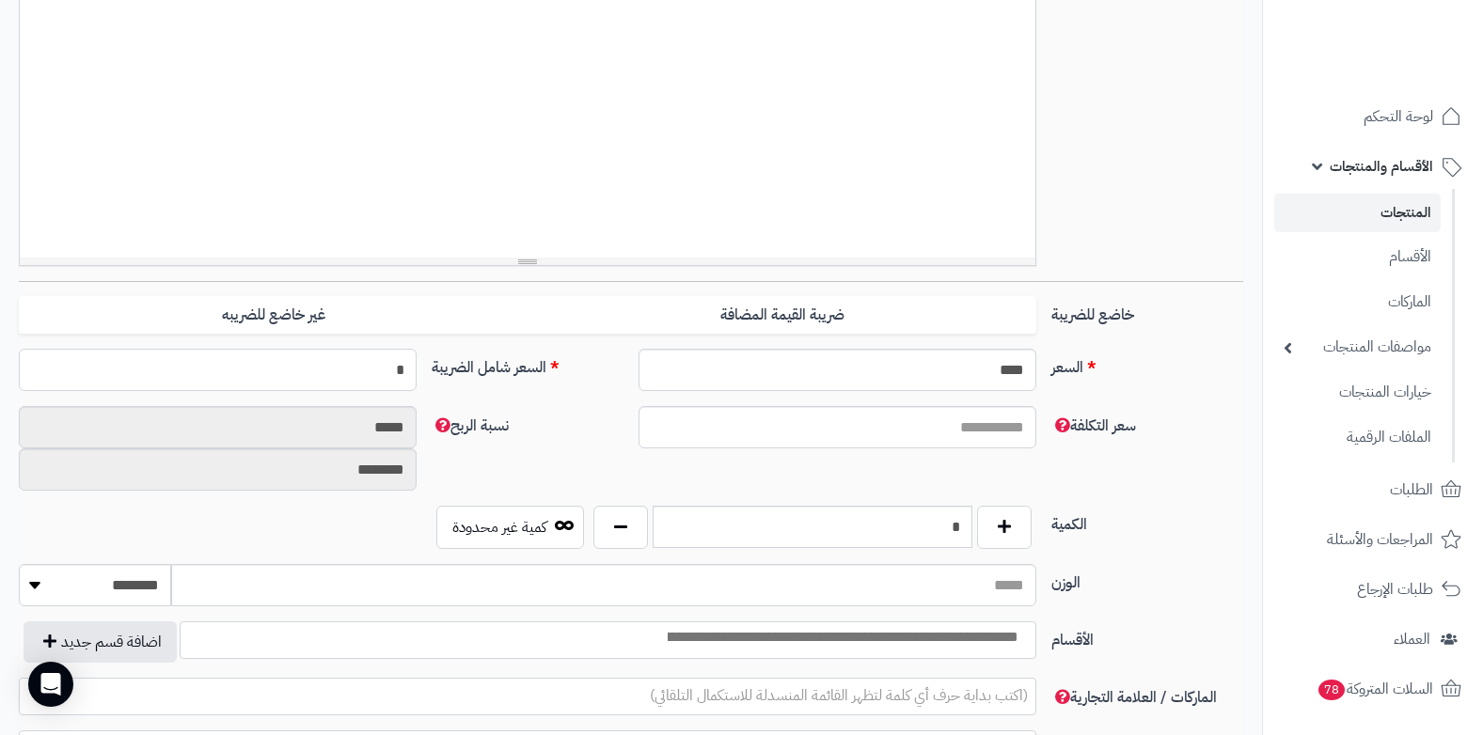
click at [311, 359] on input "*" at bounding box center [218, 370] width 398 height 42
type input "*****"
type input "**********"
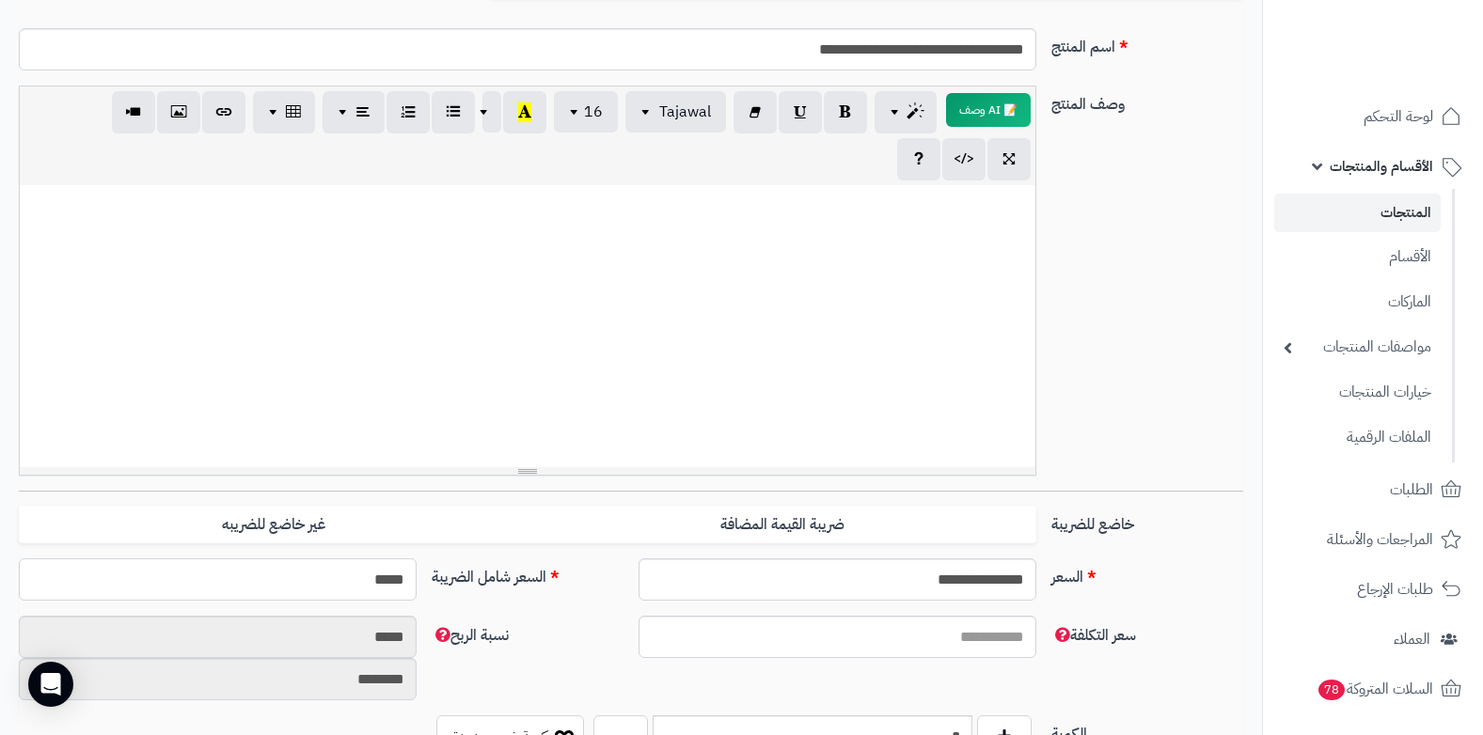
scroll to position [0, 0]
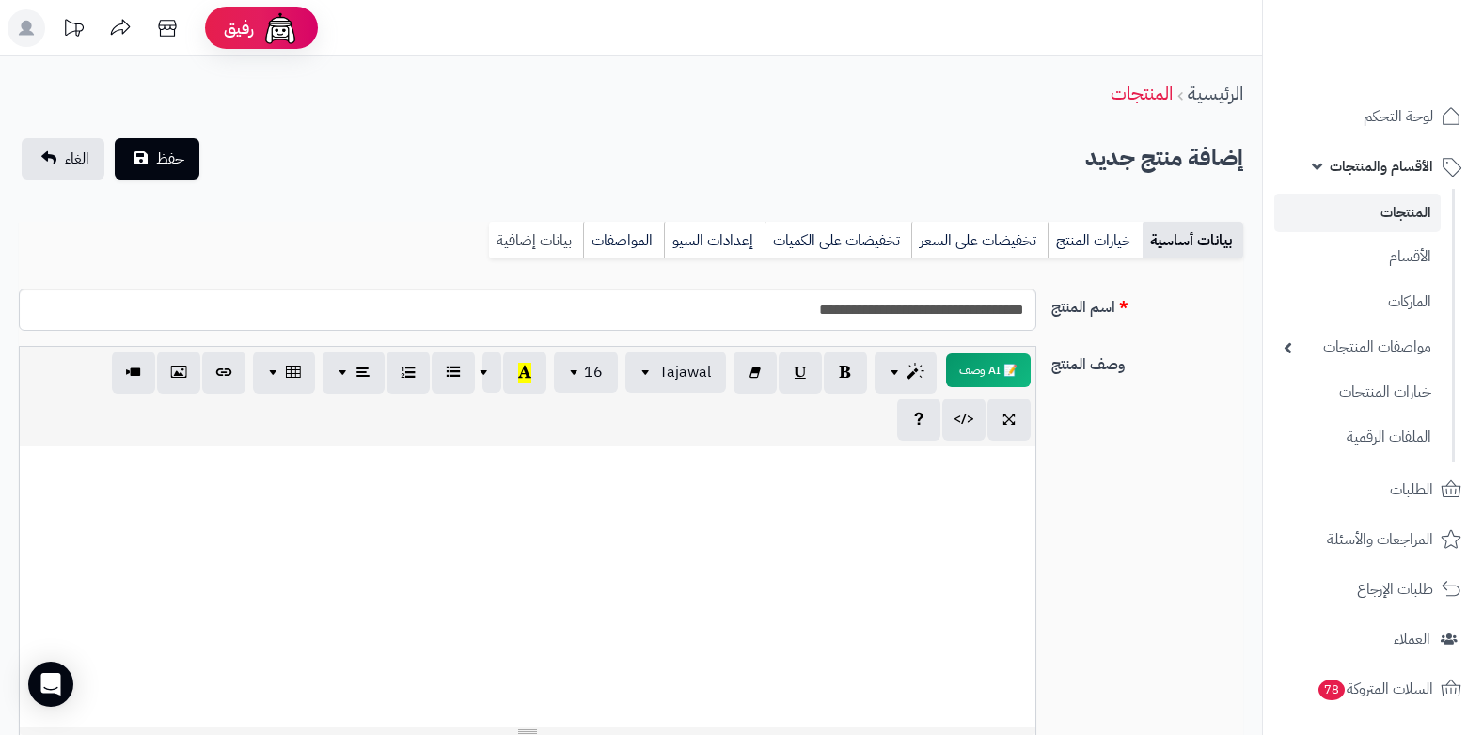
type input "*****"
click at [560, 245] on link "بيانات إضافية" at bounding box center [536, 241] width 94 height 38
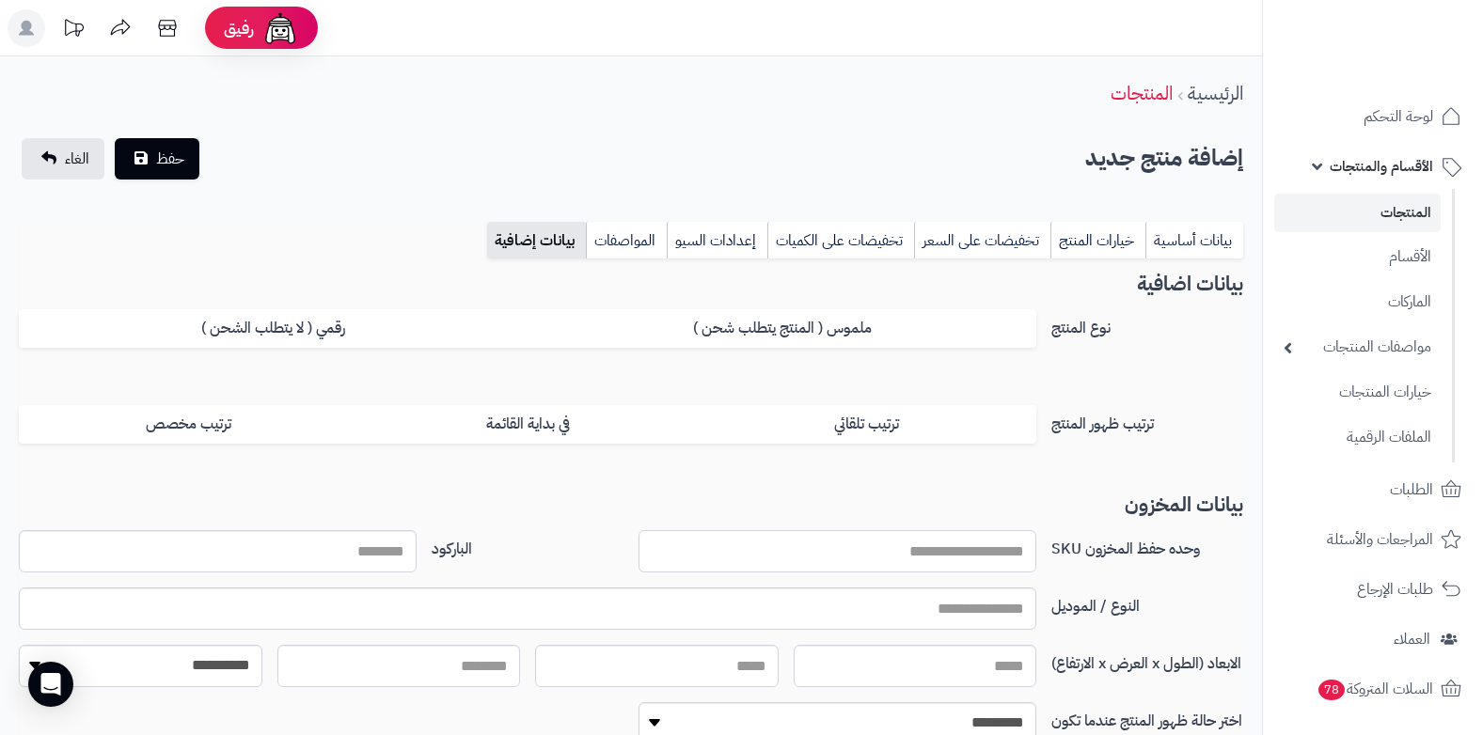
click at [941, 545] on input "وحده حفظ المخزون SKU" at bounding box center [838, 551] width 398 height 42
type input "*********"
click at [171, 157] on span "حفظ" at bounding box center [170, 158] width 28 height 23
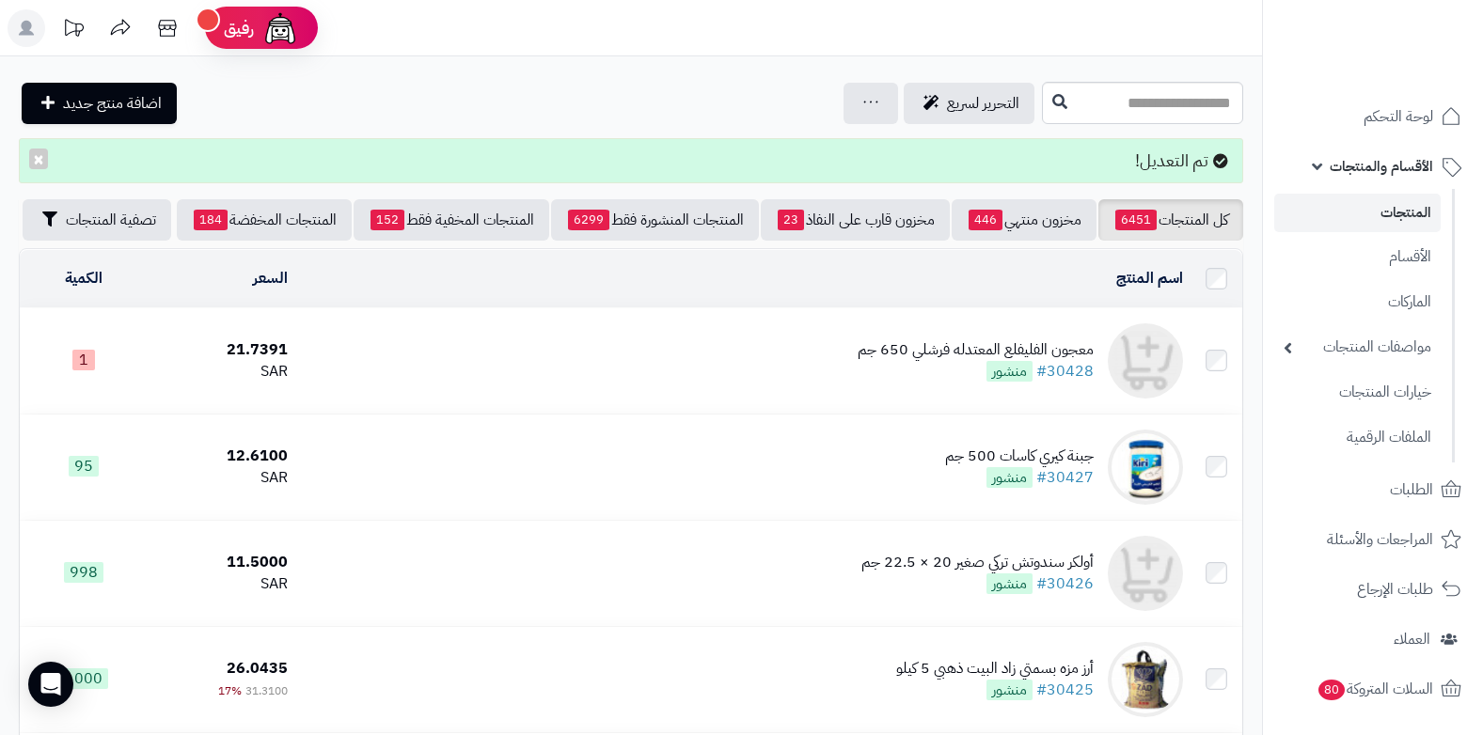
click at [977, 361] on div "معجون الفليفلع المعتدله فرشلي 650 جم" at bounding box center [976, 351] width 236 height 22
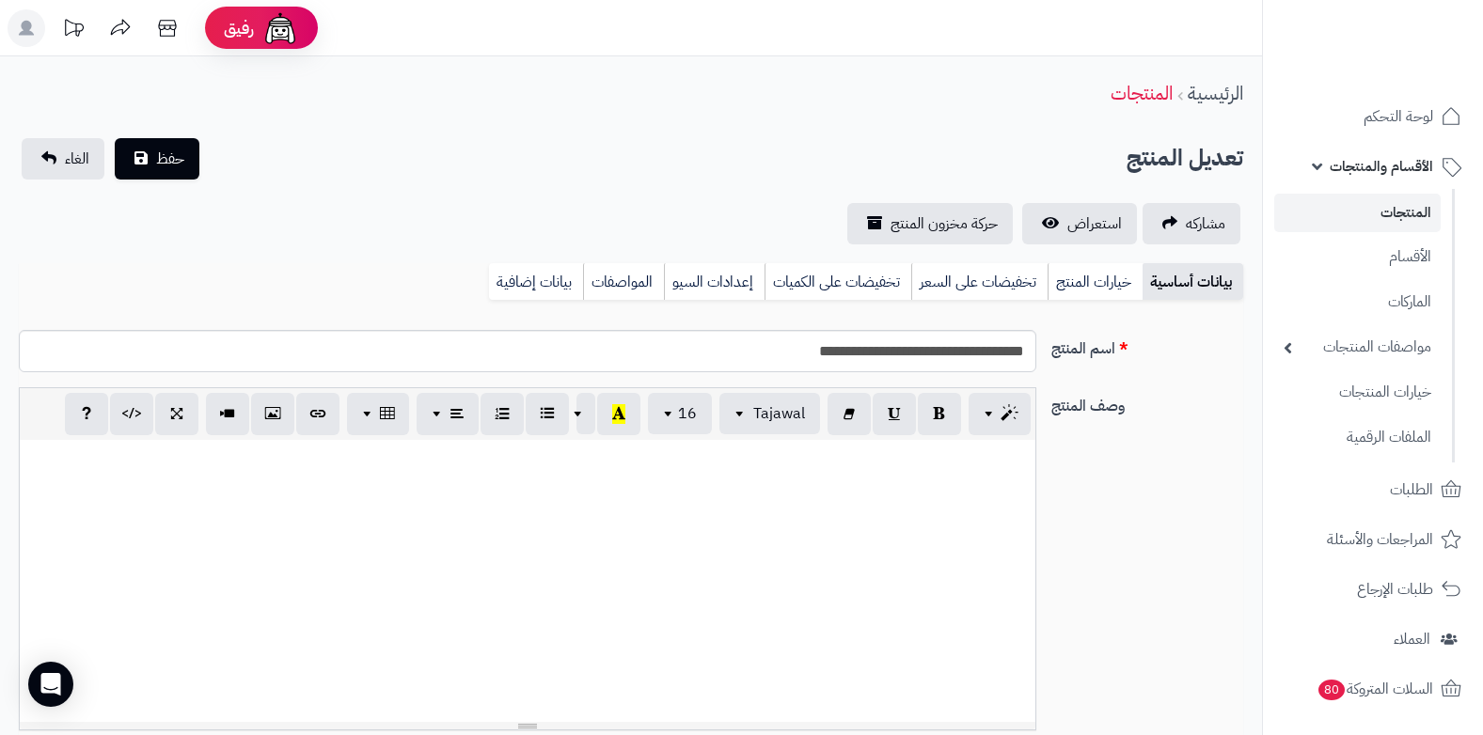
select select
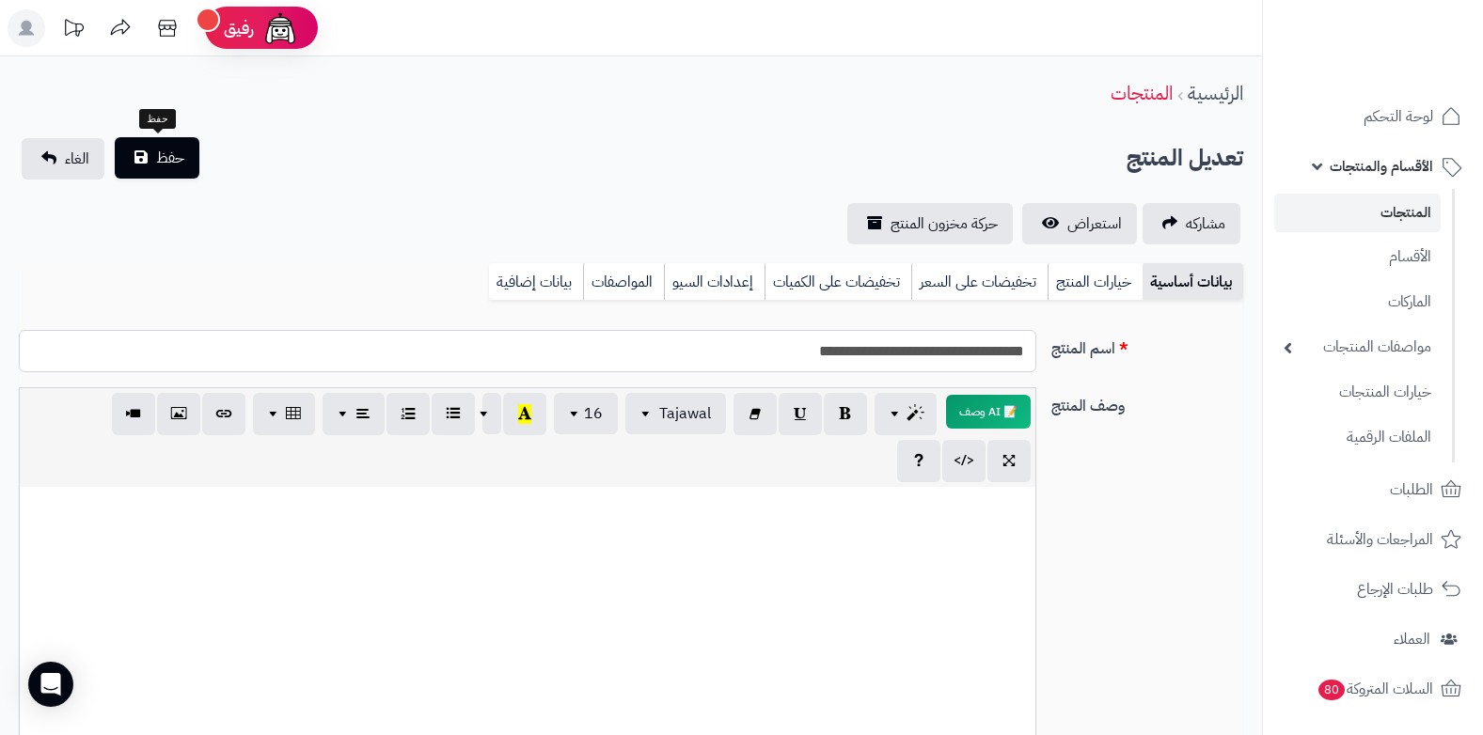
type input "**********"
click at [164, 166] on span "حفظ" at bounding box center [170, 158] width 28 height 23
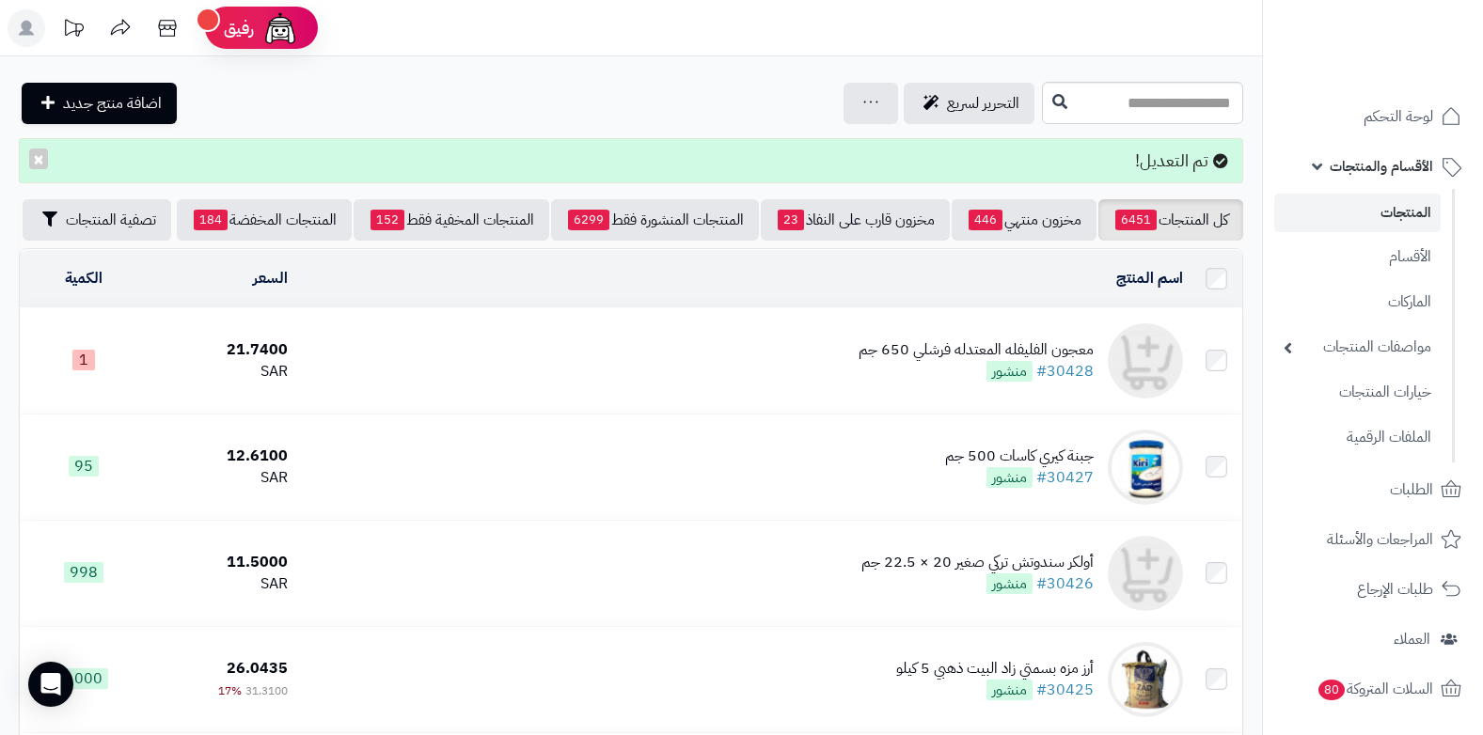
click at [935, 383] on div "معجون الفليفله المعتدله فرشلي 650 جم #30428 منشور" at bounding box center [976, 361] width 235 height 43
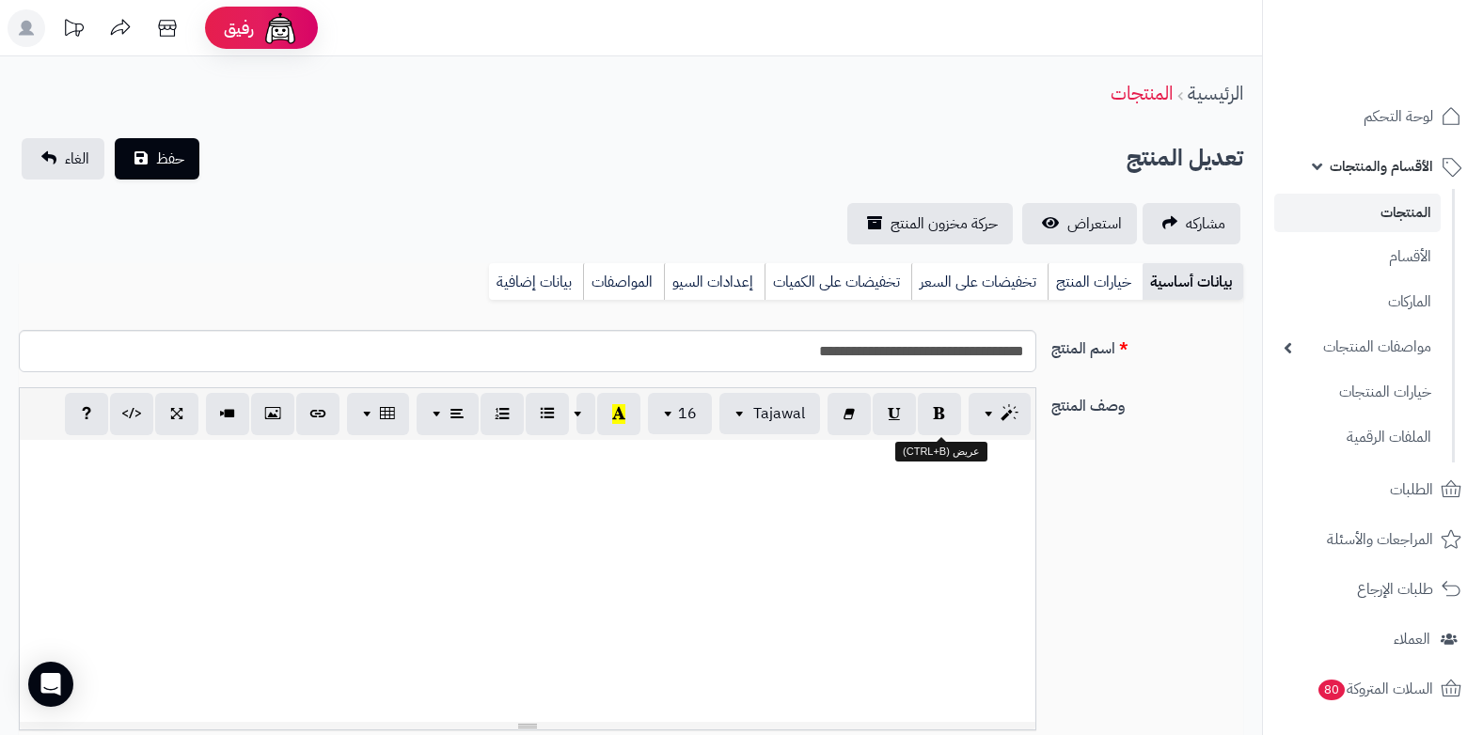
select select
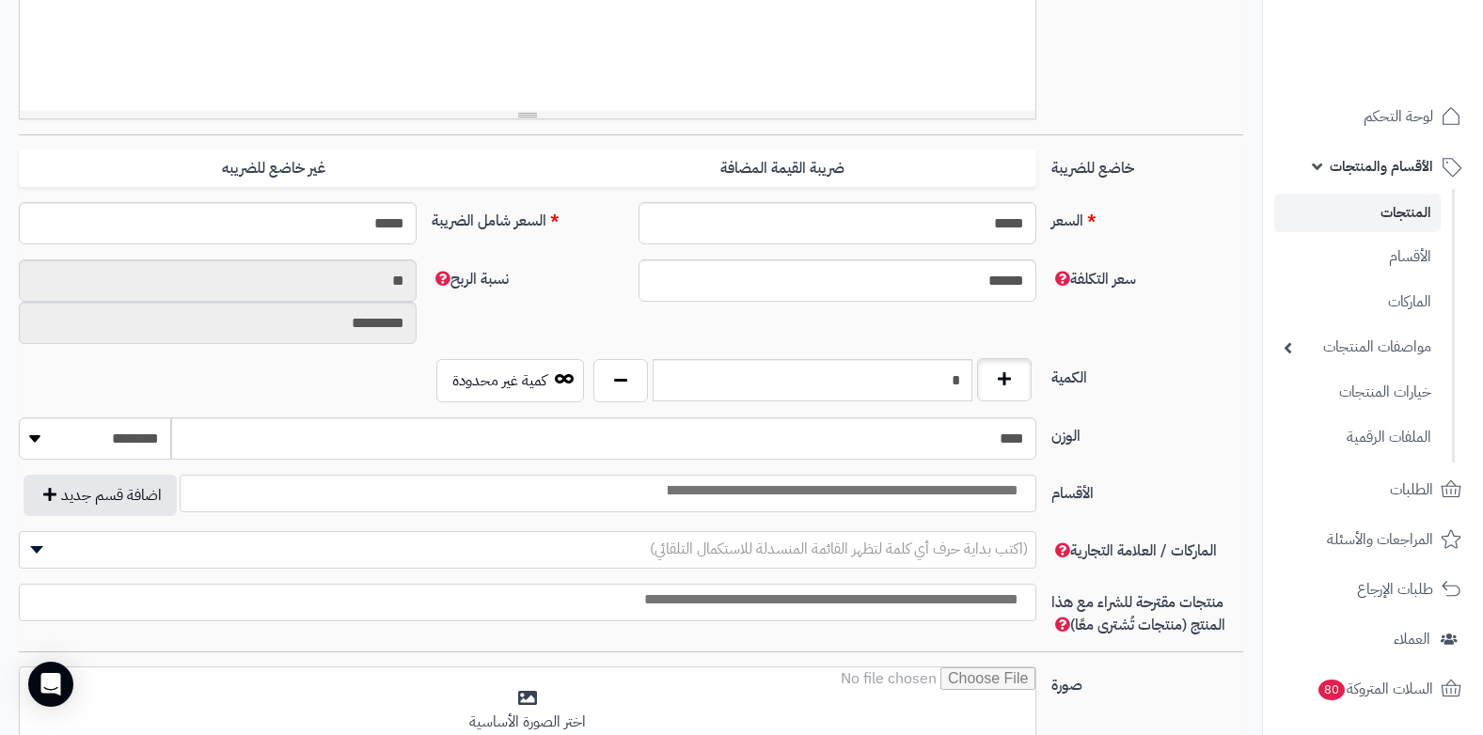
scroll to position [705, 0]
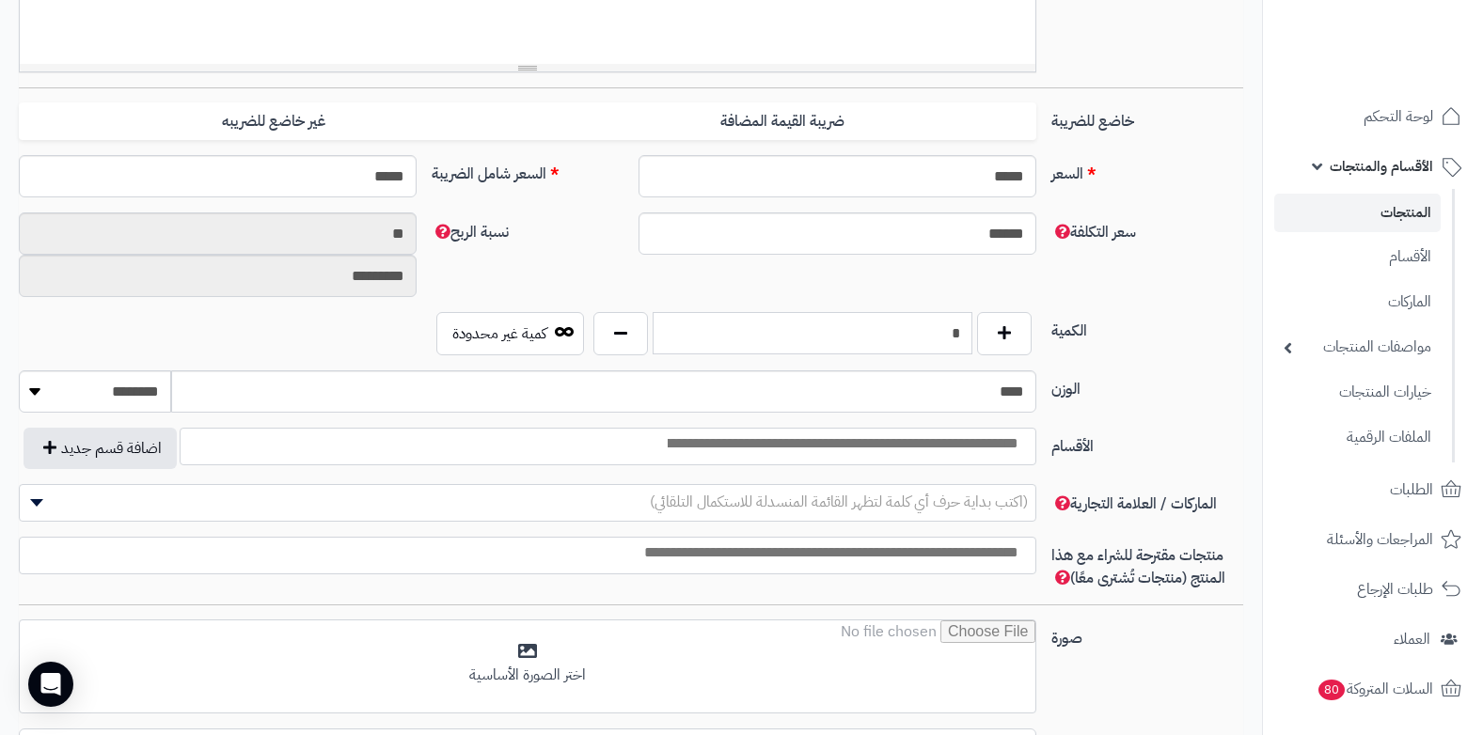
click at [956, 340] on input "*" at bounding box center [813, 333] width 321 height 42
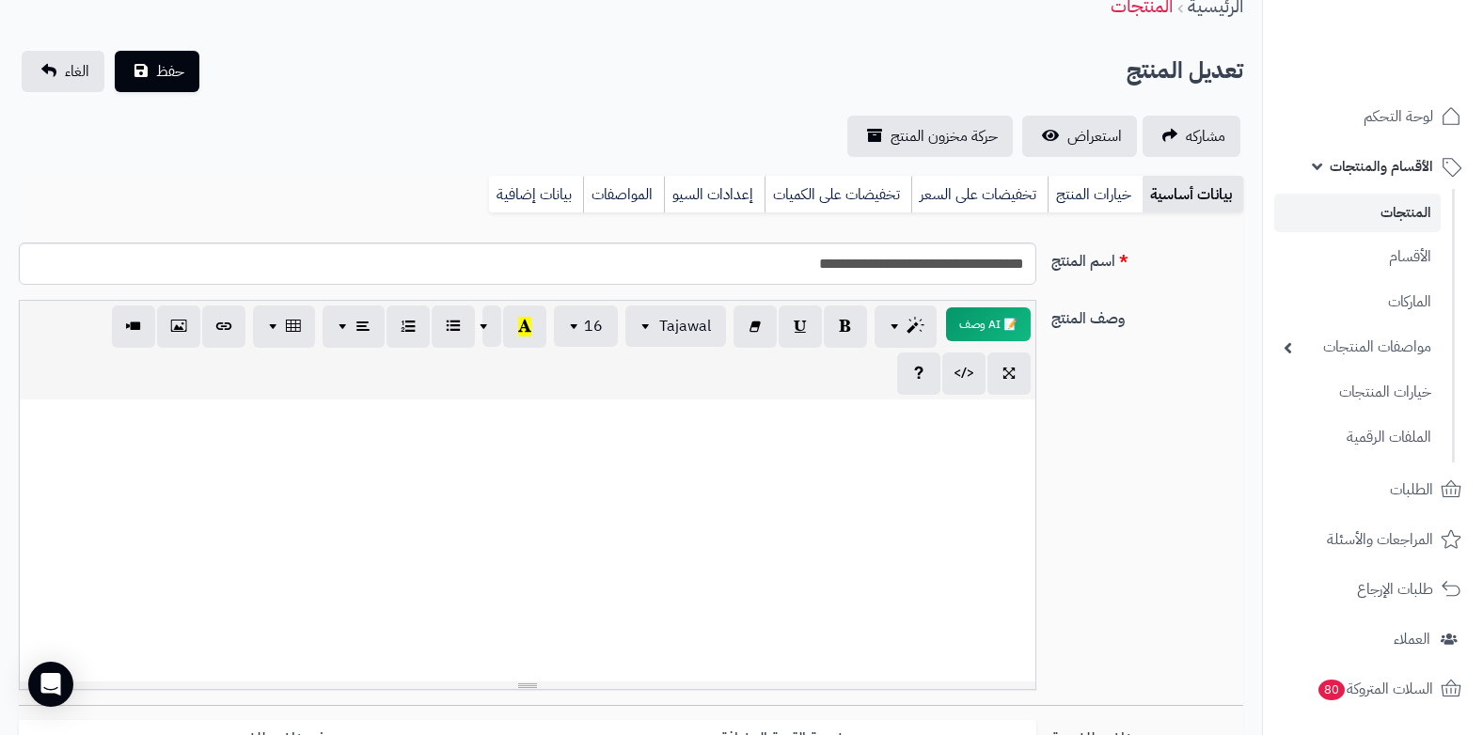
scroll to position [0, 0]
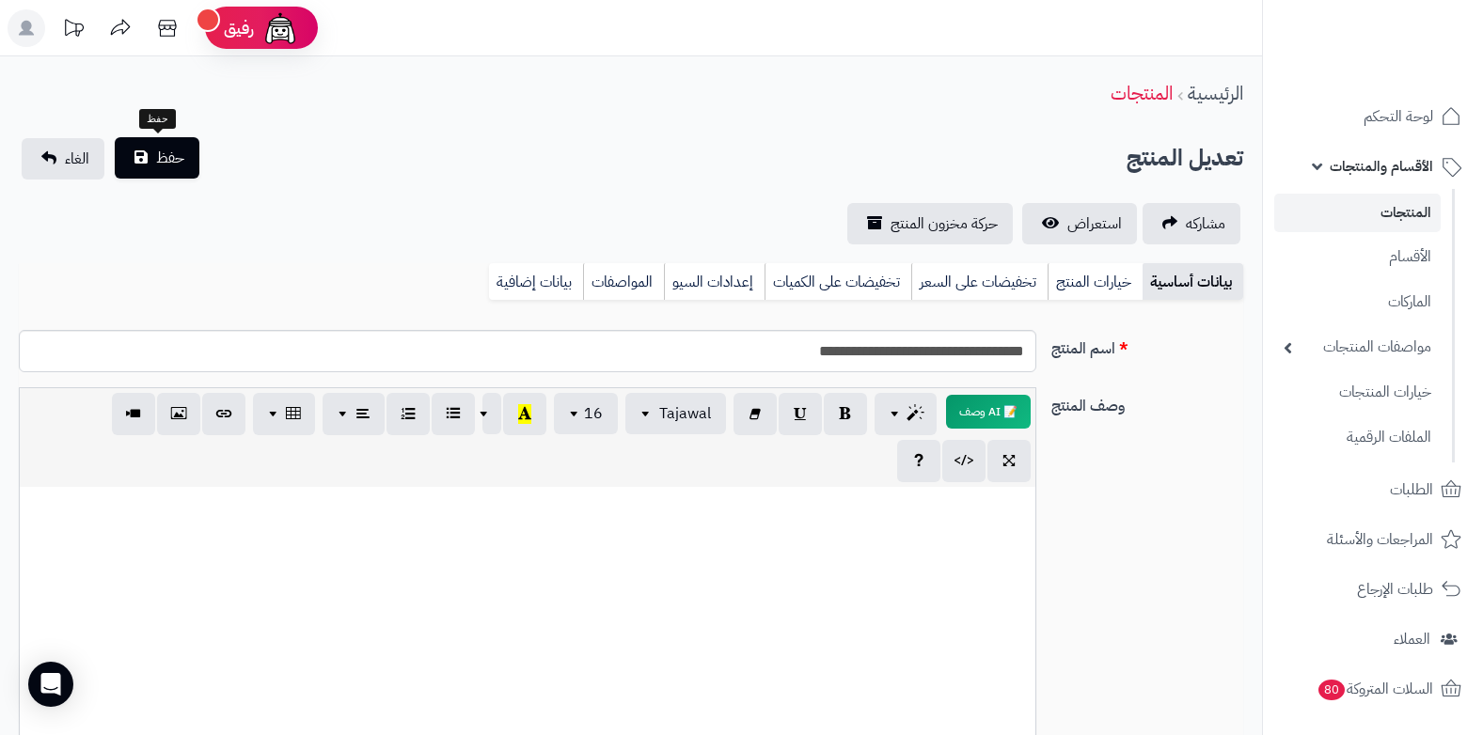
type input "**"
click at [167, 156] on span "حفظ" at bounding box center [170, 158] width 28 height 23
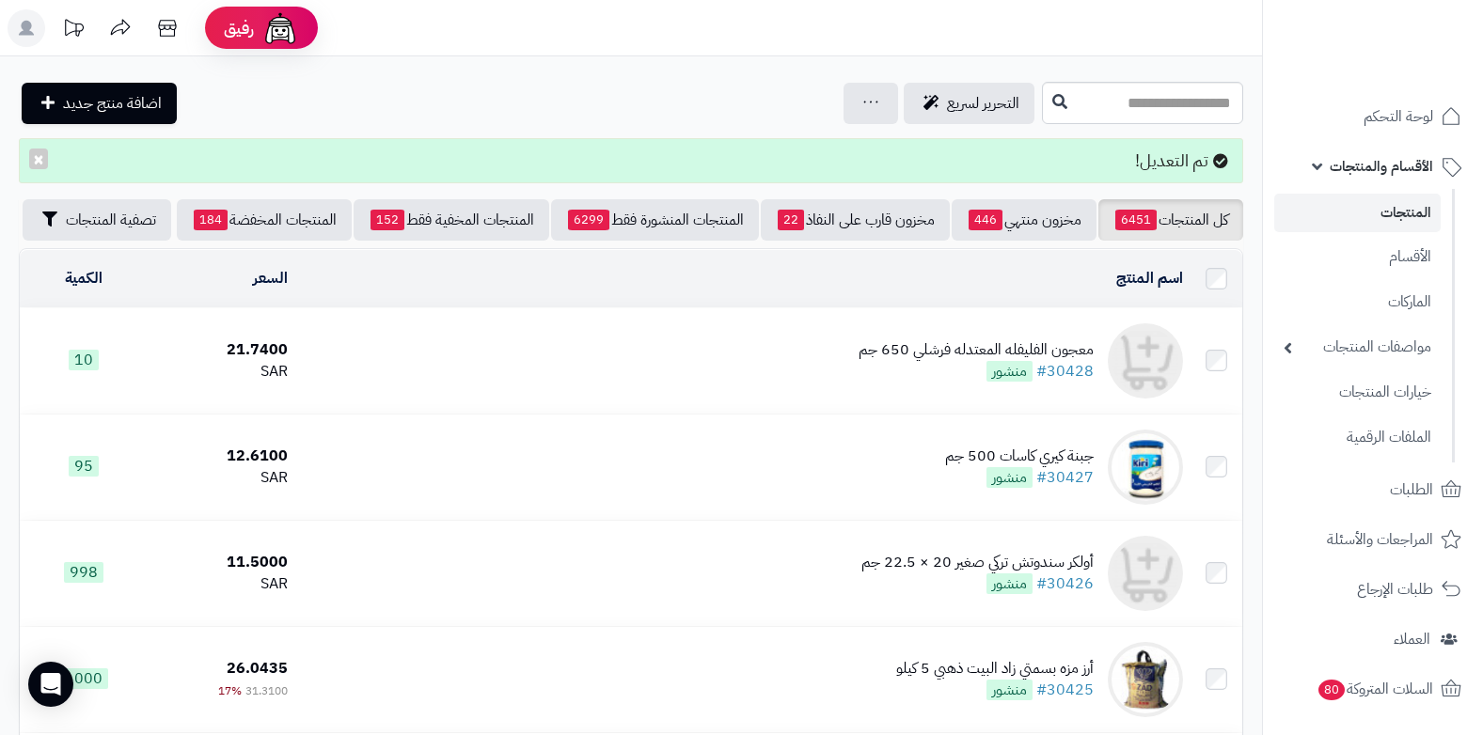
click at [1392, 164] on span "الأقسام والمنتجات" at bounding box center [1381, 166] width 103 height 26
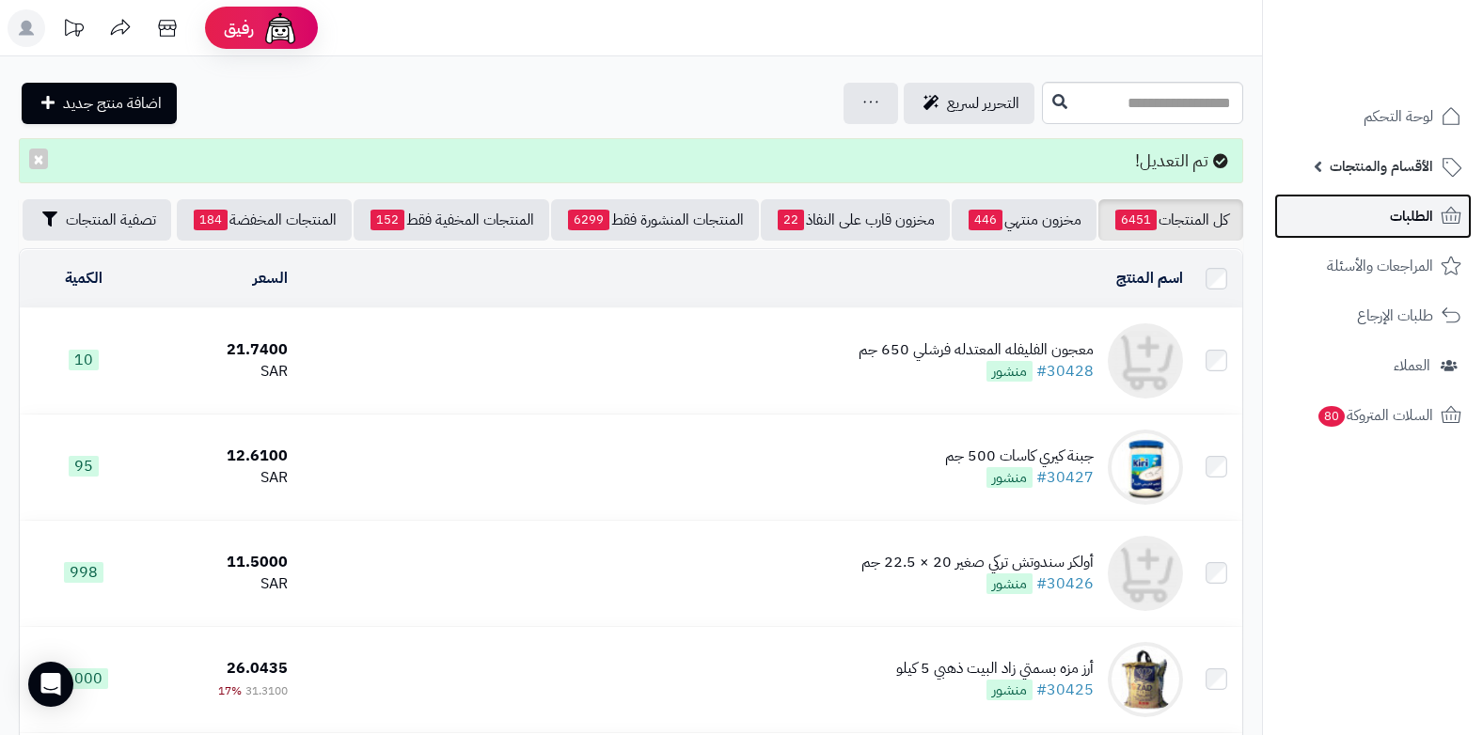
click at [1398, 225] on span "الطلبات" at bounding box center [1411, 216] width 43 height 26
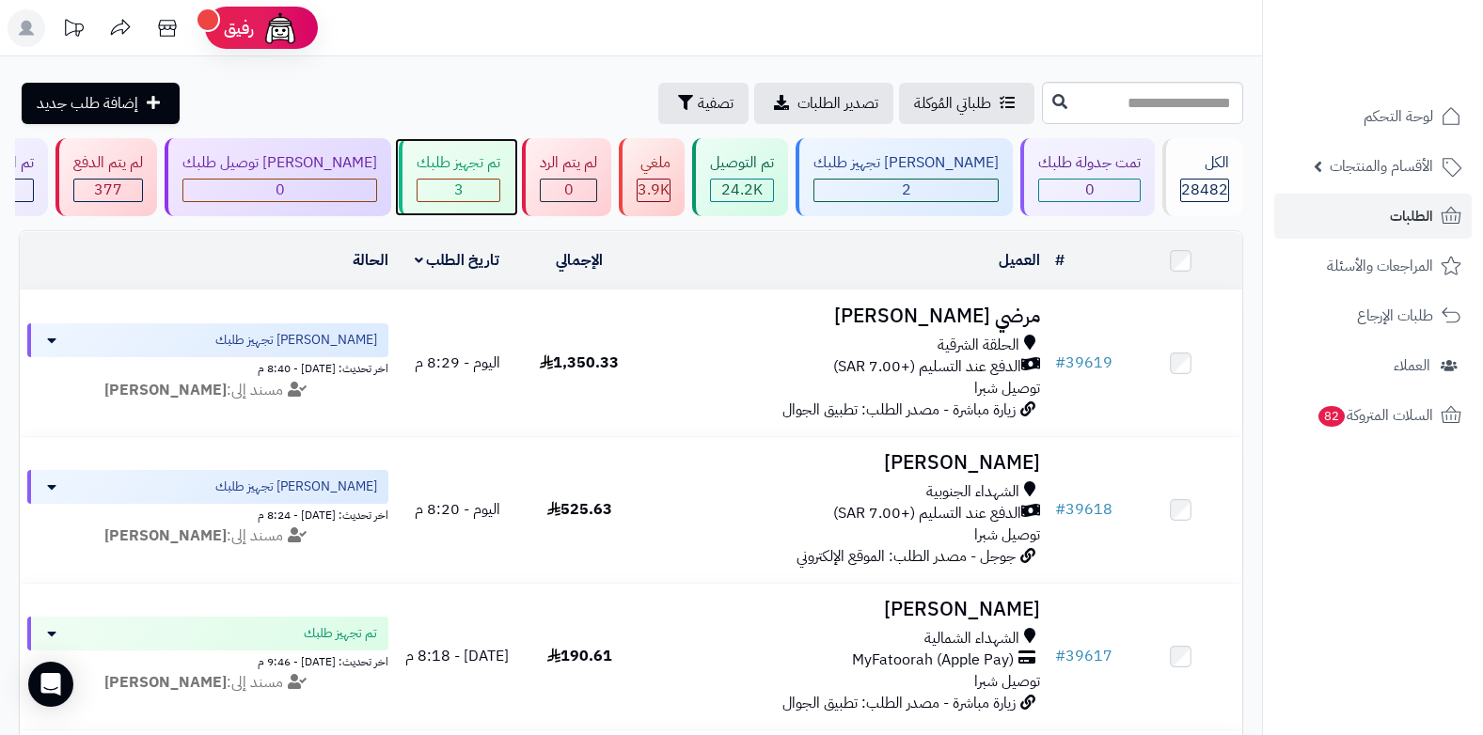
click at [514, 194] on div "تم تجهيز طلبك 3" at bounding box center [457, 177] width 116 height 78
